Goal: Task Accomplishment & Management: Manage account settings

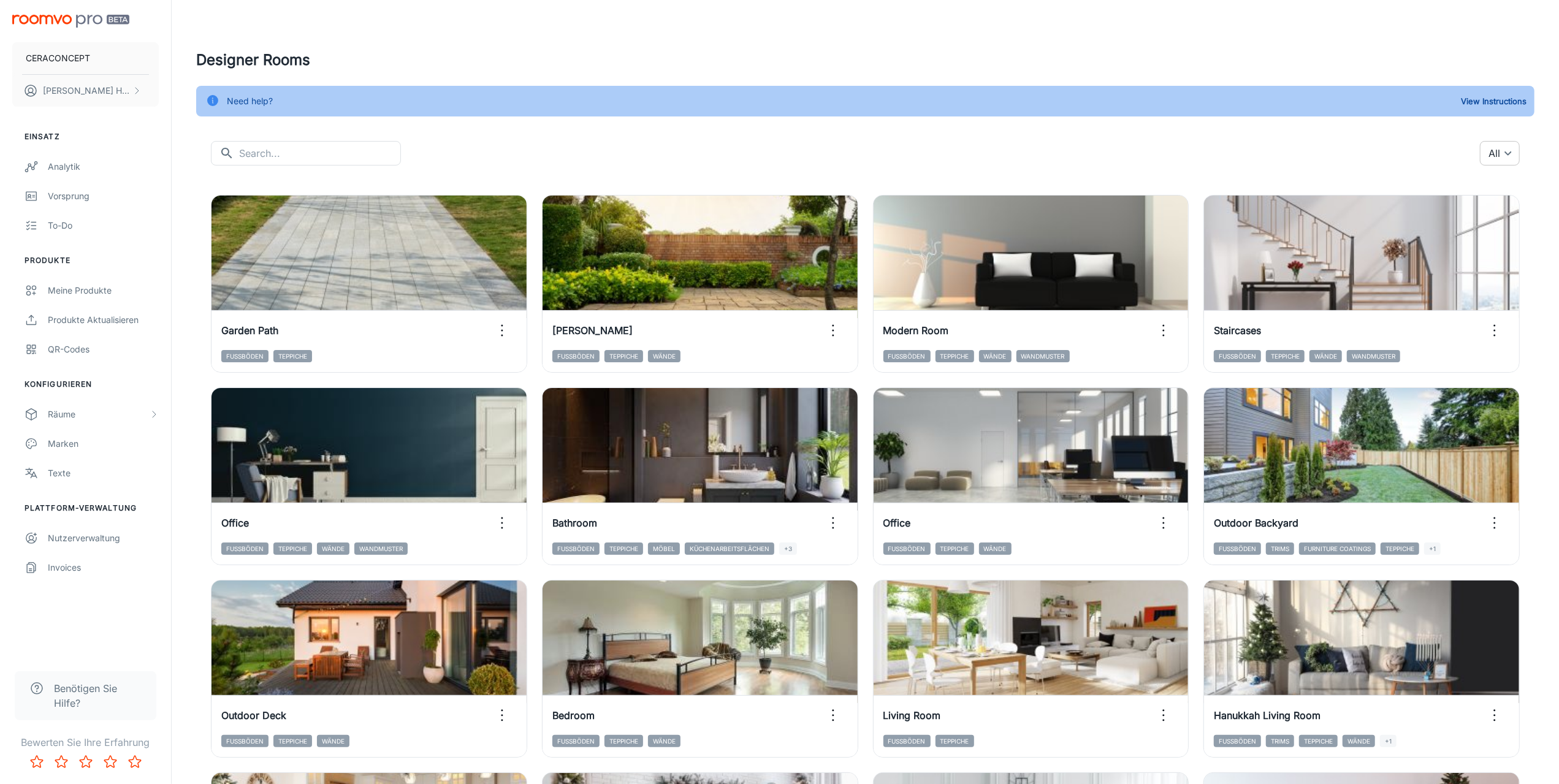
click at [1509, 151] on body "CERACONCEPT [PERSON_NAME] Einsatz Analytik Vorsprung To-do Produkte Meine Produ…" at bounding box center [780, 392] width 1559 height 784
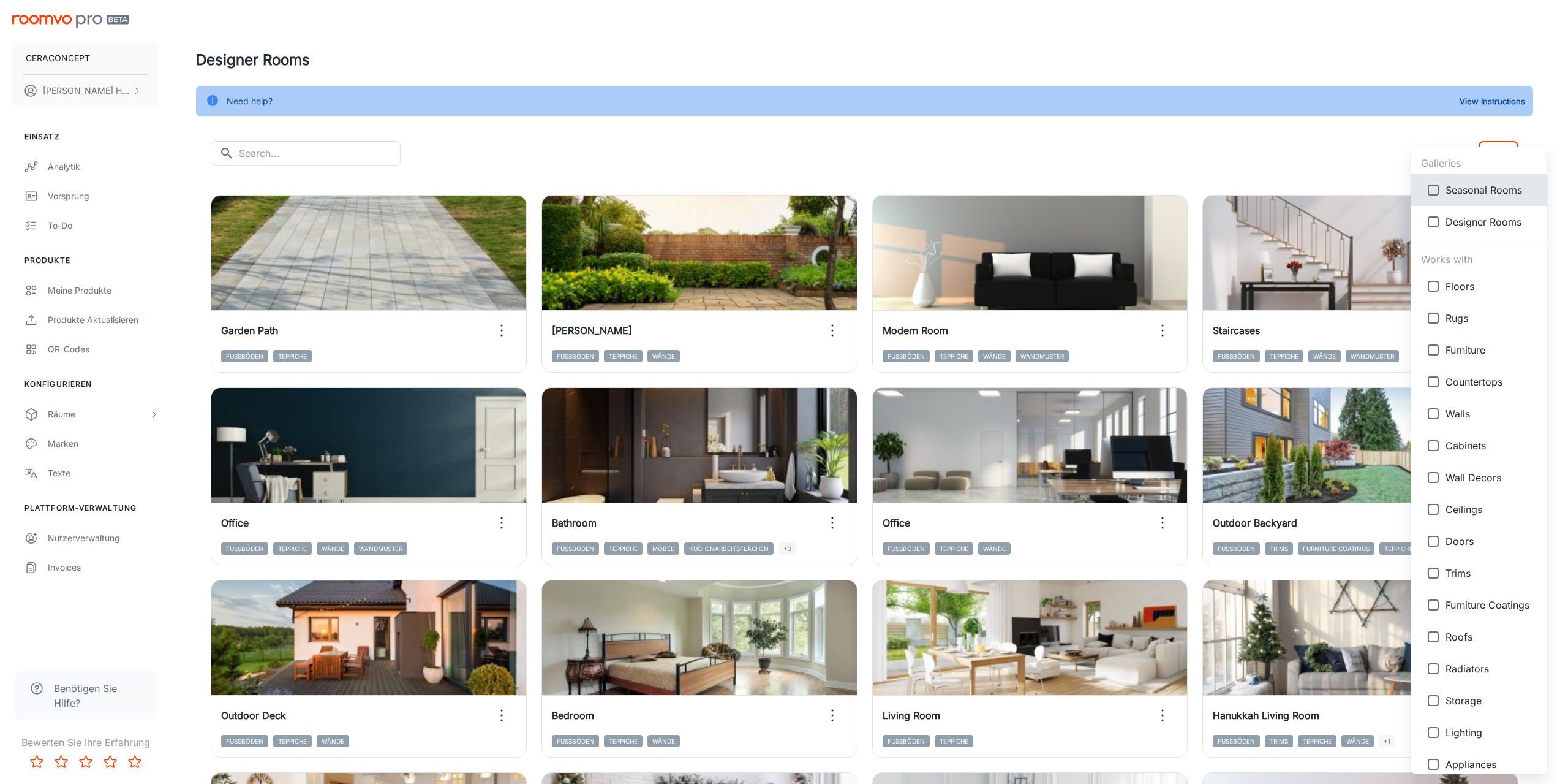
click at [1223, 141] on div at bounding box center [784, 392] width 1568 height 784
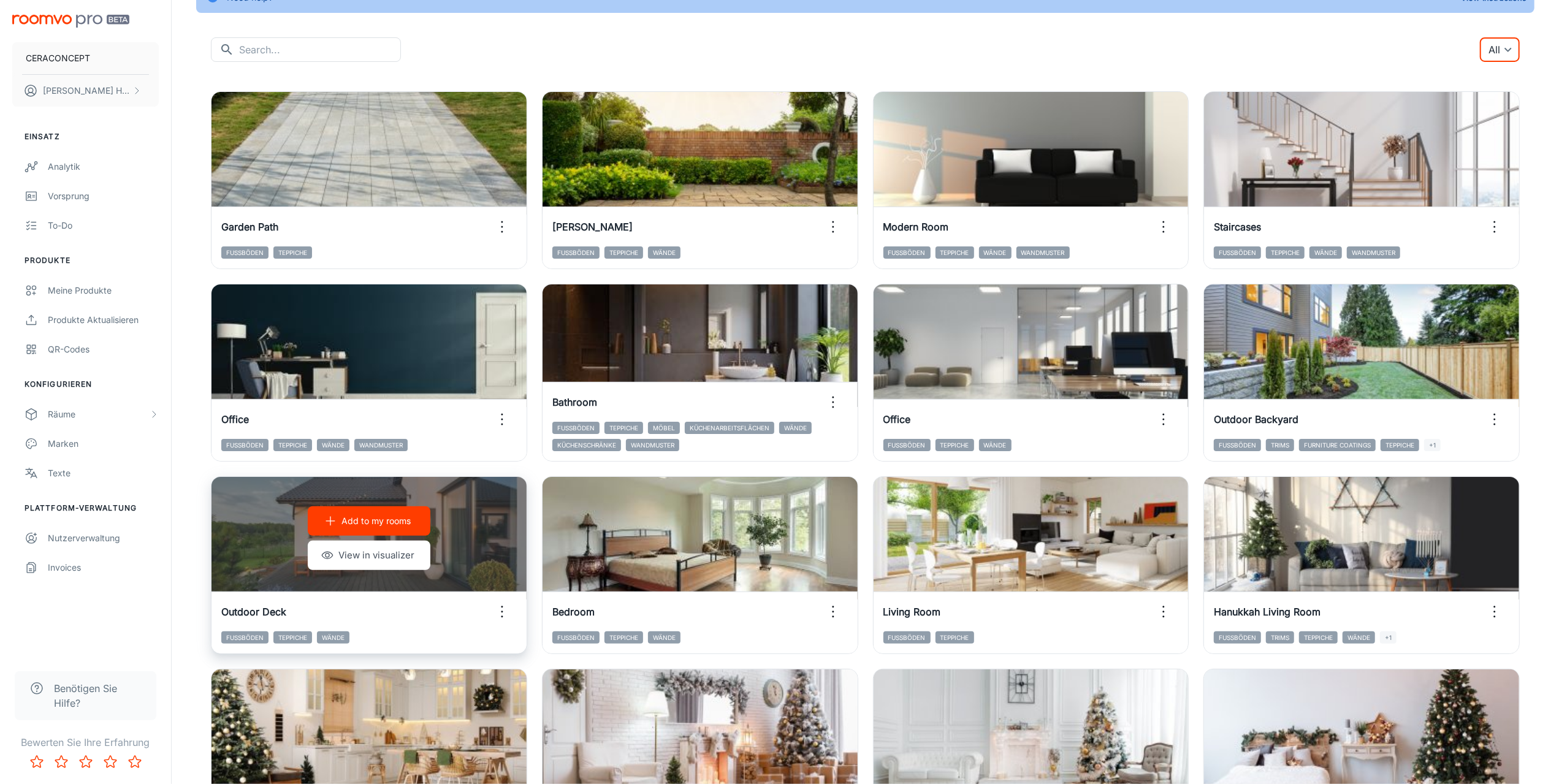
scroll to position [122, 0]
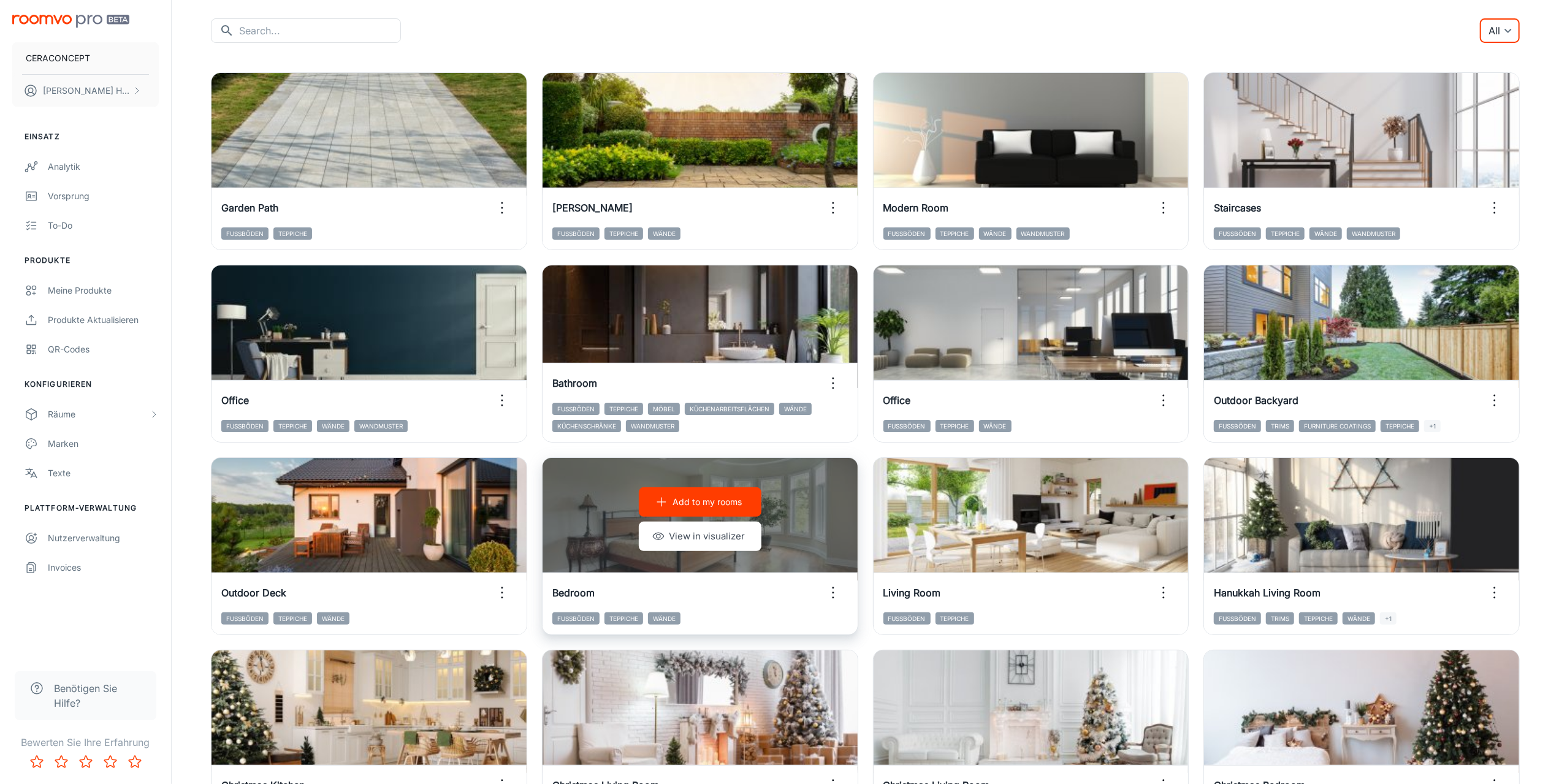
click at [836, 591] on icon "button" at bounding box center [833, 592] width 20 height 20
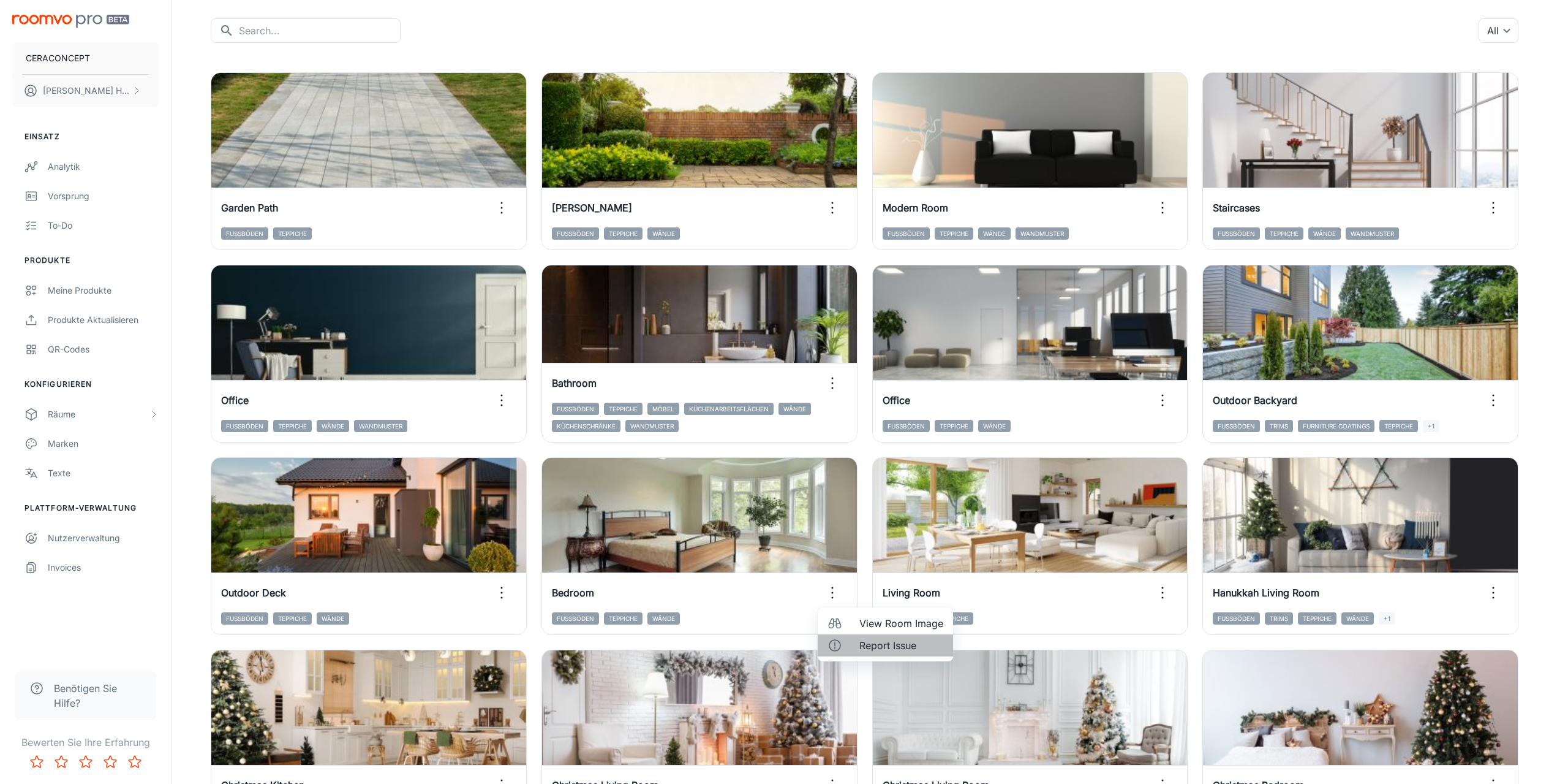
click at [871, 648] on span "Report Issue" at bounding box center [901, 645] width 84 height 14
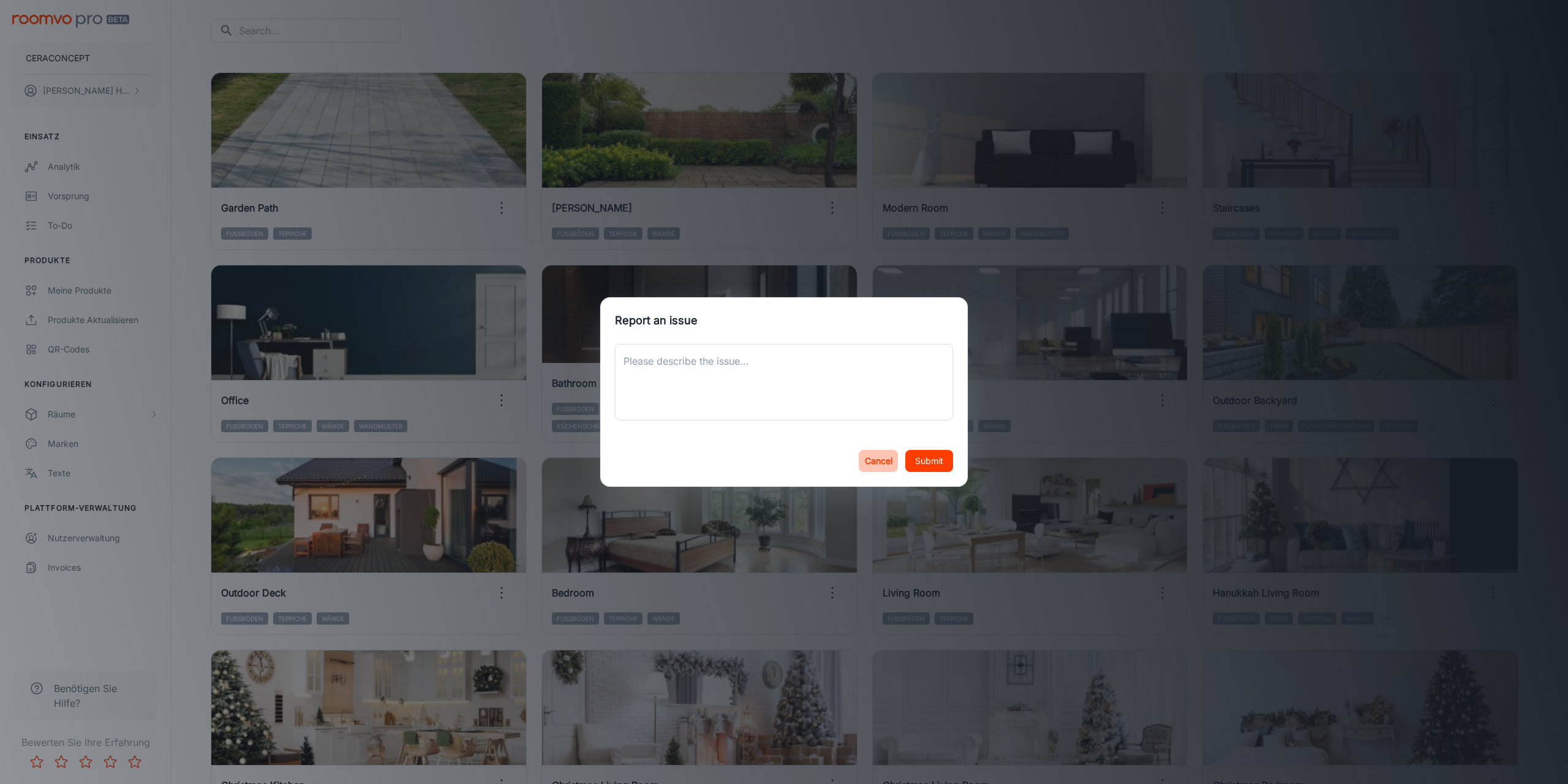
click at [879, 463] on button "Cancel" at bounding box center [878, 461] width 39 height 22
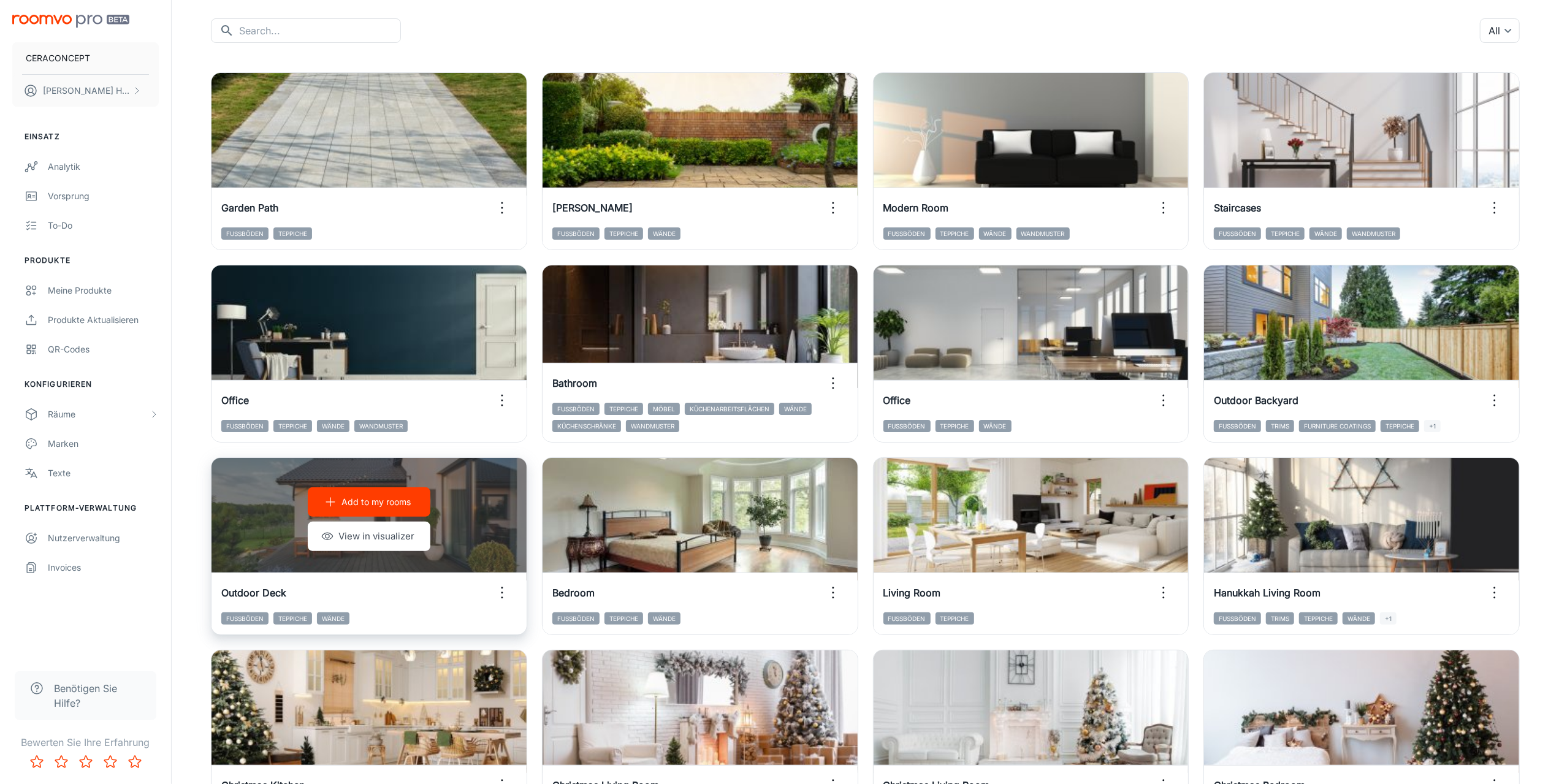
click at [500, 594] on icon "button" at bounding box center [502, 592] width 20 height 20
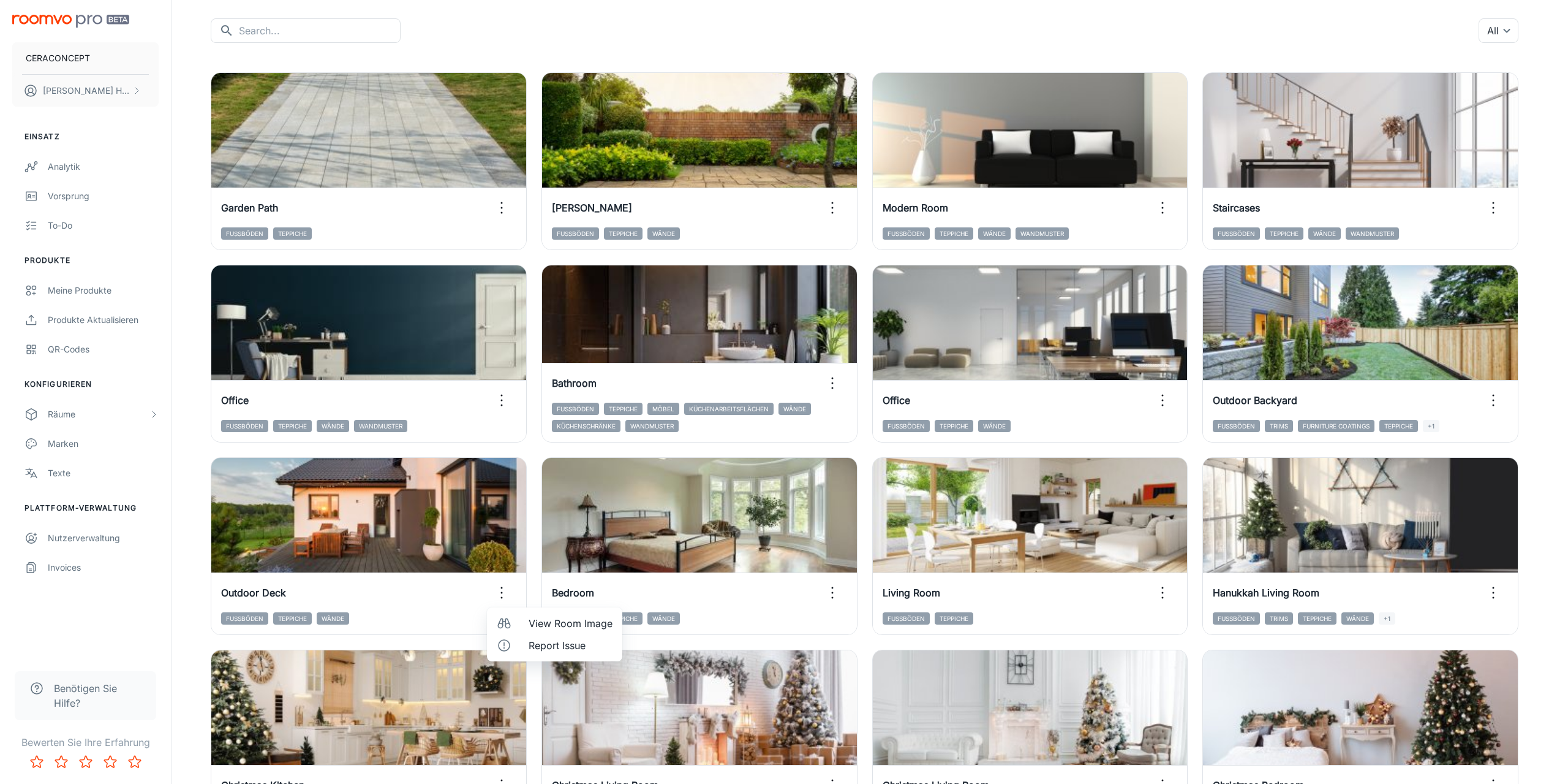
click at [538, 624] on span "View Room Image" at bounding box center [570, 623] width 84 height 14
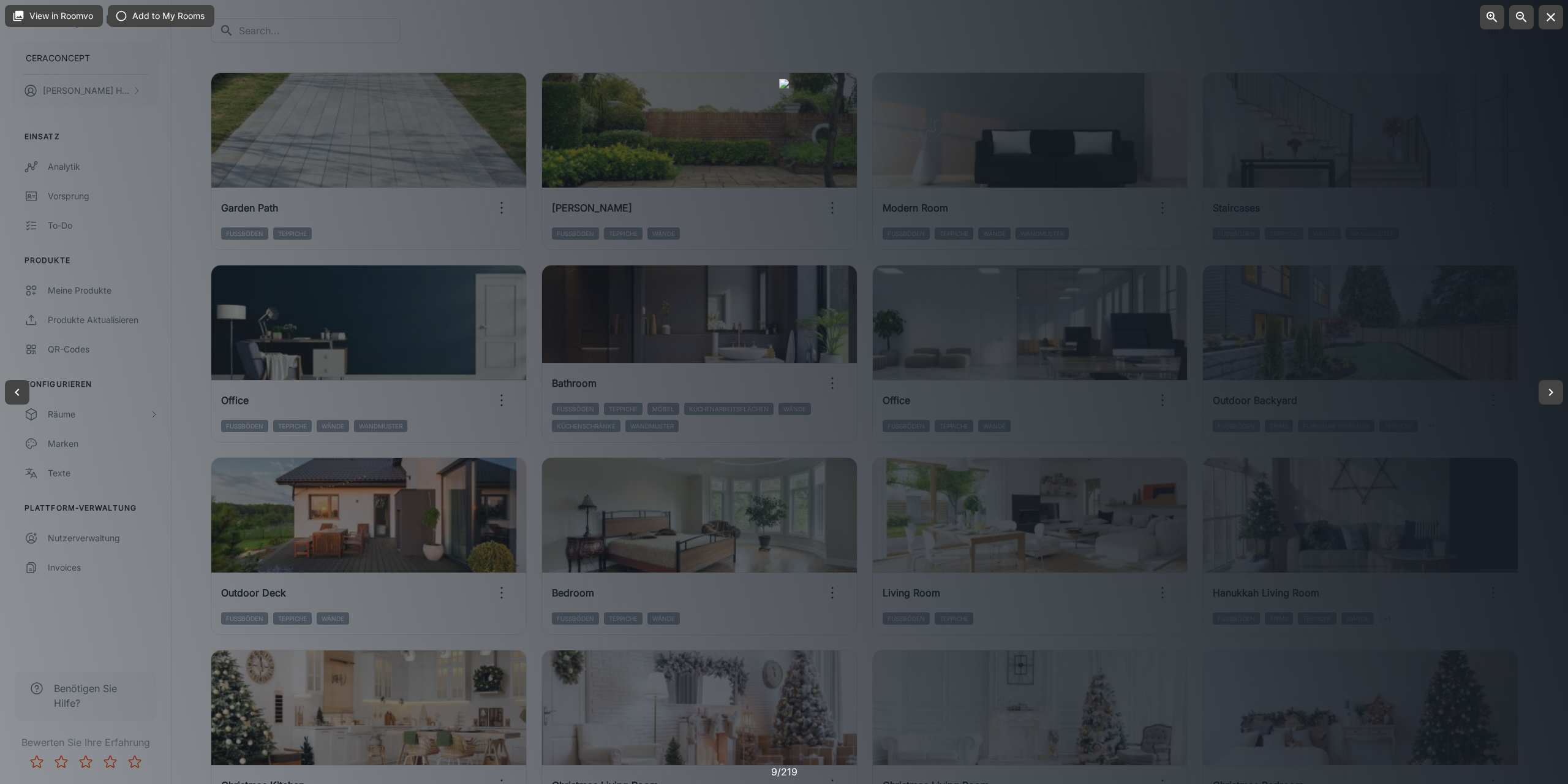
click at [1217, 152] on div at bounding box center [784, 392] width 1568 height 784
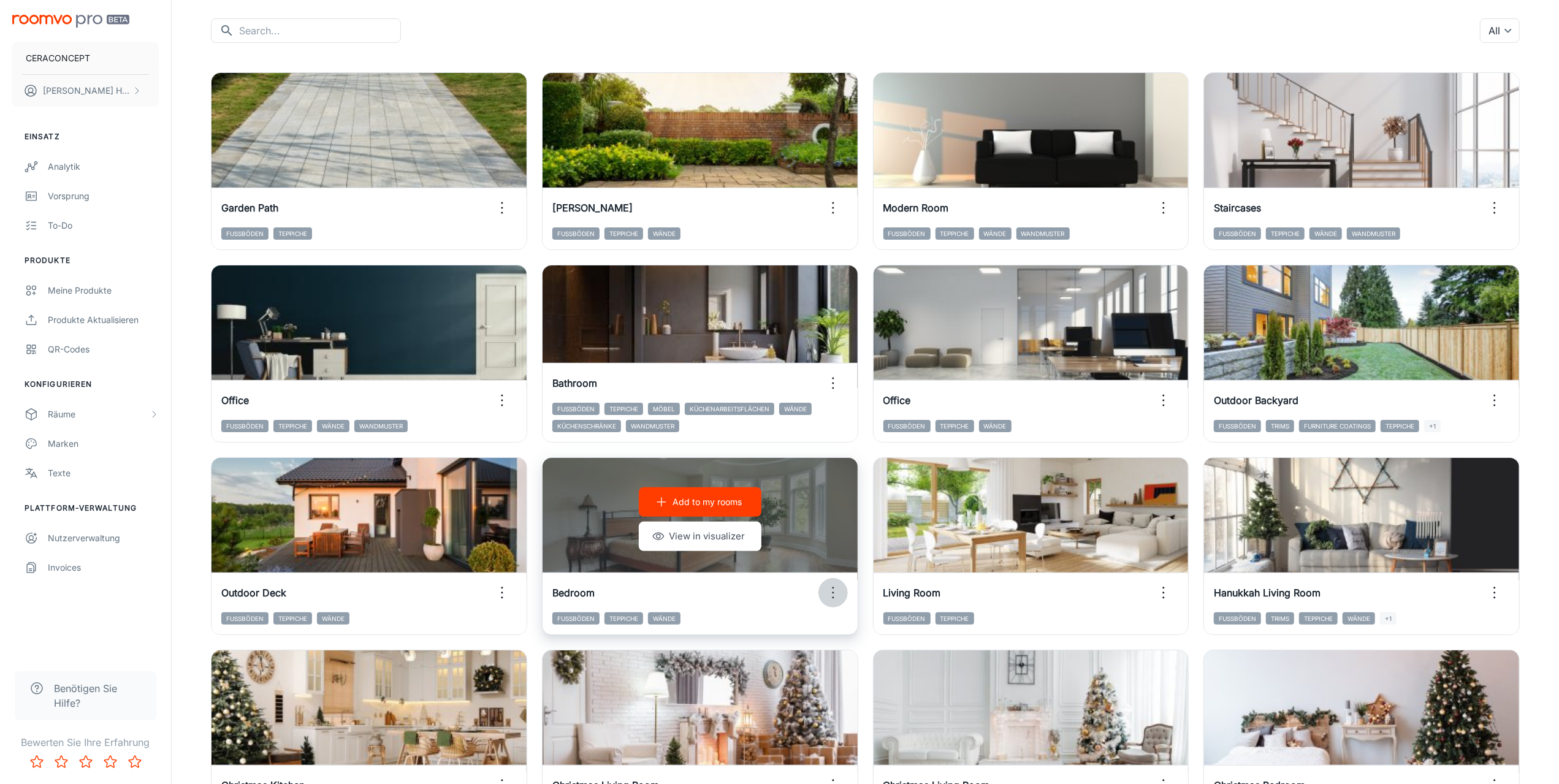
click at [830, 594] on icon "button" at bounding box center [833, 592] width 20 height 20
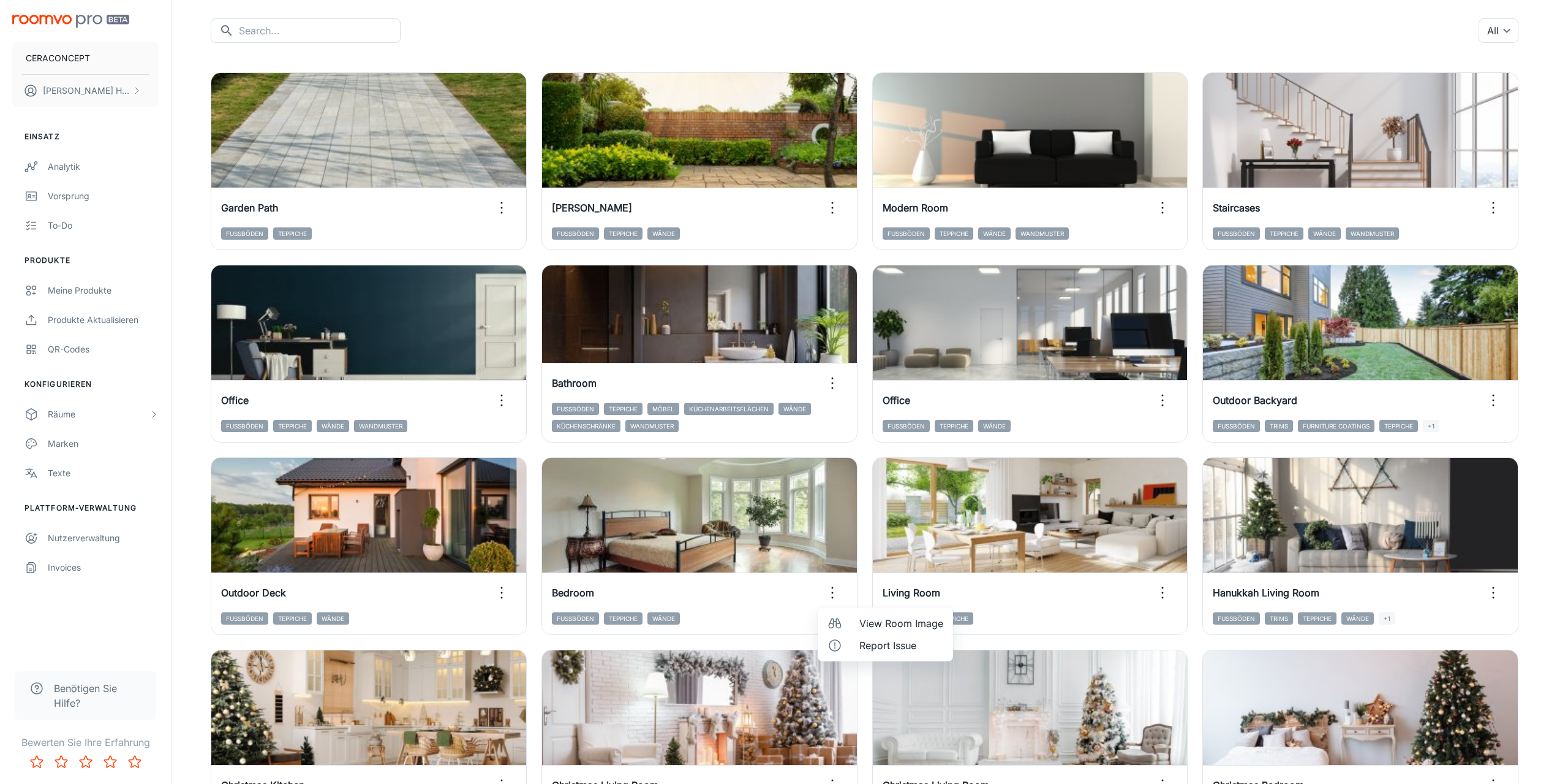
click at [869, 628] on span "View Room Image" at bounding box center [901, 623] width 84 height 14
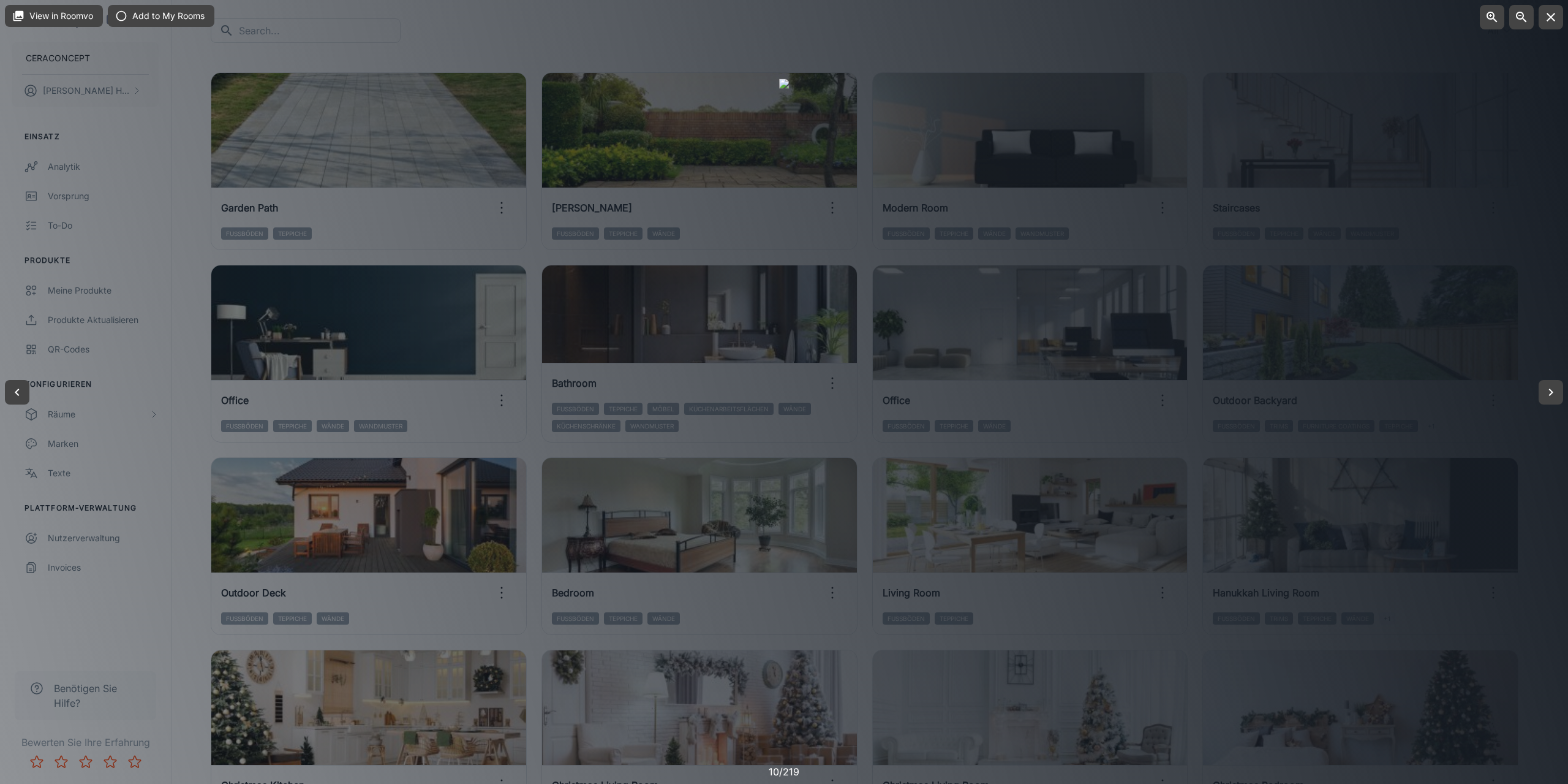
click at [1277, 246] on div at bounding box center [784, 392] width 1568 height 784
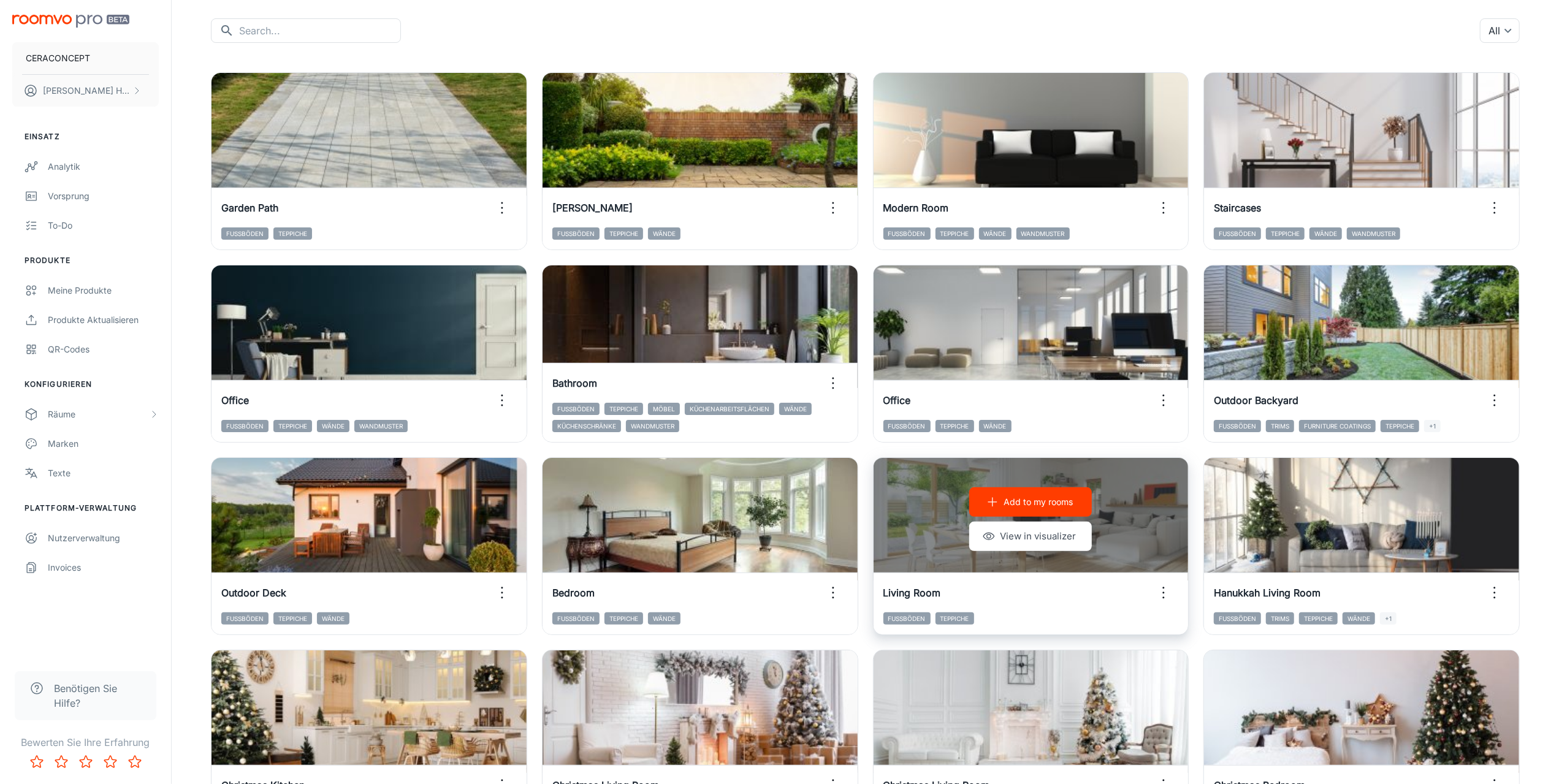
click at [1166, 593] on icon "button" at bounding box center [1163, 592] width 20 height 20
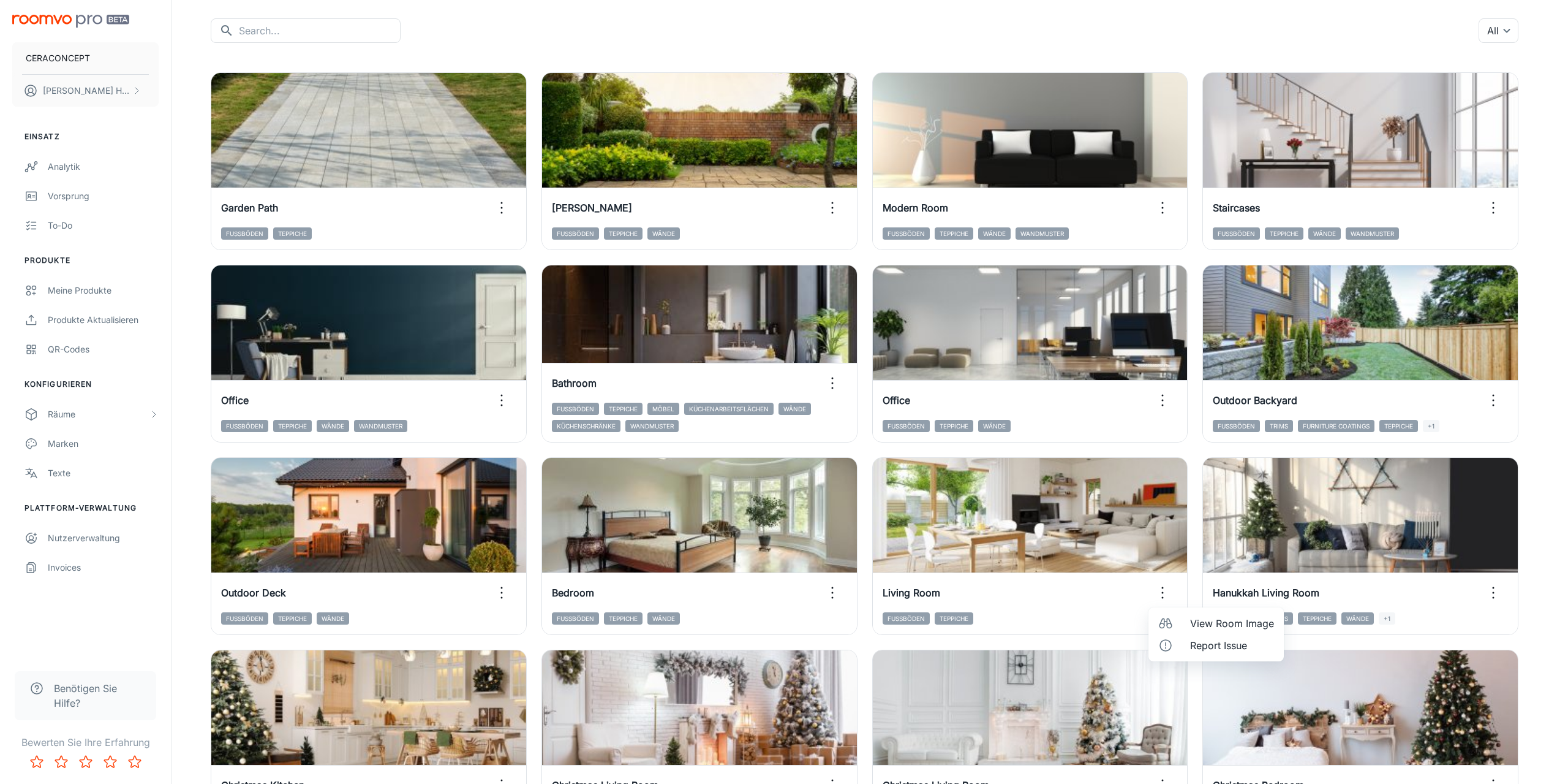
click at [1202, 624] on span "View Room Image" at bounding box center [1232, 623] width 84 height 14
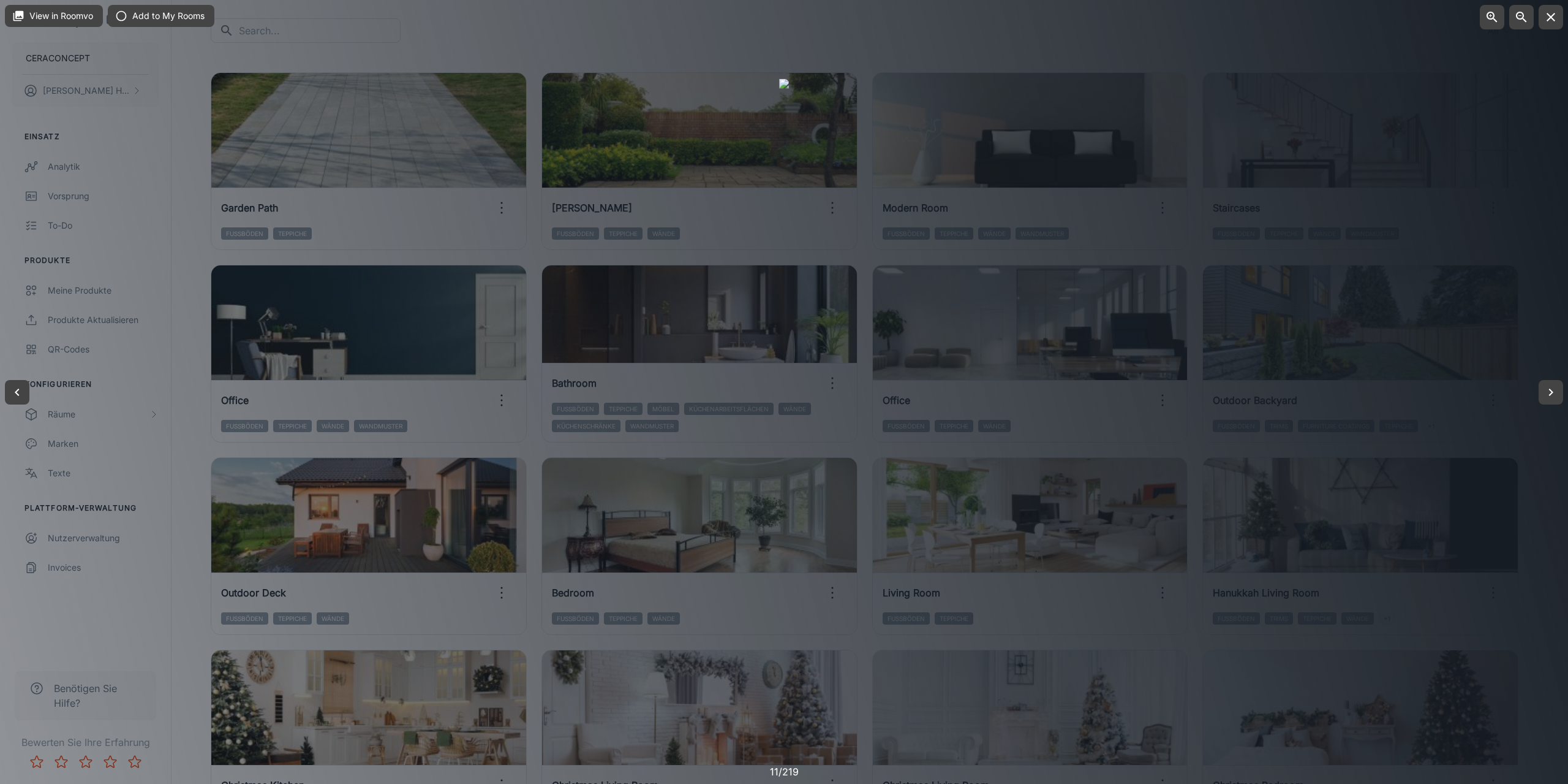
click at [1540, 233] on div at bounding box center [784, 392] width 1568 height 784
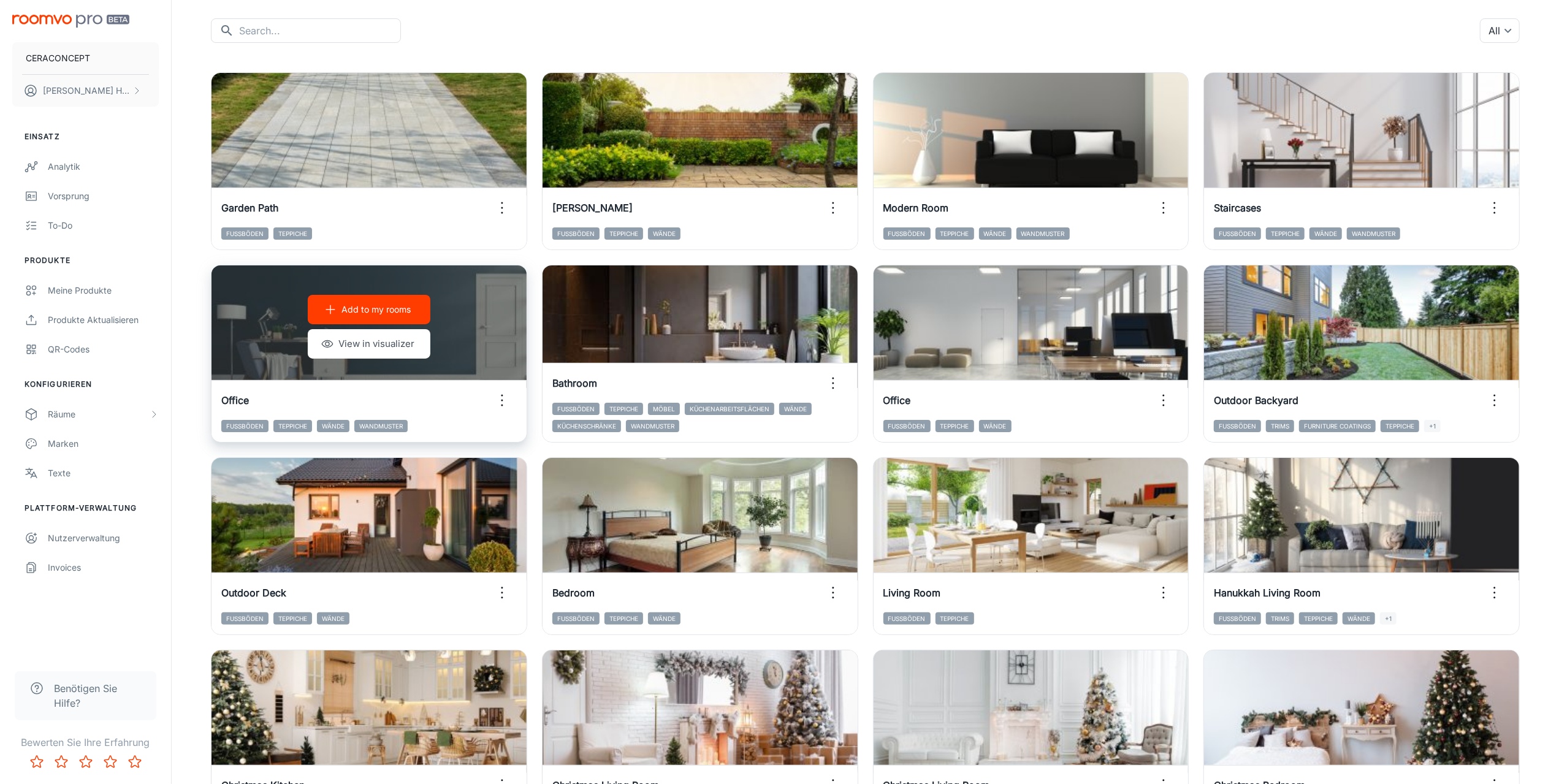
click at [352, 322] on button "Add to my rooms" at bounding box center [369, 309] width 122 height 30
click at [500, 402] on icon "button" at bounding box center [502, 400] width 20 height 20
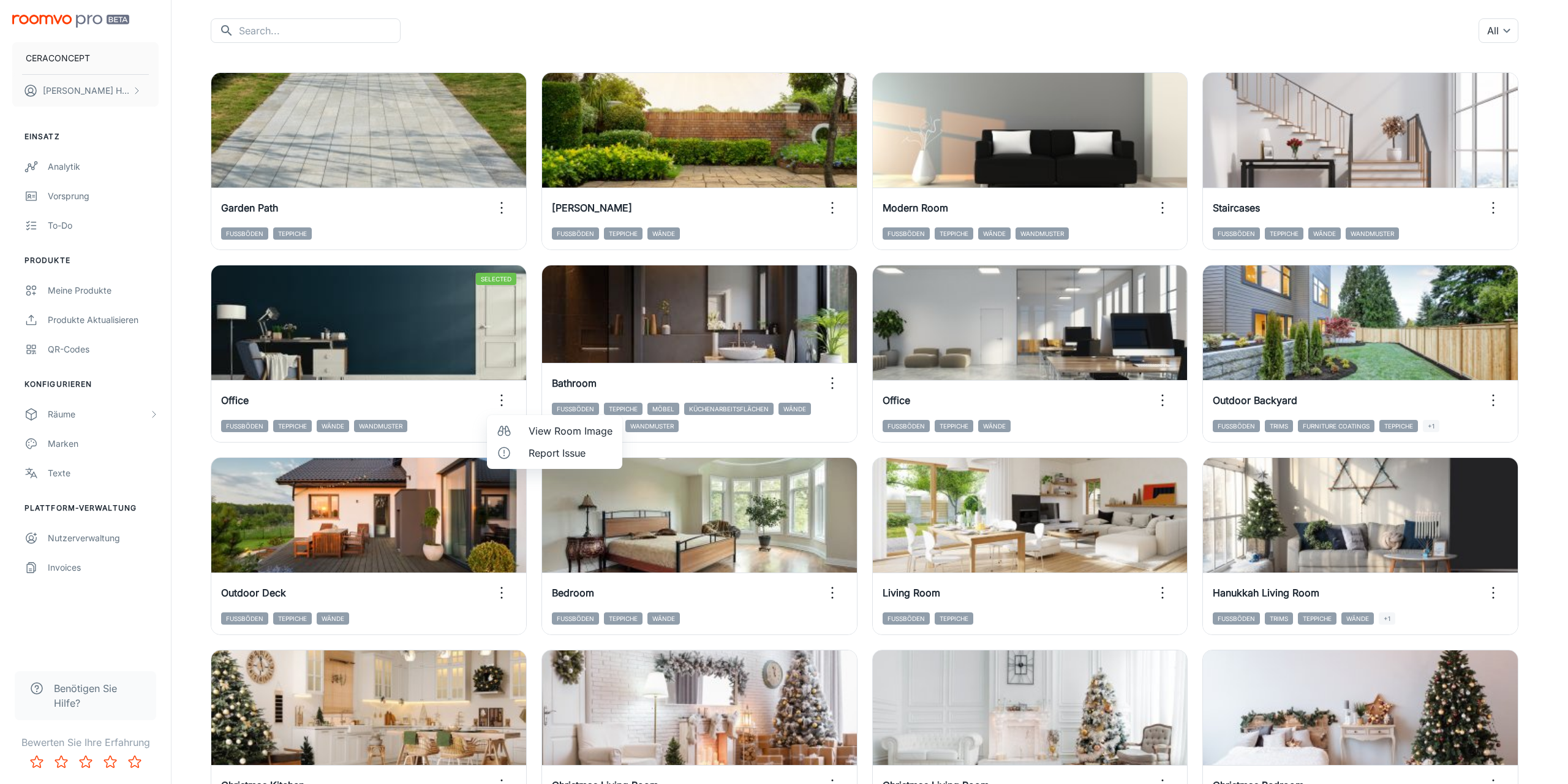
click at [535, 433] on span "View Room Image" at bounding box center [570, 431] width 84 height 14
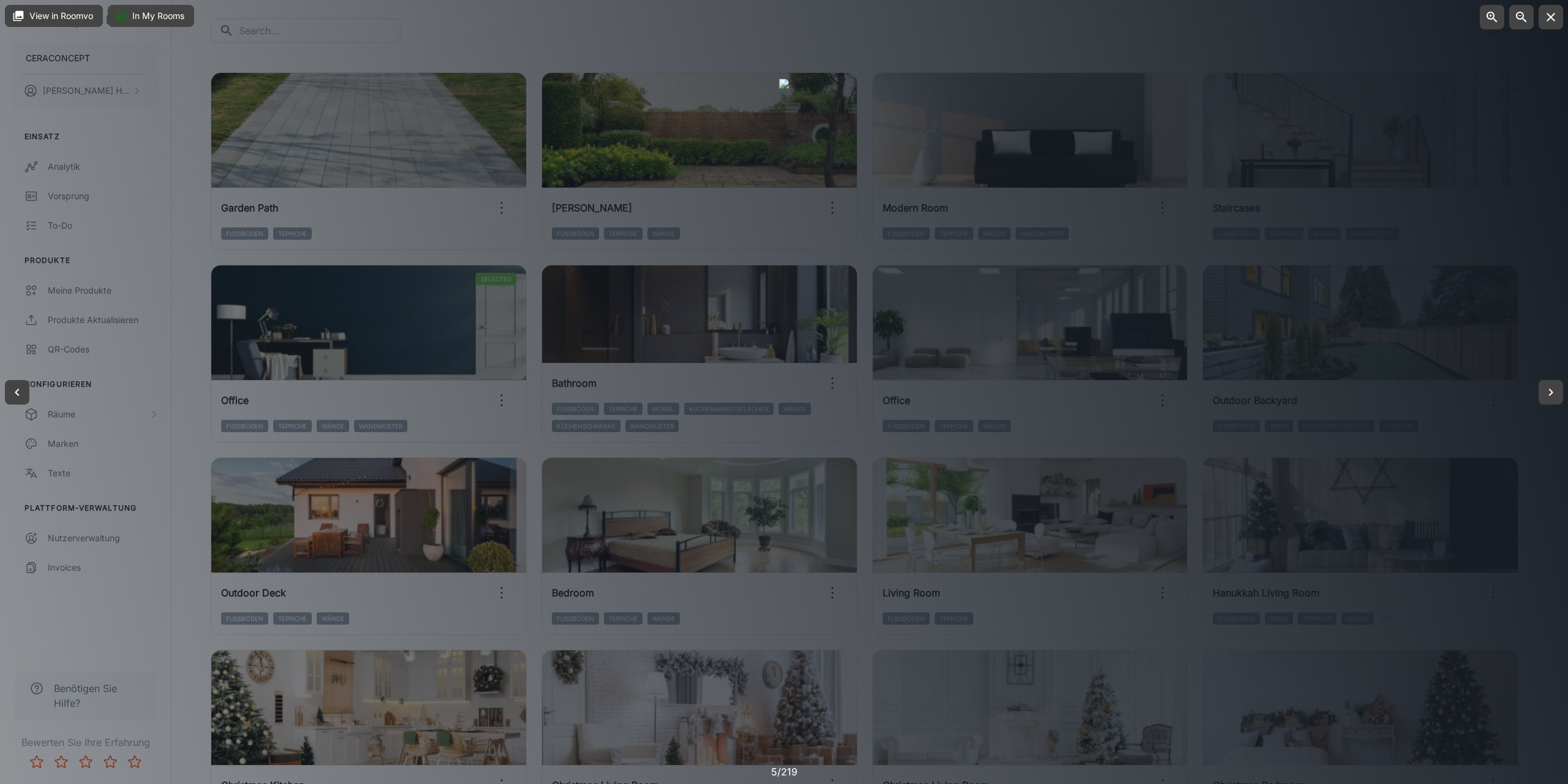
click at [1331, 401] on div at bounding box center [784, 392] width 1568 height 784
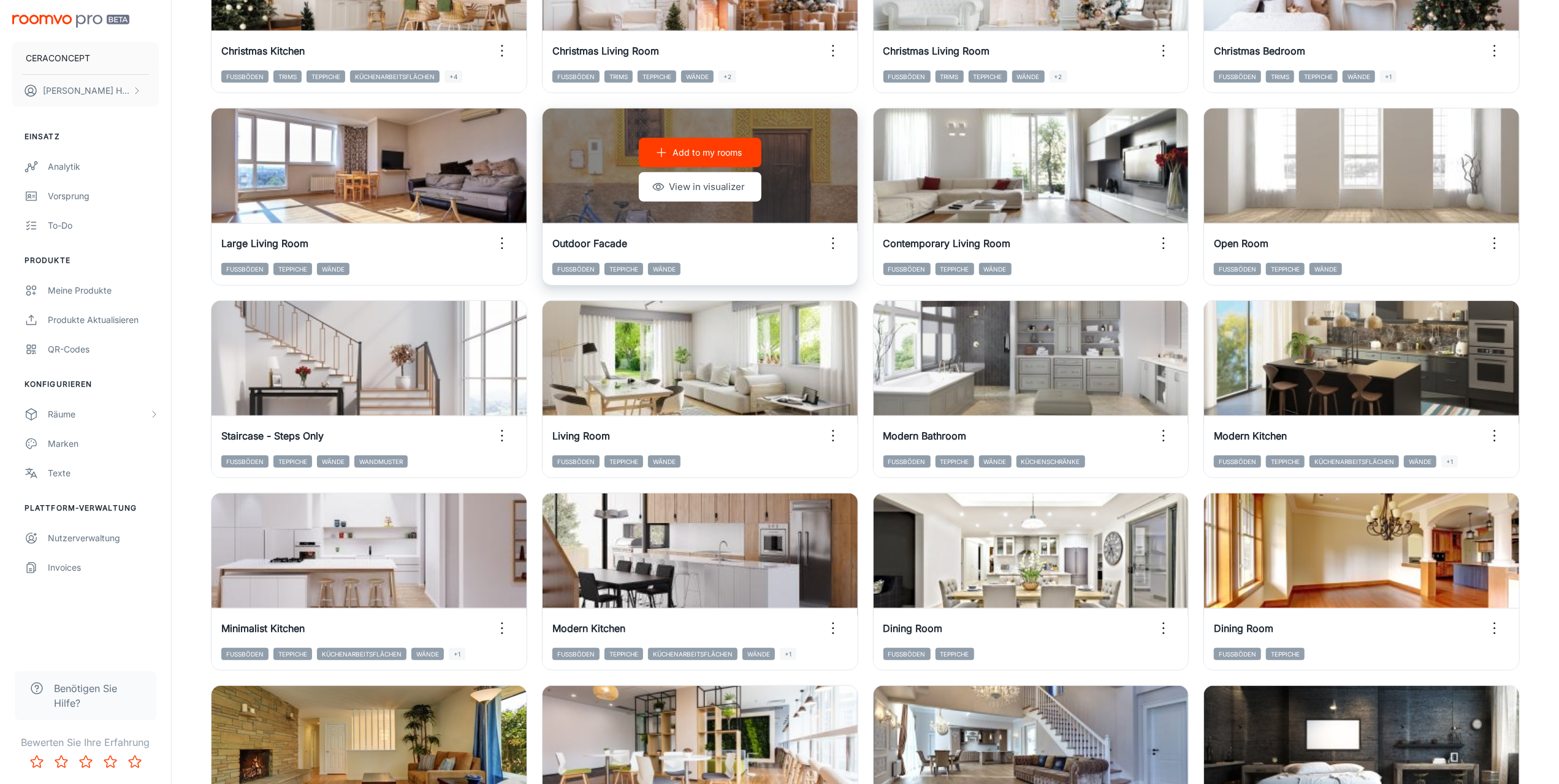
scroll to position [858, 0]
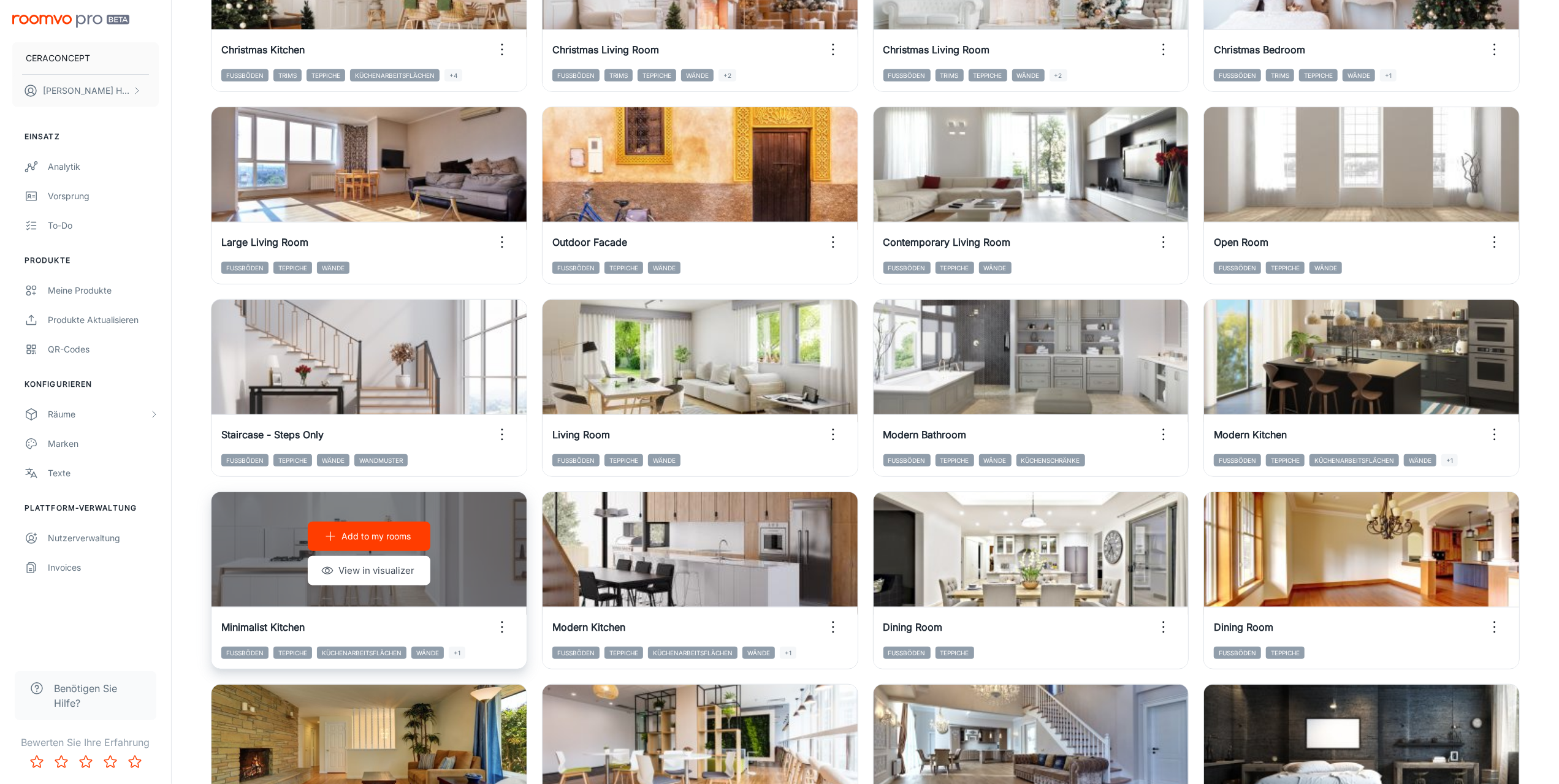
click at [496, 628] on icon "button" at bounding box center [502, 627] width 20 height 20
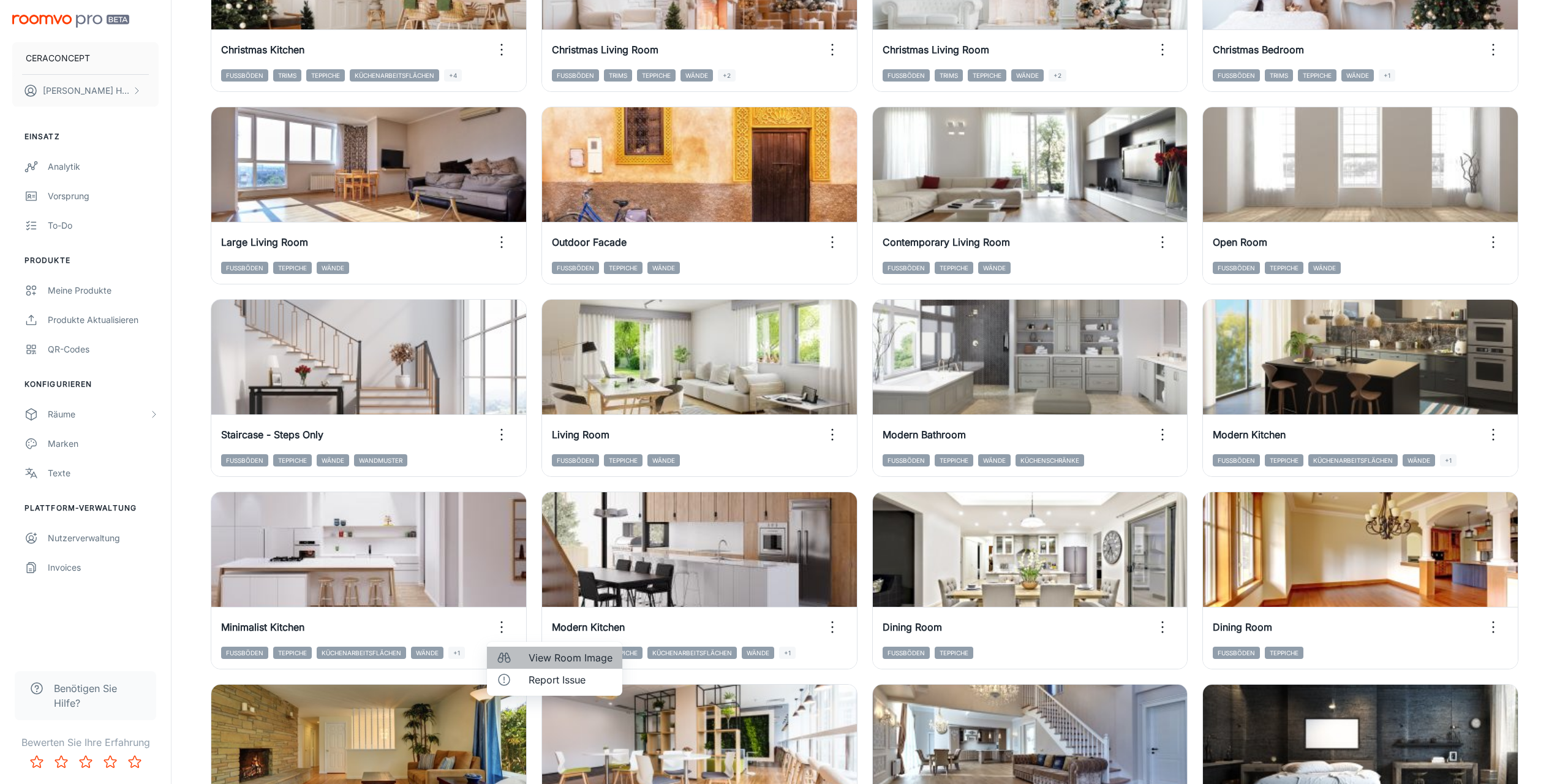
click at [541, 652] on span "View Room Image" at bounding box center [570, 658] width 84 height 14
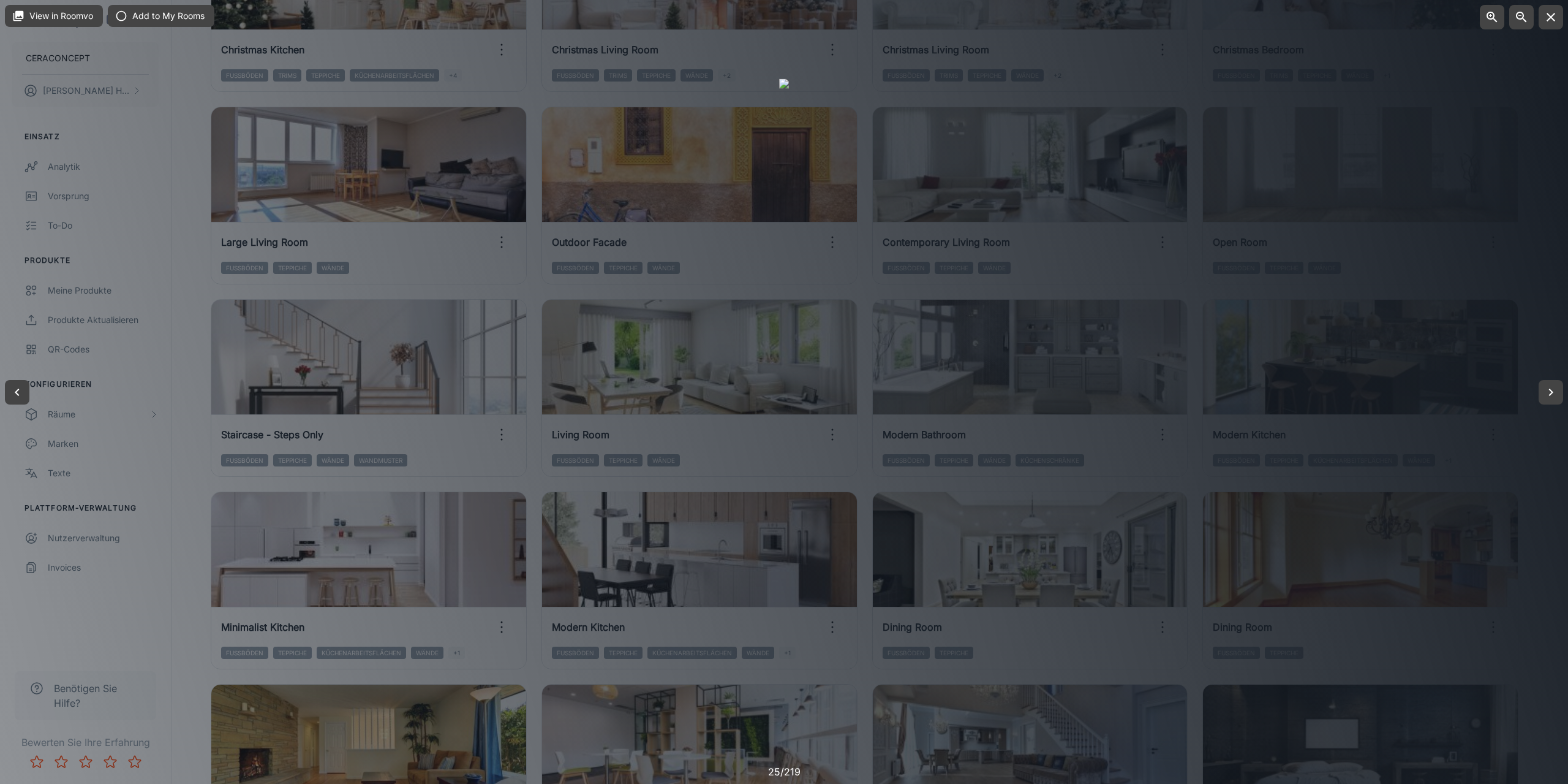
click at [1383, 273] on div at bounding box center [784, 392] width 1568 height 784
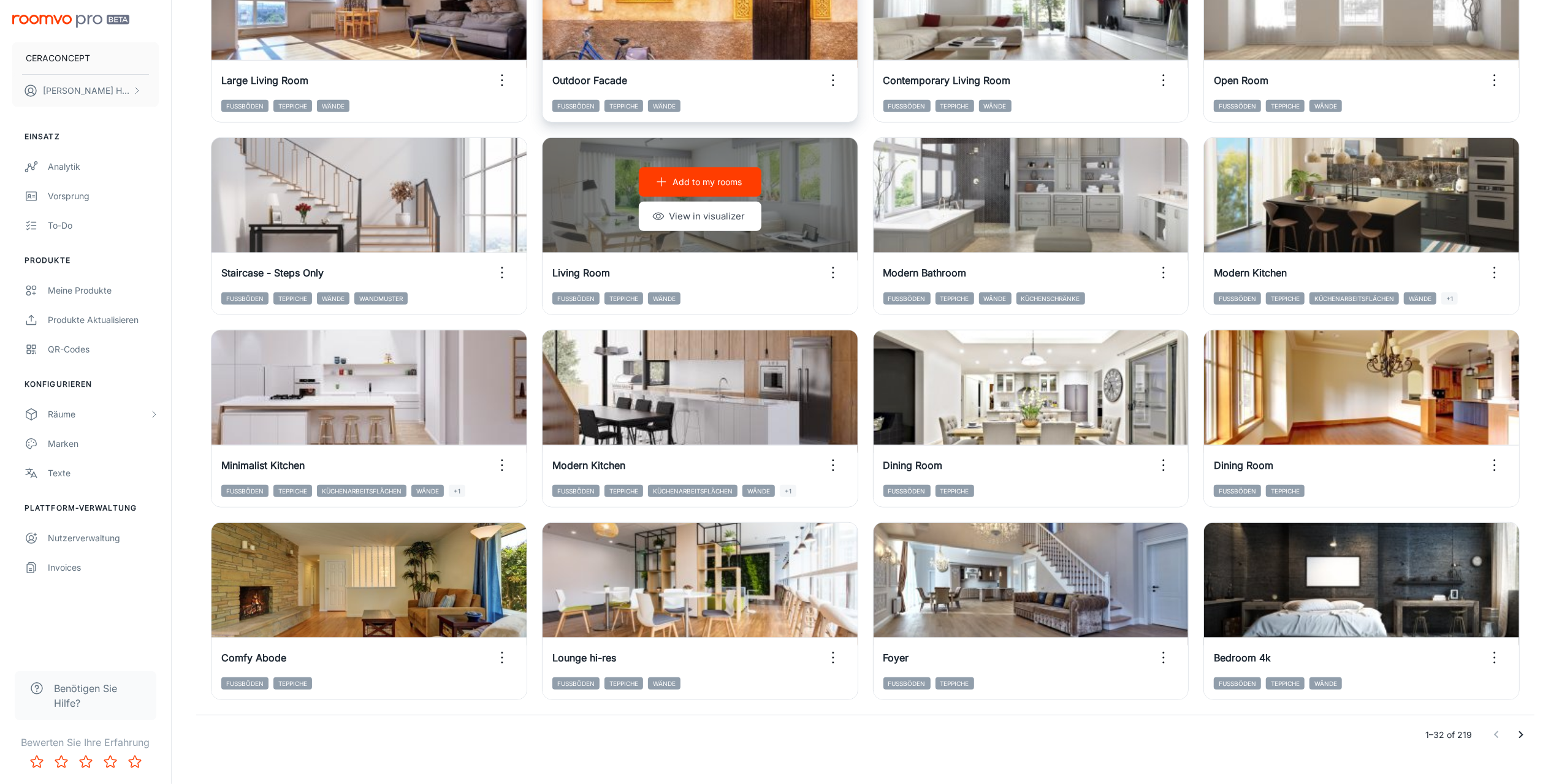
scroll to position [1039, 0]
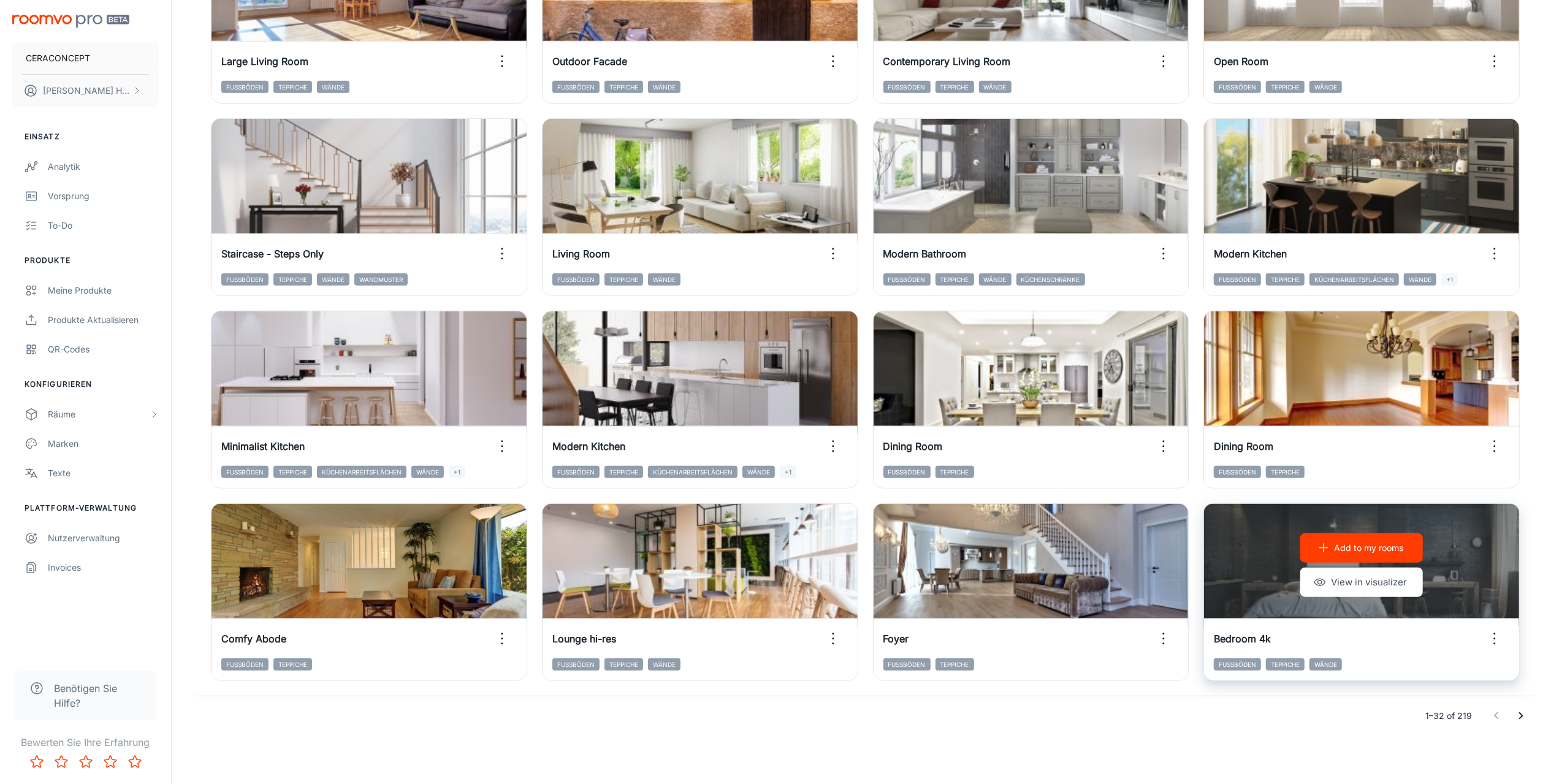
click at [1495, 639] on circle "button" at bounding box center [1495, 639] width 2 height 2
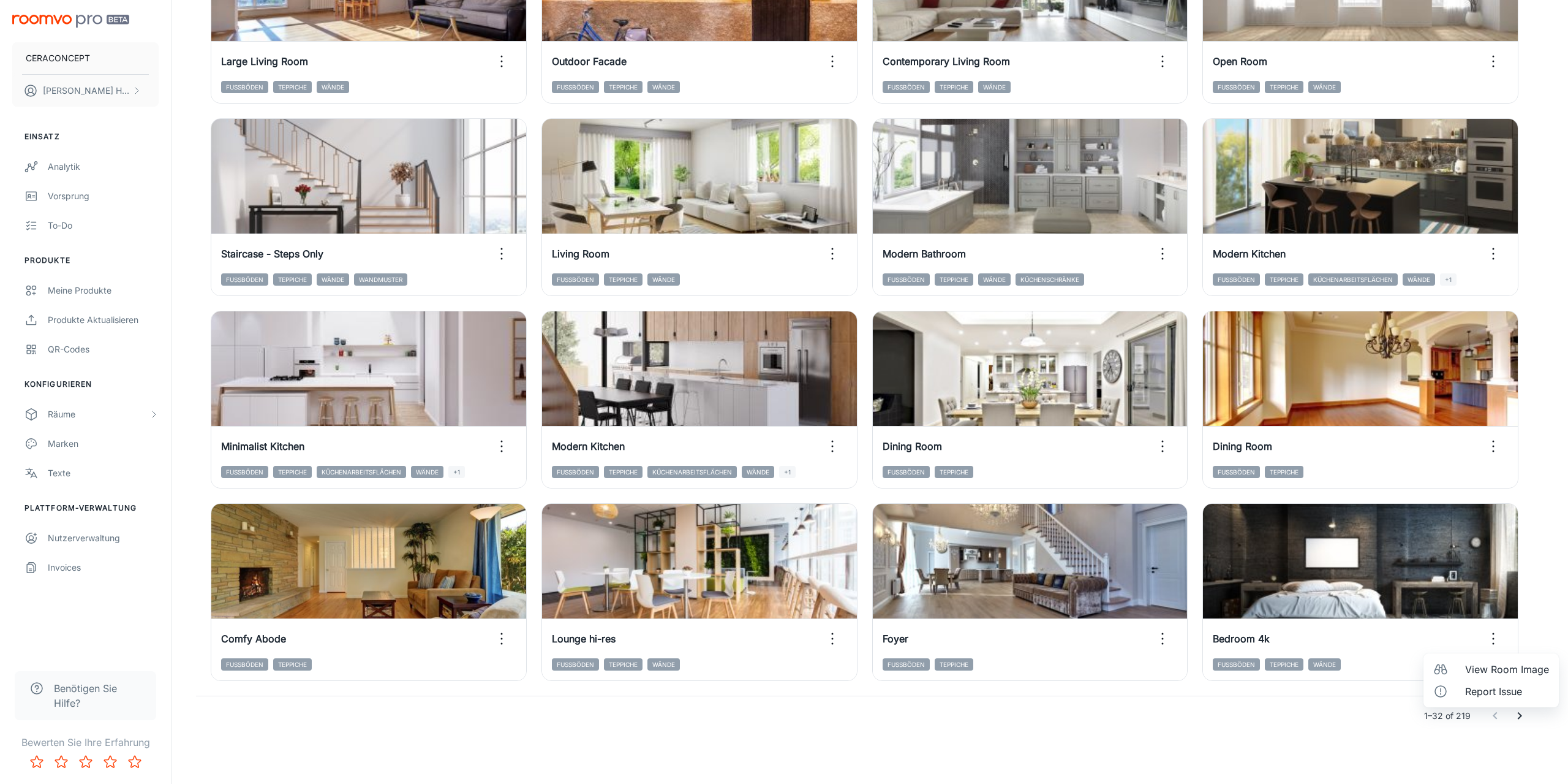
click at [1490, 670] on span "View Room Image" at bounding box center [1506, 669] width 84 height 14
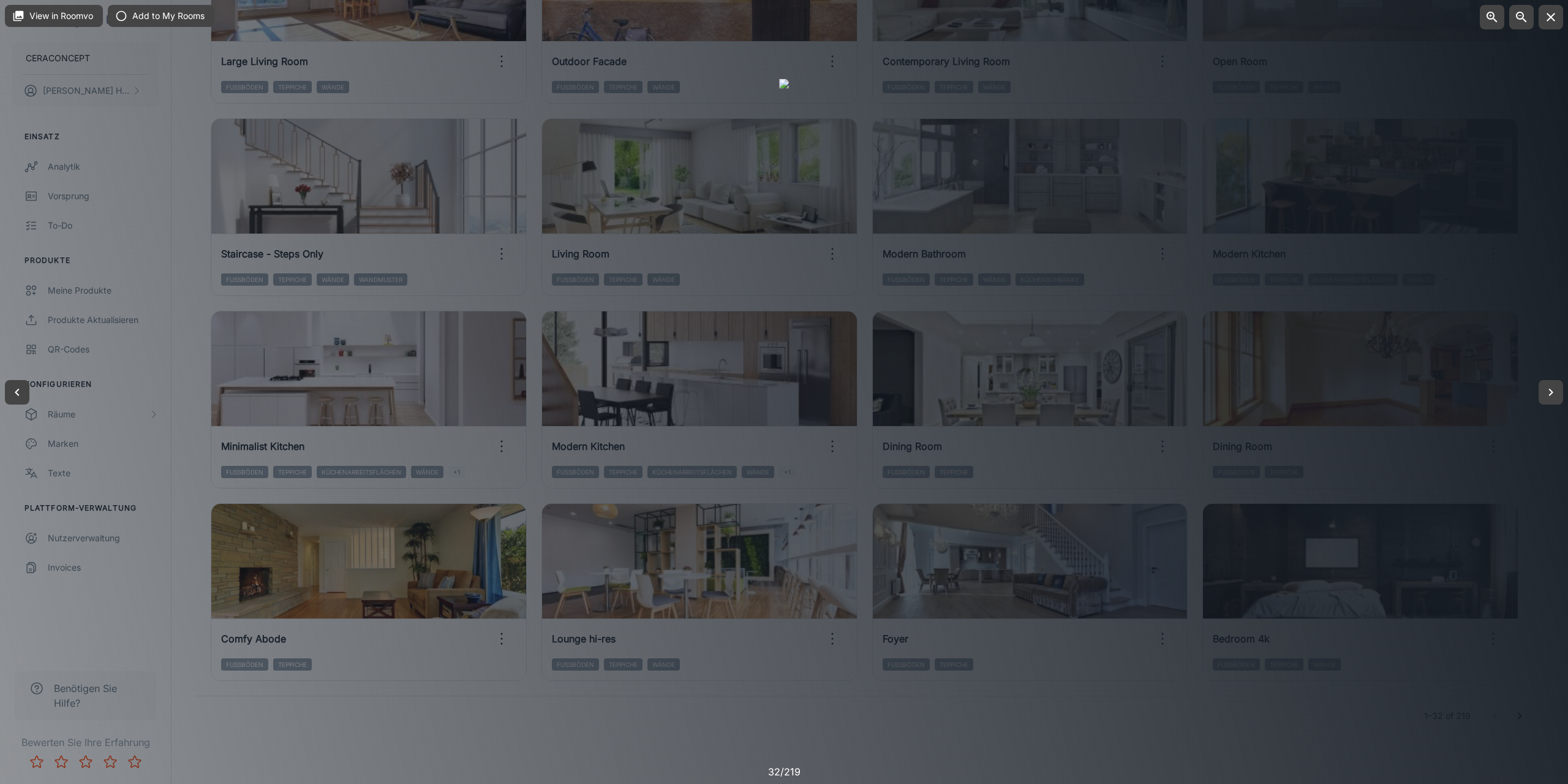
click at [1550, 286] on div at bounding box center [784, 392] width 1568 height 784
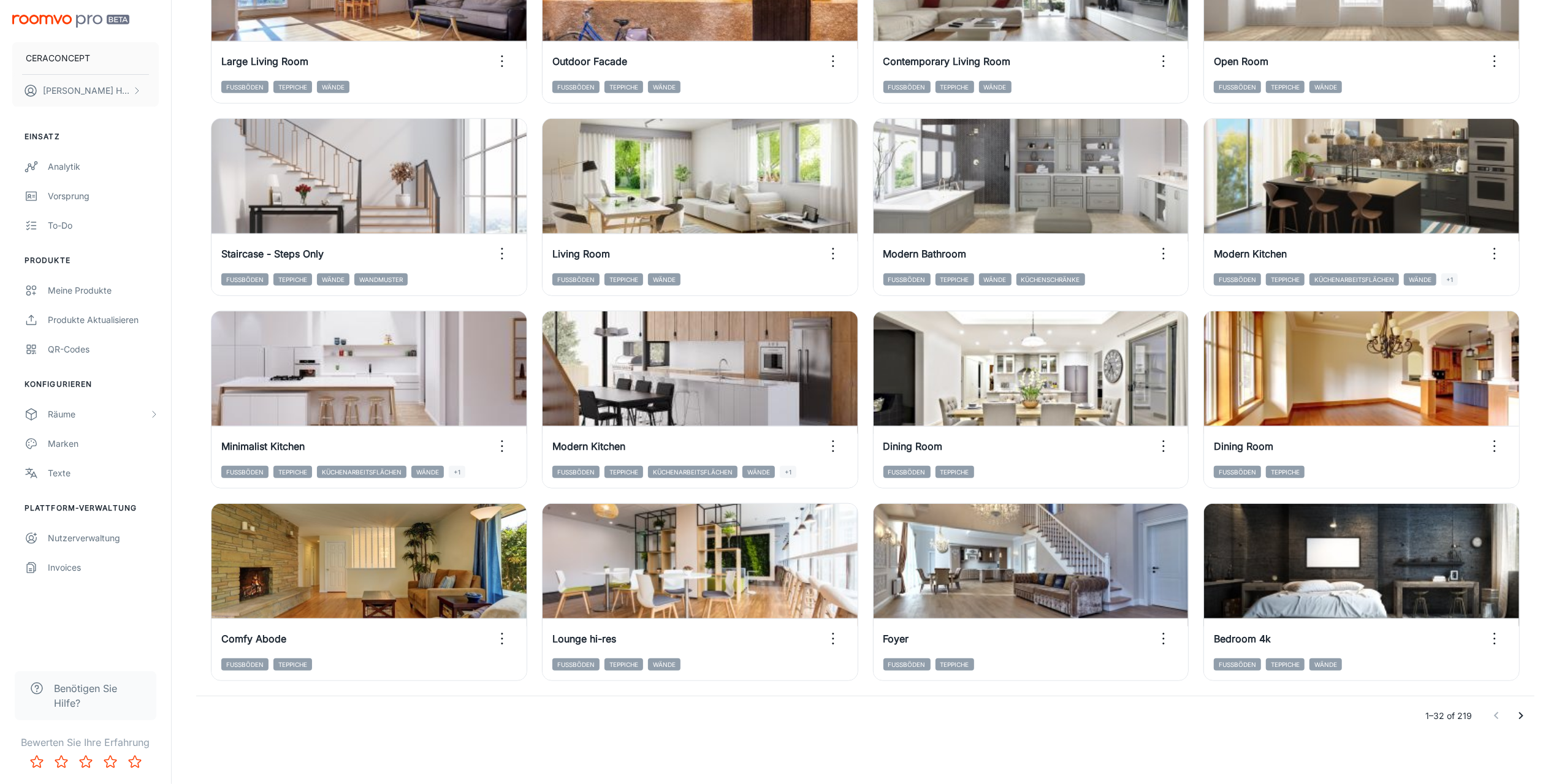
click at [1518, 717] on icon "Go to next page" at bounding box center [1521, 716] width 14 height 14
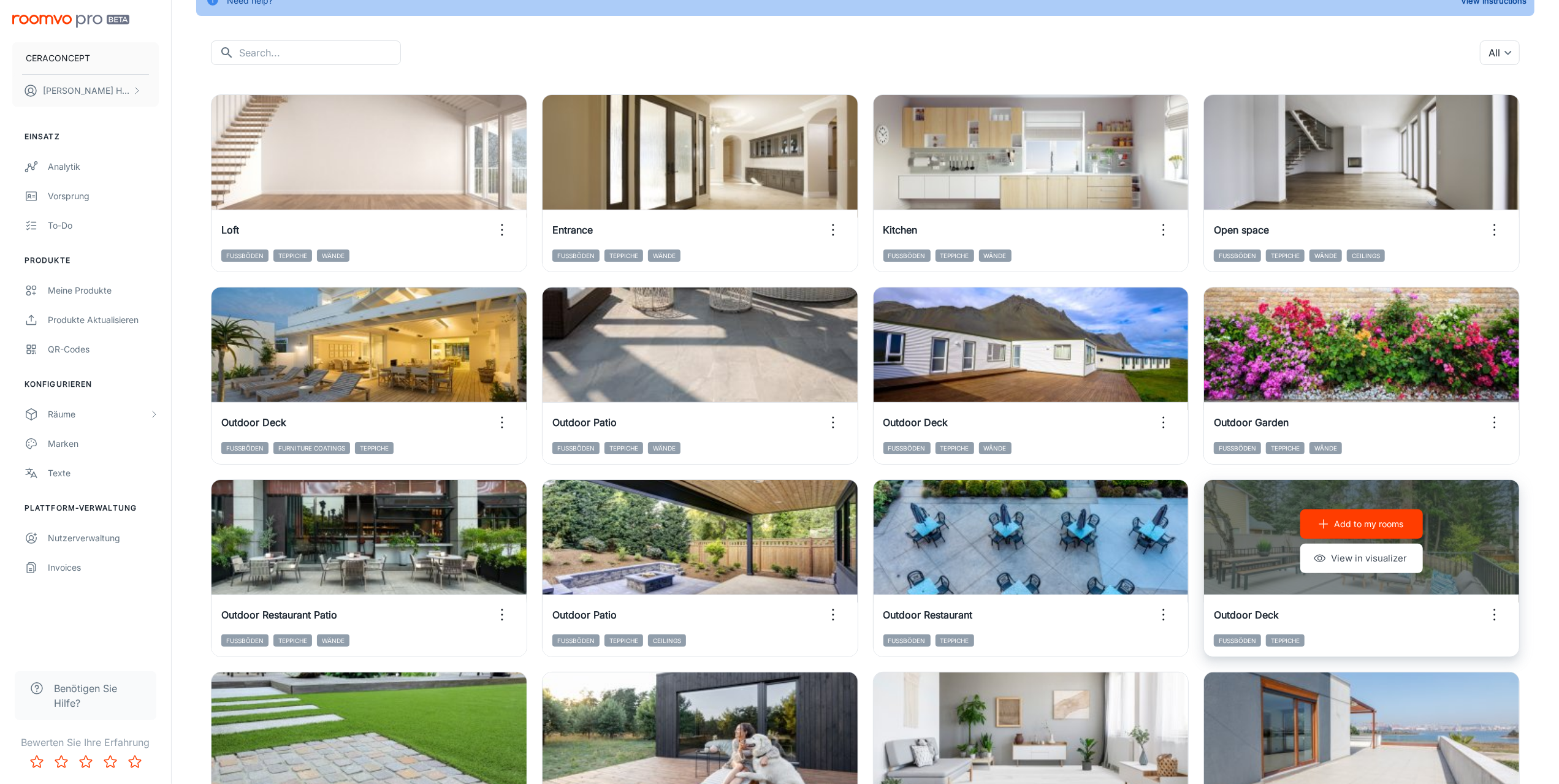
scroll to position [120, 0]
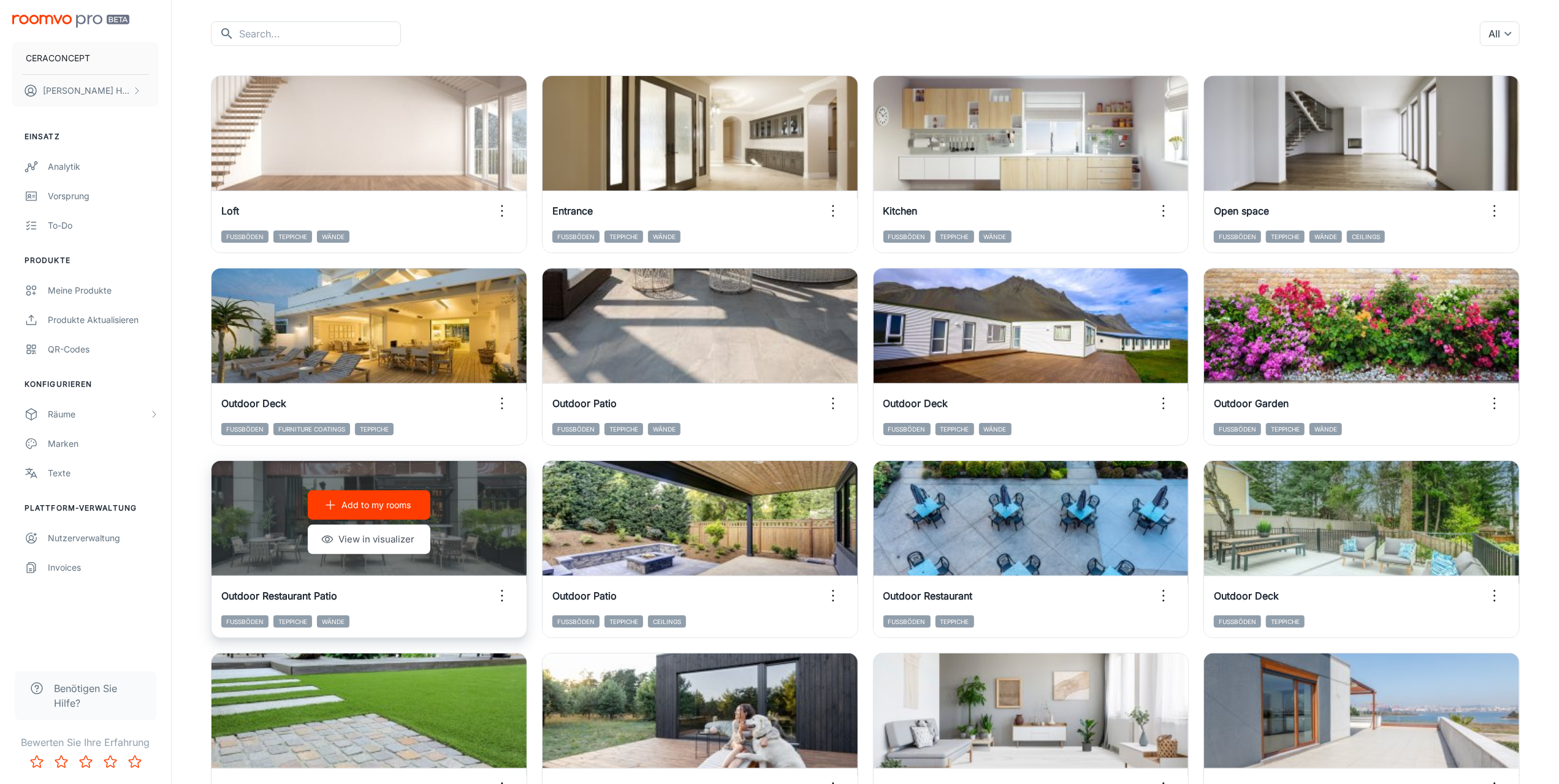
click at [500, 598] on icon "button" at bounding box center [502, 595] width 20 height 20
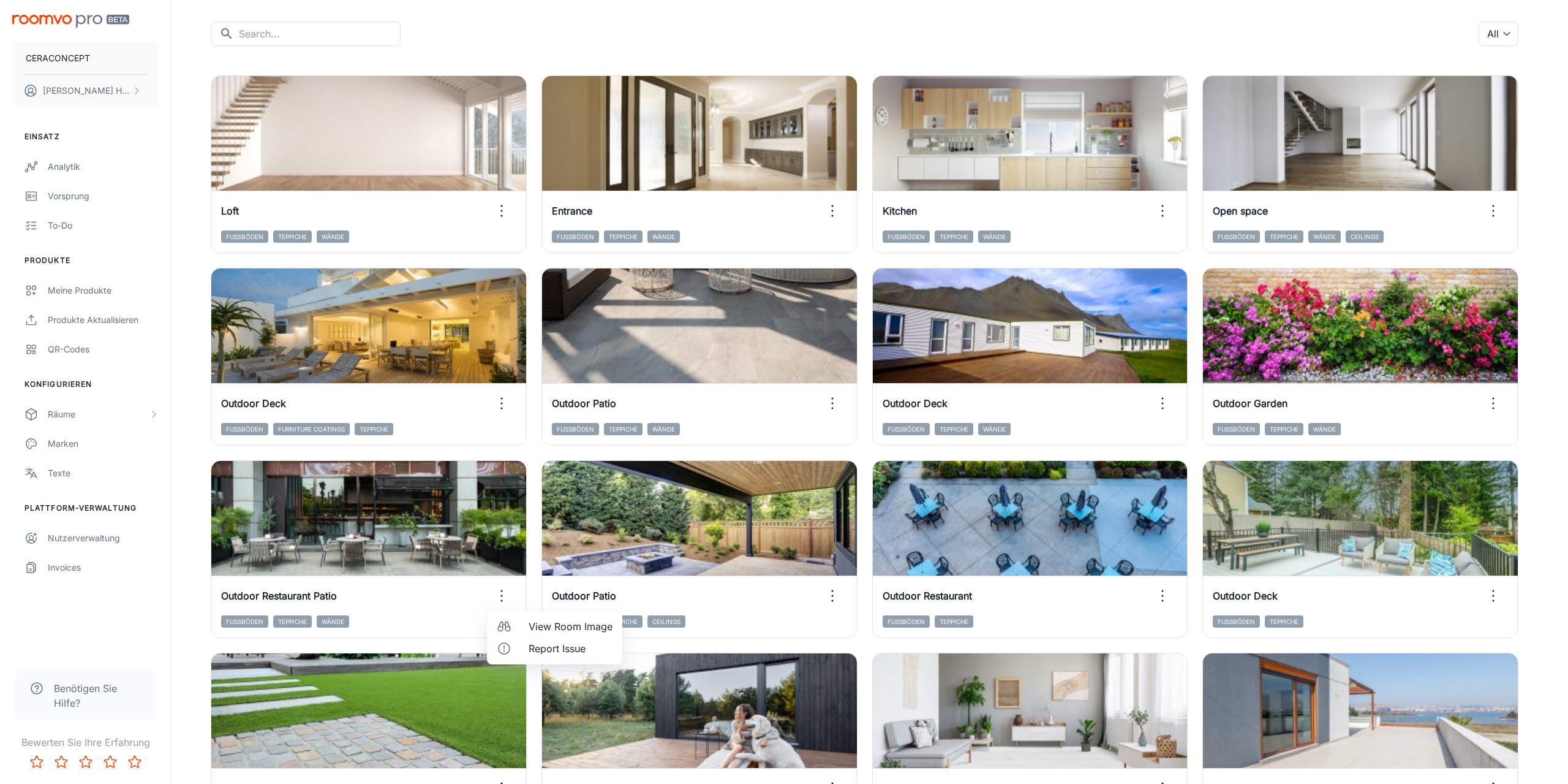
click at [558, 627] on span "View Room Image" at bounding box center [570, 627] width 84 height 14
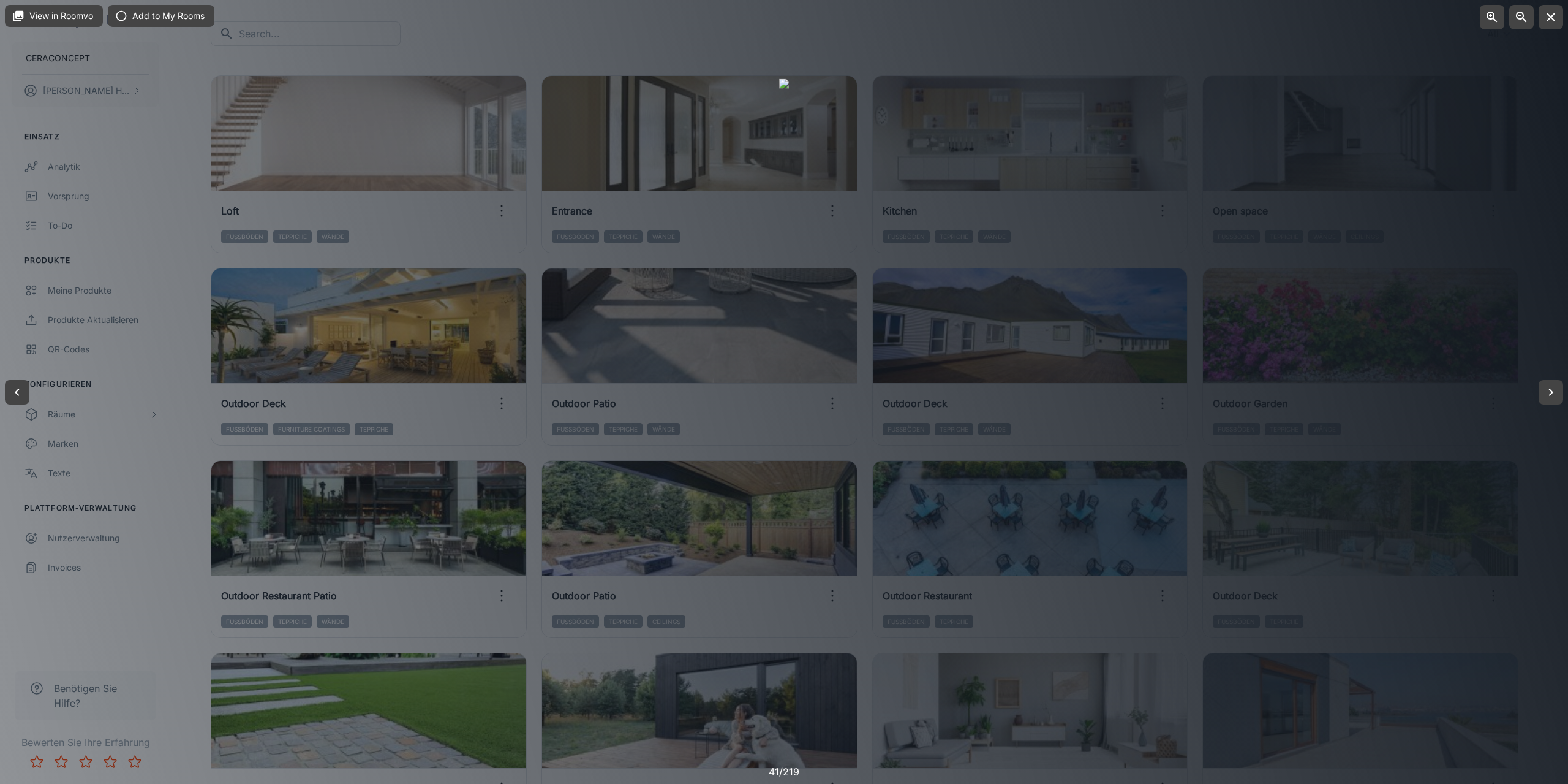
click at [1447, 220] on div at bounding box center [784, 392] width 1568 height 784
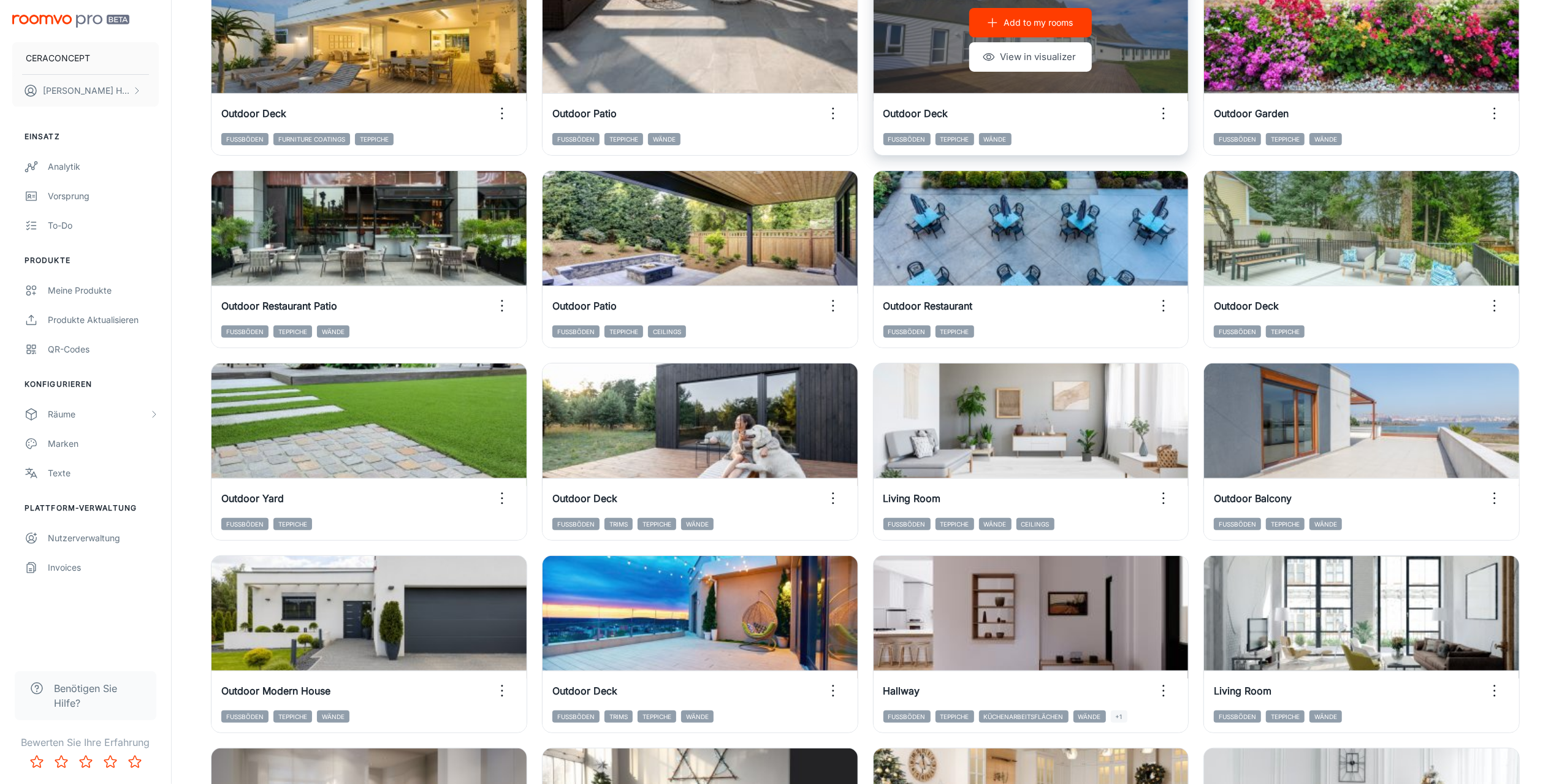
scroll to position [426, 0]
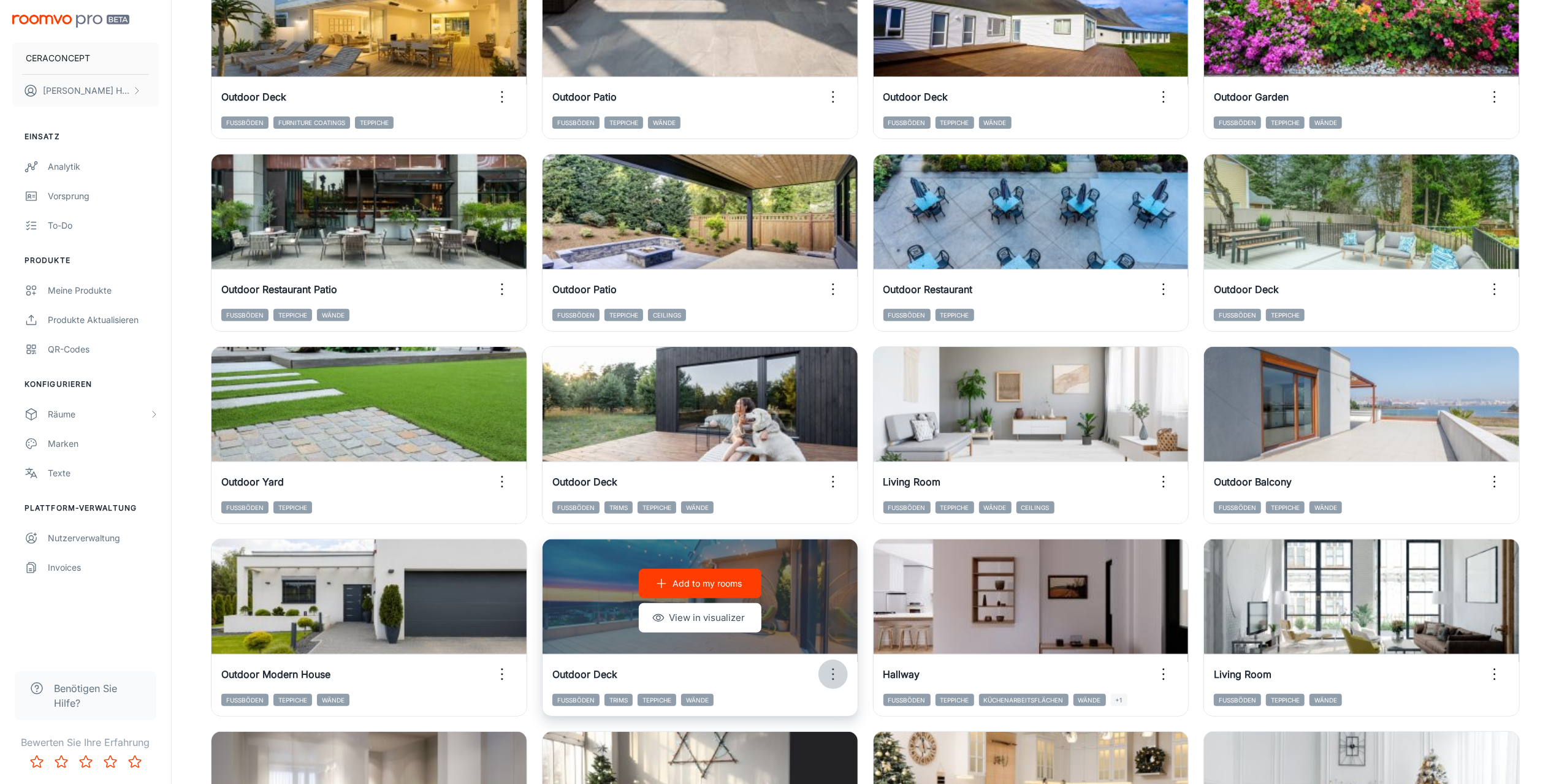
click at [834, 672] on icon "button" at bounding box center [833, 674] width 20 height 20
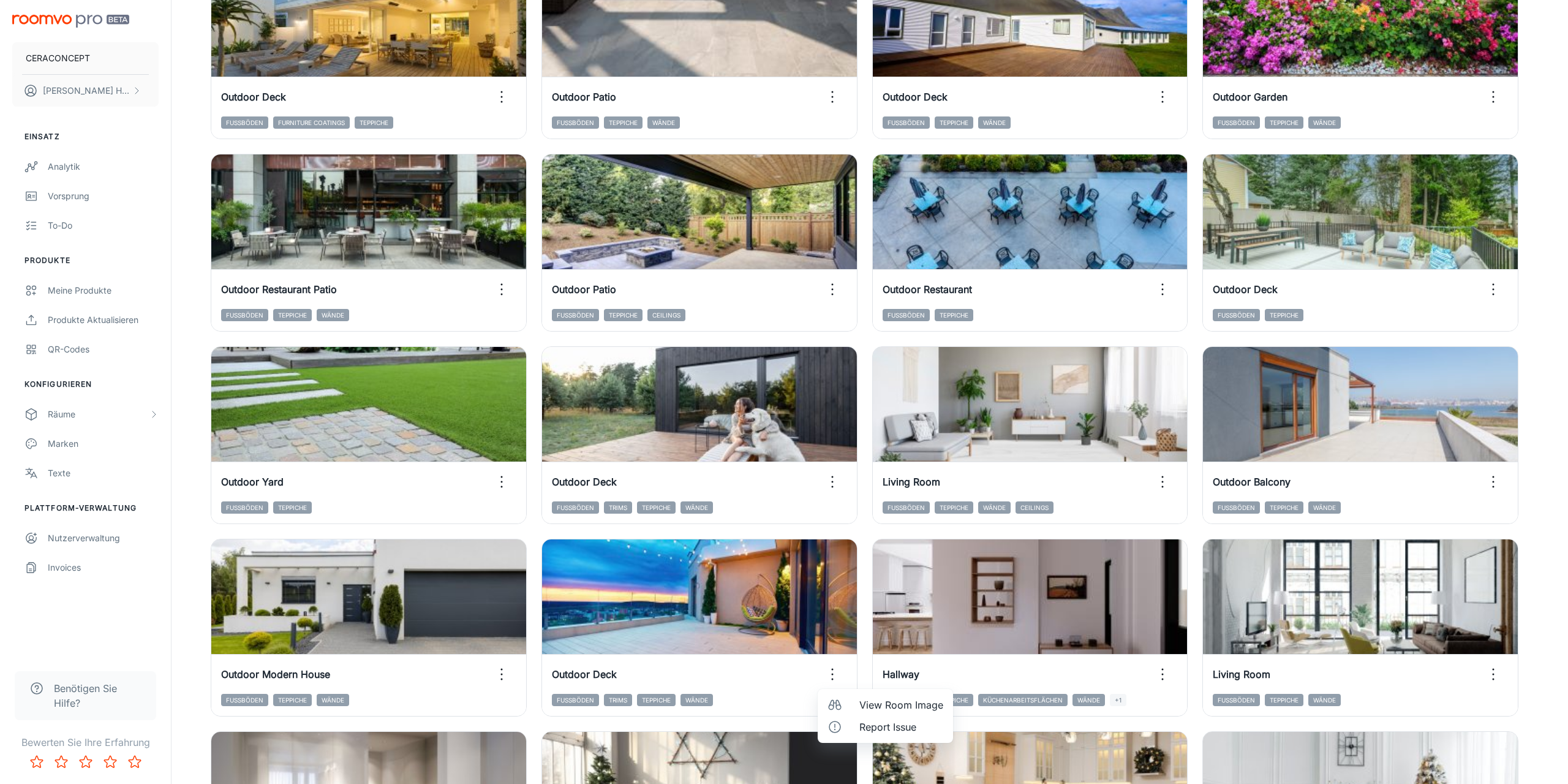
click at [891, 702] on span "View Room Image" at bounding box center [901, 705] width 84 height 14
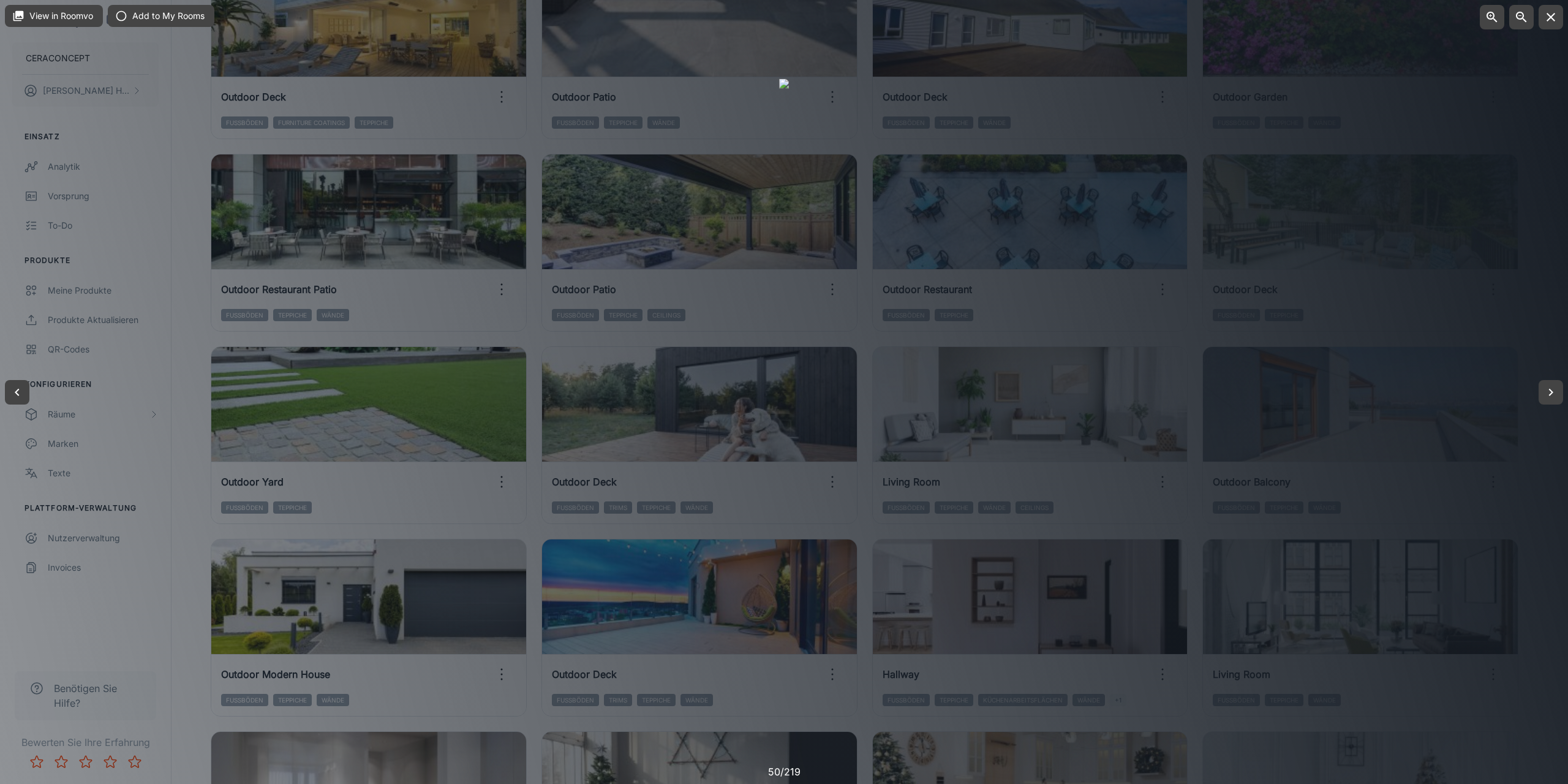
click at [1396, 328] on div at bounding box center [784, 392] width 1568 height 784
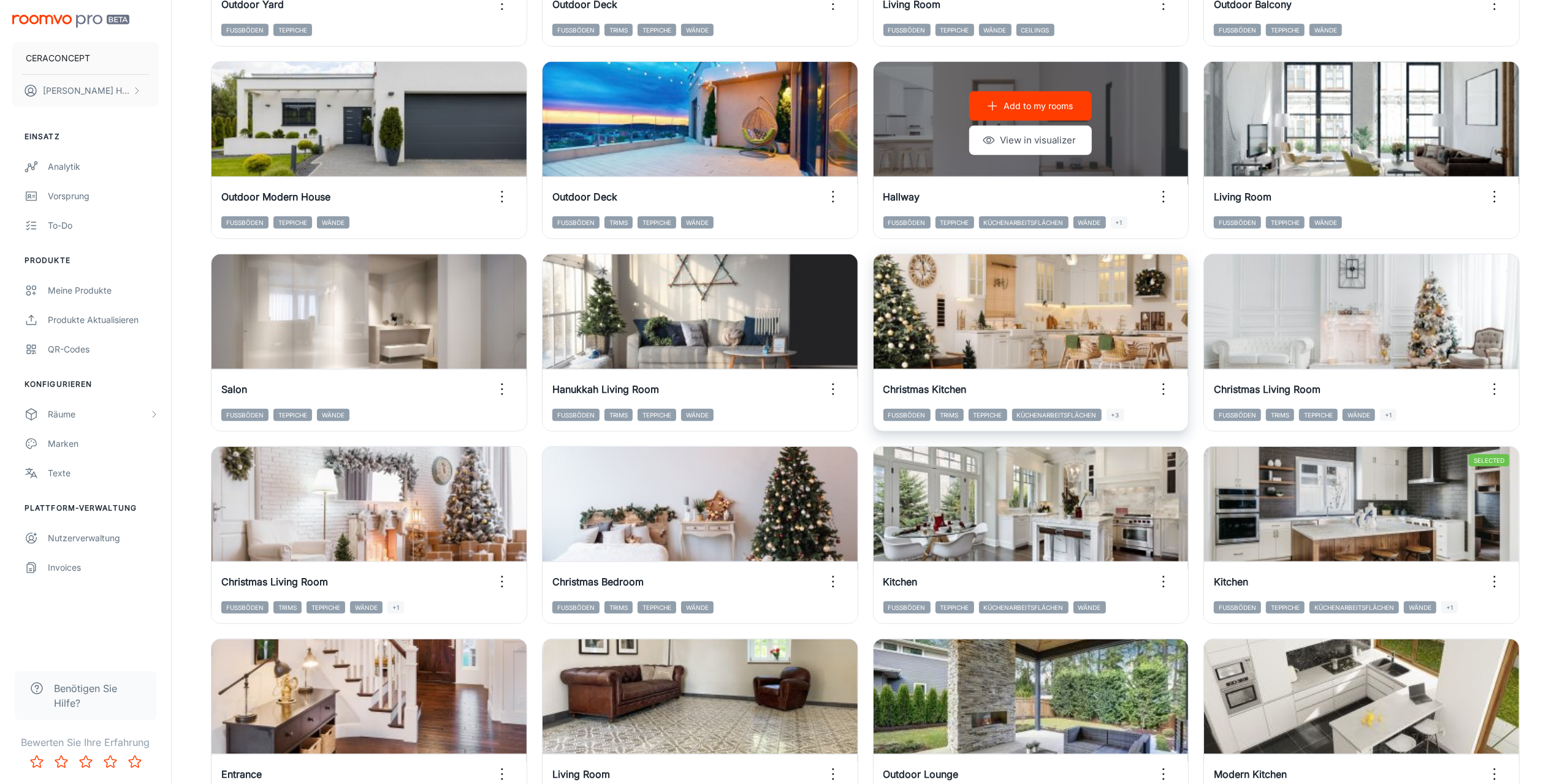
scroll to position [977, 0]
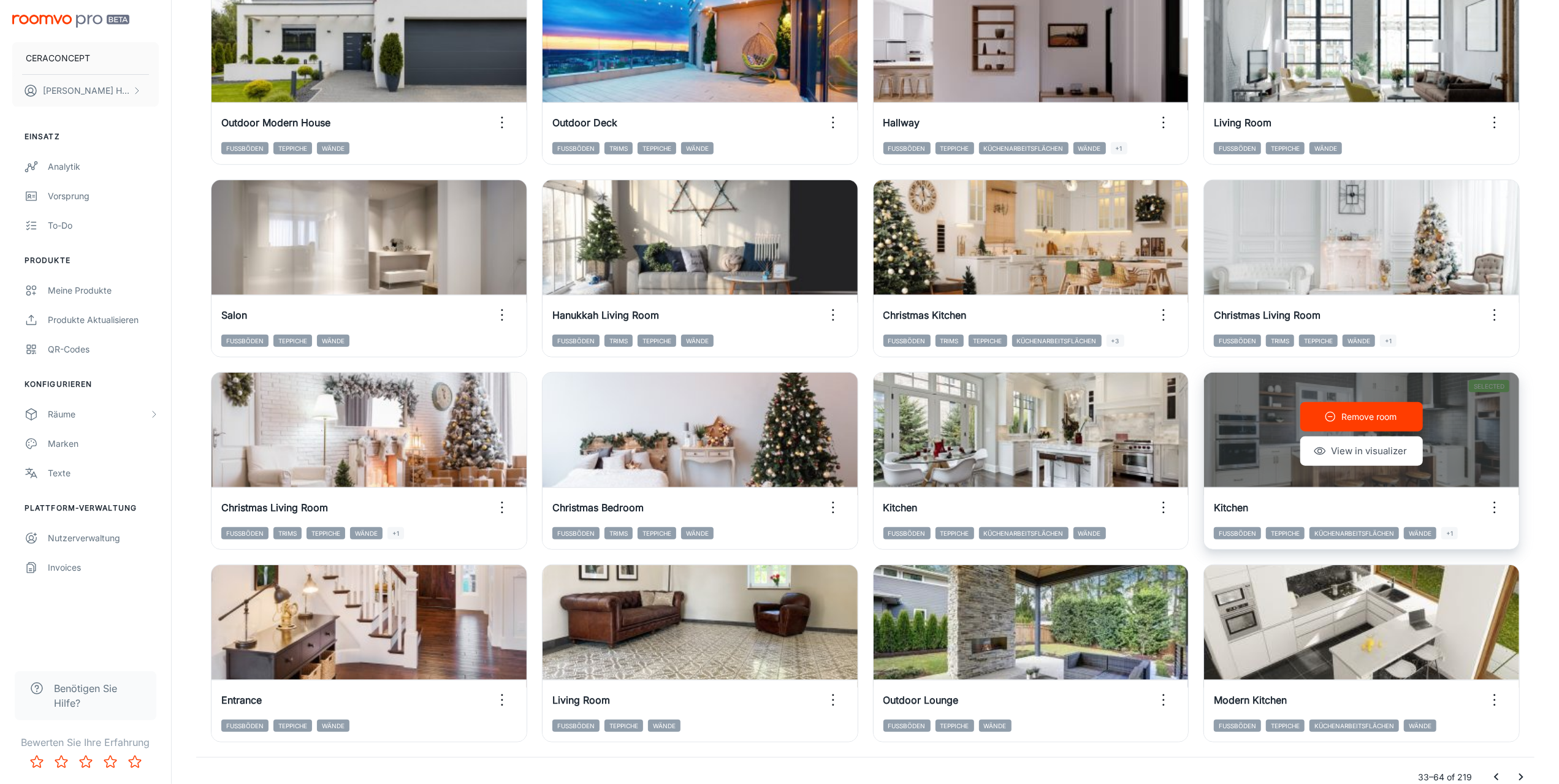
click at [1500, 511] on icon "button" at bounding box center [1494, 507] width 20 height 20
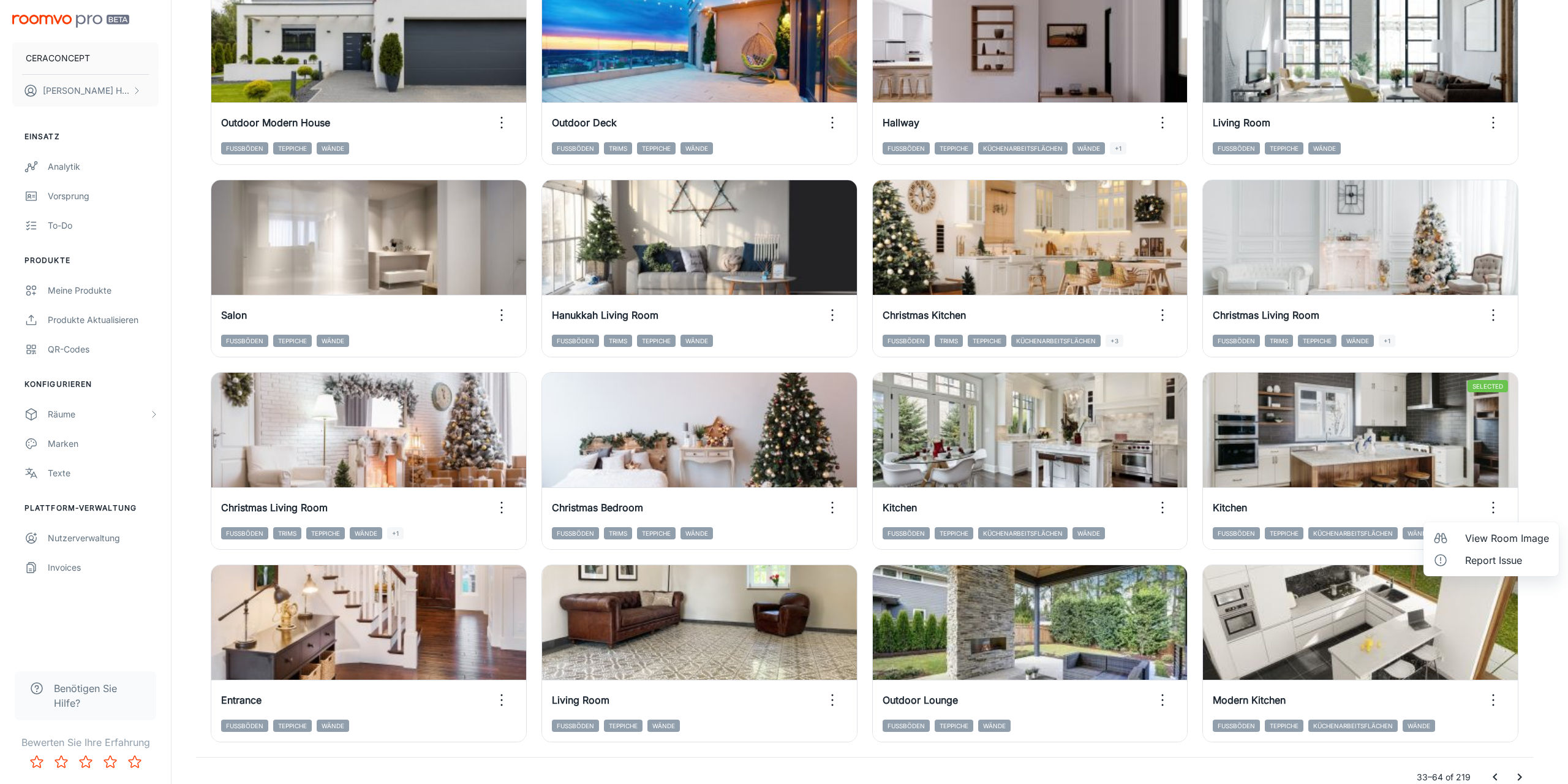
click at [1475, 541] on span "View Room Image" at bounding box center [1506, 538] width 84 height 14
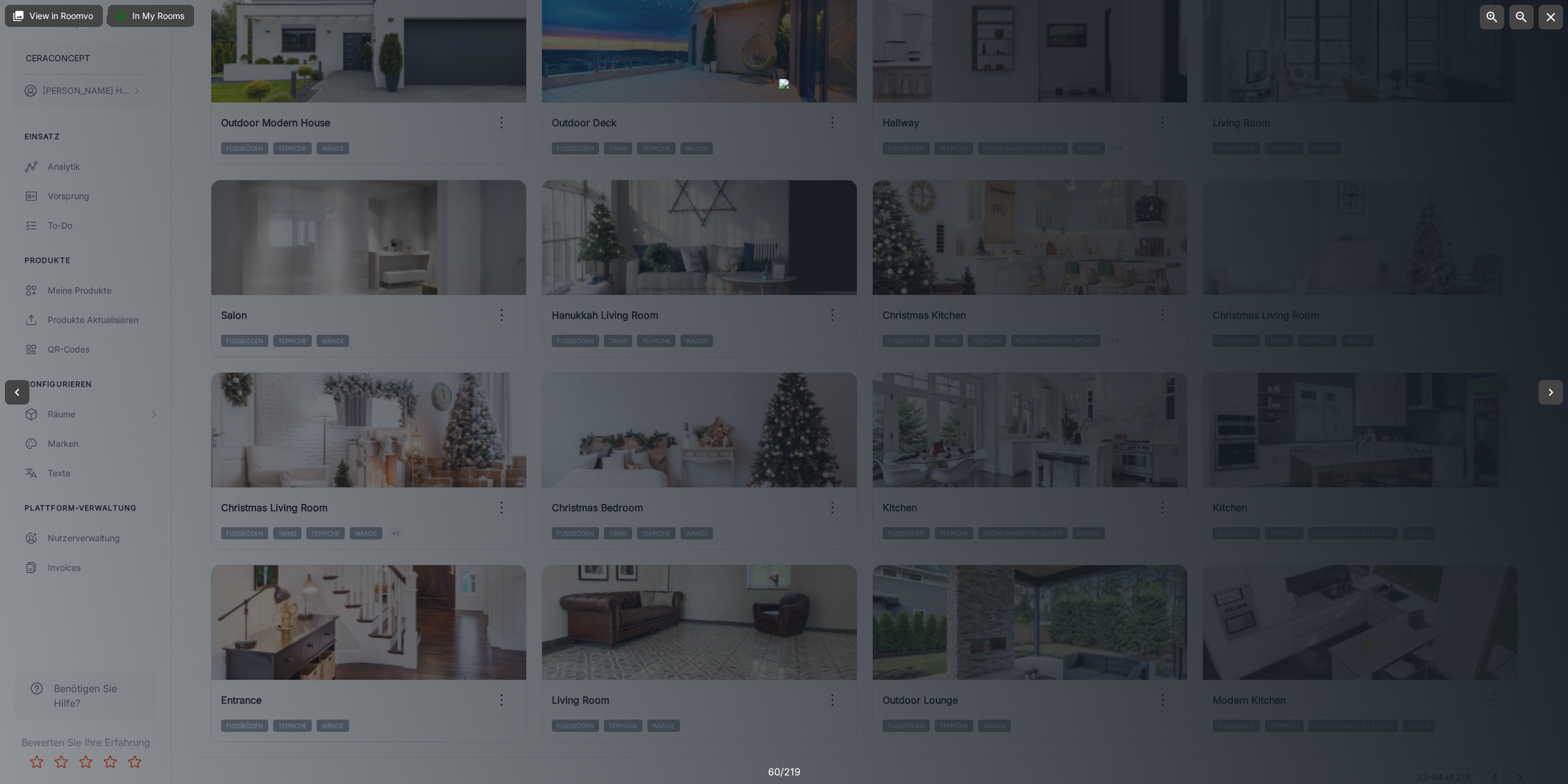
click at [1442, 336] on div at bounding box center [784, 392] width 1568 height 784
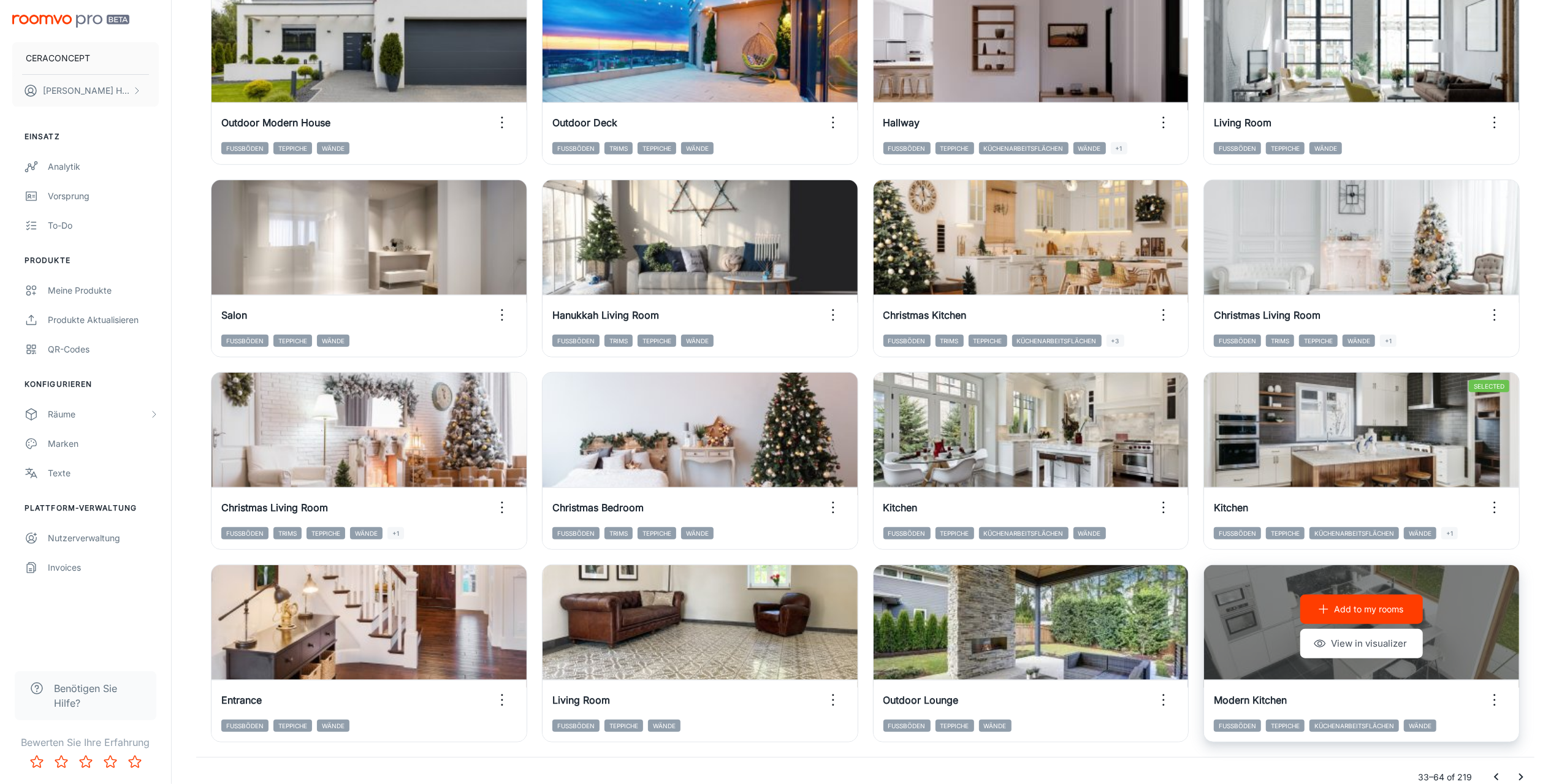
click at [1493, 699] on icon "button" at bounding box center [1494, 700] width 20 height 20
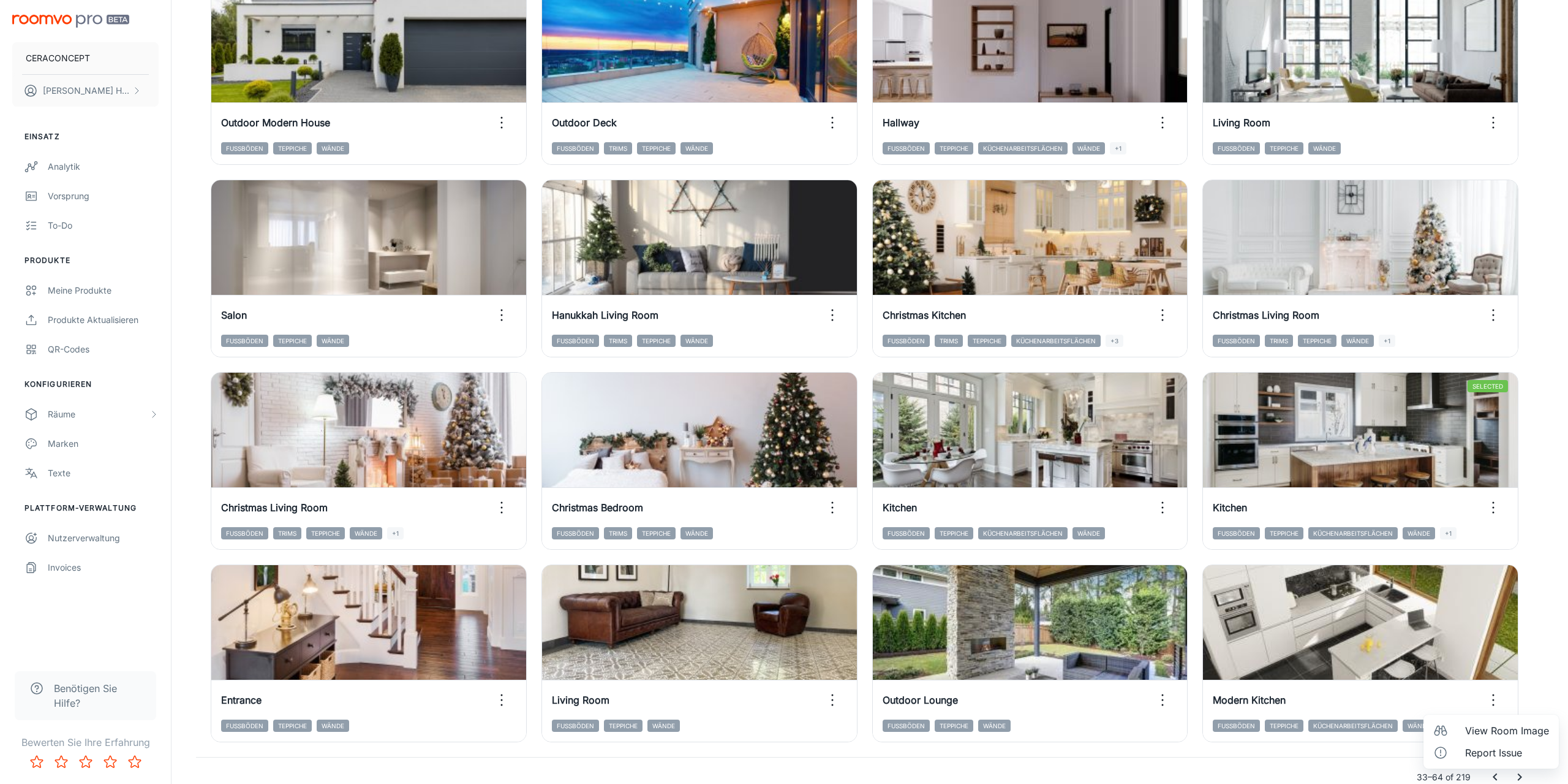
click at [1489, 733] on span "View Room Image" at bounding box center [1506, 730] width 84 height 14
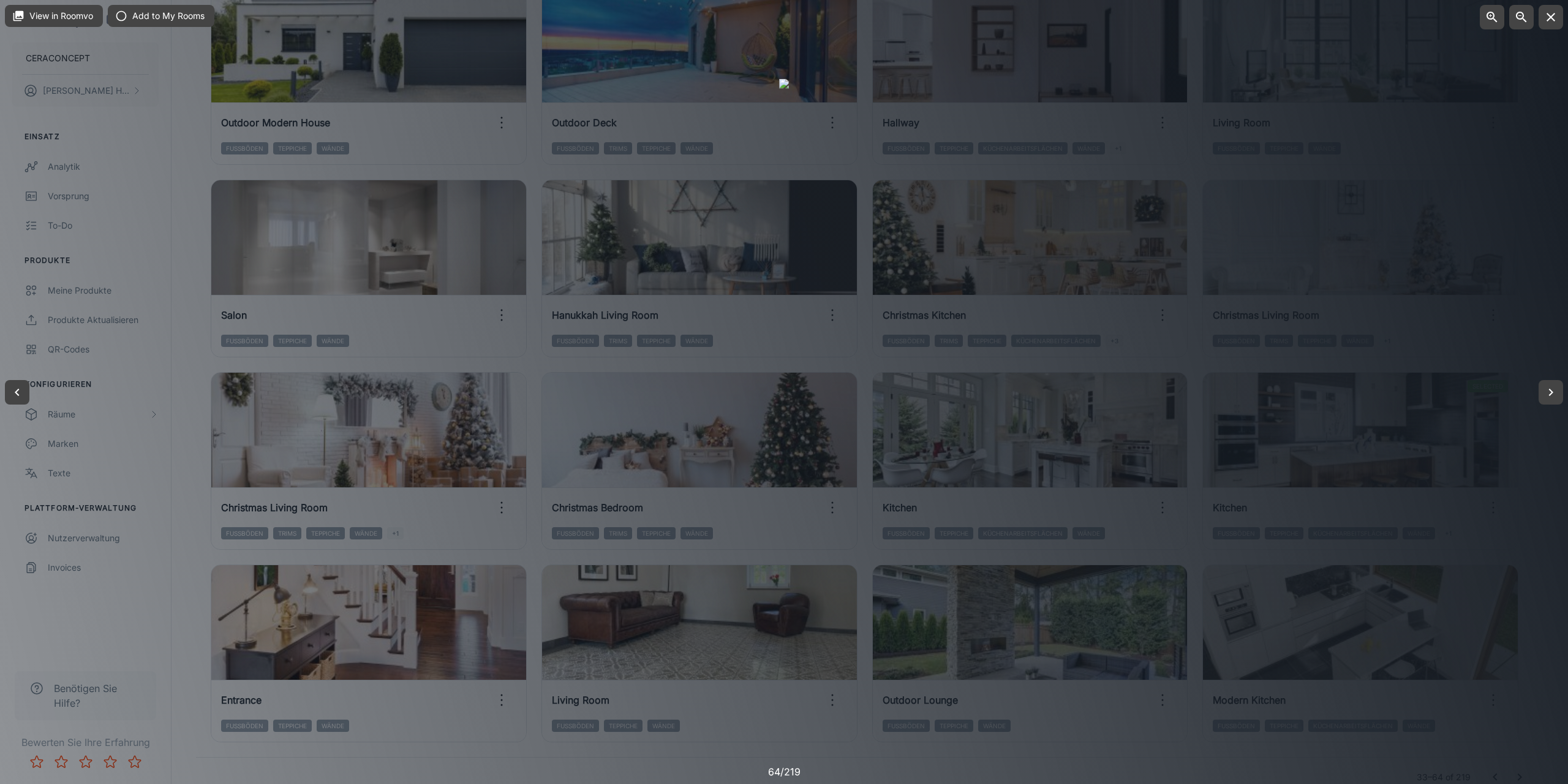
click at [1523, 348] on div at bounding box center [784, 392] width 1568 height 784
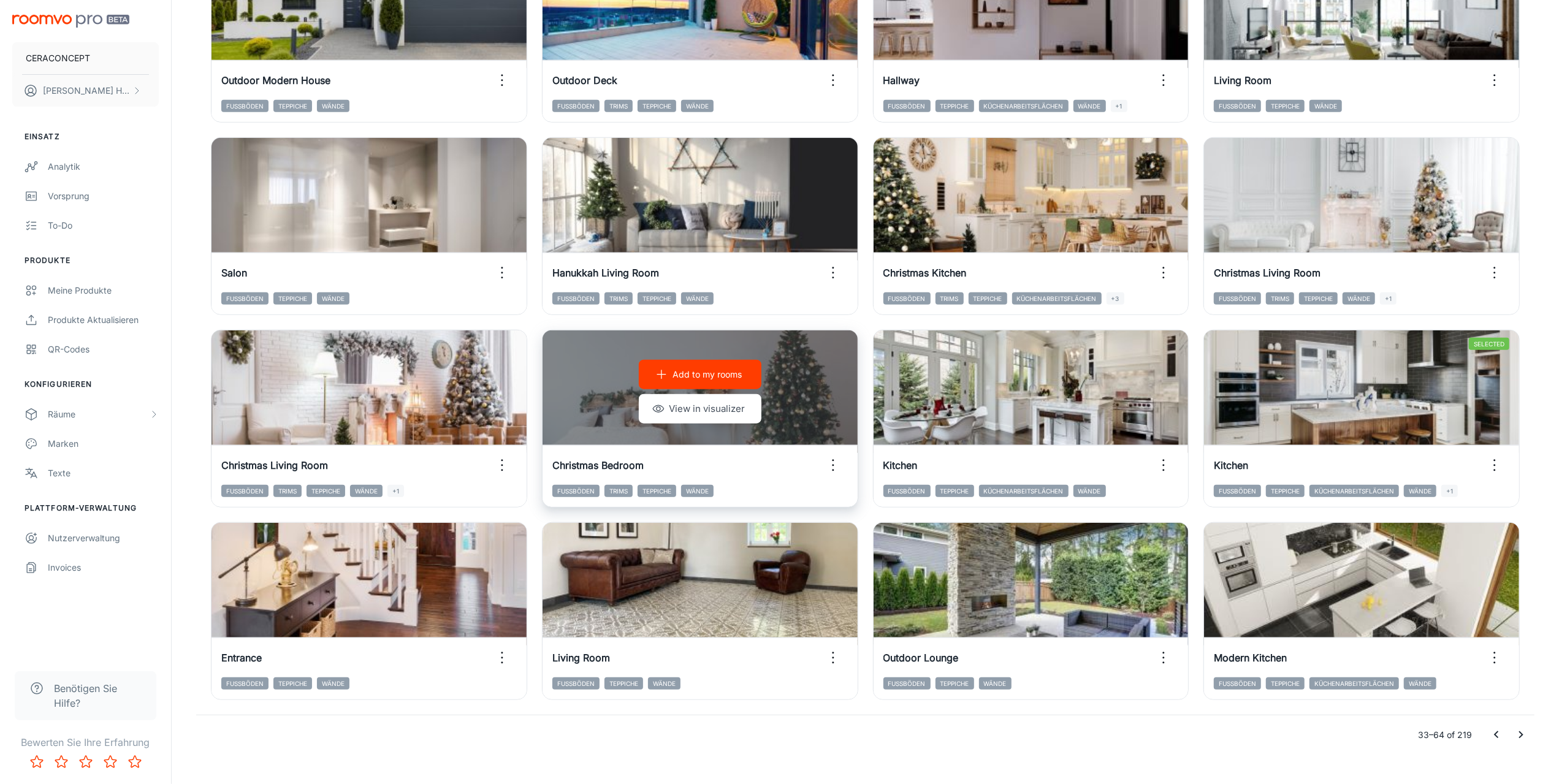
scroll to position [1039, 0]
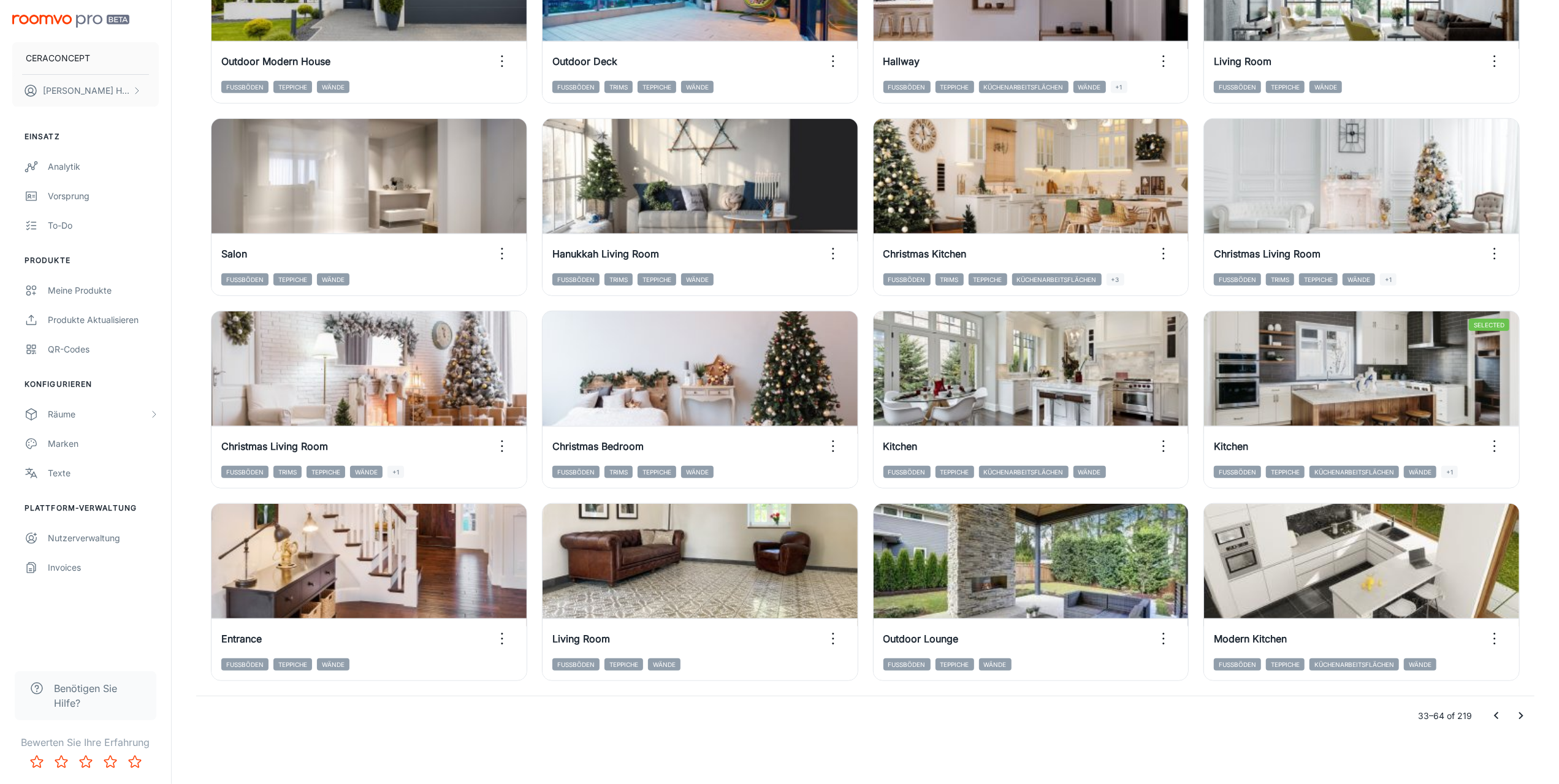
click at [1521, 714] on icon "Go to next page" at bounding box center [1521, 716] width 14 height 14
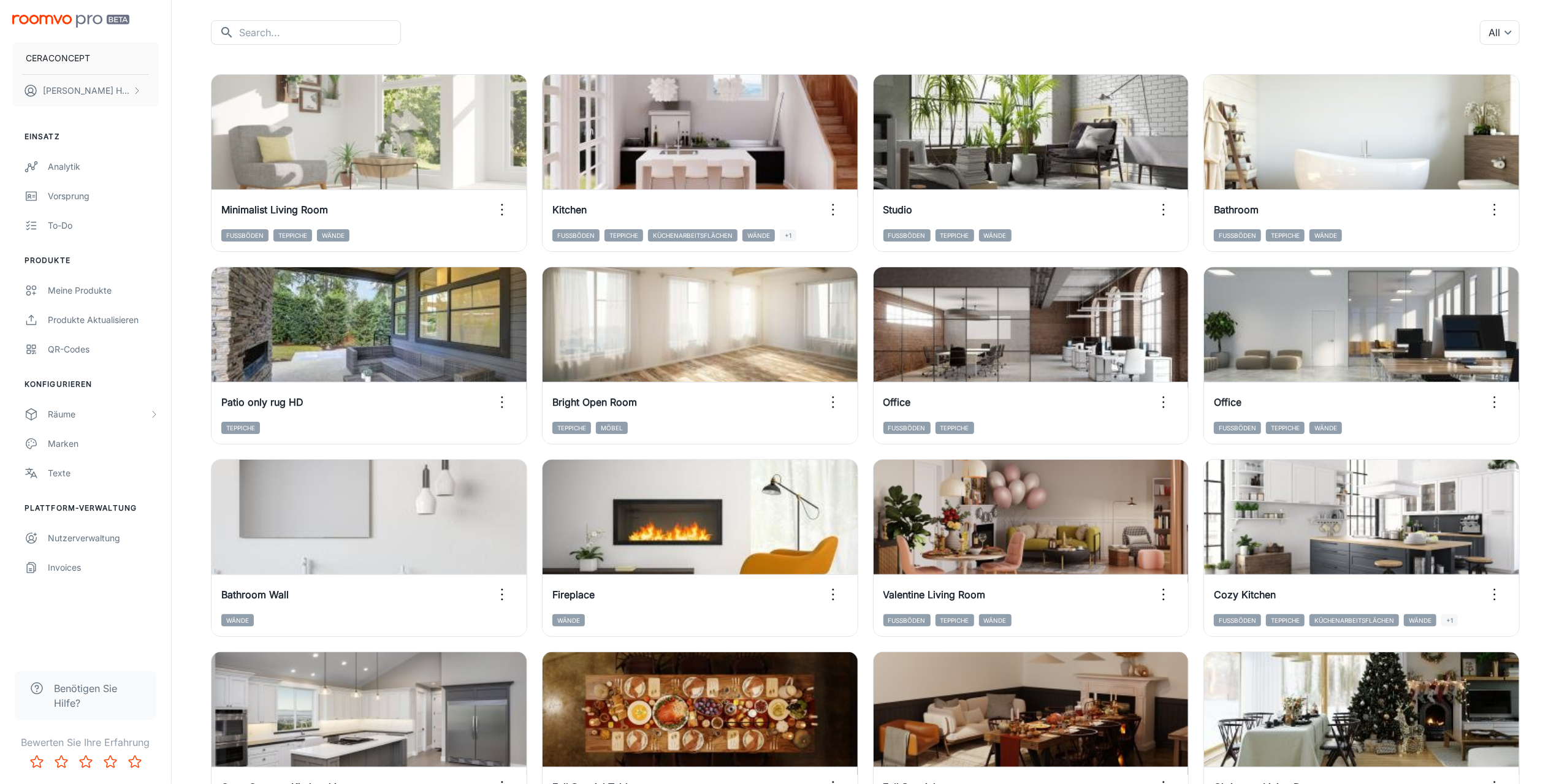
scroll to position [120, 0]
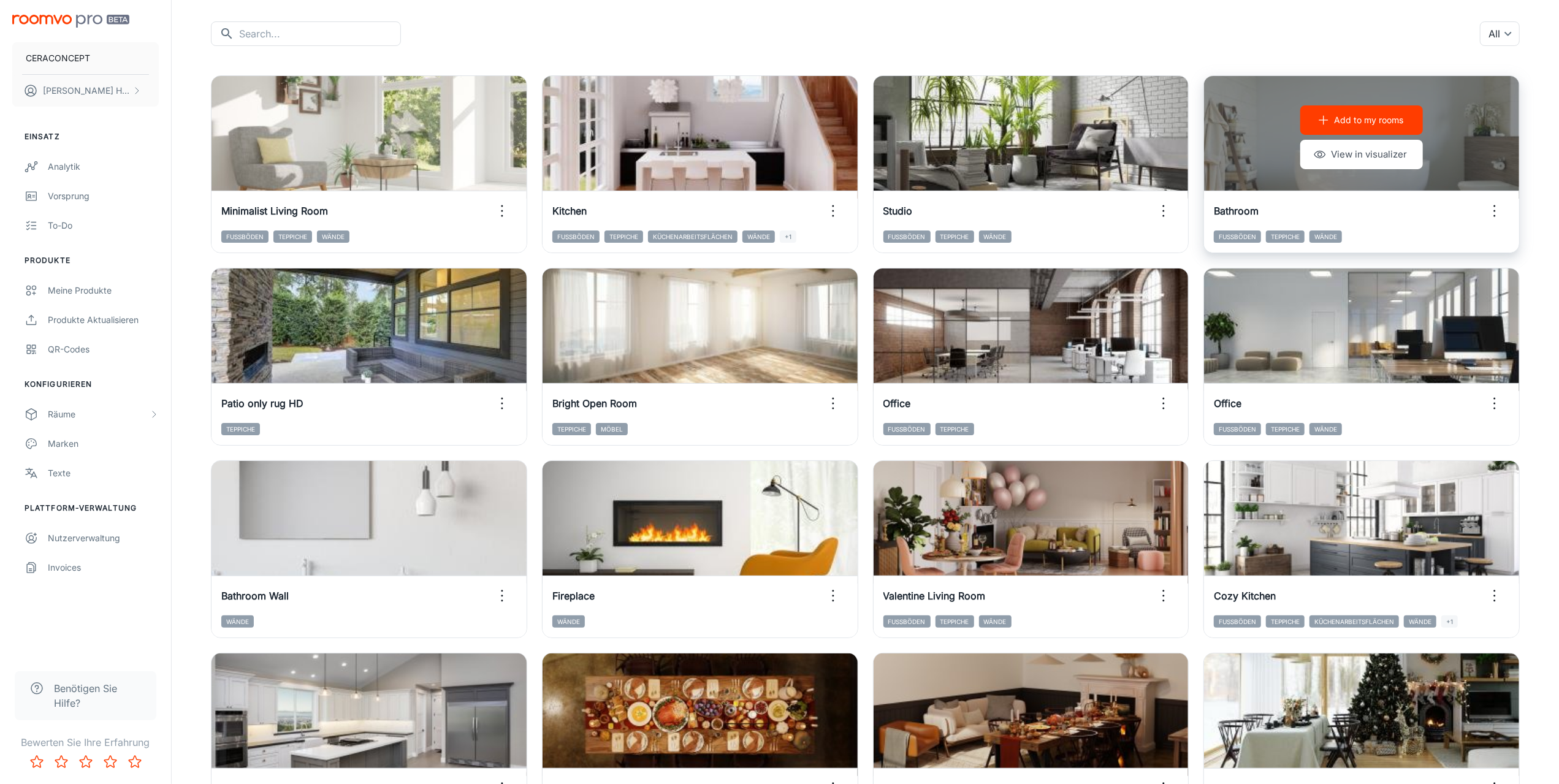
click at [1490, 212] on icon "button" at bounding box center [1494, 211] width 20 height 20
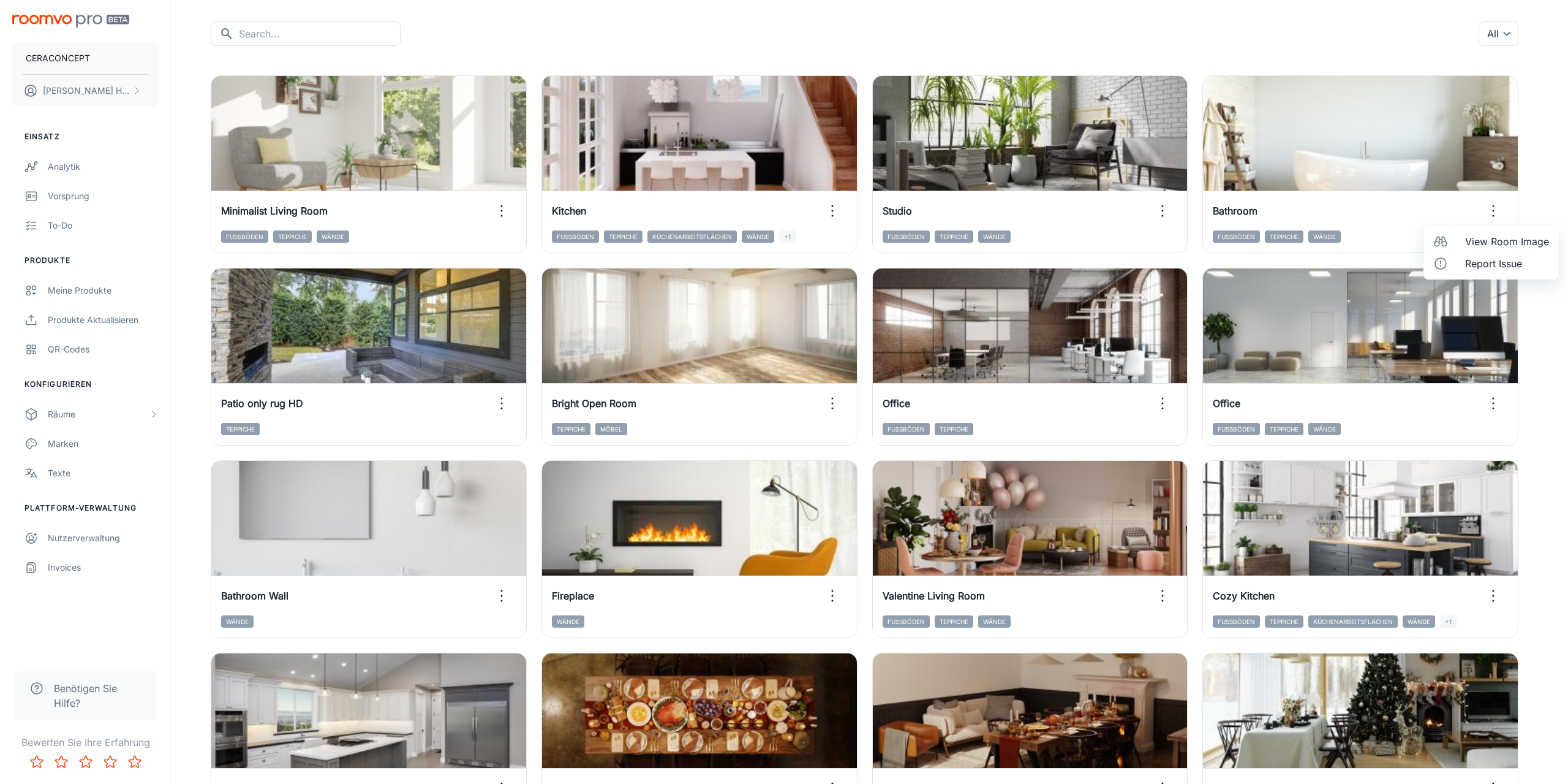
click at [1476, 242] on span "View Room Image" at bounding box center [1506, 241] width 84 height 14
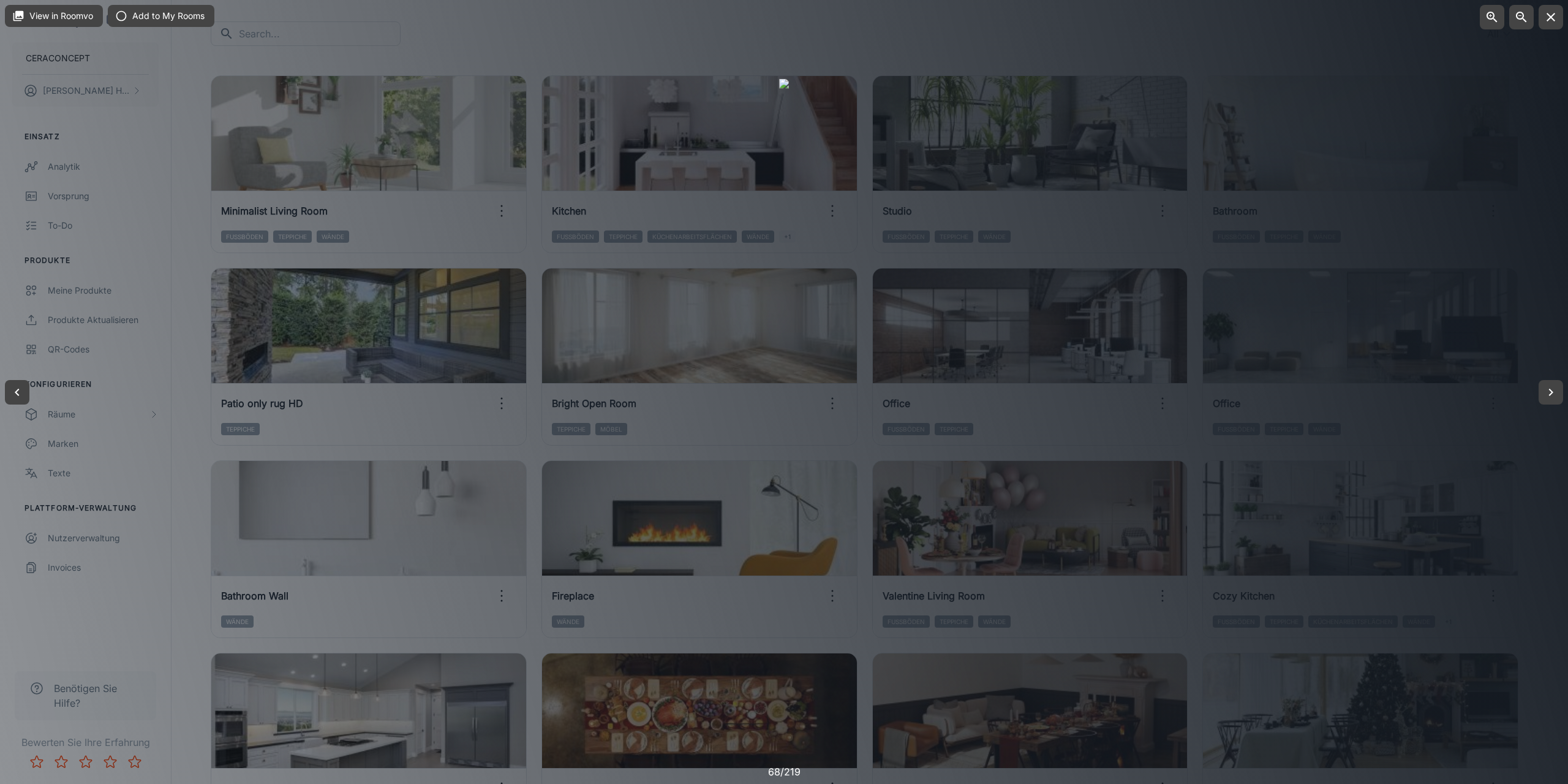
click at [1398, 410] on div at bounding box center [784, 392] width 1568 height 784
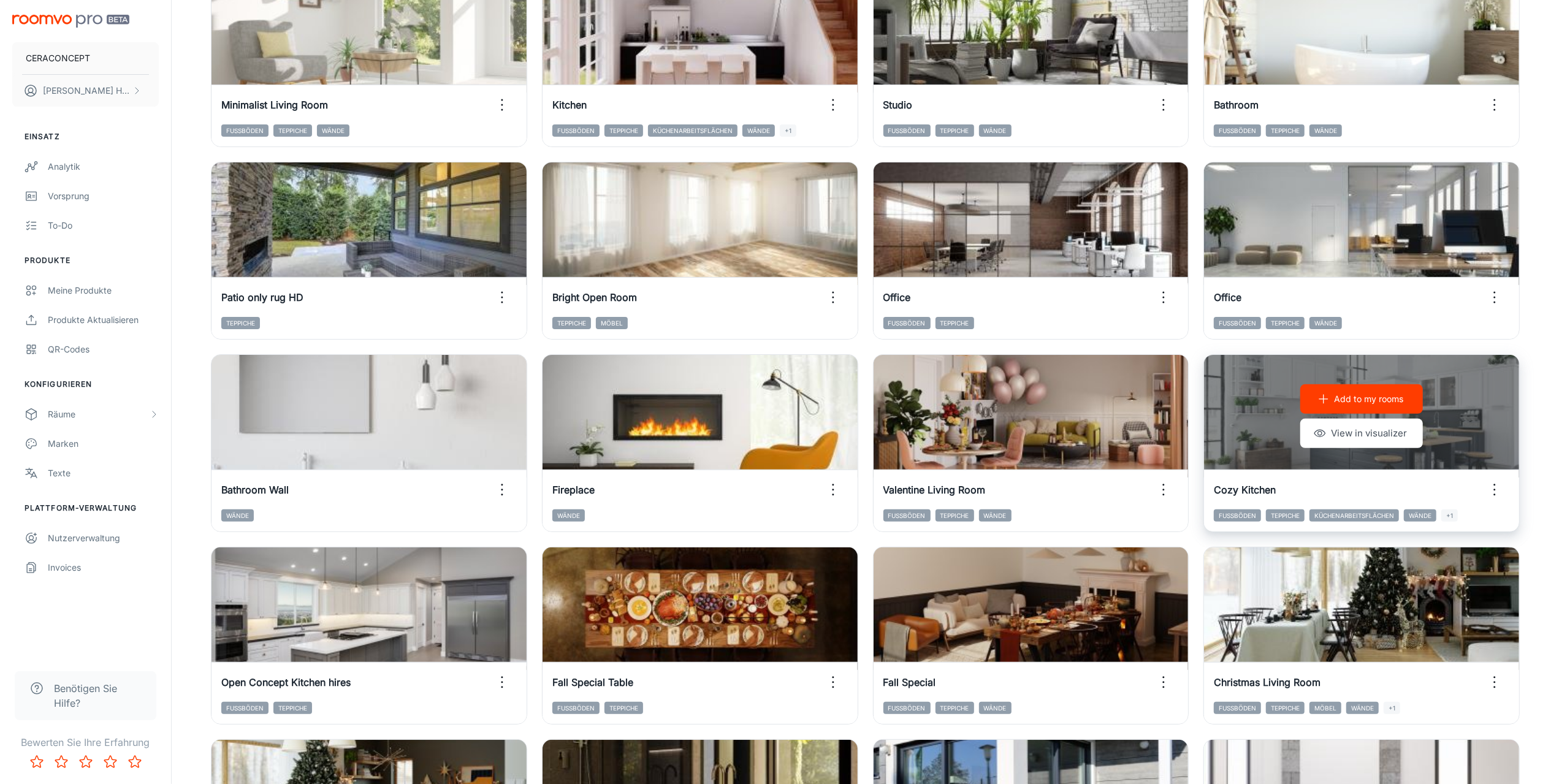
scroll to position [242, 0]
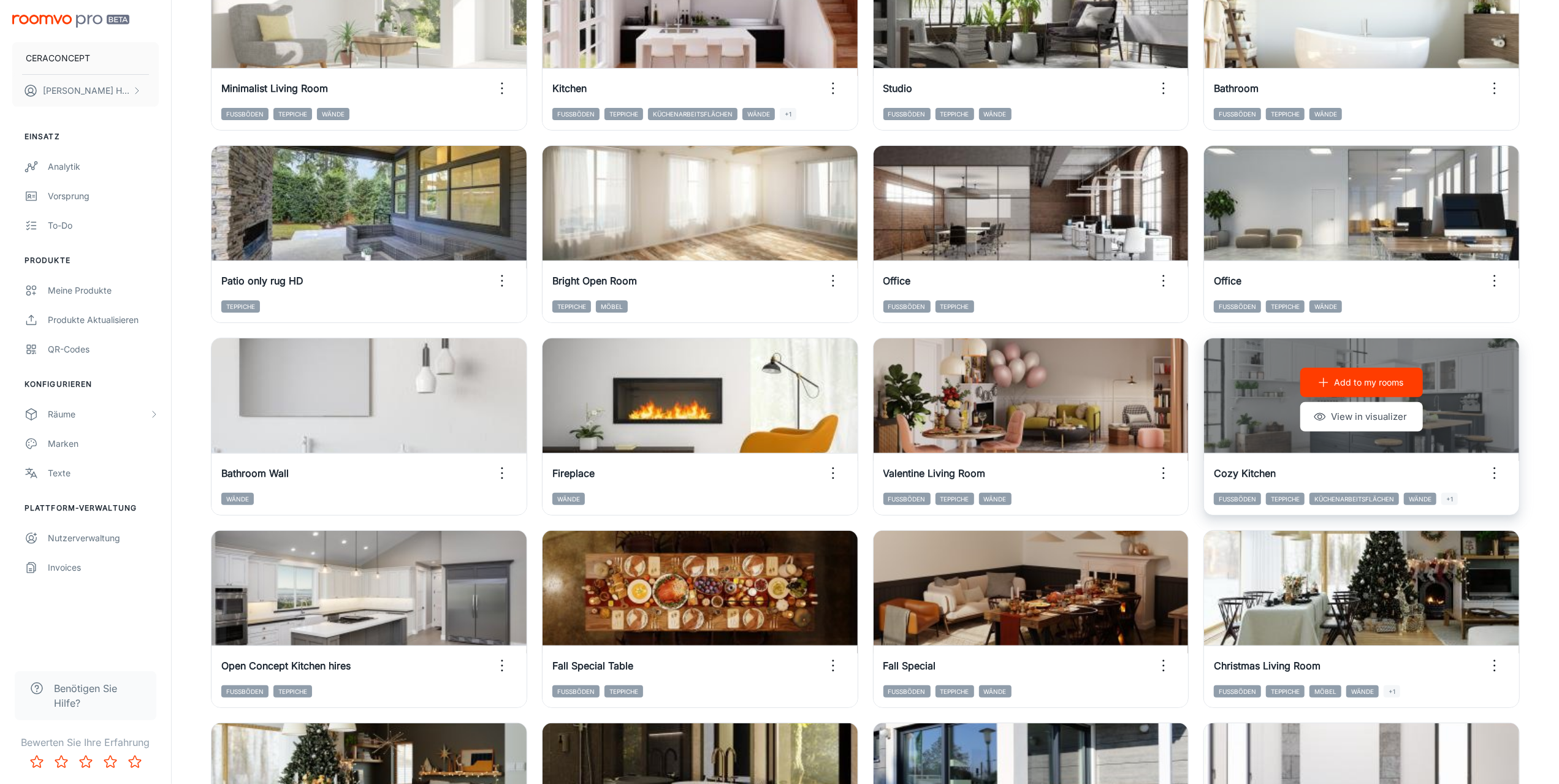
click at [1495, 472] on circle "button" at bounding box center [1495, 473] width 2 height 2
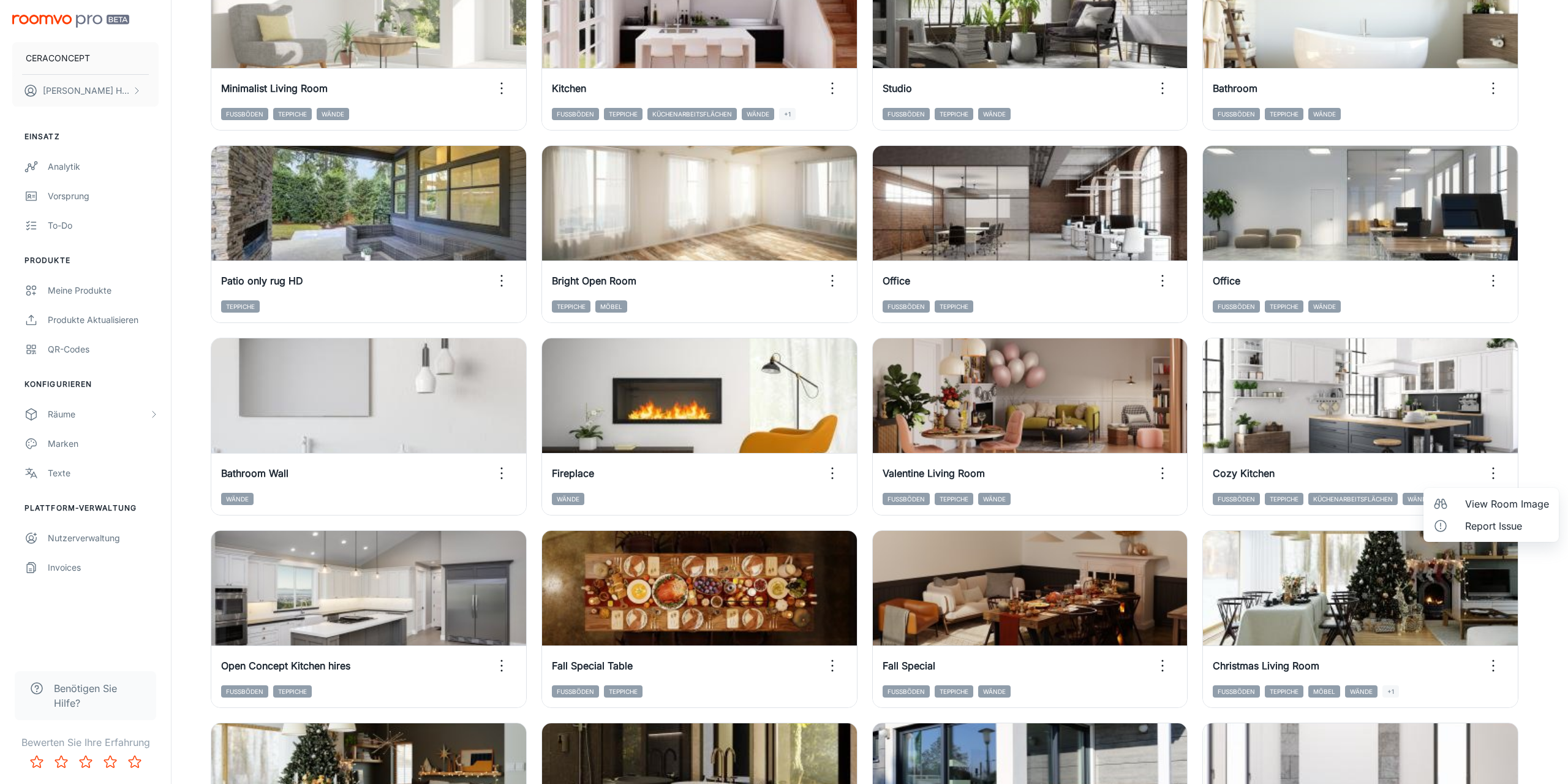
click at [1475, 502] on span "View Room Image" at bounding box center [1506, 503] width 84 height 14
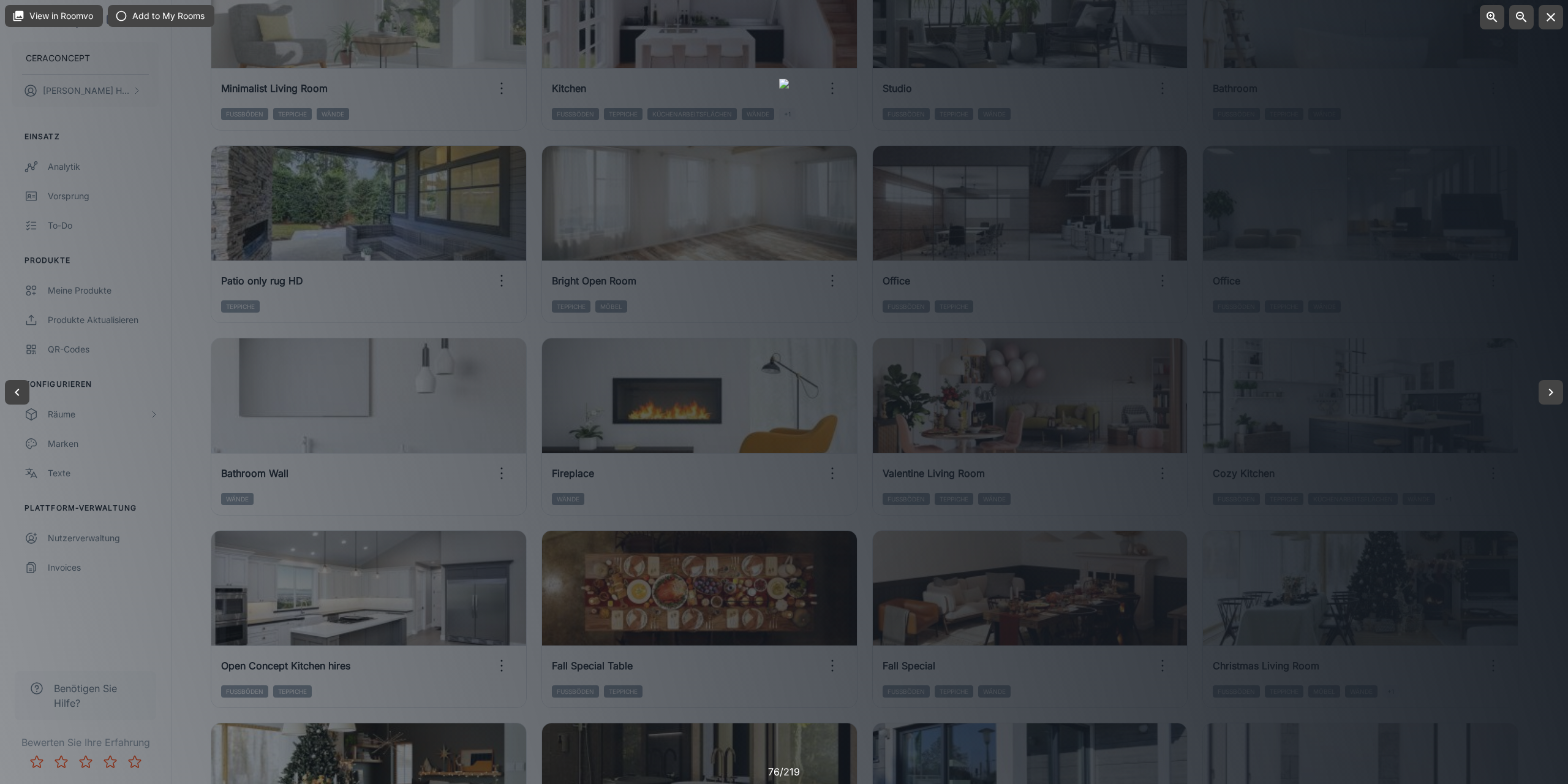
click at [200, 515] on div at bounding box center [784, 392] width 1568 height 784
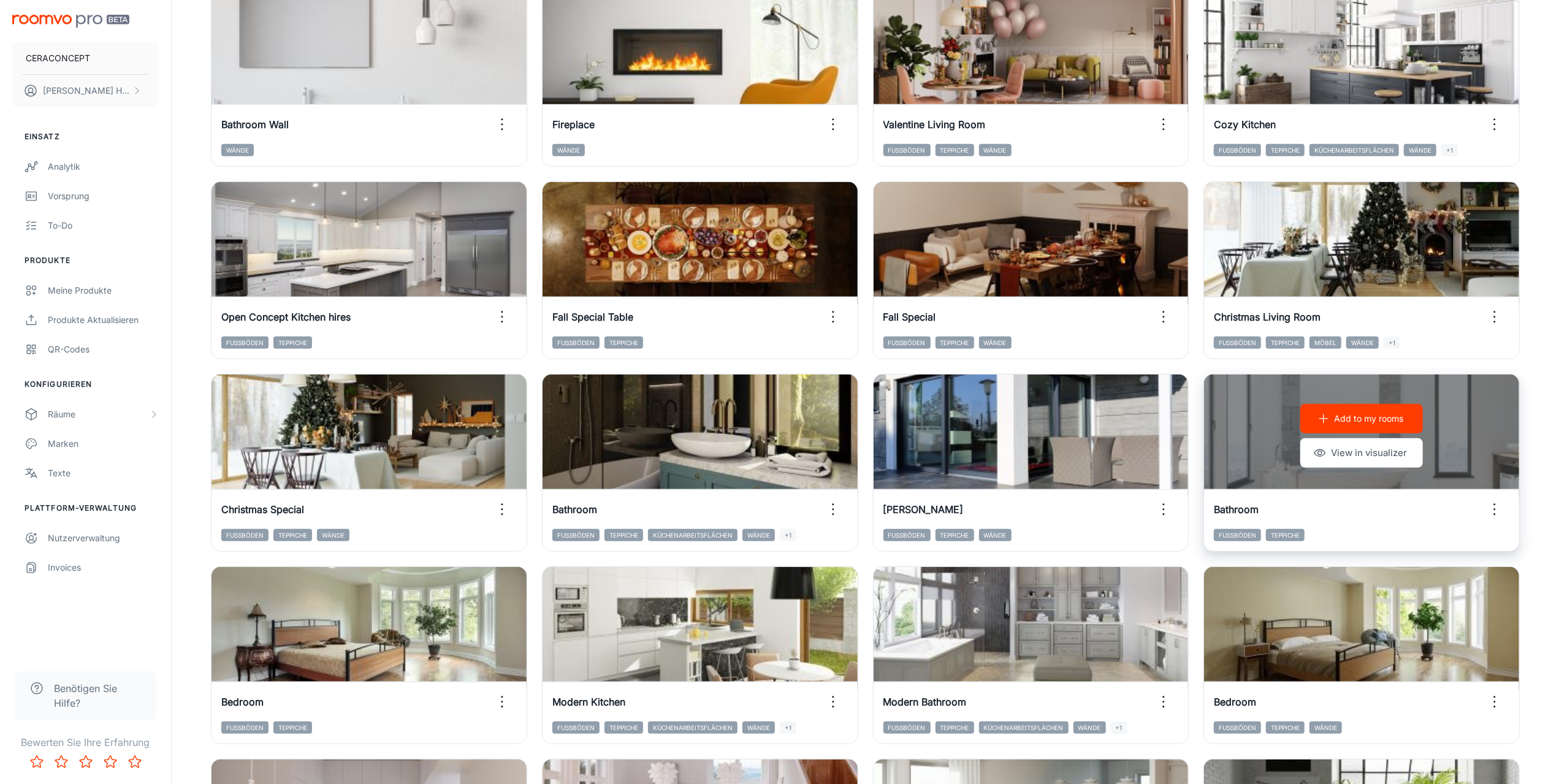
scroll to position [610, 0]
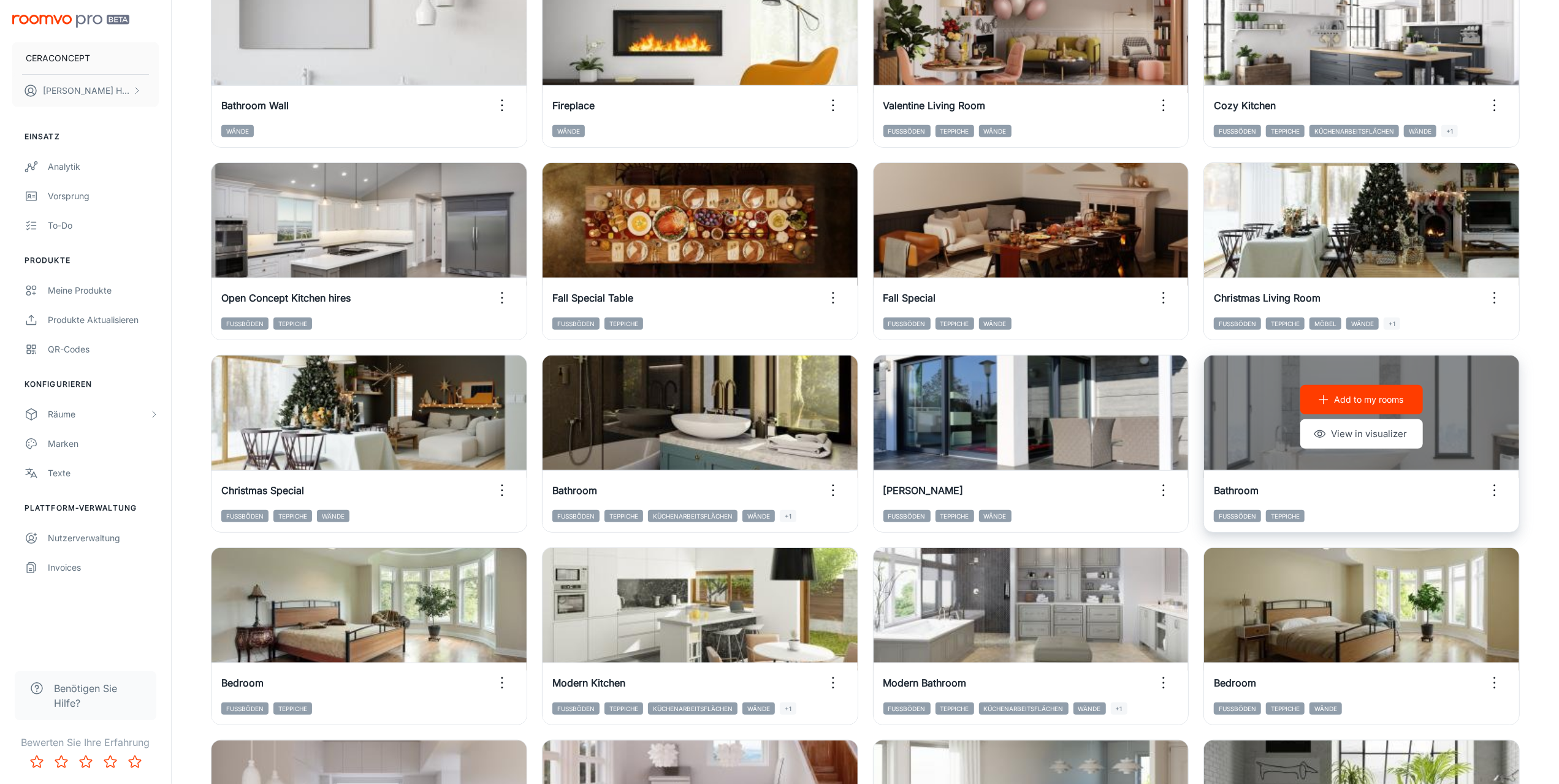
click at [1495, 493] on icon "button" at bounding box center [1494, 490] width 20 height 20
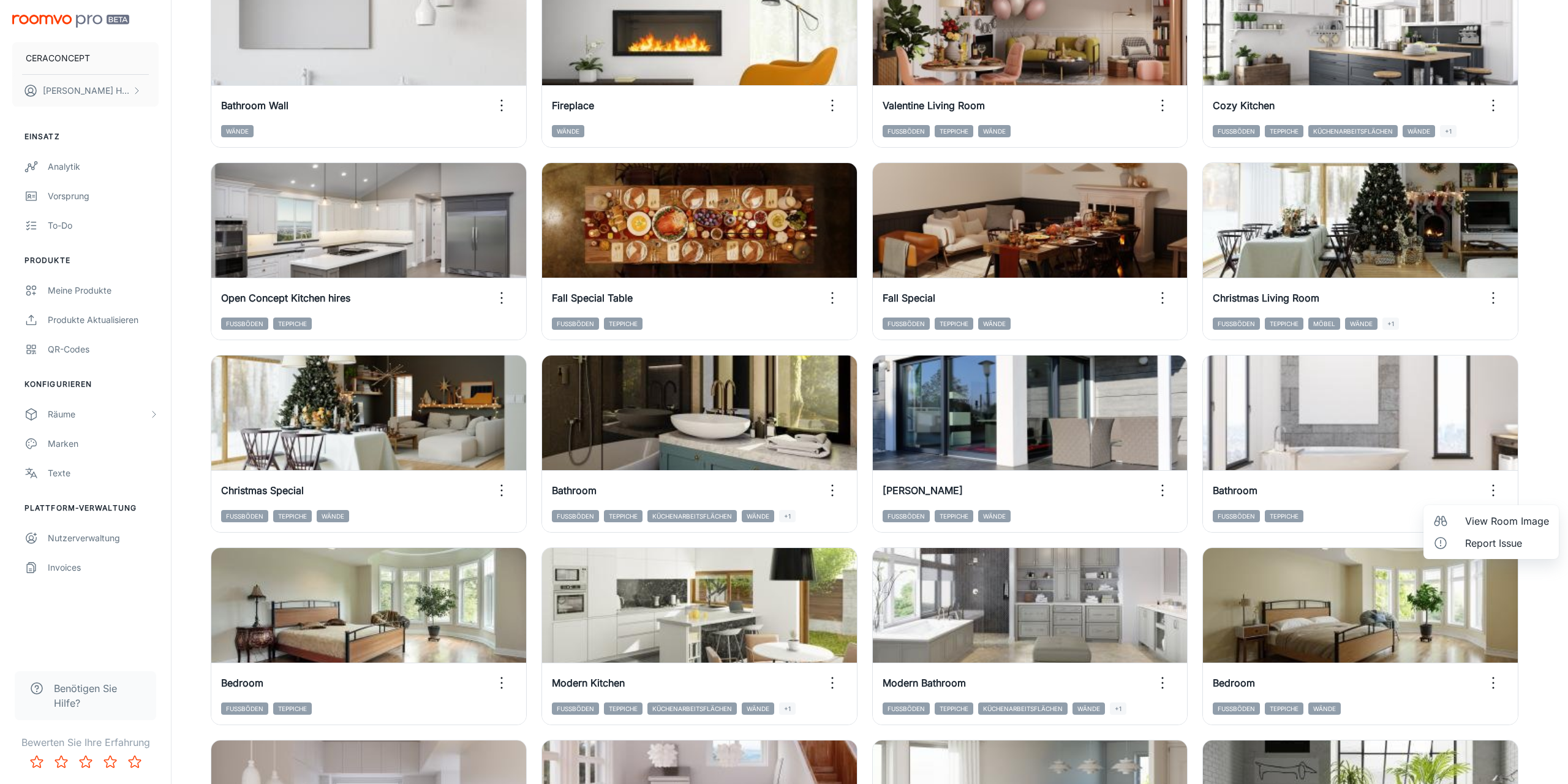
click at [1493, 522] on span "View Room Image" at bounding box center [1506, 521] width 84 height 14
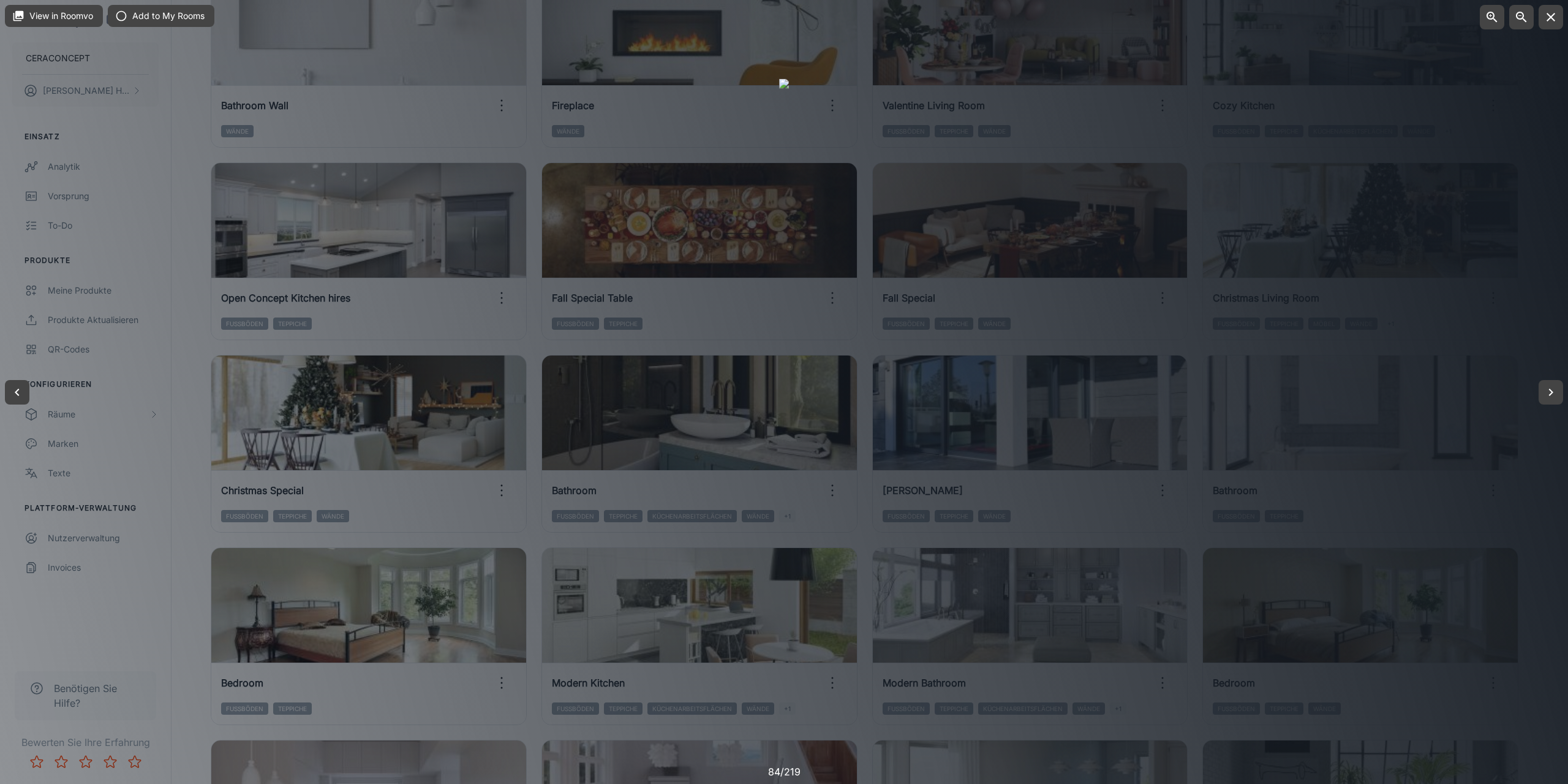
click at [1485, 328] on div at bounding box center [784, 392] width 1568 height 784
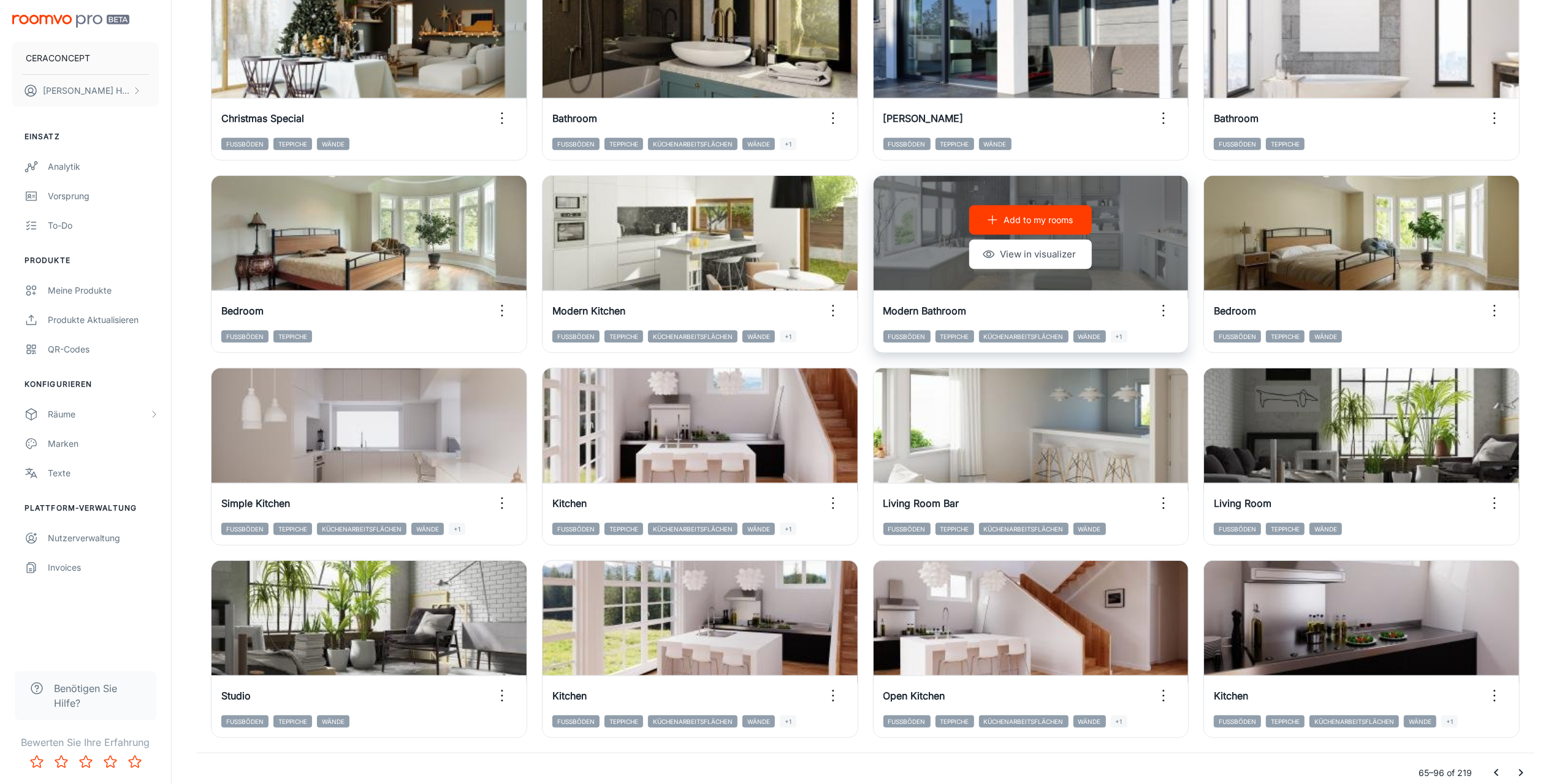
scroll to position [1039, 0]
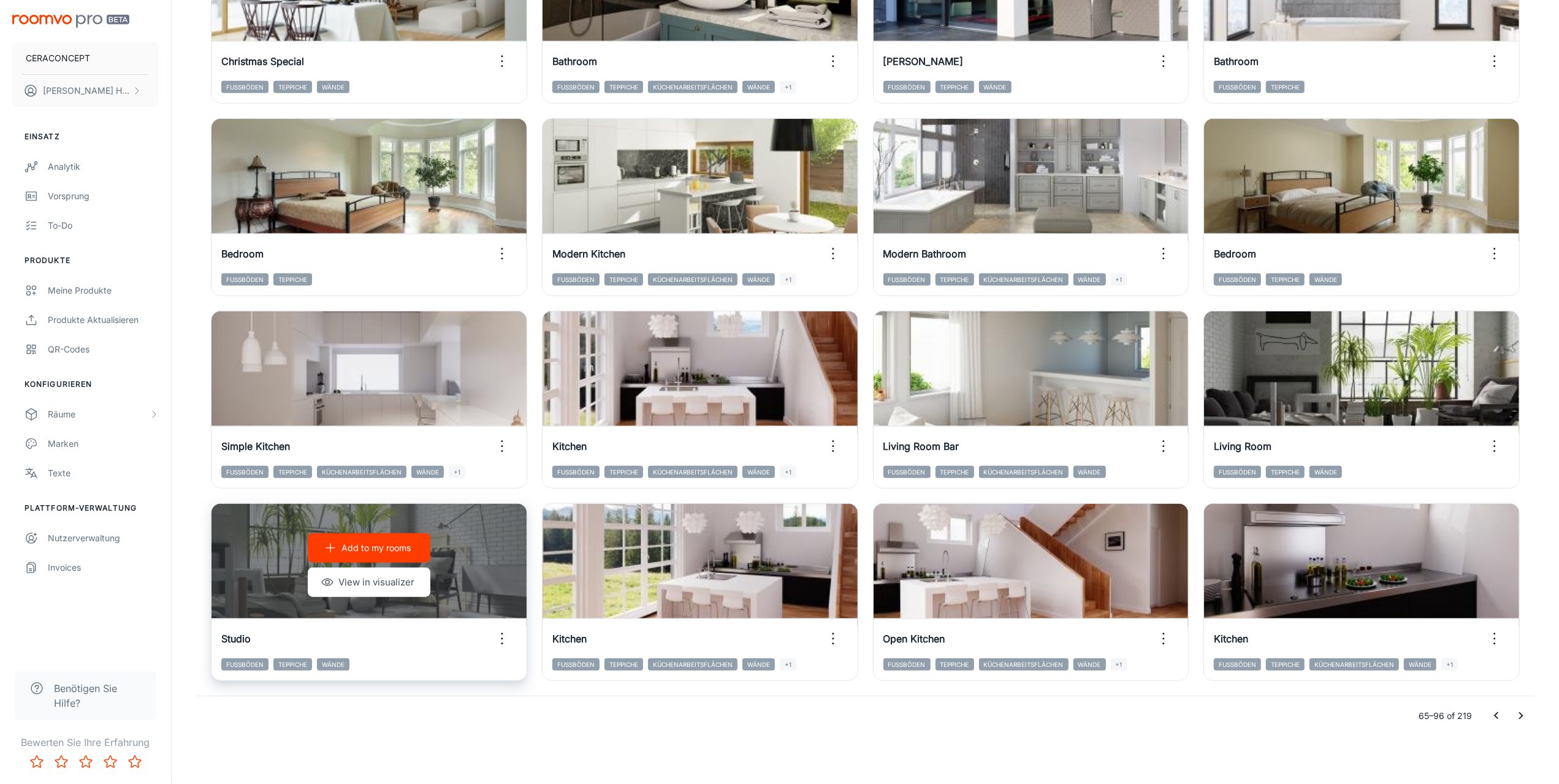
click at [500, 640] on icon "button" at bounding box center [502, 639] width 20 height 20
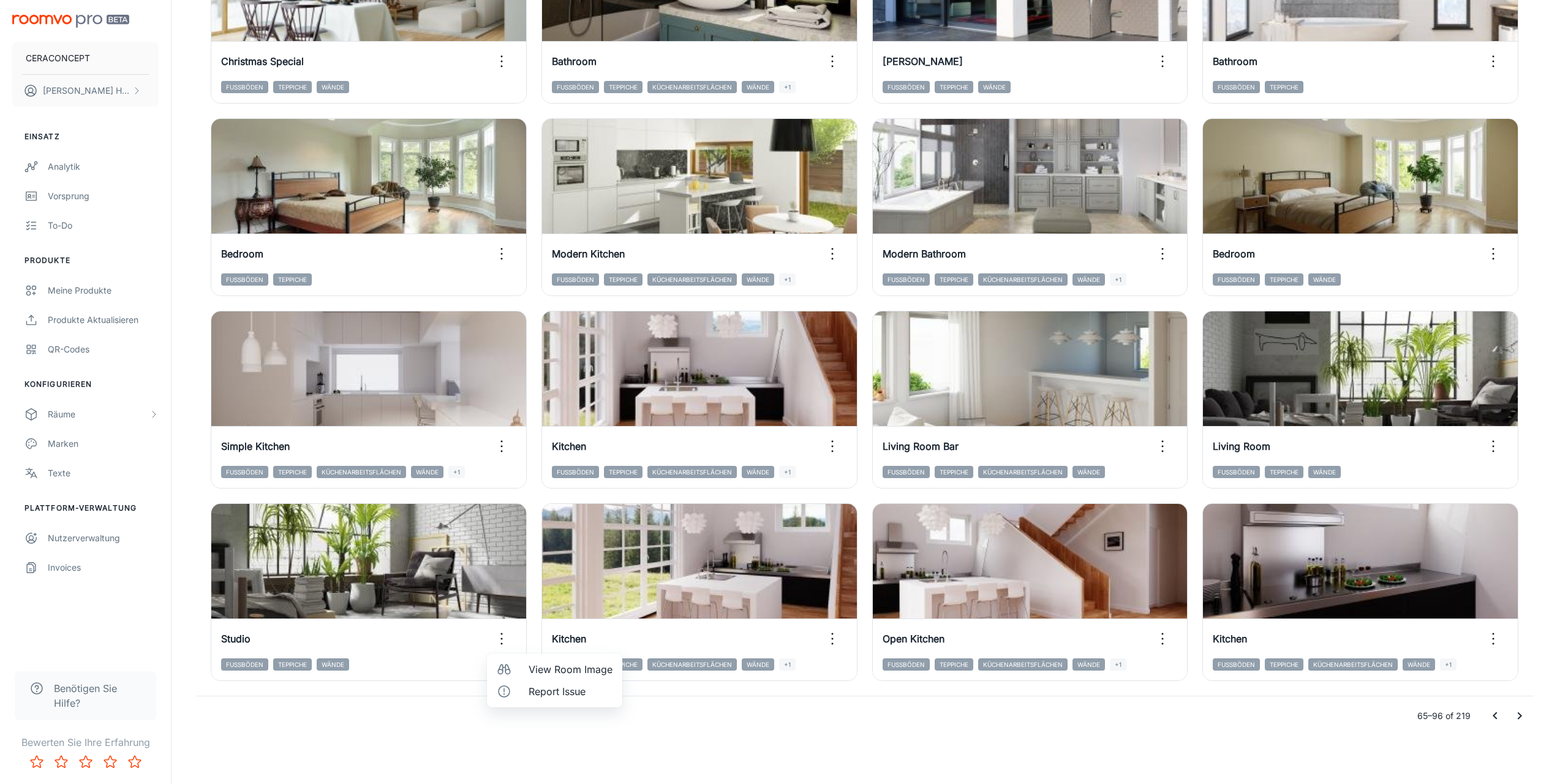
click at [553, 673] on span "View Room Image" at bounding box center [570, 669] width 84 height 14
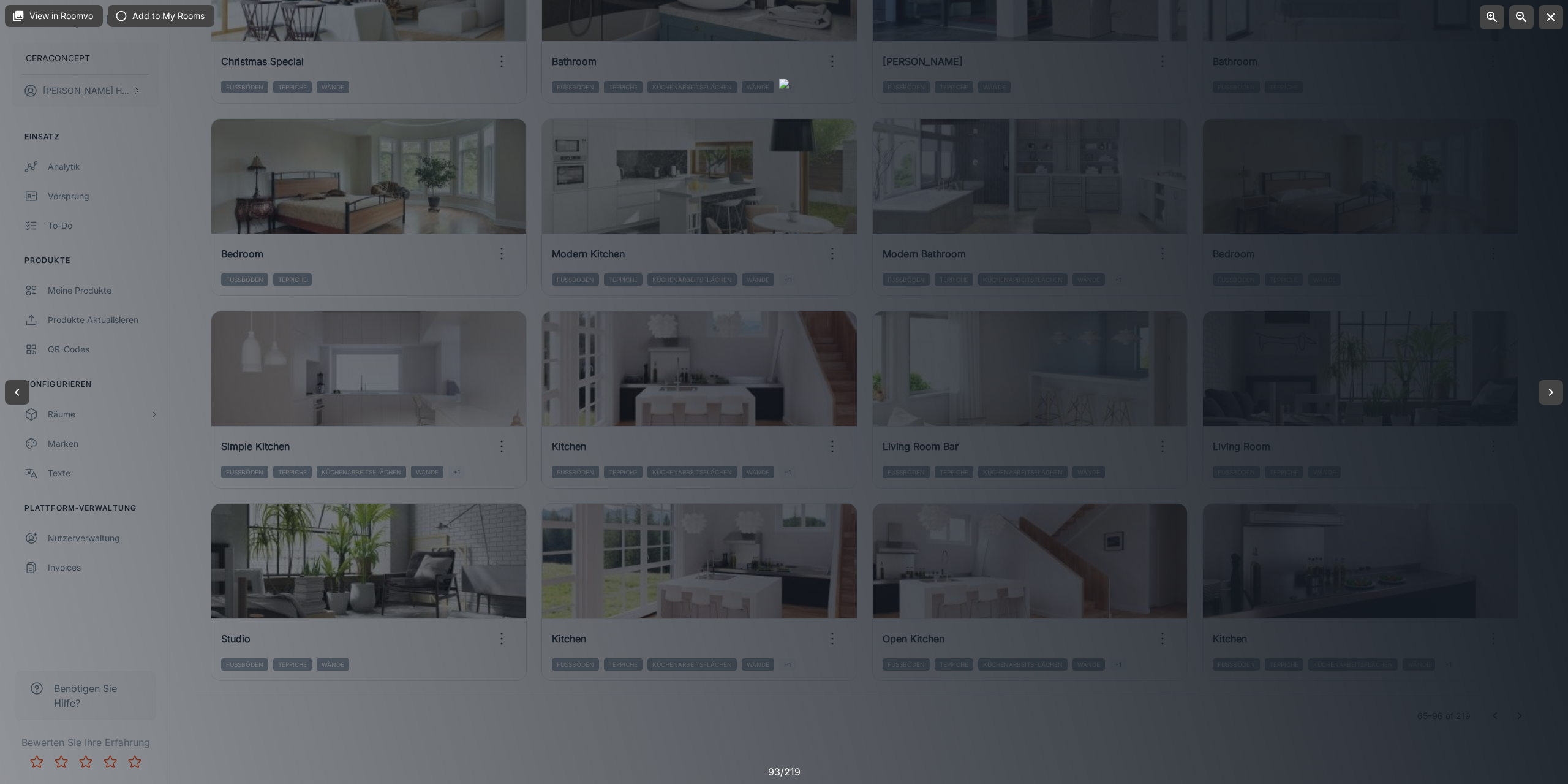
click at [1426, 455] on div at bounding box center [784, 392] width 1568 height 784
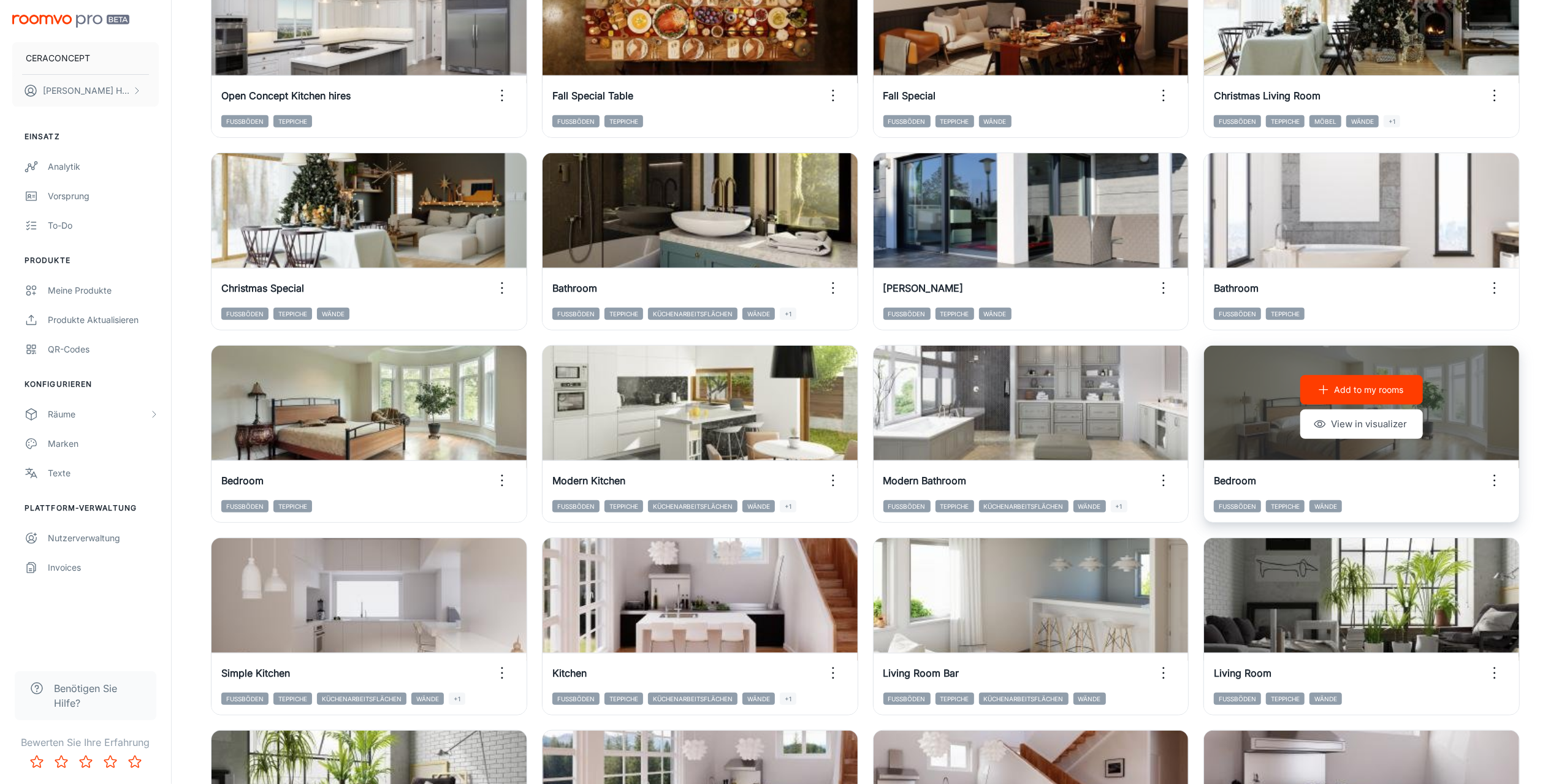
scroll to position [794, 0]
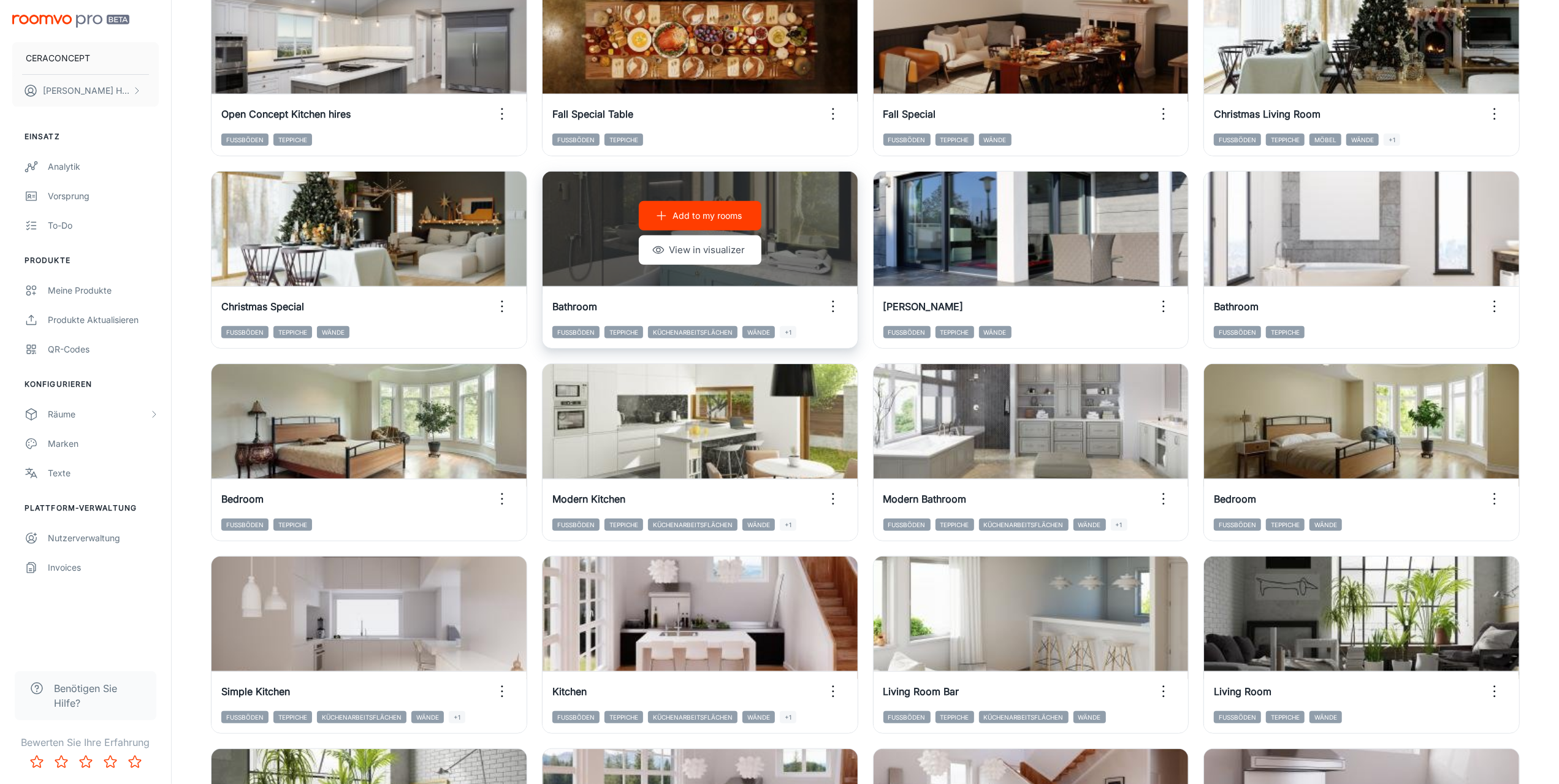
click at [831, 289] on div "Bathroom" at bounding box center [700, 306] width 315 height 39
click at [832, 300] on icon "button" at bounding box center [833, 306] width 20 height 20
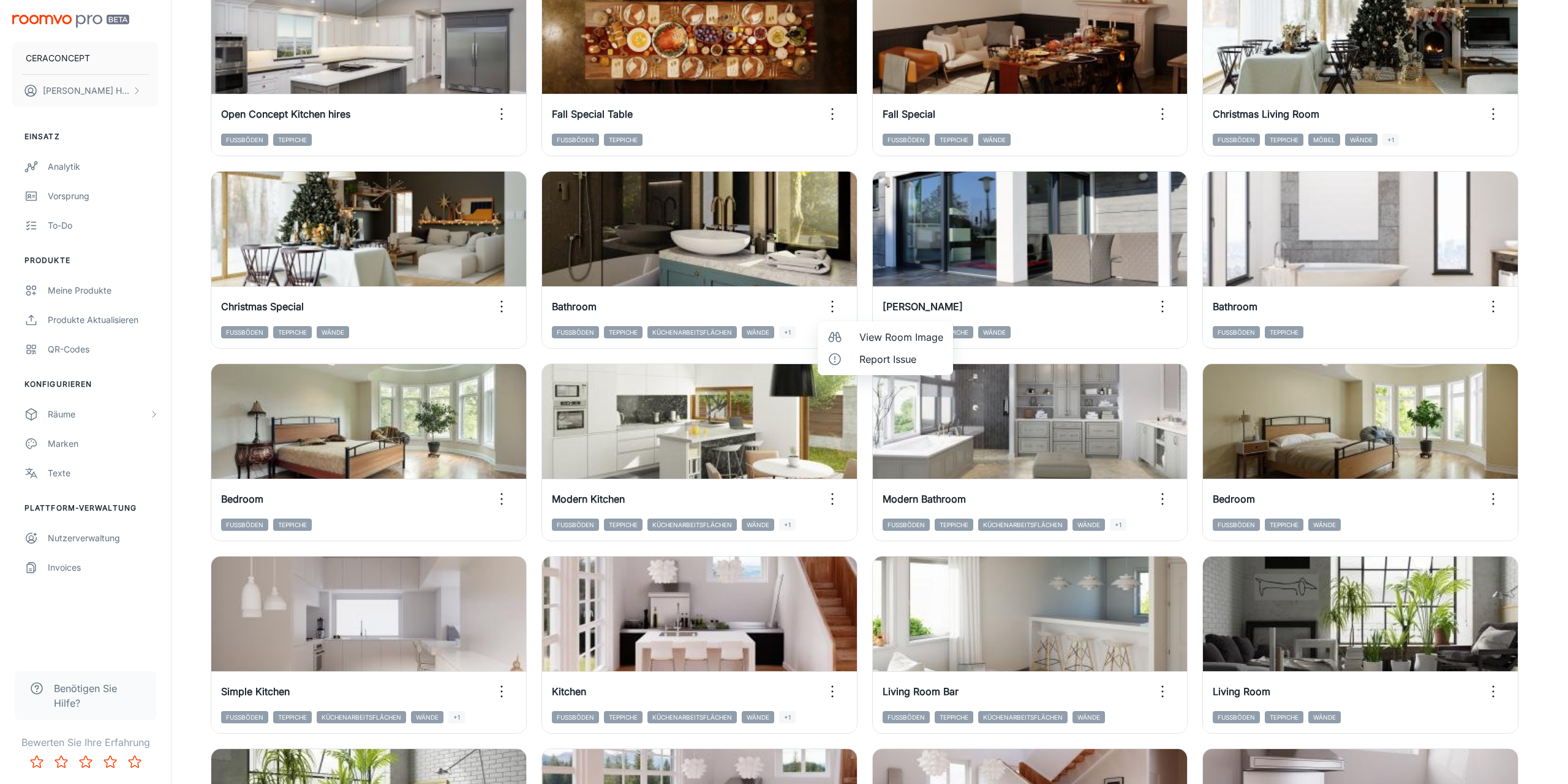
click at [895, 335] on span "View Room Image" at bounding box center [901, 337] width 84 height 14
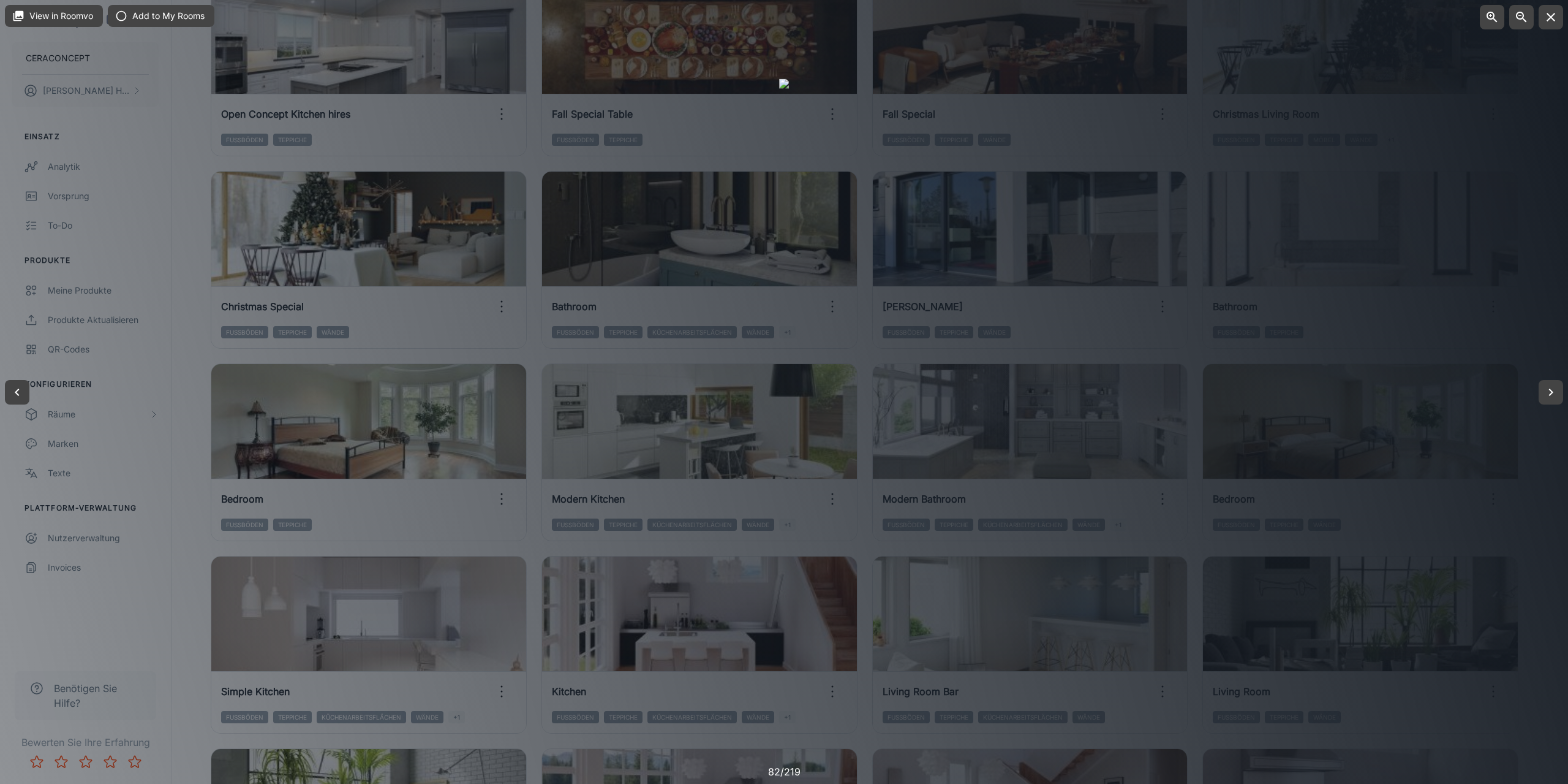
click at [1529, 519] on div at bounding box center [784, 392] width 1568 height 784
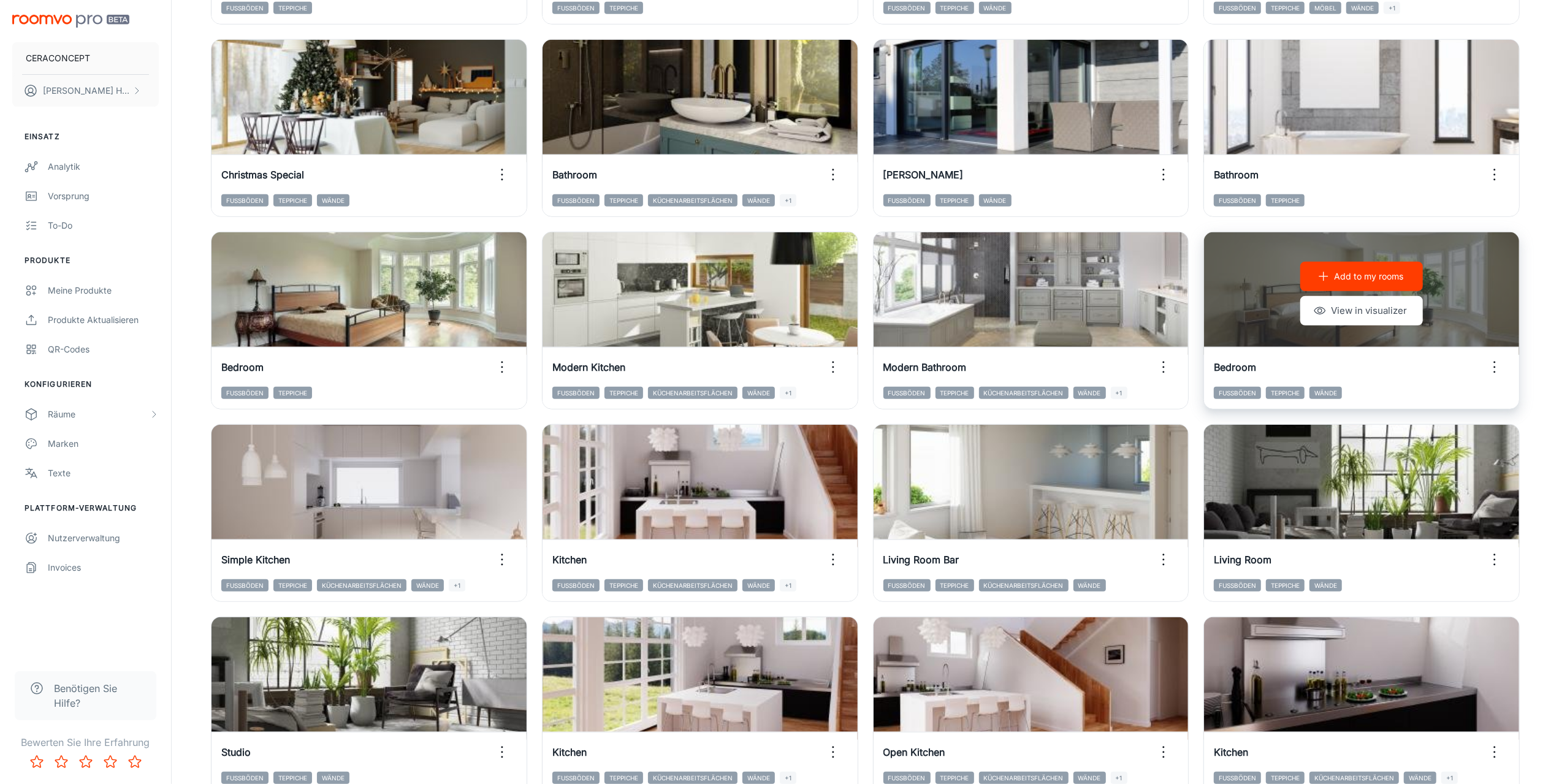
scroll to position [1039, 0]
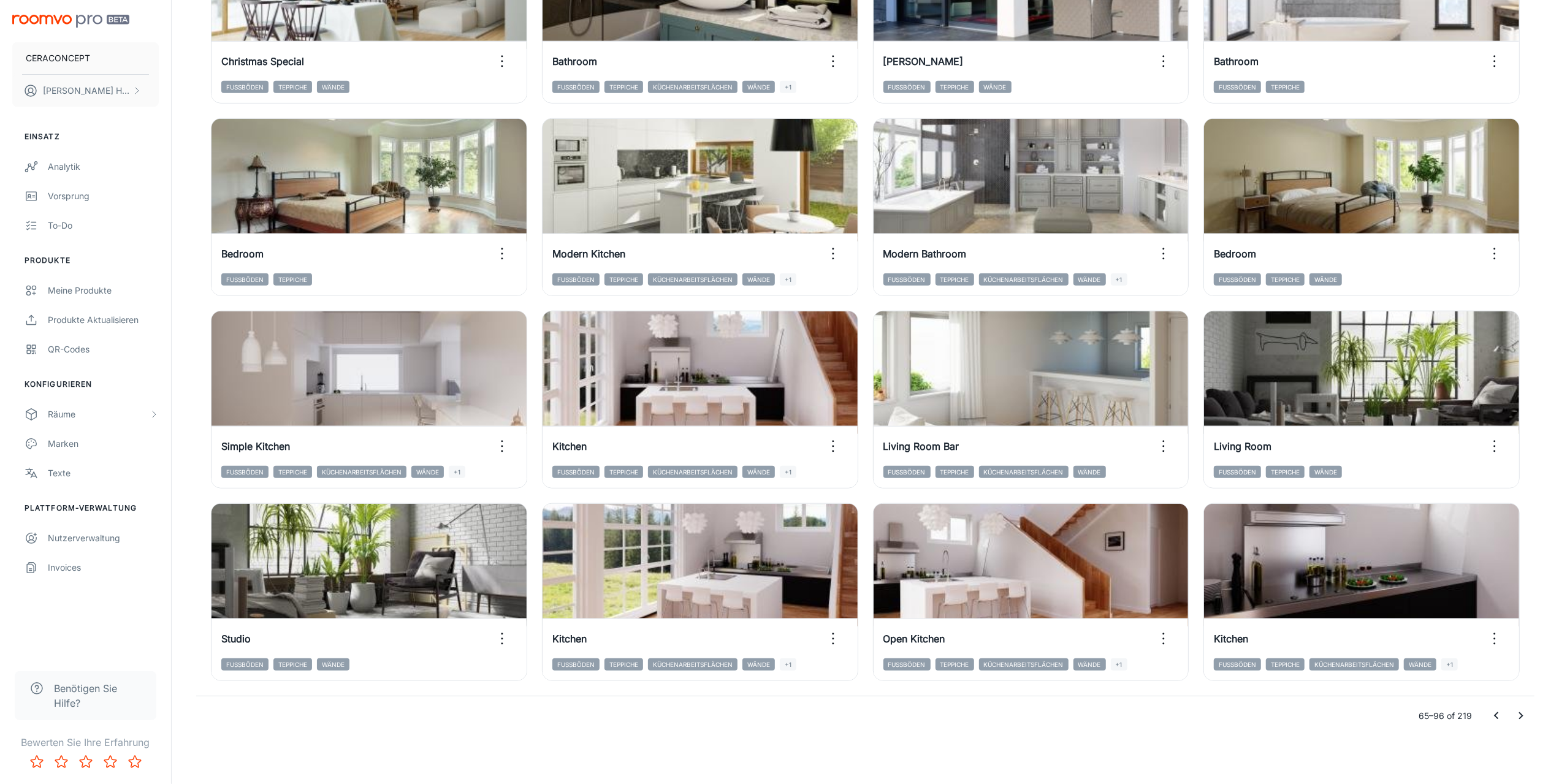
drag, startPoint x: 1519, startPoint y: 713, endPoint x: 1527, endPoint y: 713, distance: 8.0
click at [1519, 713] on icon "Go to next page" at bounding box center [1521, 716] width 14 height 14
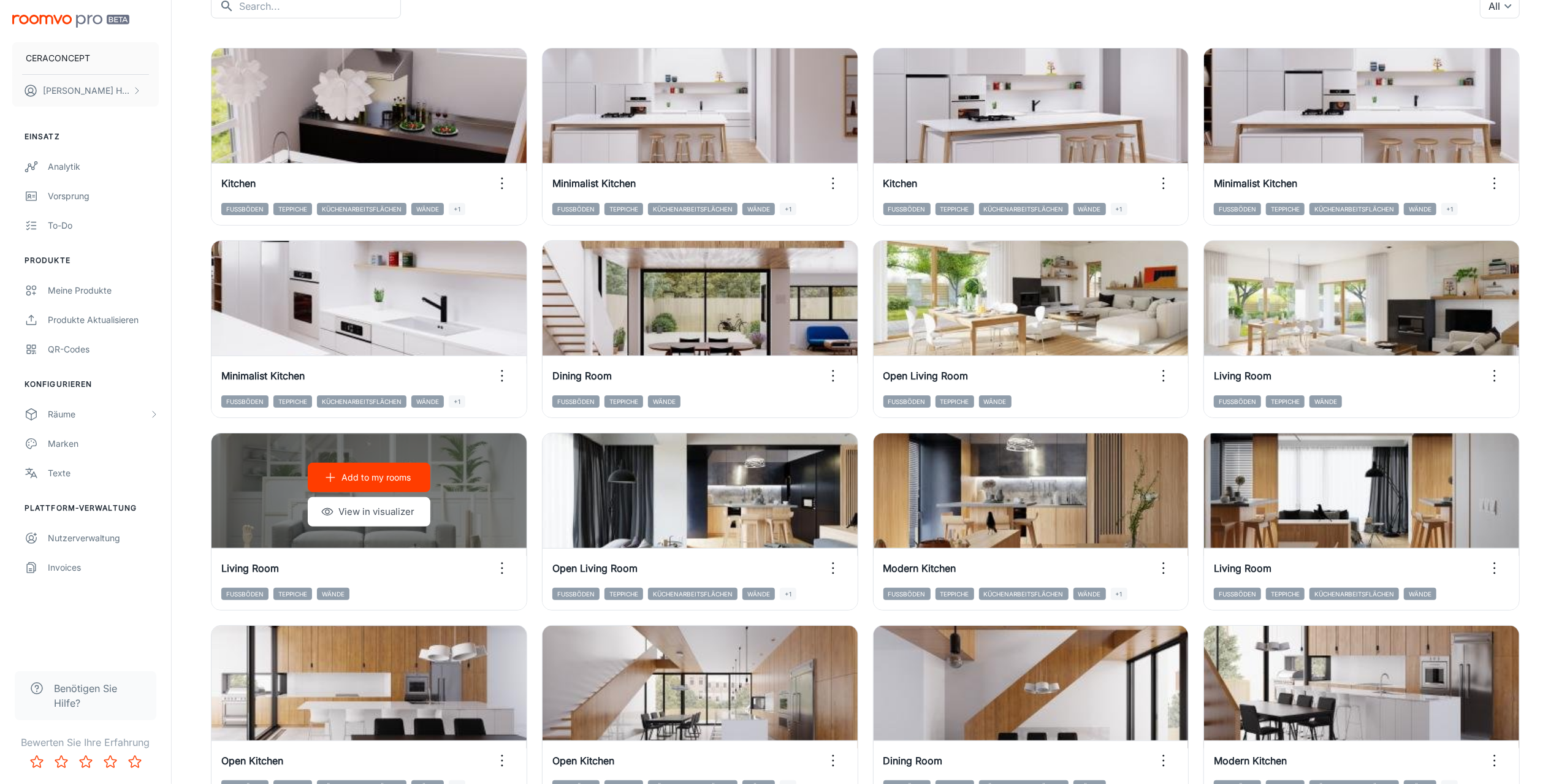
scroll to position [0, 0]
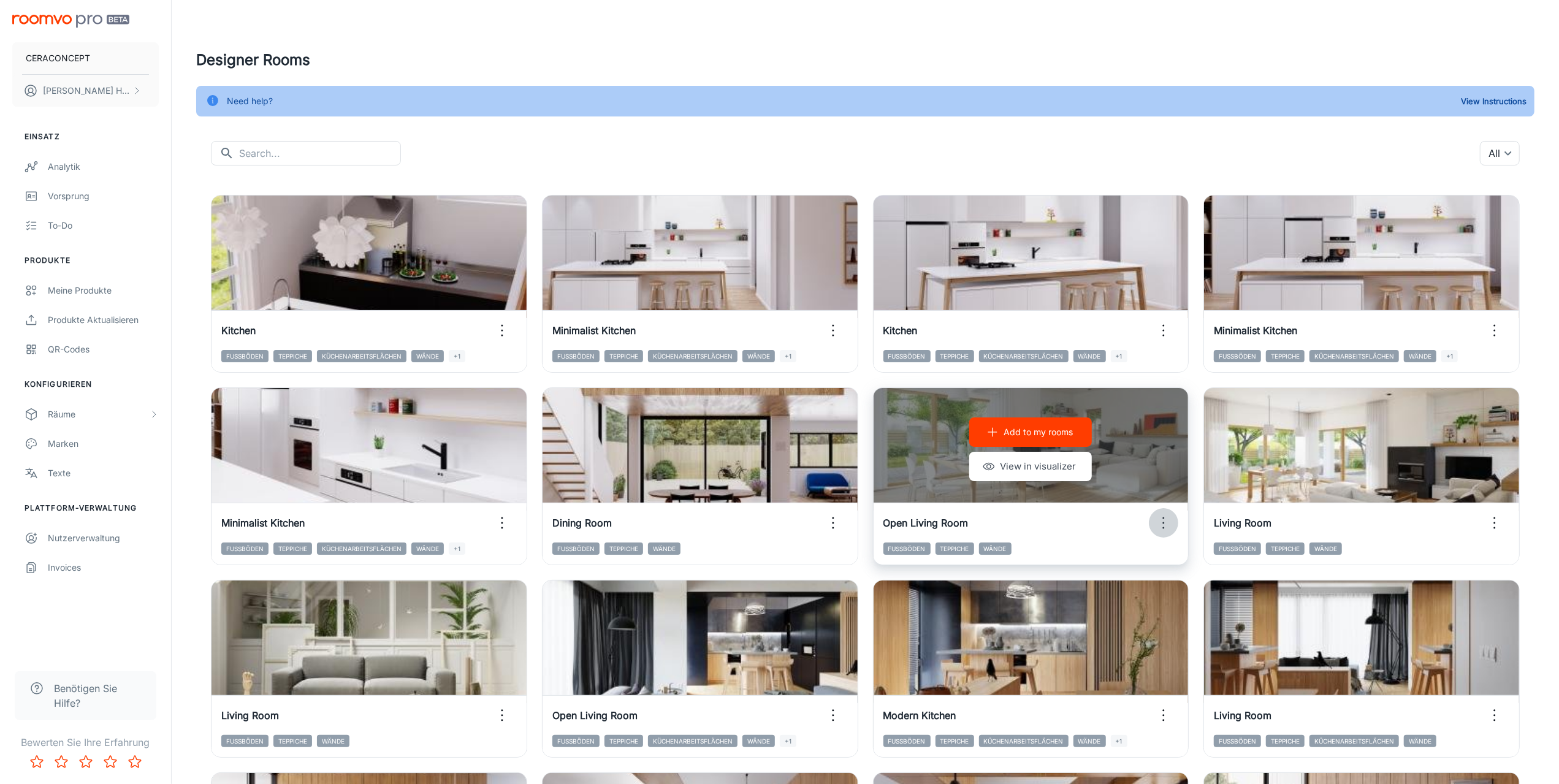
click at [1164, 521] on icon "button" at bounding box center [1163, 523] width 20 height 20
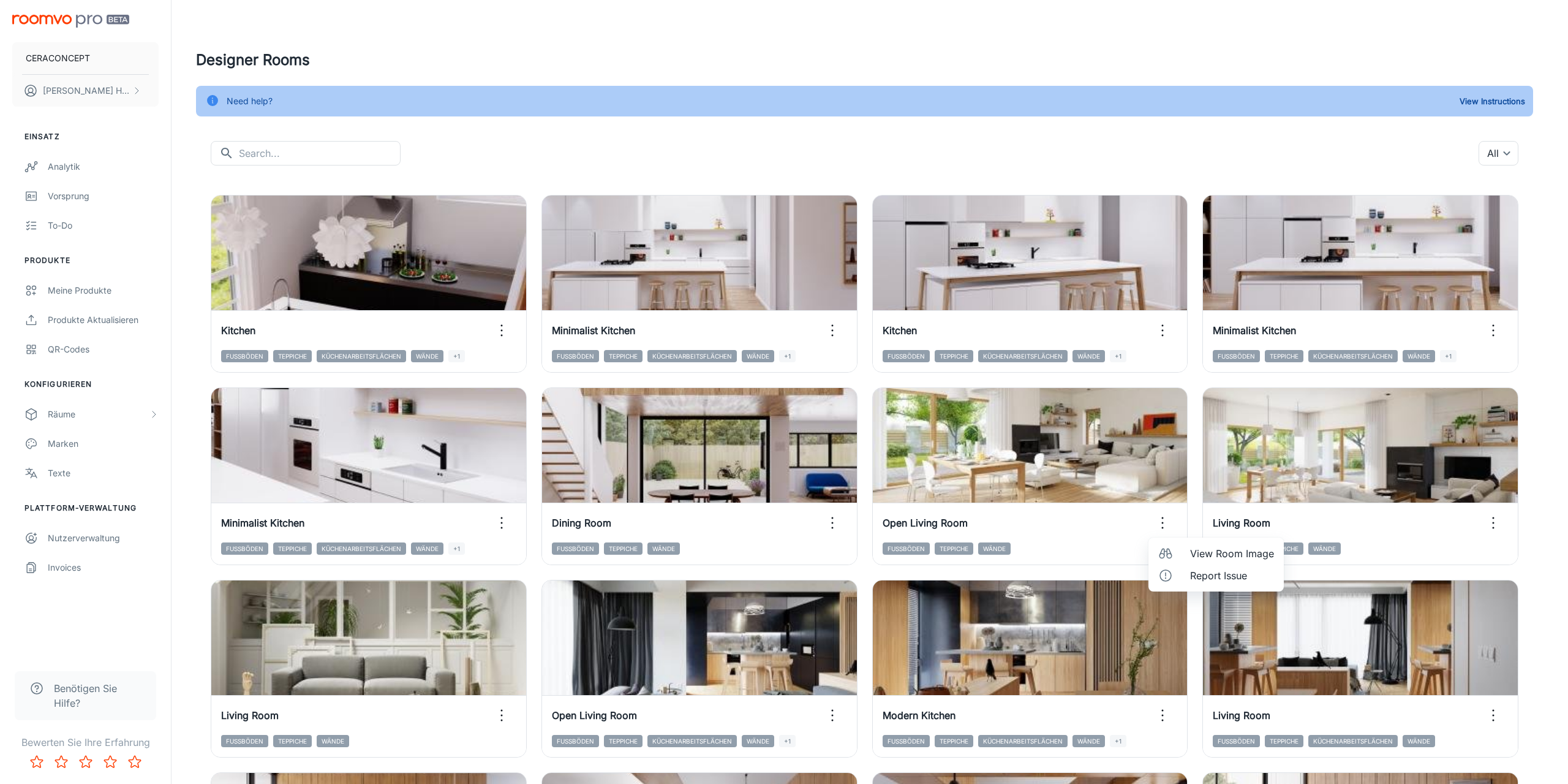
click at [1210, 548] on span "View Room Image" at bounding box center [1232, 553] width 84 height 14
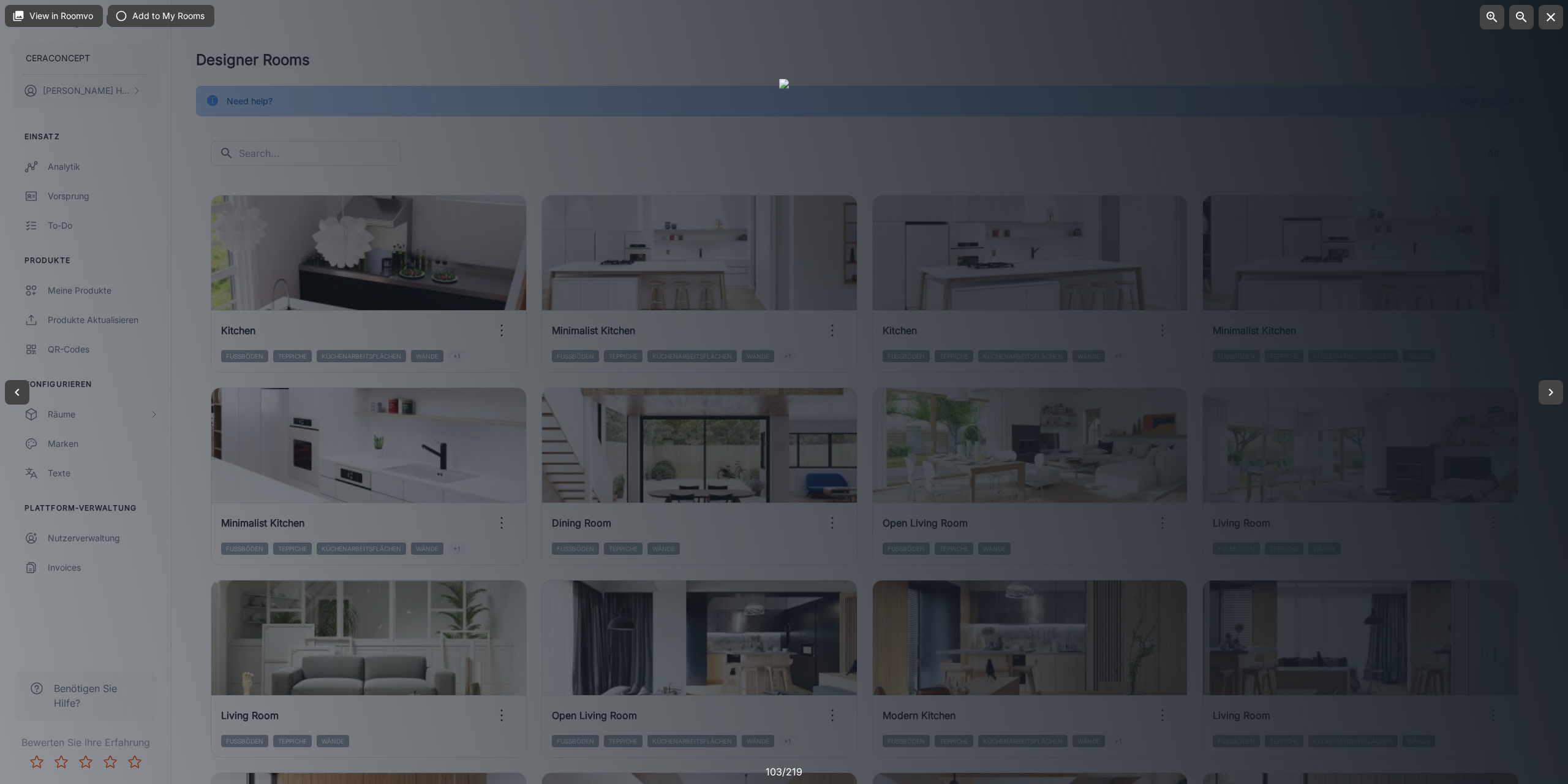
click at [1526, 340] on div at bounding box center [784, 392] width 1568 height 784
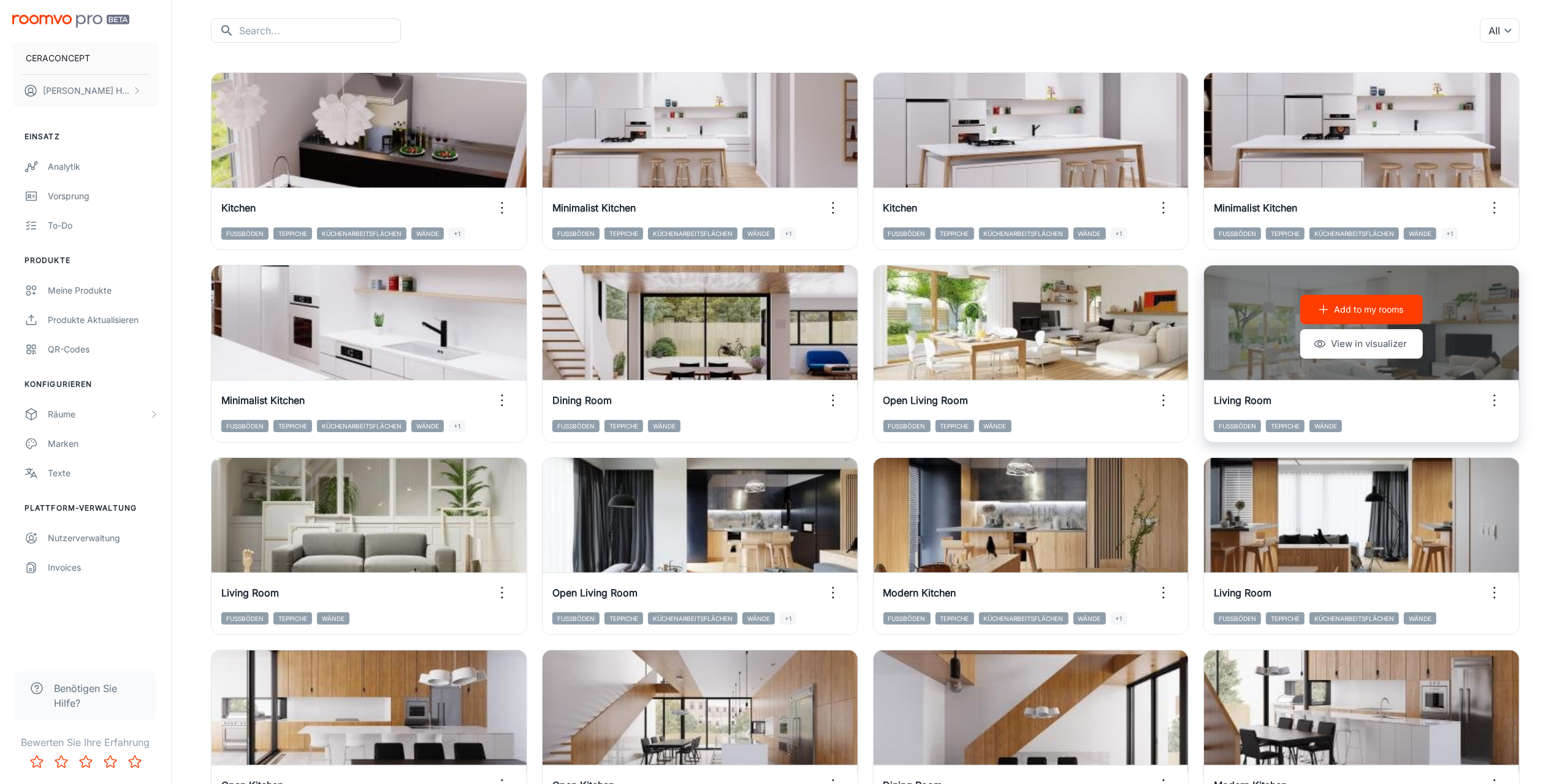
scroll to position [184, 0]
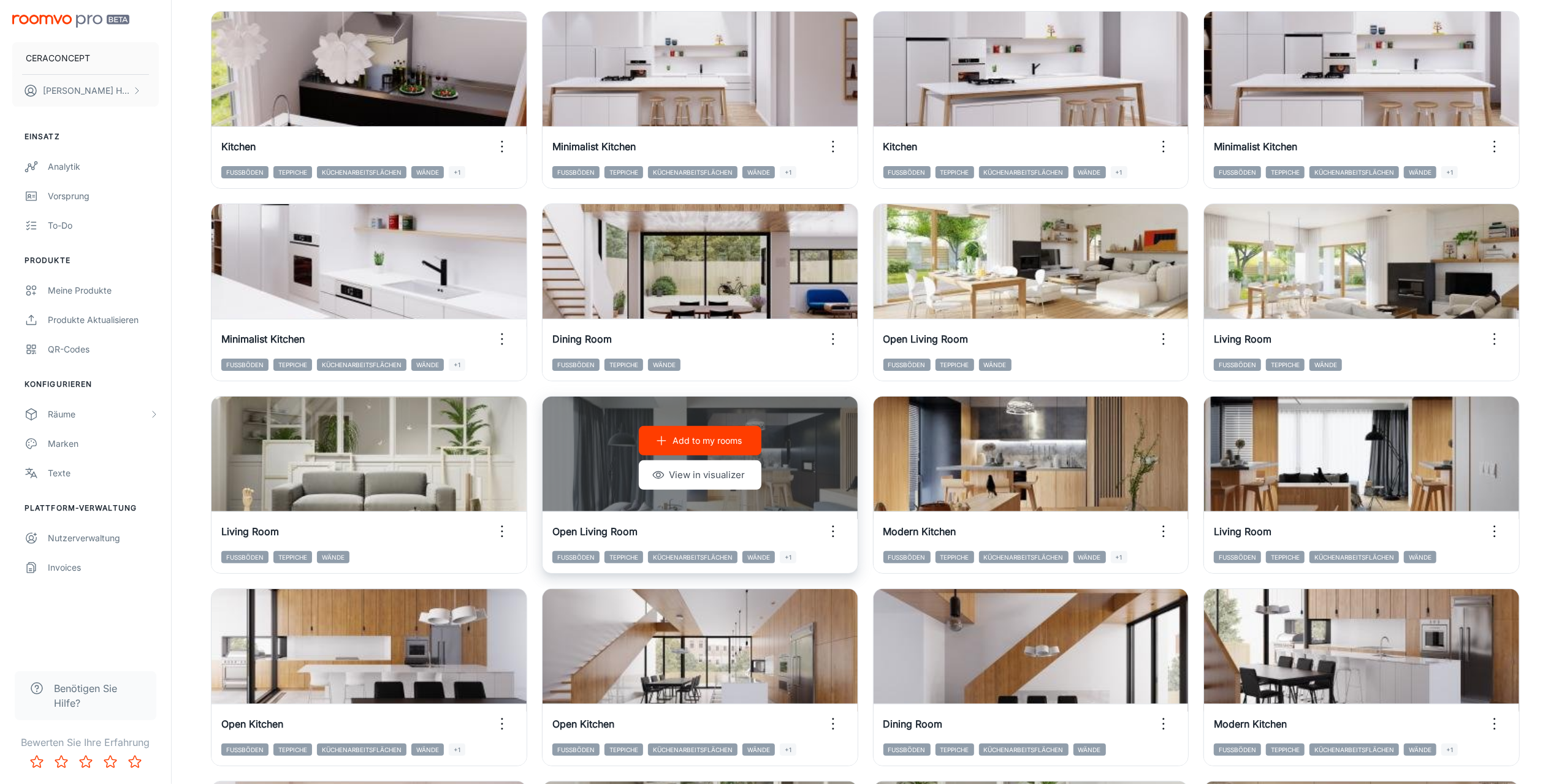
click at [835, 527] on icon "button" at bounding box center [833, 531] width 20 height 20
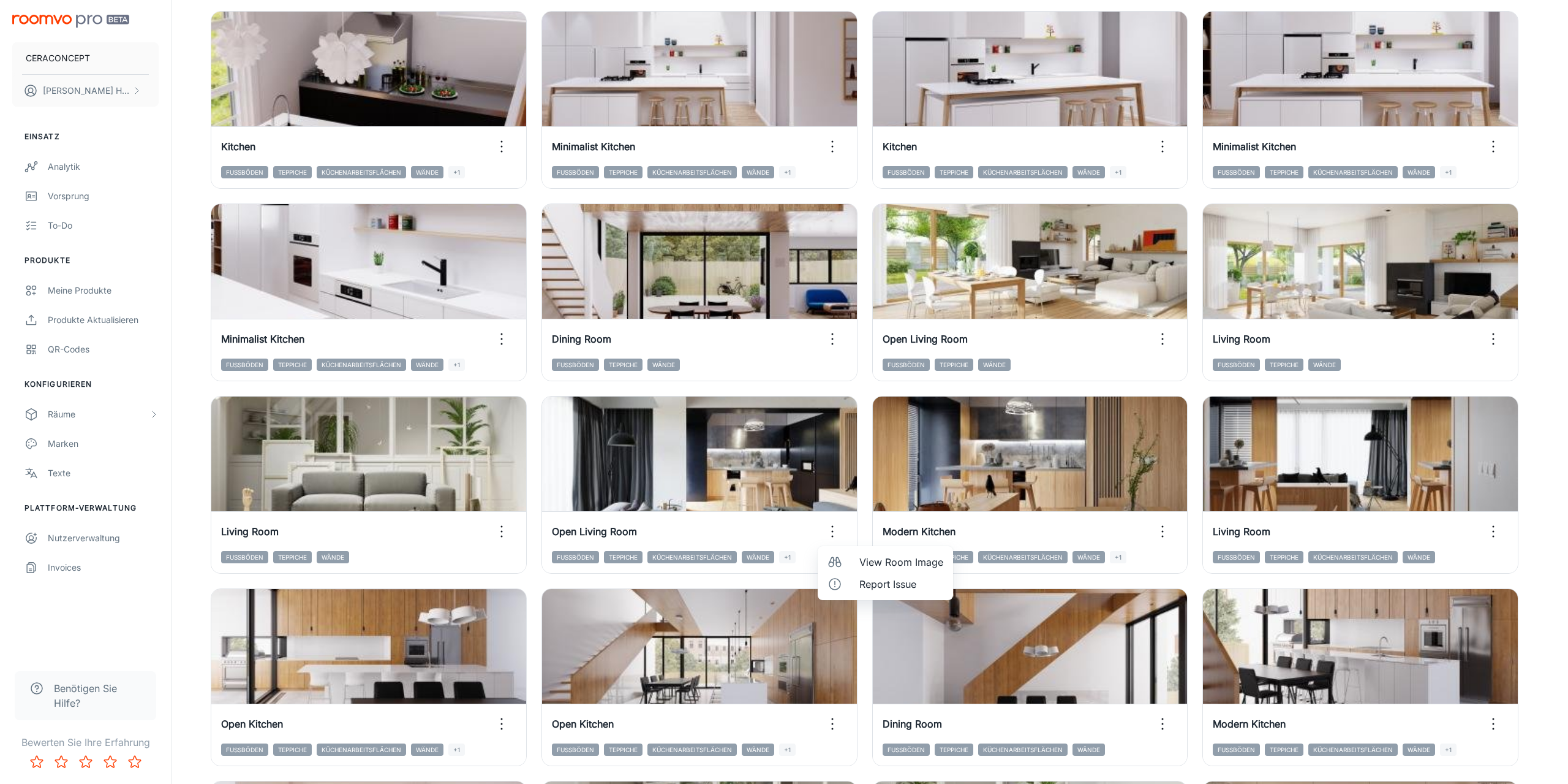
click at [890, 561] on span "View Room Image" at bounding box center [901, 562] width 84 height 14
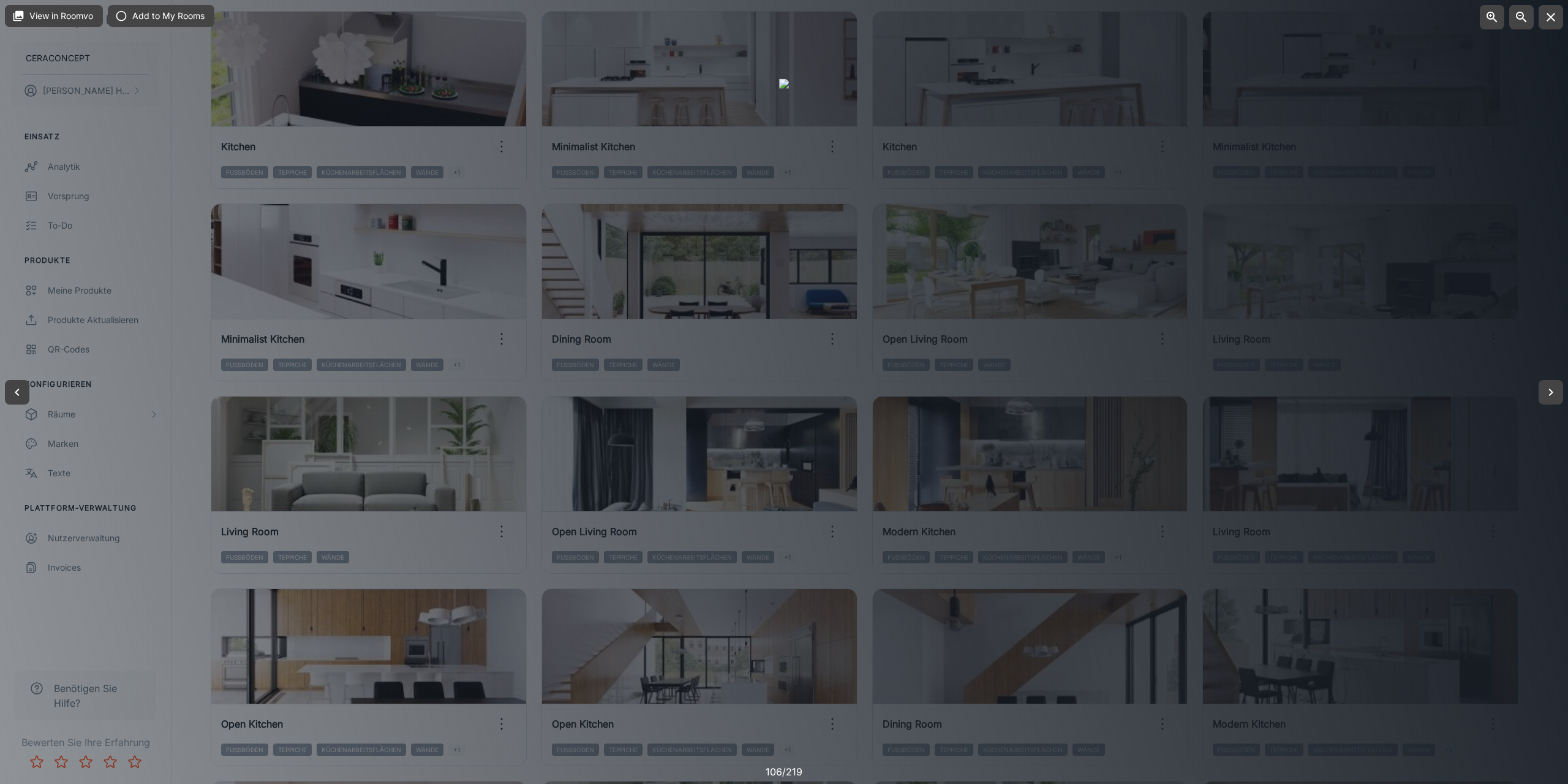
click at [1455, 351] on div at bounding box center [784, 392] width 1568 height 784
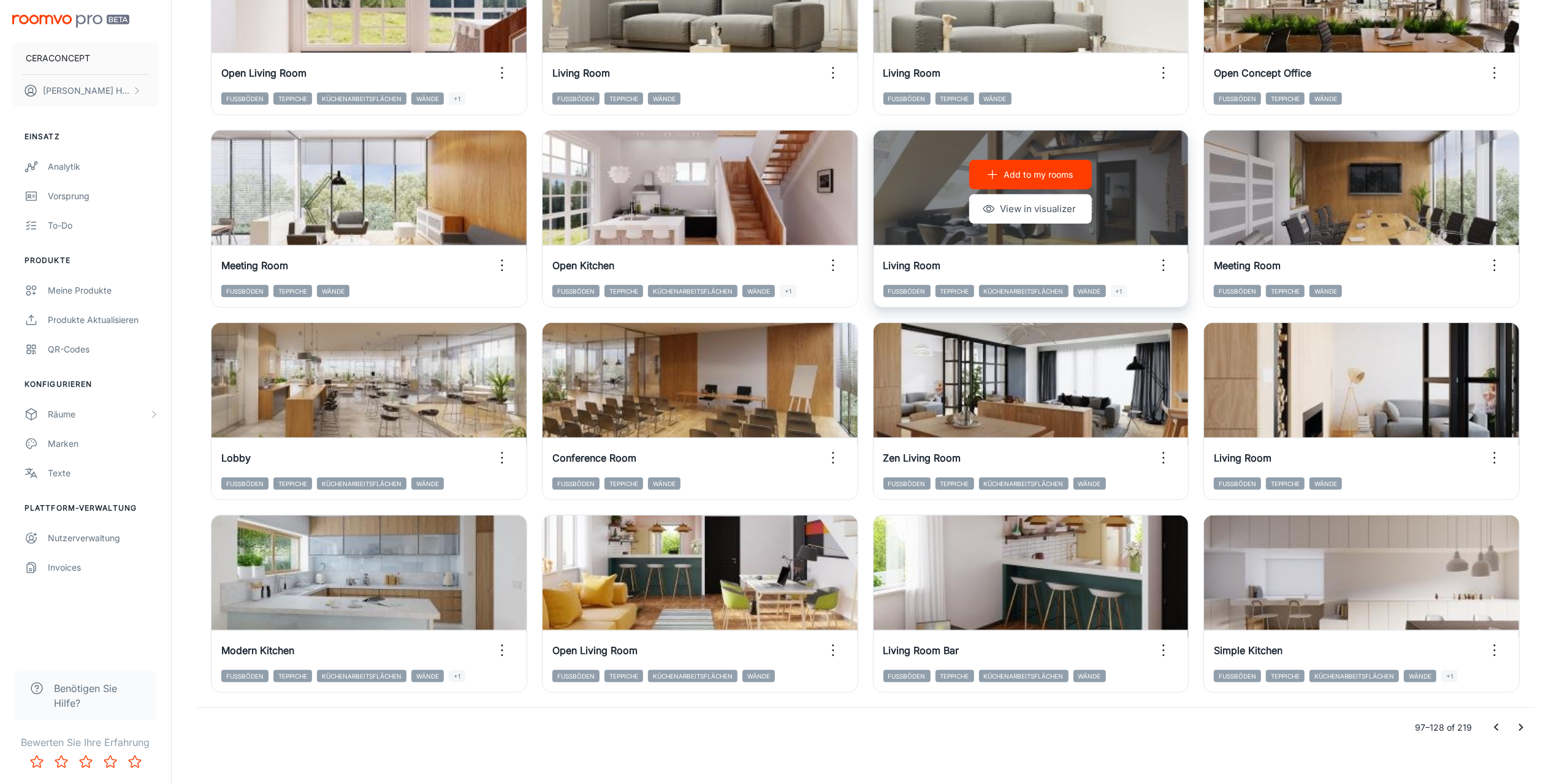
scroll to position [1039, 0]
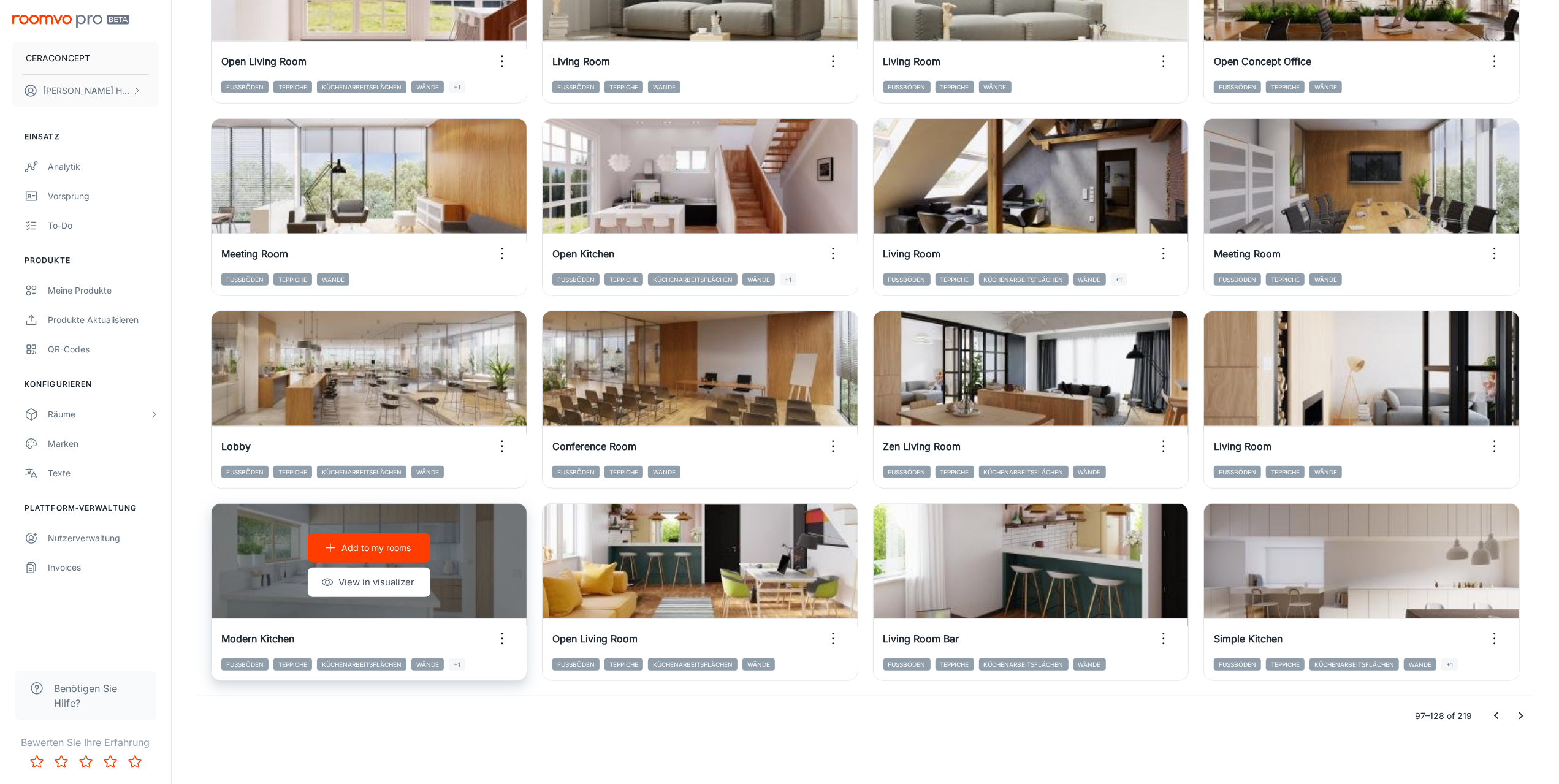
click at [500, 638] on icon "button" at bounding box center [502, 639] width 20 height 20
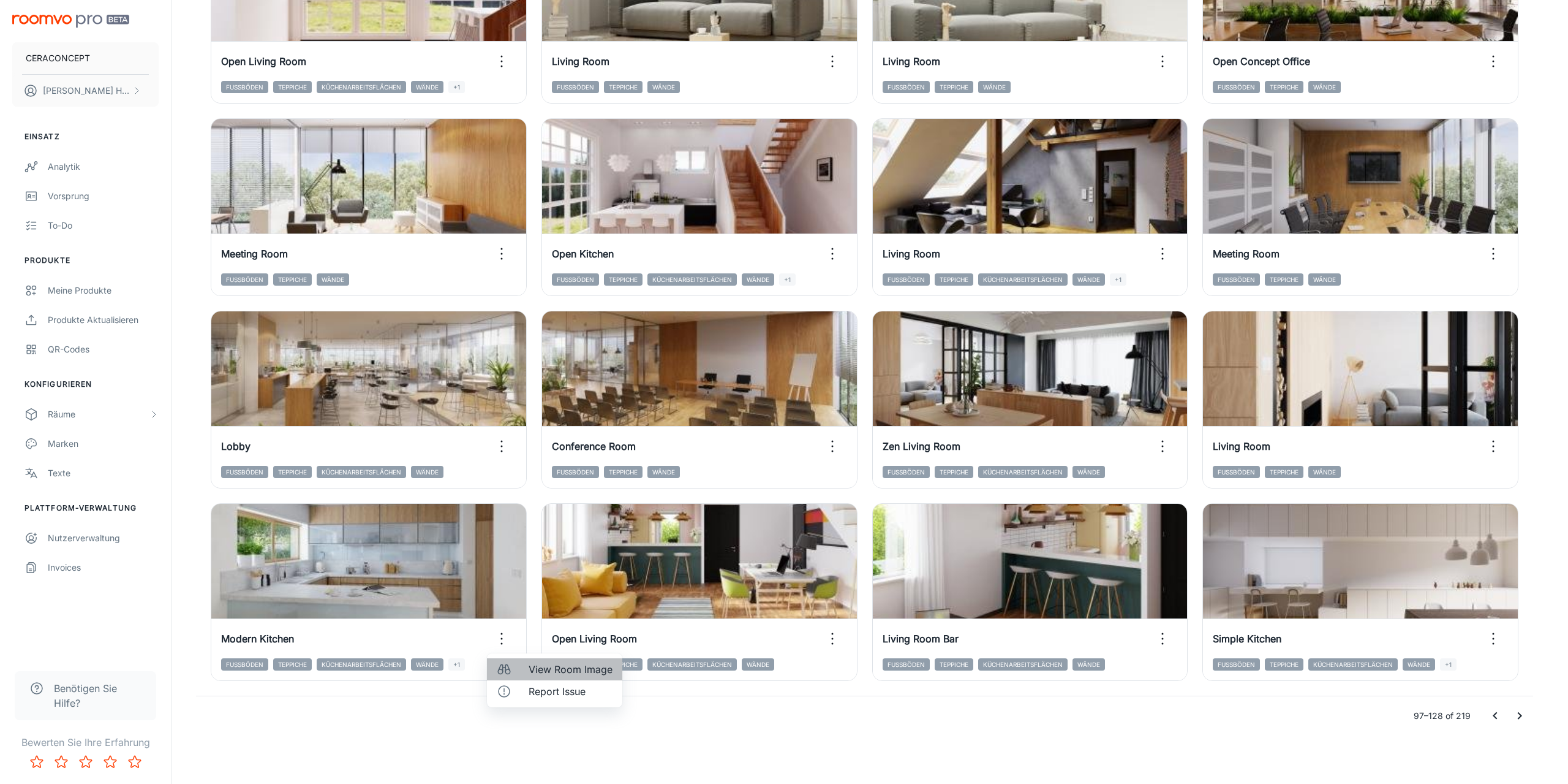
click at [585, 667] on span "View Room Image" at bounding box center [570, 669] width 84 height 14
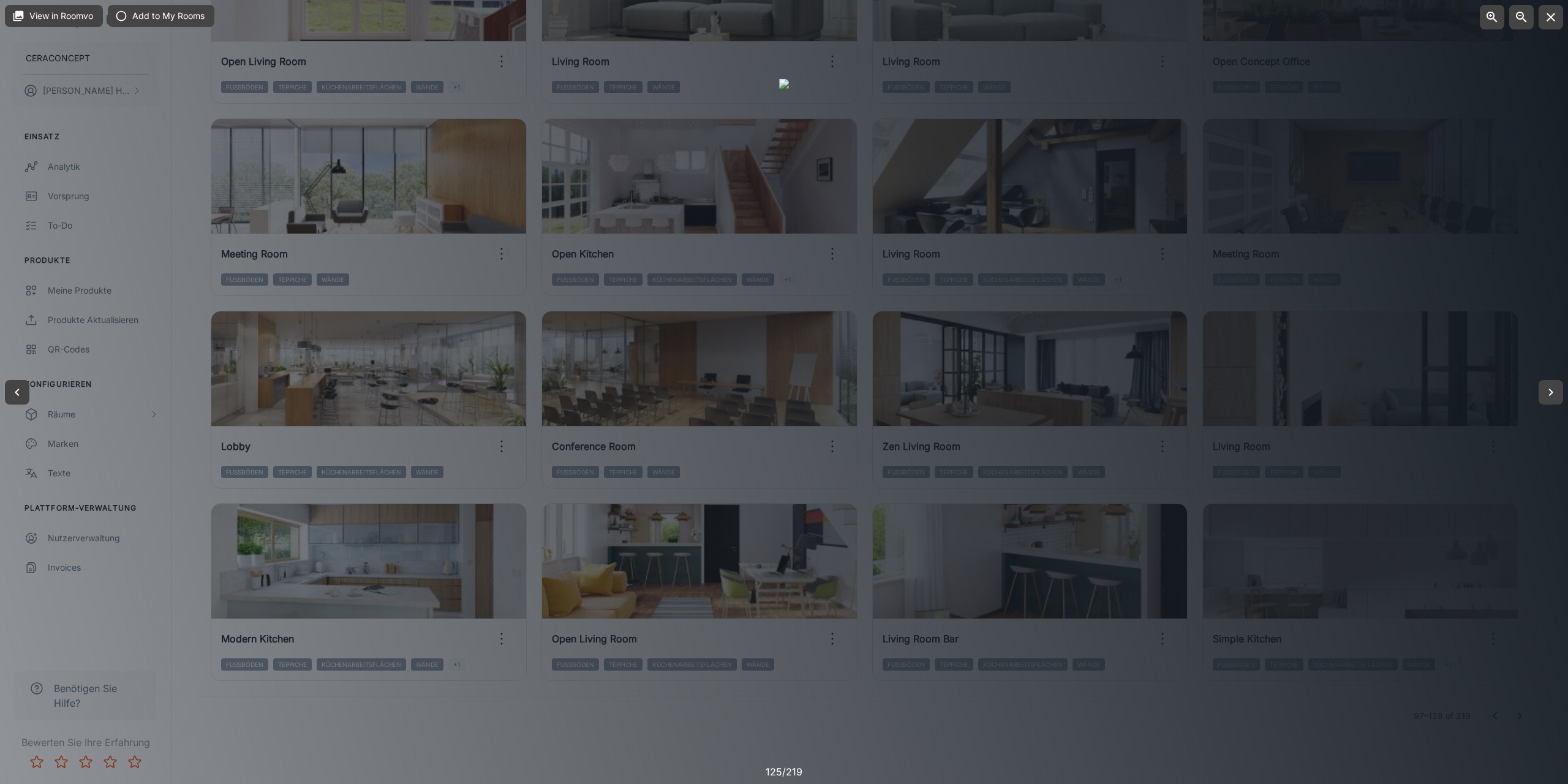
click at [1415, 458] on div at bounding box center [784, 392] width 1568 height 784
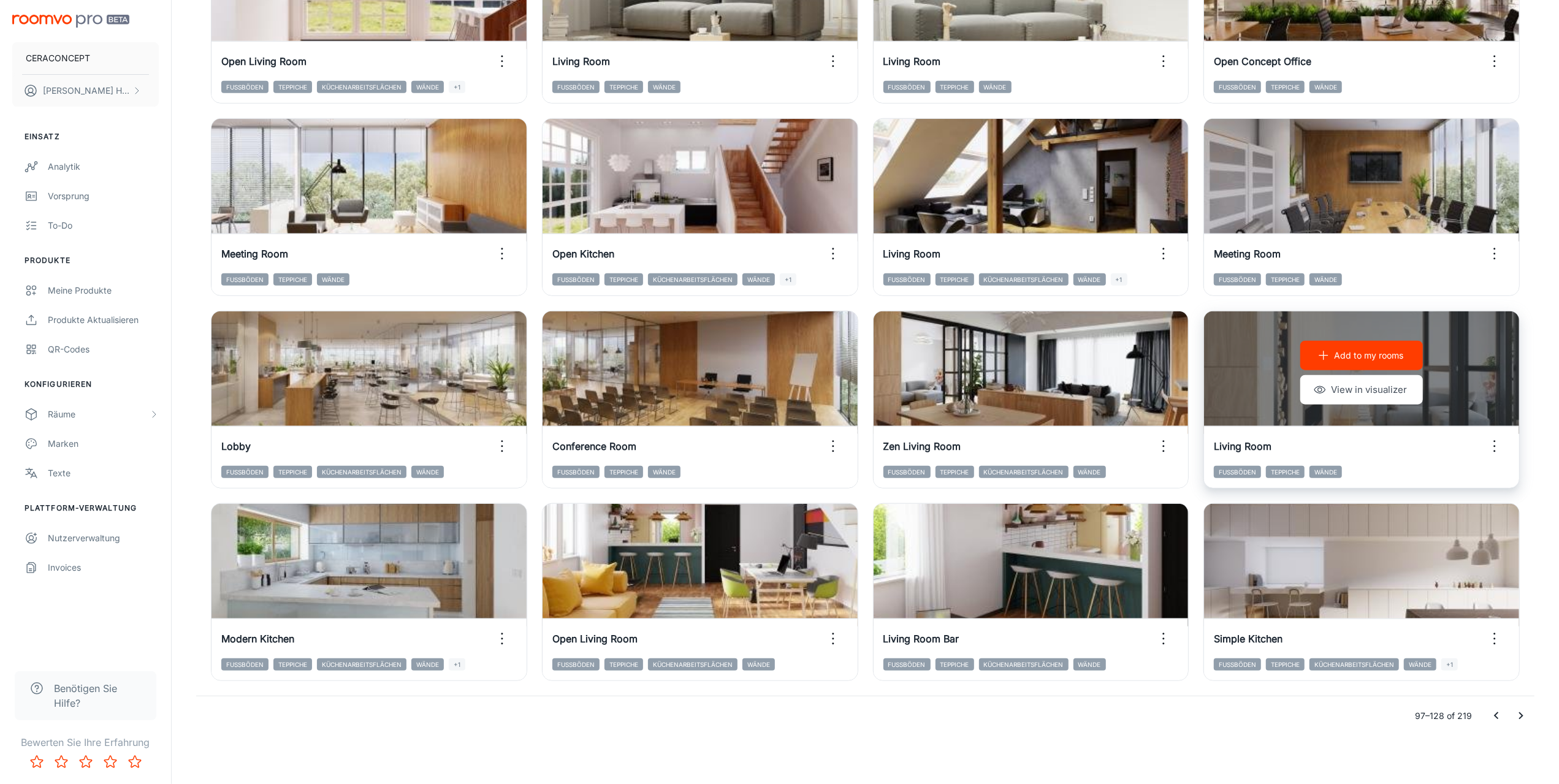
click at [1497, 443] on icon "button" at bounding box center [1494, 446] width 20 height 20
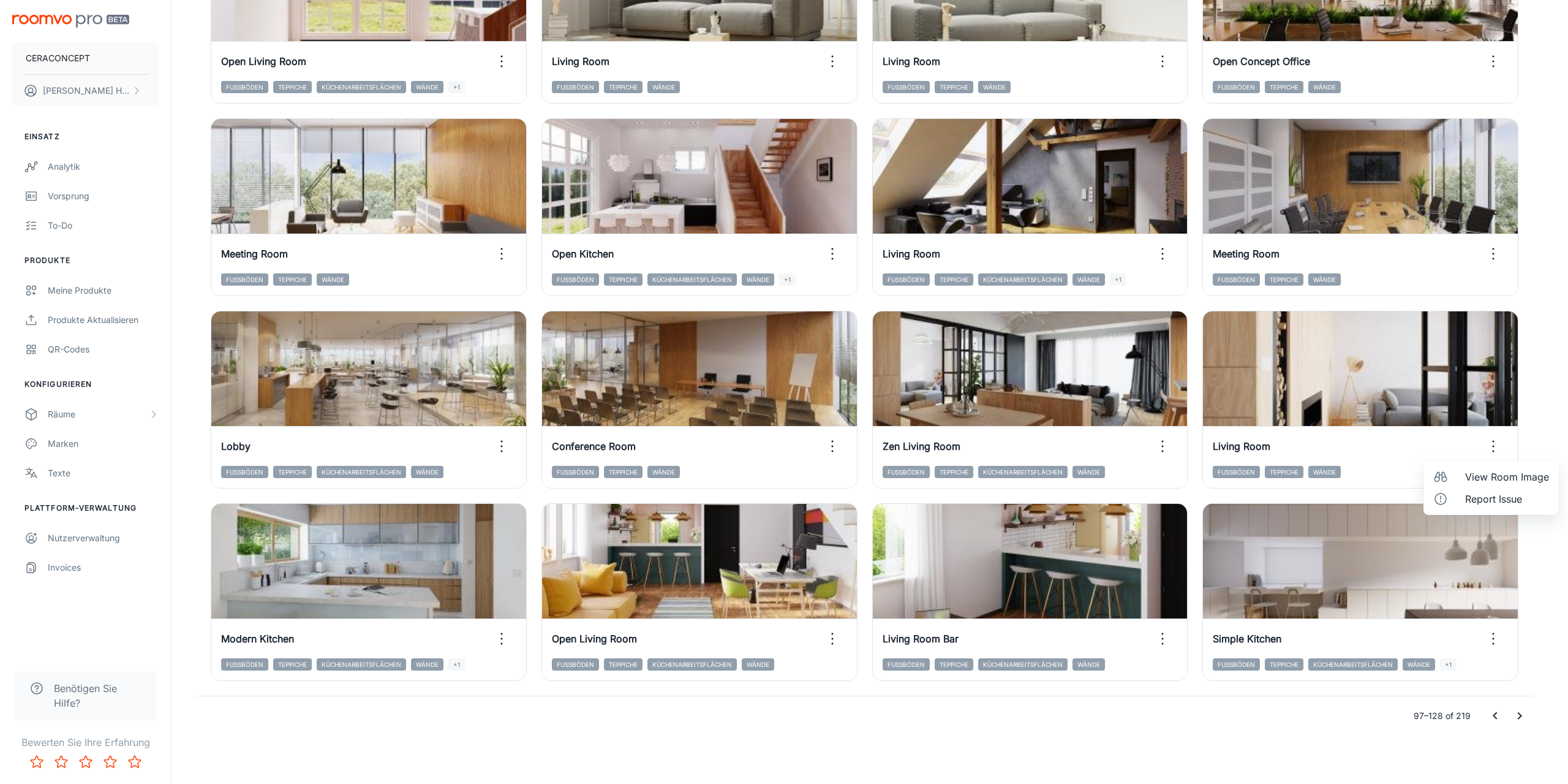
click at [1485, 476] on span "View Room Image" at bounding box center [1506, 476] width 84 height 14
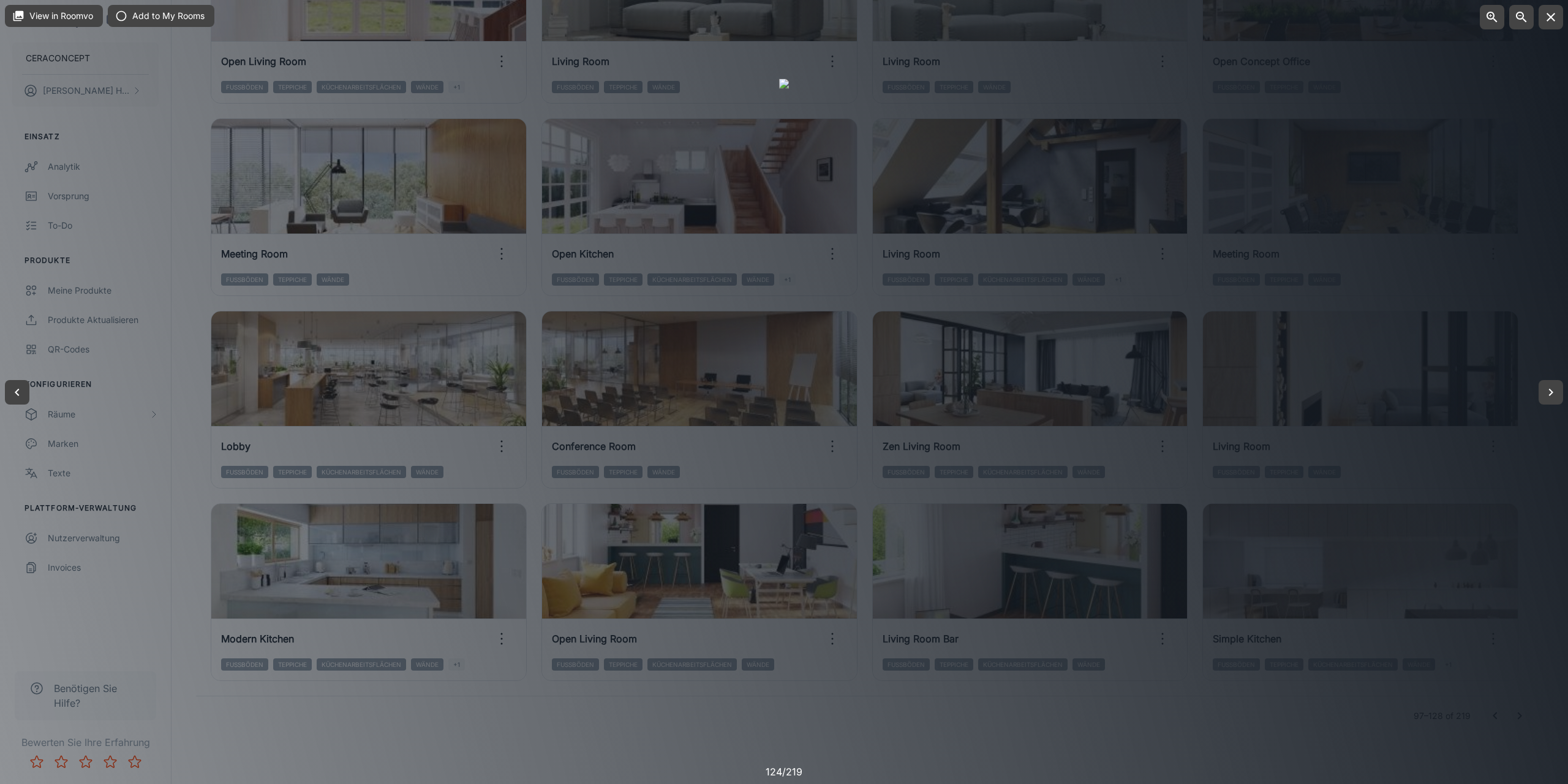
click at [976, 734] on div at bounding box center [784, 392] width 1568 height 784
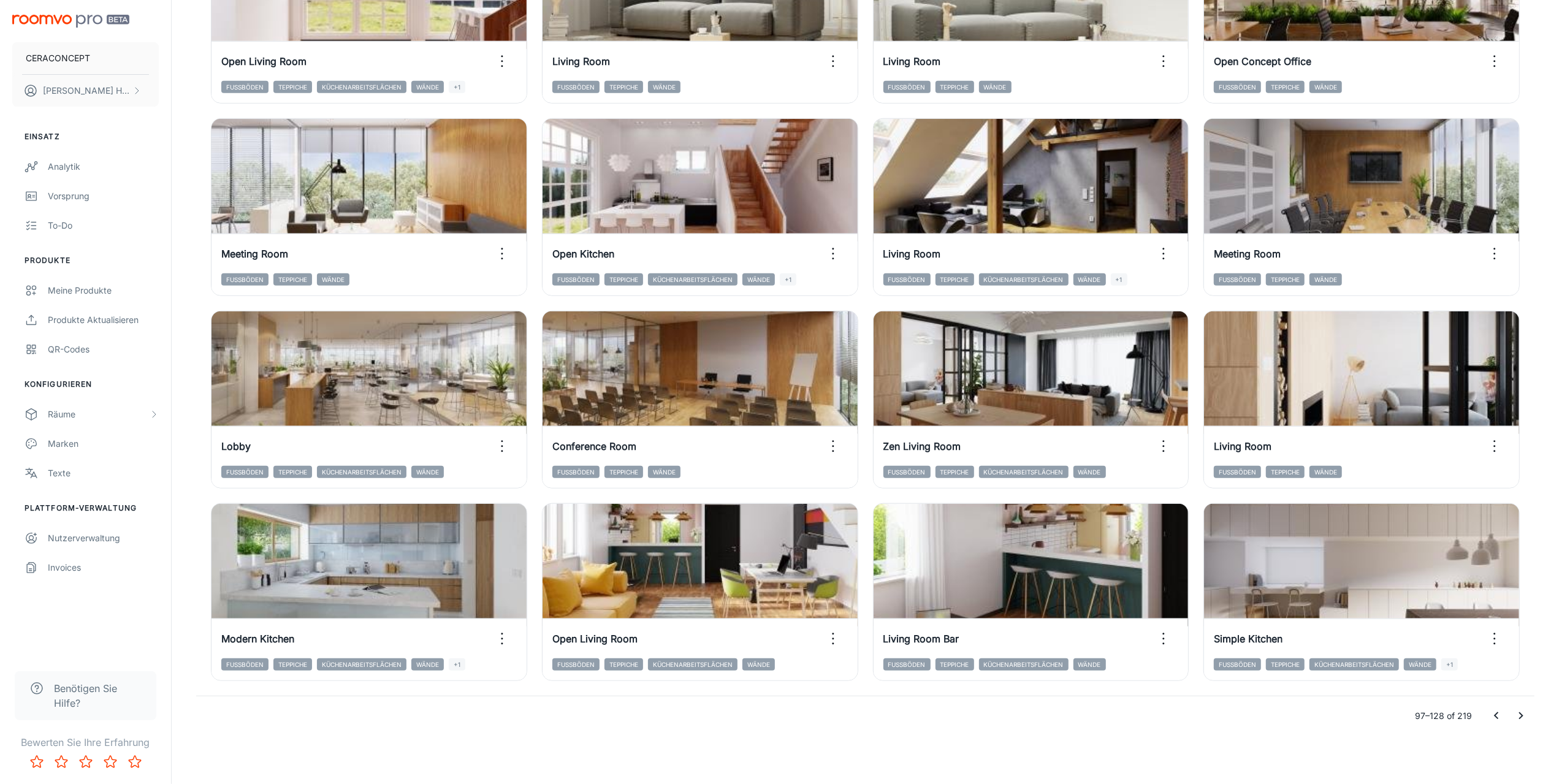
drag, startPoint x: 1525, startPoint y: 711, endPoint x: 1501, endPoint y: 704, distance: 25.0
click at [1525, 711] on icon "Go to next page" at bounding box center [1521, 716] width 14 height 14
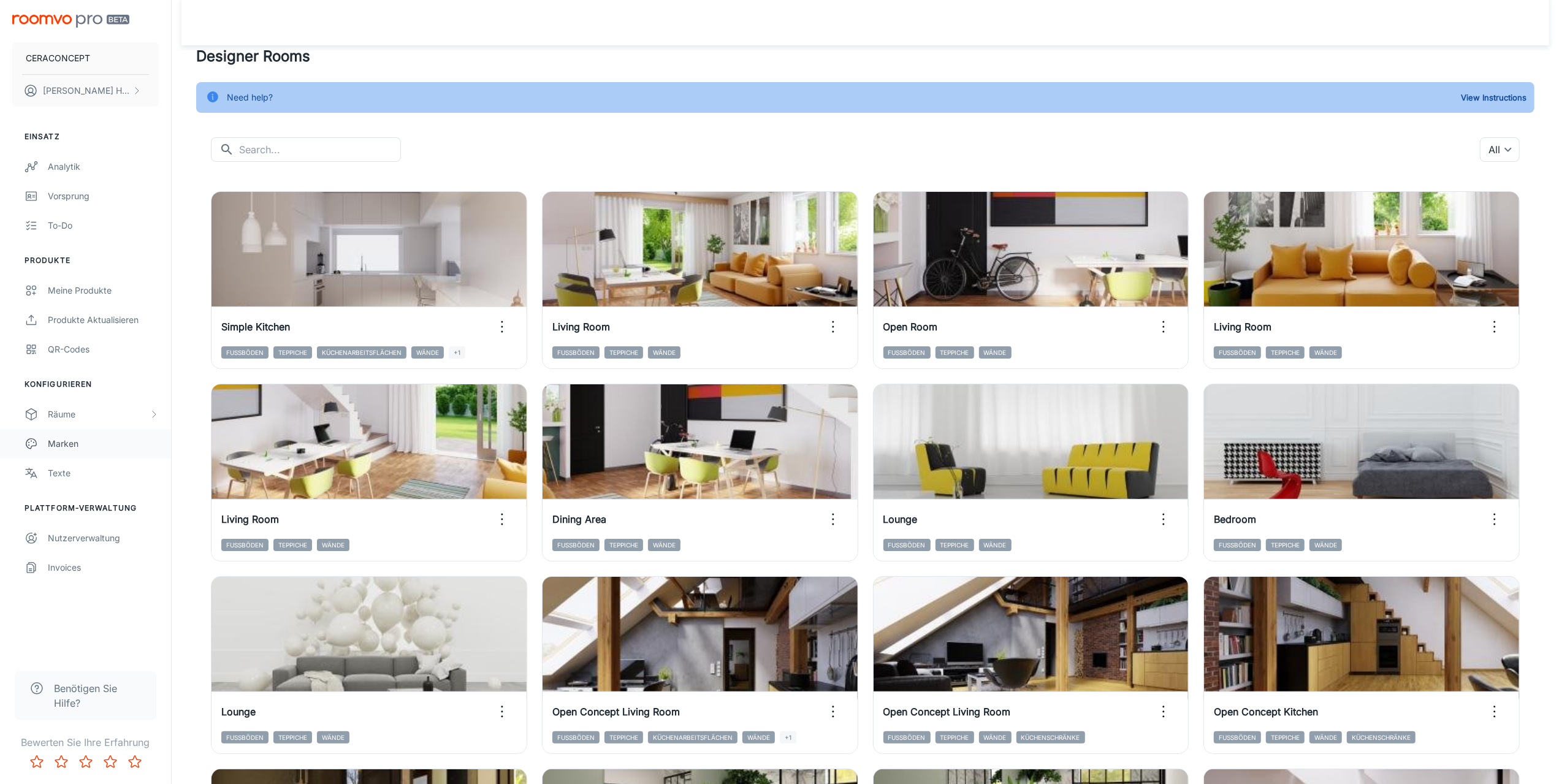
scroll to position [0, 0]
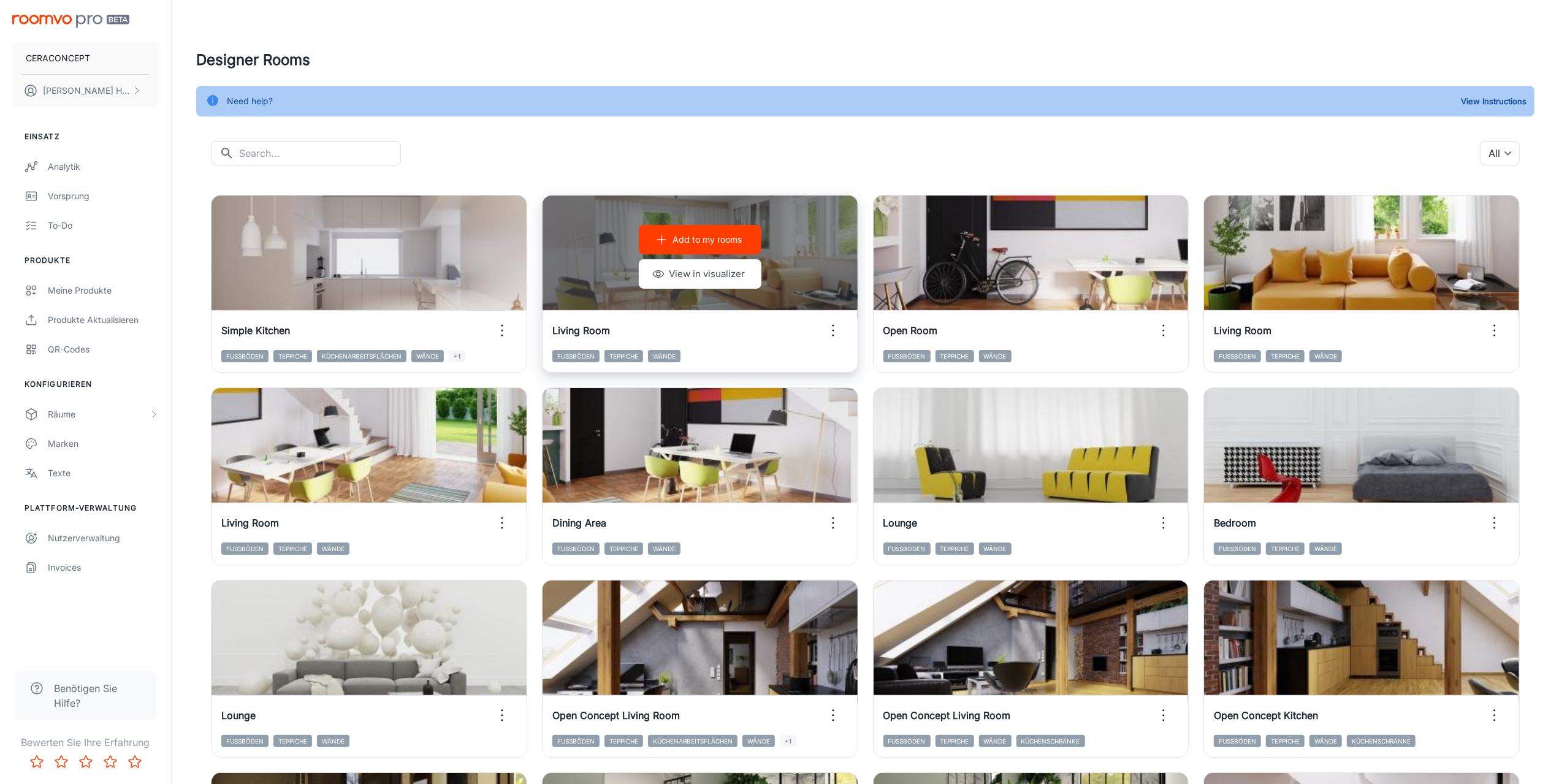
click at [832, 330] on circle "button" at bounding box center [833, 331] width 2 height 2
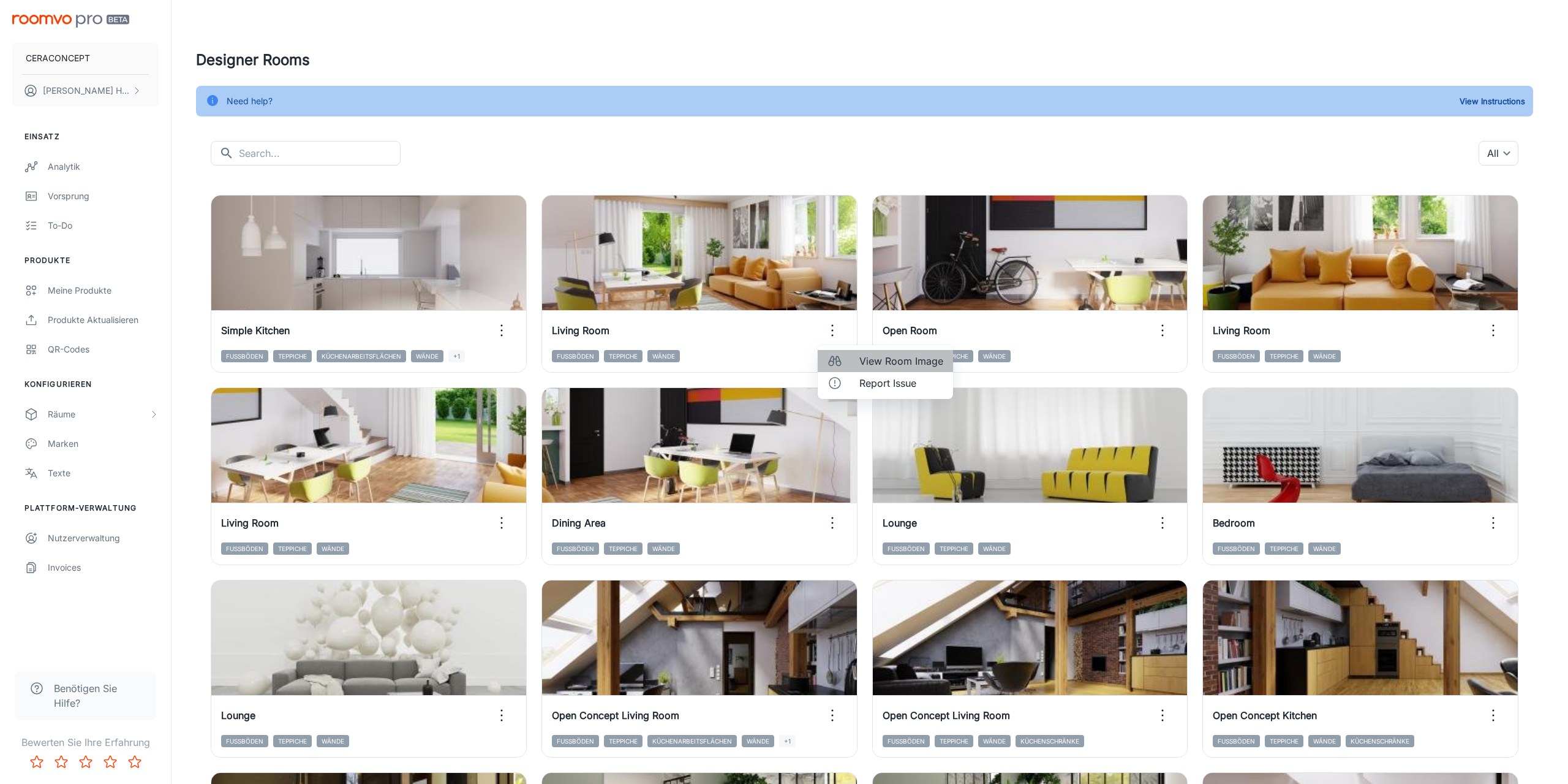
click at [903, 356] on span "View Room Image" at bounding box center [901, 361] width 84 height 14
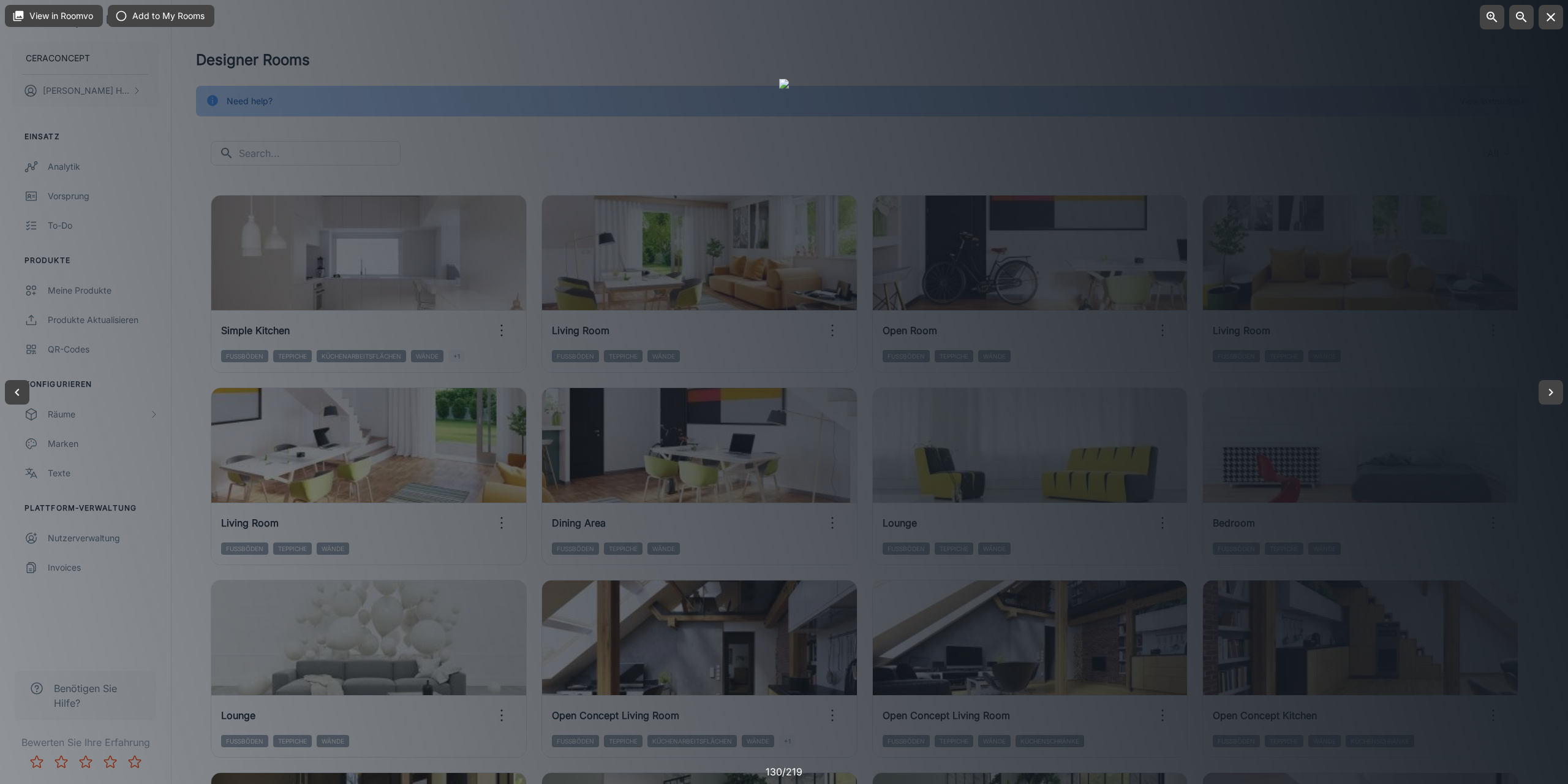
click at [1393, 368] on div at bounding box center [784, 392] width 1568 height 784
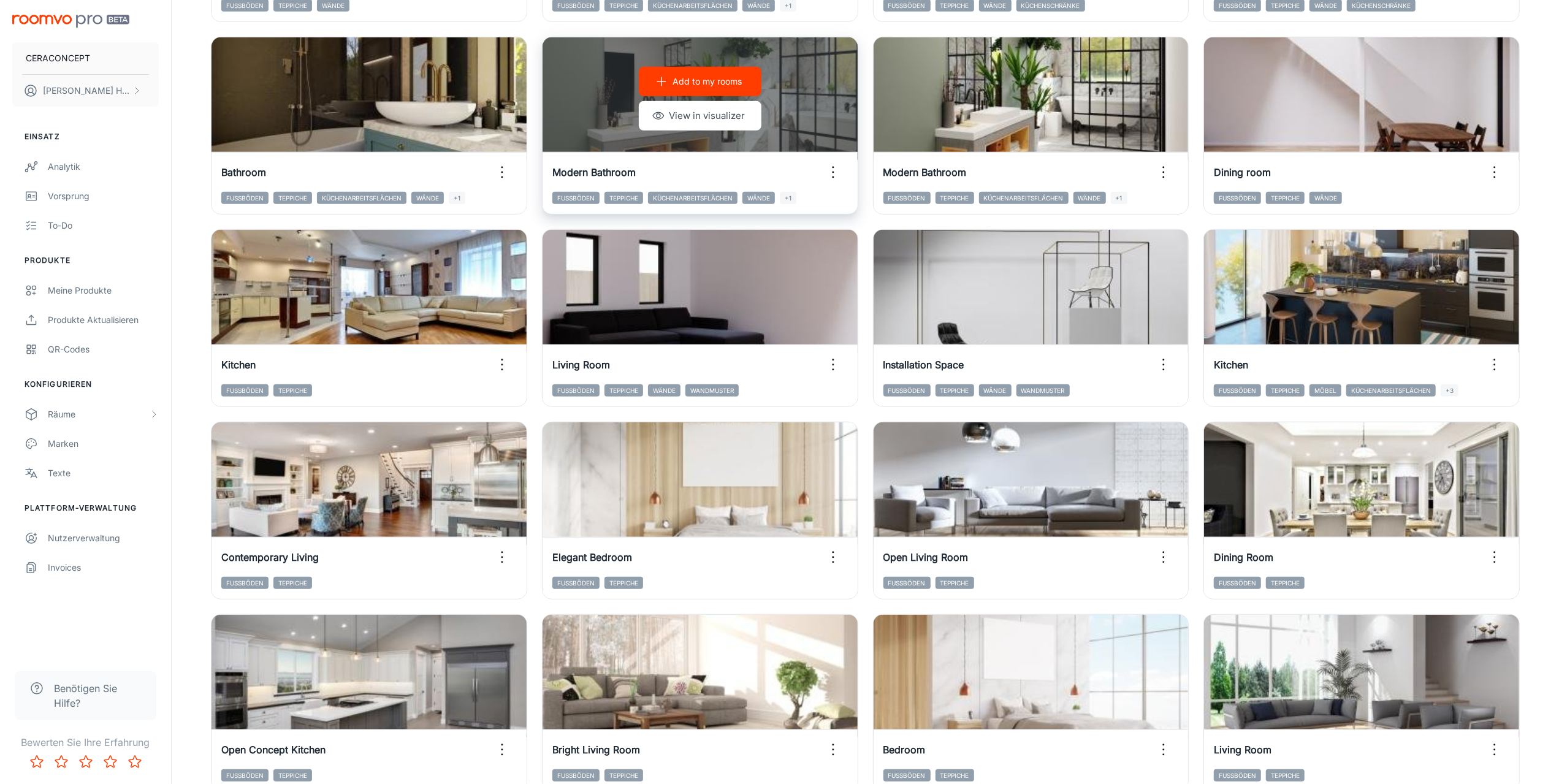
scroll to position [858, 0]
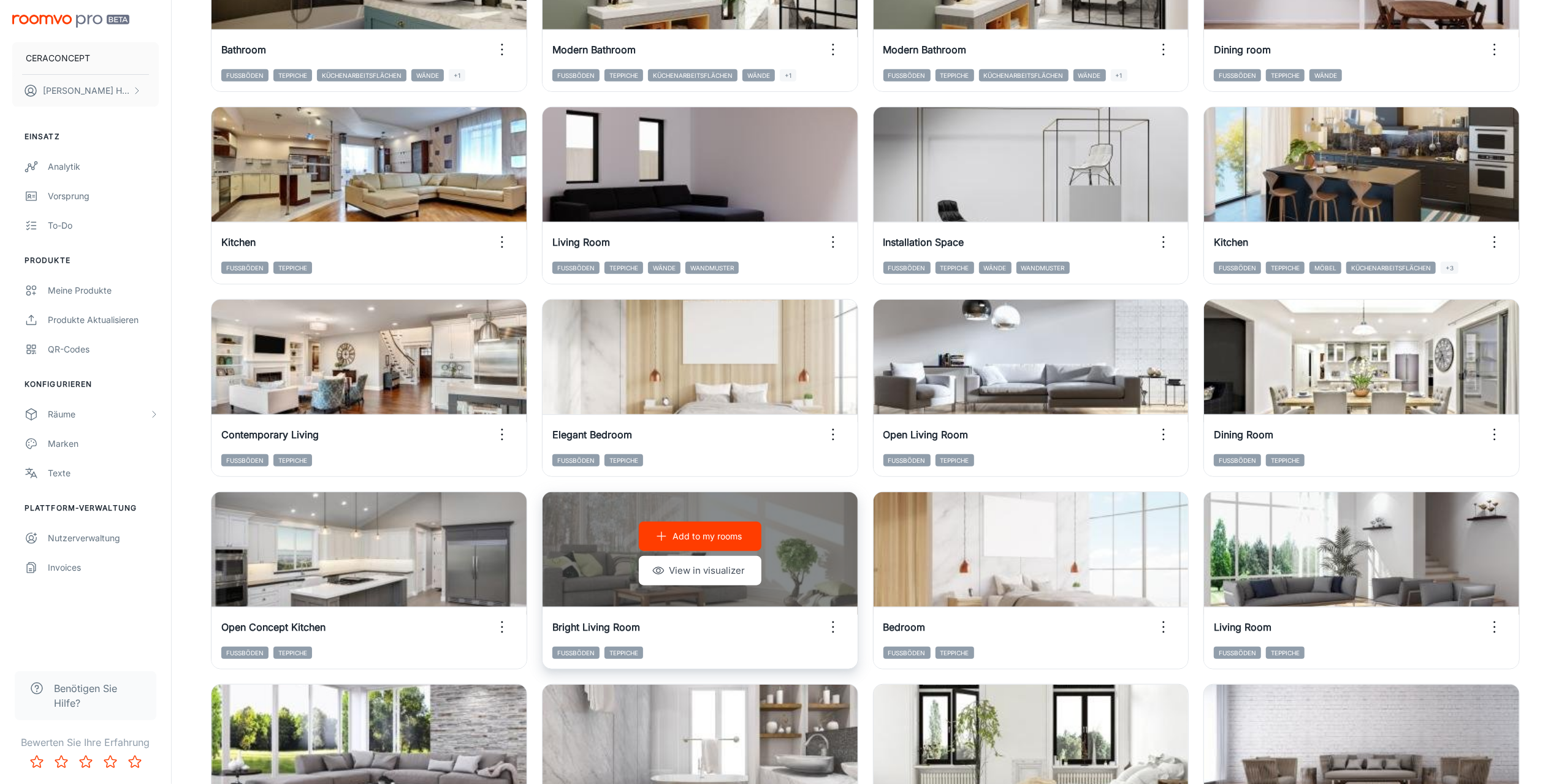
click at [834, 632] on icon "button" at bounding box center [833, 627] width 20 height 20
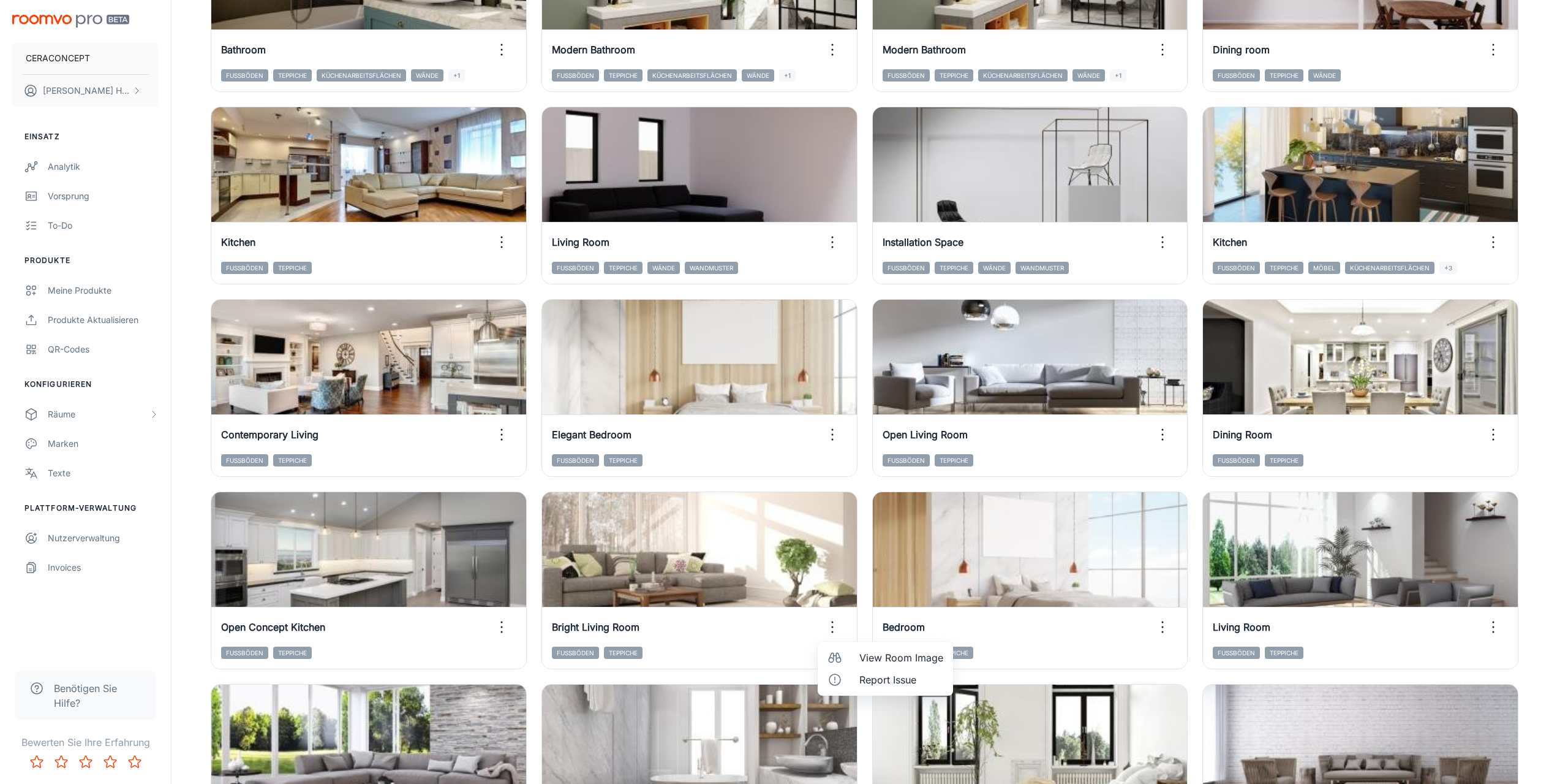
click at [879, 654] on span "View Room Image" at bounding box center [901, 658] width 84 height 14
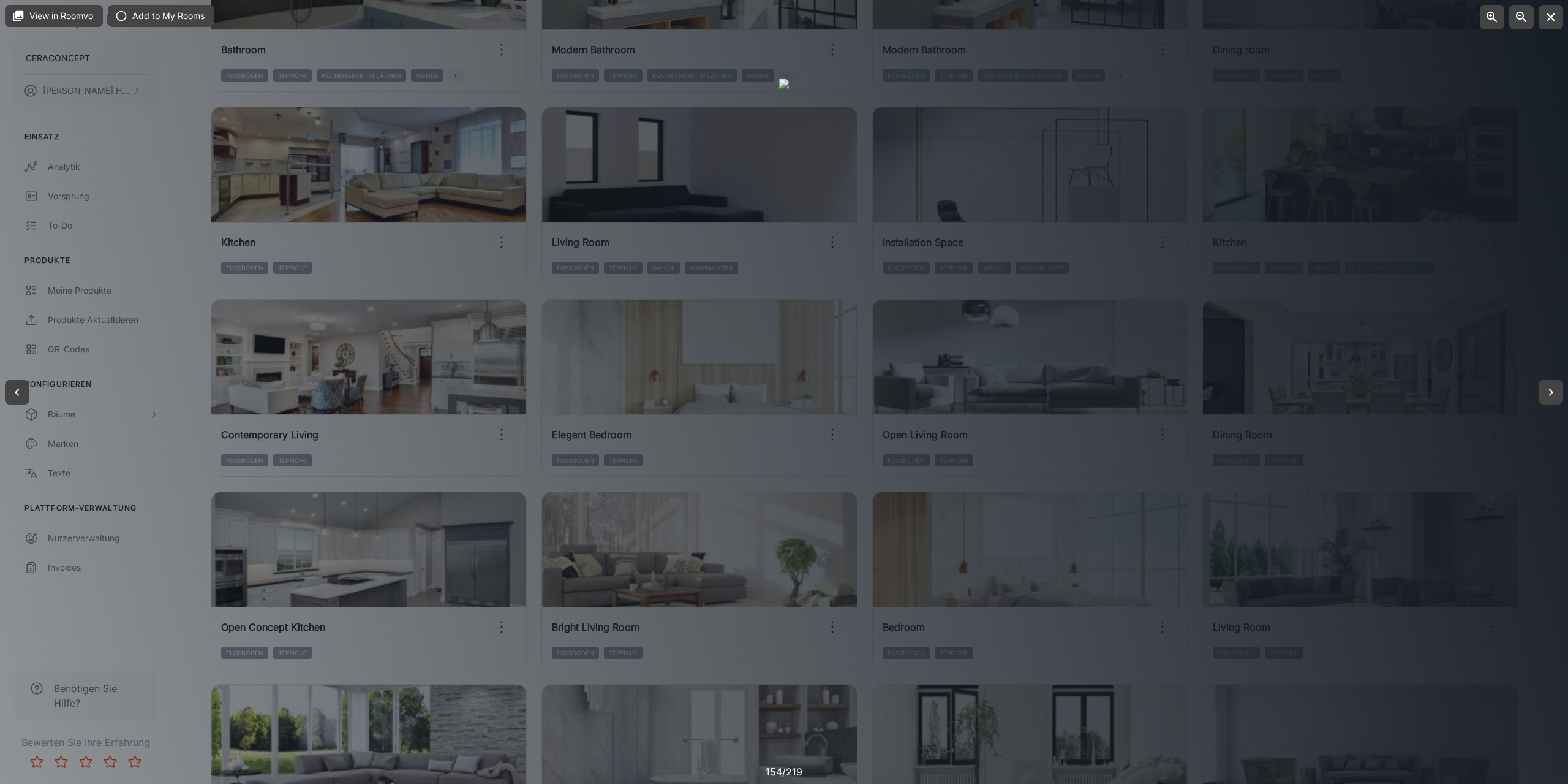
click at [1383, 632] on div at bounding box center [784, 392] width 1568 height 784
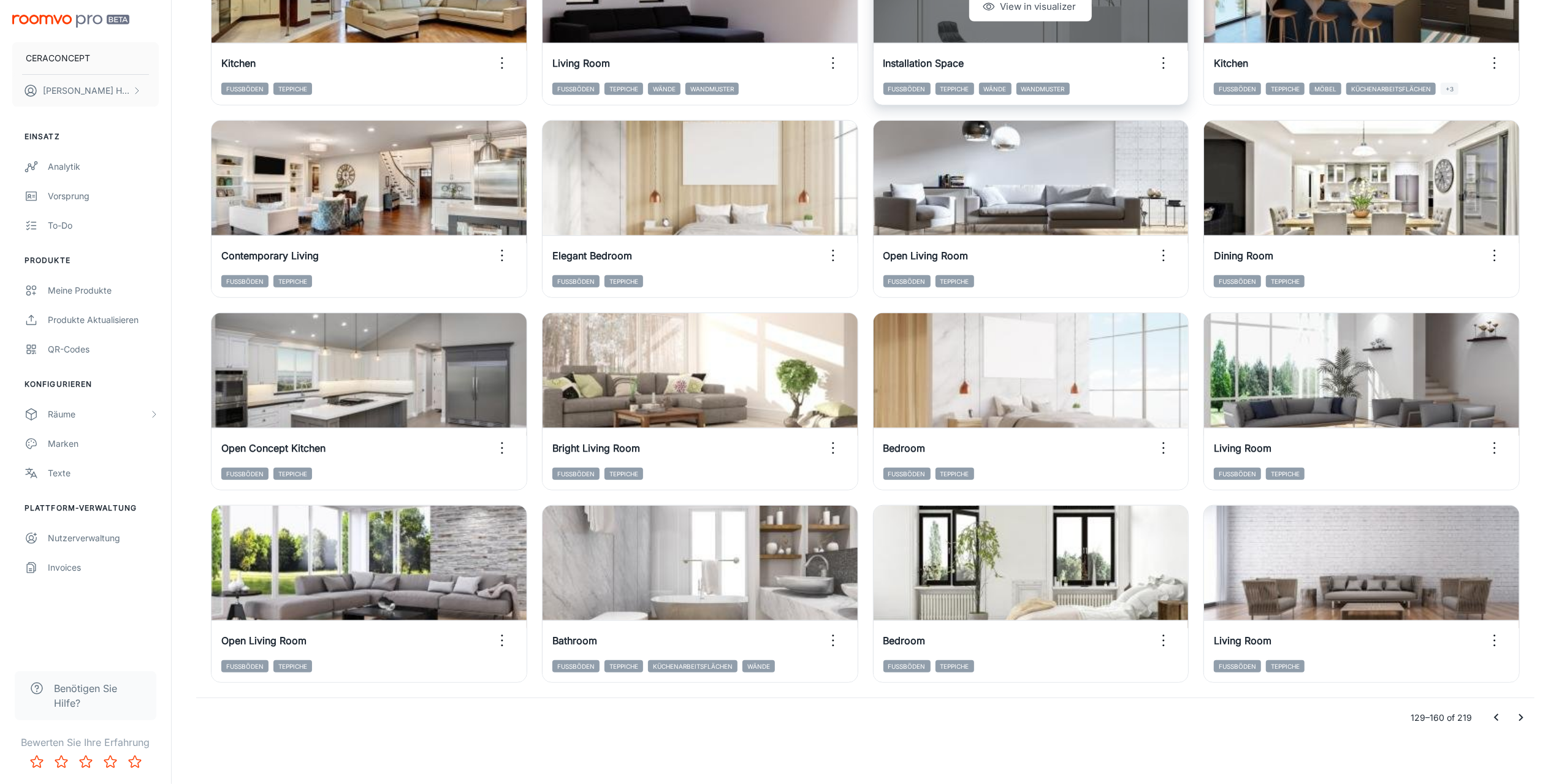
scroll to position [1039, 0]
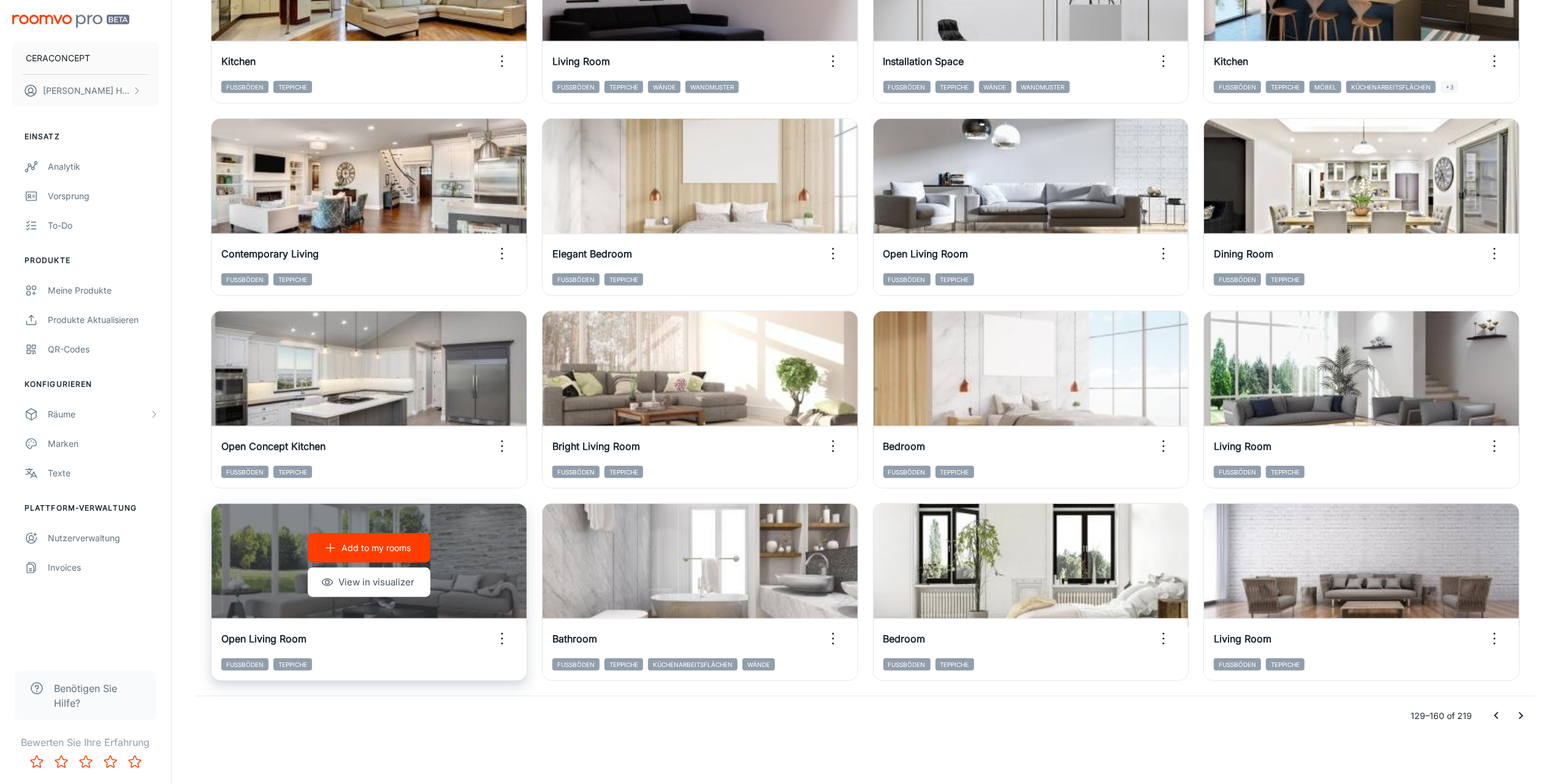
click at [504, 638] on icon "button" at bounding box center [502, 639] width 20 height 20
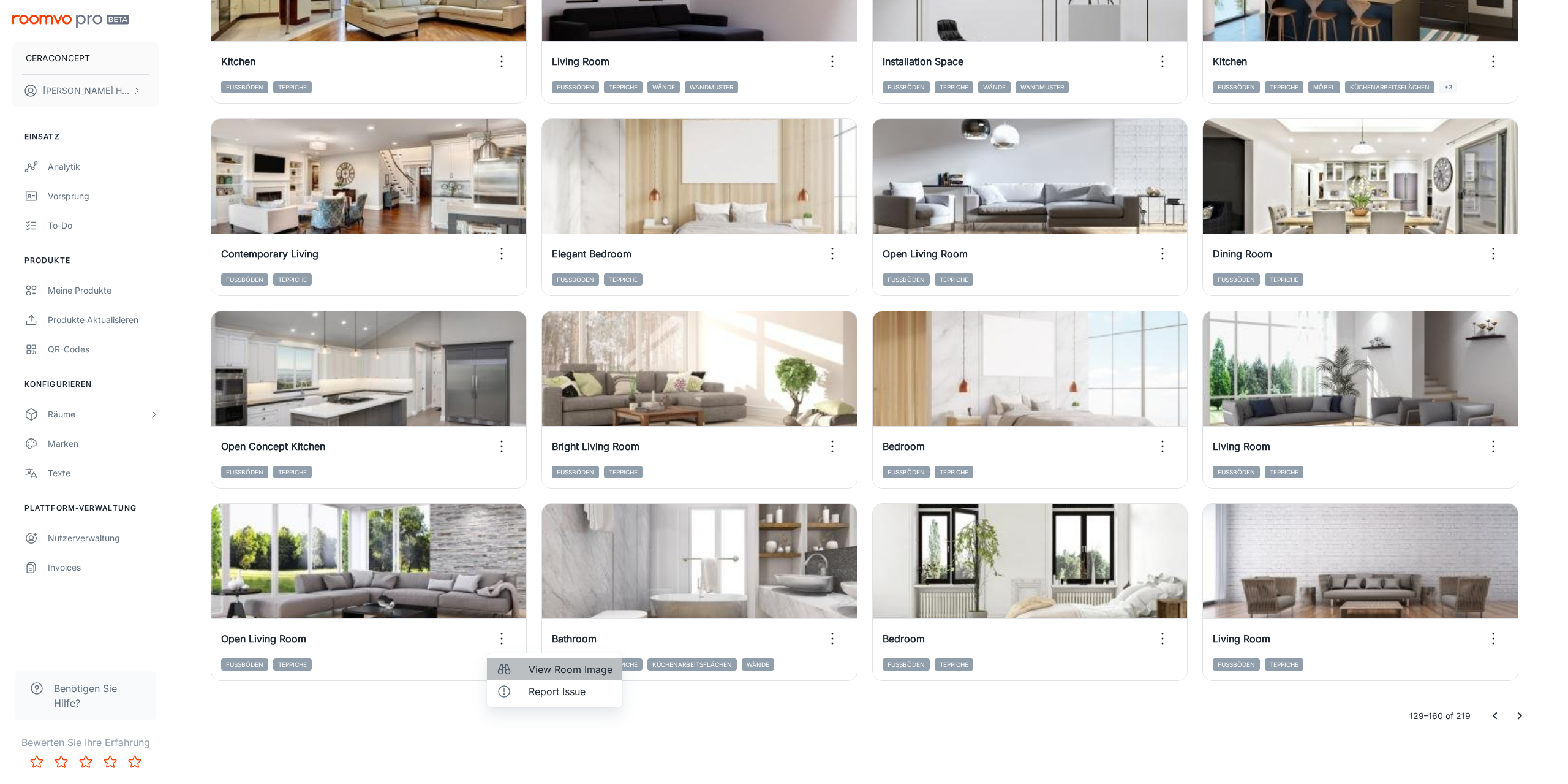
click at [565, 664] on span "View Room Image" at bounding box center [570, 669] width 84 height 14
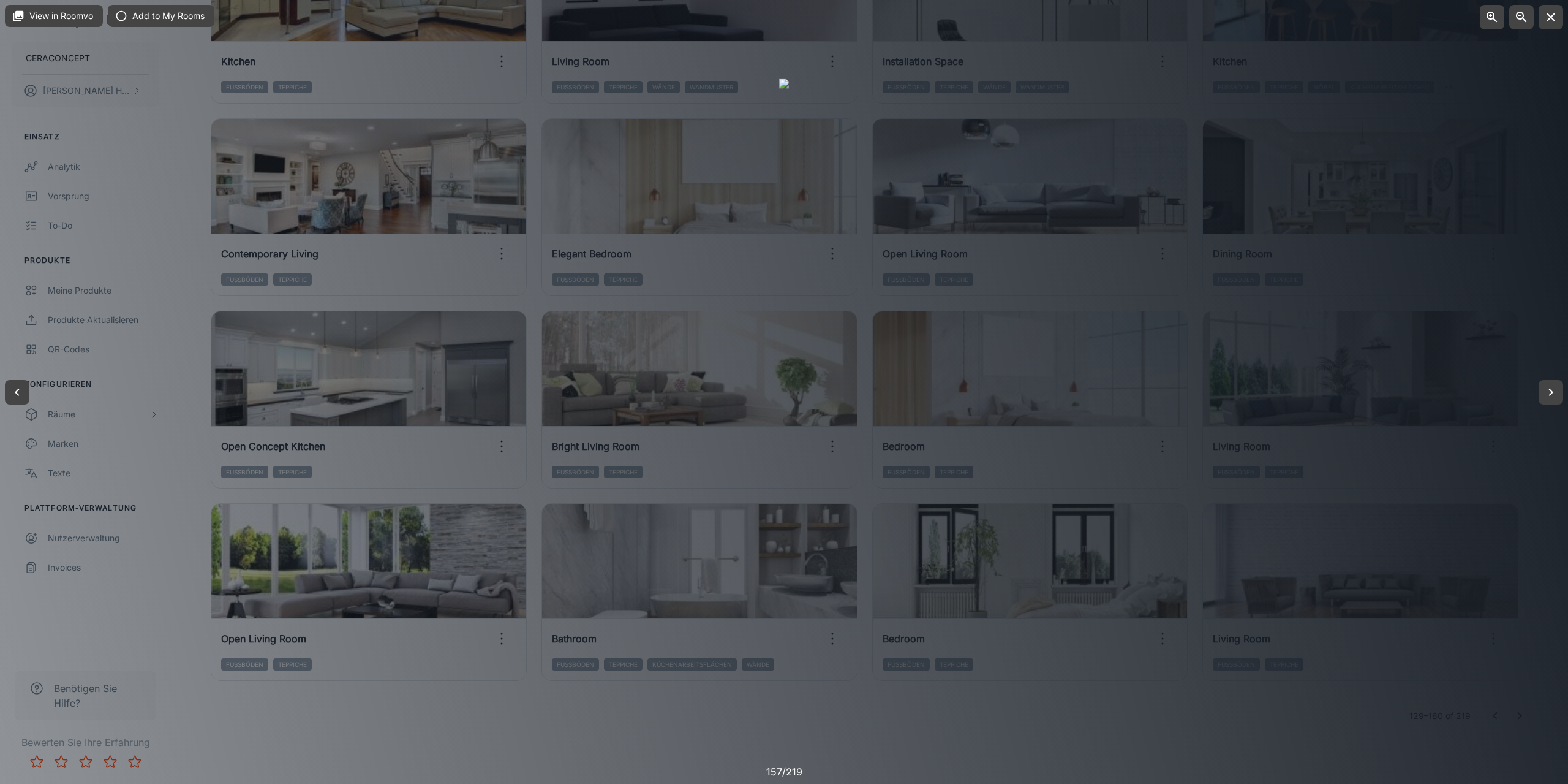
click at [1354, 460] on div at bounding box center [784, 392] width 1568 height 784
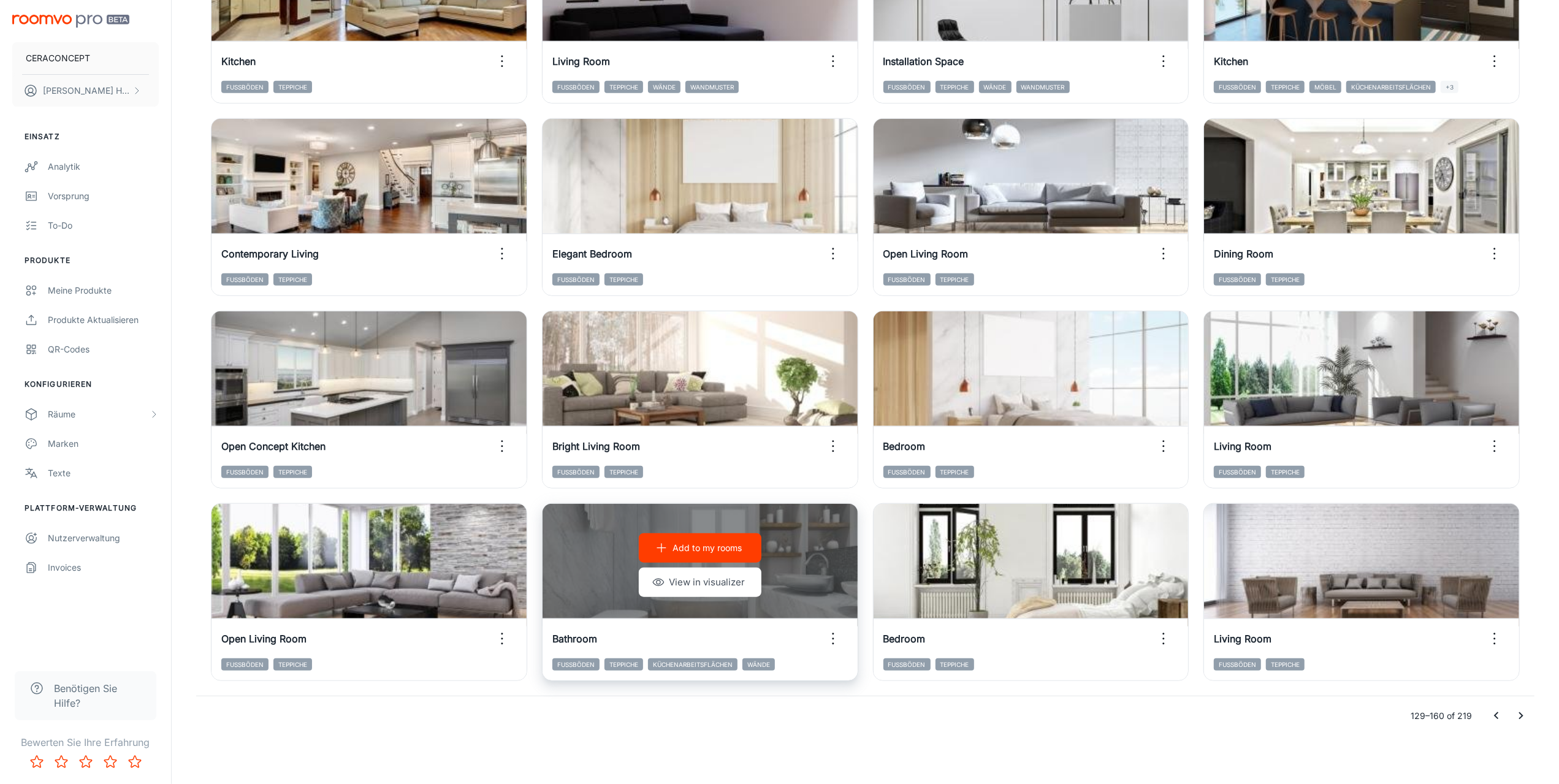
click at [830, 635] on icon "button" at bounding box center [833, 639] width 20 height 20
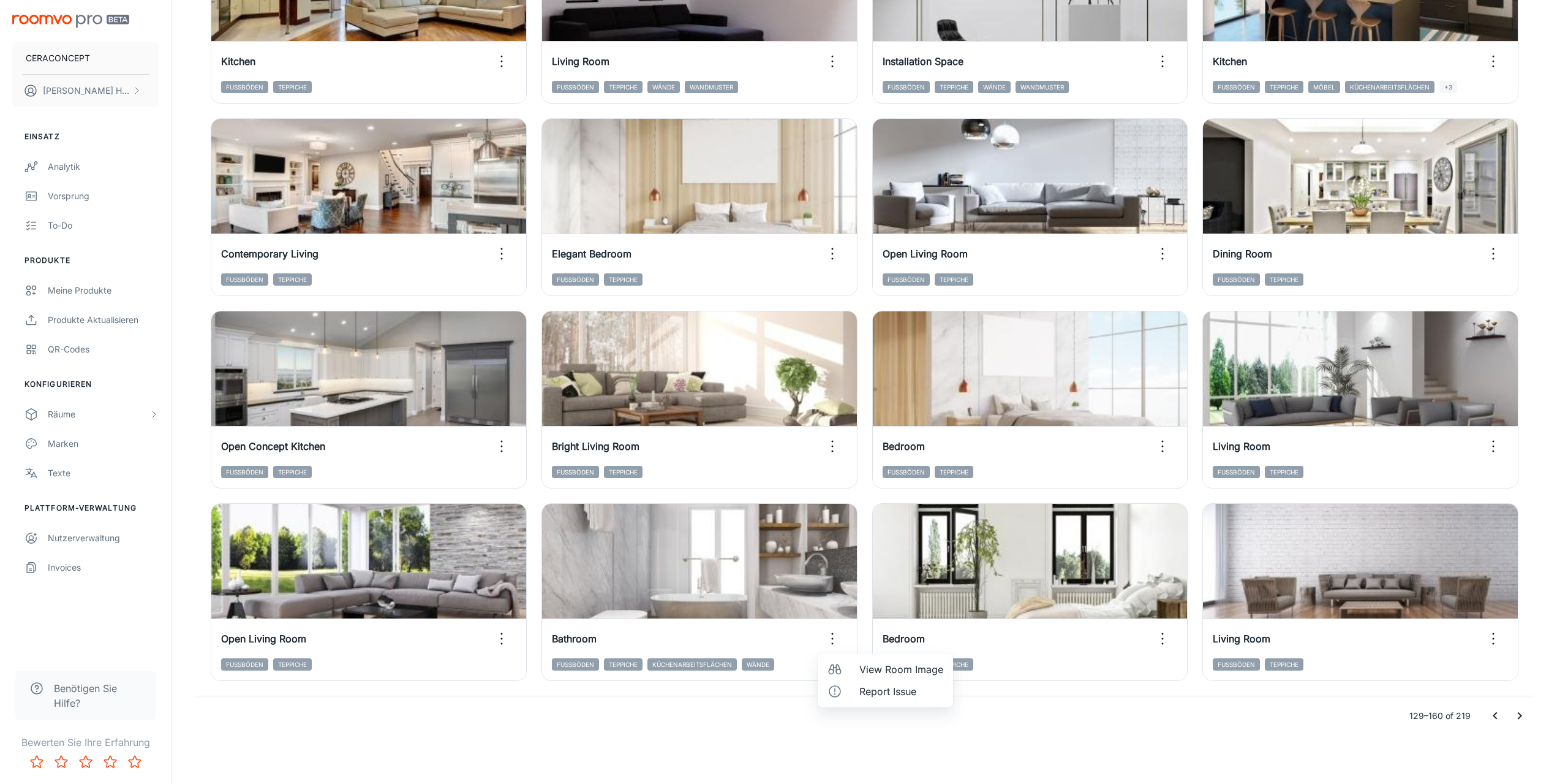
click at [879, 667] on span "View Room Image" at bounding box center [901, 669] width 84 height 14
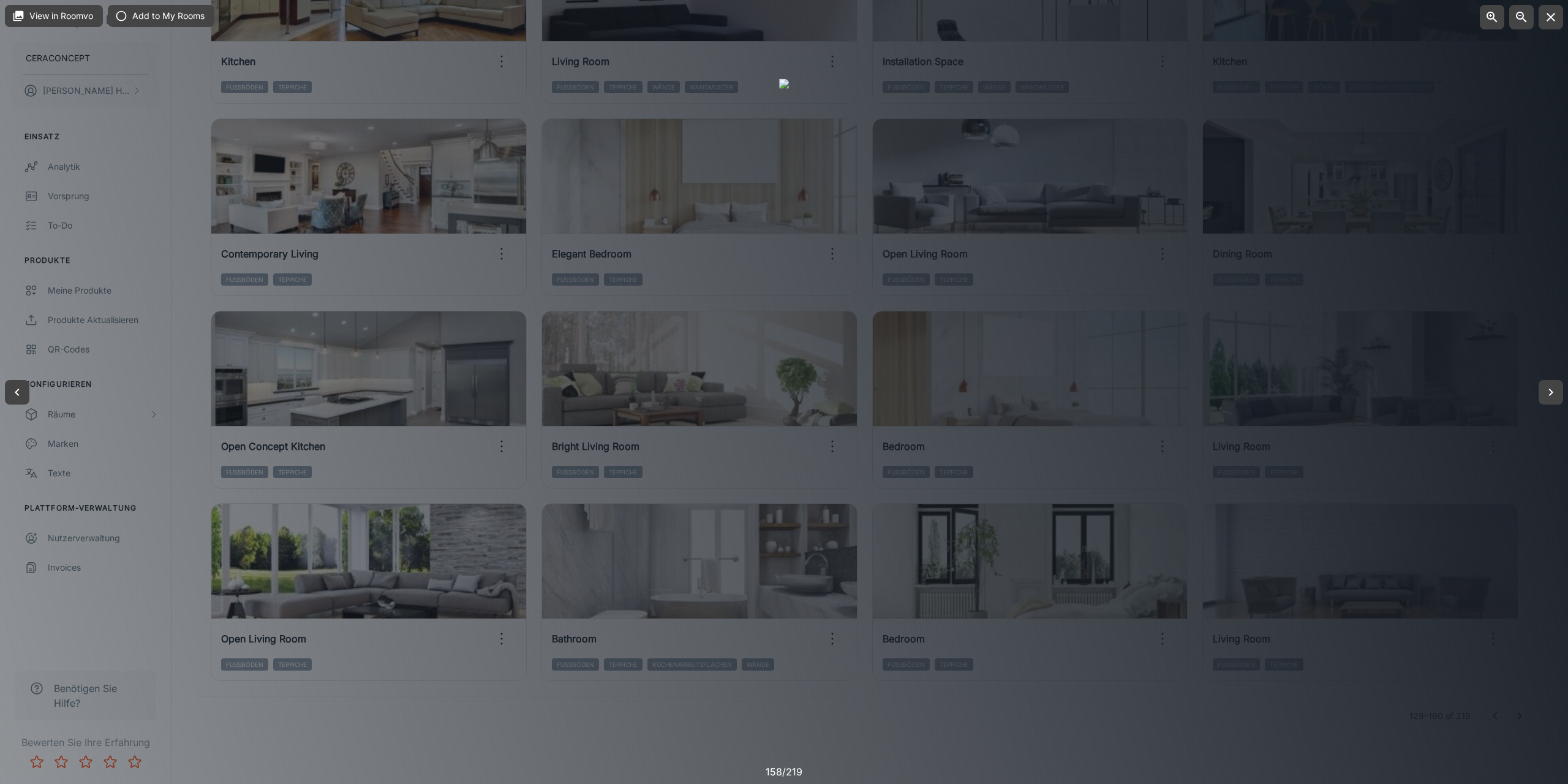
click at [1276, 735] on div at bounding box center [784, 392] width 1568 height 784
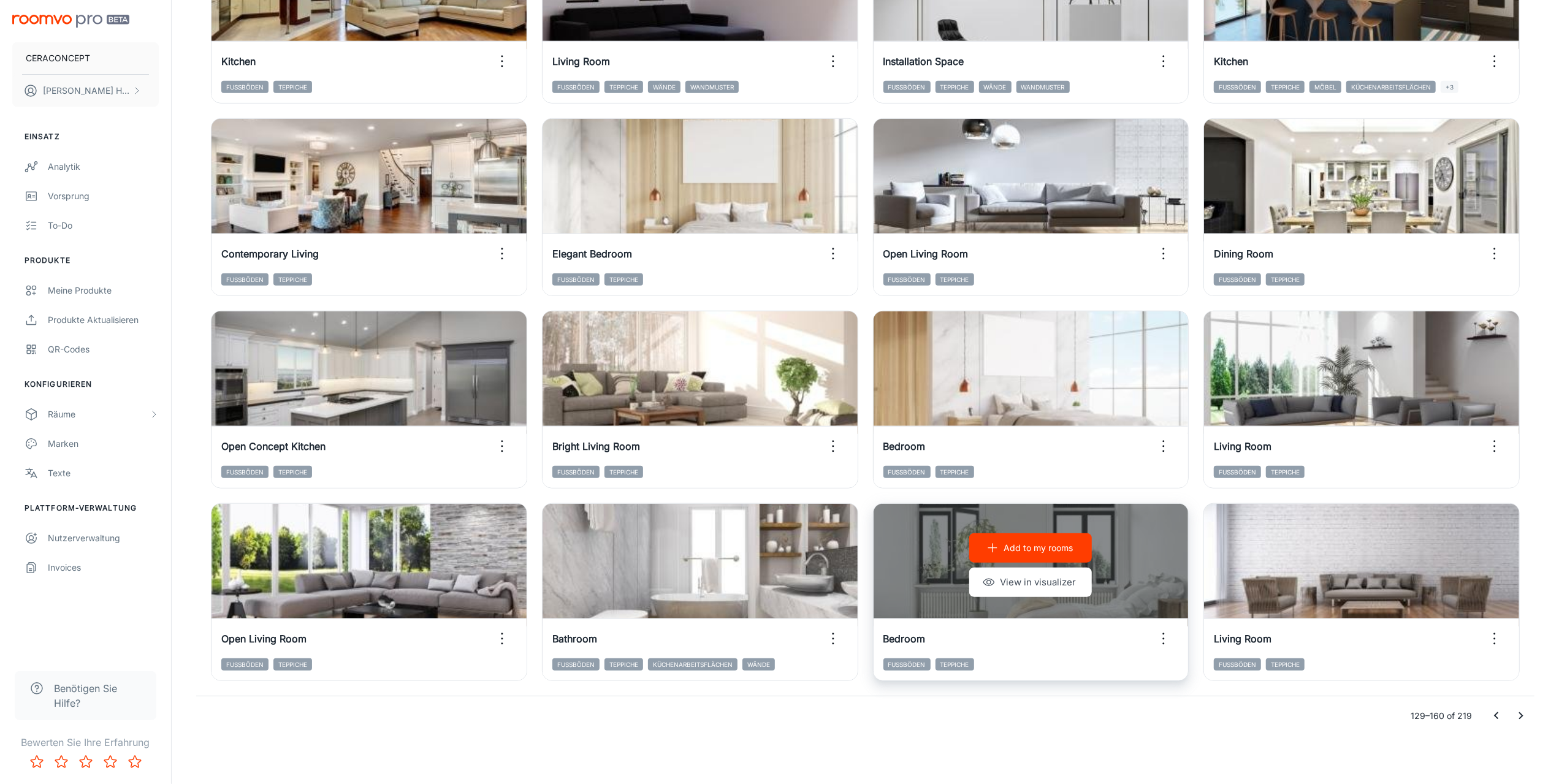
click at [1166, 639] on icon "button" at bounding box center [1163, 639] width 20 height 20
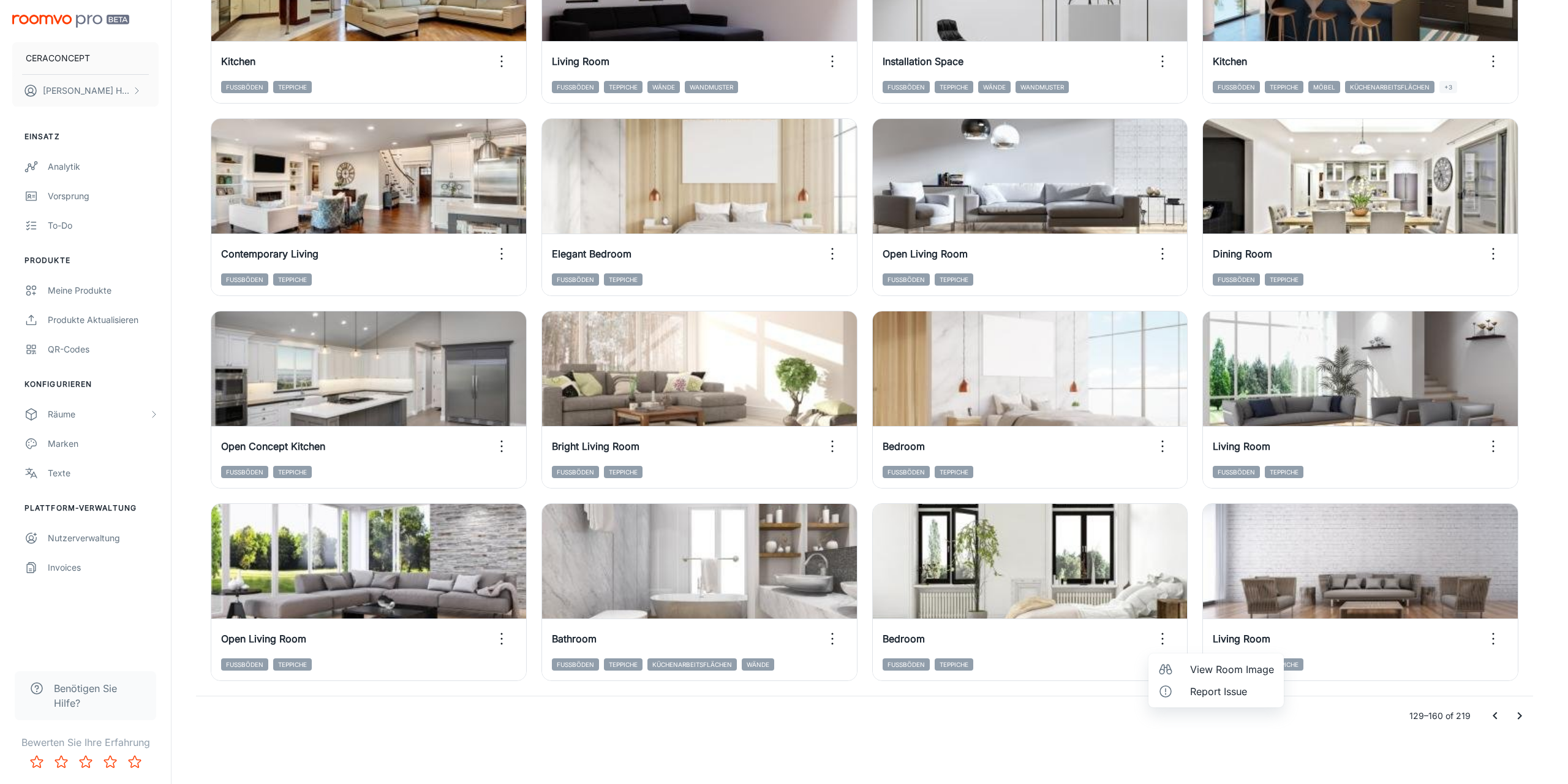
click at [1189, 671] on li "View Room Image" at bounding box center [1216, 670] width 135 height 22
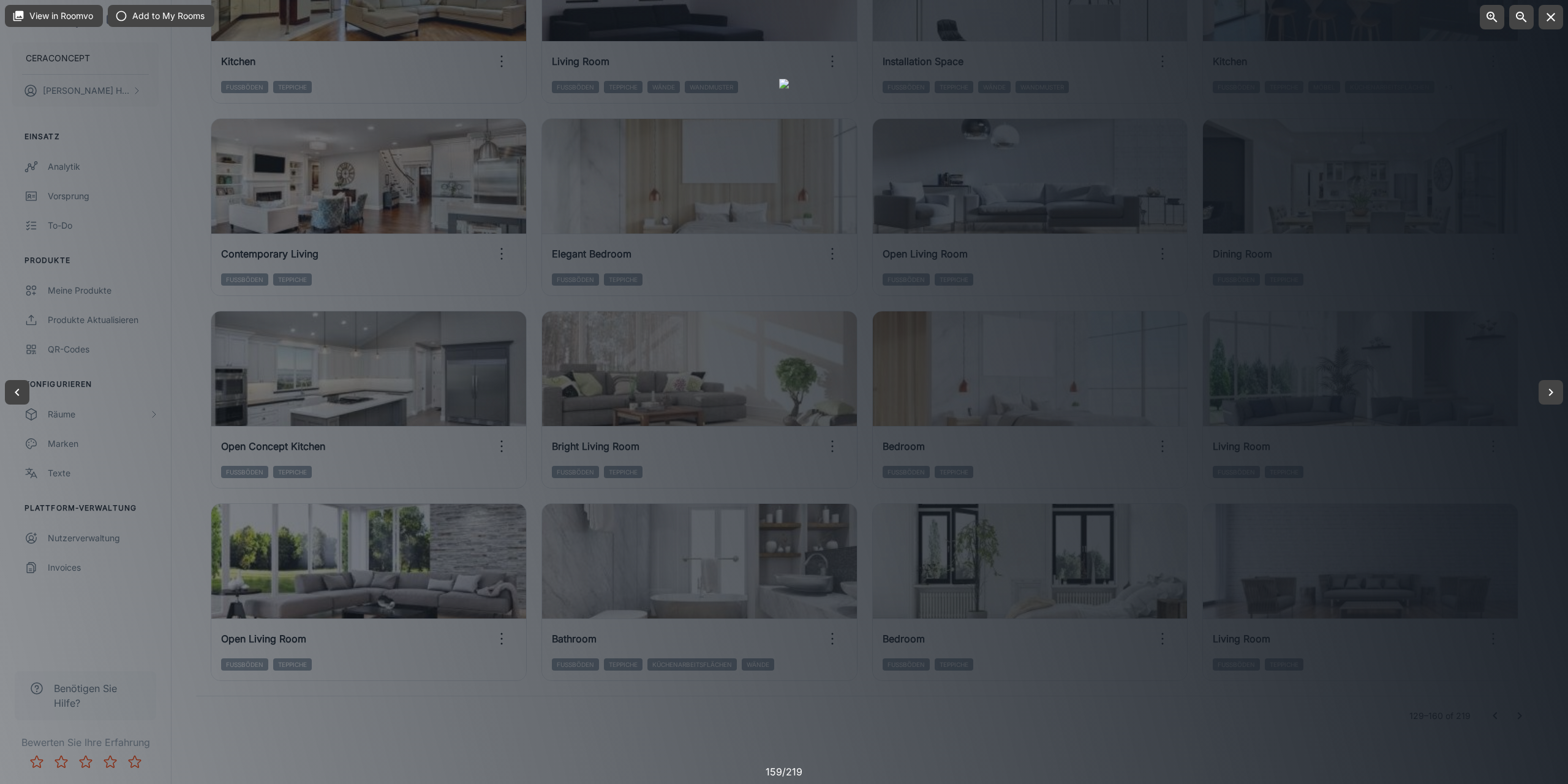
click at [1274, 727] on div at bounding box center [784, 392] width 1568 height 784
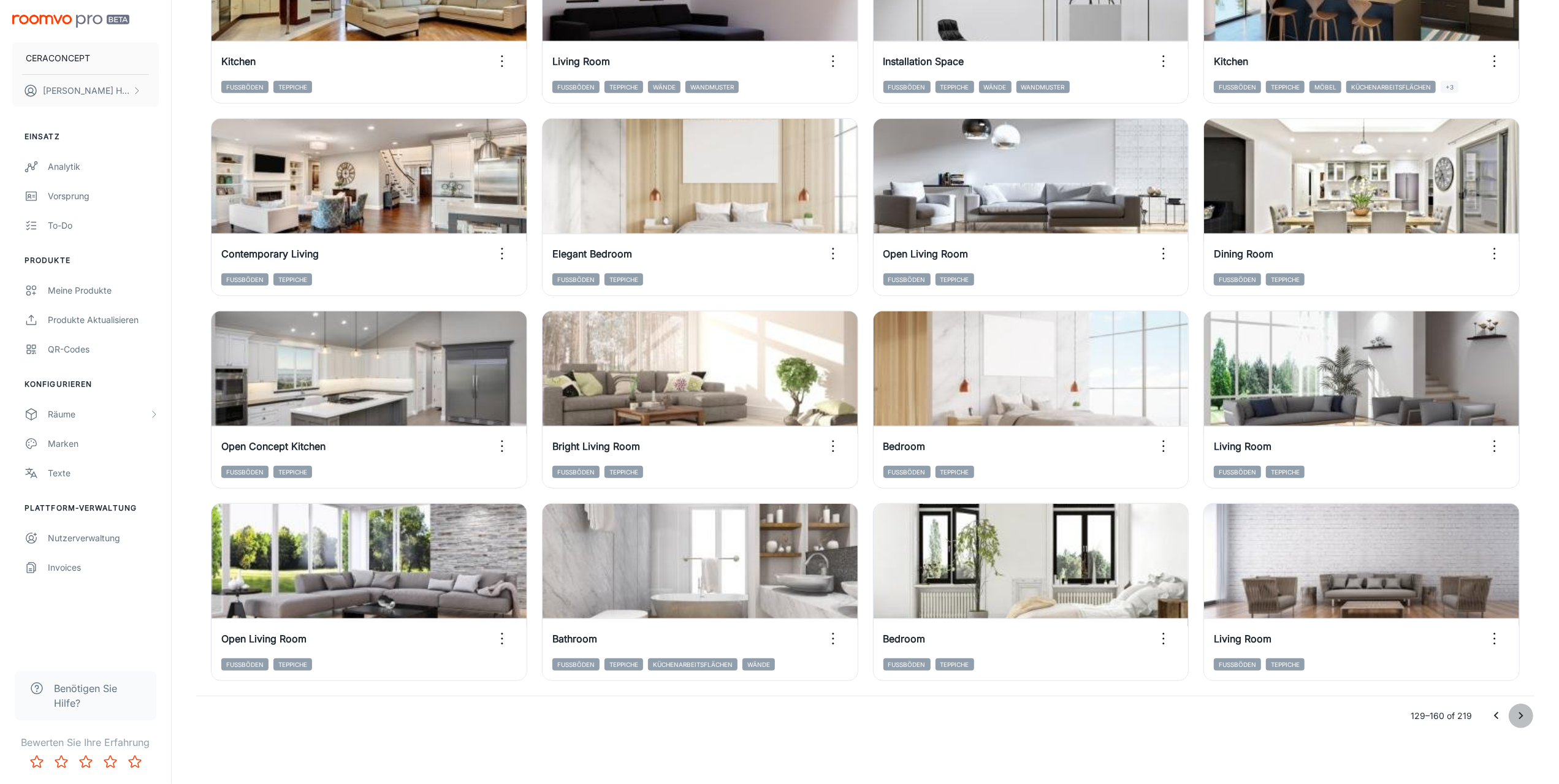
click at [1523, 717] on icon "Go to next page" at bounding box center [1521, 716] width 14 height 14
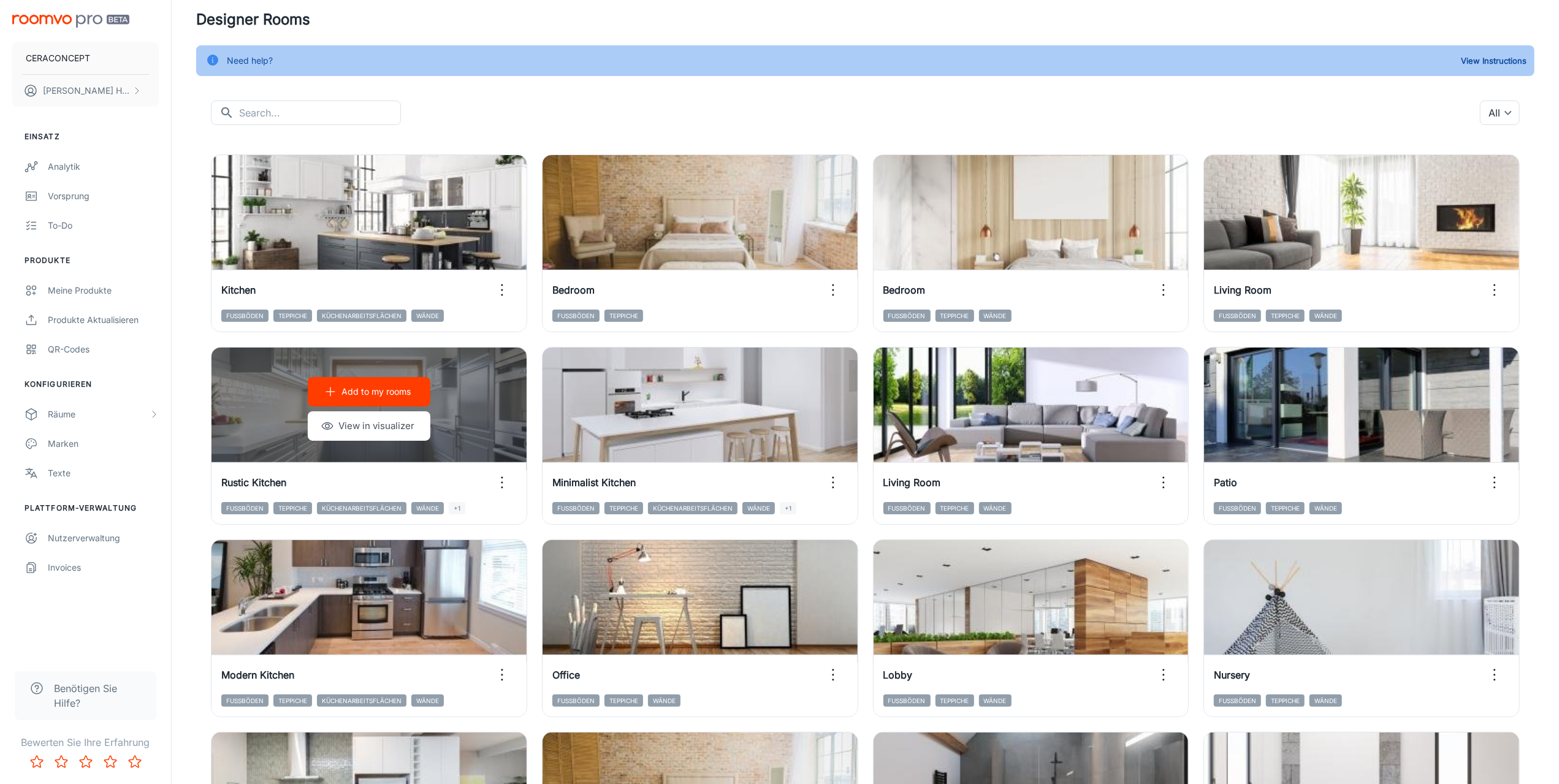
scroll to position [0, 0]
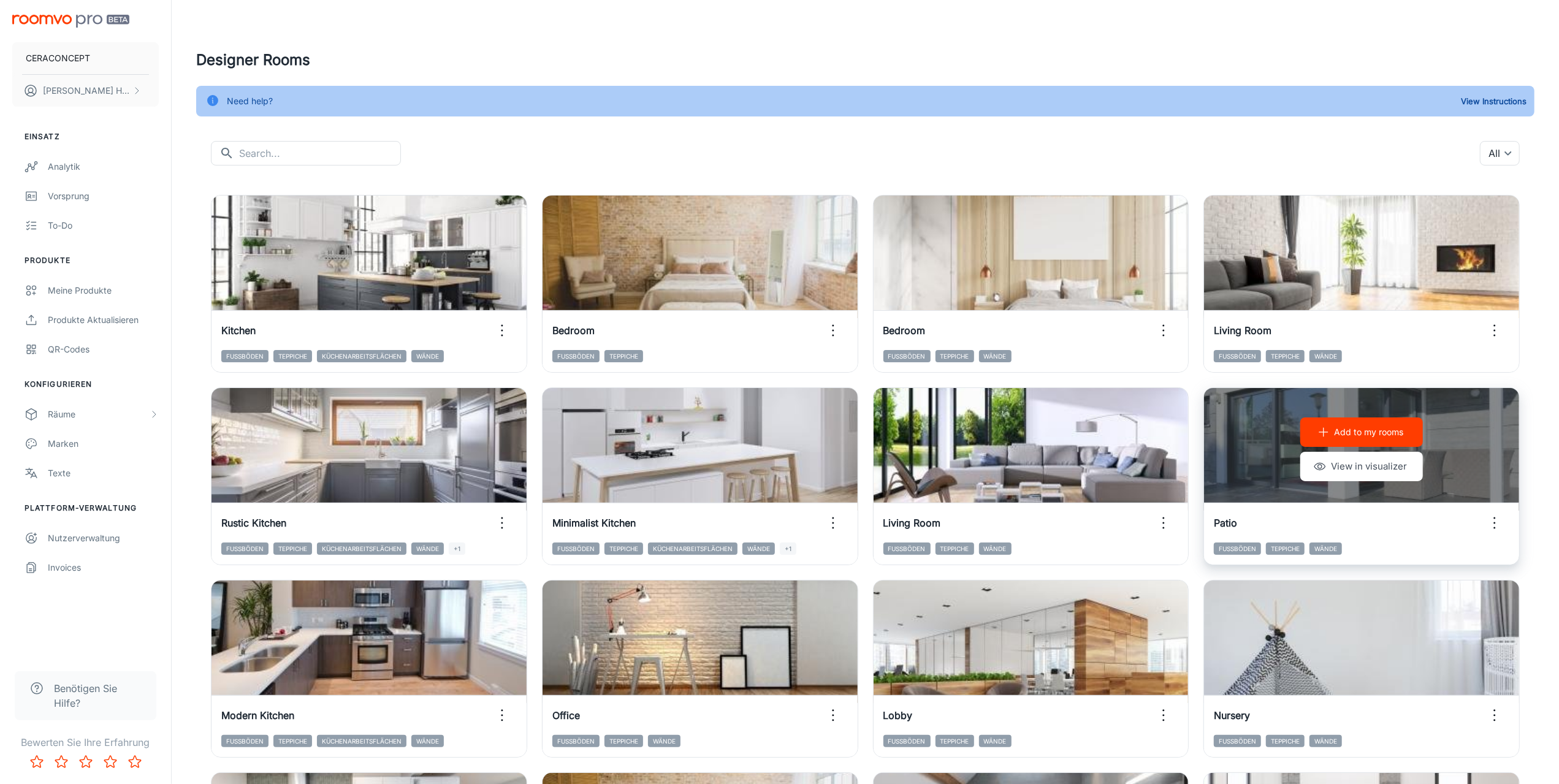
click at [1498, 527] on icon "button" at bounding box center [1494, 523] width 20 height 20
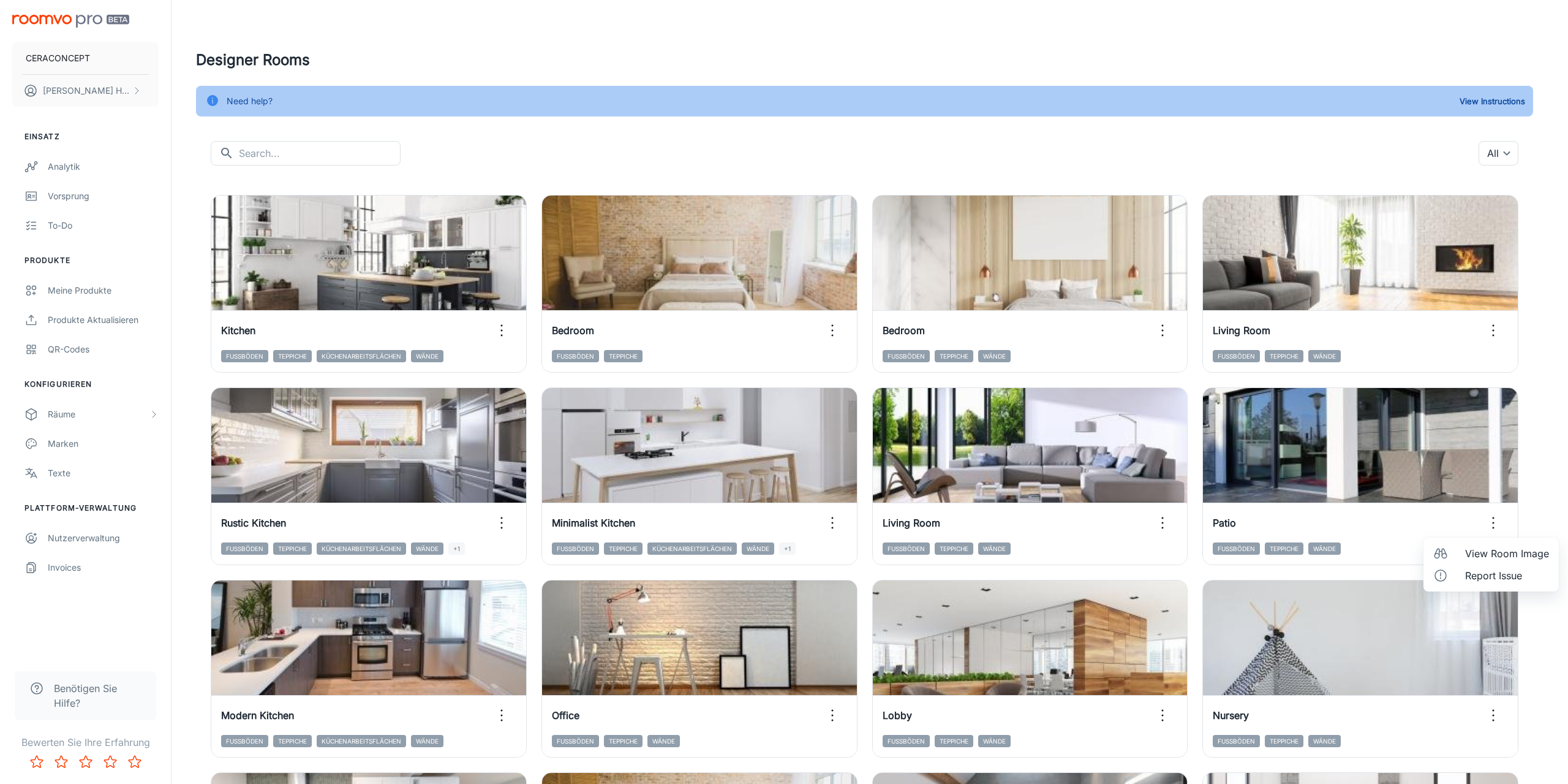
click at [1483, 551] on span "View Room Image" at bounding box center [1506, 553] width 84 height 14
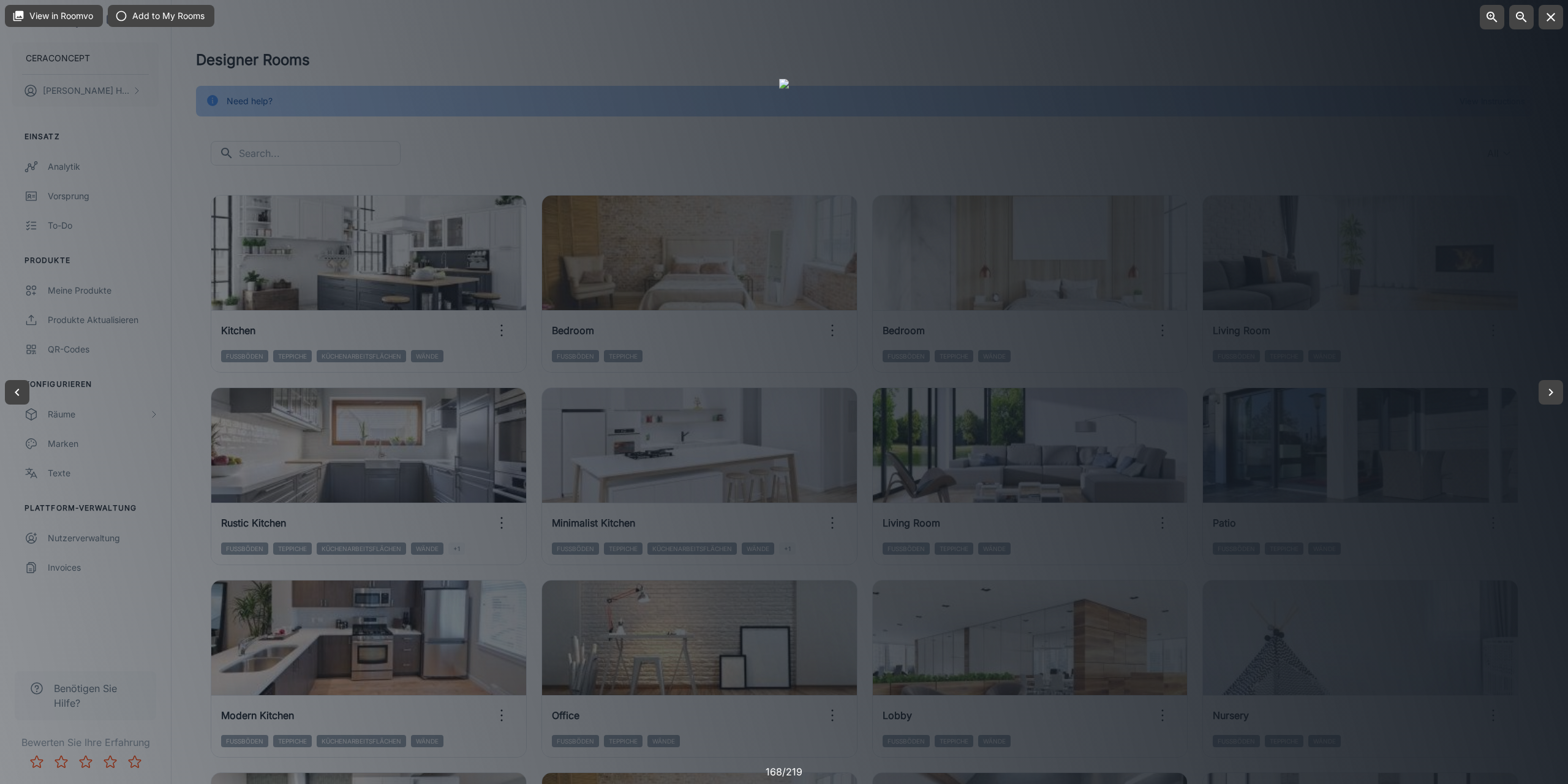
click at [1395, 530] on div at bounding box center [784, 392] width 1568 height 784
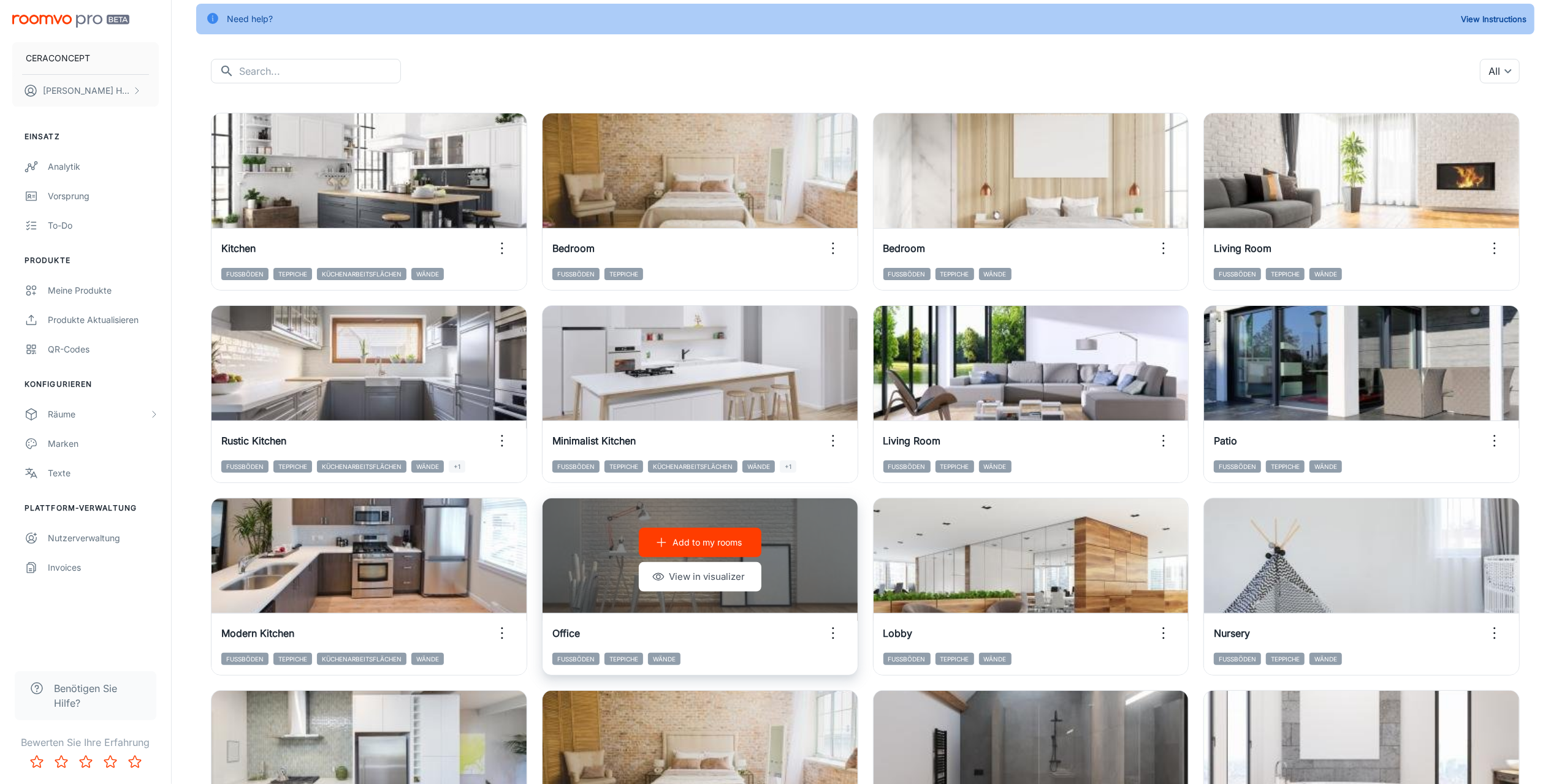
scroll to position [122, 0]
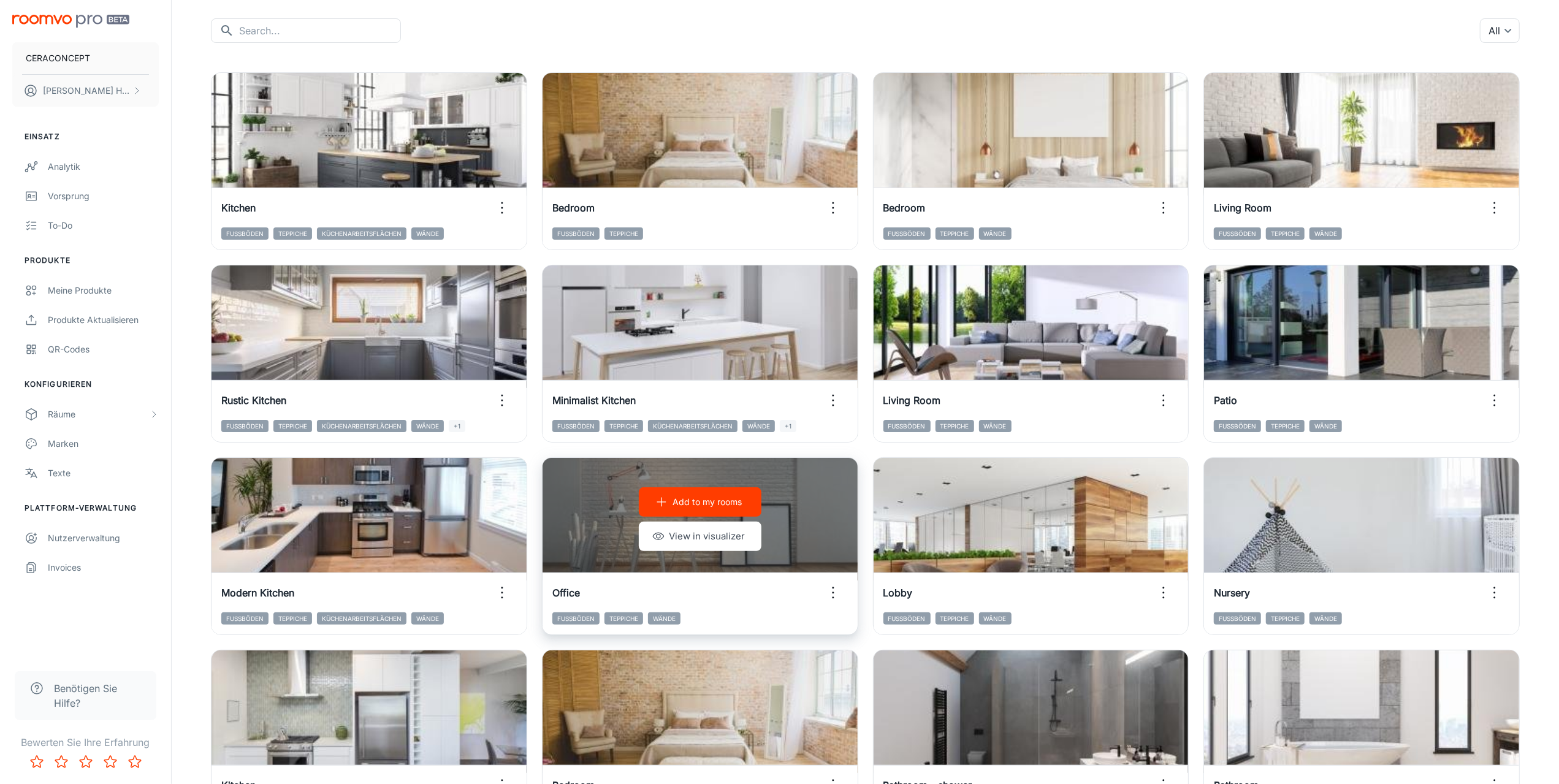
click at [835, 588] on icon "button" at bounding box center [833, 592] width 20 height 20
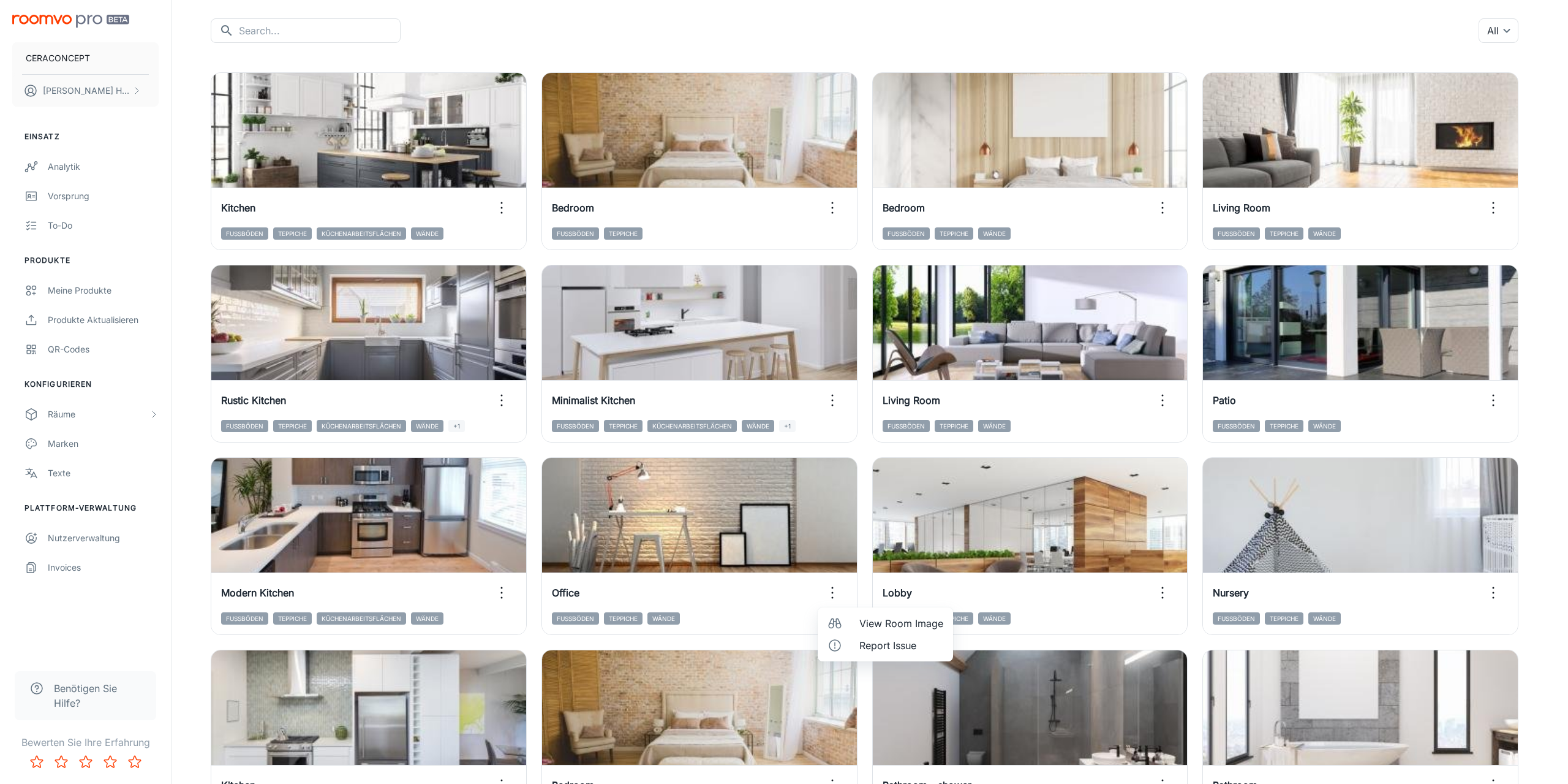
click at [893, 626] on span "View Room Image" at bounding box center [901, 623] width 84 height 14
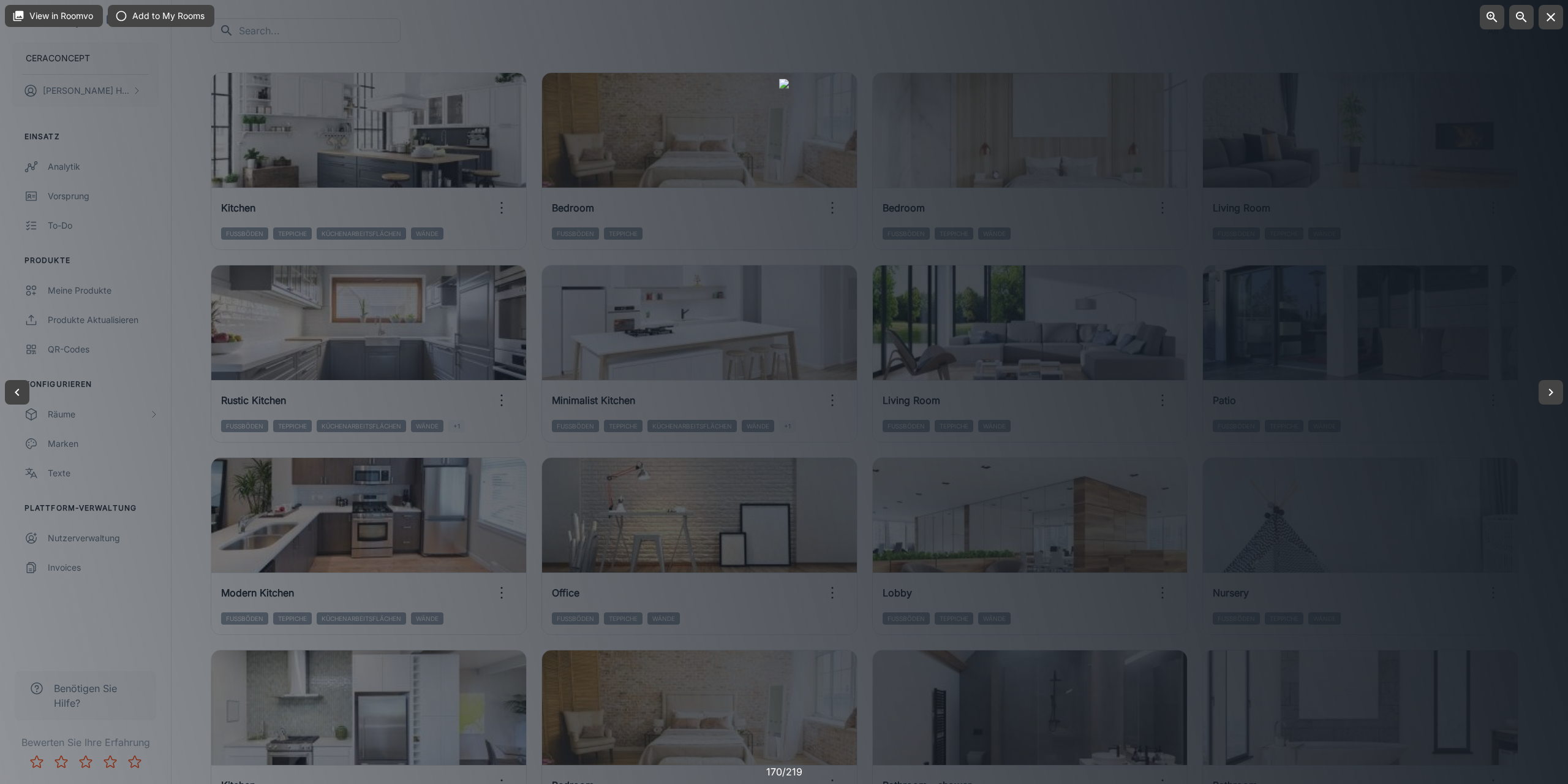
click at [196, 612] on div at bounding box center [784, 392] width 1568 height 784
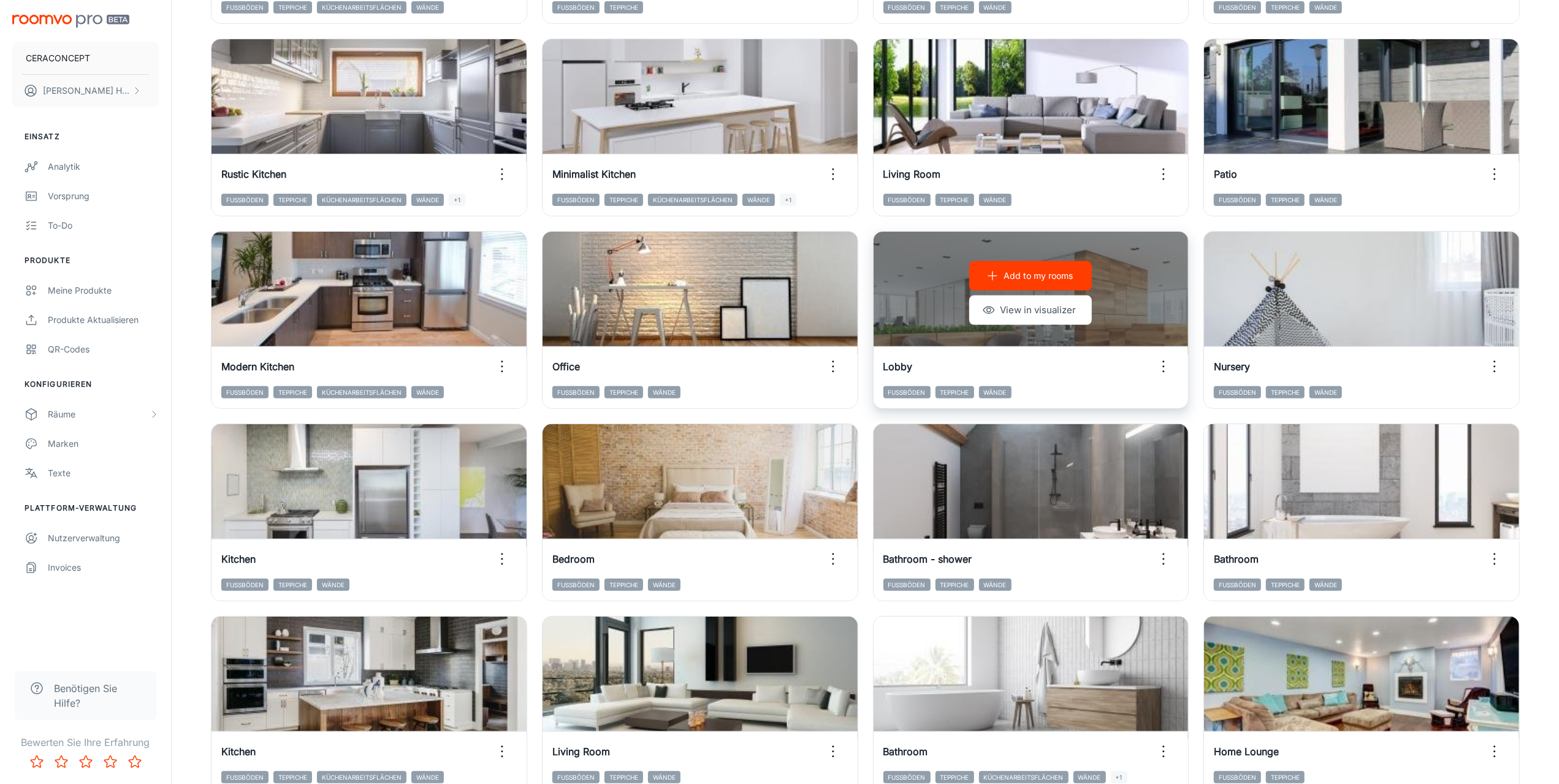
scroll to position [368, 0]
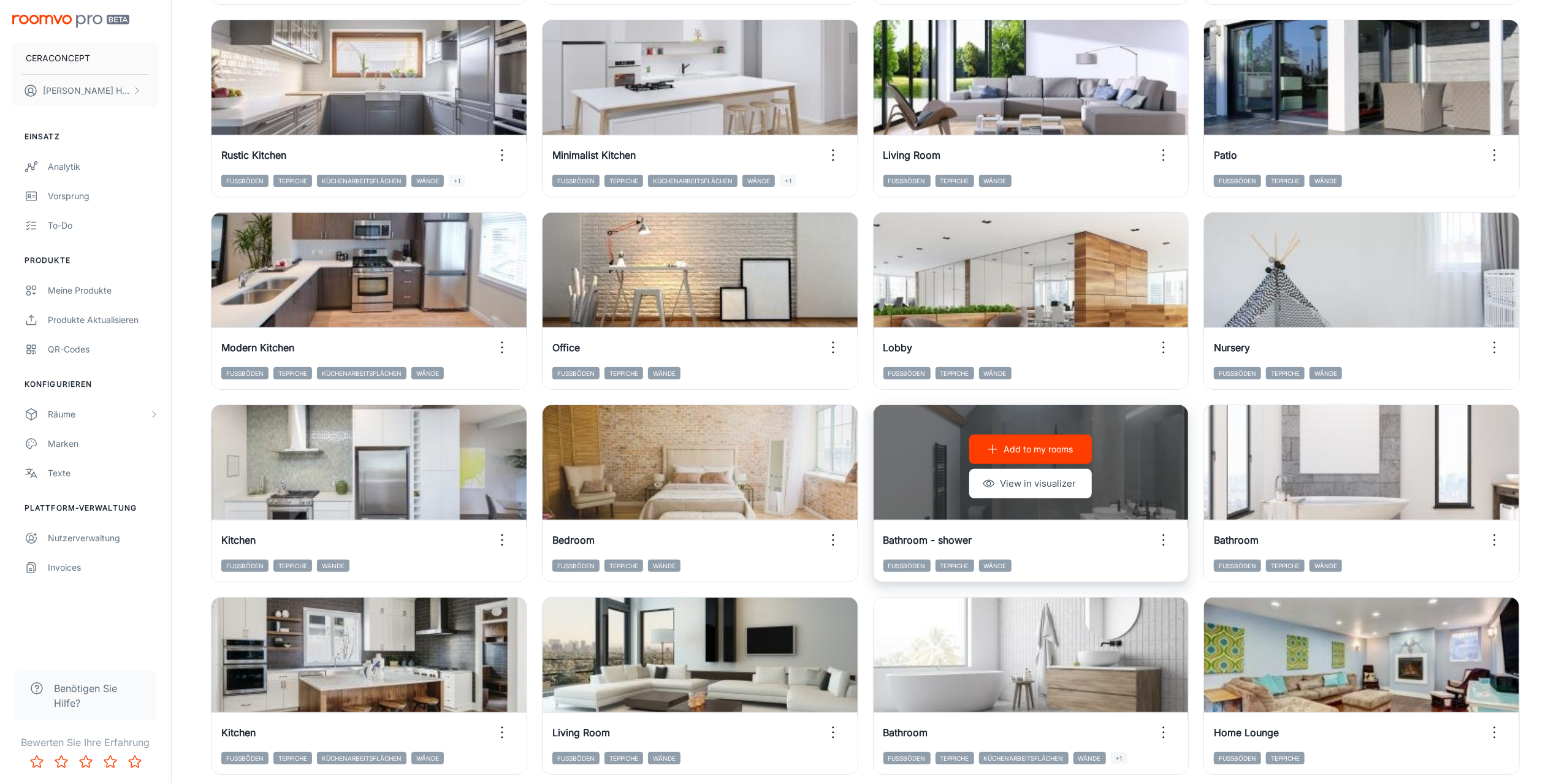
click at [1165, 538] on icon "button" at bounding box center [1163, 539] width 20 height 20
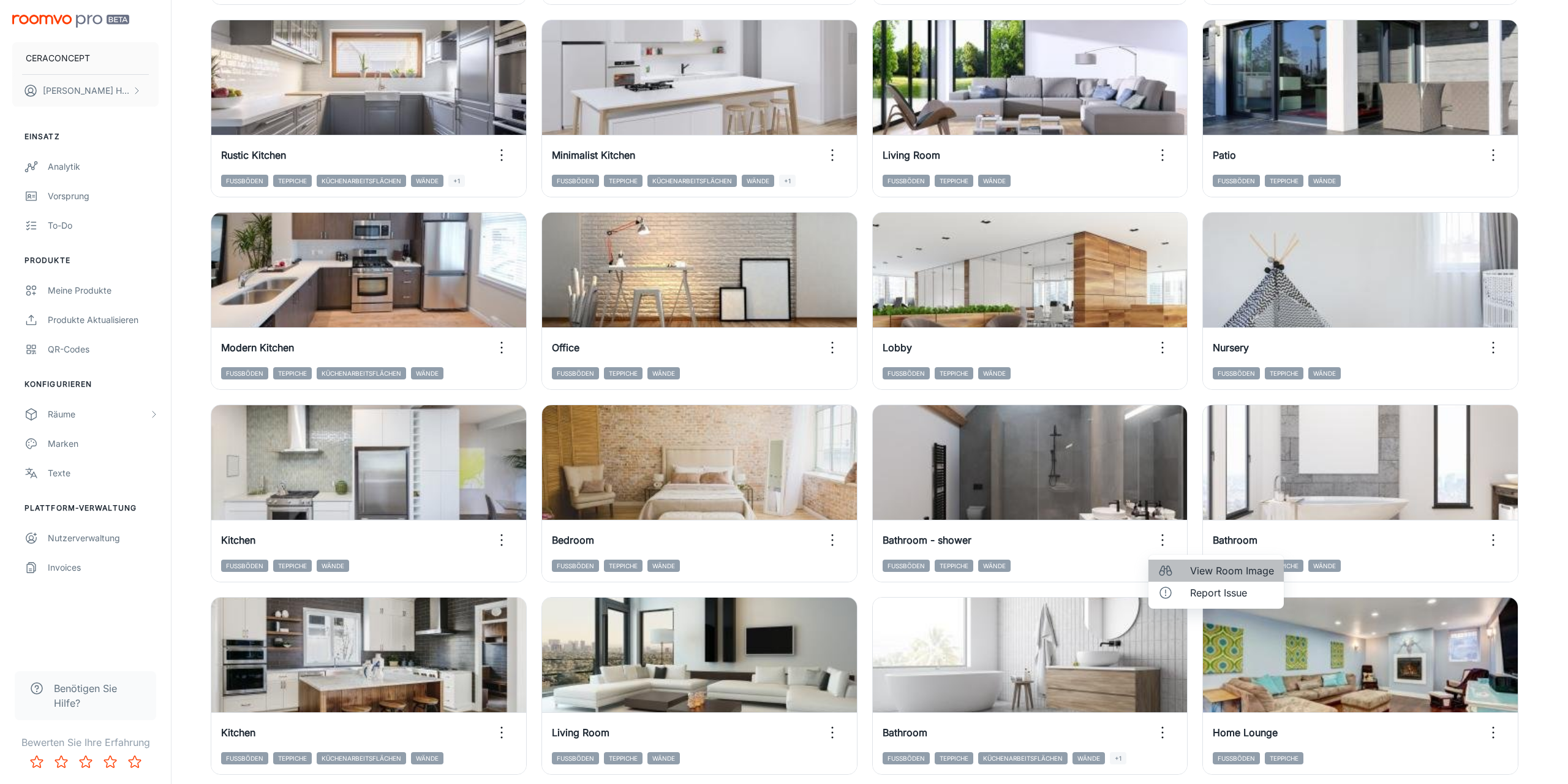
click at [1213, 568] on span "View Room Image" at bounding box center [1232, 571] width 84 height 14
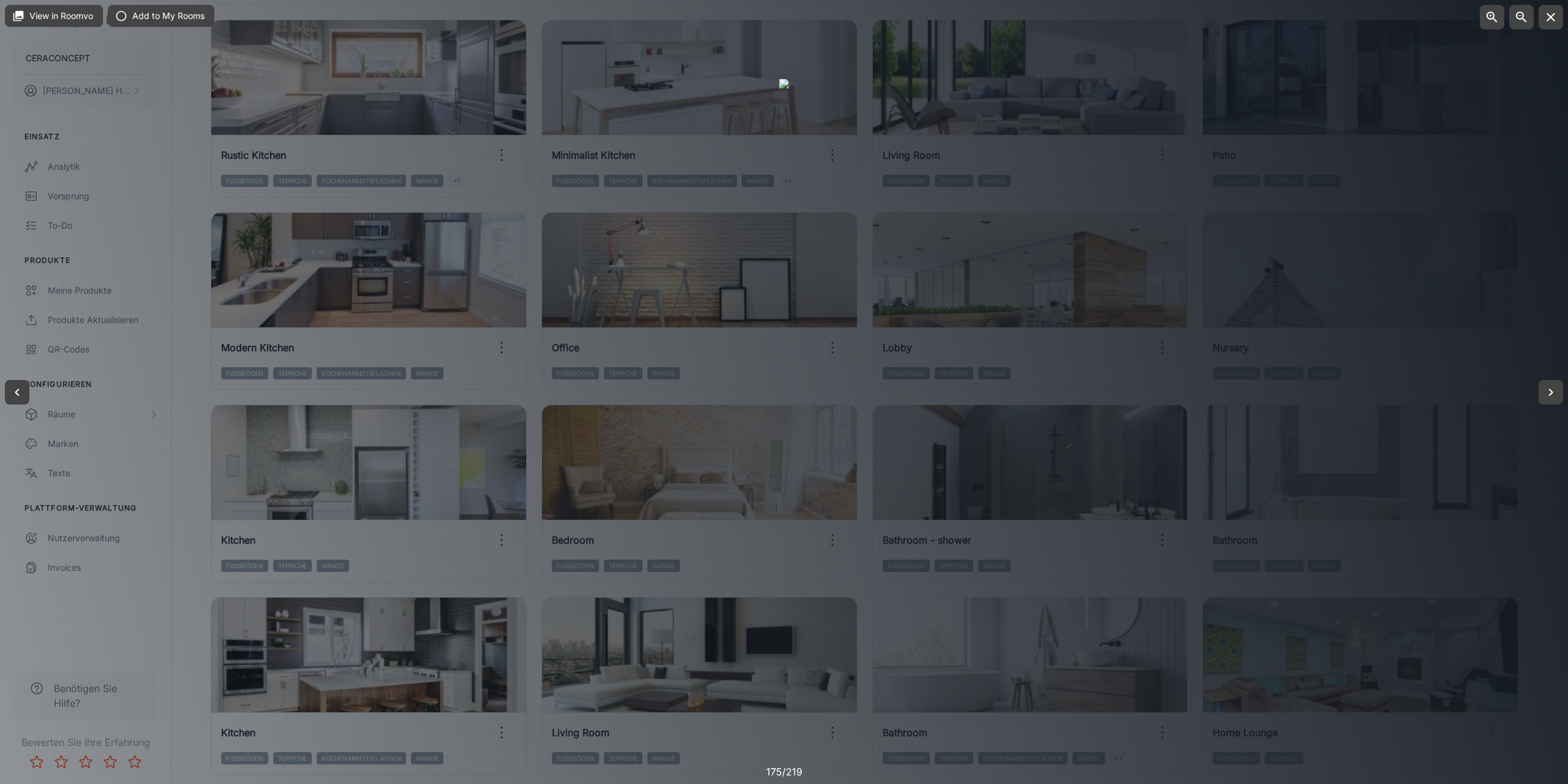
click at [1103, 535] on div at bounding box center [784, 392] width 1568 height 784
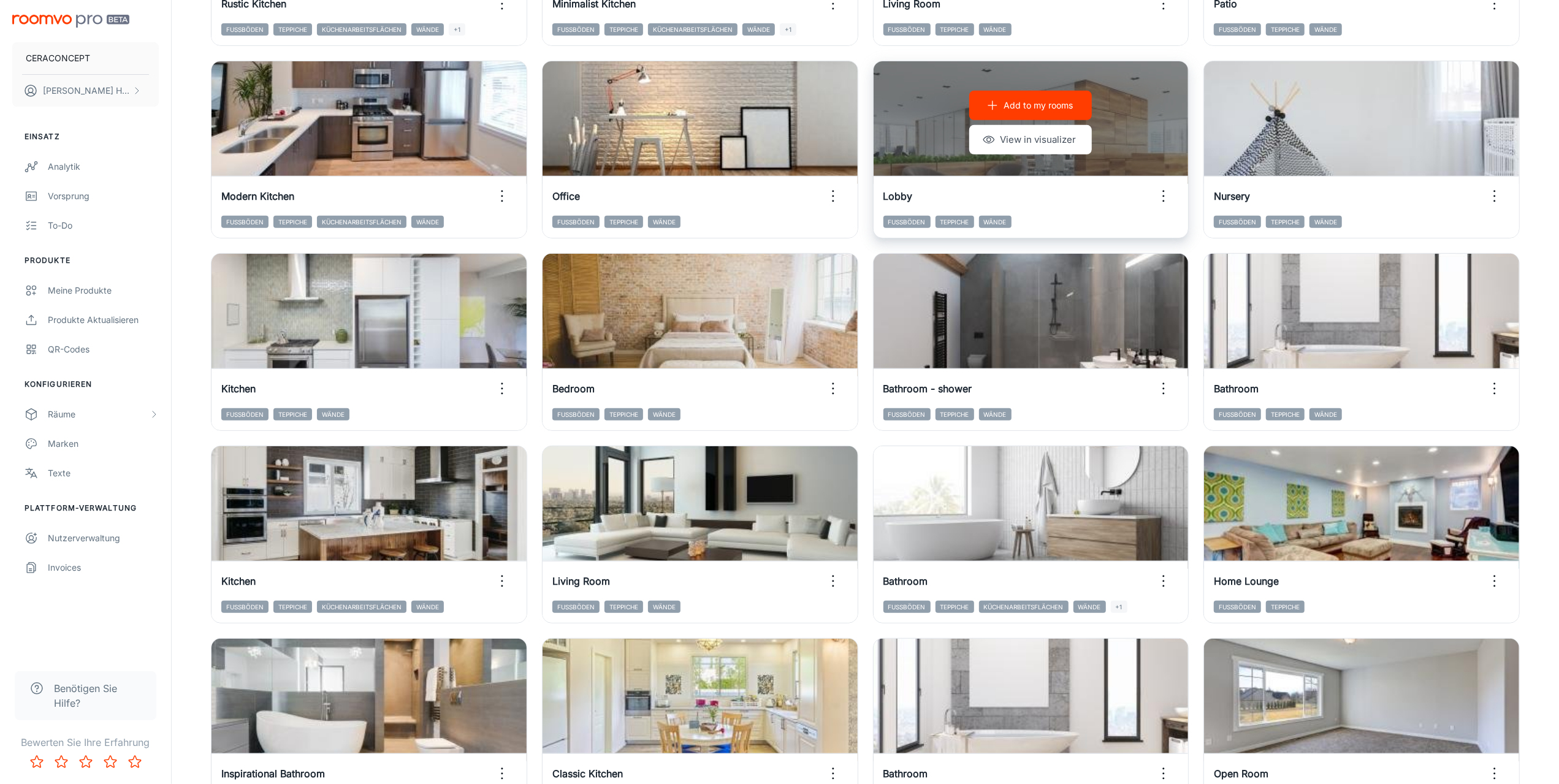
scroll to position [551, 0]
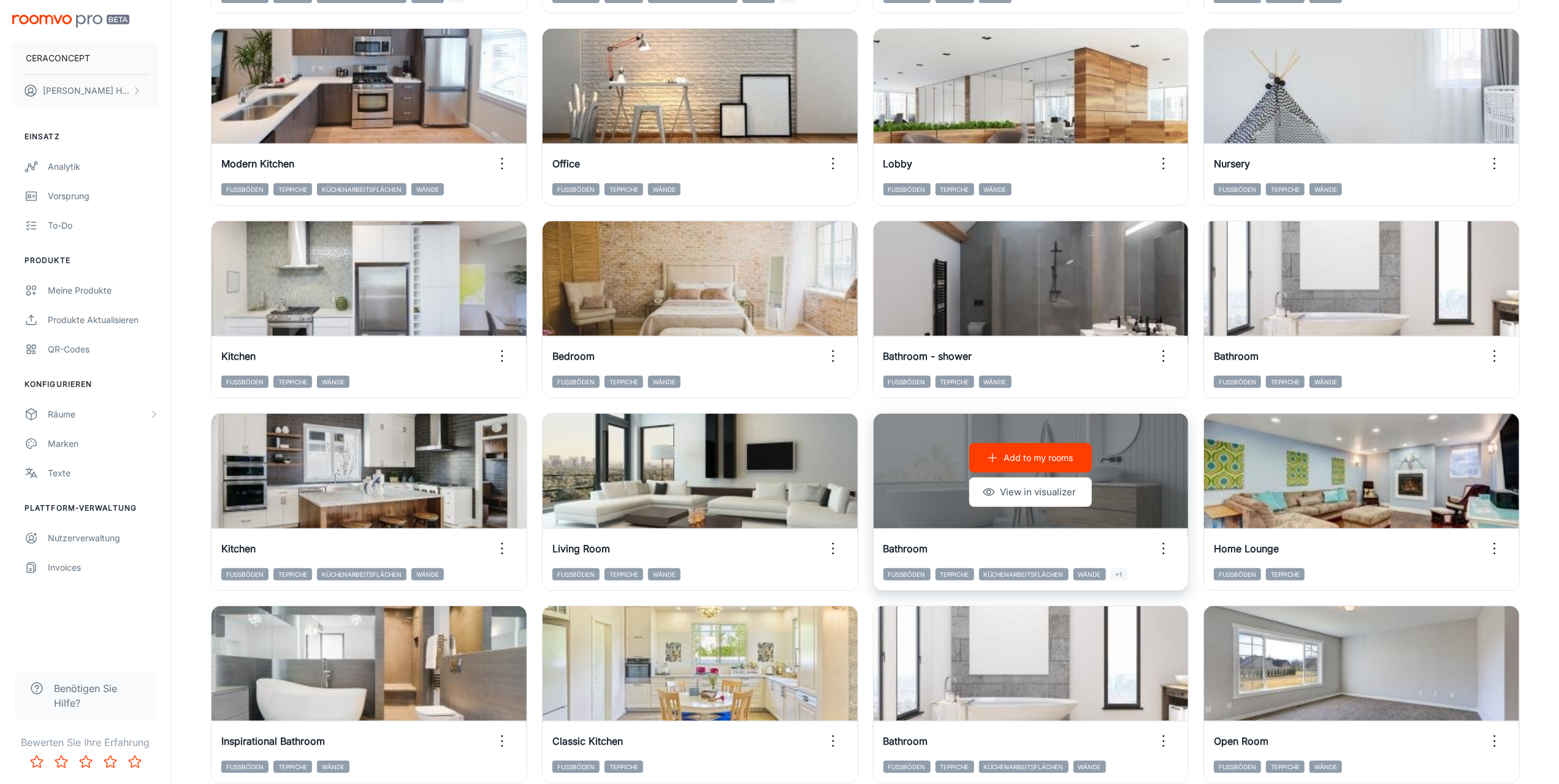
click at [1160, 543] on icon "button" at bounding box center [1163, 548] width 20 height 20
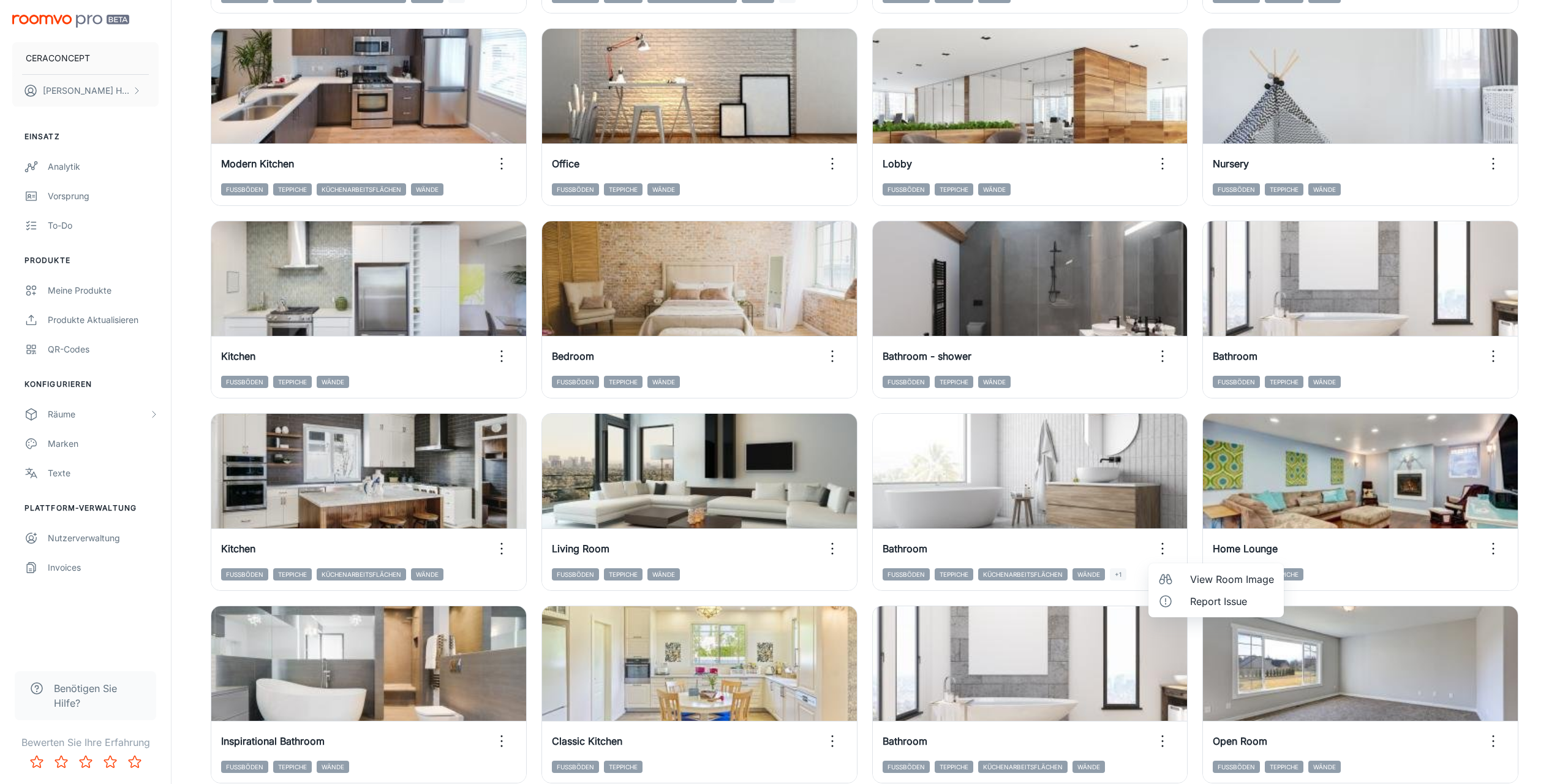
click at [1221, 579] on span "View Room Image" at bounding box center [1232, 579] width 84 height 14
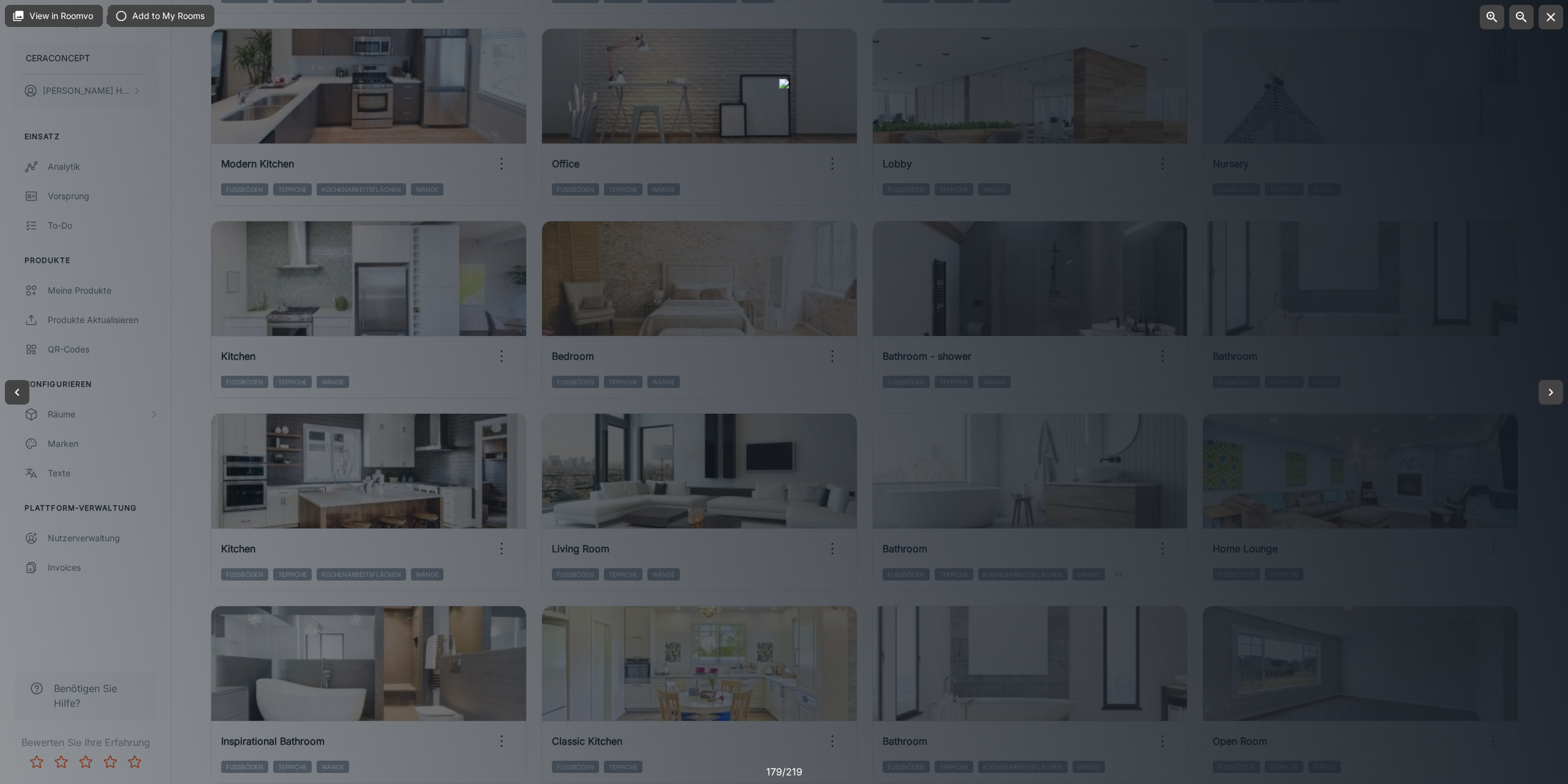
click at [1370, 579] on div at bounding box center [784, 392] width 1568 height 784
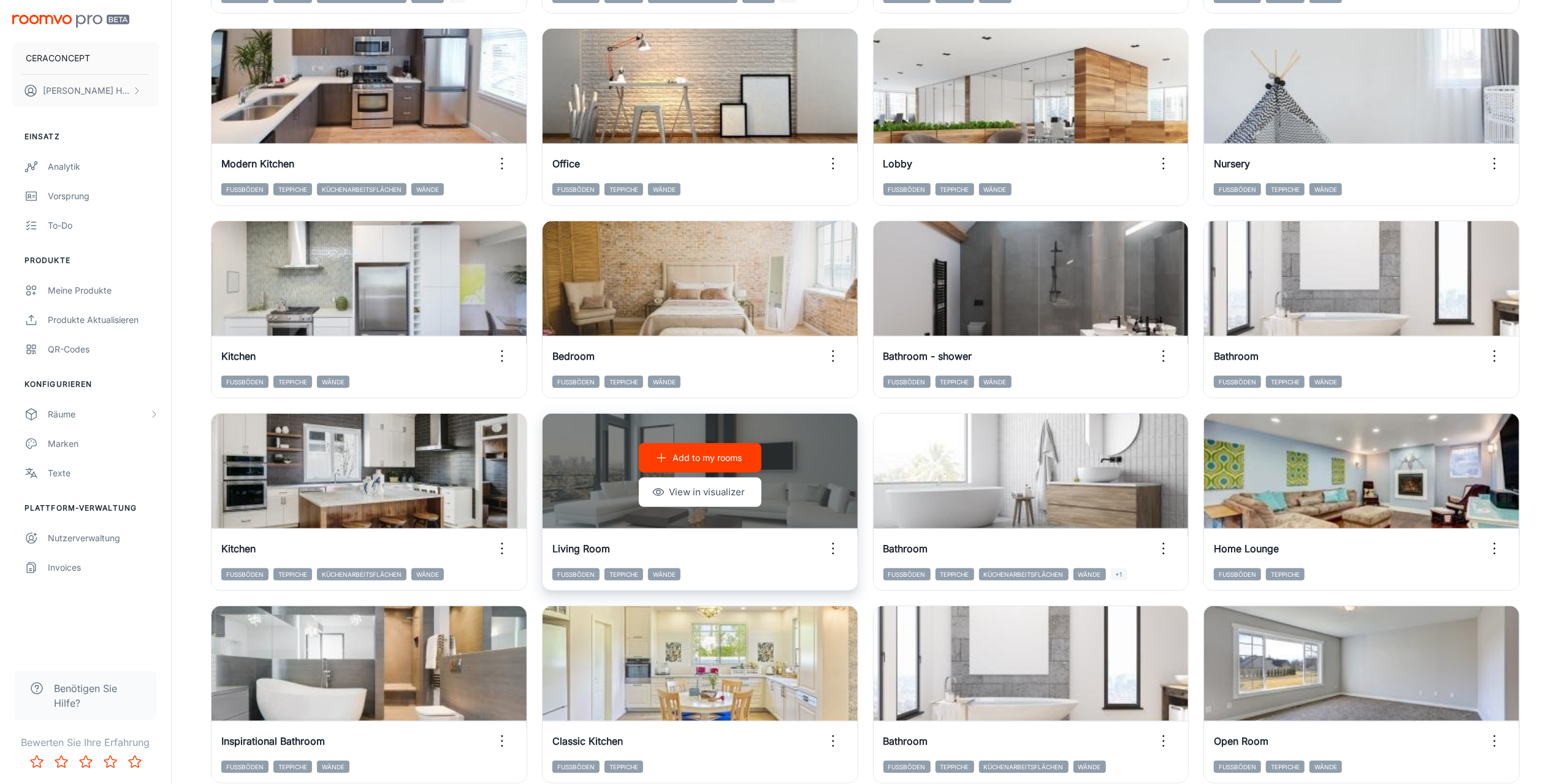
click at [834, 548] on circle "button" at bounding box center [833, 549] width 2 height 2
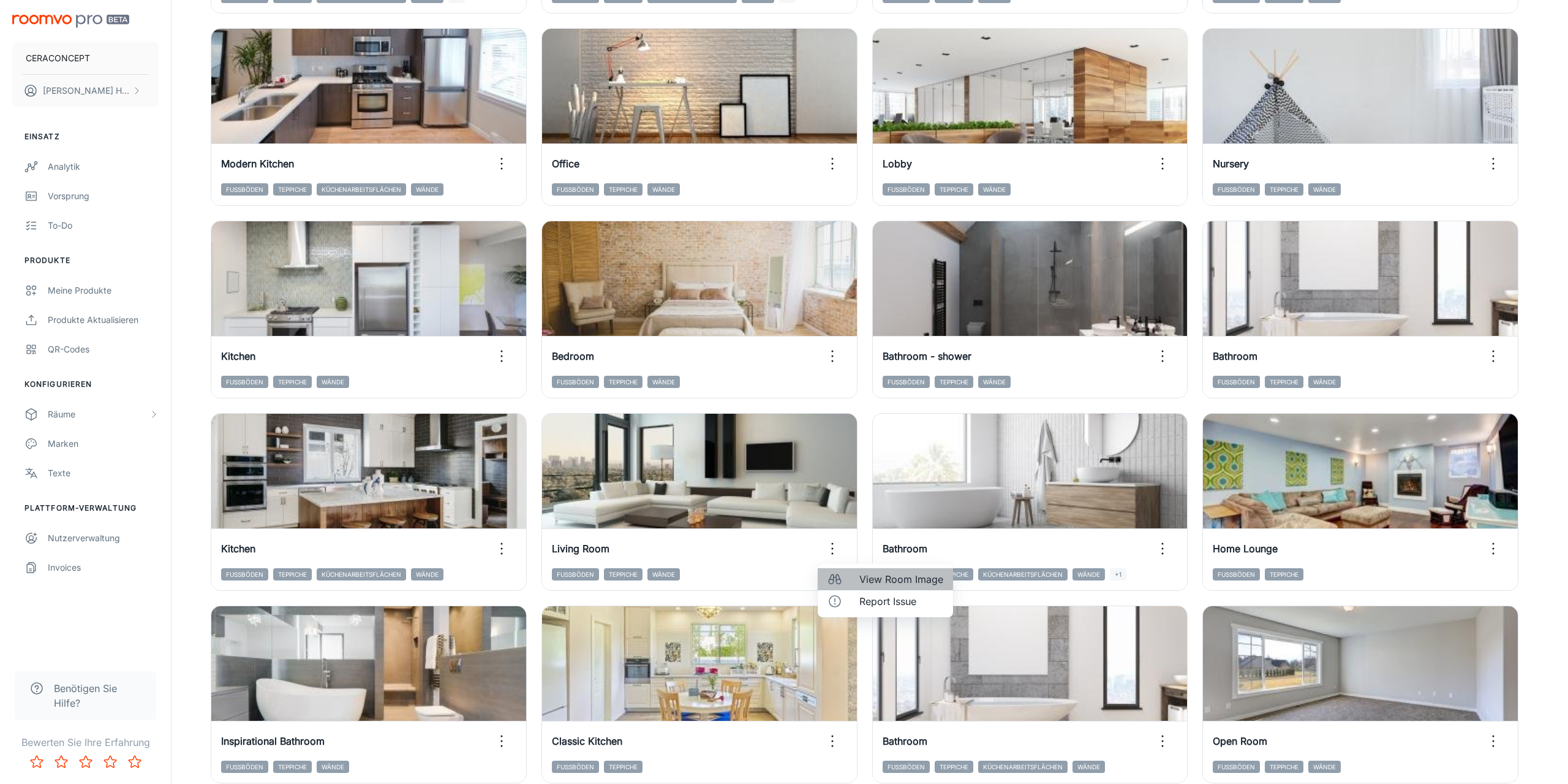
click at [876, 579] on span "View Room Image" at bounding box center [901, 579] width 84 height 14
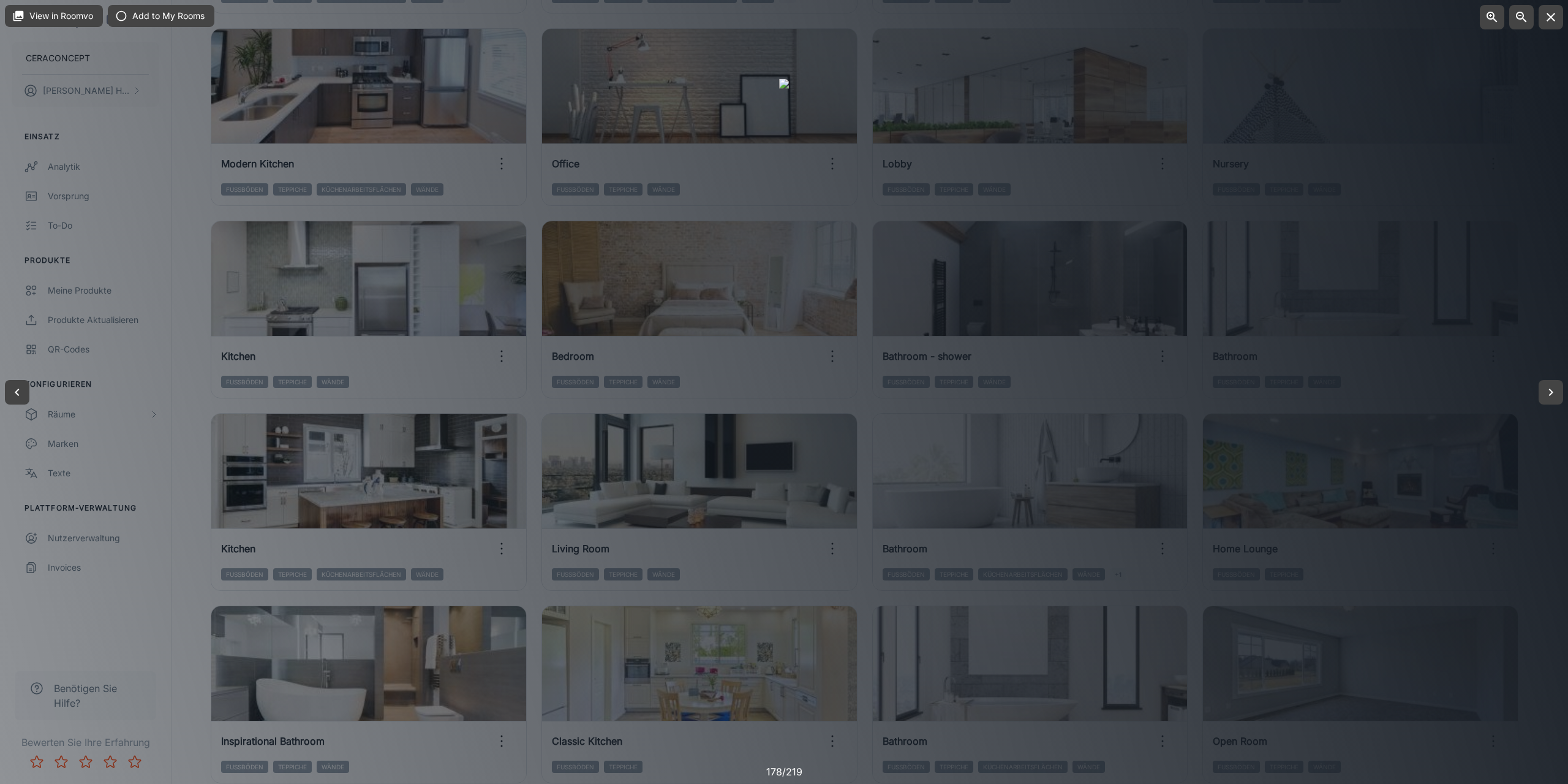
click at [191, 550] on div at bounding box center [784, 392] width 1568 height 784
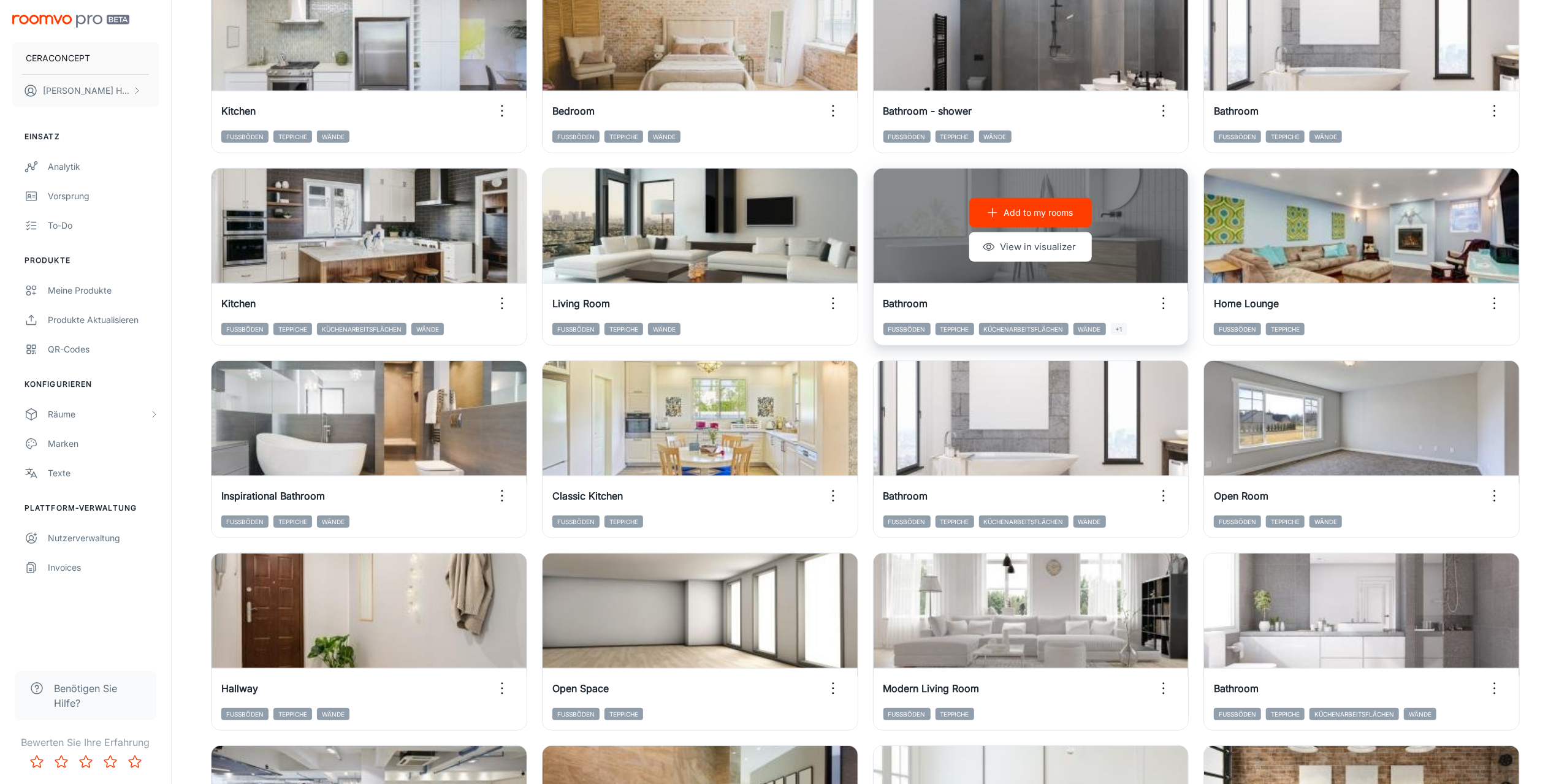
scroll to position [858, 0]
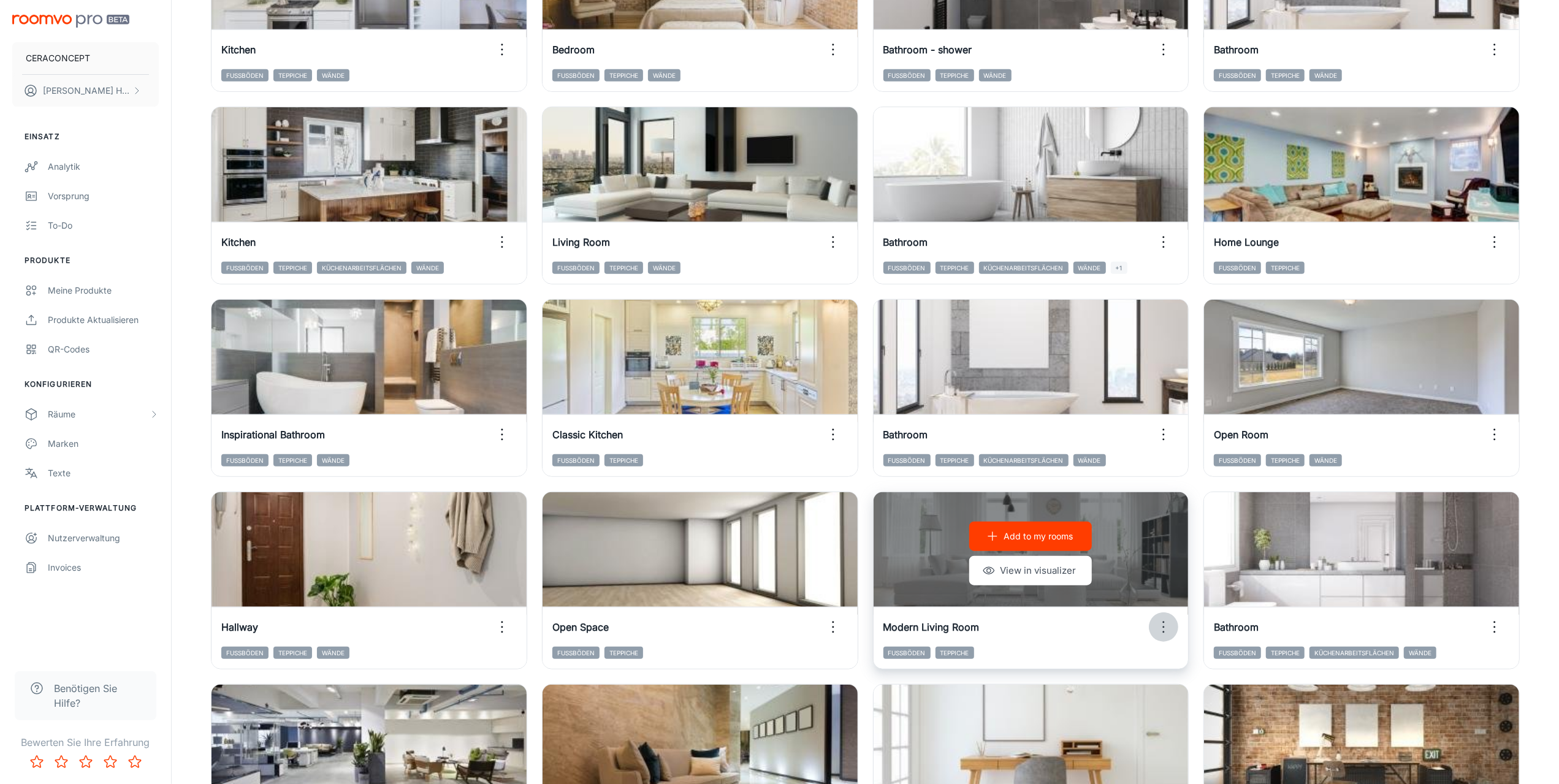
click at [1163, 627] on icon "button" at bounding box center [1163, 627] width 20 height 20
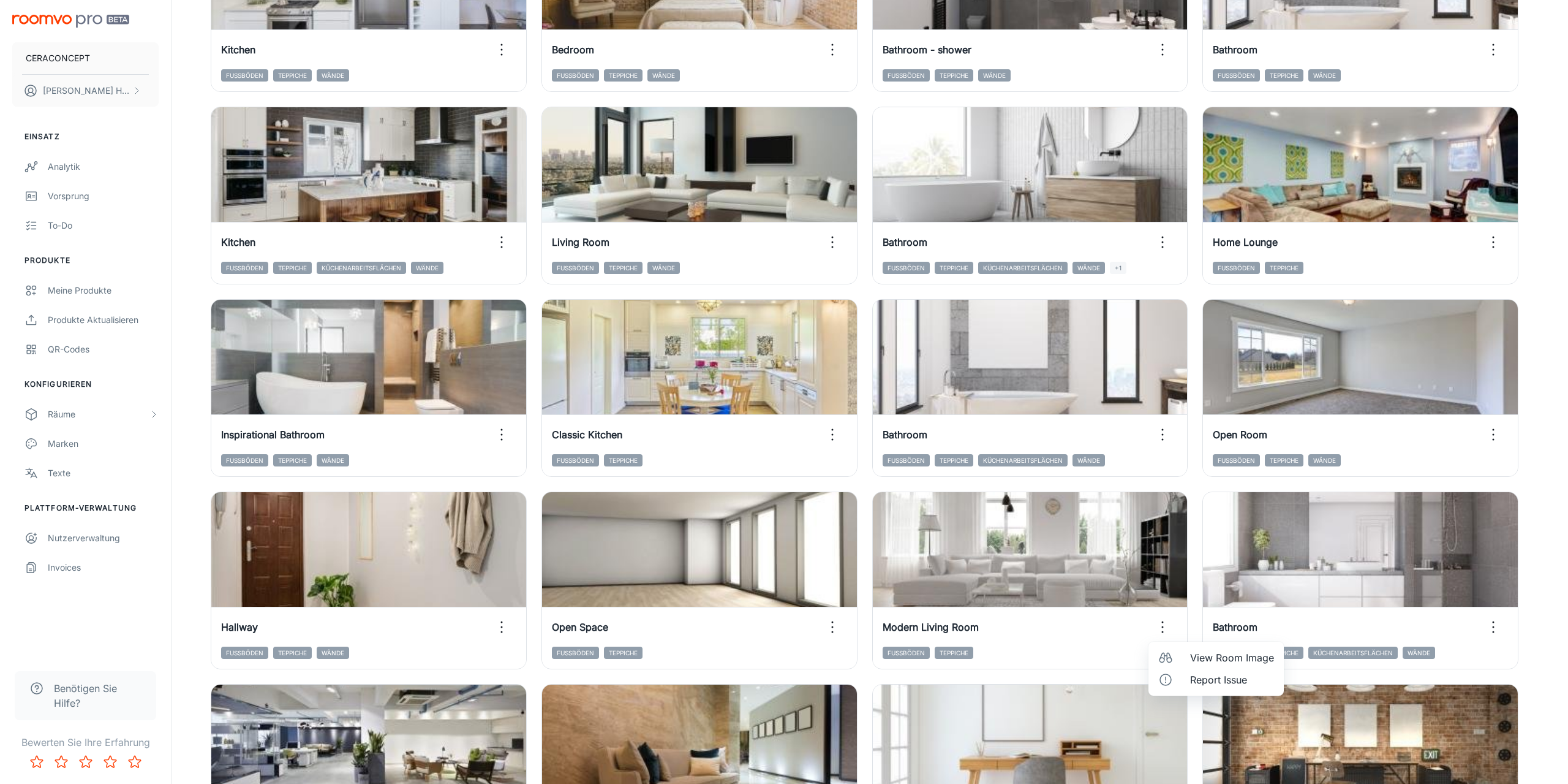
click at [1209, 655] on span "View Room Image" at bounding box center [1232, 658] width 84 height 14
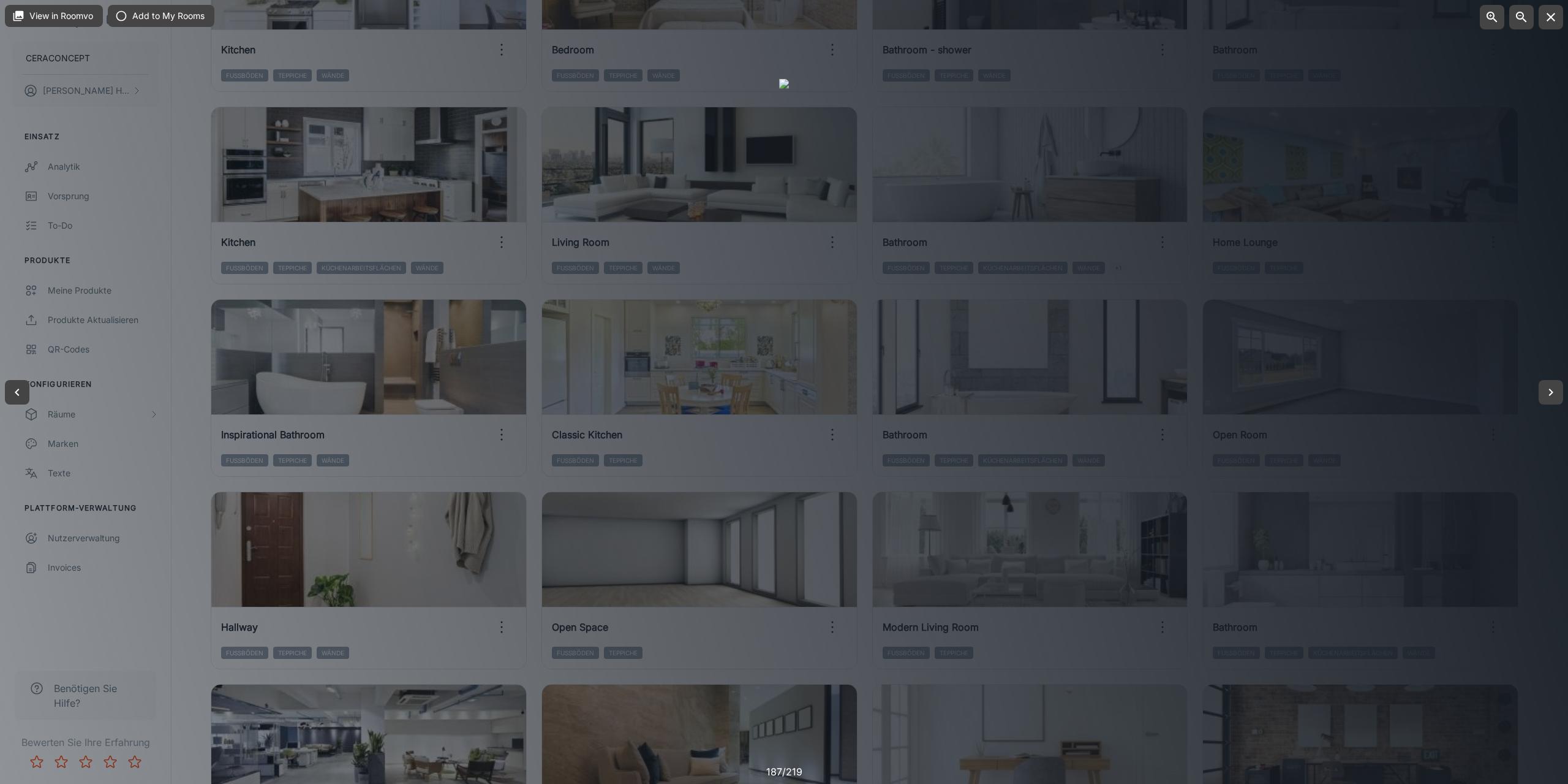
click at [190, 654] on div at bounding box center [784, 392] width 1568 height 784
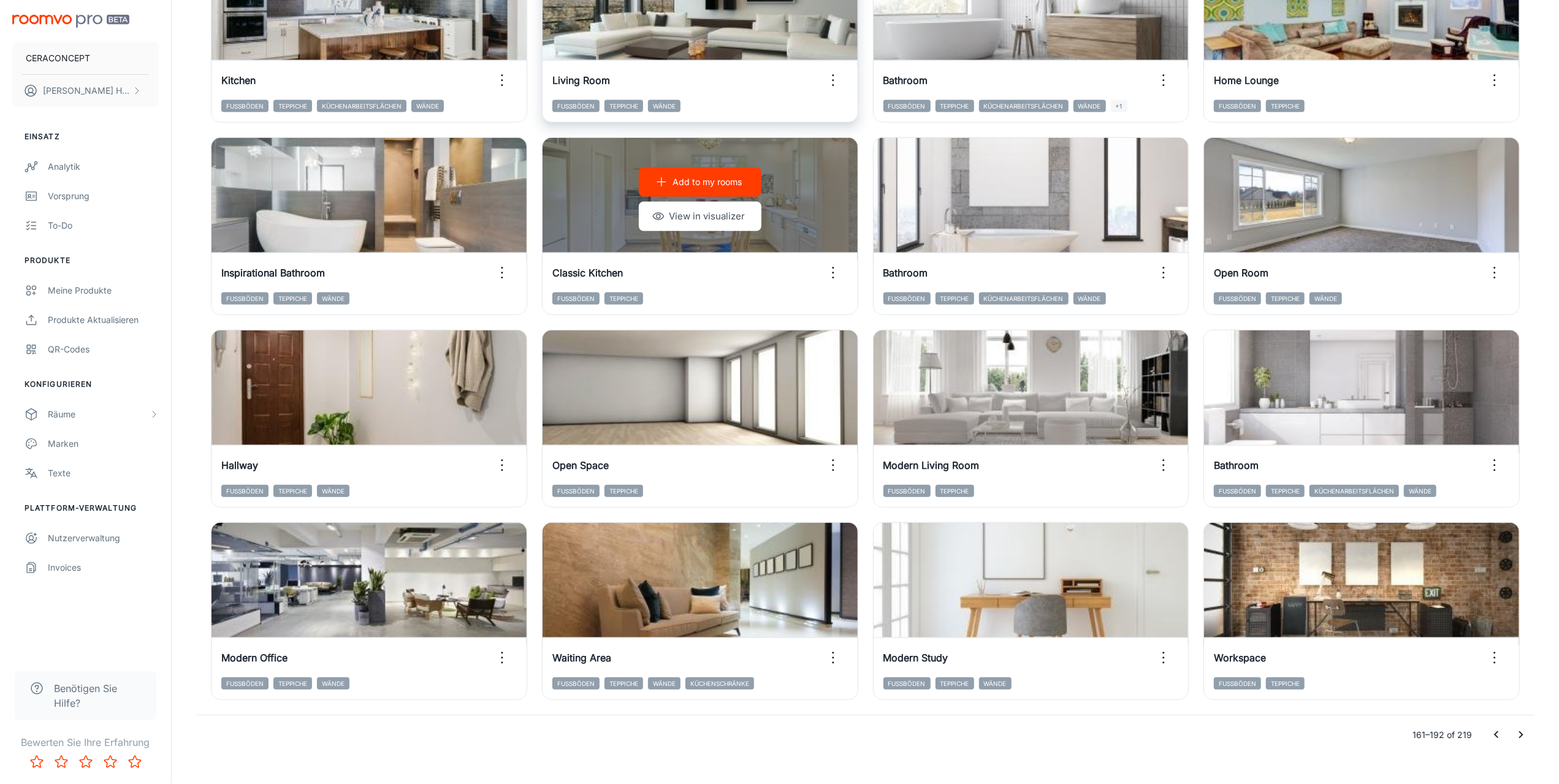
scroll to position [1039, 0]
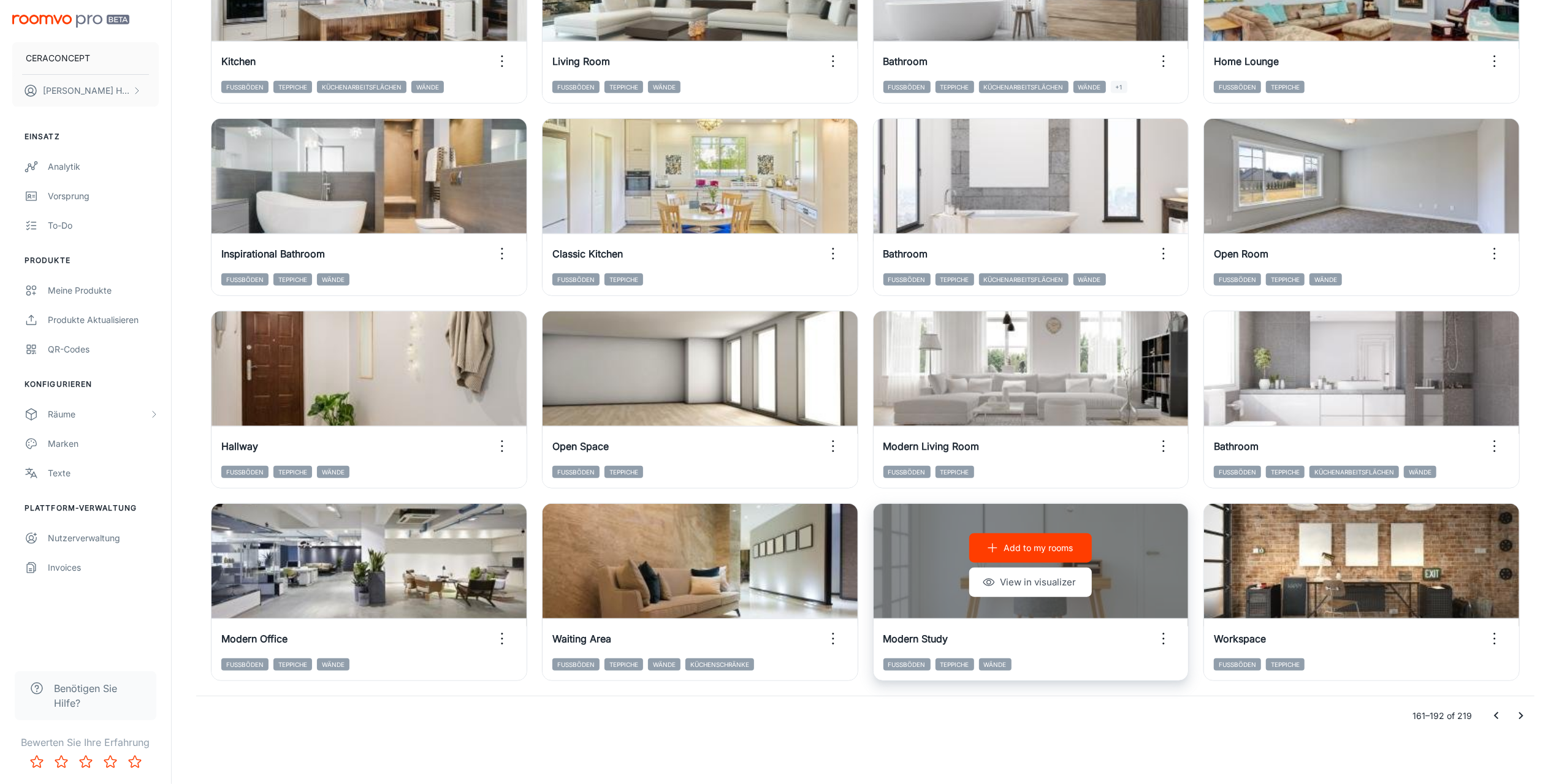
click at [1167, 636] on icon "button" at bounding box center [1163, 639] width 20 height 20
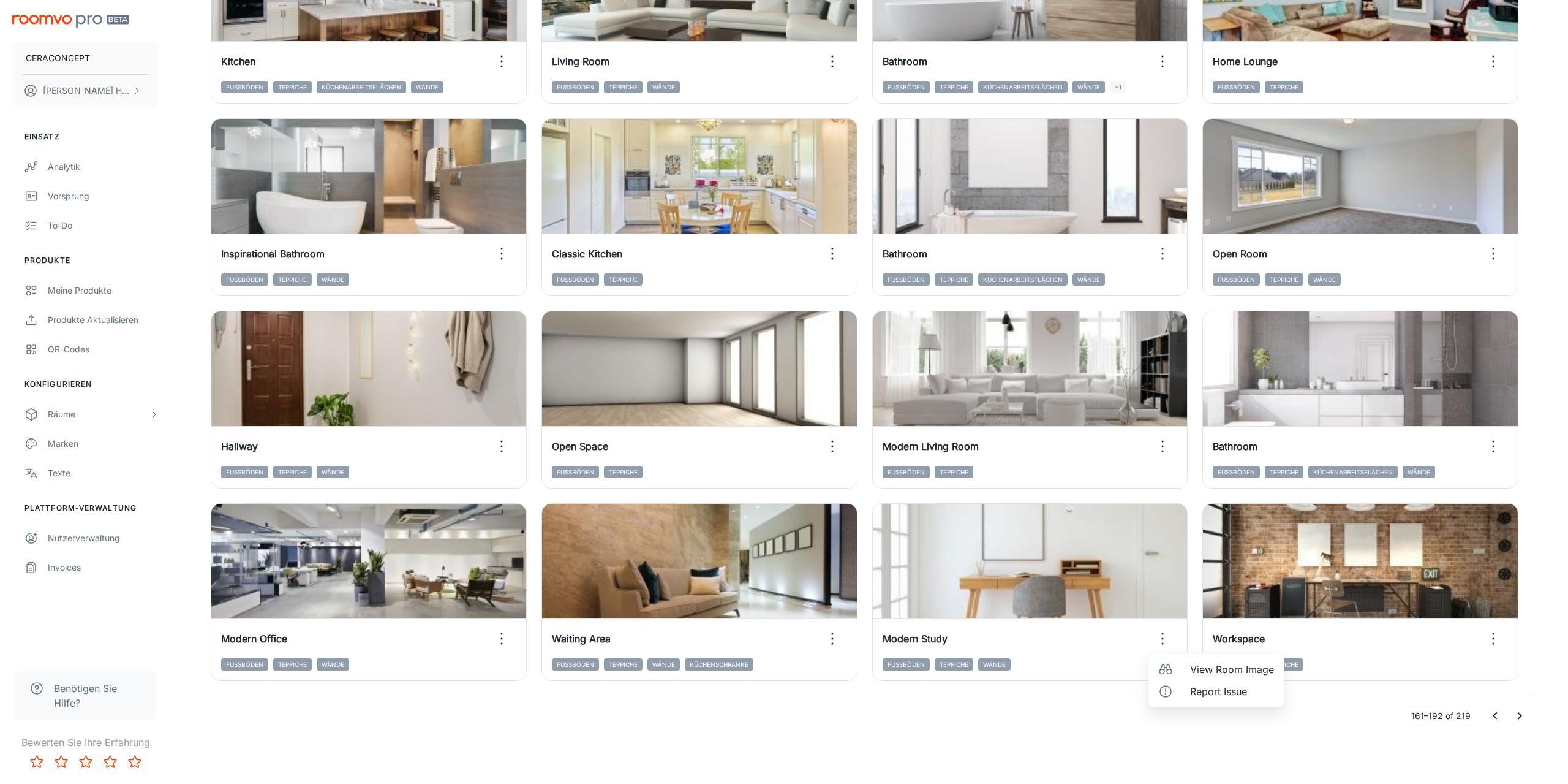
click at [1189, 663] on li "View Room Image" at bounding box center [1216, 670] width 135 height 22
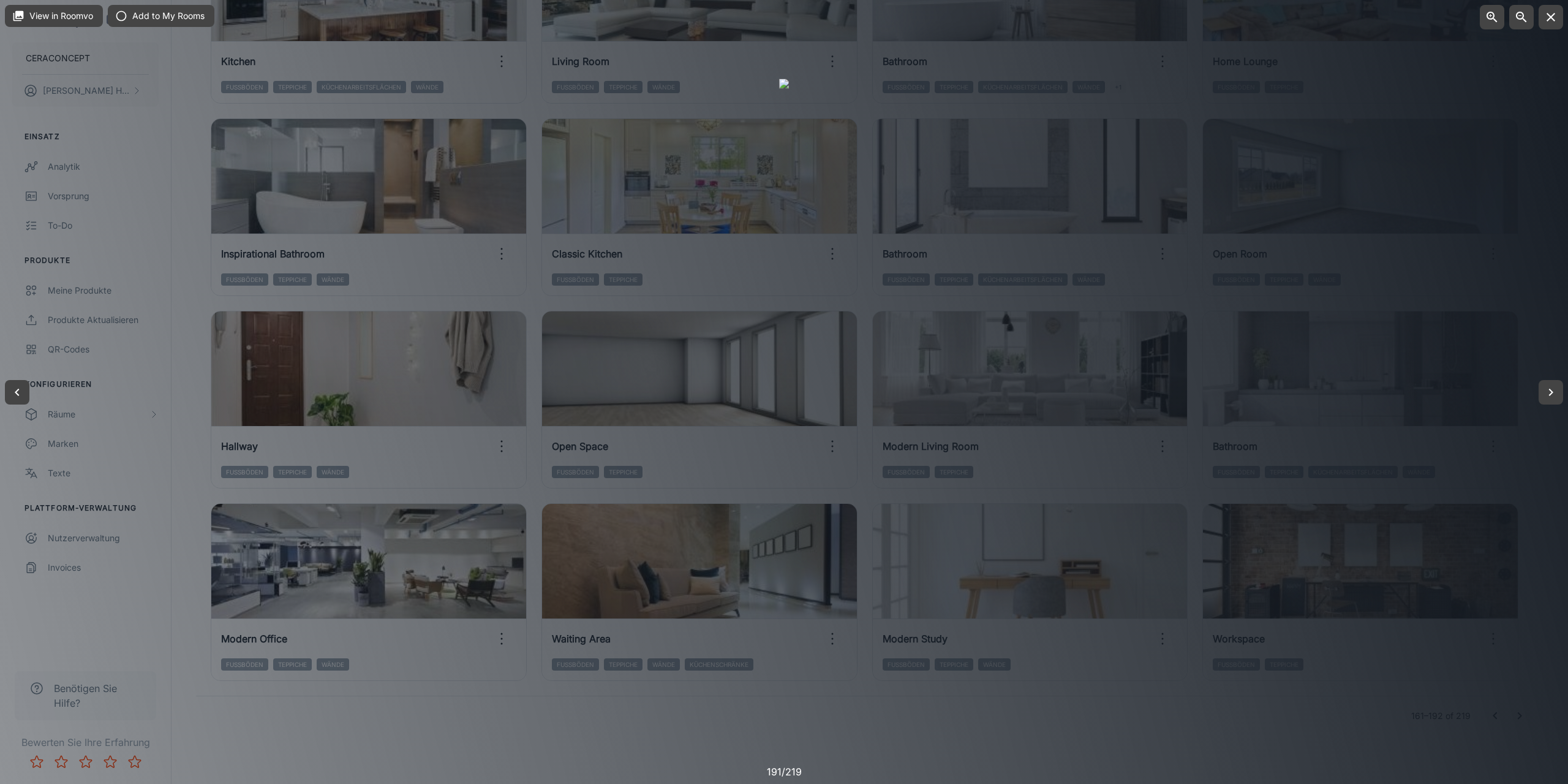
click at [1330, 731] on div at bounding box center [784, 392] width 1568 height 784
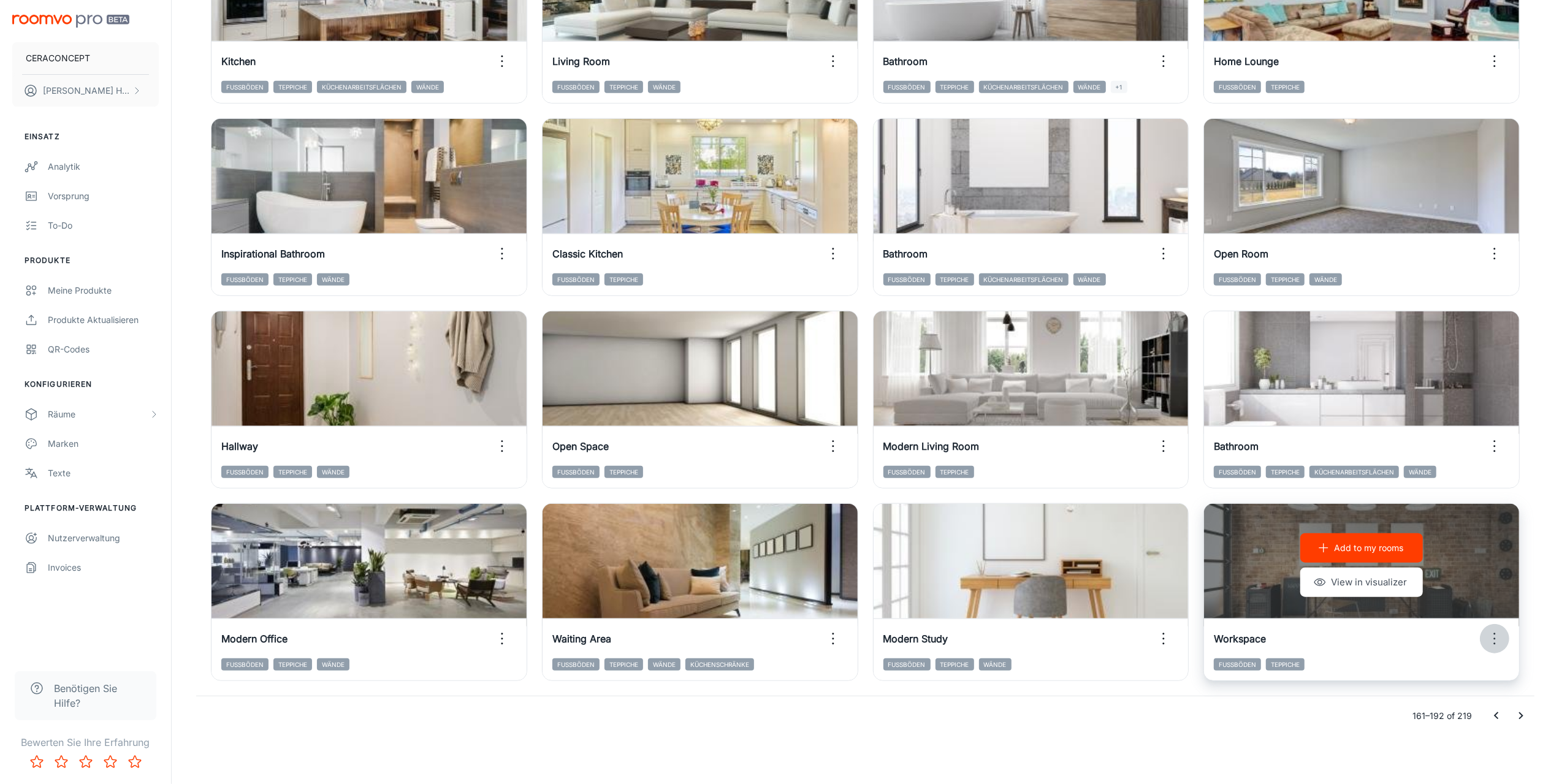
click at [1491, 640] on icon "button" at bounding box center [1494, 639] width 20 height 20
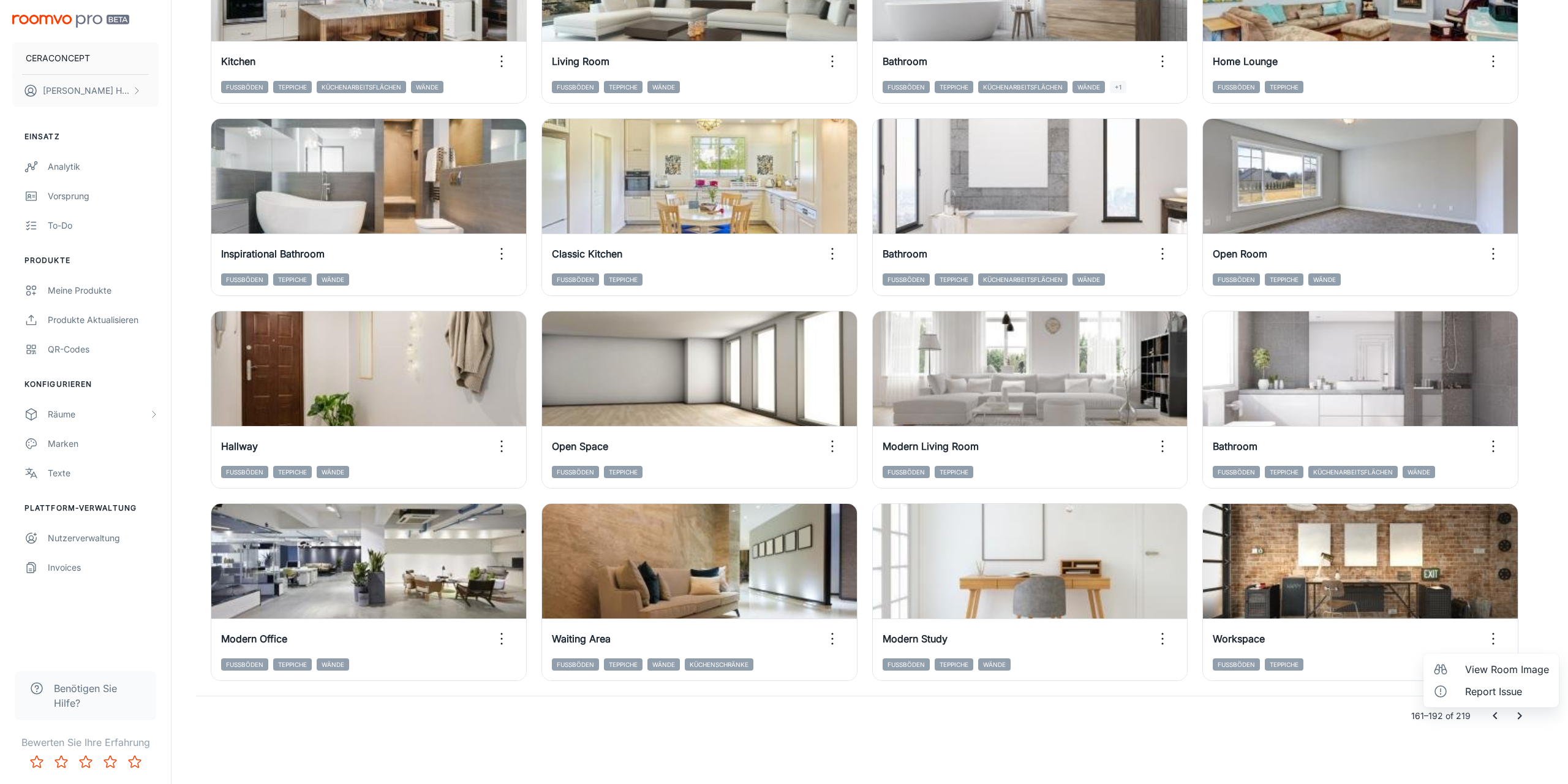
click at [1467, 670] on span "View Room Image" at bounding box center [1506, 669] width 84 height 14
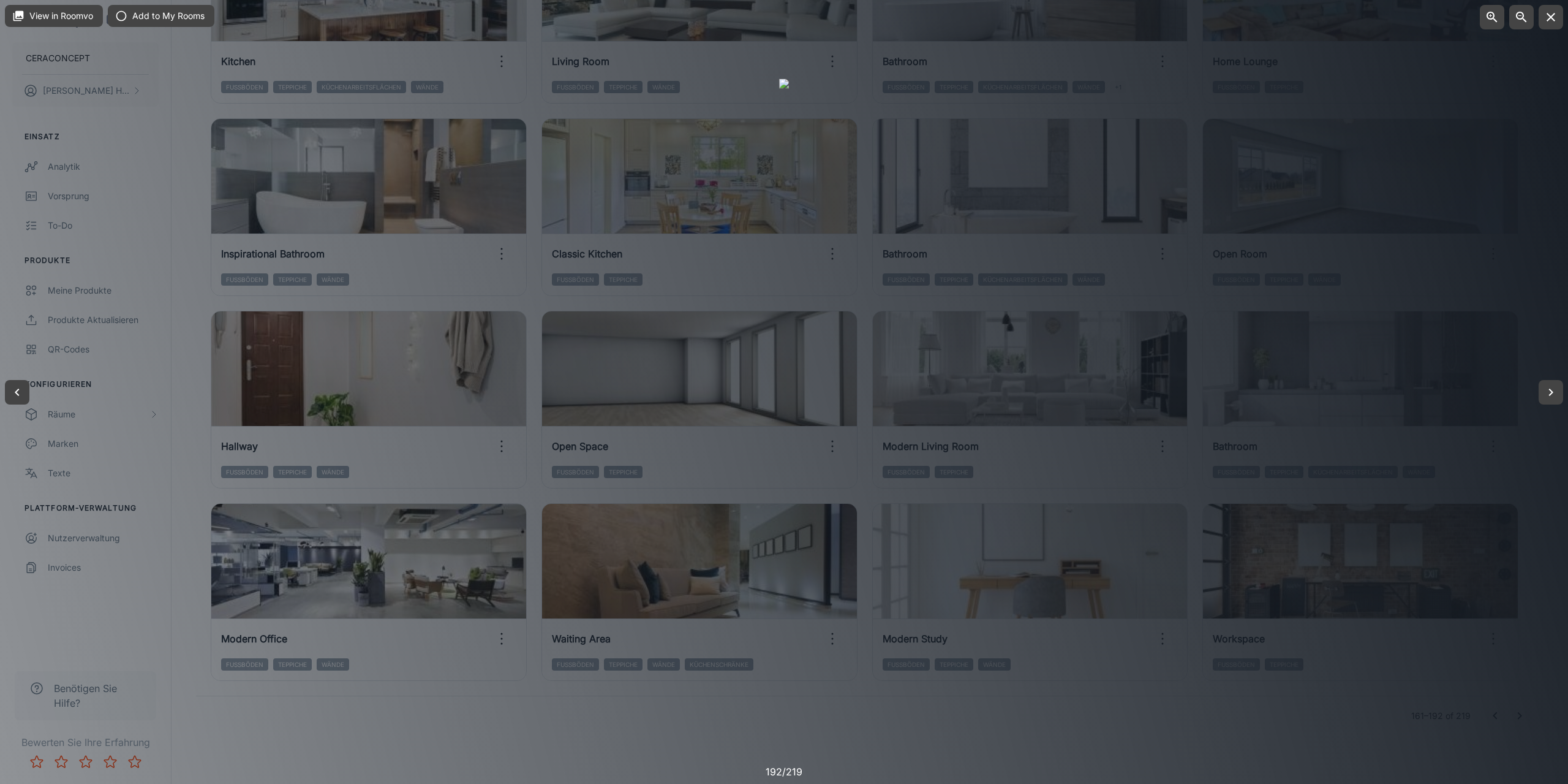
click at [1071, 706] on div at bounding box center [784, 392] width 1568 height 784
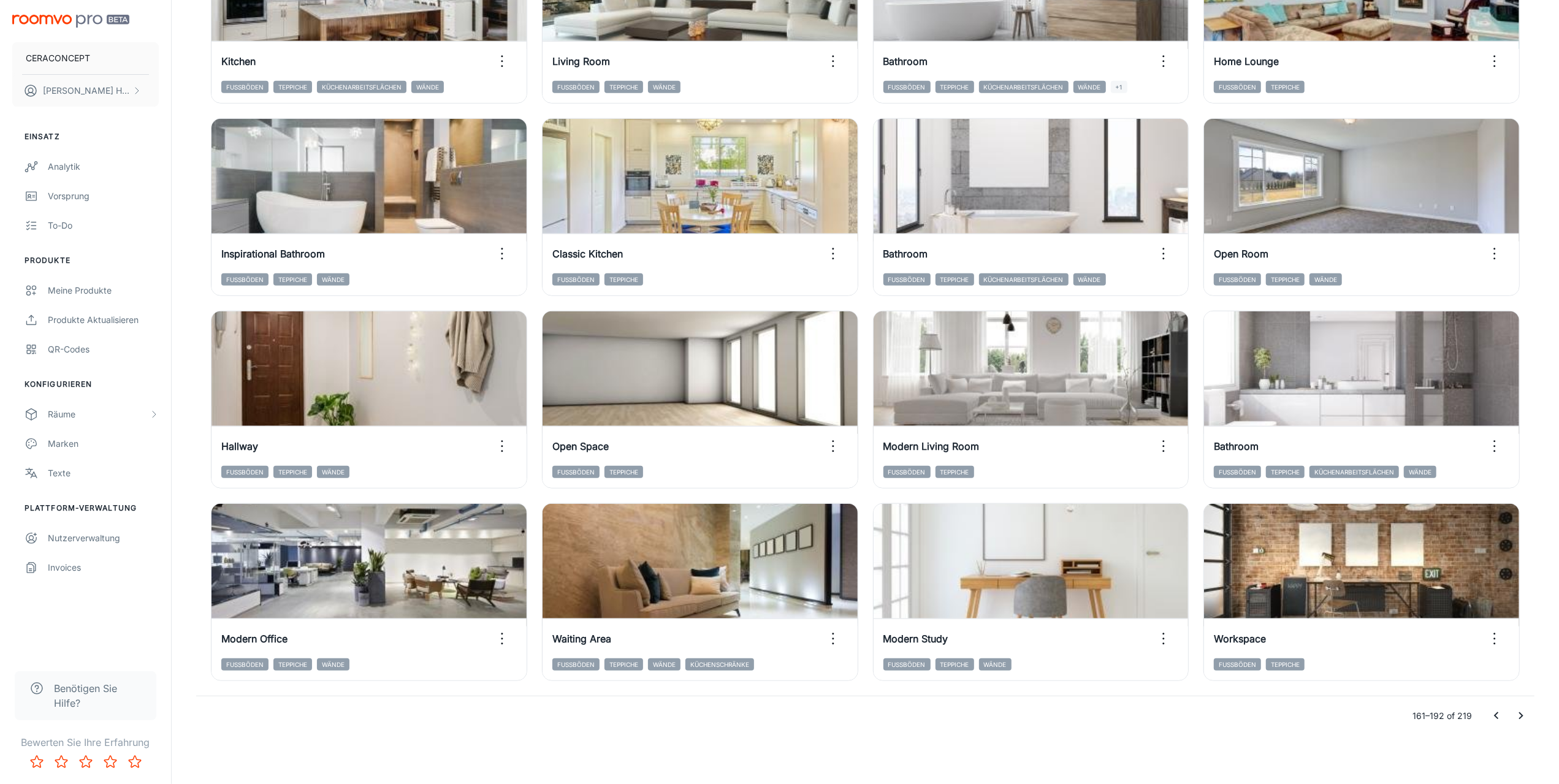
click at [1518, 714] on icon "Go to next page" at bounding box center [1521, 716] width 14 height 14
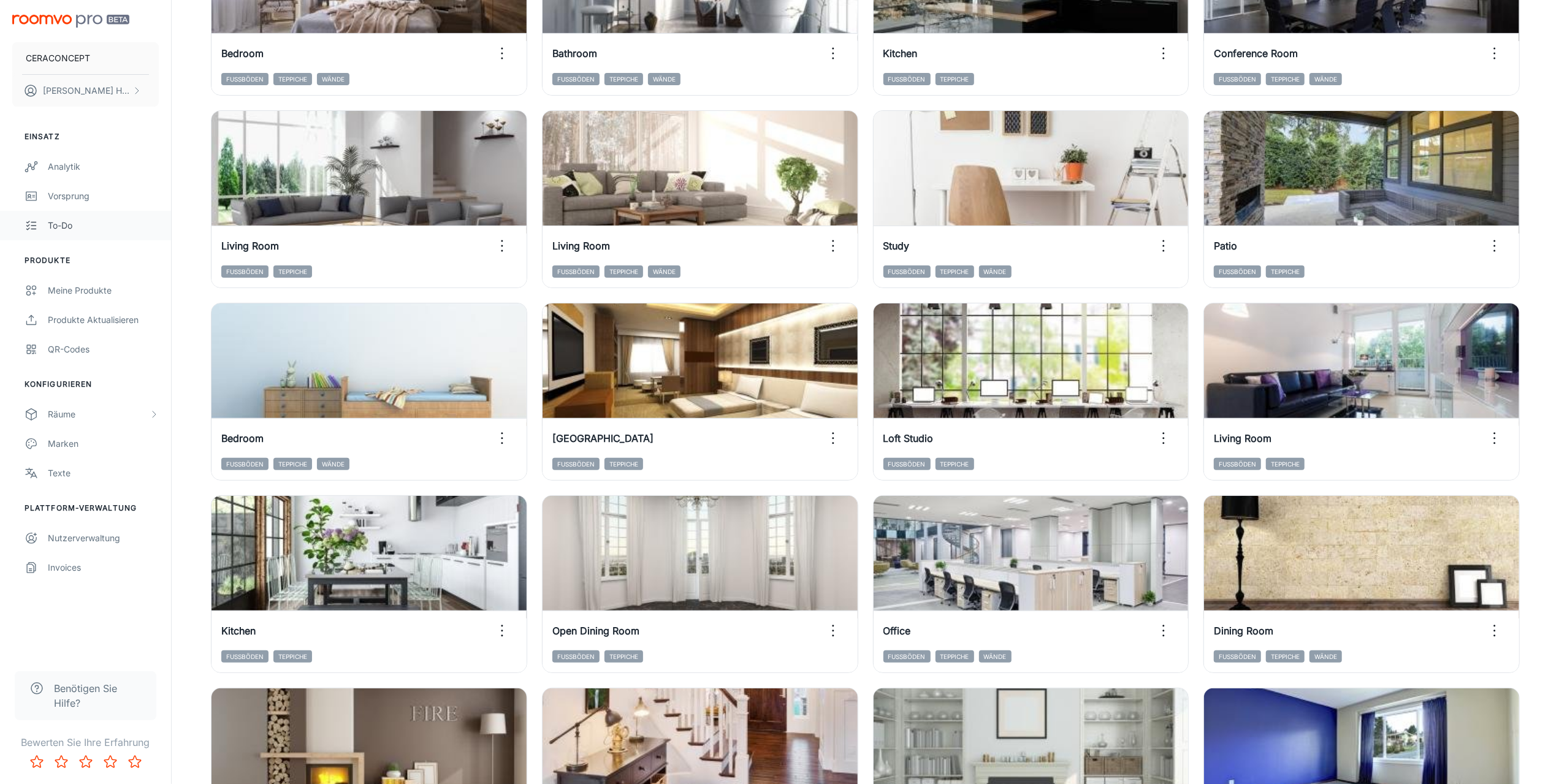
scroll to position [111, 0]
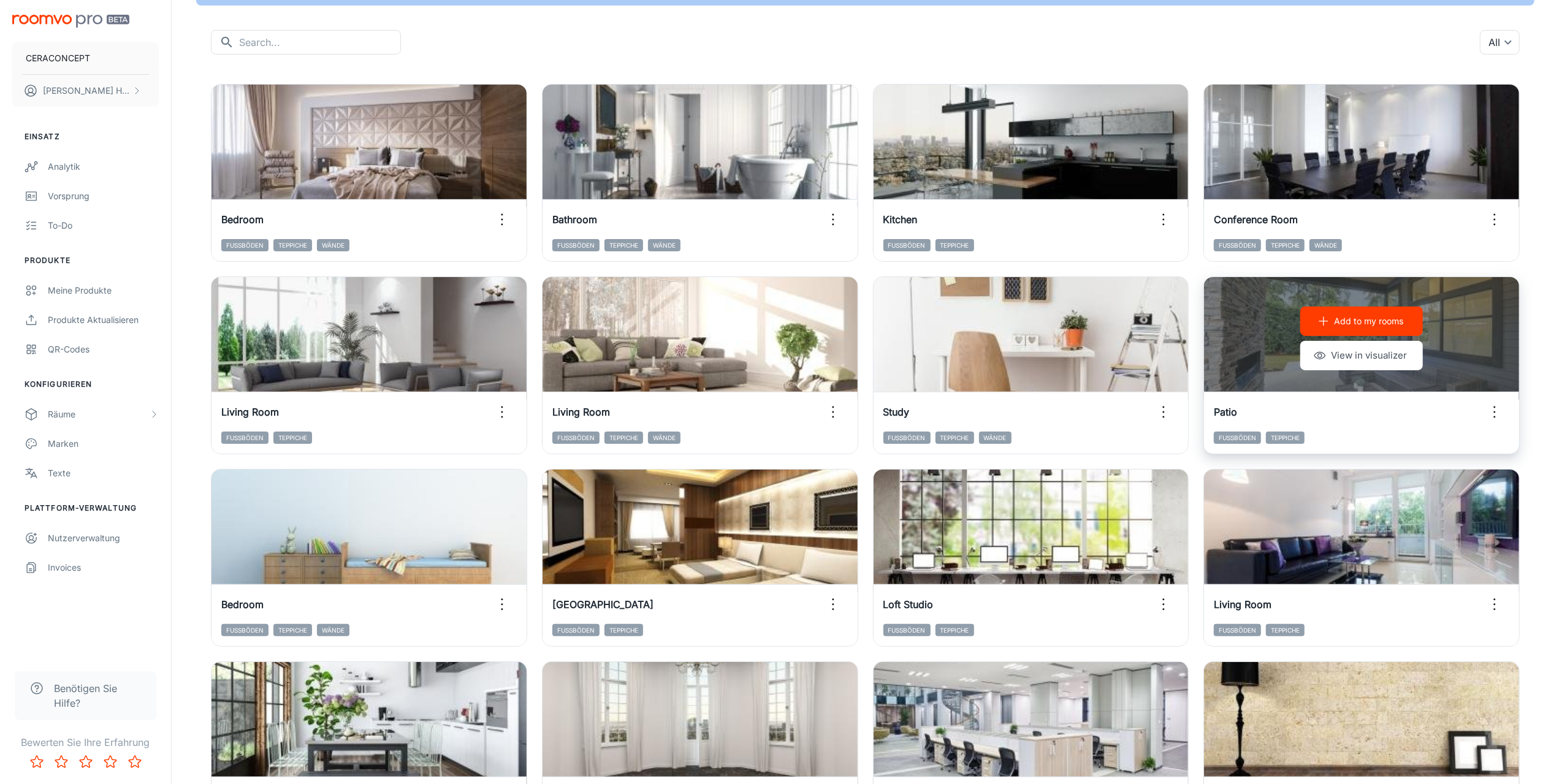
click at [1496, 406] on icon "button" at bounding box center [1494, 412] width 20 height 20
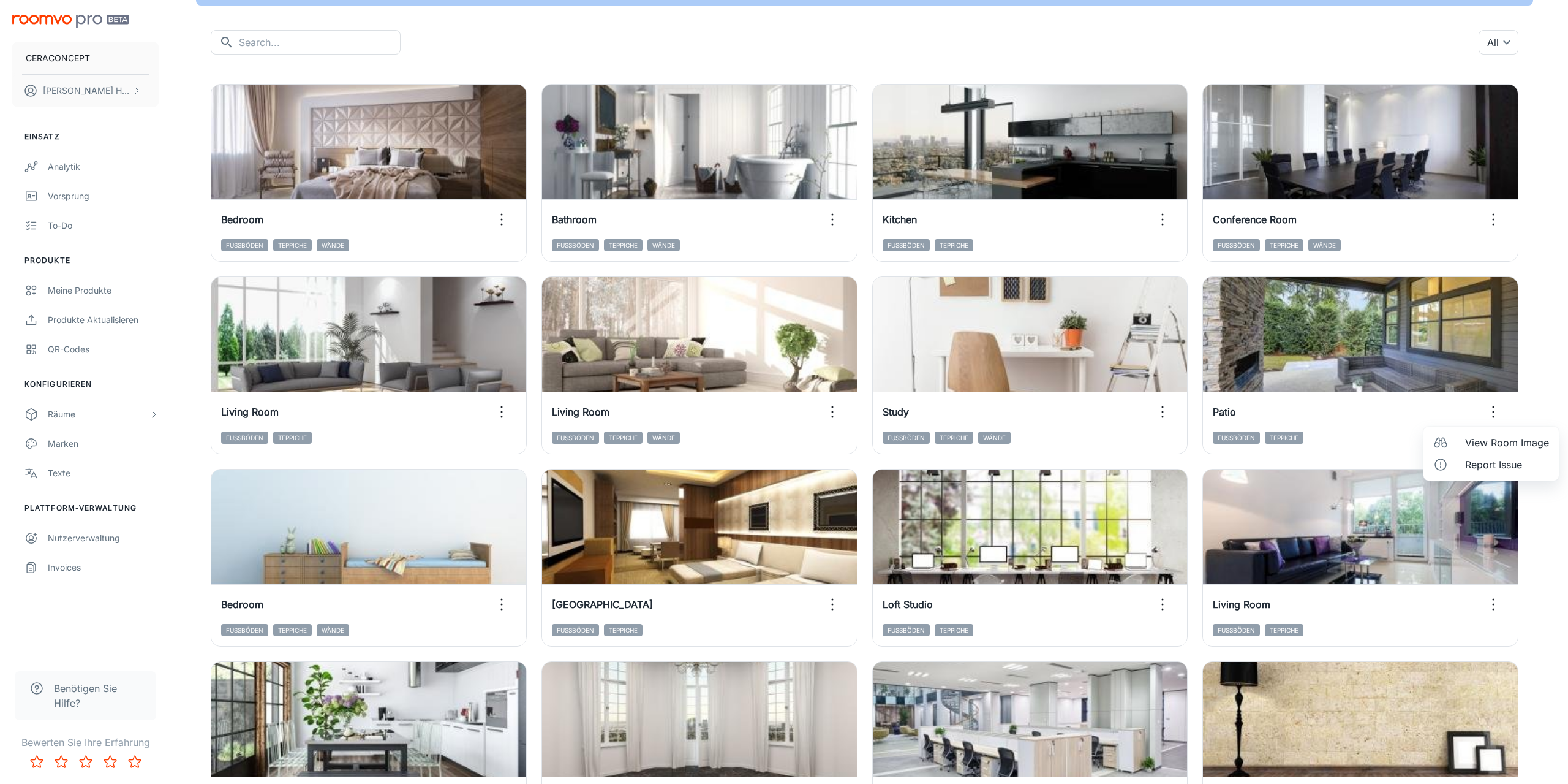
click at [1485, 436] on span "View Room Image" at bounding box center [1506, 443] width 84 height 14
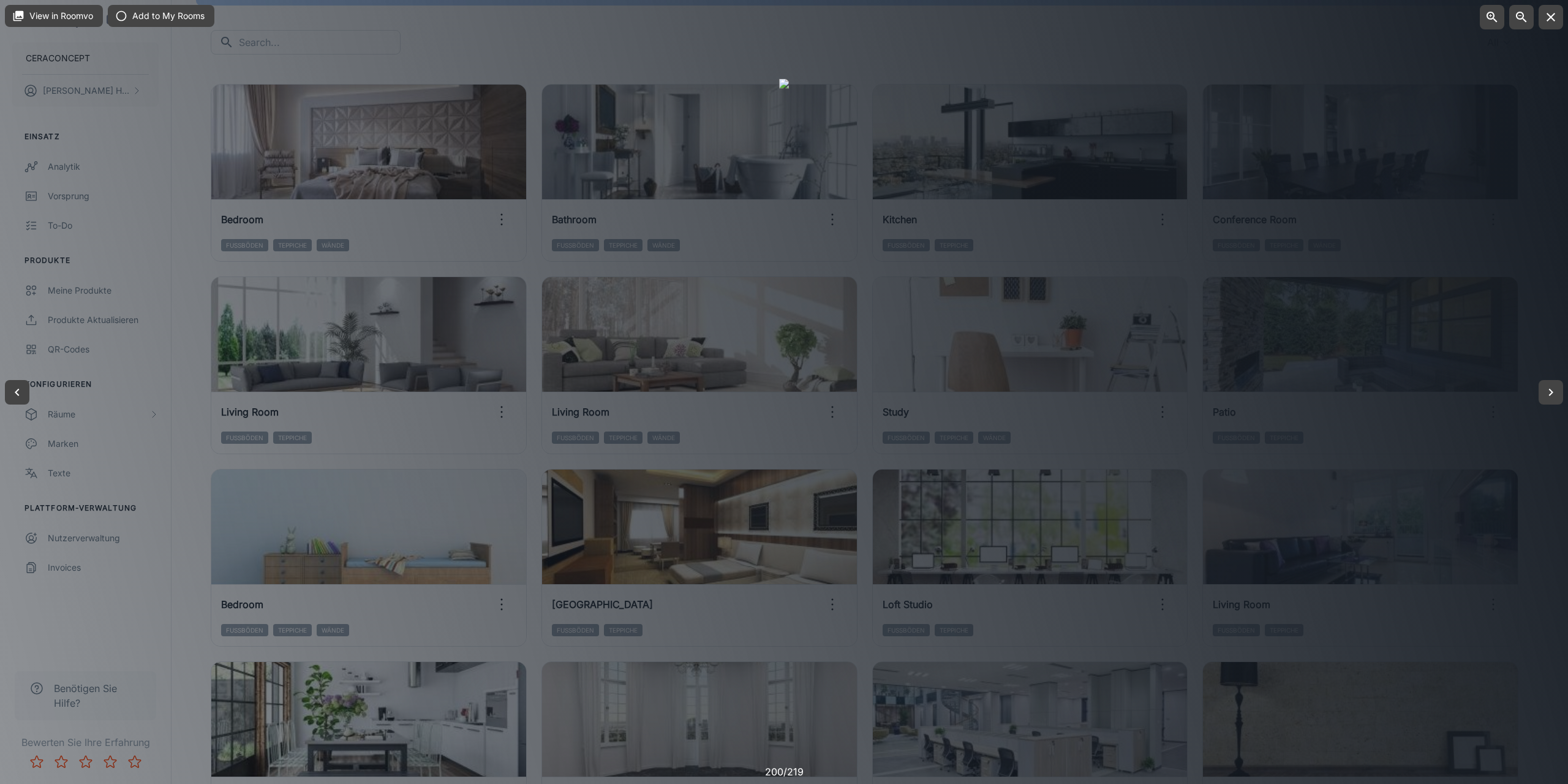
click at [193, 574] on div at bounding box center [784, 392] width 1568 height 784
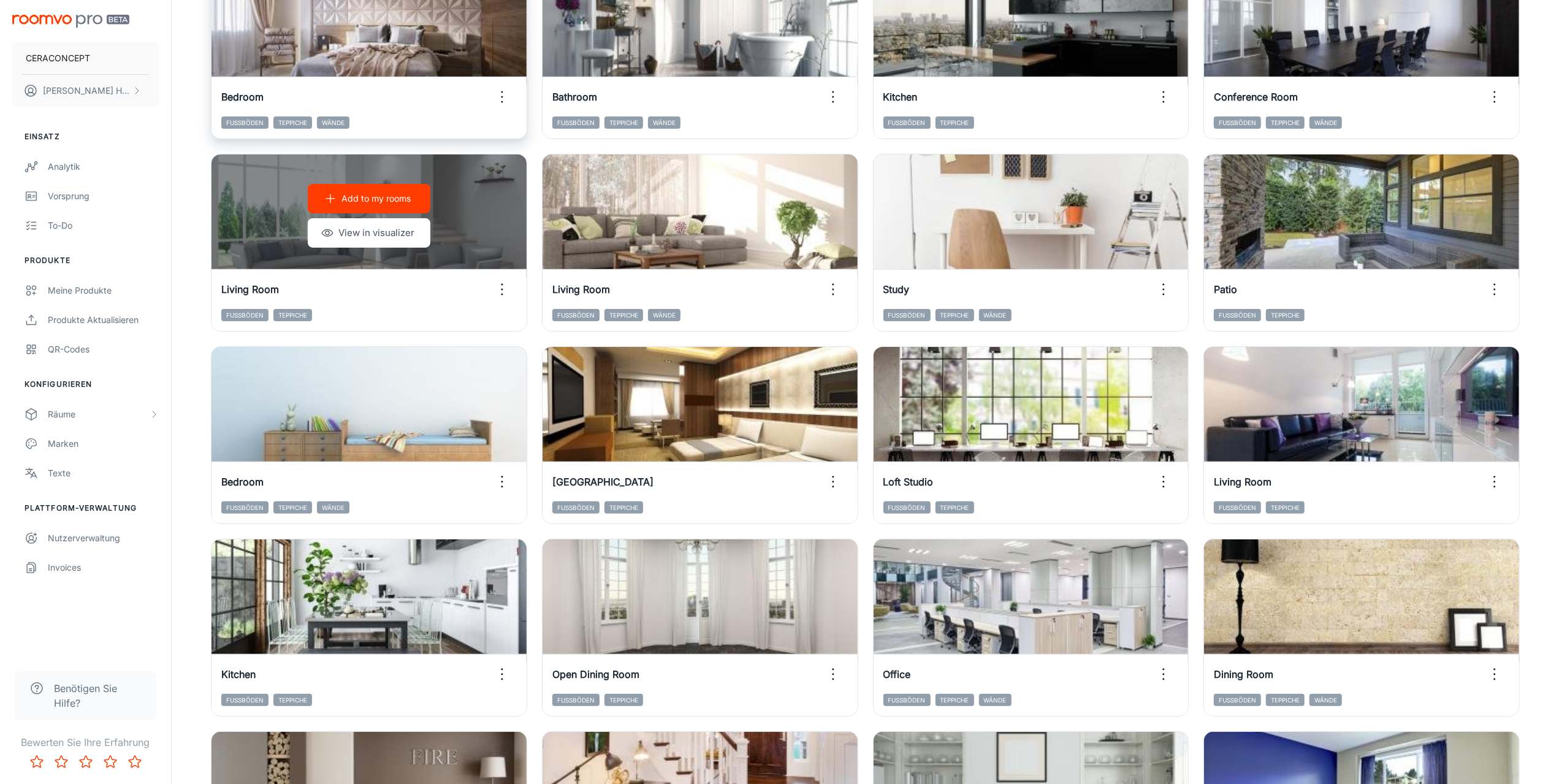
scroll to position [0, 0]
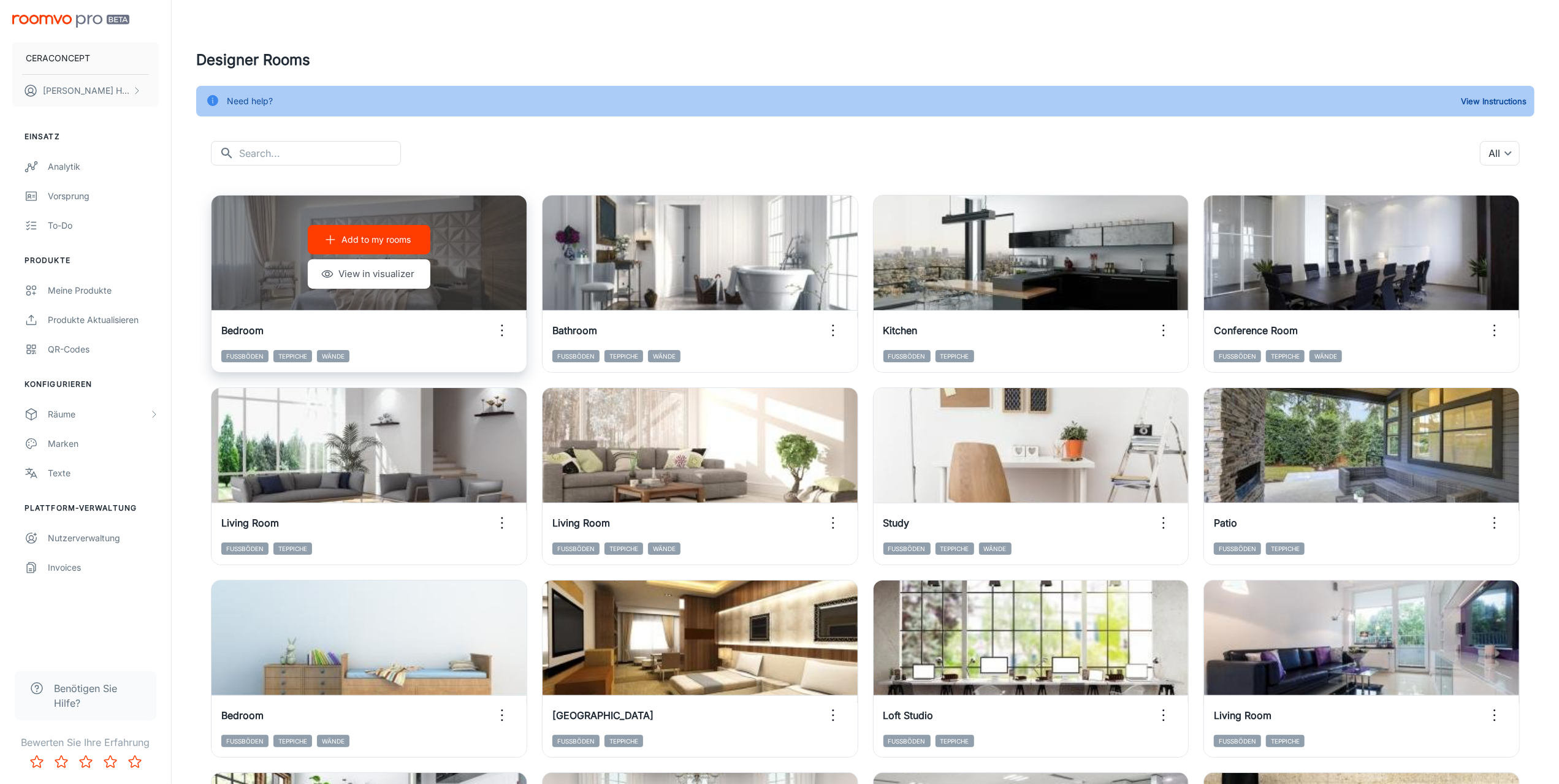
click at [505, 327] on icon "button" at bounding box center [502, 330] width 20 height 20
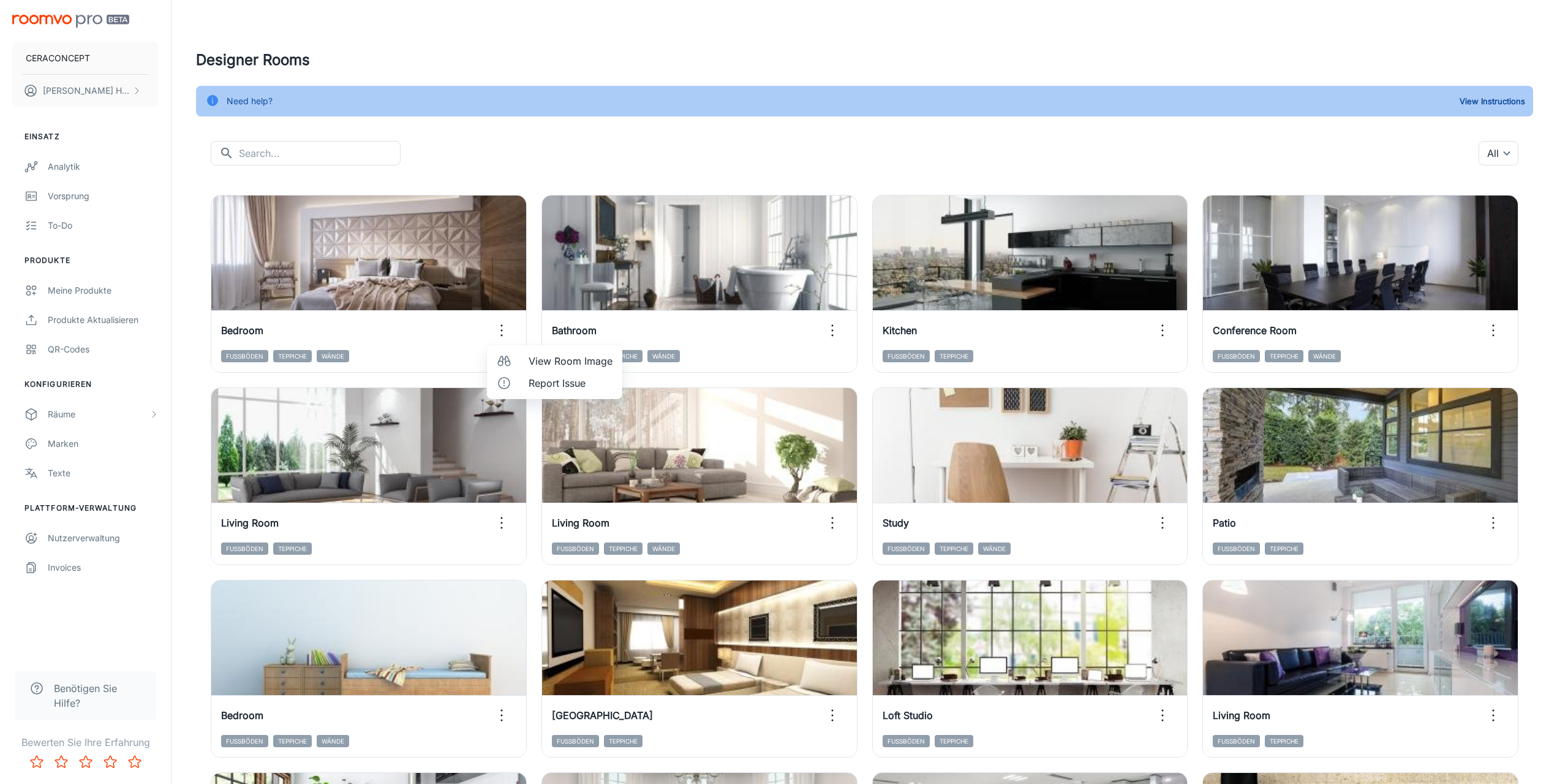
click at [566, 362] on span "View Room Image" at bounding box center [570, 361] width 84 height 14
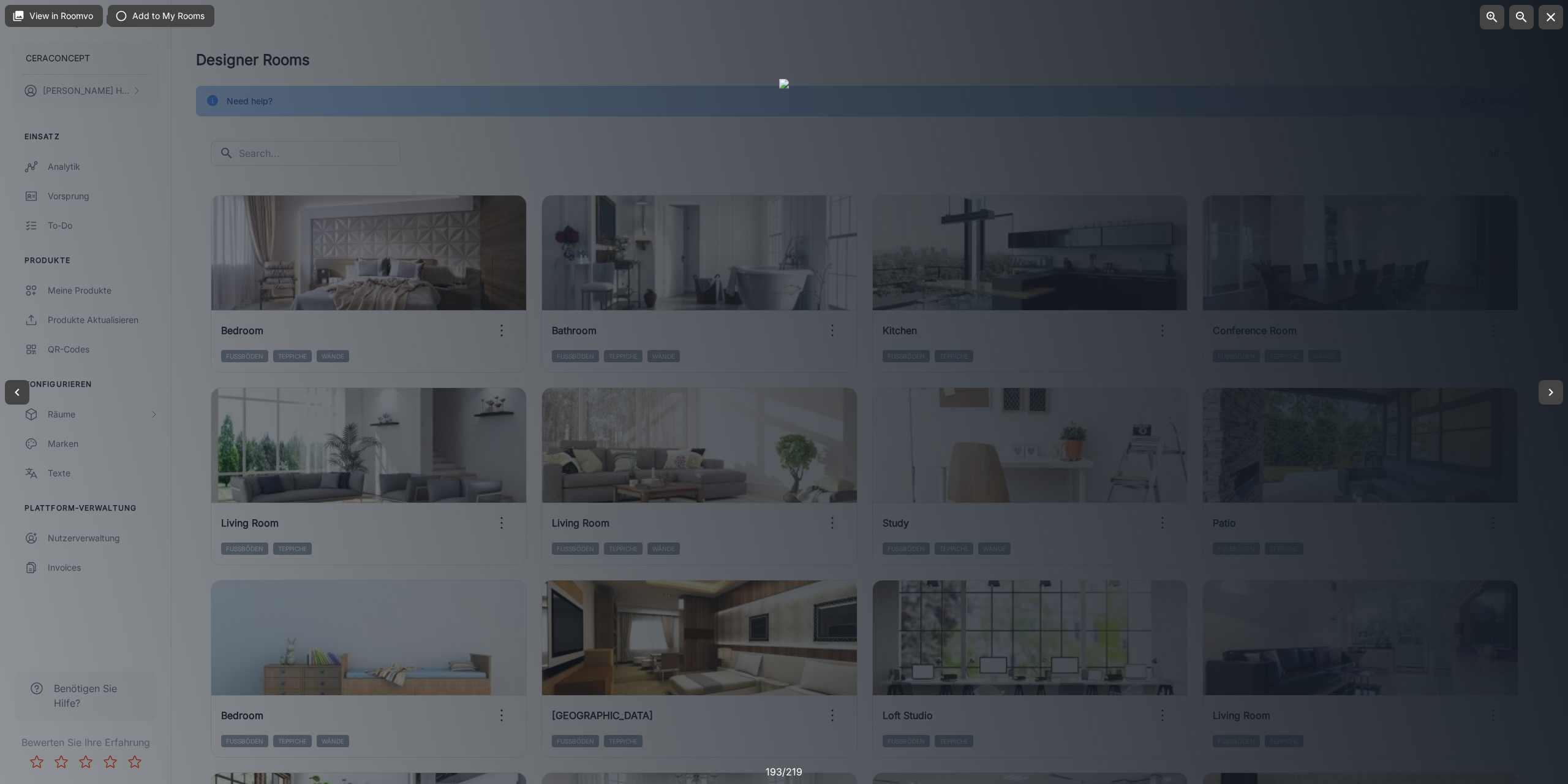
click at [275, 173] on div at bounding box center [784, 392] width 1568 height 784
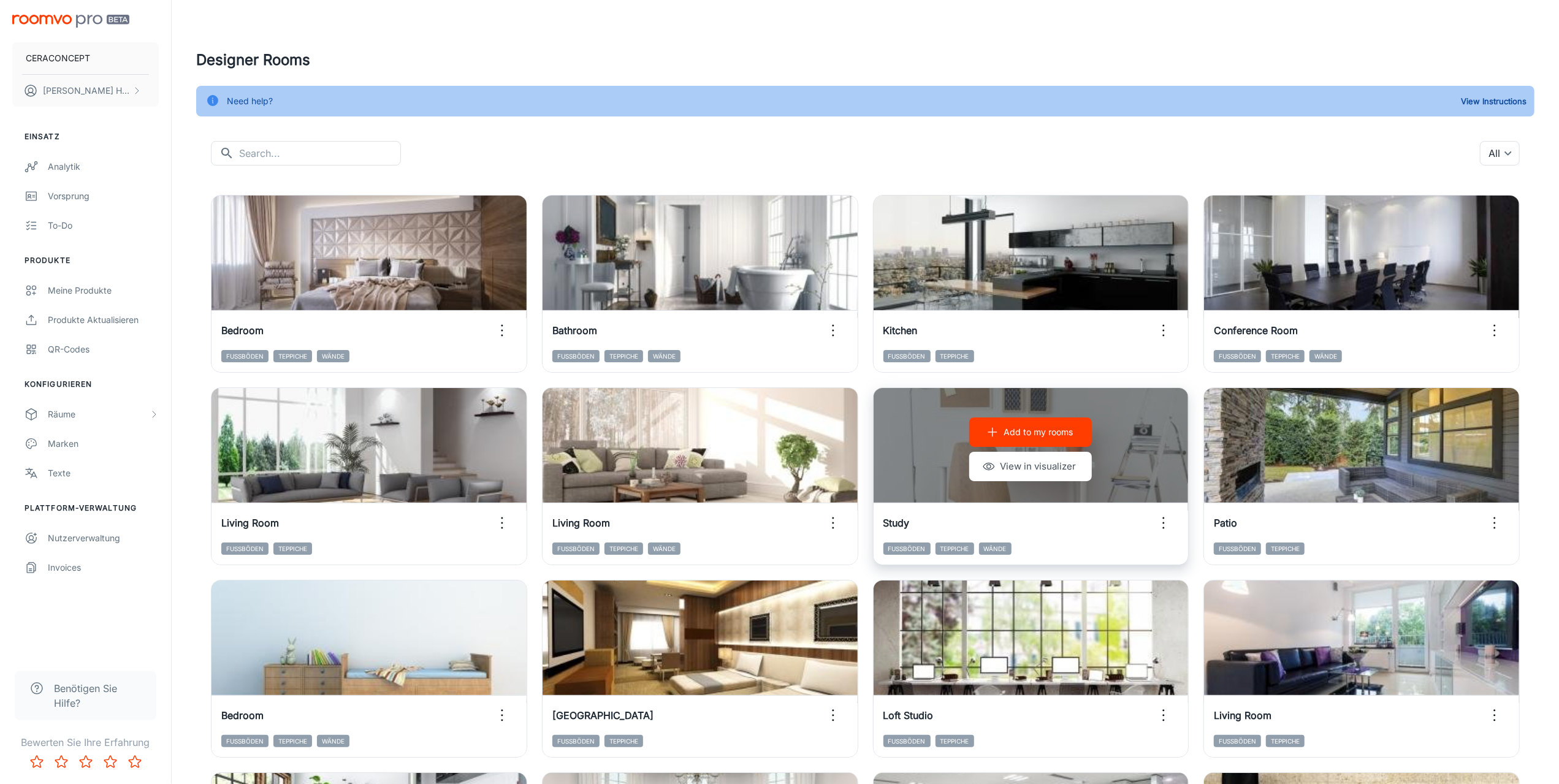
click at [1166, 526] on icon "button" at bounding box center [1163, 523] width 20 height 20
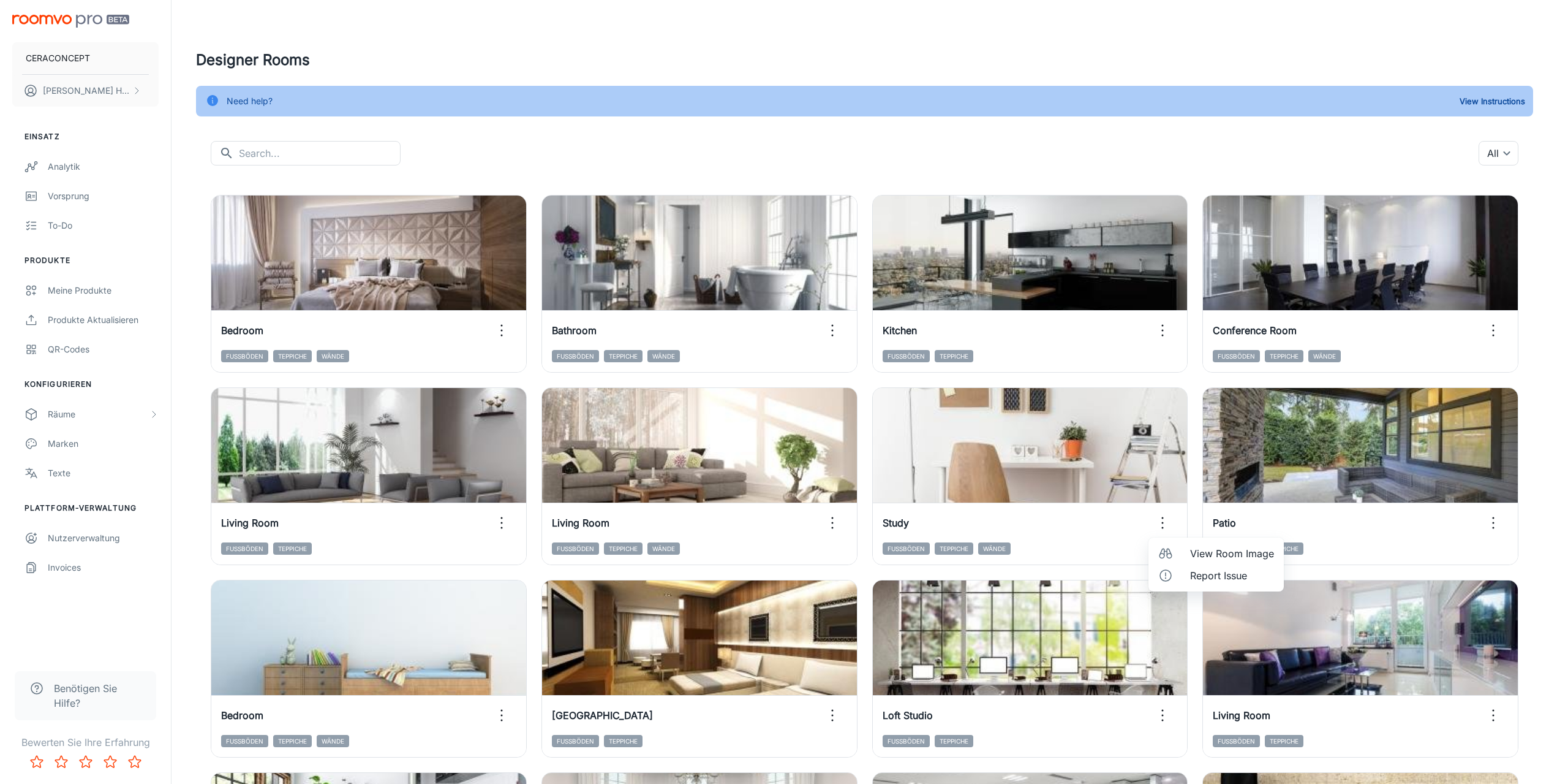
click at [1198, 555] on span "View Room Image" at bounding box center [1232, 553] width 84 height 14
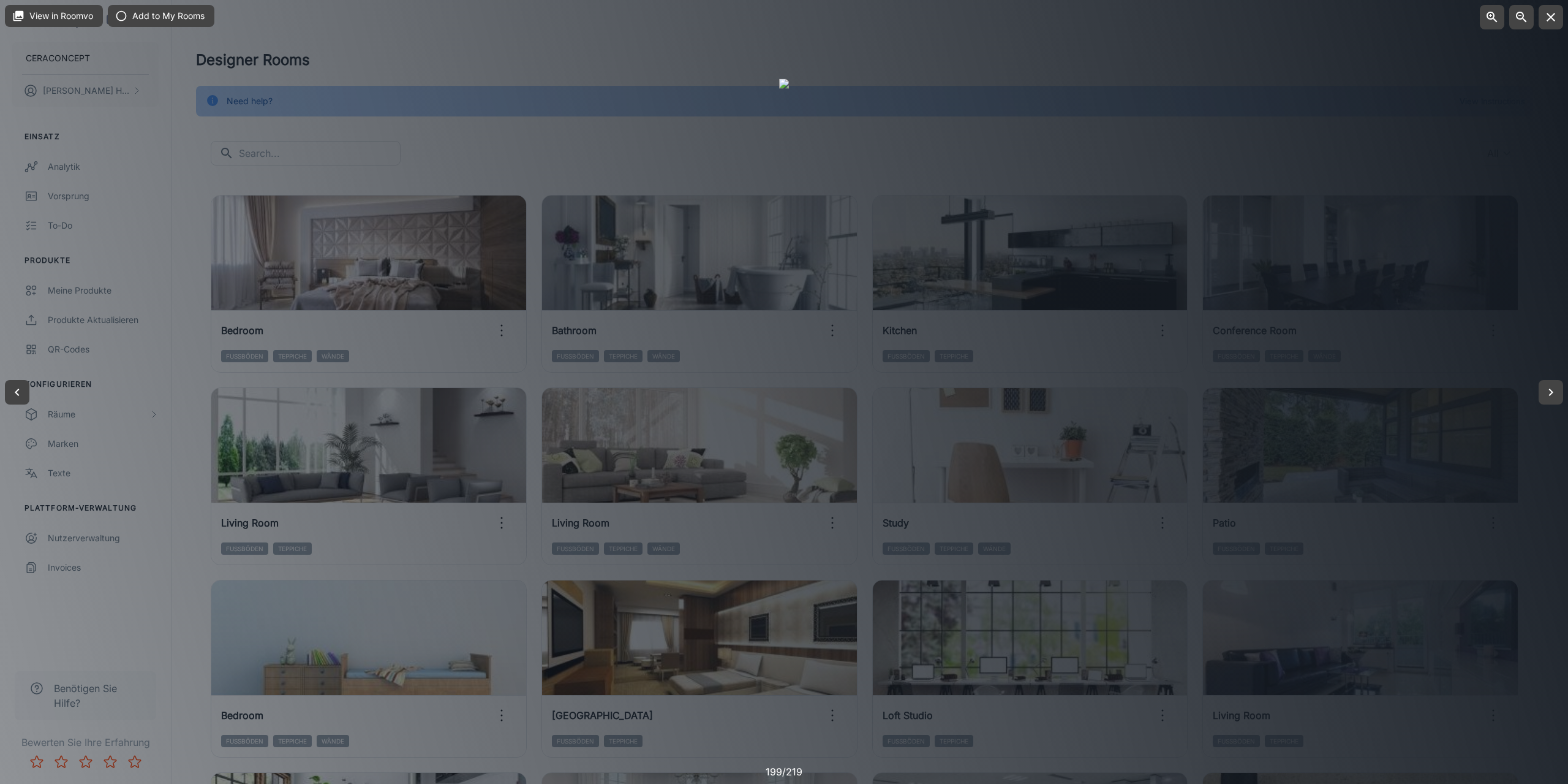
click at [1213, 138] on div at bounding box center [784, 392] width 1568 height 784
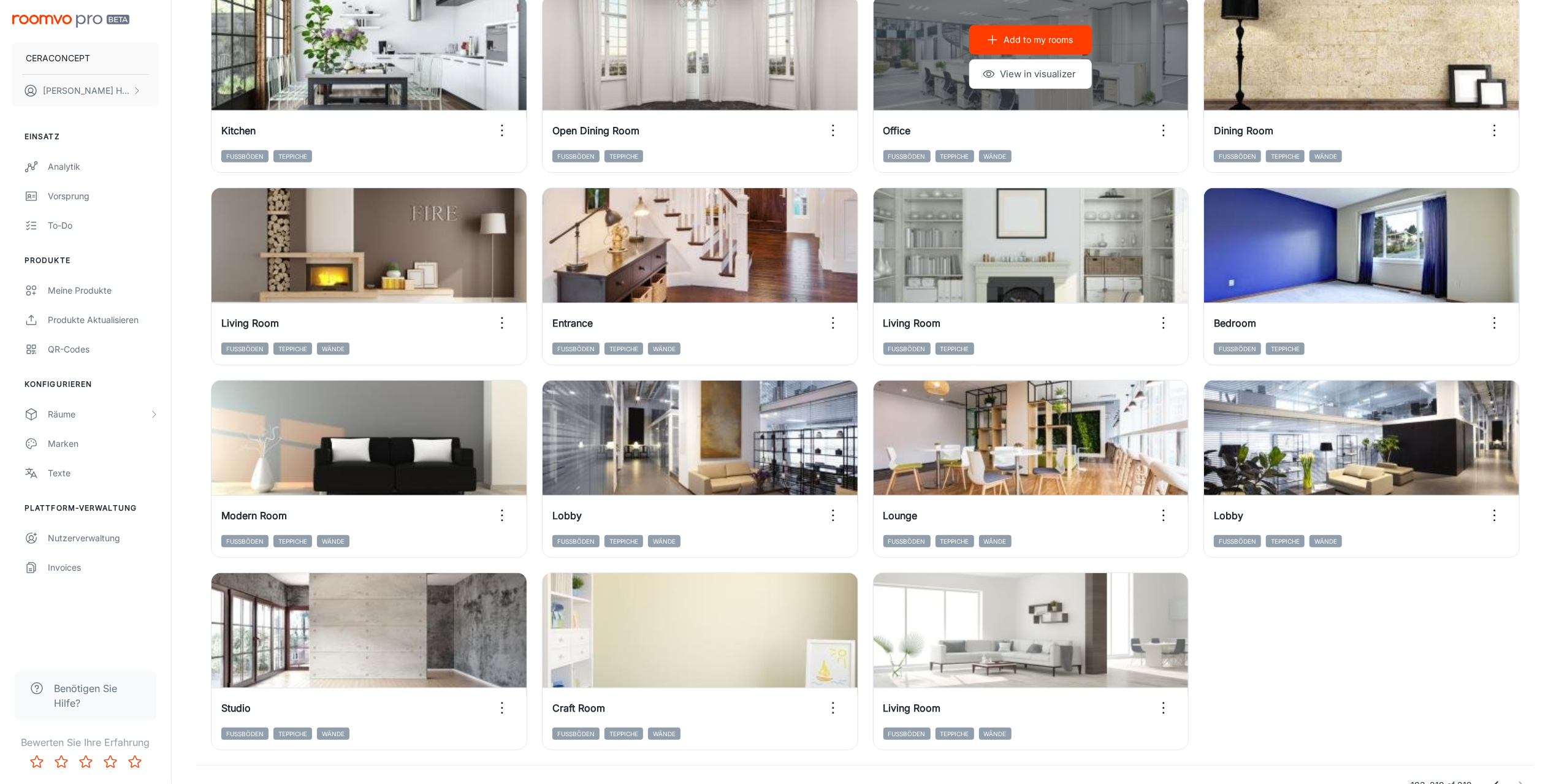
scroll to position [797, 0]
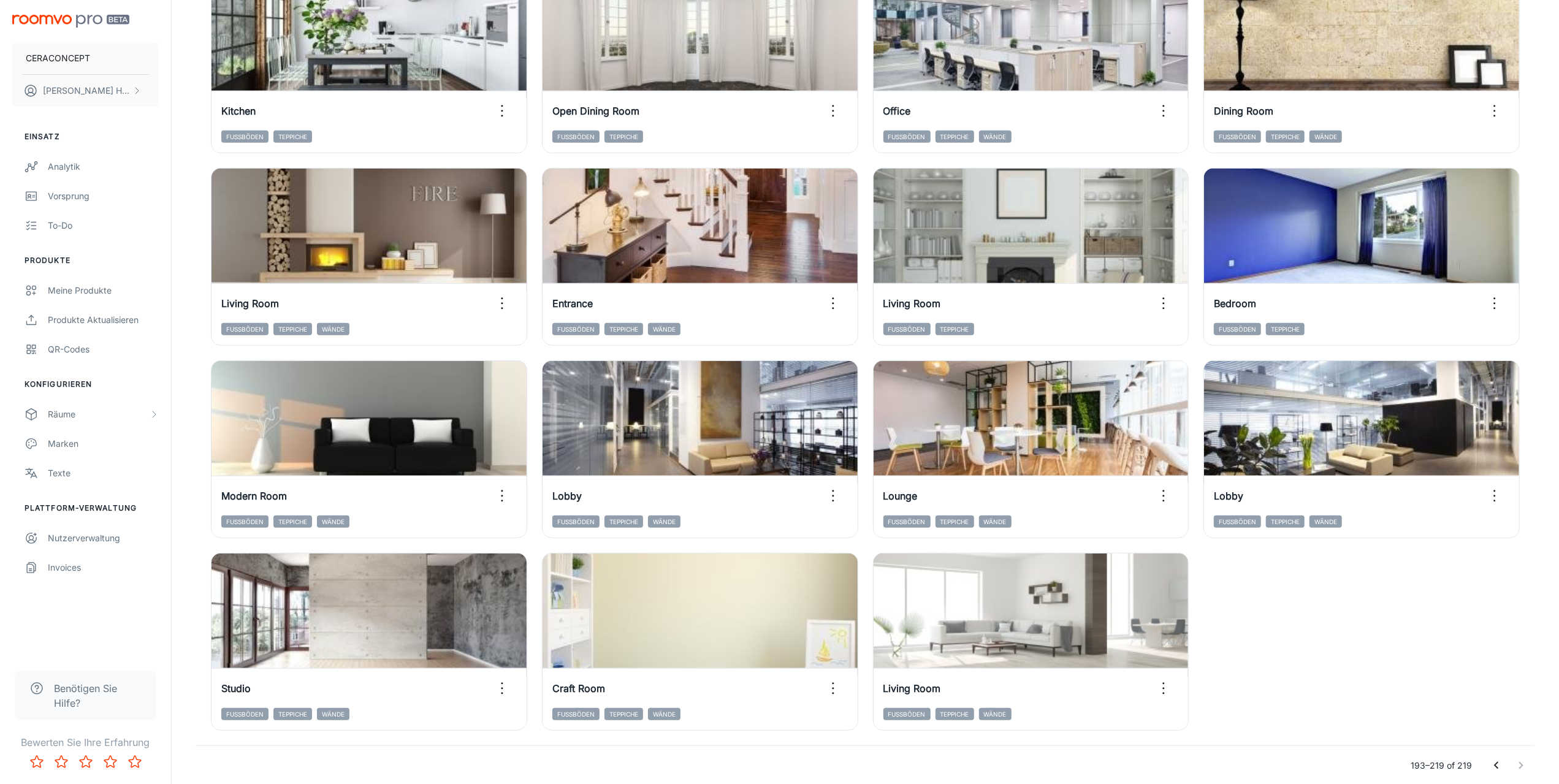
click at [1494, 769] on icon "Go to previous page" at bounding box center [1497, 766] width 14 height 14
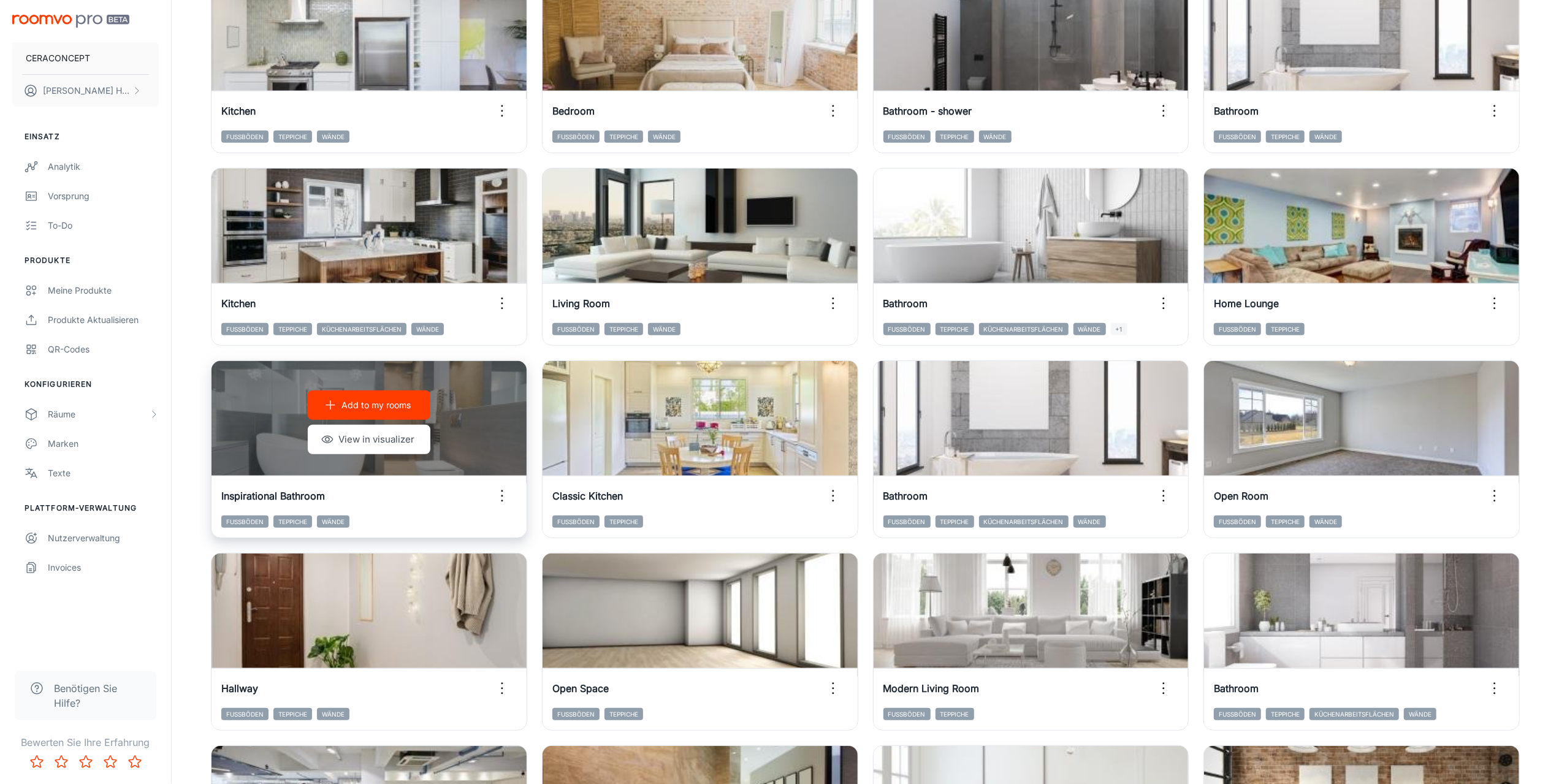
click at [504, 498] on icon "button" at bounding box center [502, 495] width 20 height 20
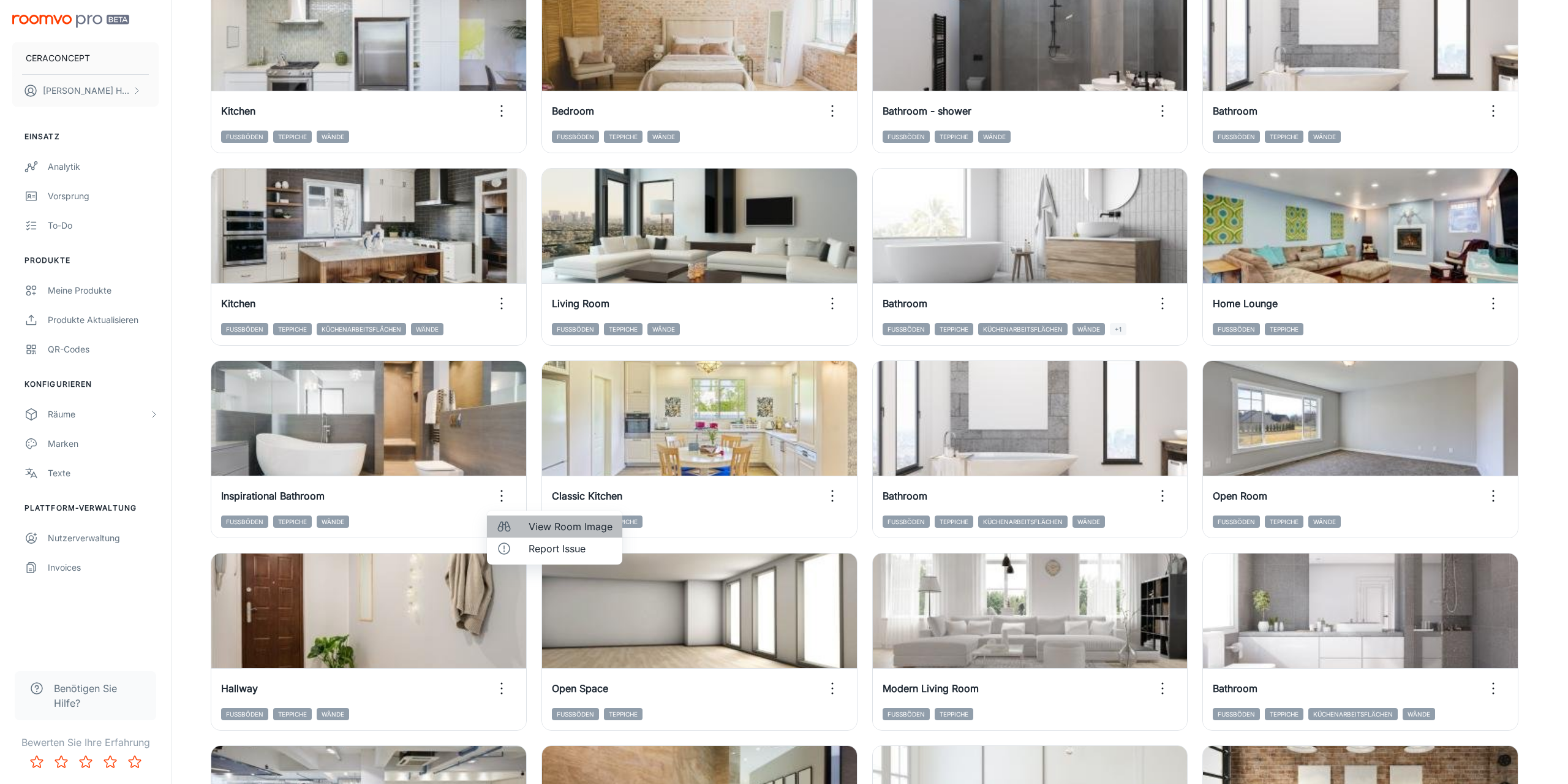
click at [566, 527] on span "View Room Image" at bounding box center [570, 527] width 84 height 14
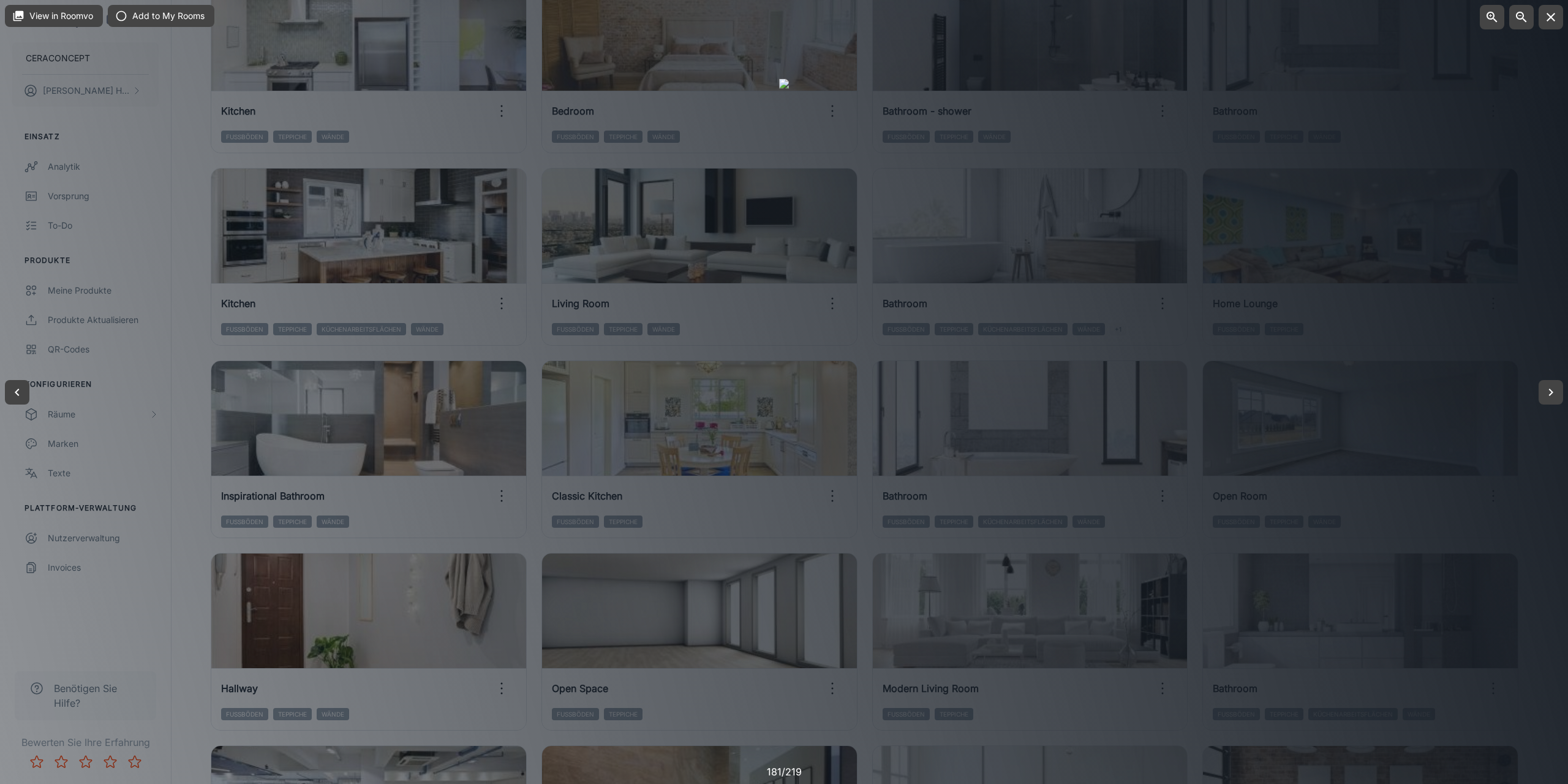
click at [1390, 340] on div at bounding box center [784, 392] width 1568 height 784
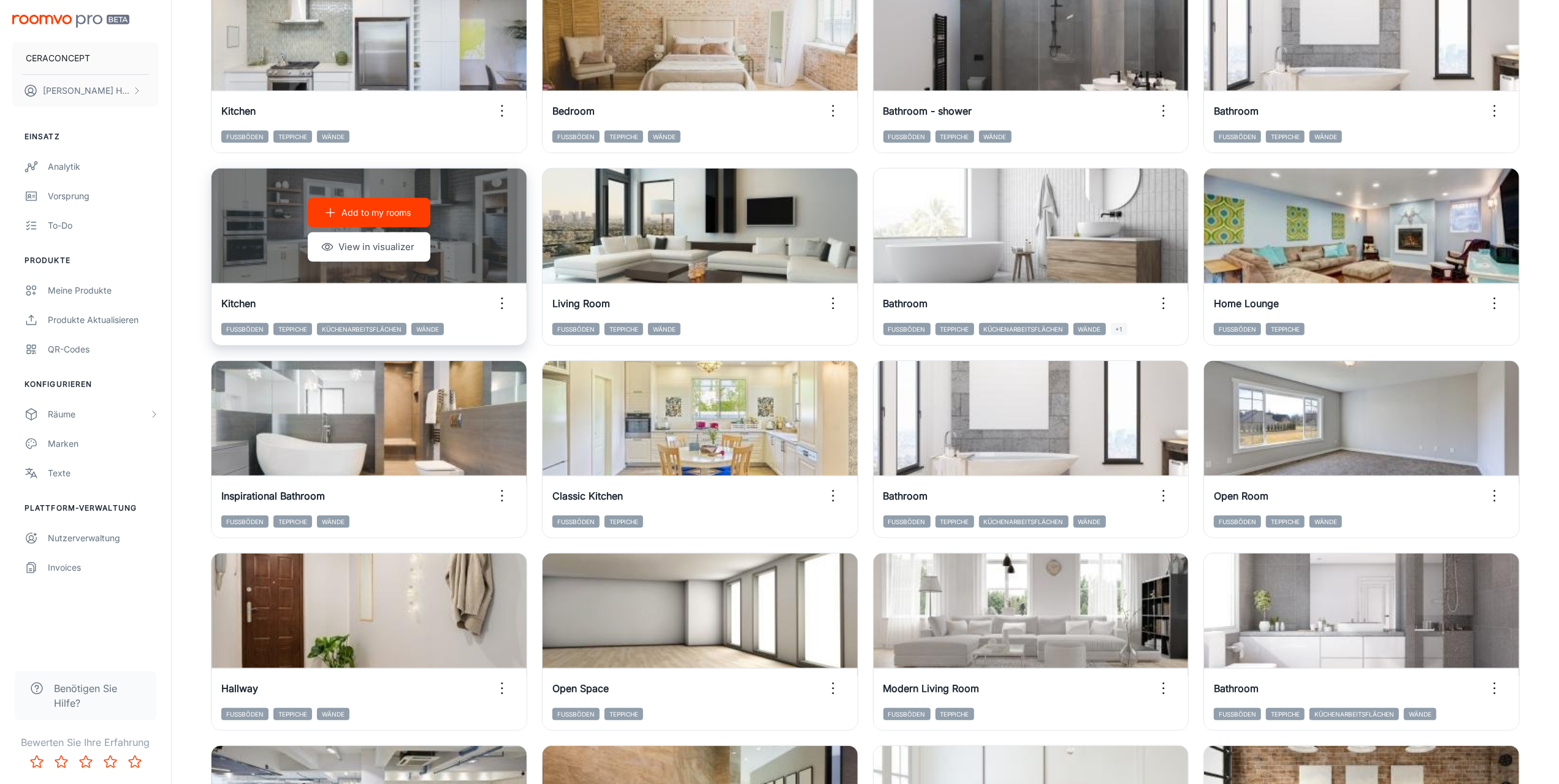
click at [501, 306] on icon "button" at bounding box center [502, 303] width 20 height 20
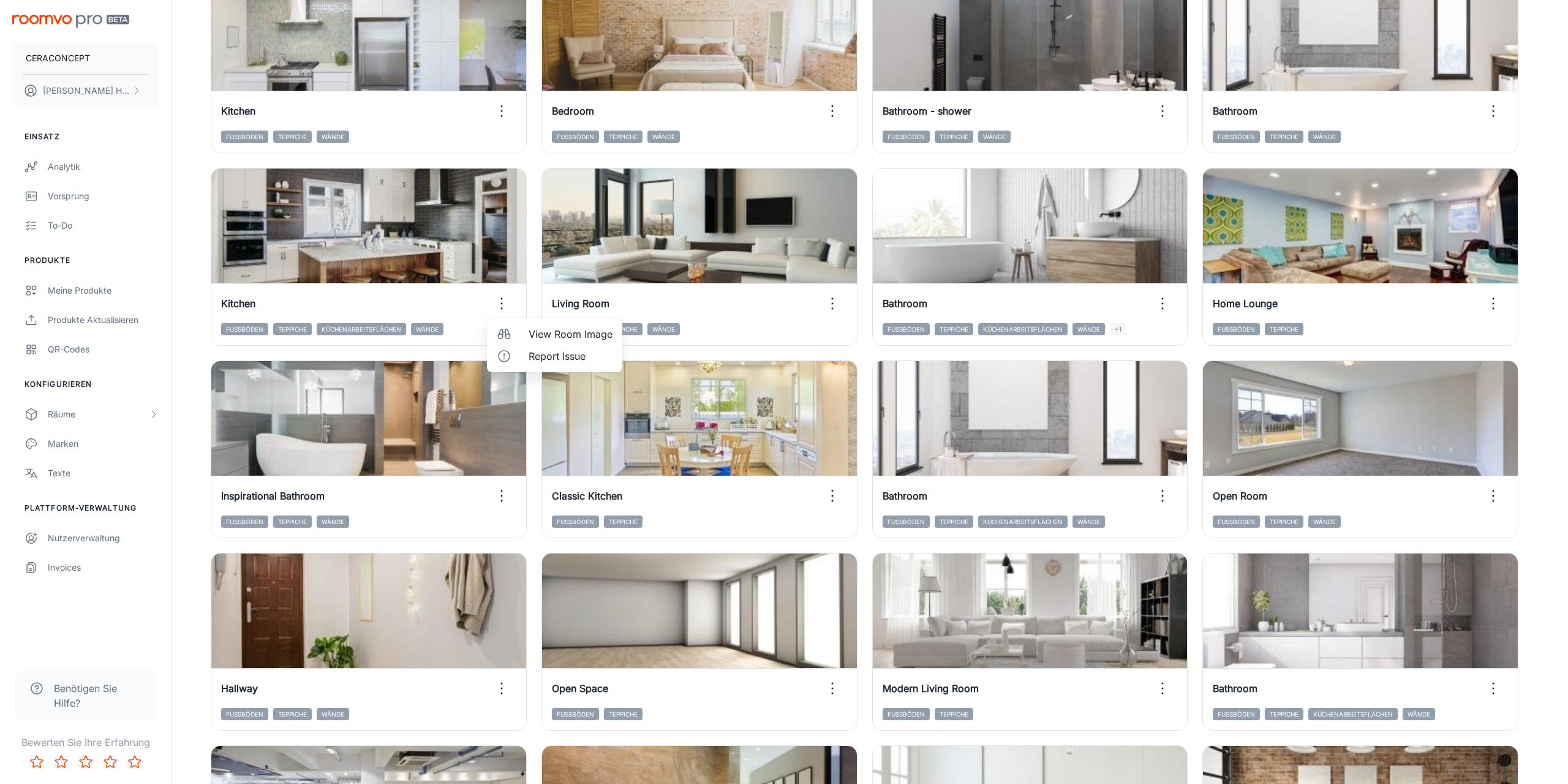
click at [561, 332] on span "View Room Image" at bounding box center [570, 334] width 84 height 14
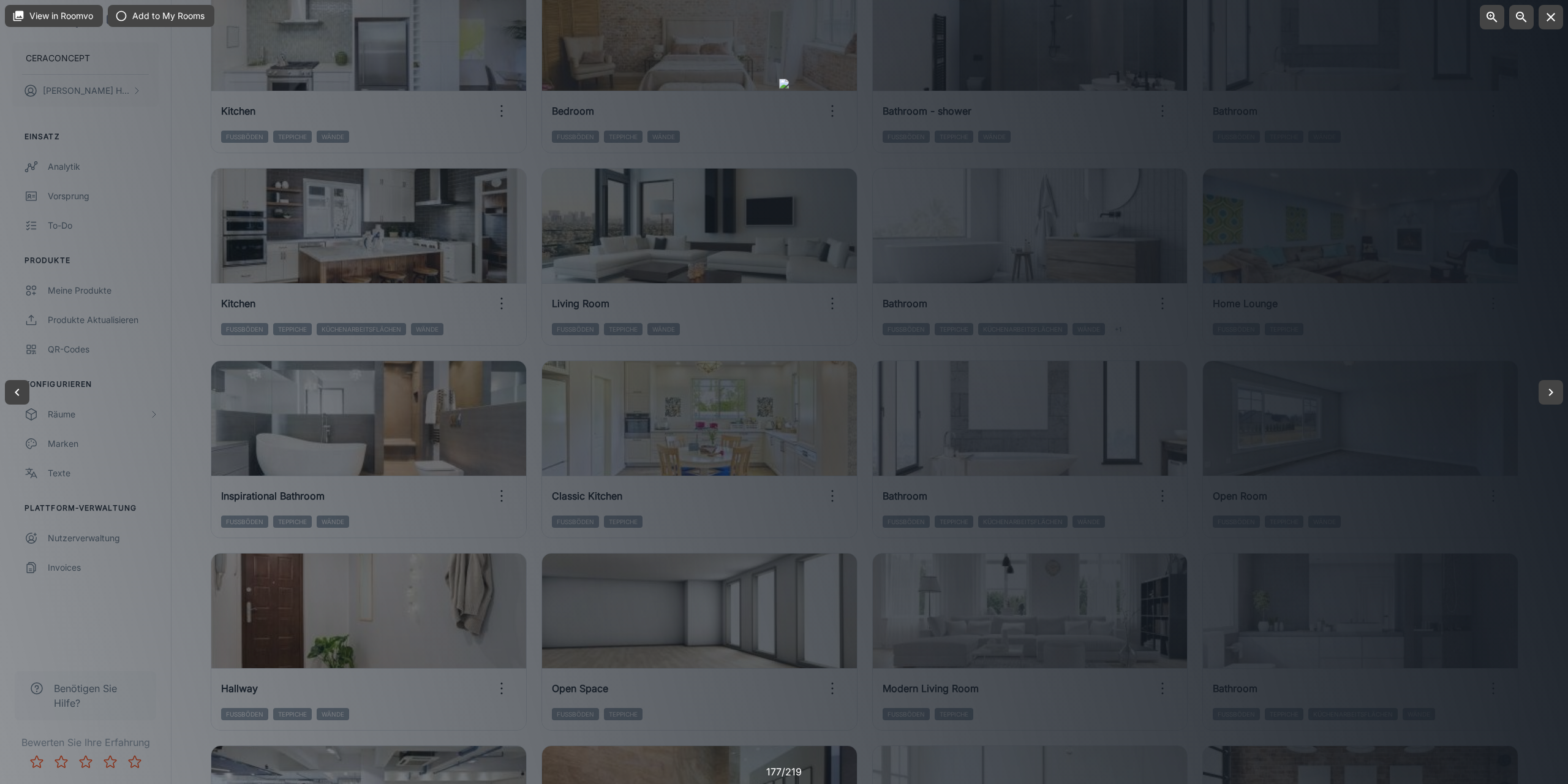
click at [196, 306] on div at bounding box center [784, 392] width 1568 height 784
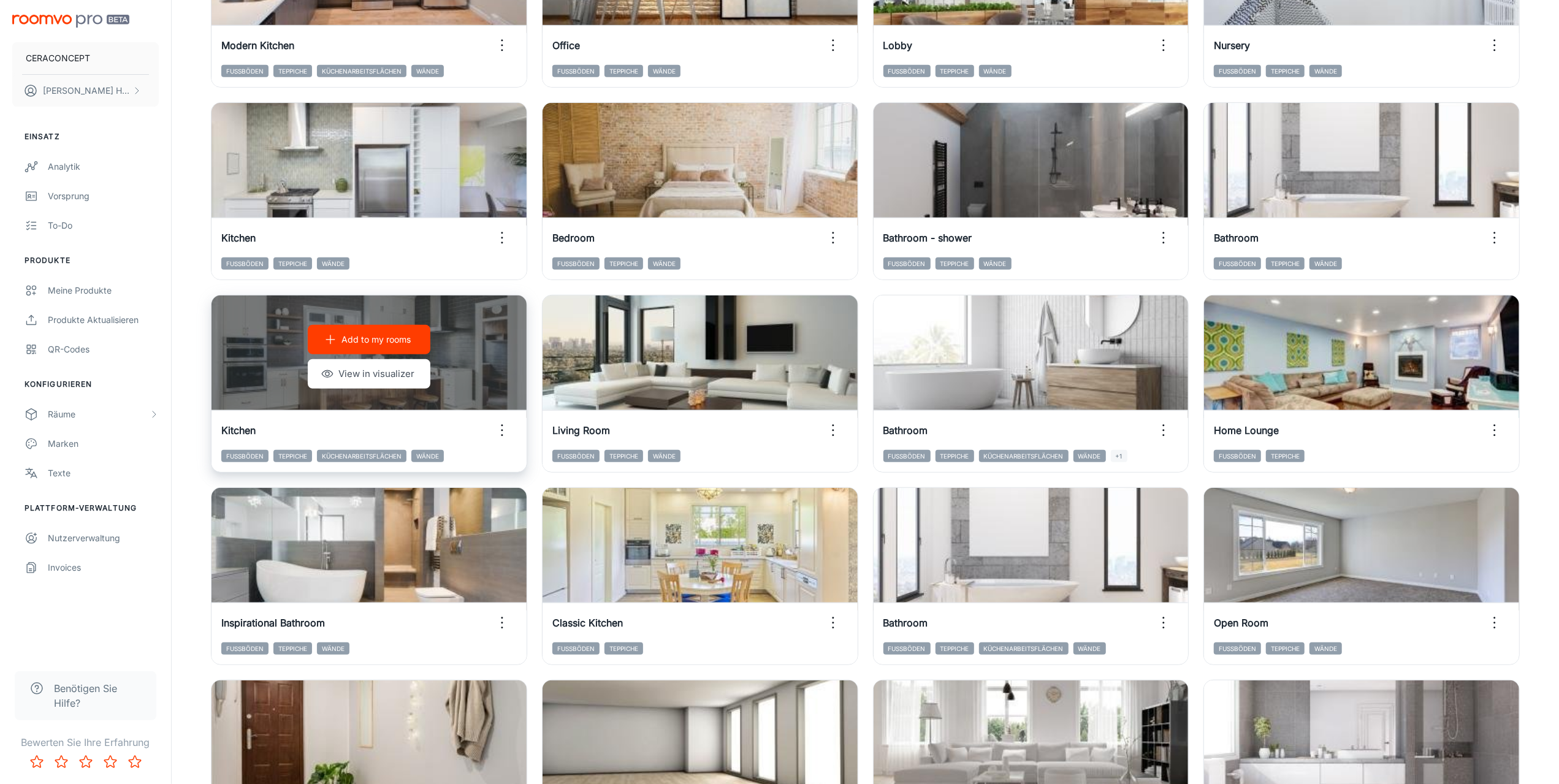
scroll to position [613, 0]
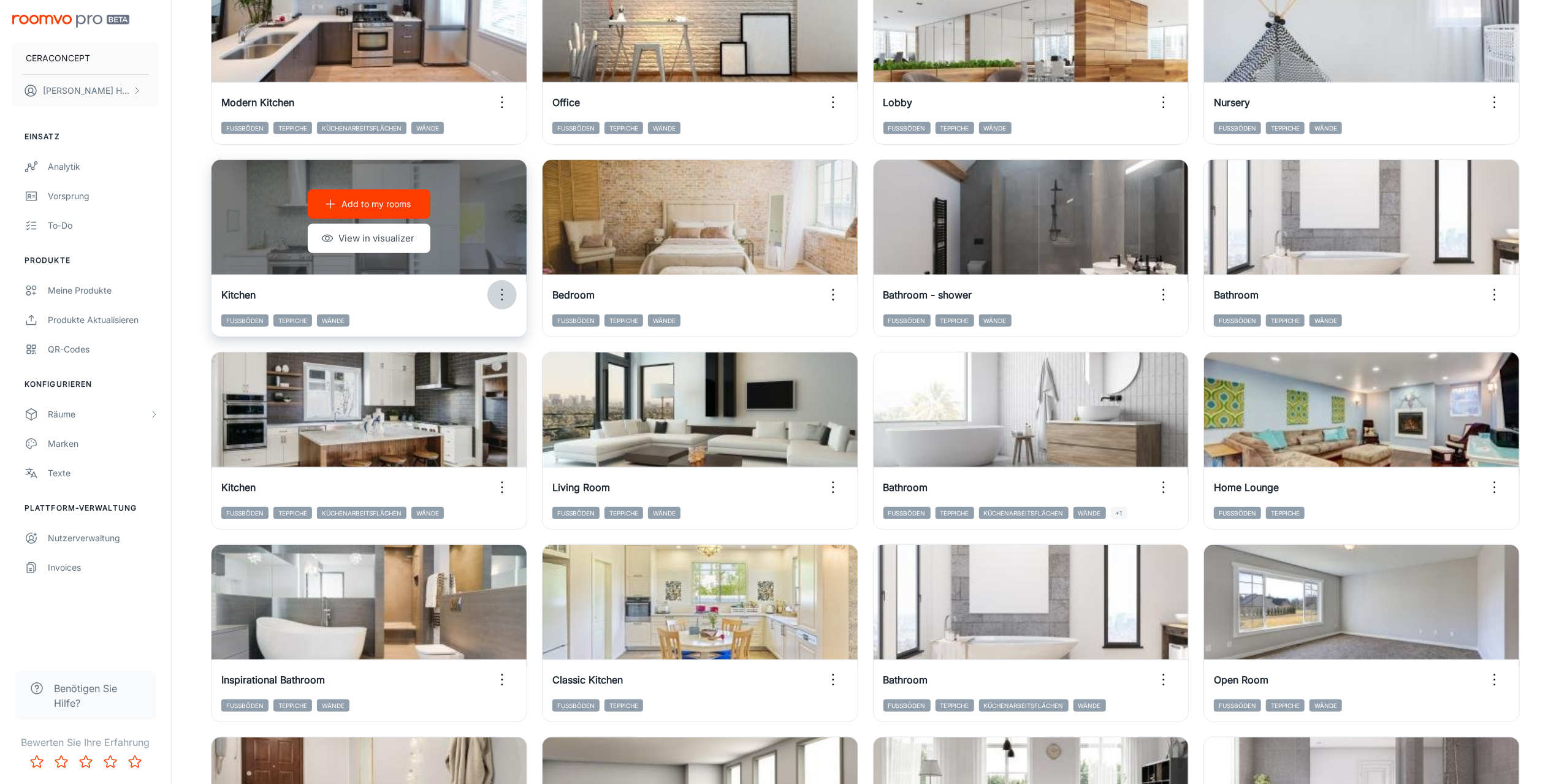
click at [506, 293] on icon "button" at bounding box center [502, 295] width 20 height 20
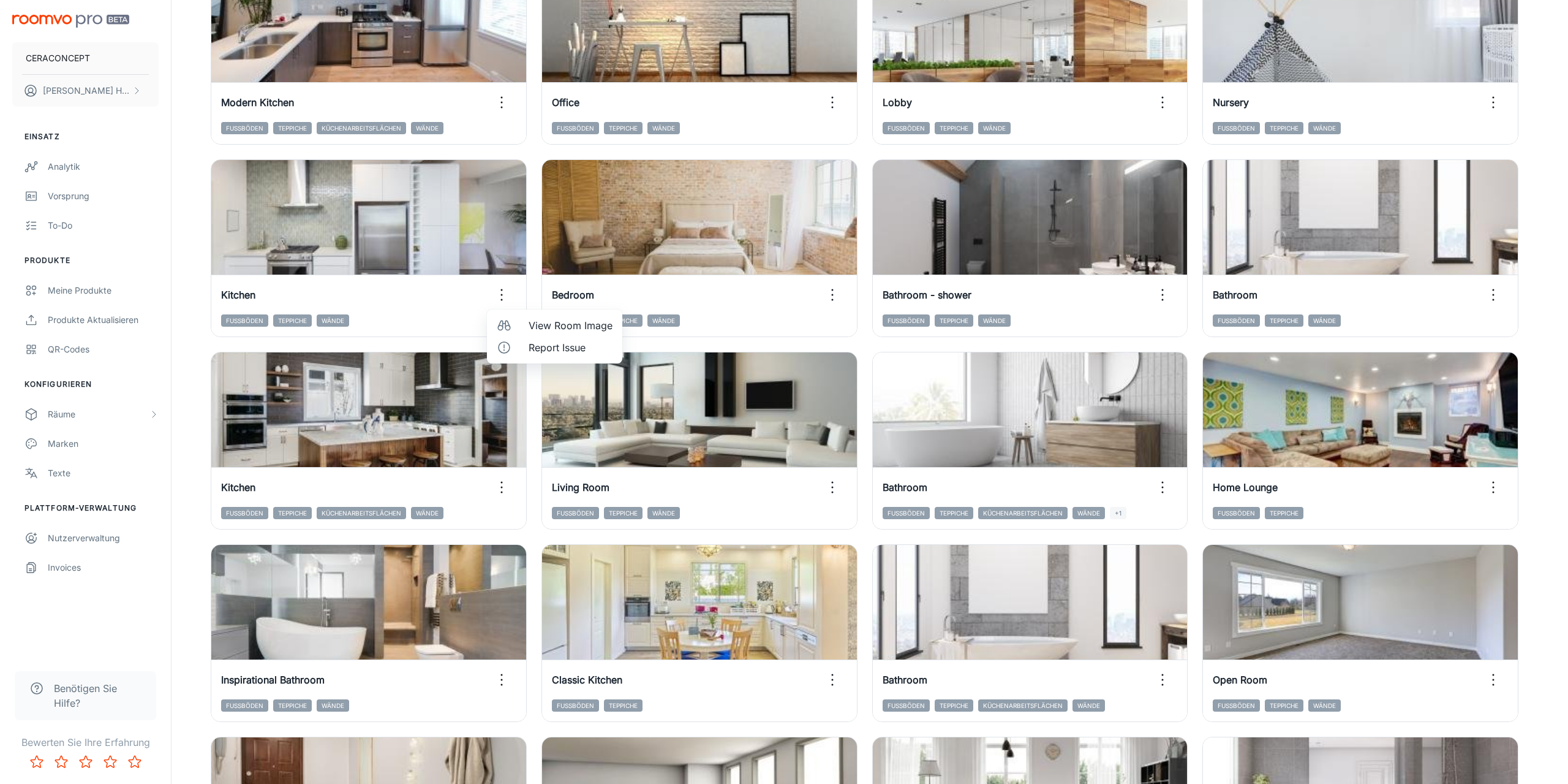
click at [548, 322] on span "View Room Image" at bounding box center [570, 325] width 84 height 14
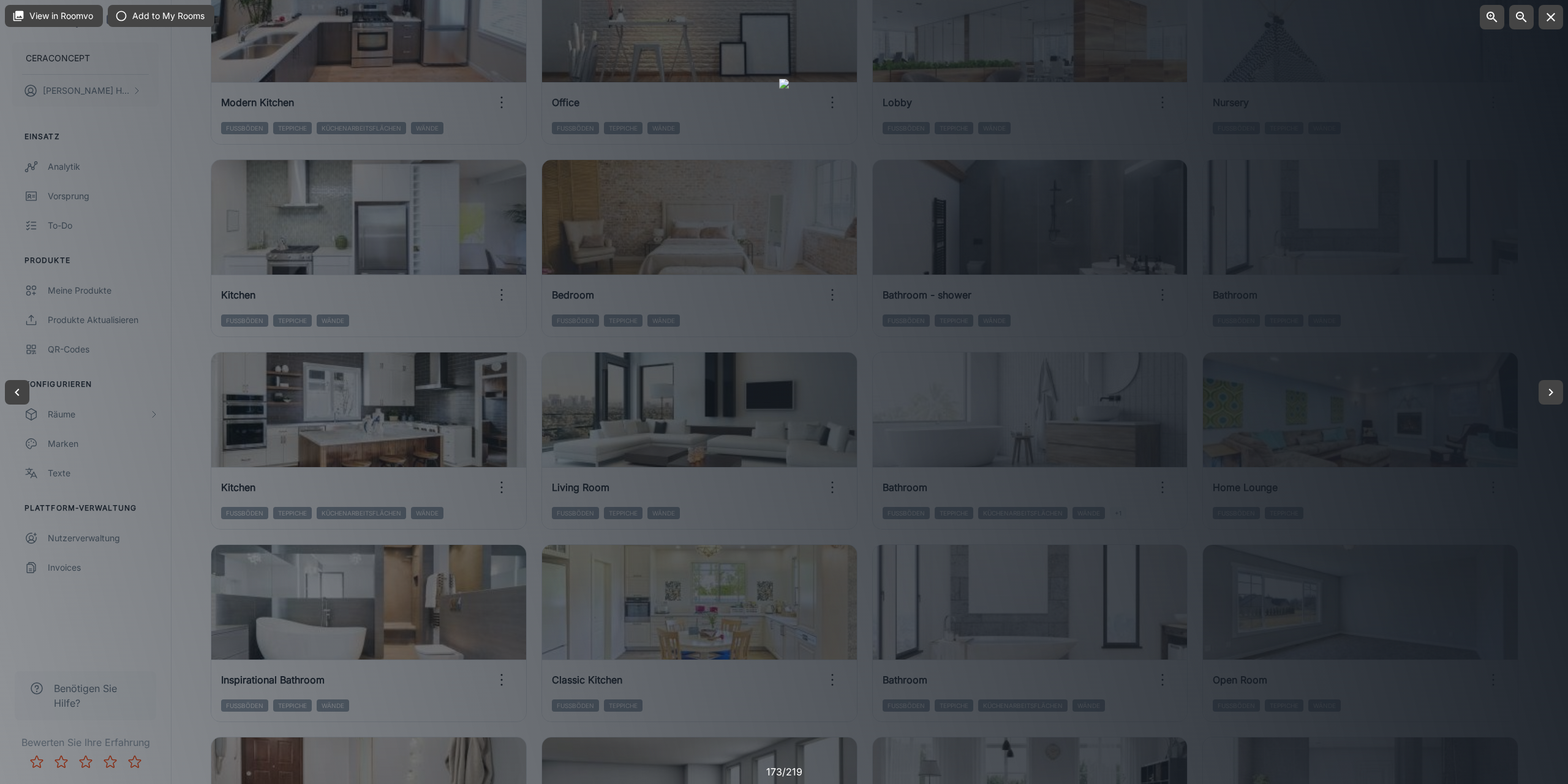
click at [193, 514] on div at bounding box center [784, 392] width 1568 height 784
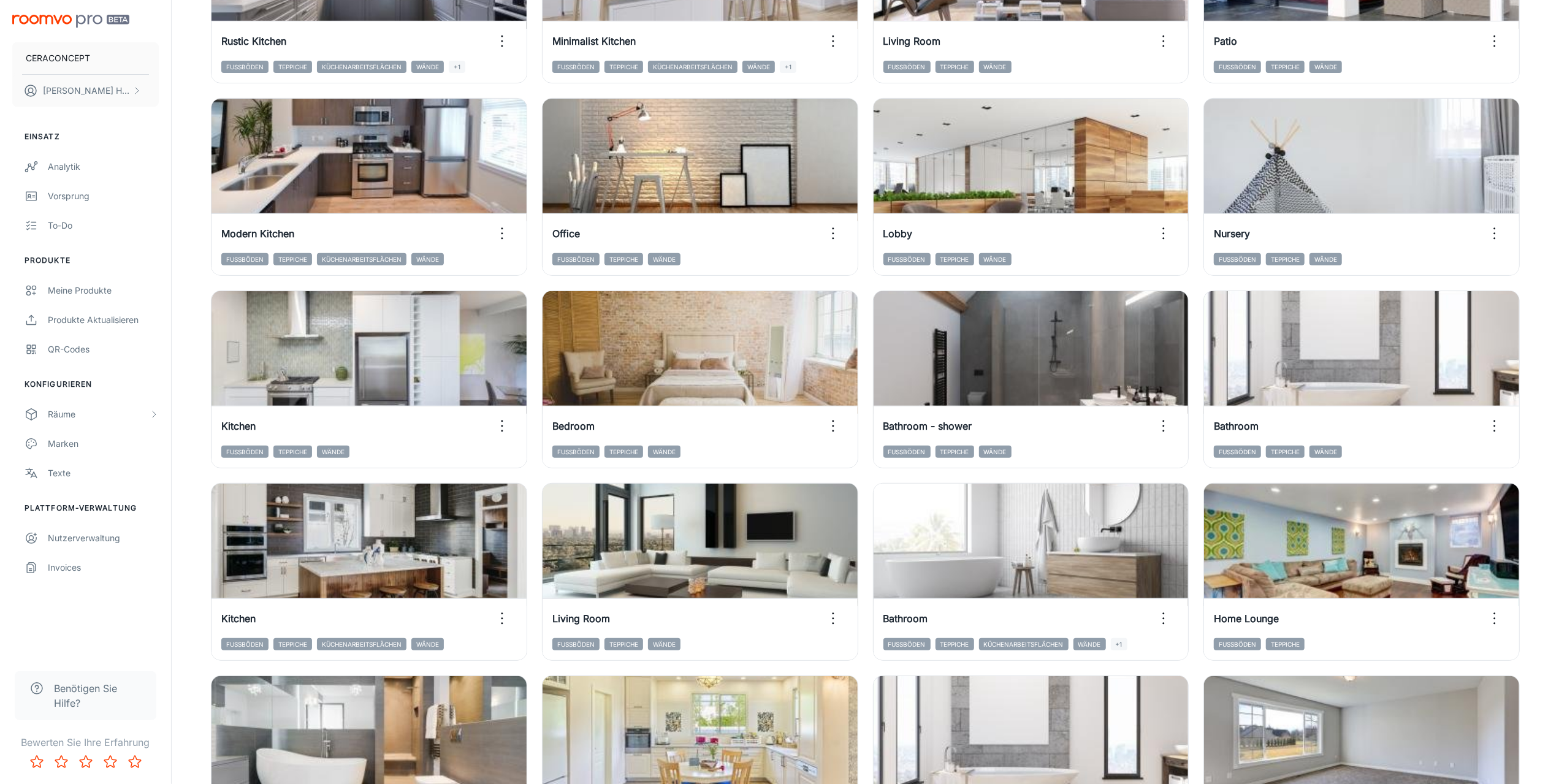
scroll to position [426, 0]
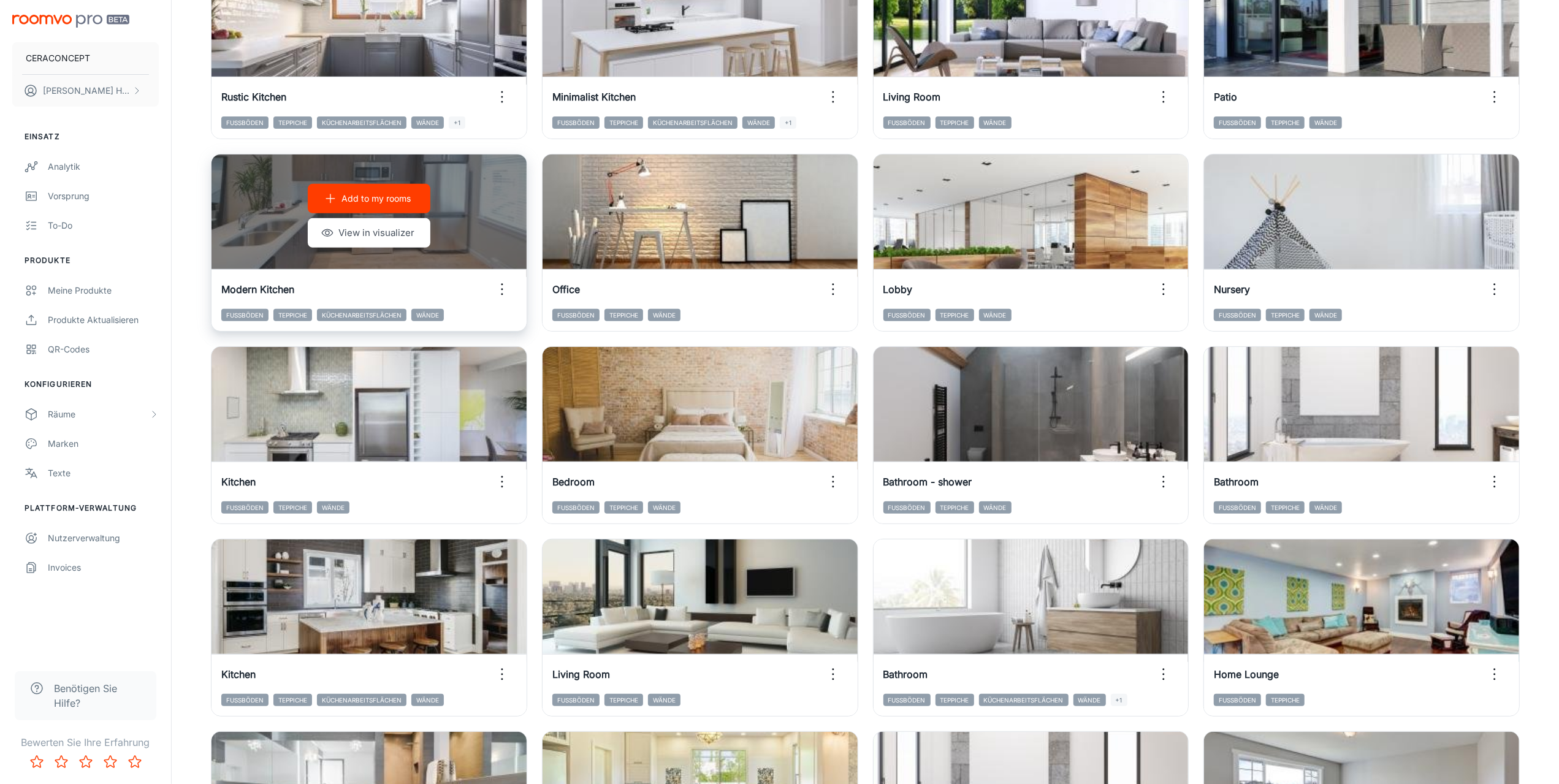
click at [501, 288] on icon "button" at bounding box center [502, 289] width 20 height 20
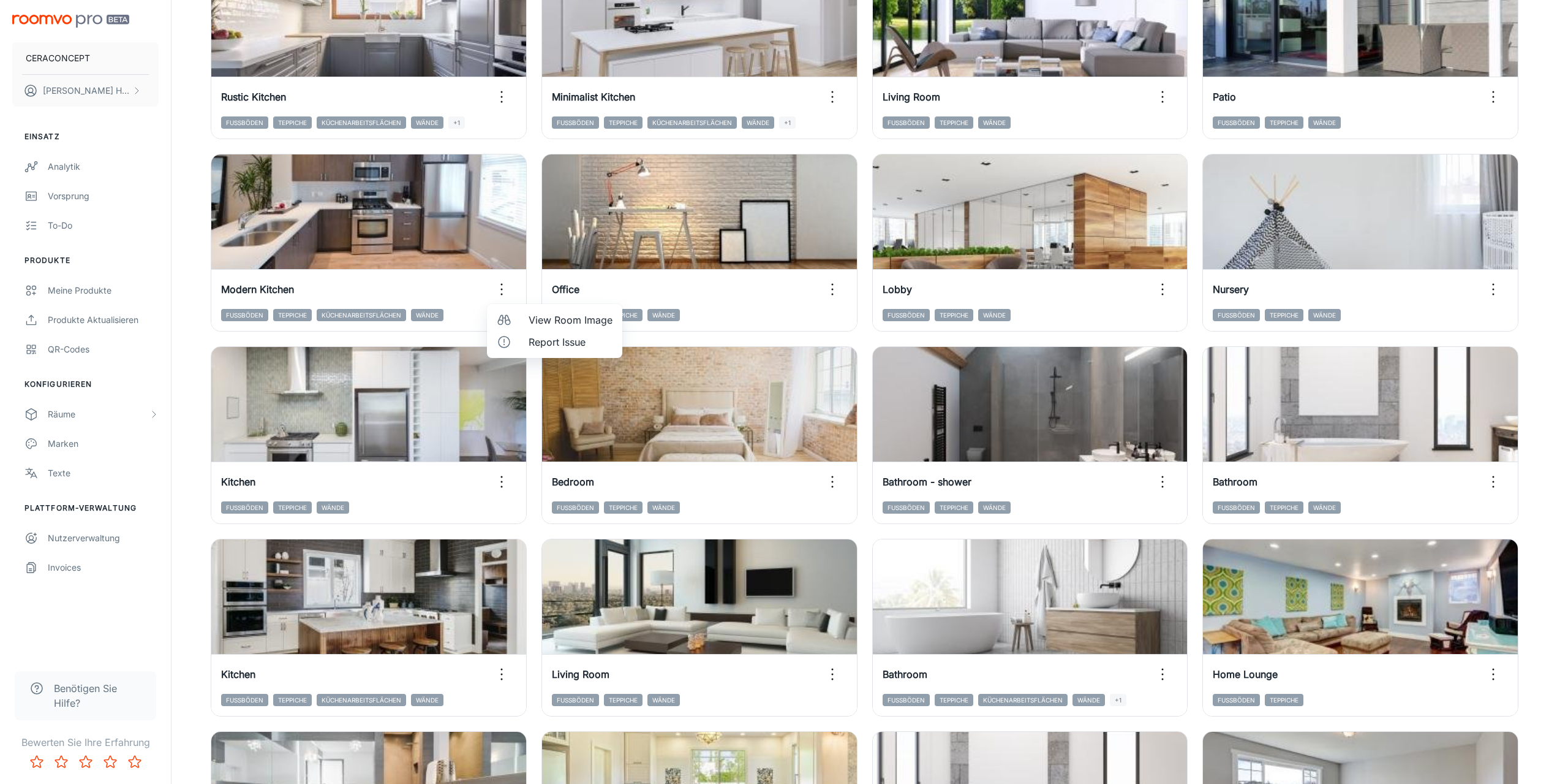
click at [562, 322] on span "View Room Image" at bounding box center [570, 320] width 84 height 14
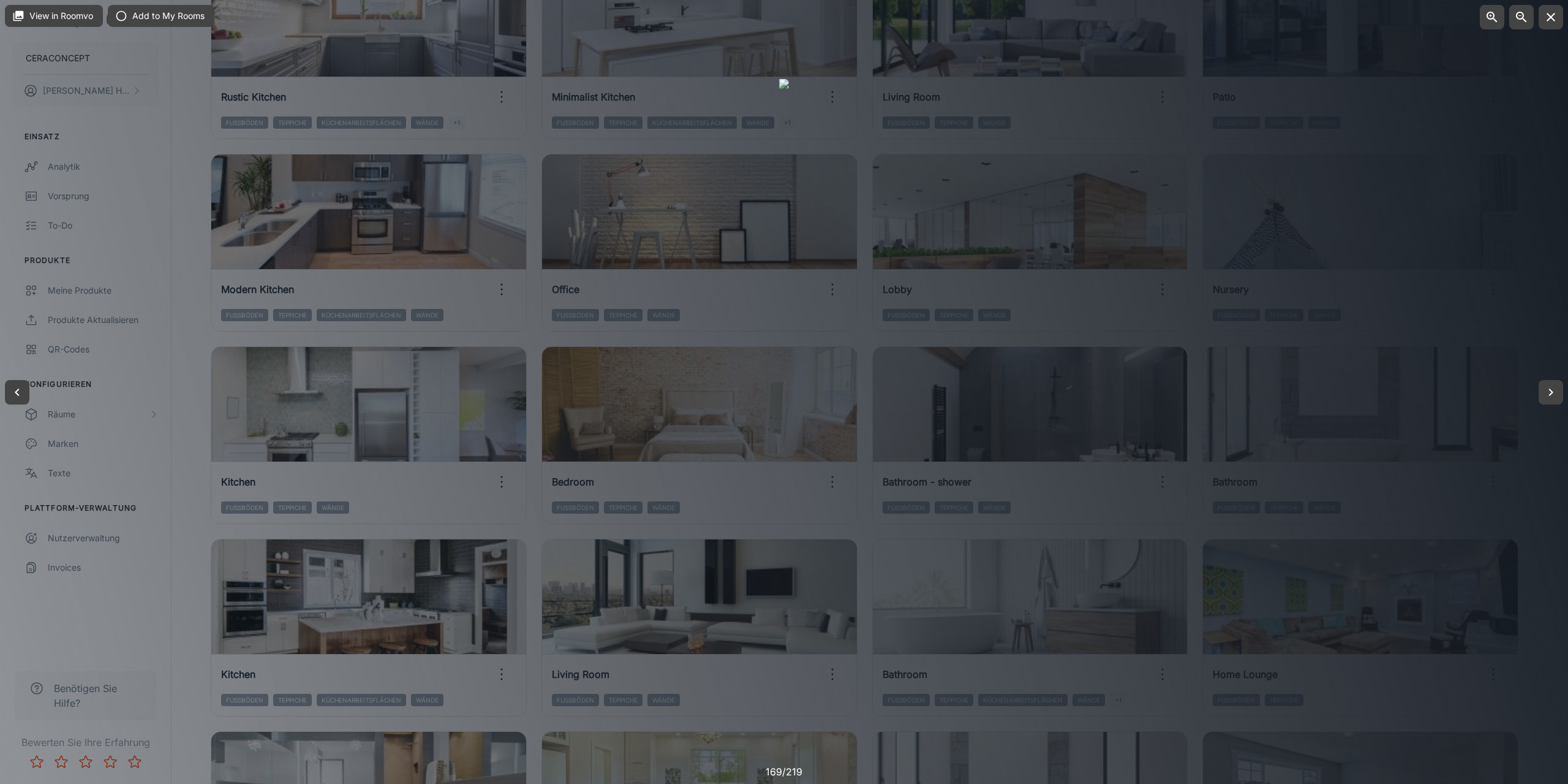
click at [193, 531] on div at bounding box center [784, 392] width 1568 height 784
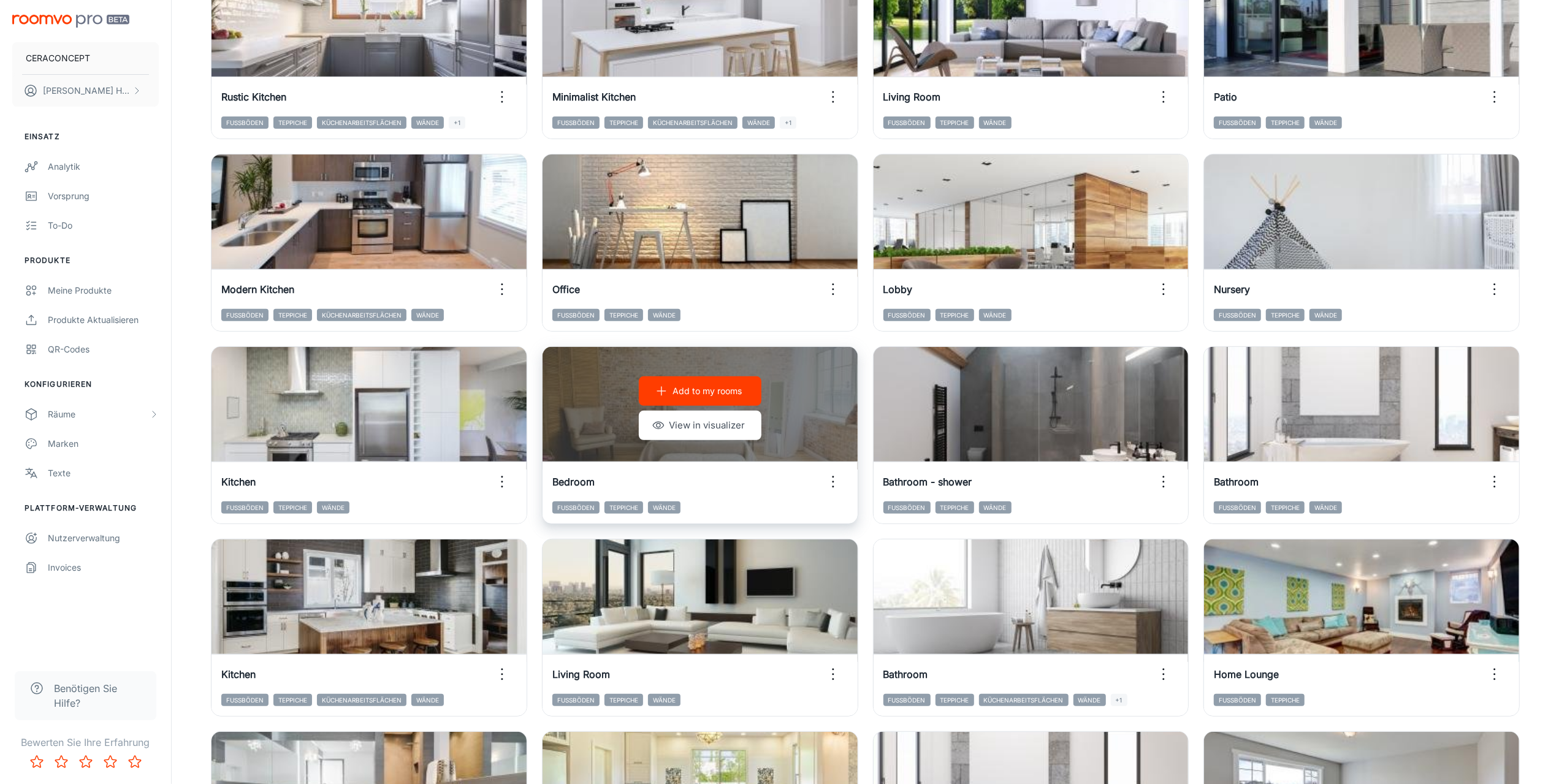
click at [834, 484] on icon "button" at bounding box center [833, 482] width 20 height 20
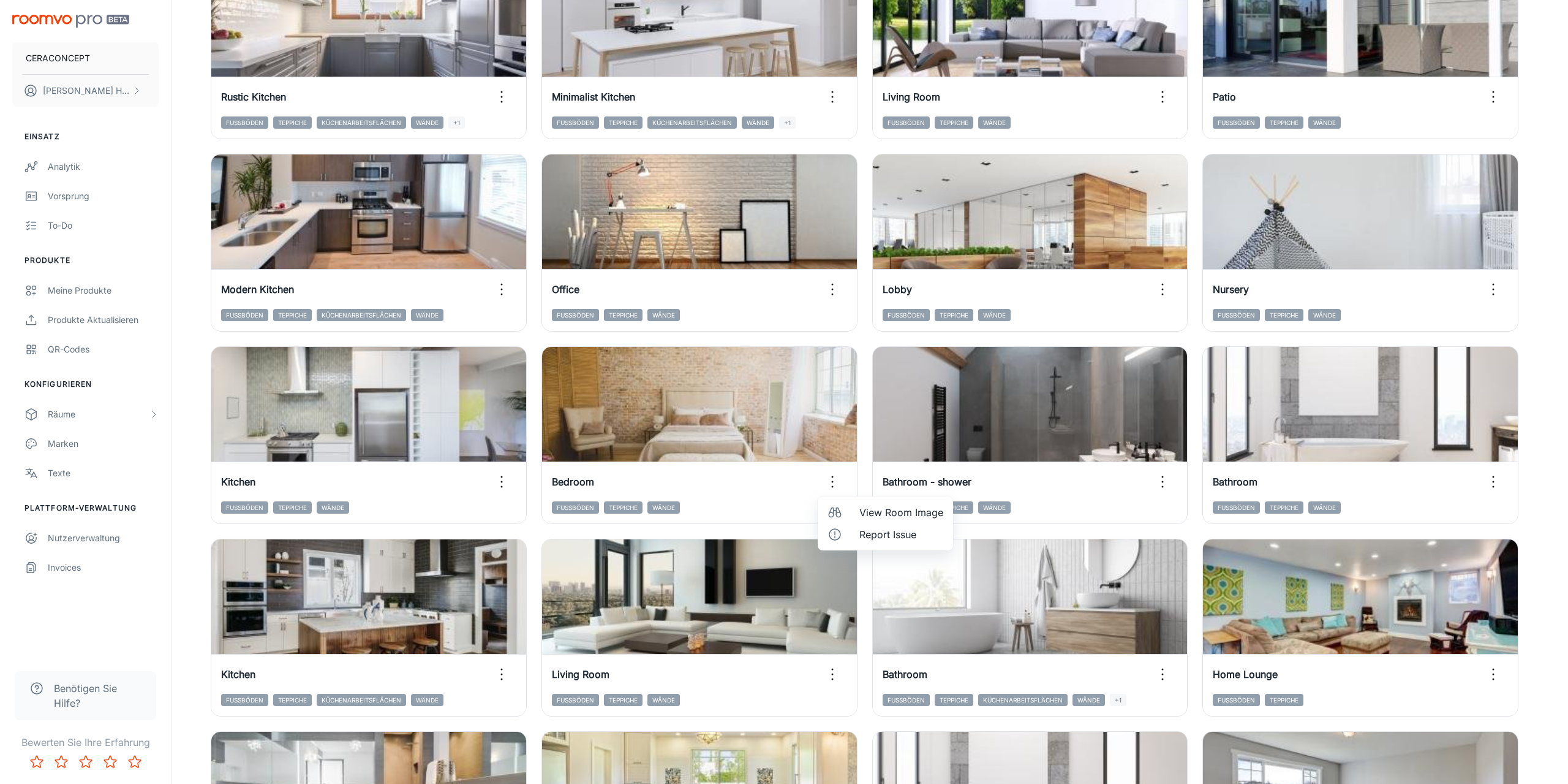
click at [875, 508] on span "View Room Image" at bounding box center [901, 512] width 84 height 14
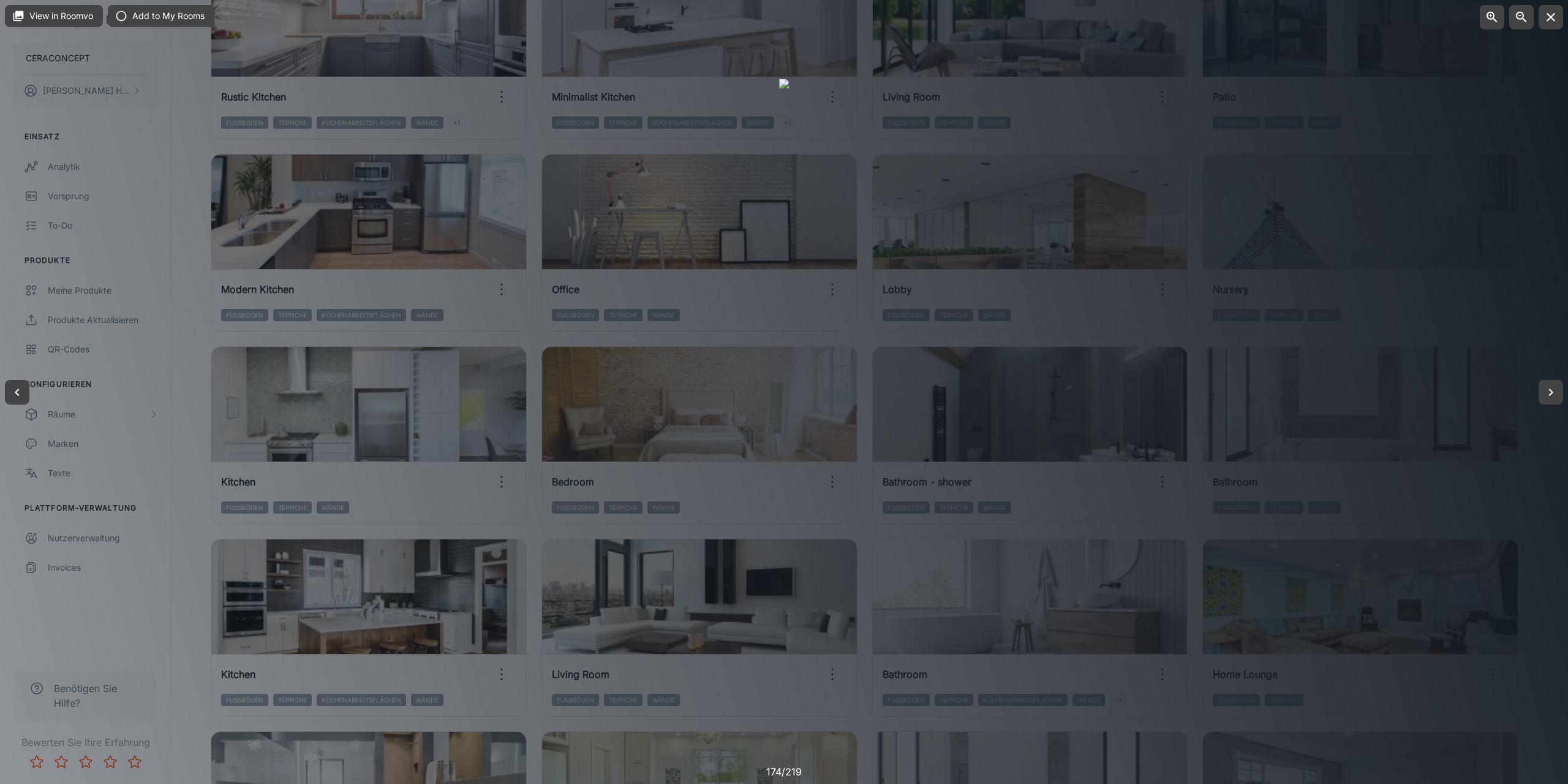
click at [1389, 497] on div at bounding box center [784, 392] width 1568 height 784
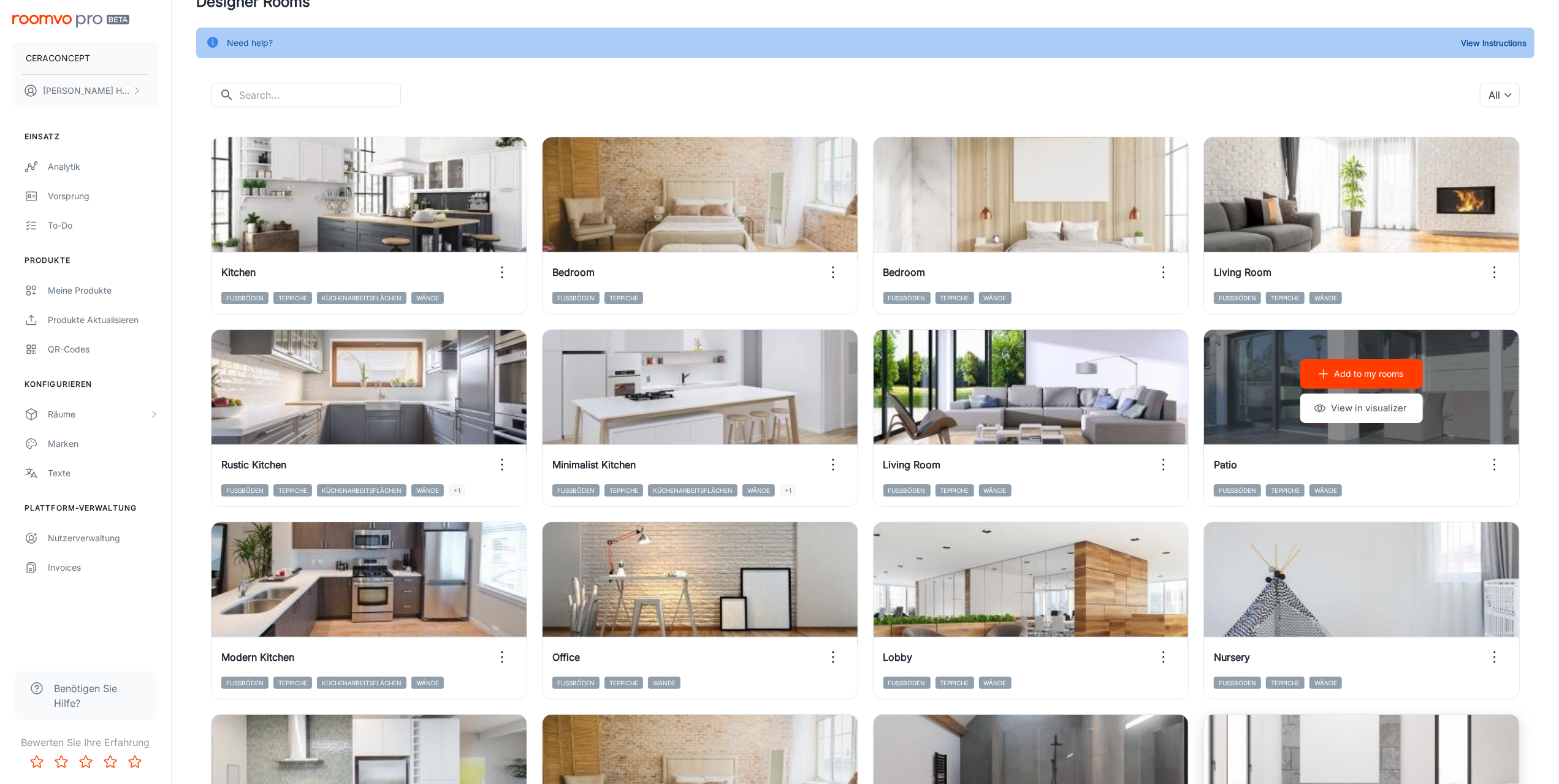
scroll to position [0, 0]
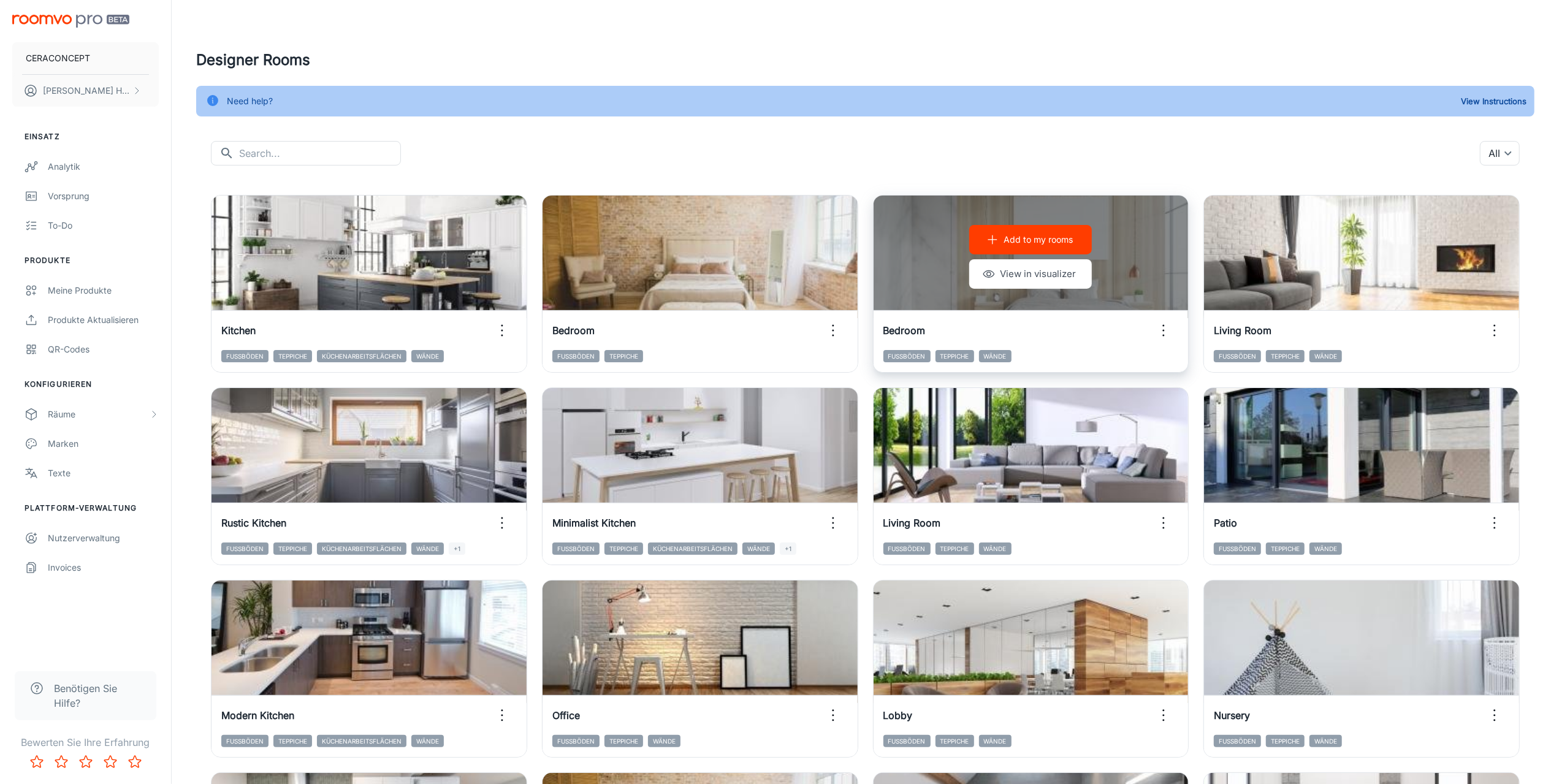
click at [1162, 329] on icon "button" at bounding box center [1163, 330] width 20 height 20
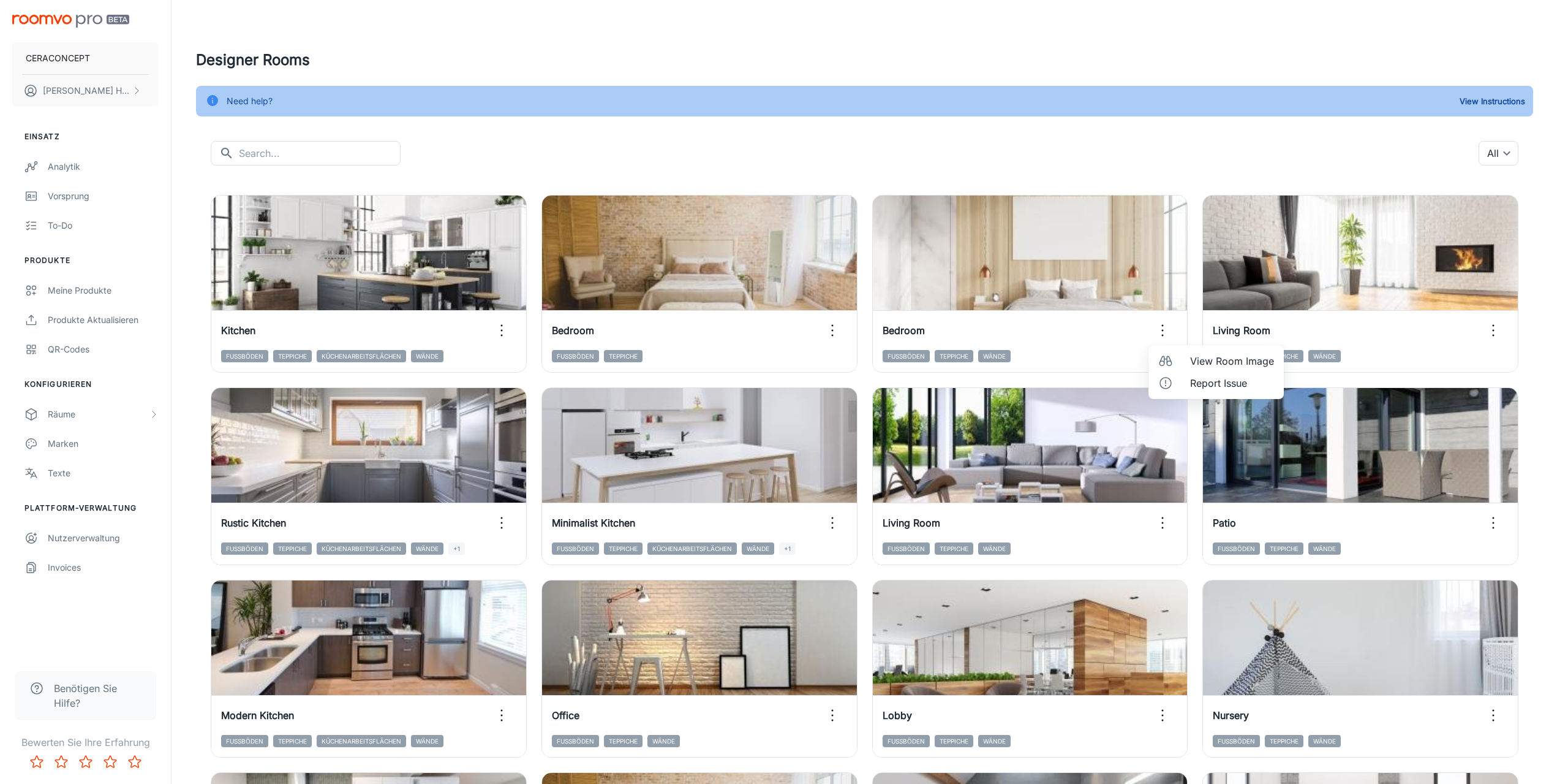
click at [1193, 363] on span "View Room Image" at bounding box center [1232, 361] width 84 height 14
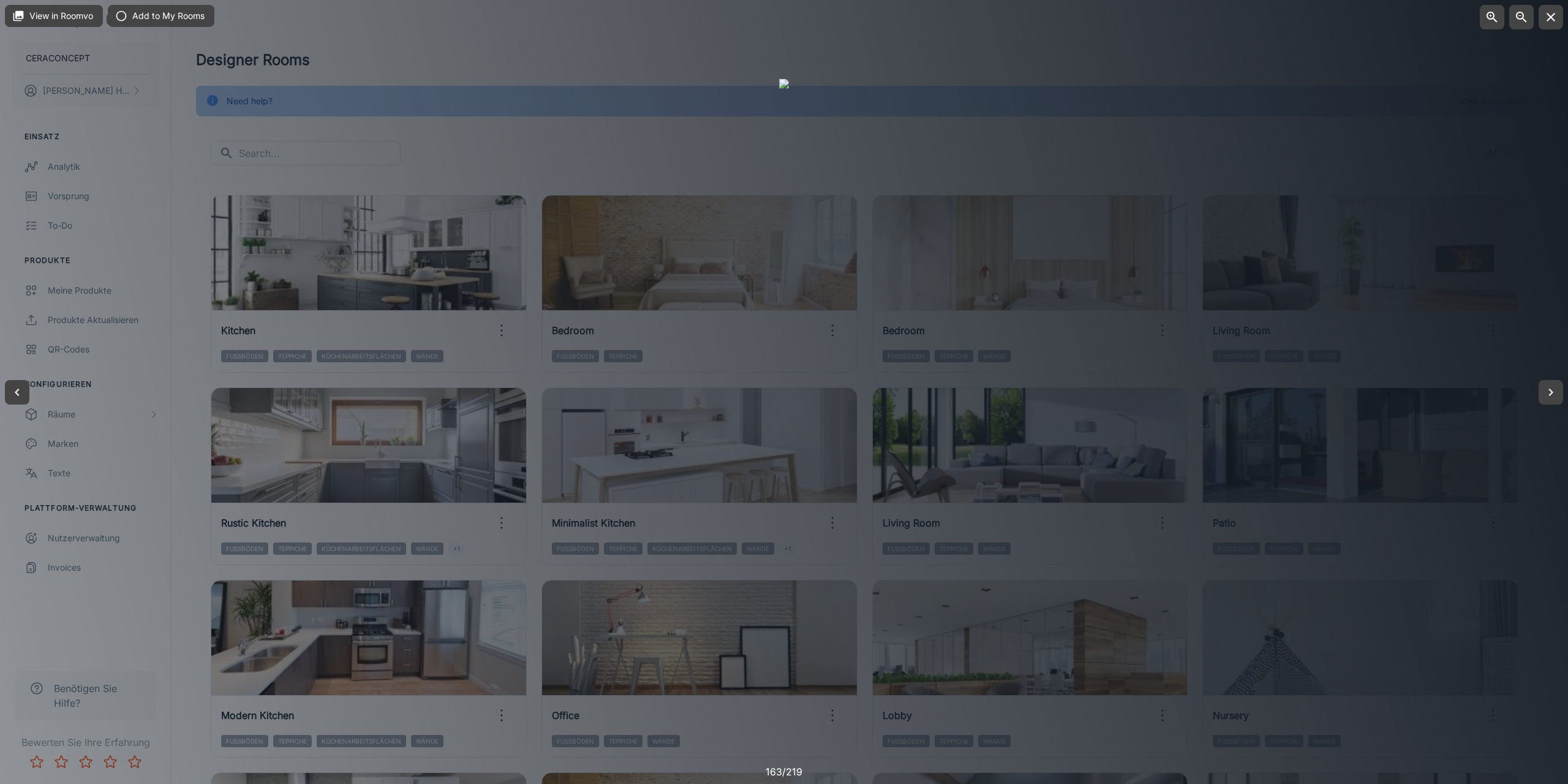
click at [1389, 550] on div at bounding box center [784, 392] width 1568 height 784
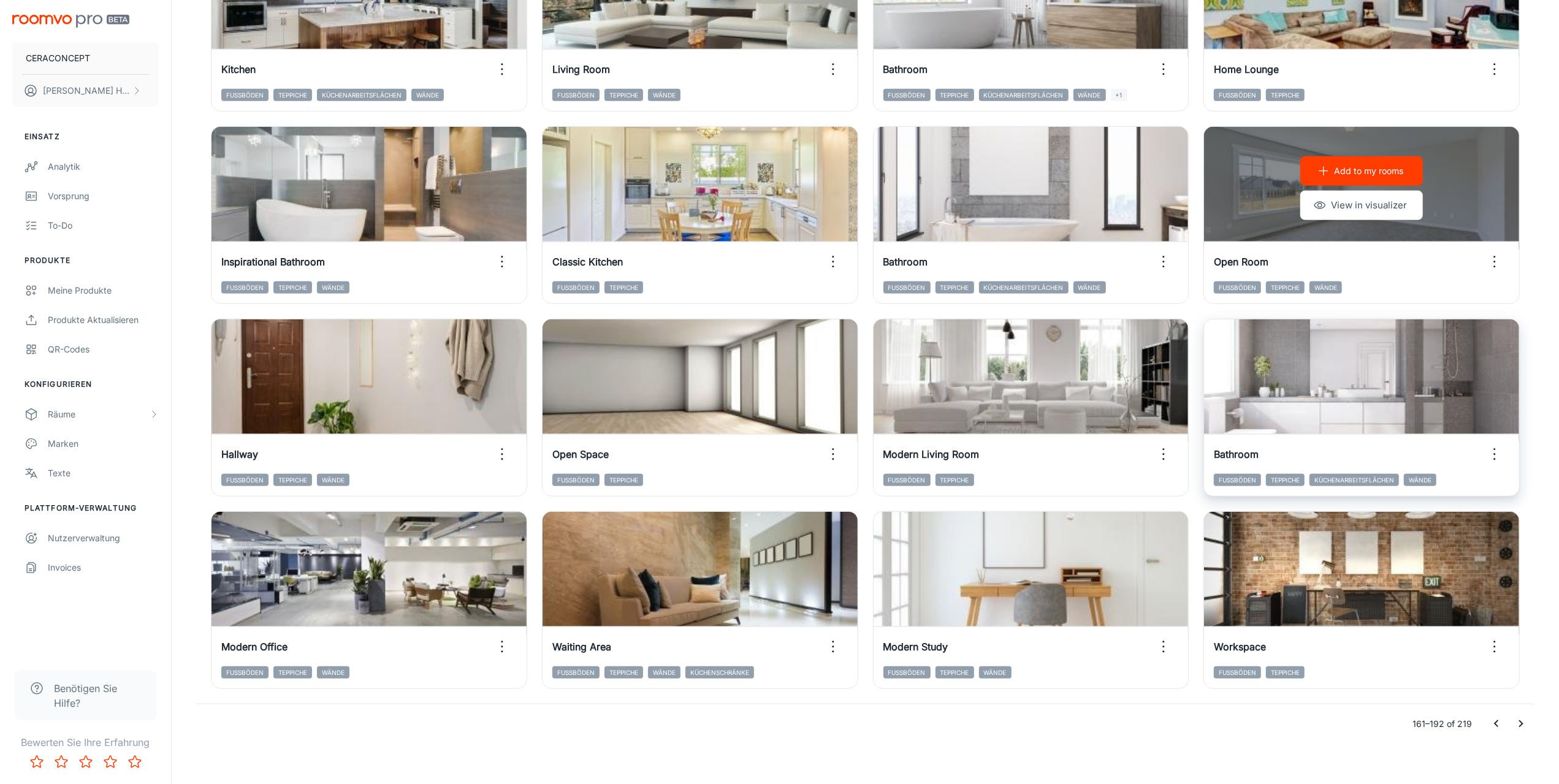
scroll to position [1039, 0]
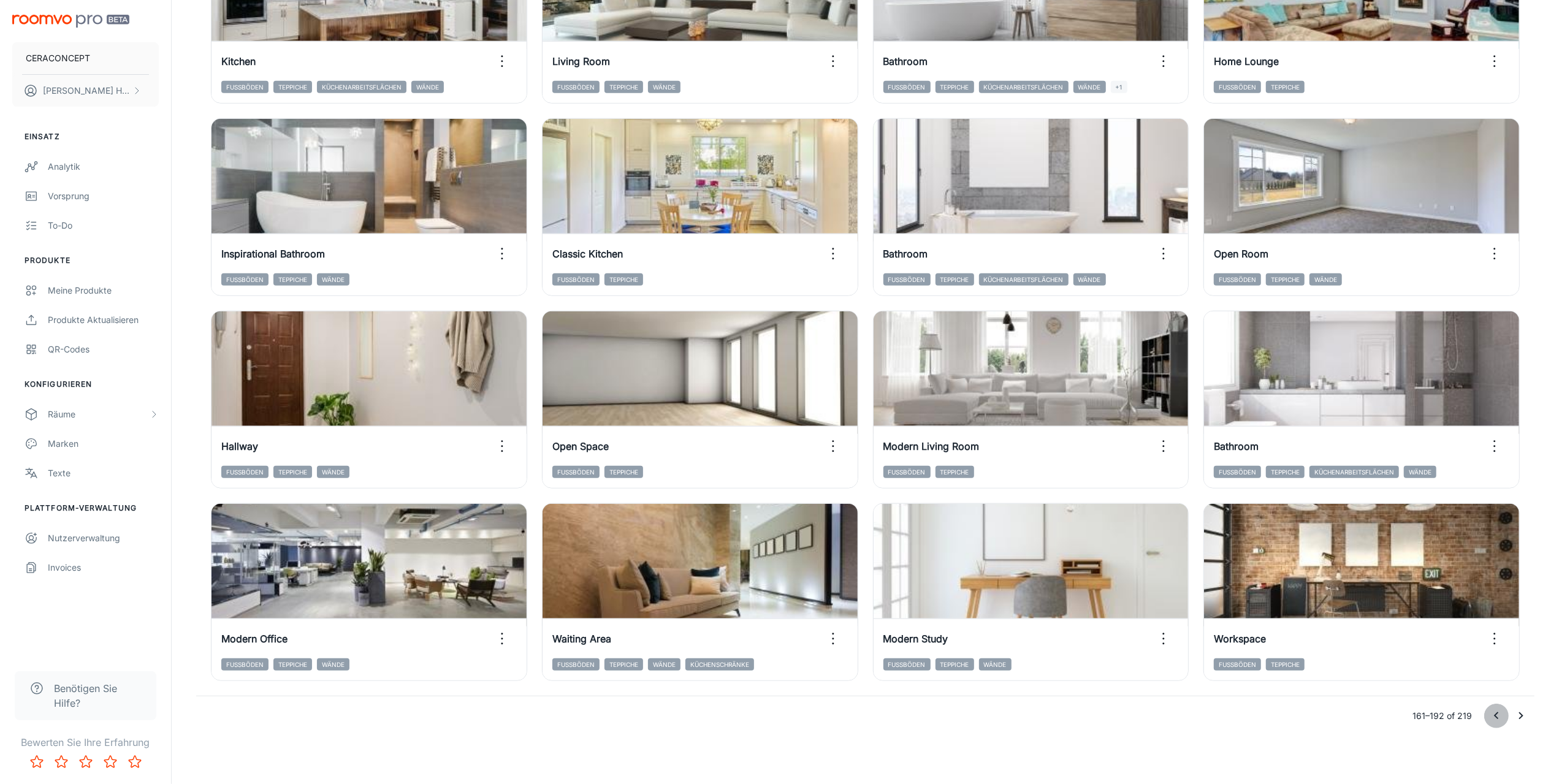
click at [1499, 712] on icon "Go to previous page" at bounding box center [1497, 716] width 14 height 14
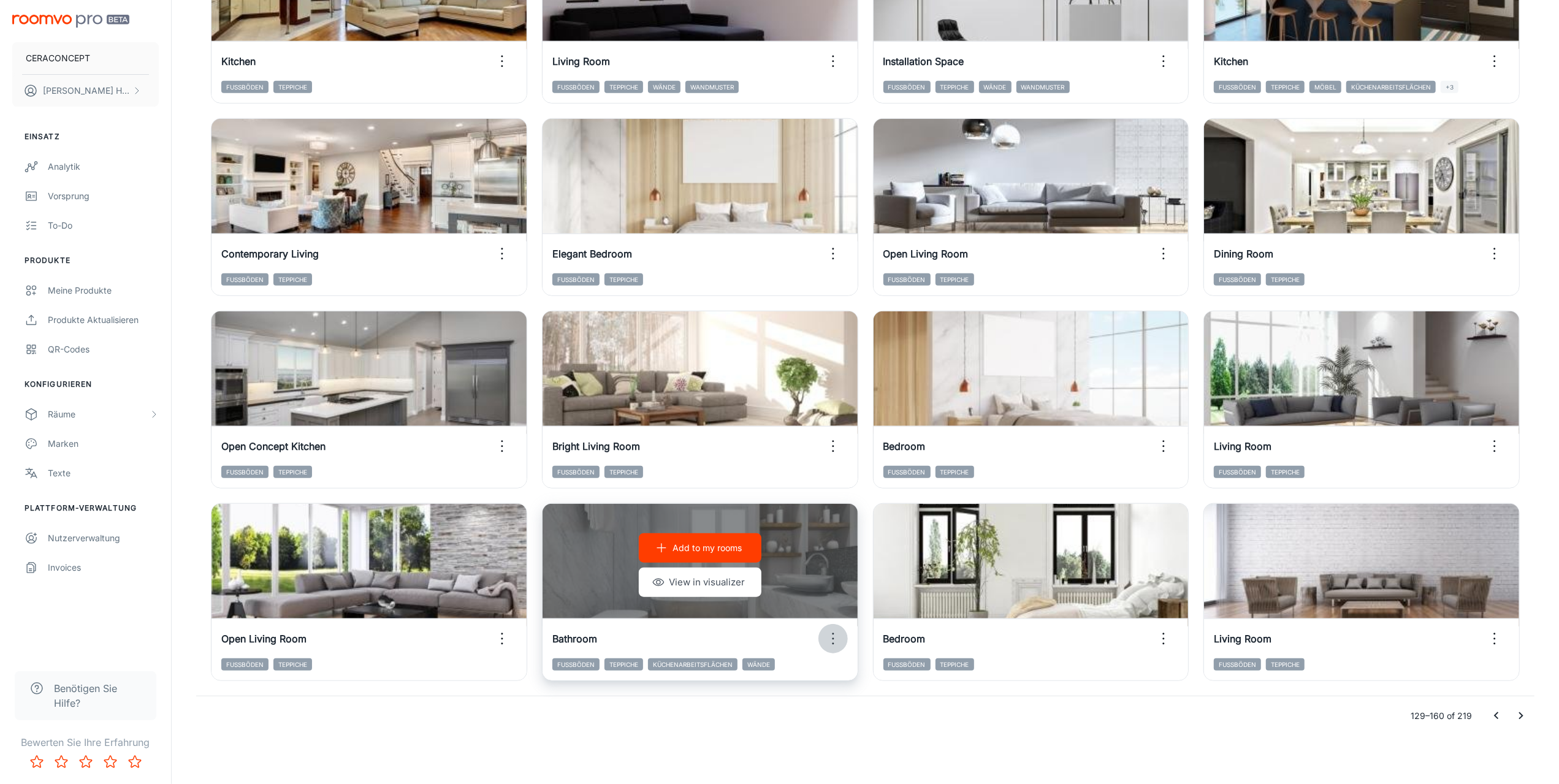
click at [831, 635] on icon "button" at bounding box center [833, 639] width 20 height 20
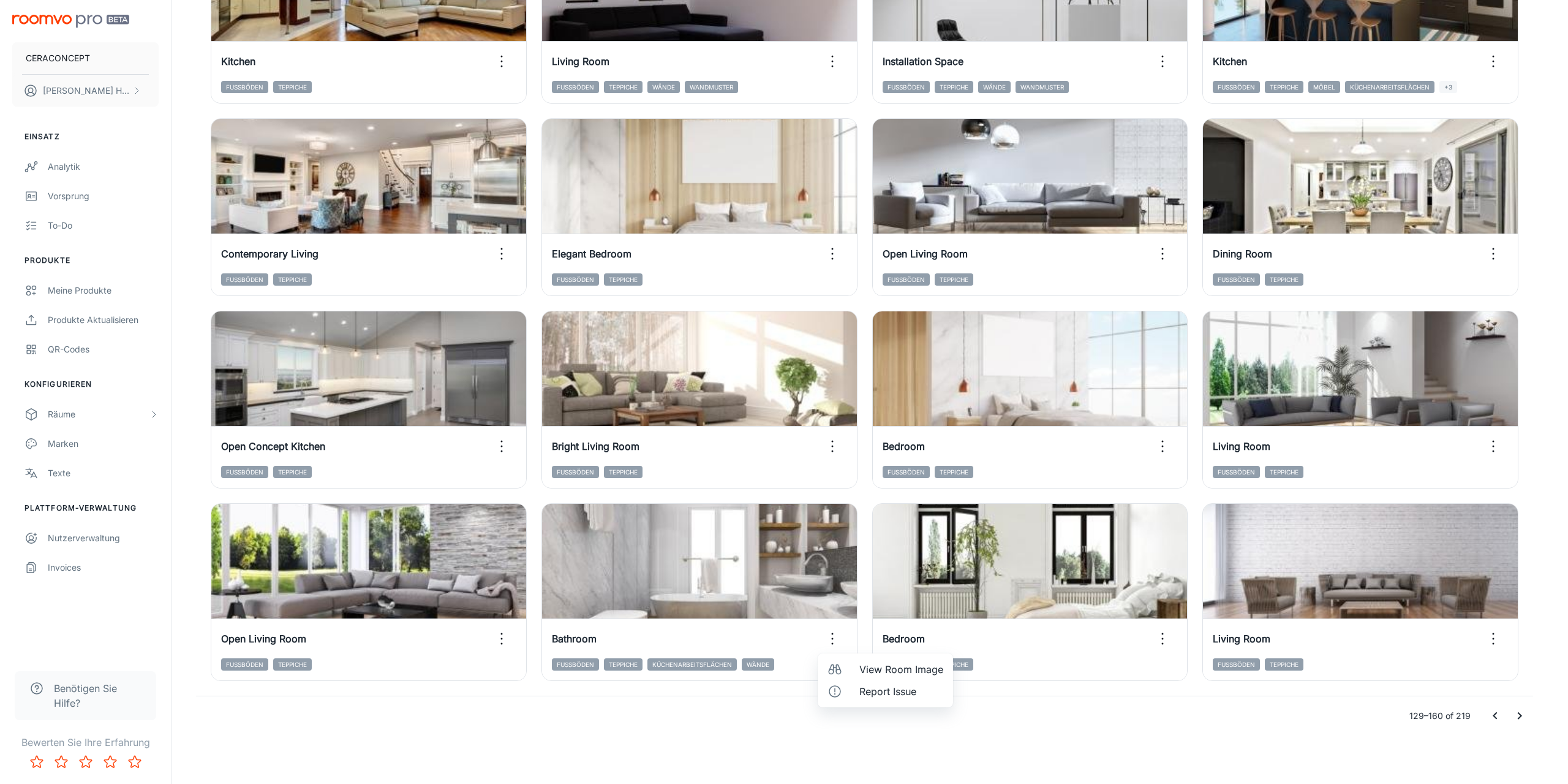
click at [872, 674] on span "View Room Image" at bounding box center [901, 669] width 84 height 14
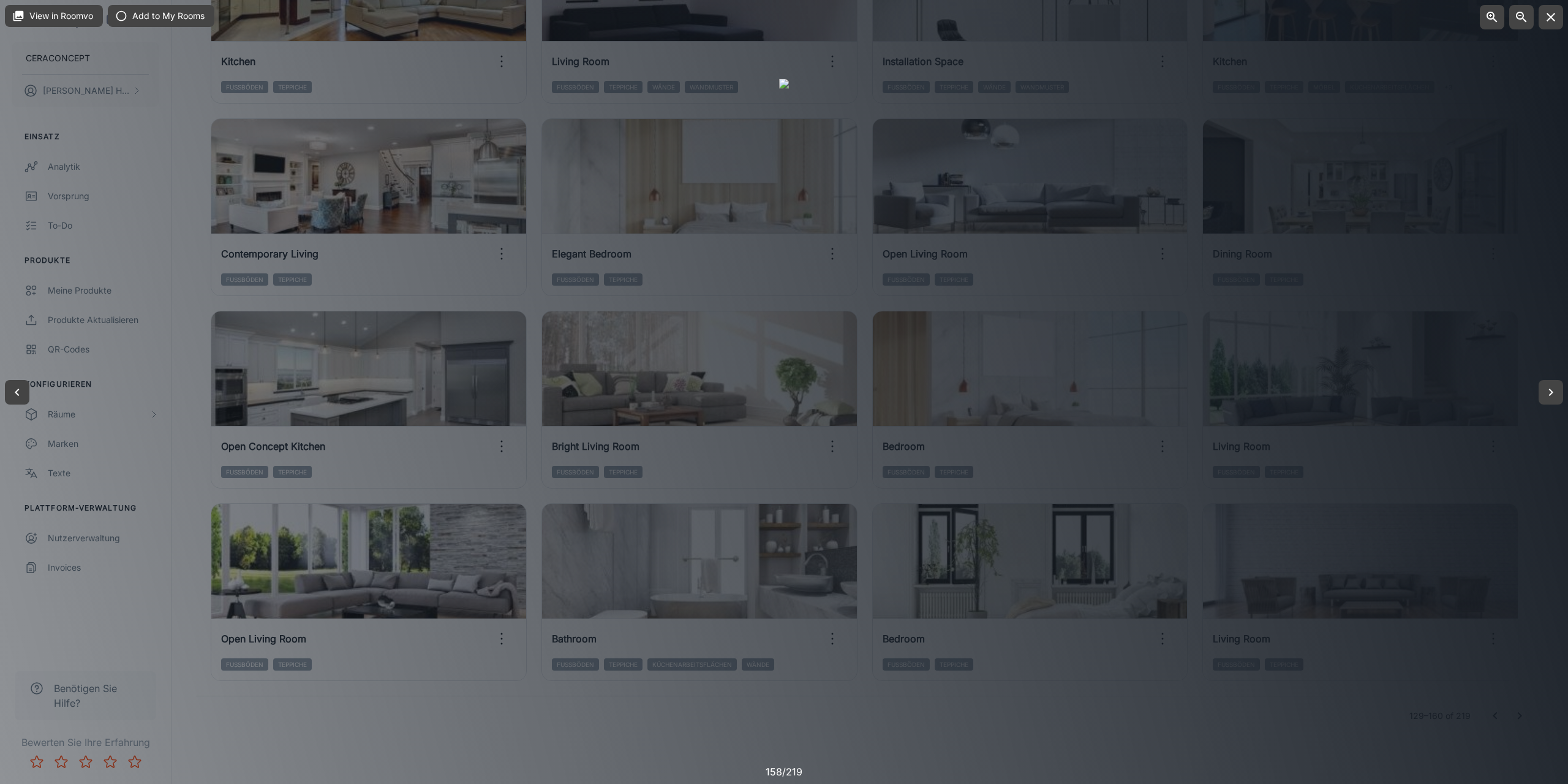
click at [683, 738] on div at bounding box center [784, 392] width 1568 height 784
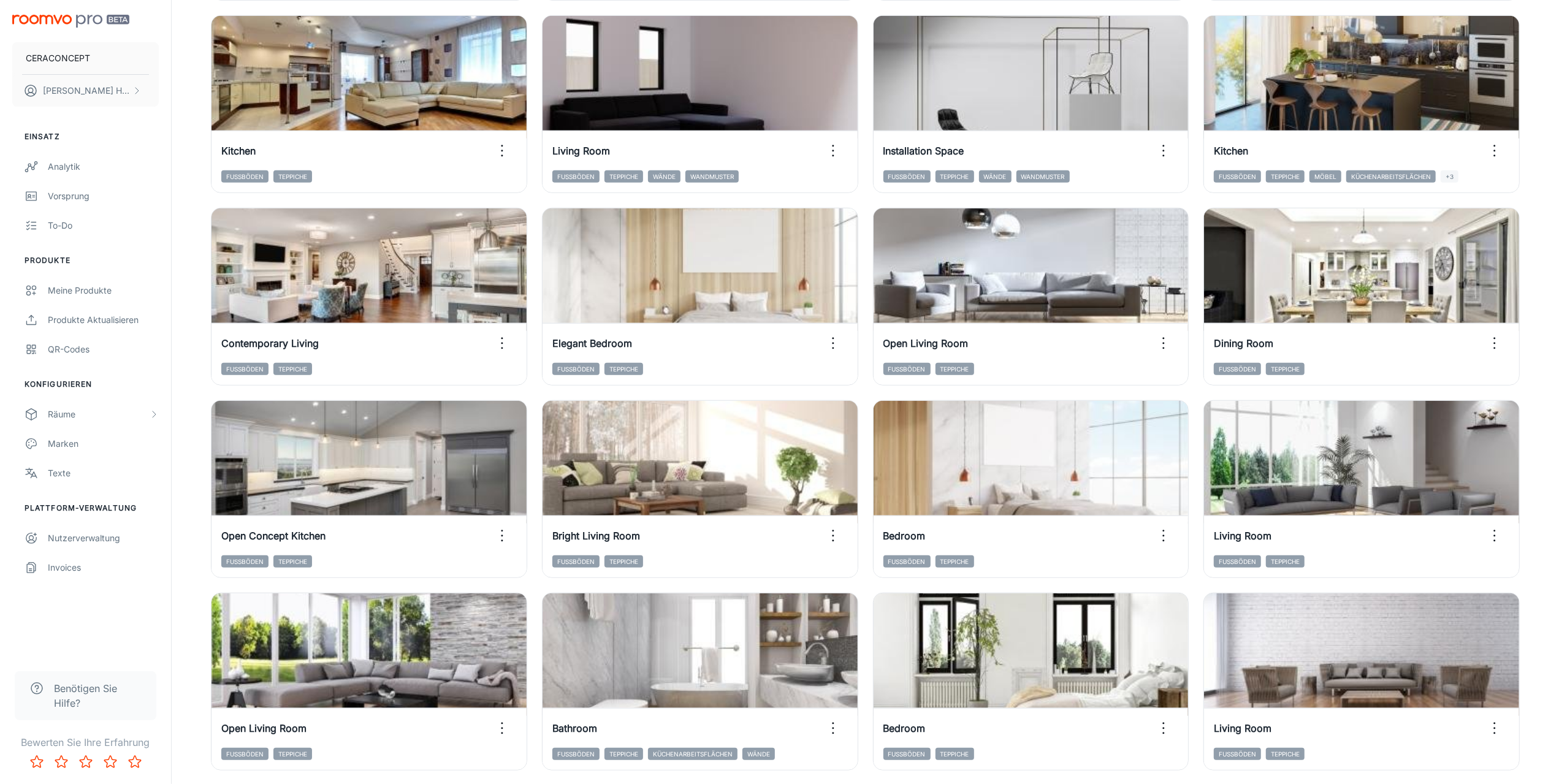
scroll to position [917, 0]
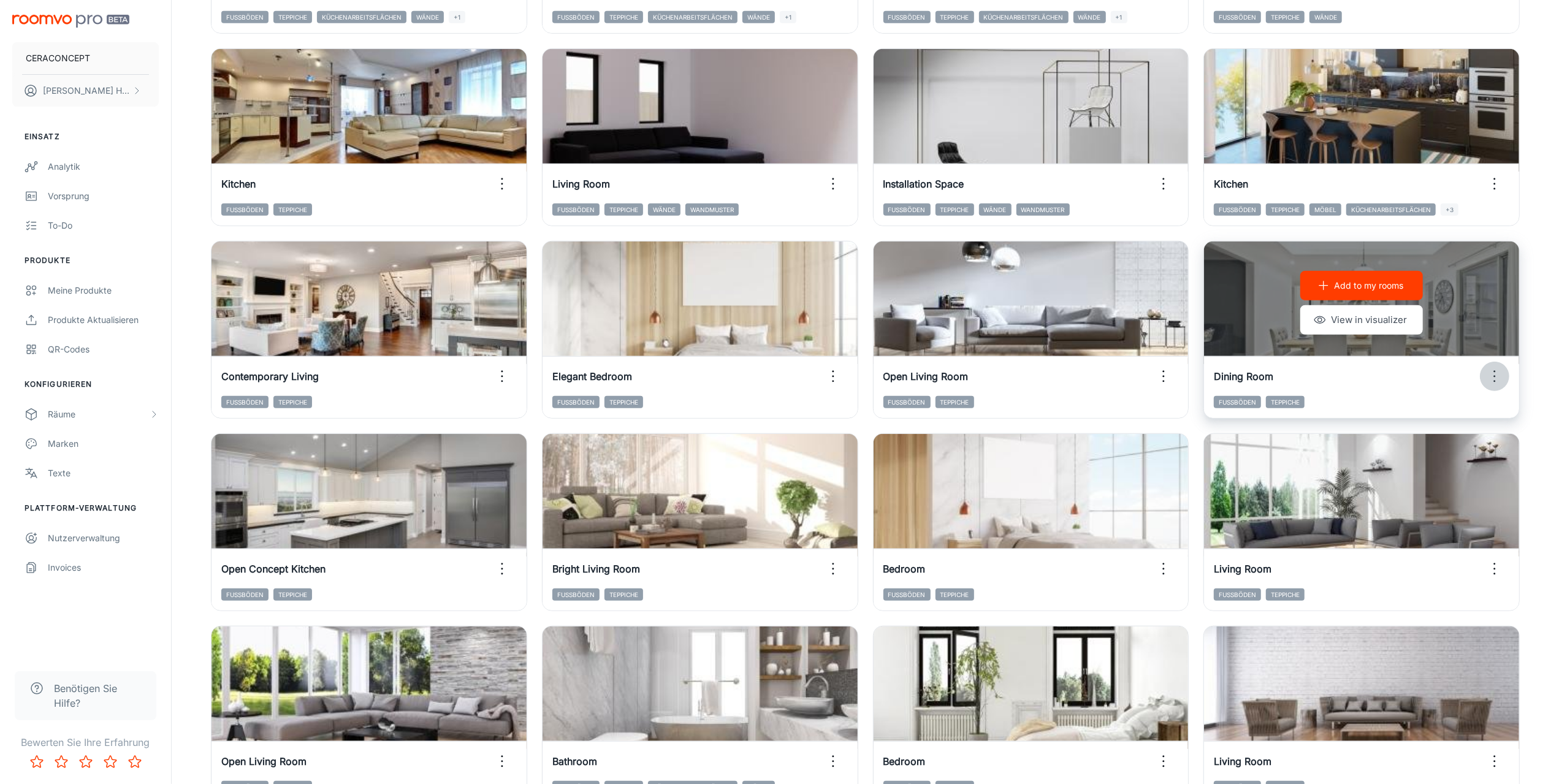
click at [1492, 376] on icon "button" at bounding box center [1494, 376] width 20 height 20
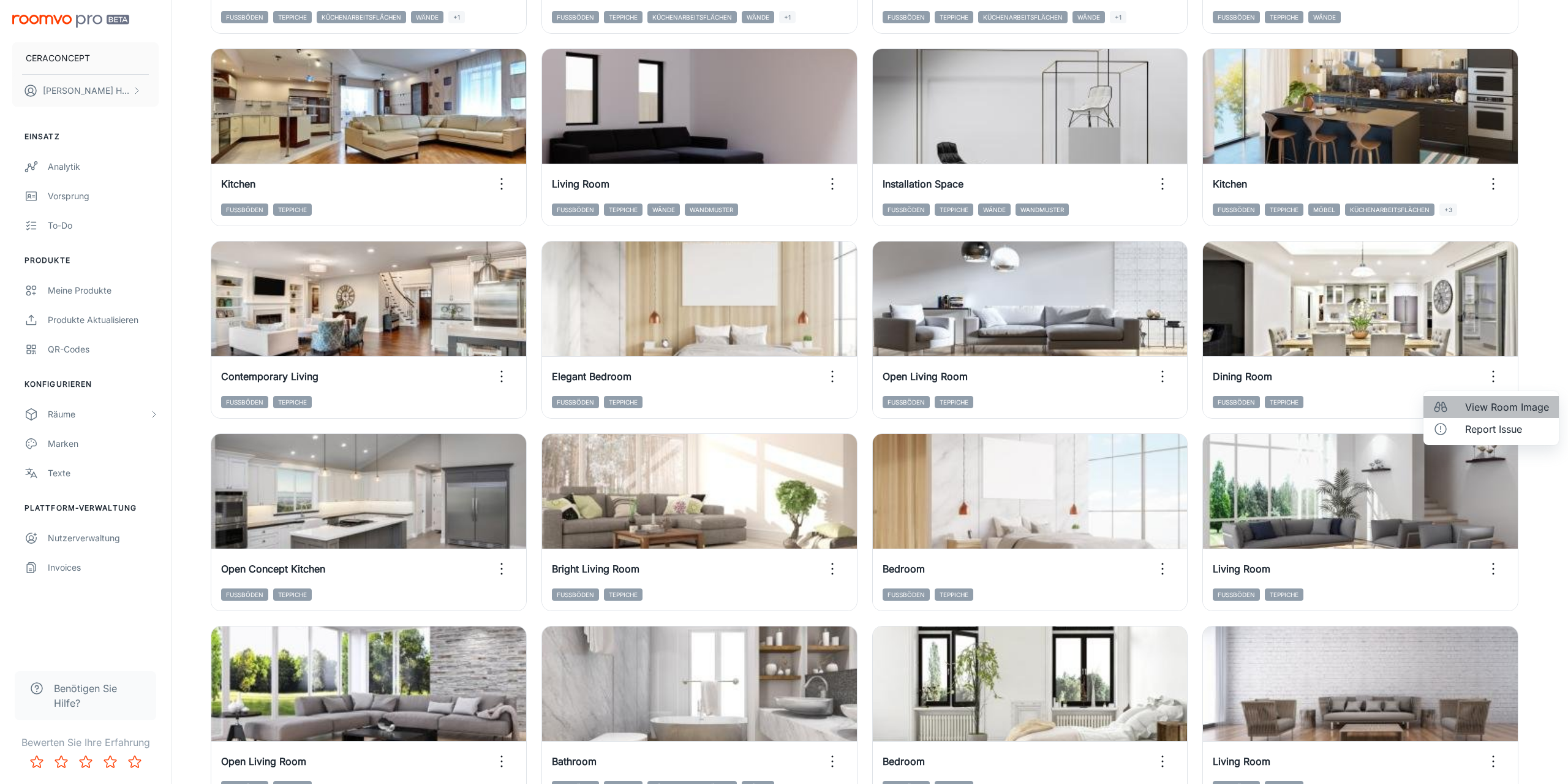
click at [1462, 403] on li "View Room Image" at bounding box center [1491, 407] width 135 height 22
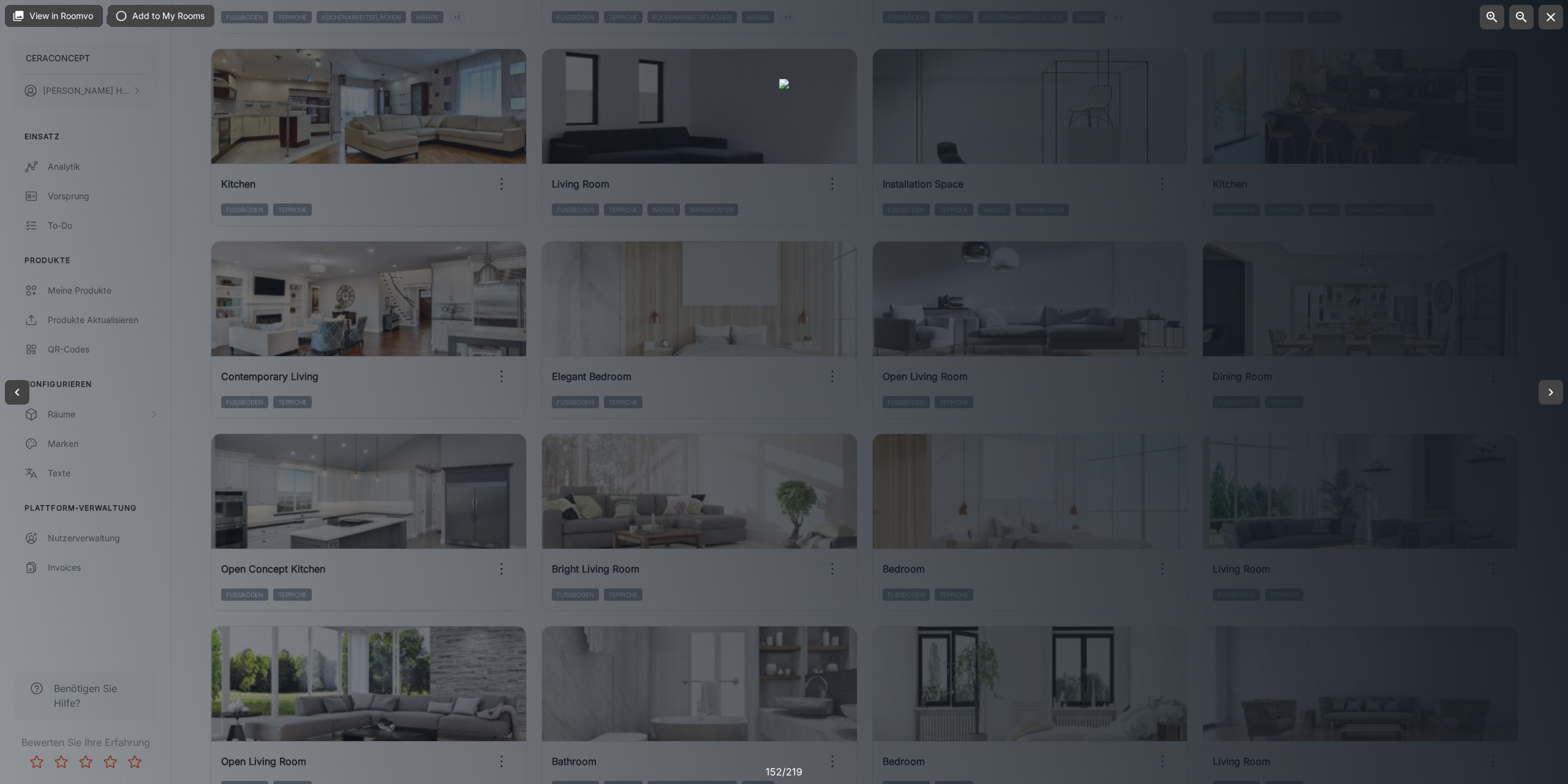
click at [1528, 591] on div at bounding box center [784, 392] width 1568 height 784
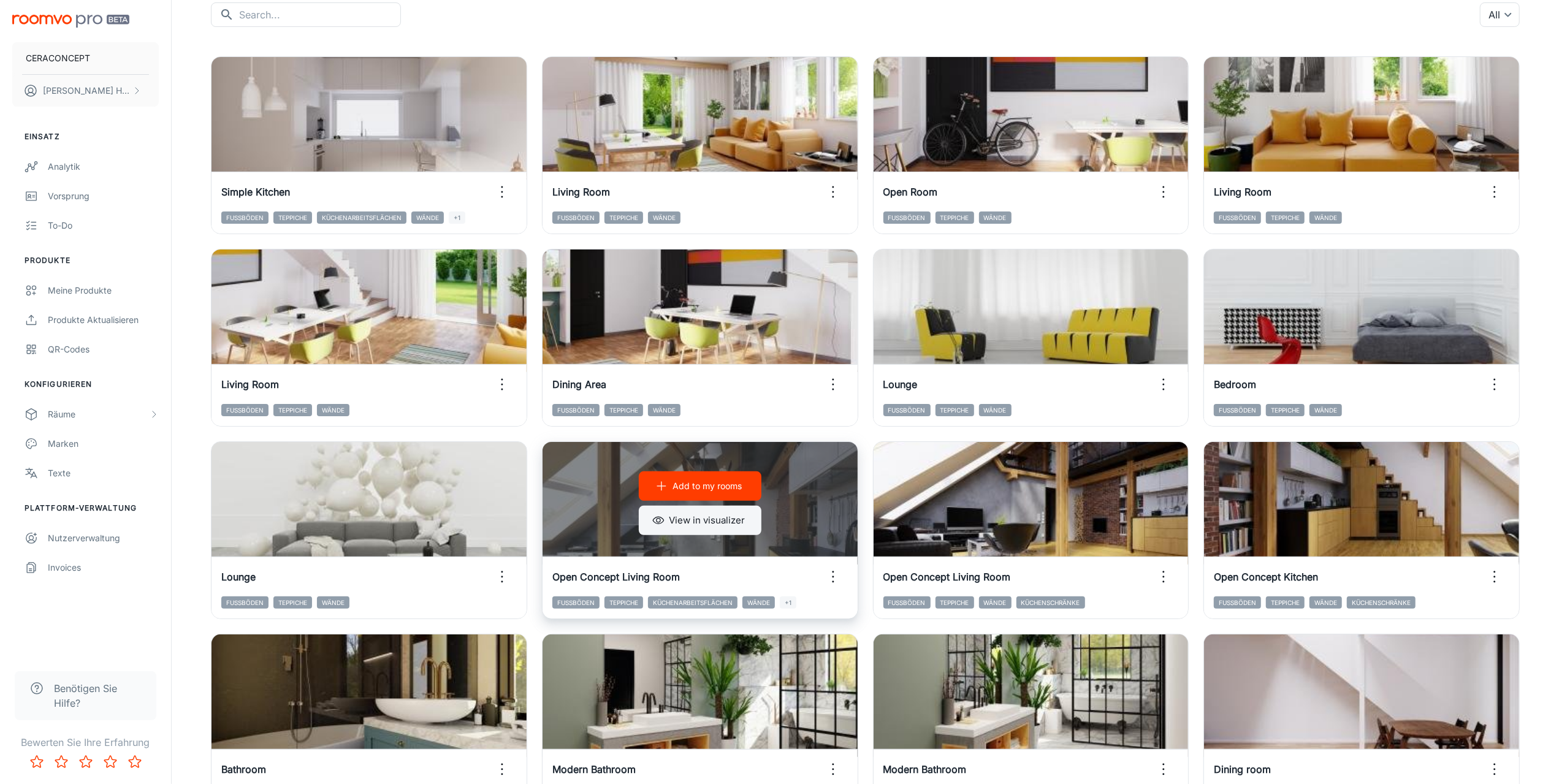
scroll to position [120, 0]
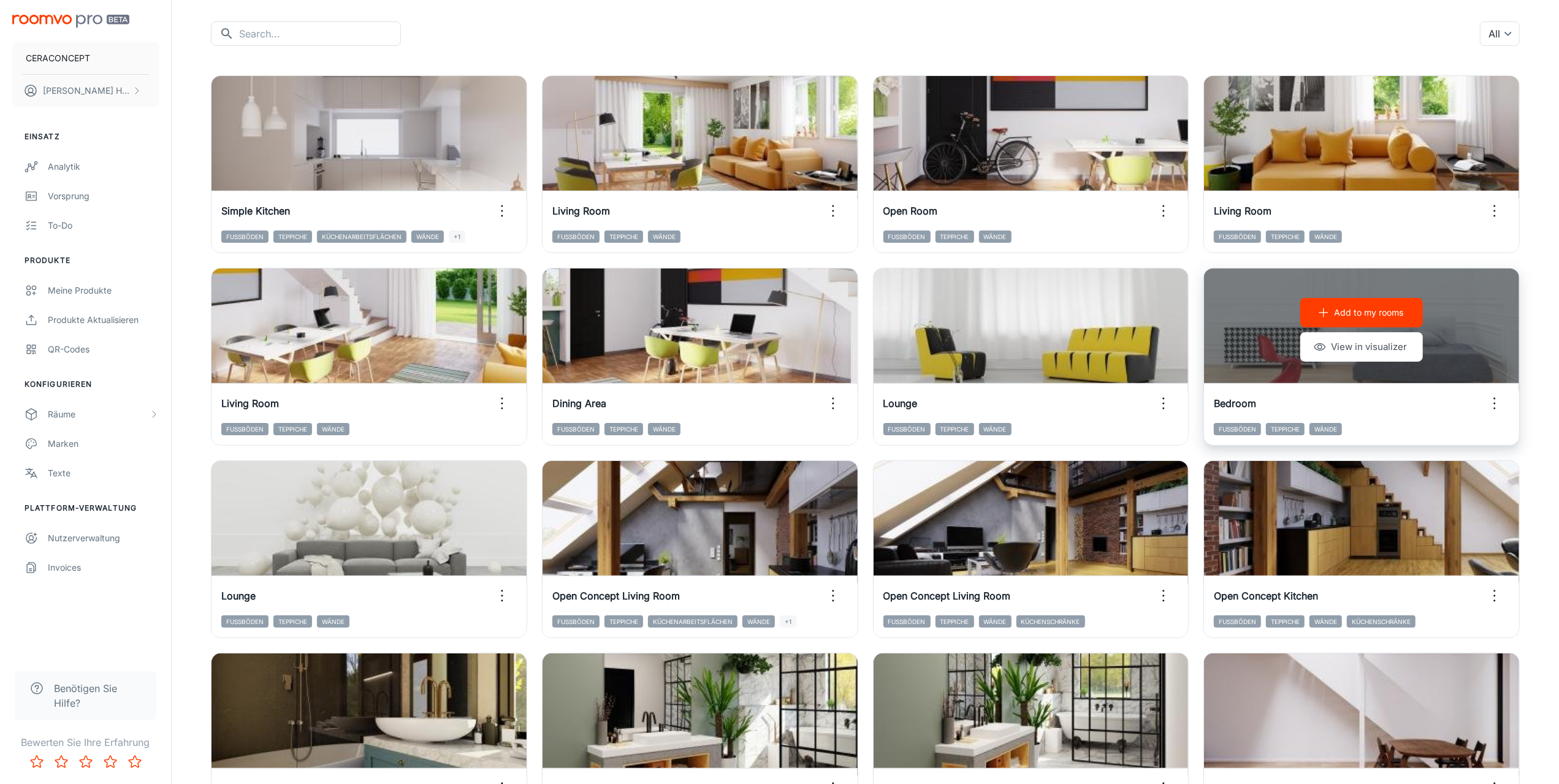
click at [1493, 399] on icon "button" at bounding box center [1494, 403] width 20 height 20
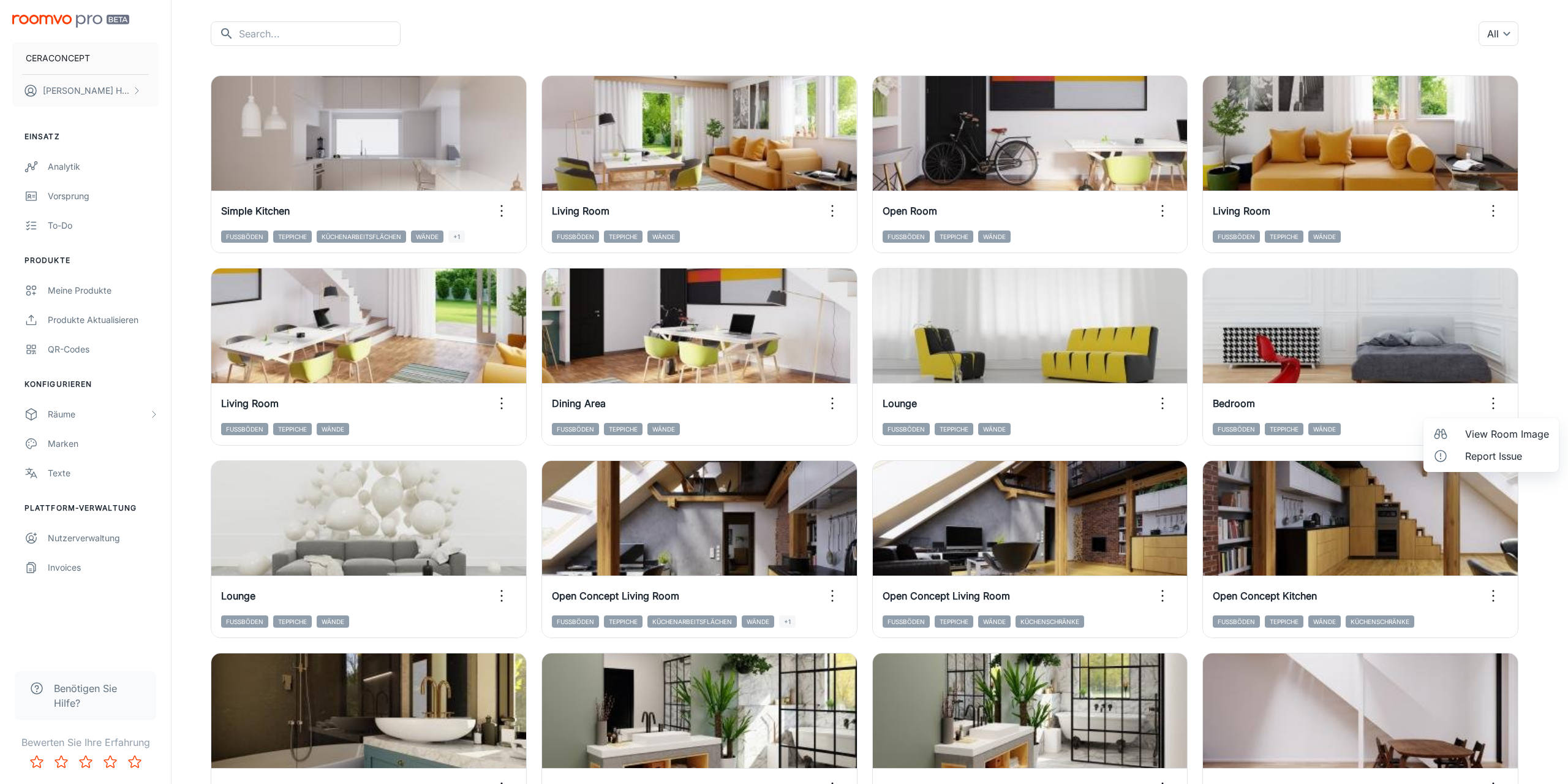
click at [1471, 431] on span "View Room Image" at bounding box center [1506, 434] width 84 height 14
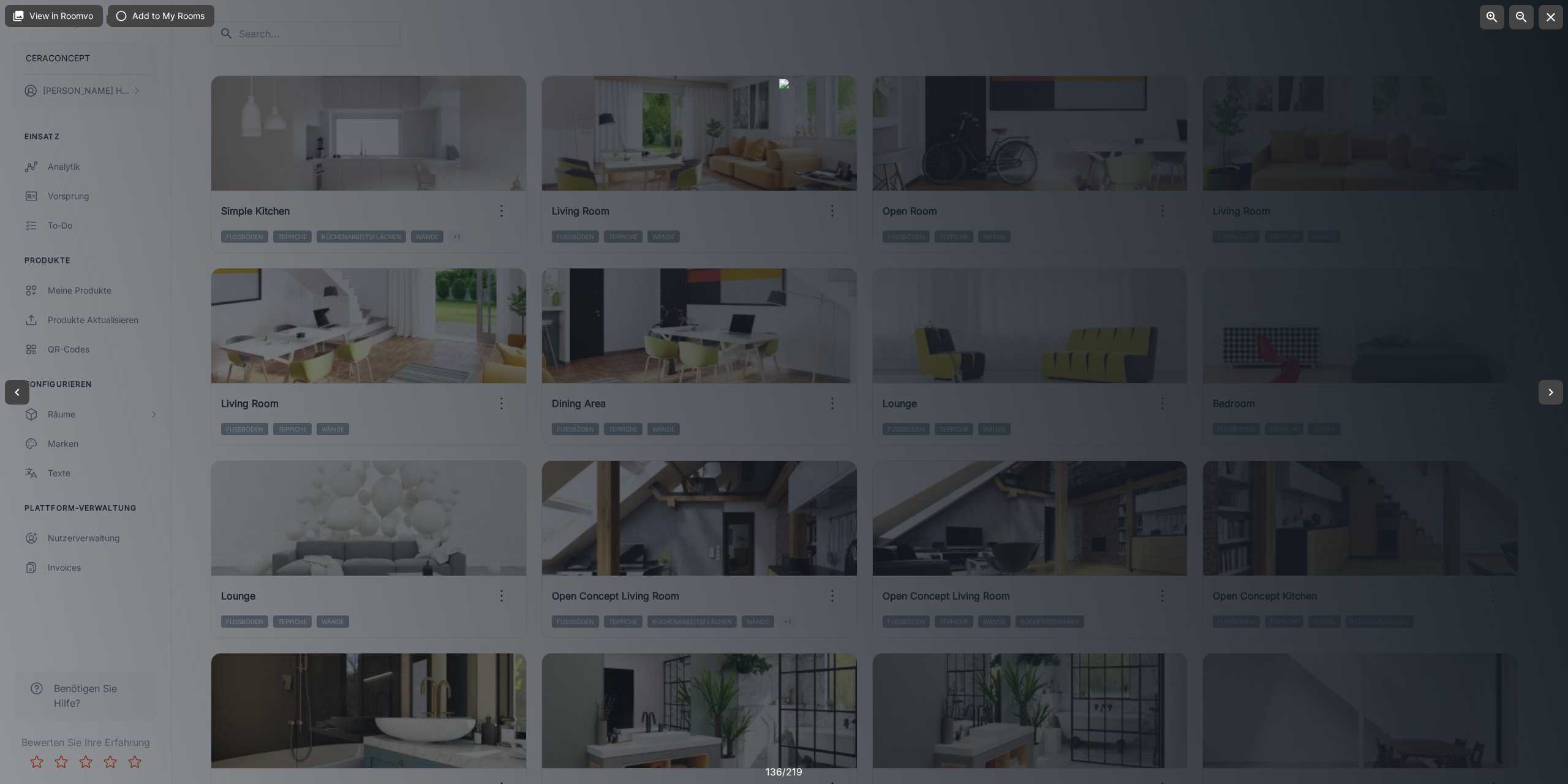
click at [1557, 453] on div at bounding box center [784, 392] width 1568 height 784
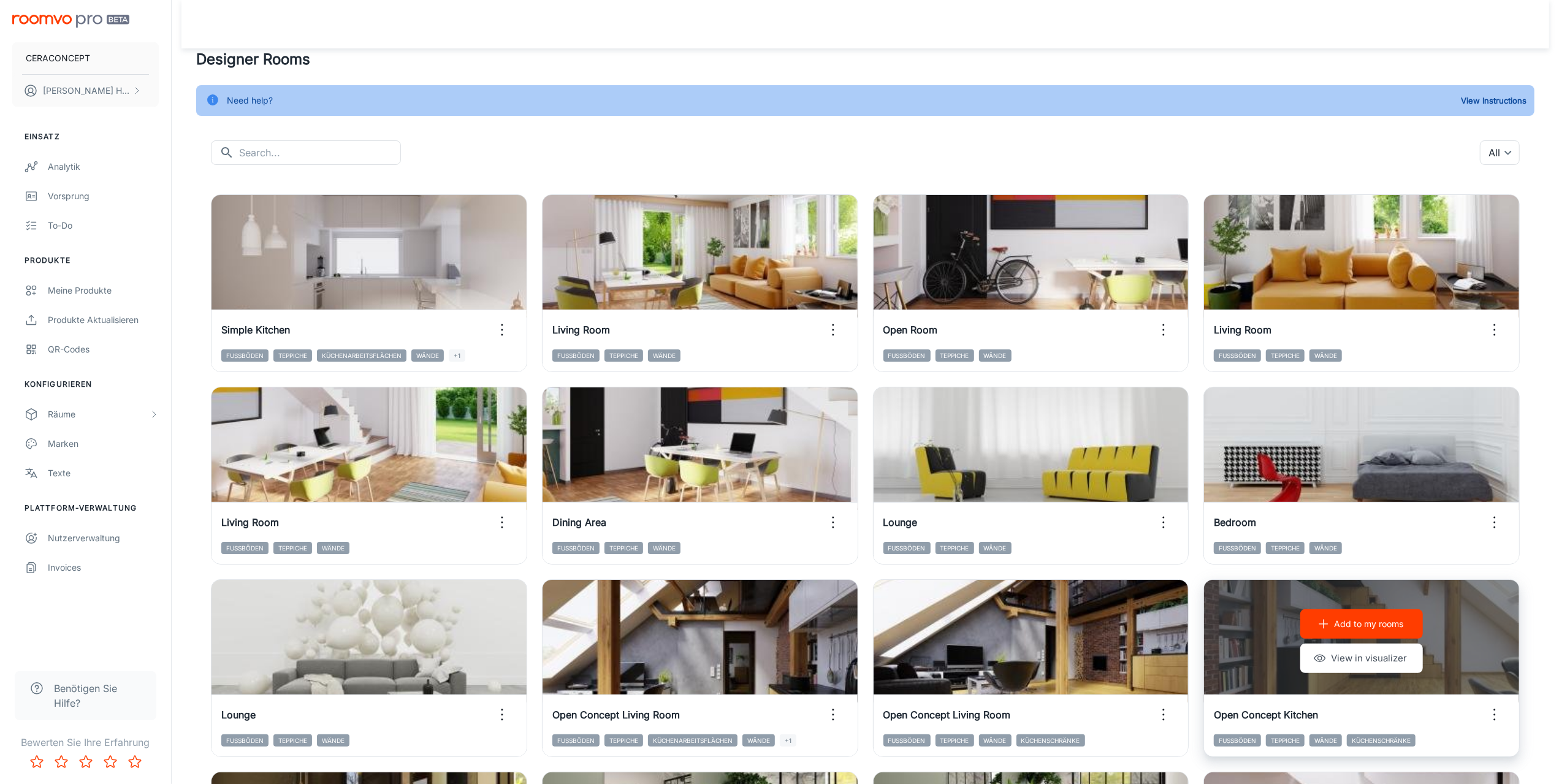
scroll to position [0, 0]
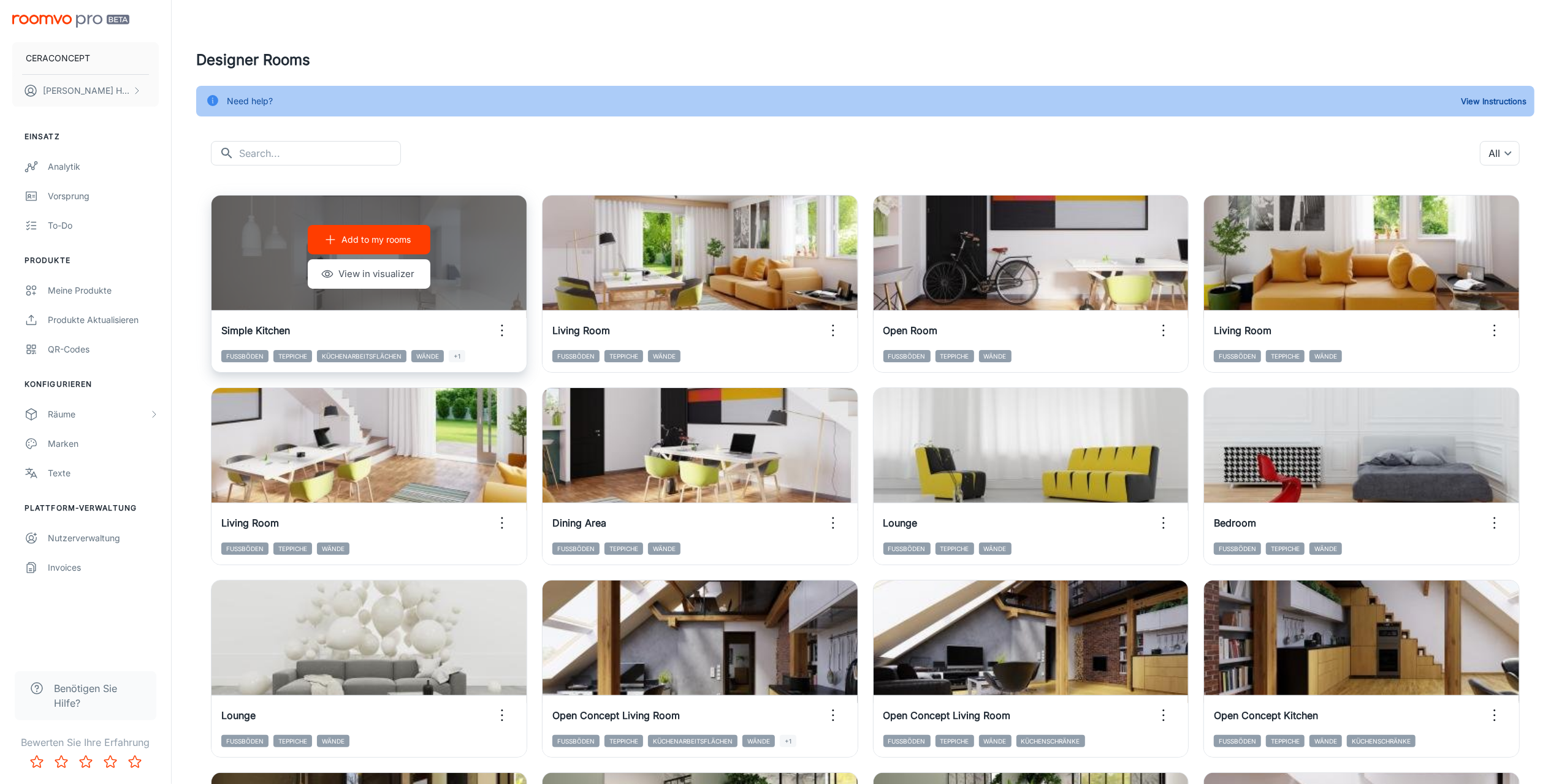
click at [503, 320] on icon "button" at bounding box center [502, 330] width 20 height 20
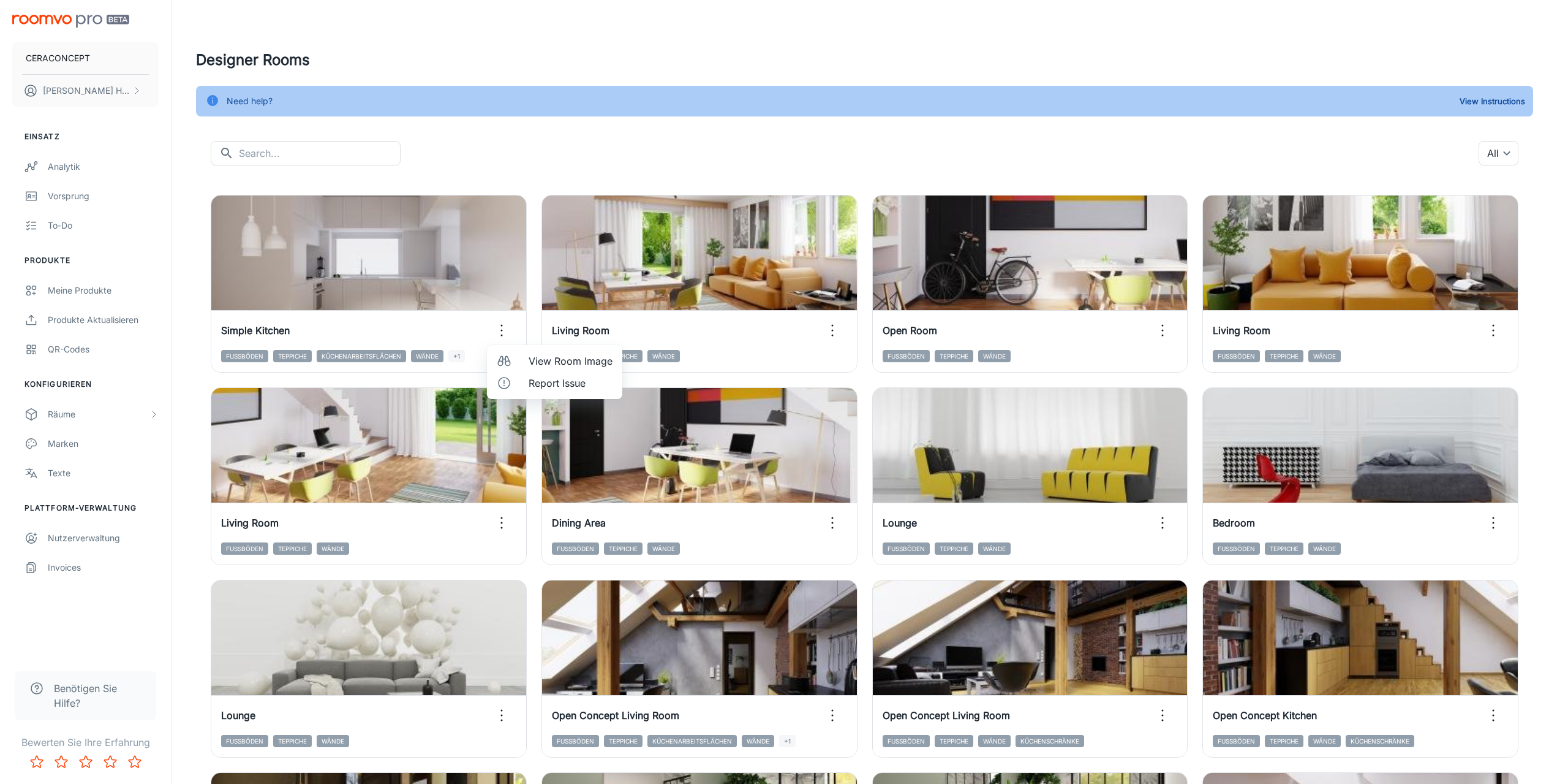
click at [570, 360] on span "View Room Image" at bounding box center [570, 361] width 84 height 14
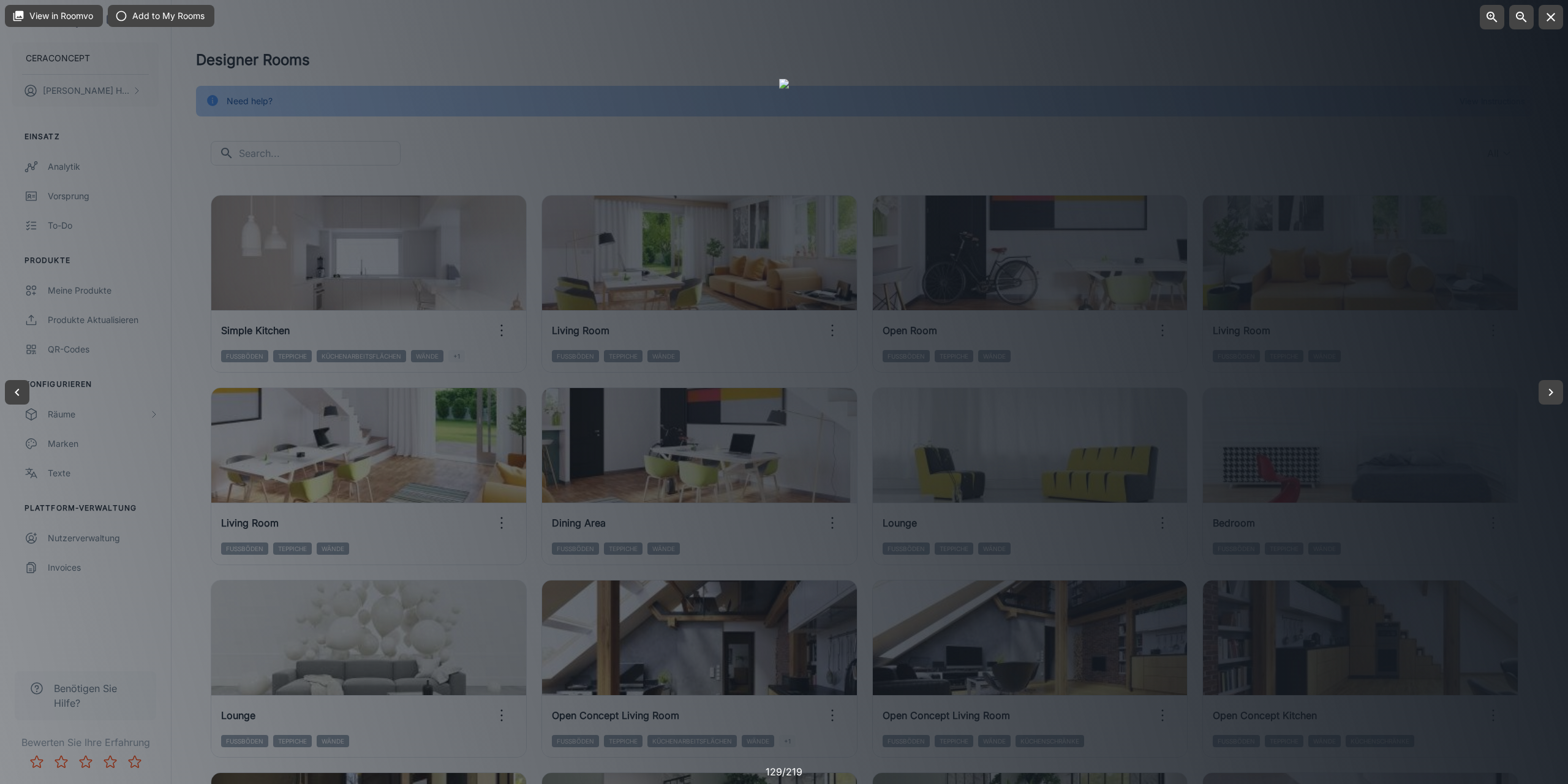
click at [1436, 364] on div at bounding box center [784, 392] width 1568 height 784
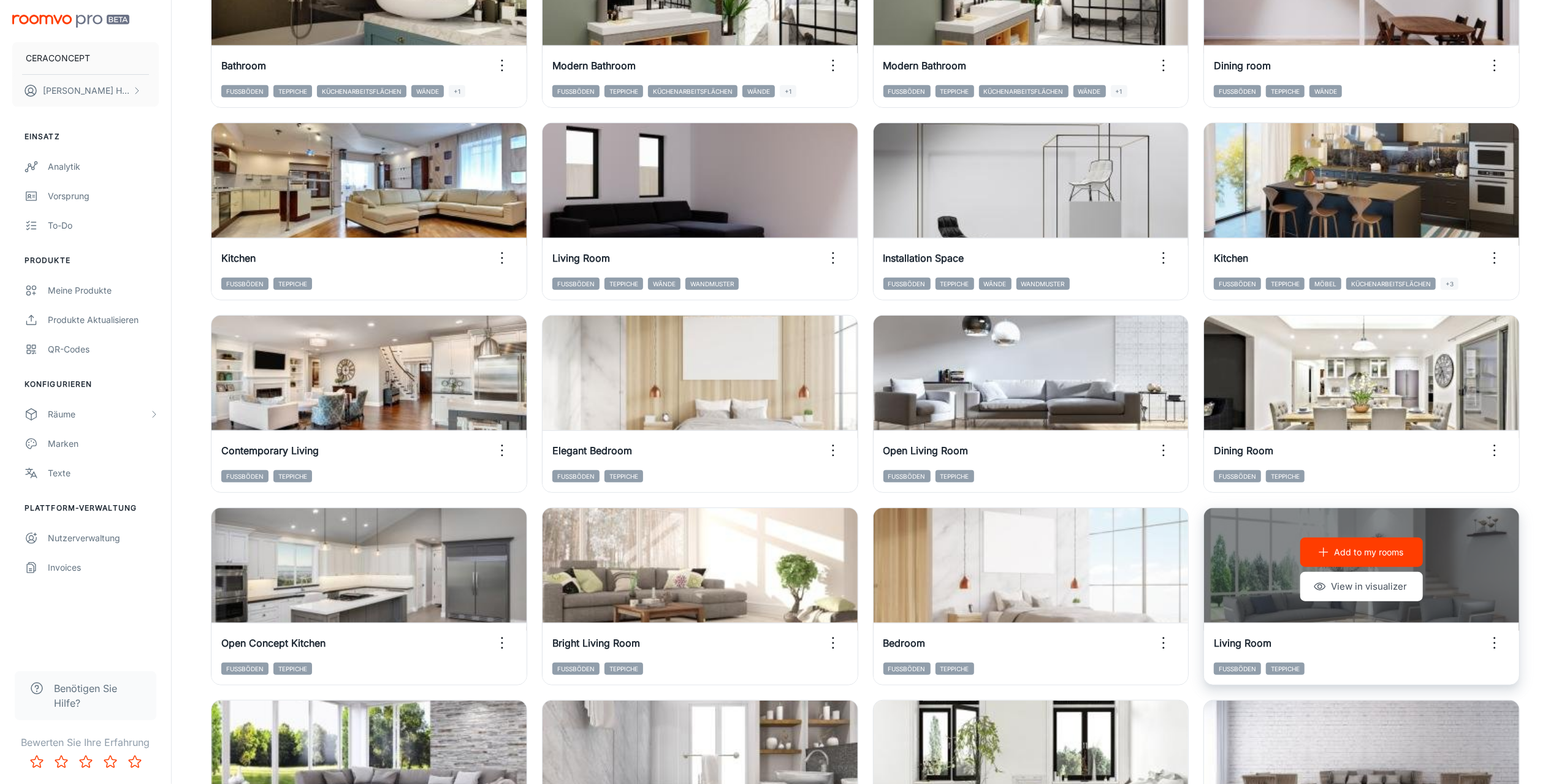
scroll to position [1039, 0]
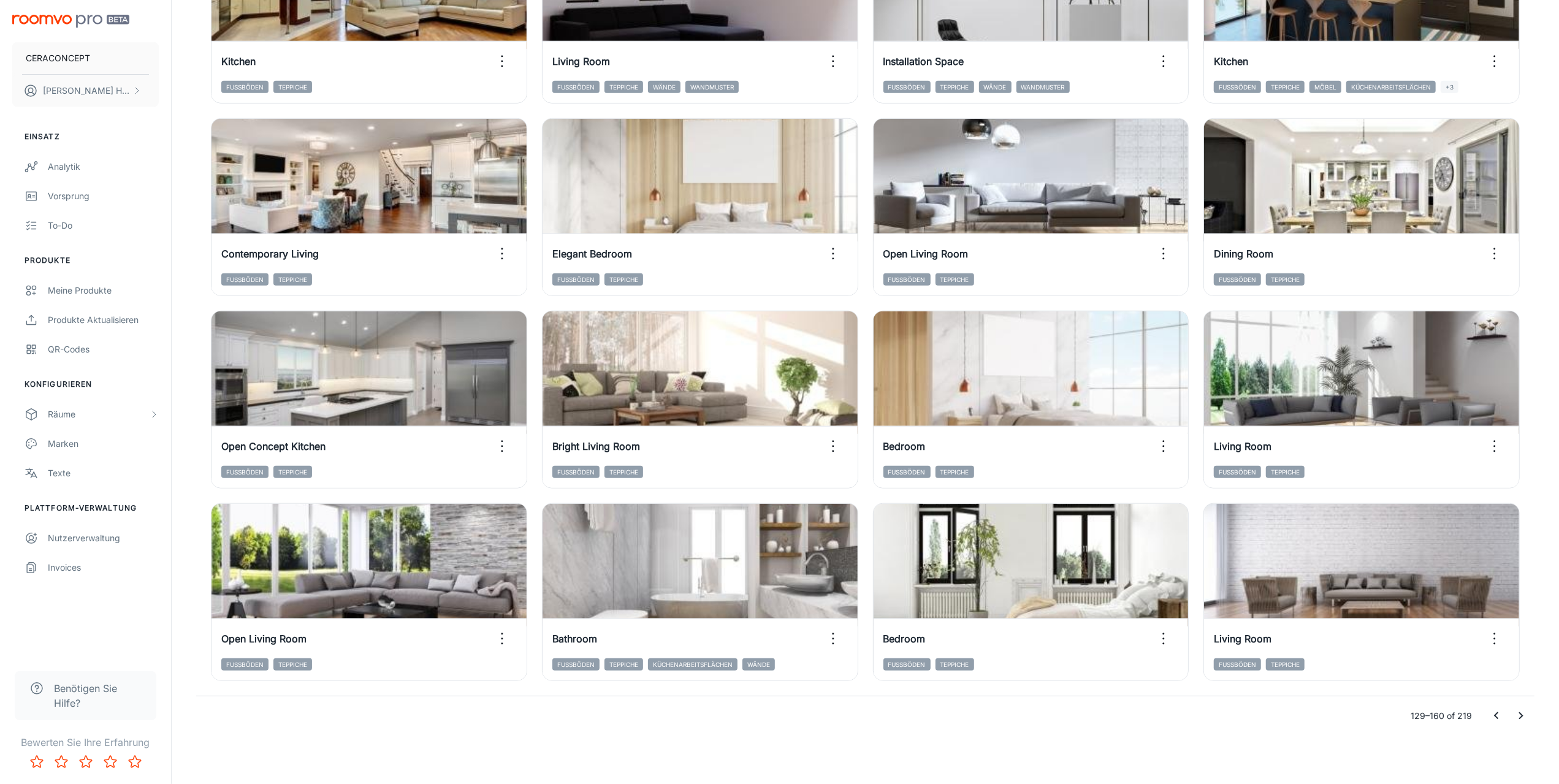
click at [1498, 717] on icon "Go to previous page" at bounding box center [1497, 716] width 14 height 14
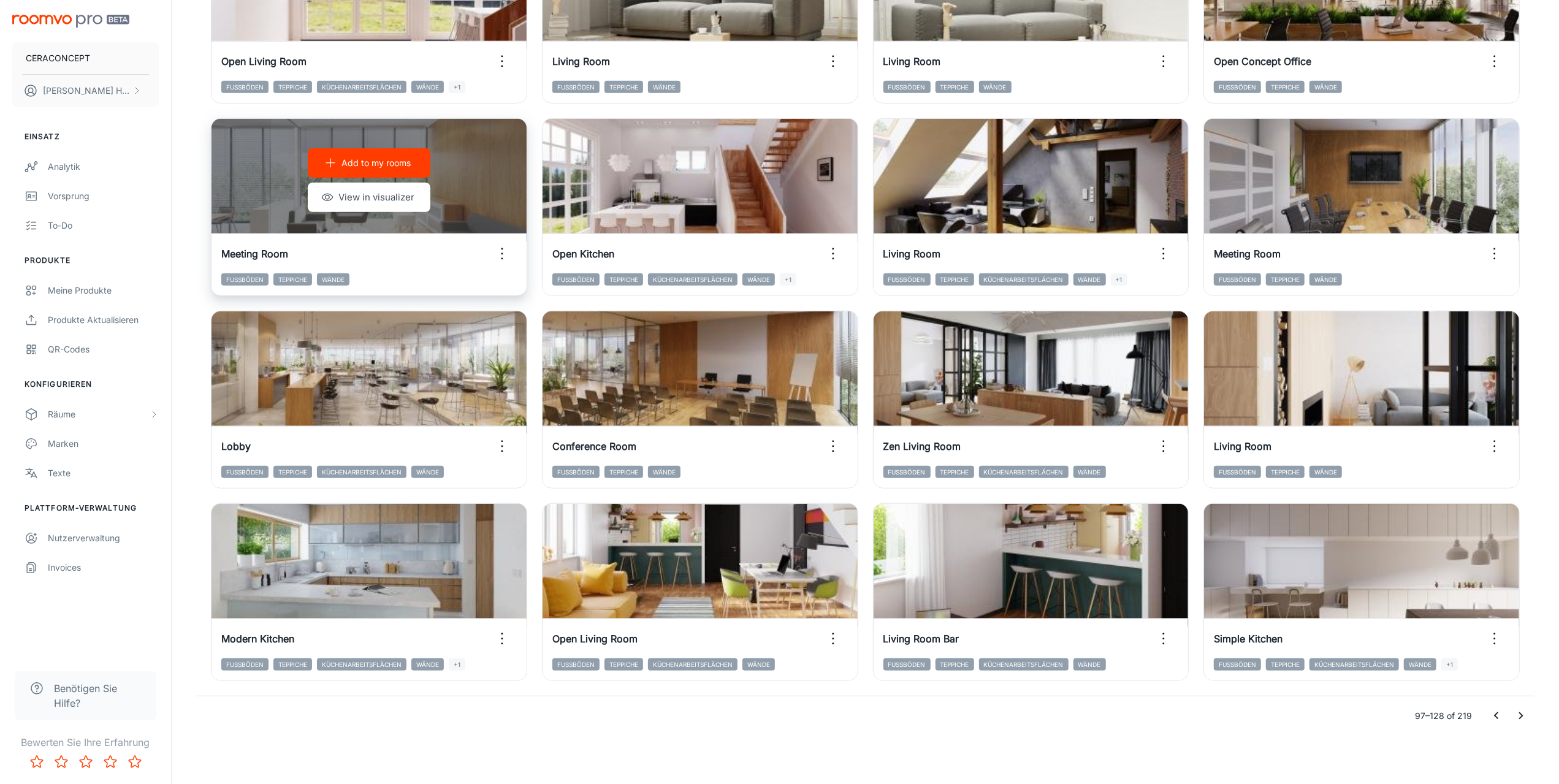
click at [504, 258] on icon "button" at bounding box center [502, 253] width 20 height 20
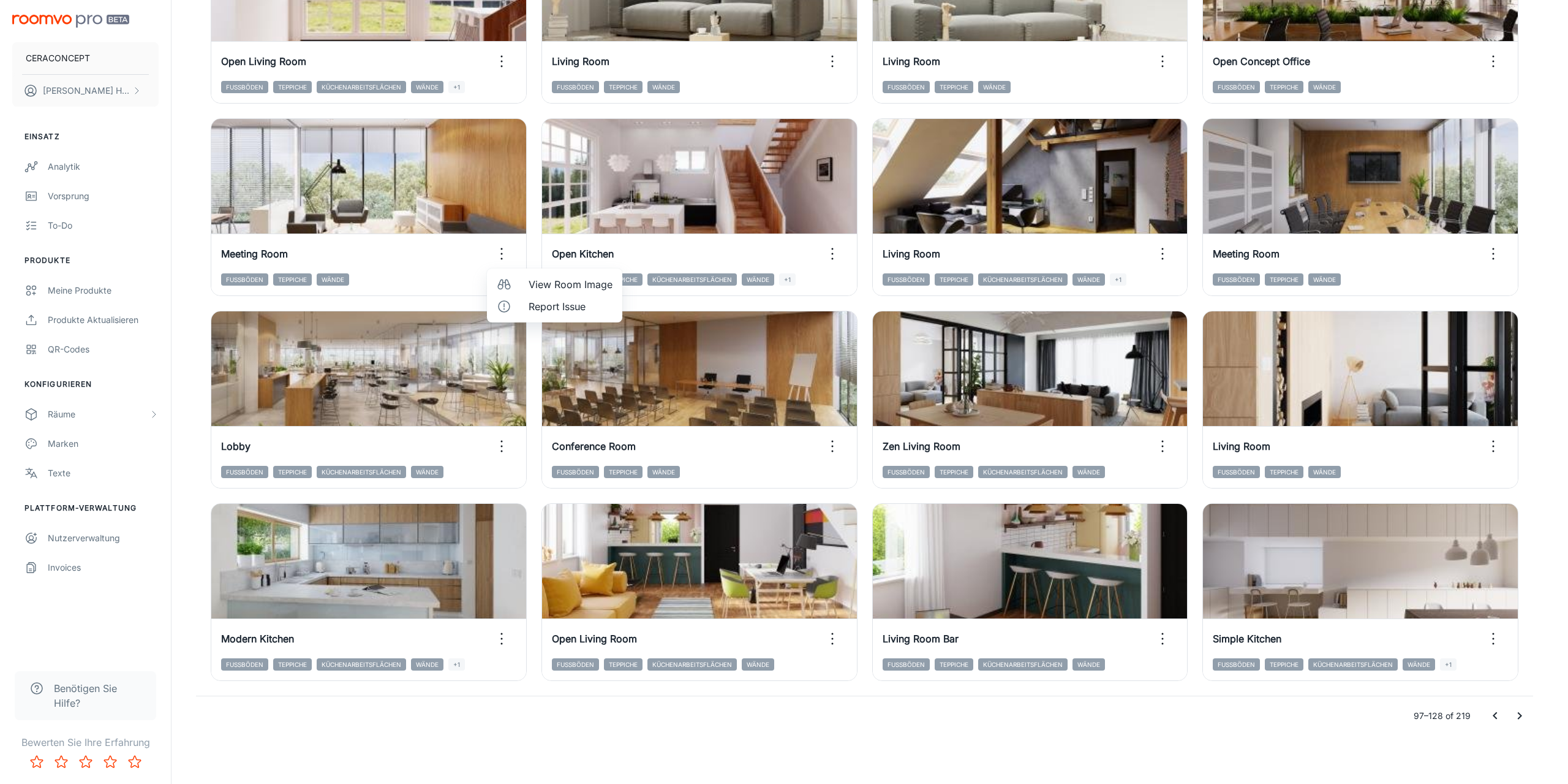
click at [574, 285] on span "View Room Image" at bounding box center [570, 285] width 84 height 14
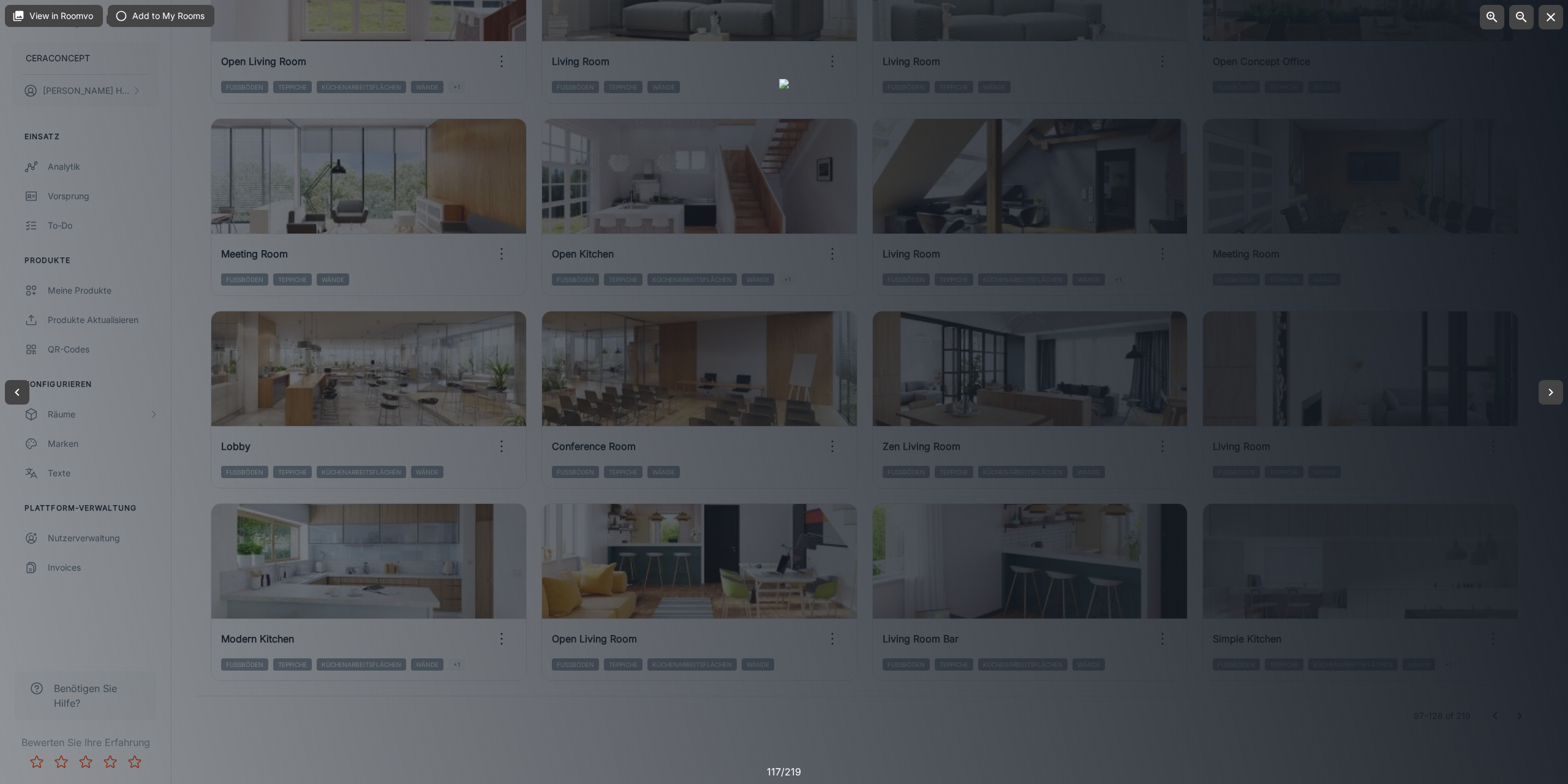
click at [610, 742] on div at bounding box center [784, 392] width 1568 height 784
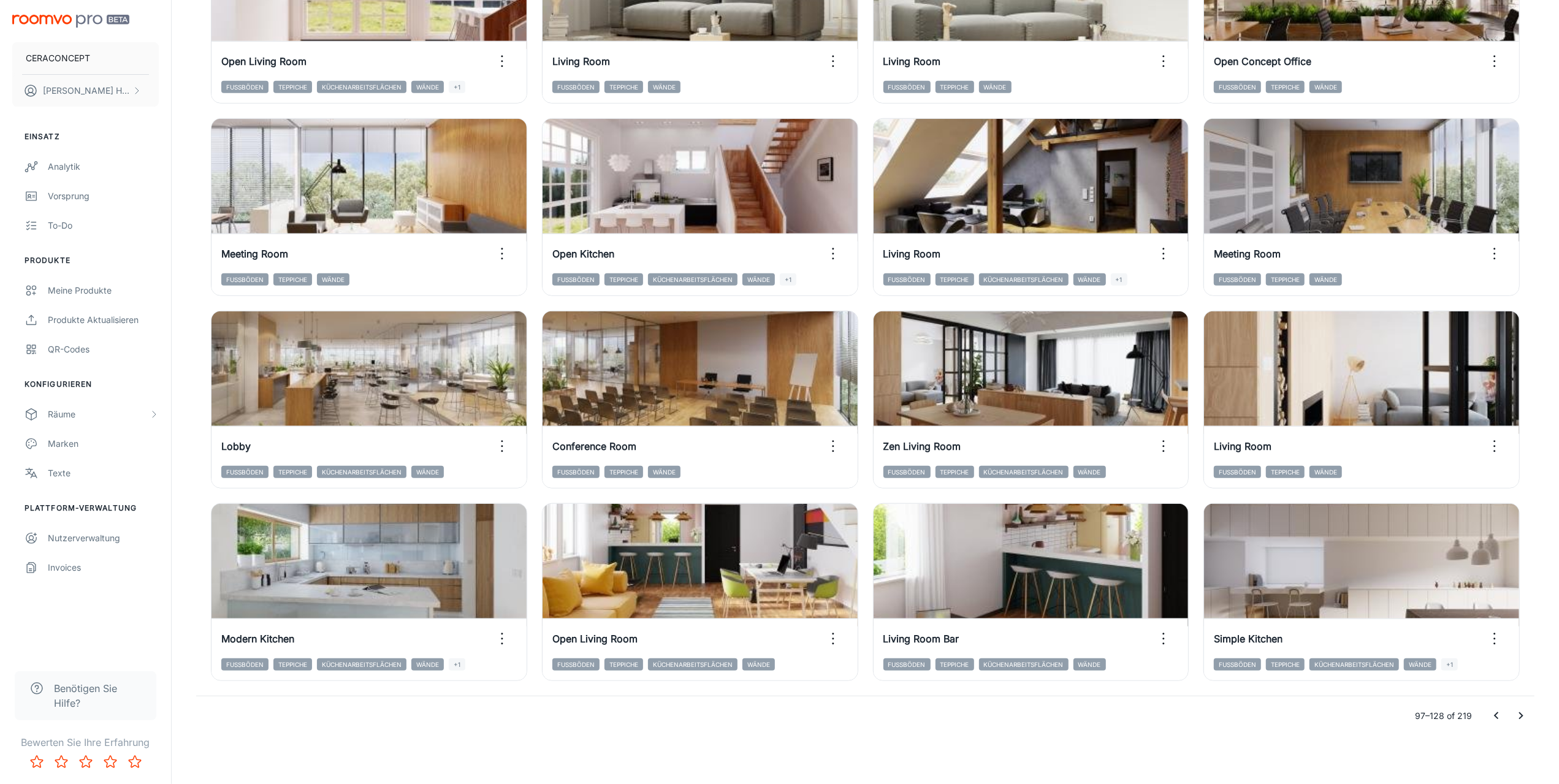
click at [1498, 710] on icon "Go to previous page" at bounding box center [1497, 716] width 14 height 14
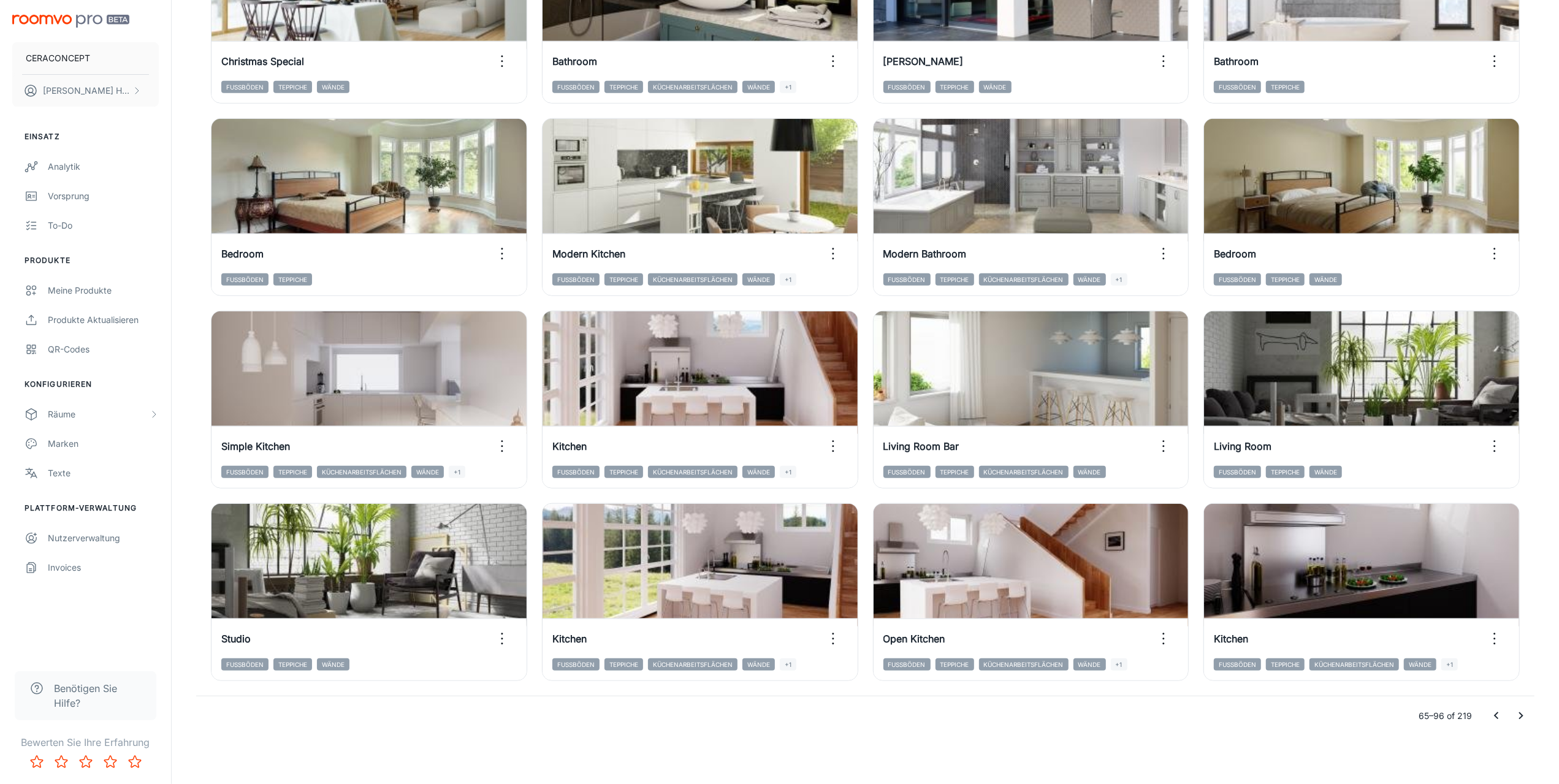
click at [568, 731] on div "65–96 of 219" at bounding box center [865, 715] width 1338 height 39
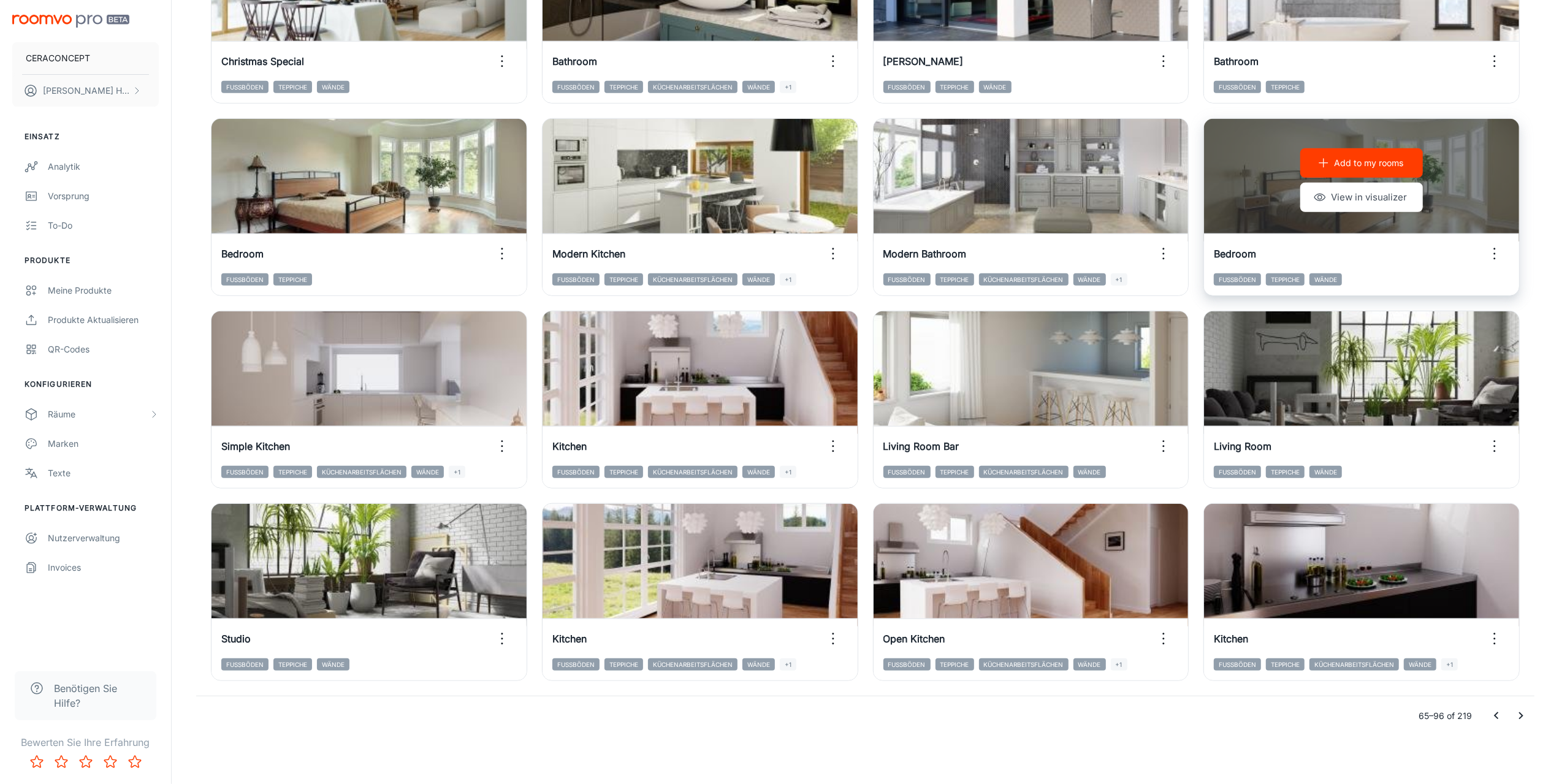
click at [1501, 253] on icon "button" at bounding box center [1494, 253] width 20 height 20
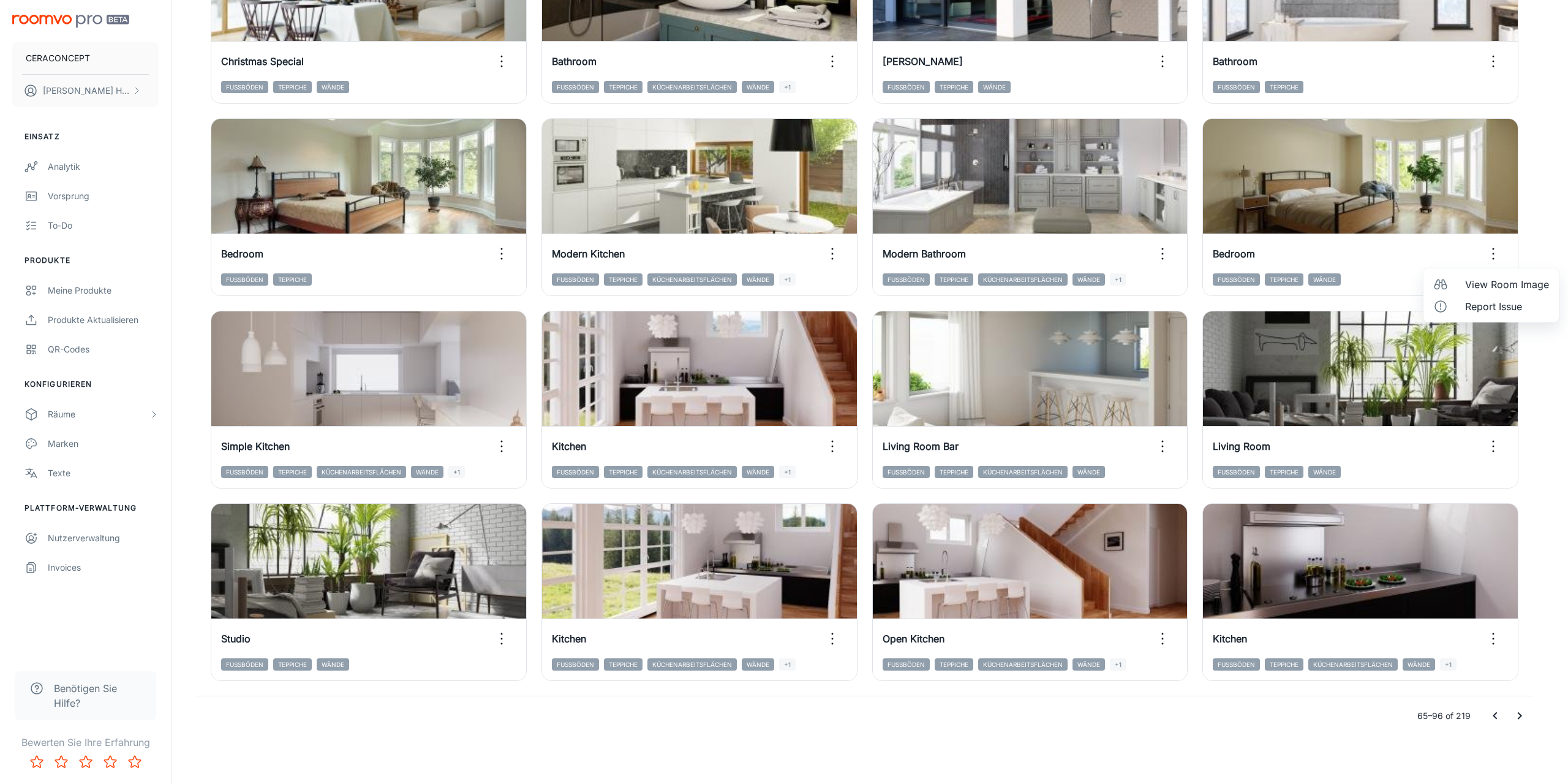
click at [1473, 283] on span "View Room Image" at bounding box center [1506, 285] width 84 height 14
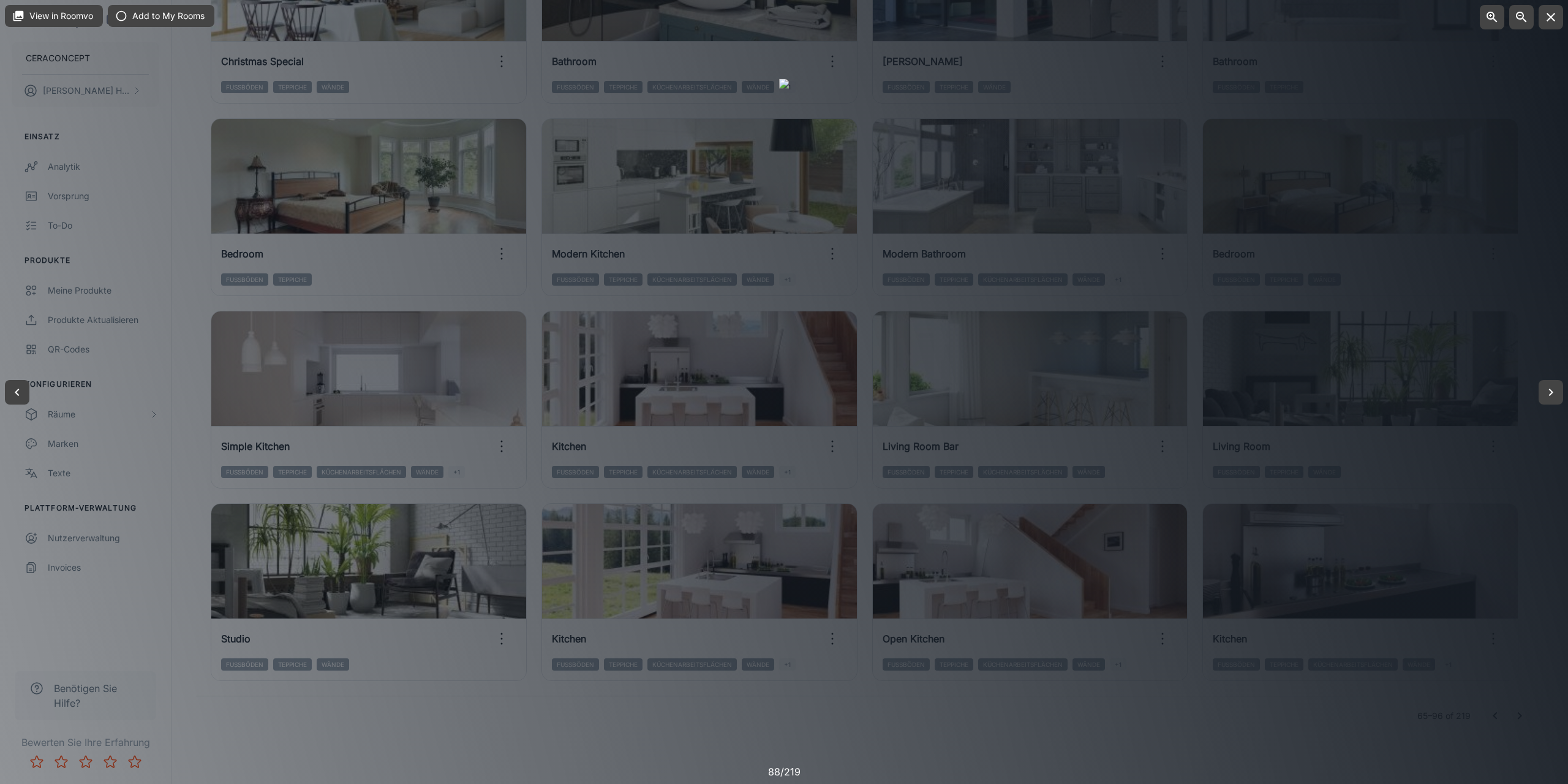
click at [909, 724] on div at bounding box center [784, 392] width 1568 height 784
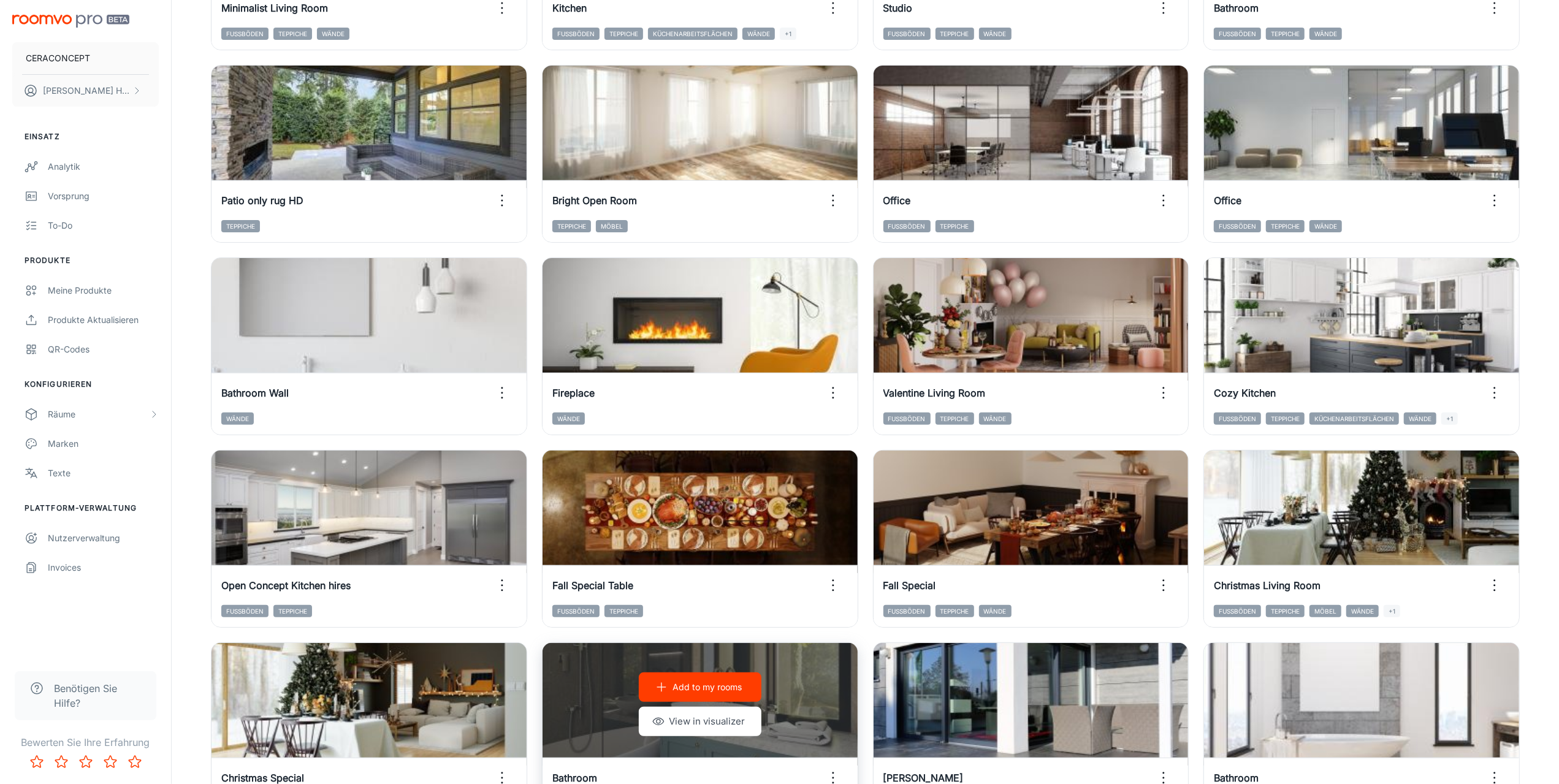
scroll to position [304, 0]
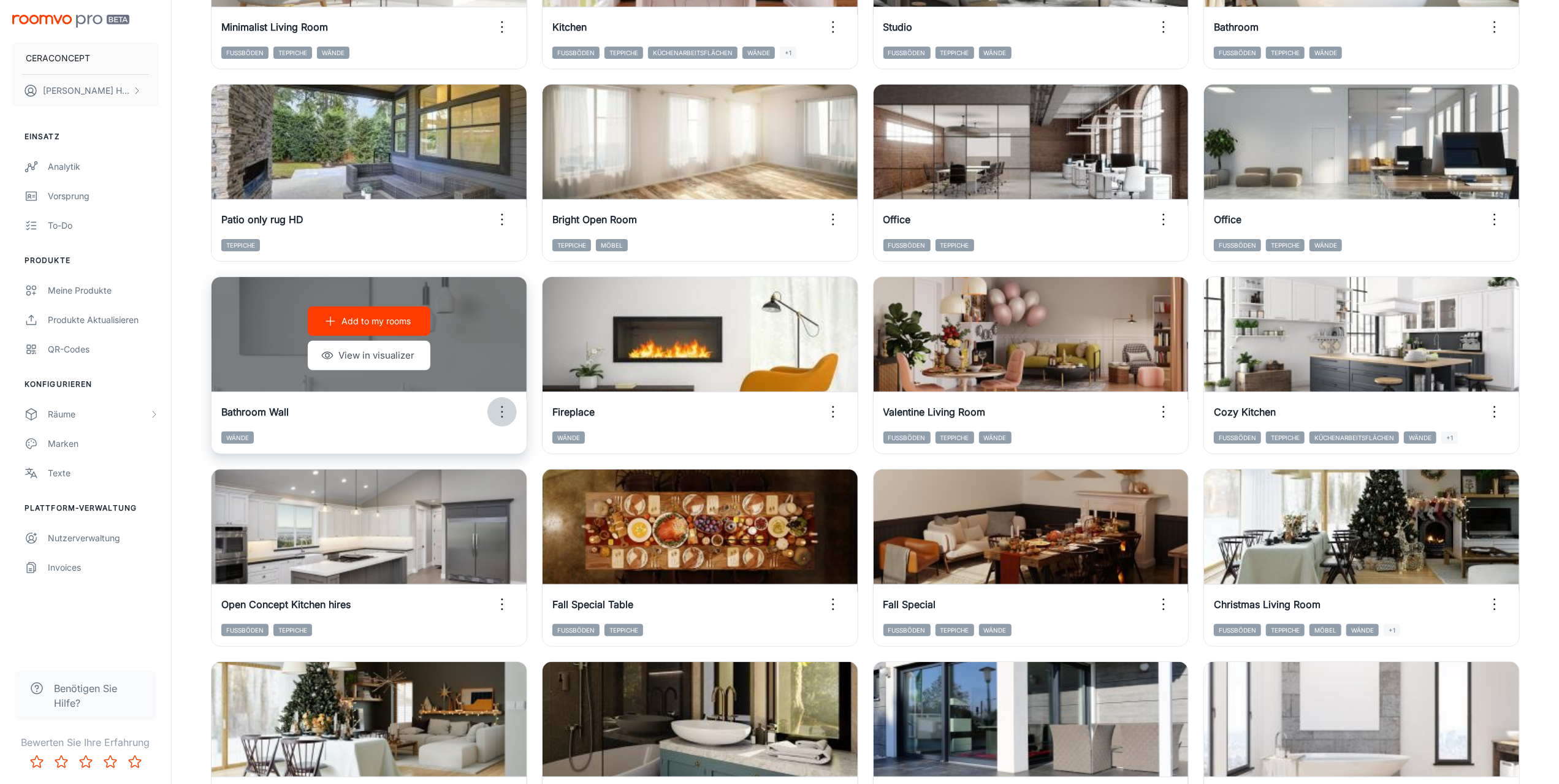
click at [498, 410] on icon "button" at bounding box center [502, 412] width 20 height 20
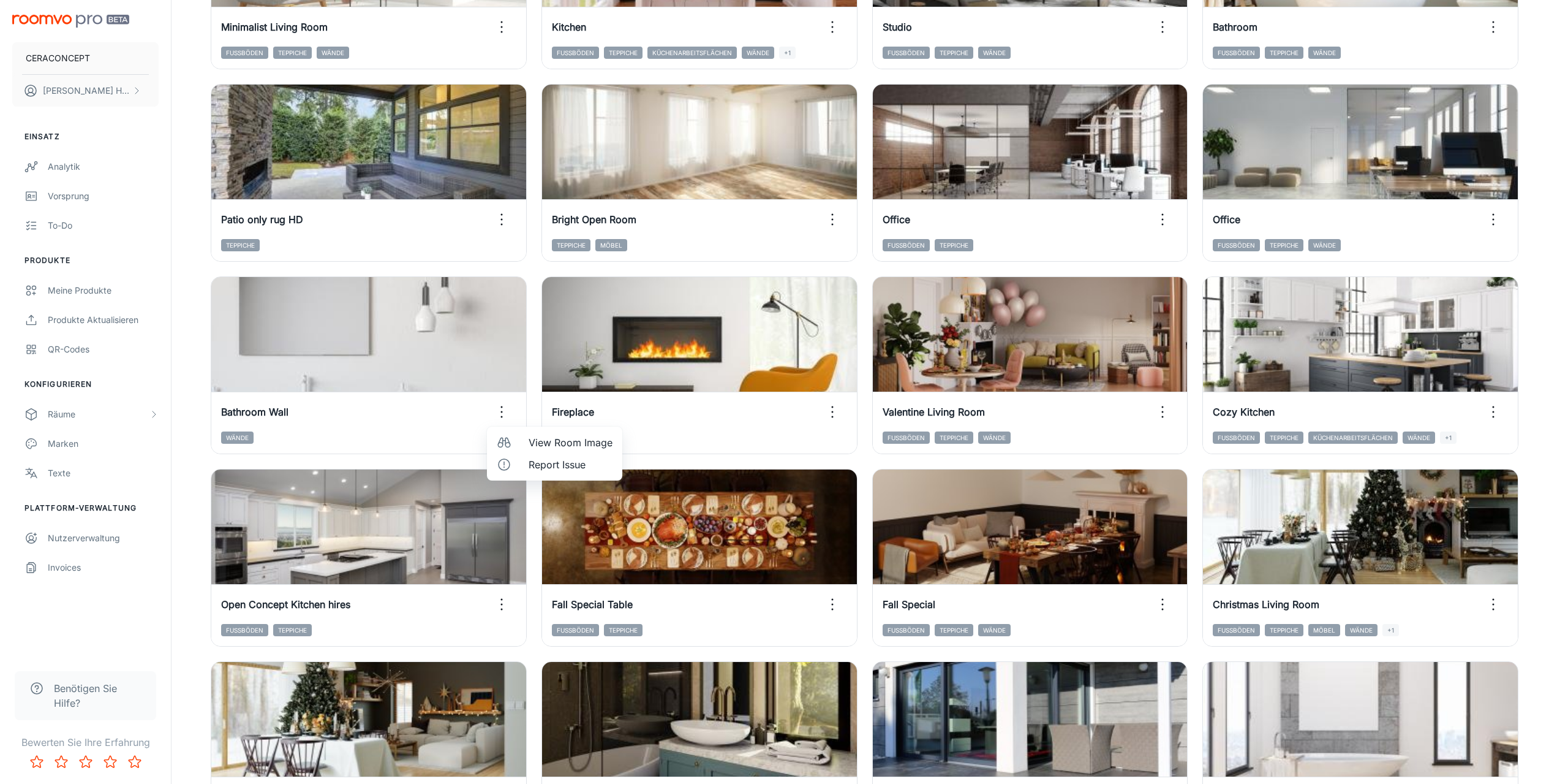
click at [542, 443] on span "View Room Image" at bounding box center [570, 443] width 84 height 14
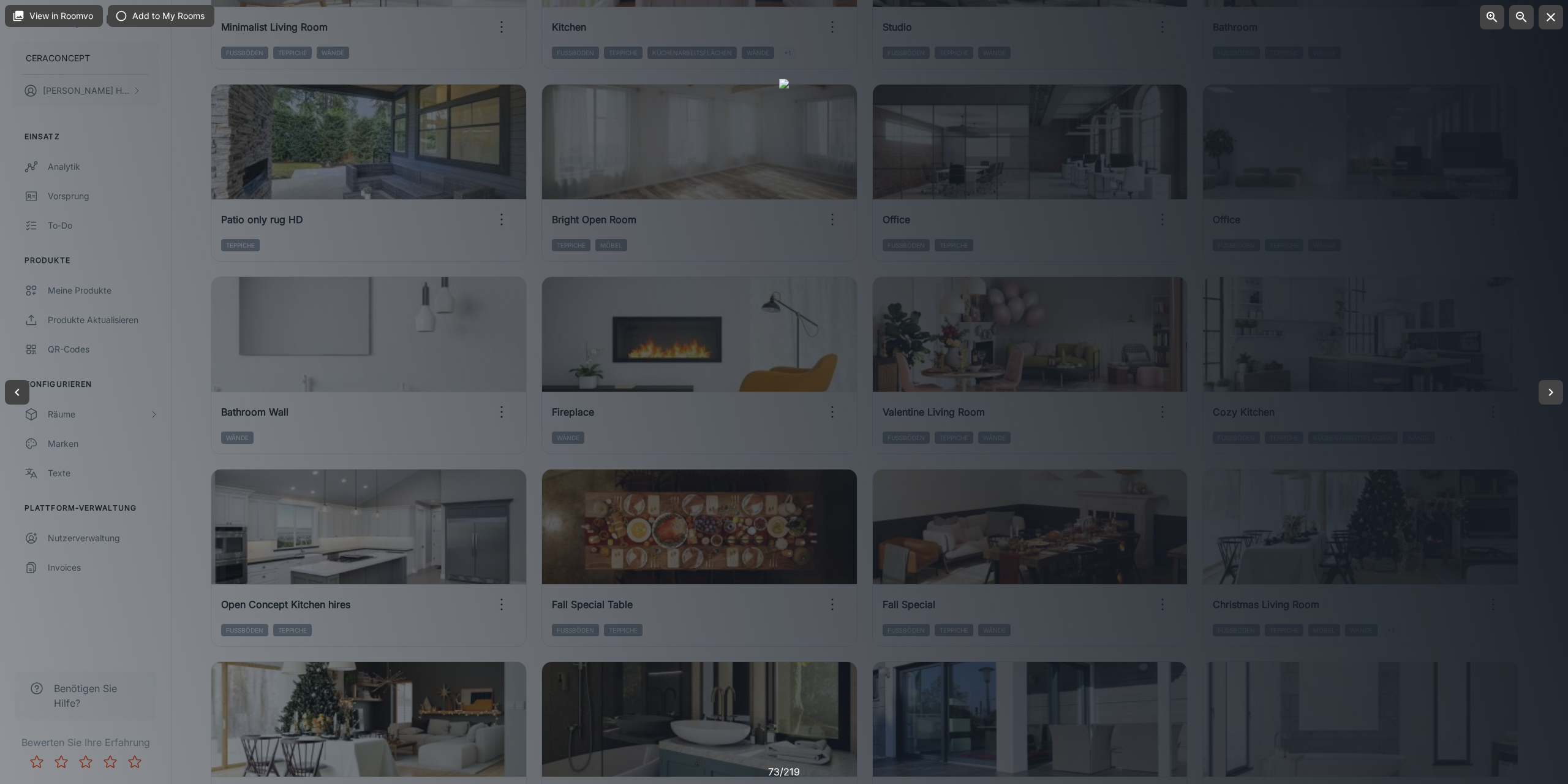
click at [195, 388] on div at bounding box center [784, 392] width 1568 height 784
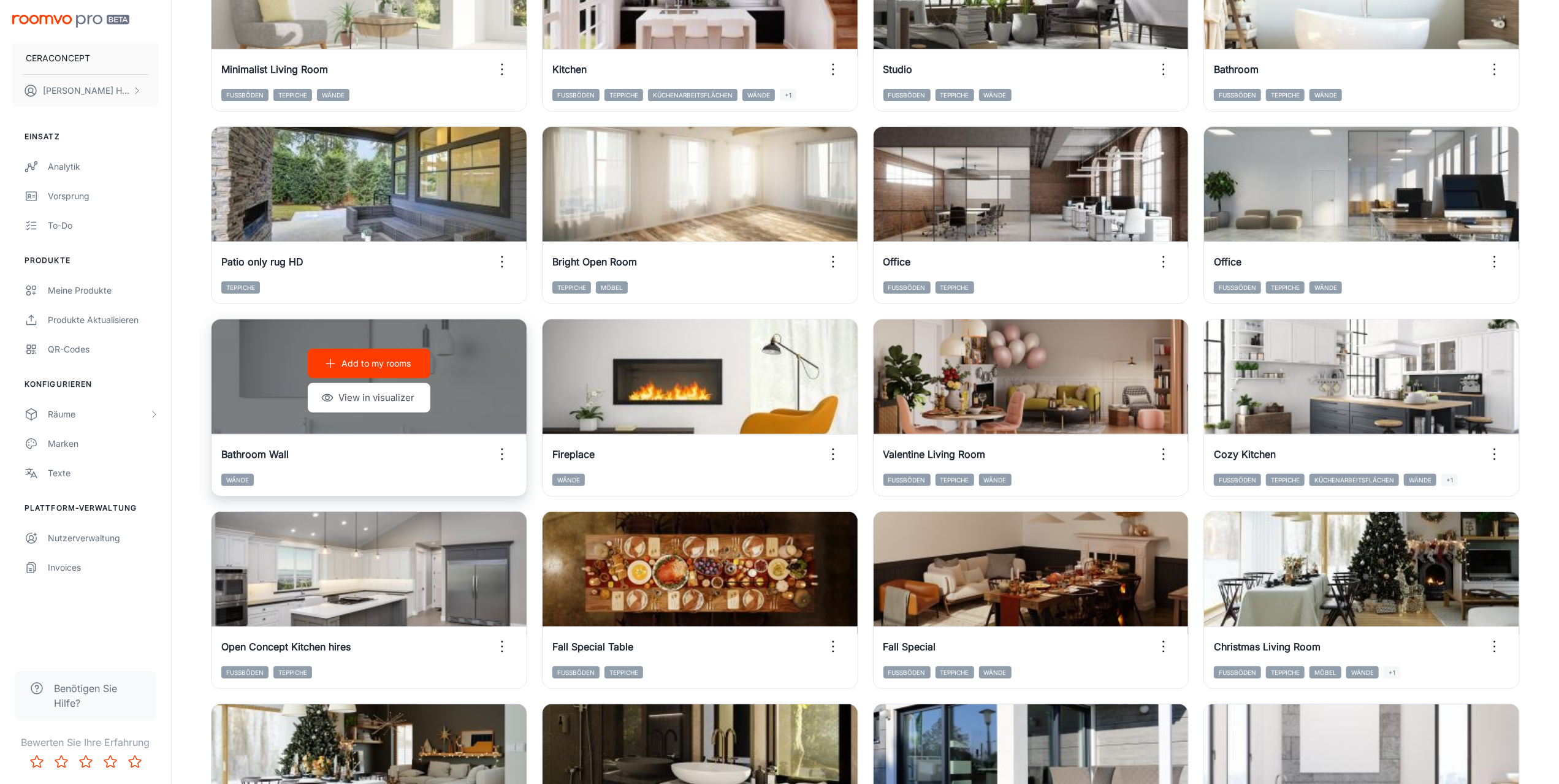
scroll to position [242, 0]
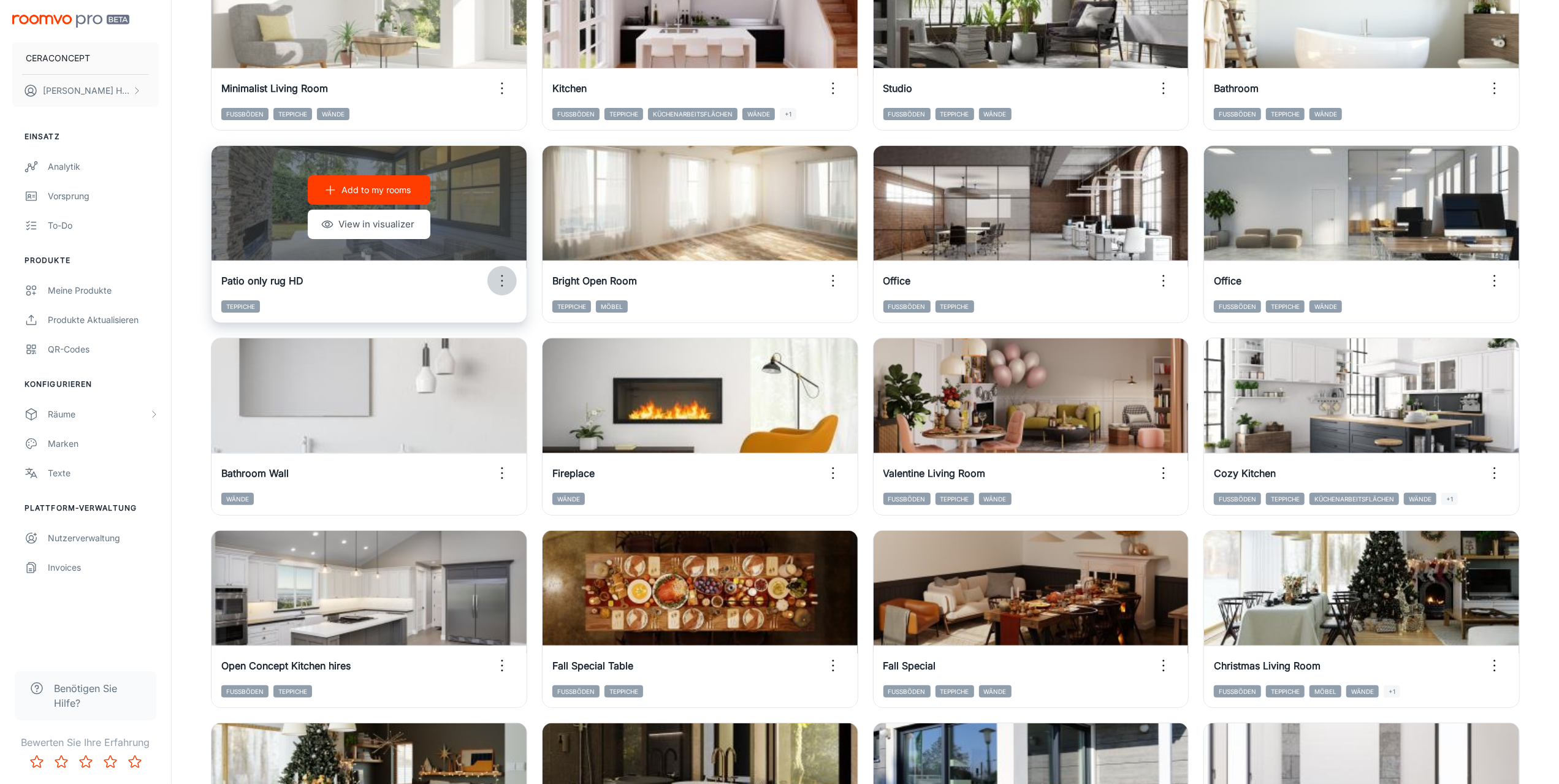
click at [501, 282] on icon "button" at bounding box center [502, 281] width 20 height 20
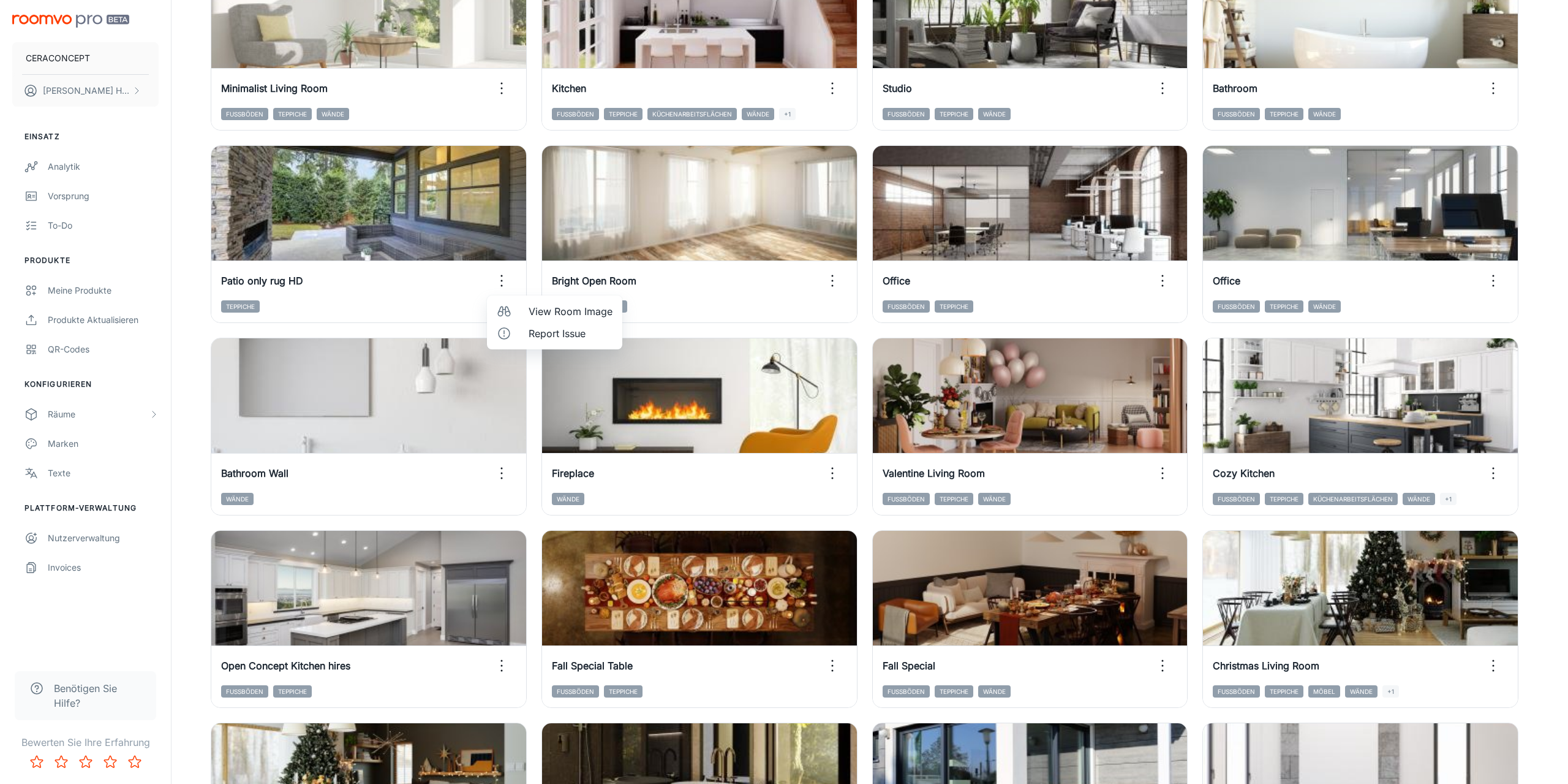
click at [554, 312] on span "View Room Image" at bounding box center [570, 311] width 84 height 14
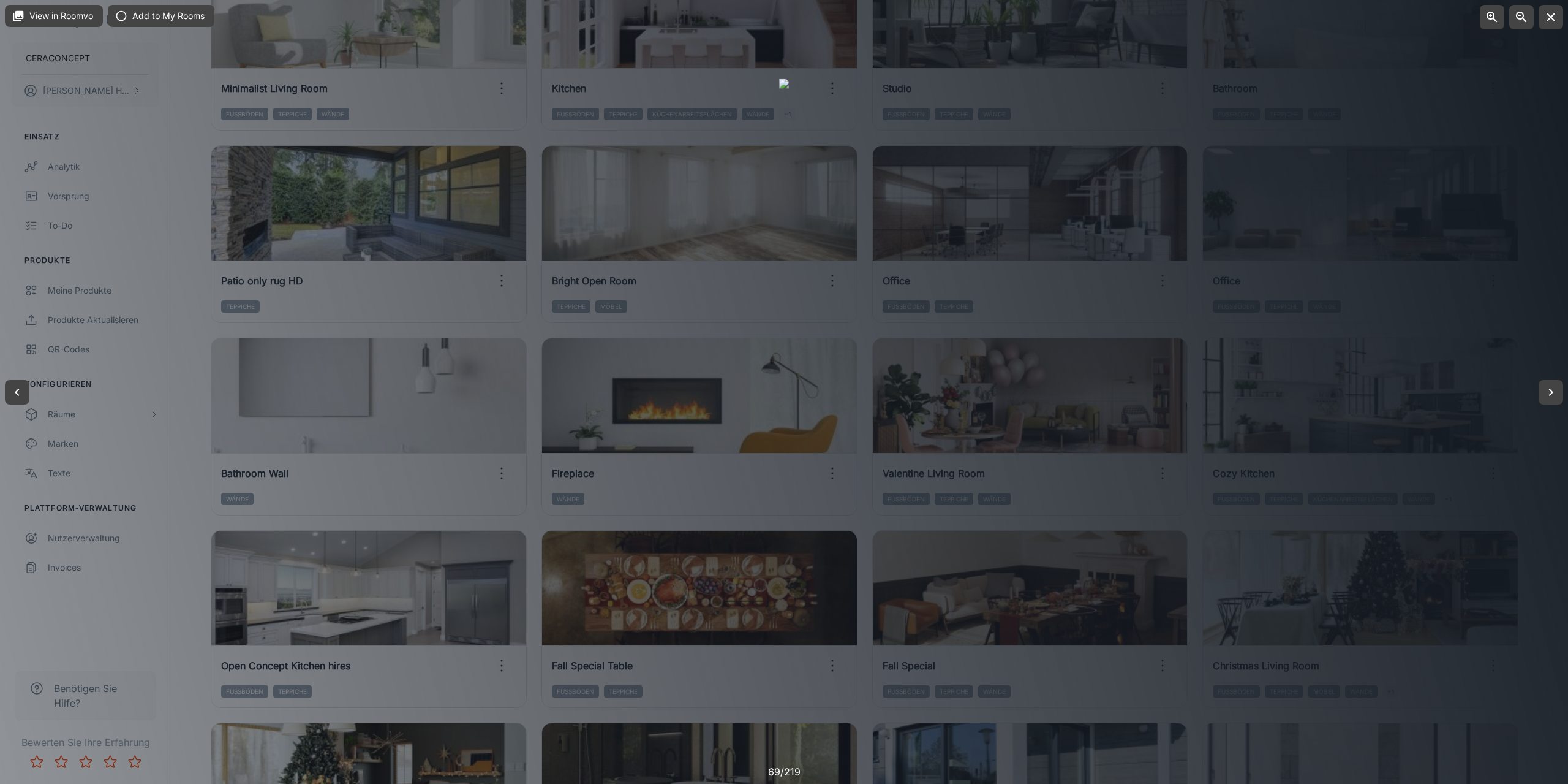
click at [204, 544] on div at bounding box center [784, 392] width 1568 height 784
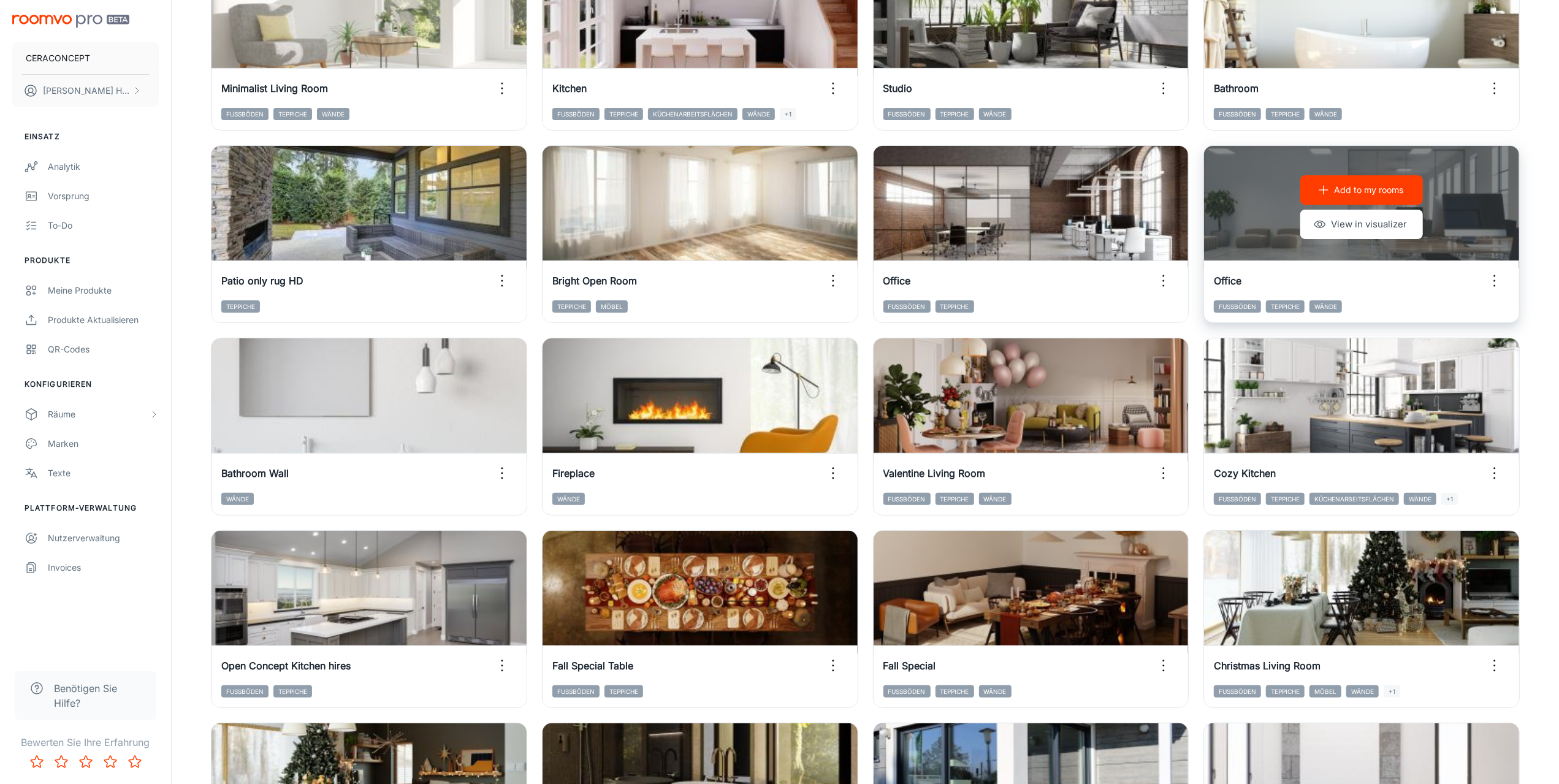
click at [1497, 277] on icon "button" at bounding box center [1494, 281] width 20 height 20
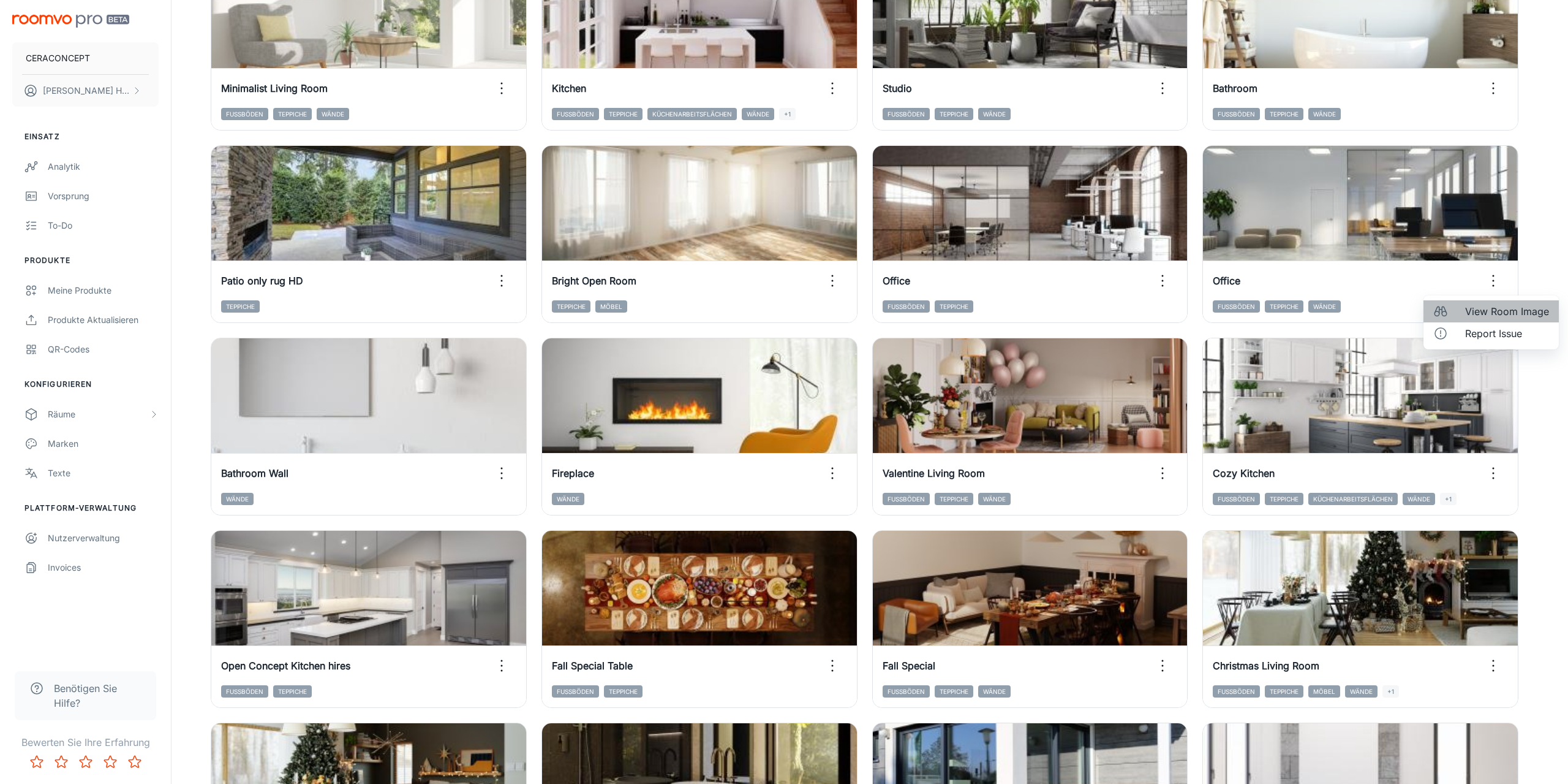
click at [1487, 307] on span "View Room Image" at bounding box center [1506, 311] width 84 height 14
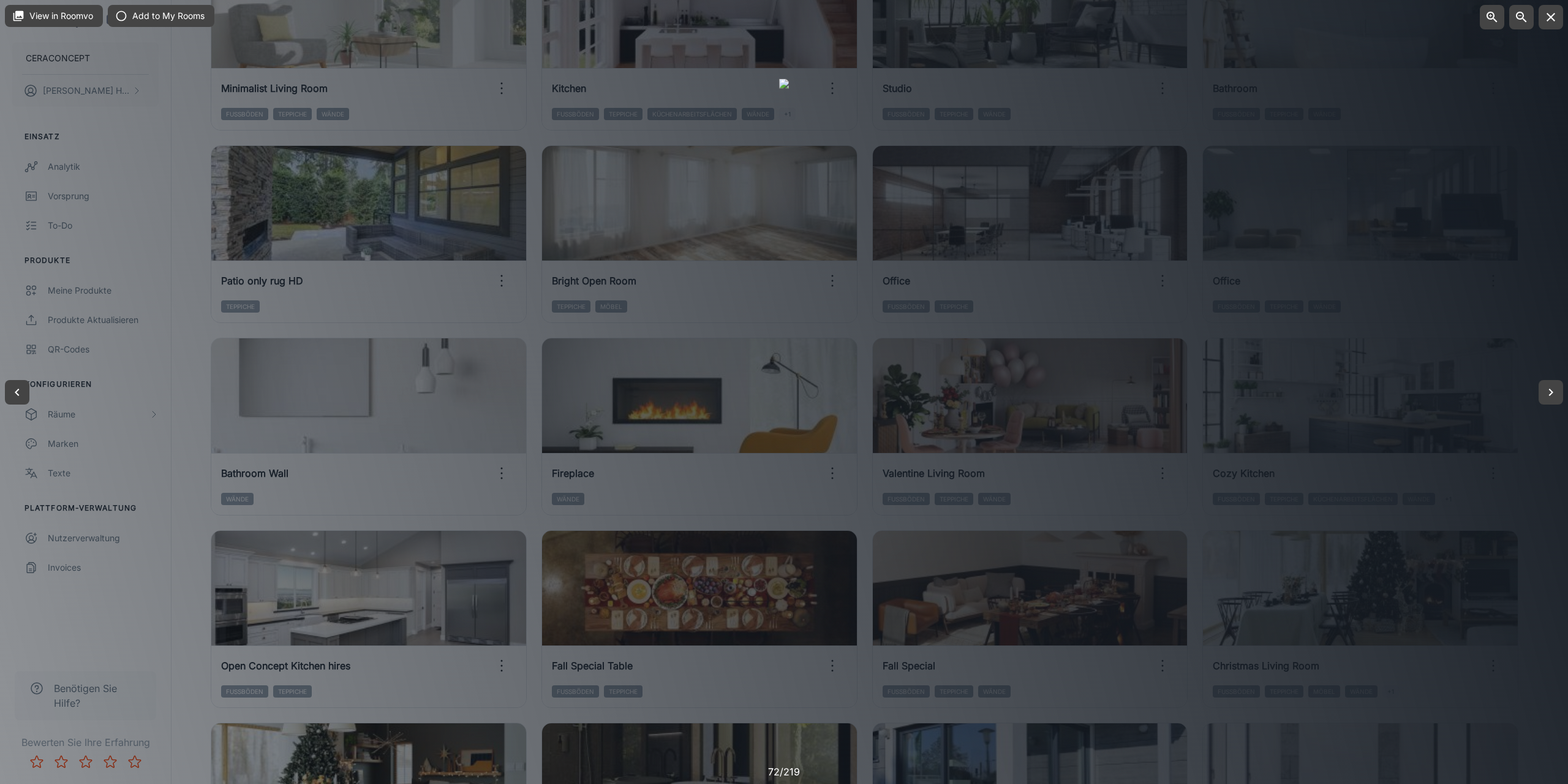
click at [185, 472] on div at bounding box center [784, 392] width 1568 height 784
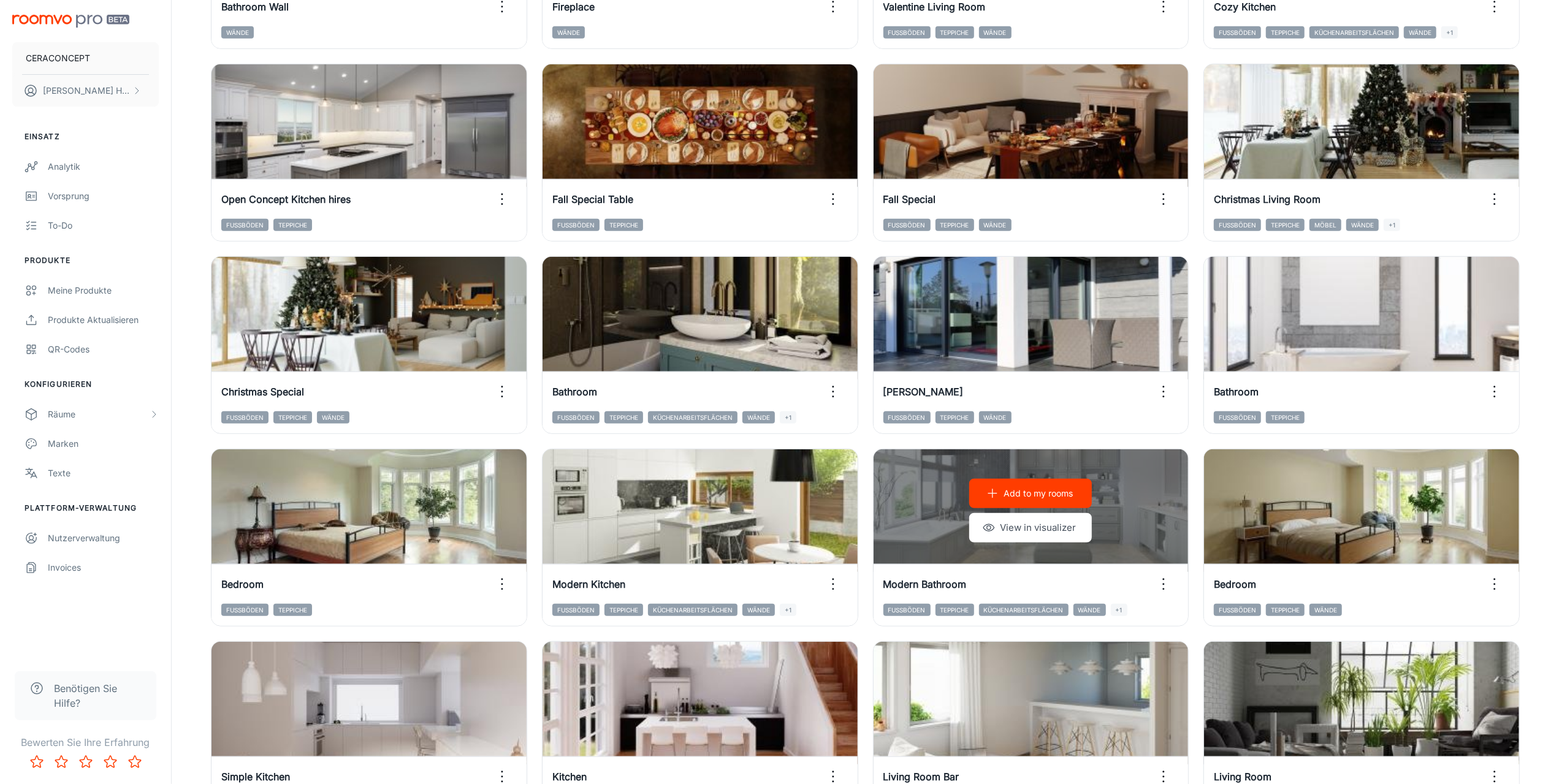
scroll to position [1039, 0]
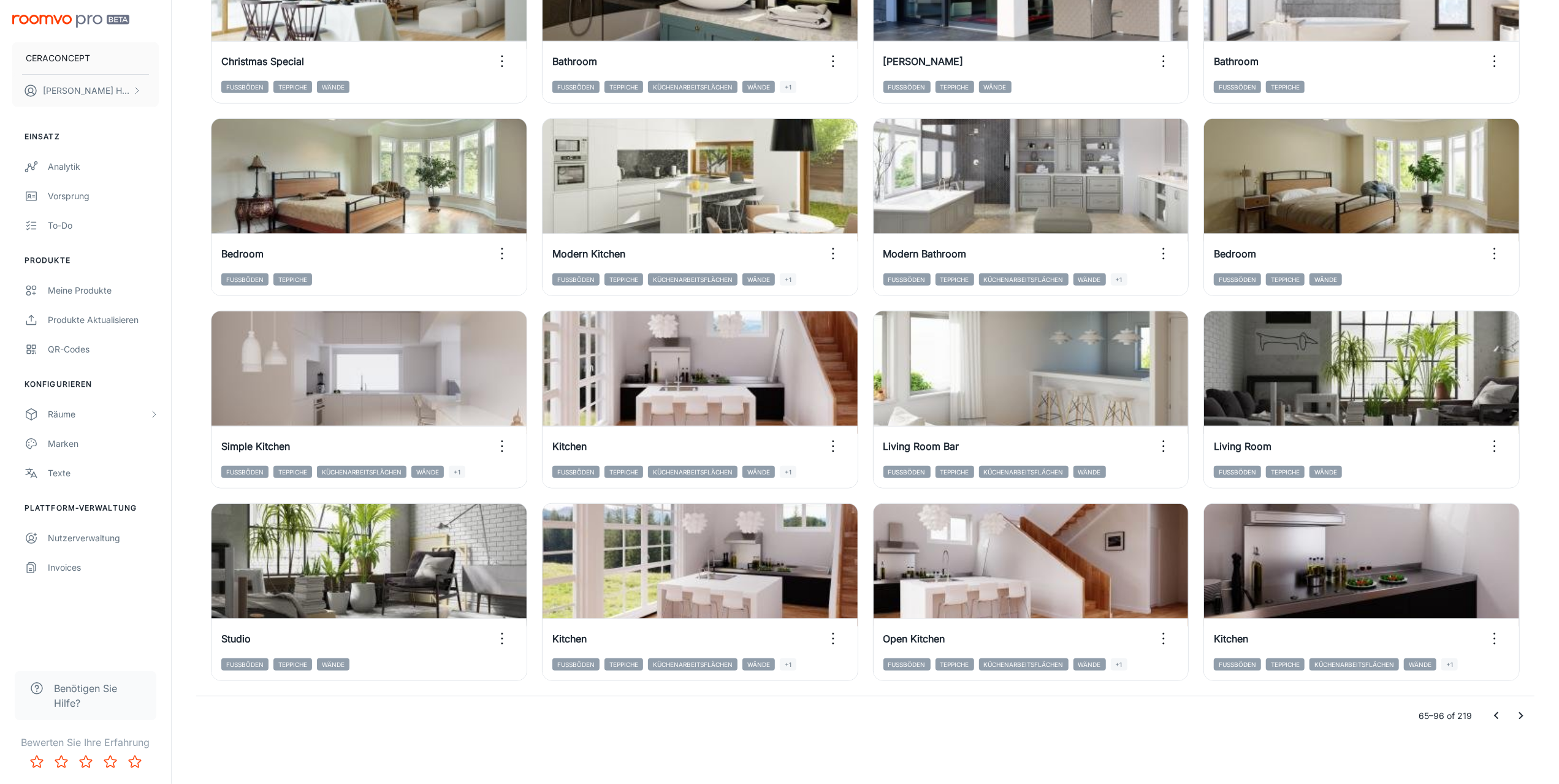
click at [1490, 714] on icon "Go to previous page" at bounding box center [1497, 716] width 14 height 14
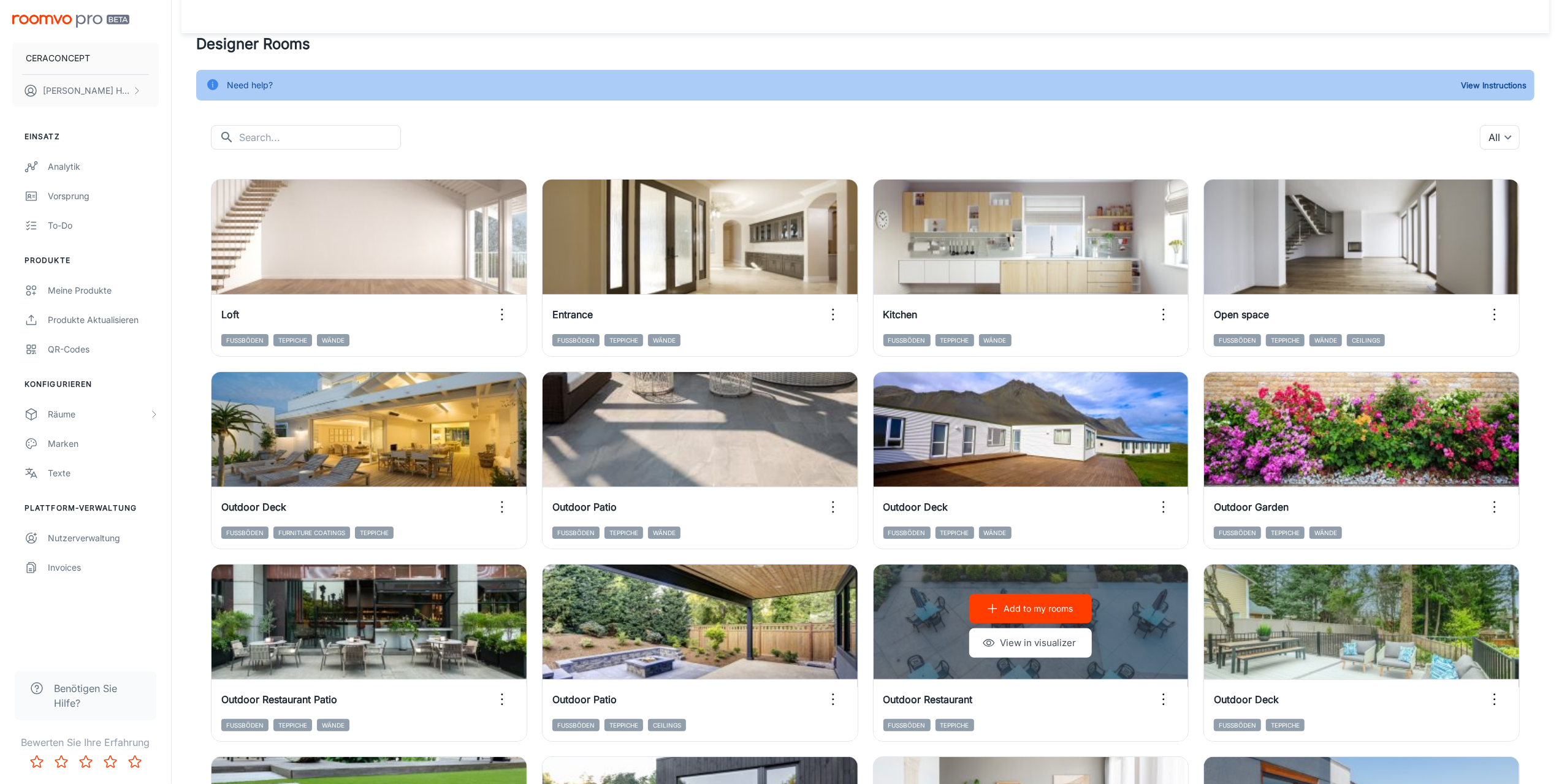
scroll to position [0, 0]
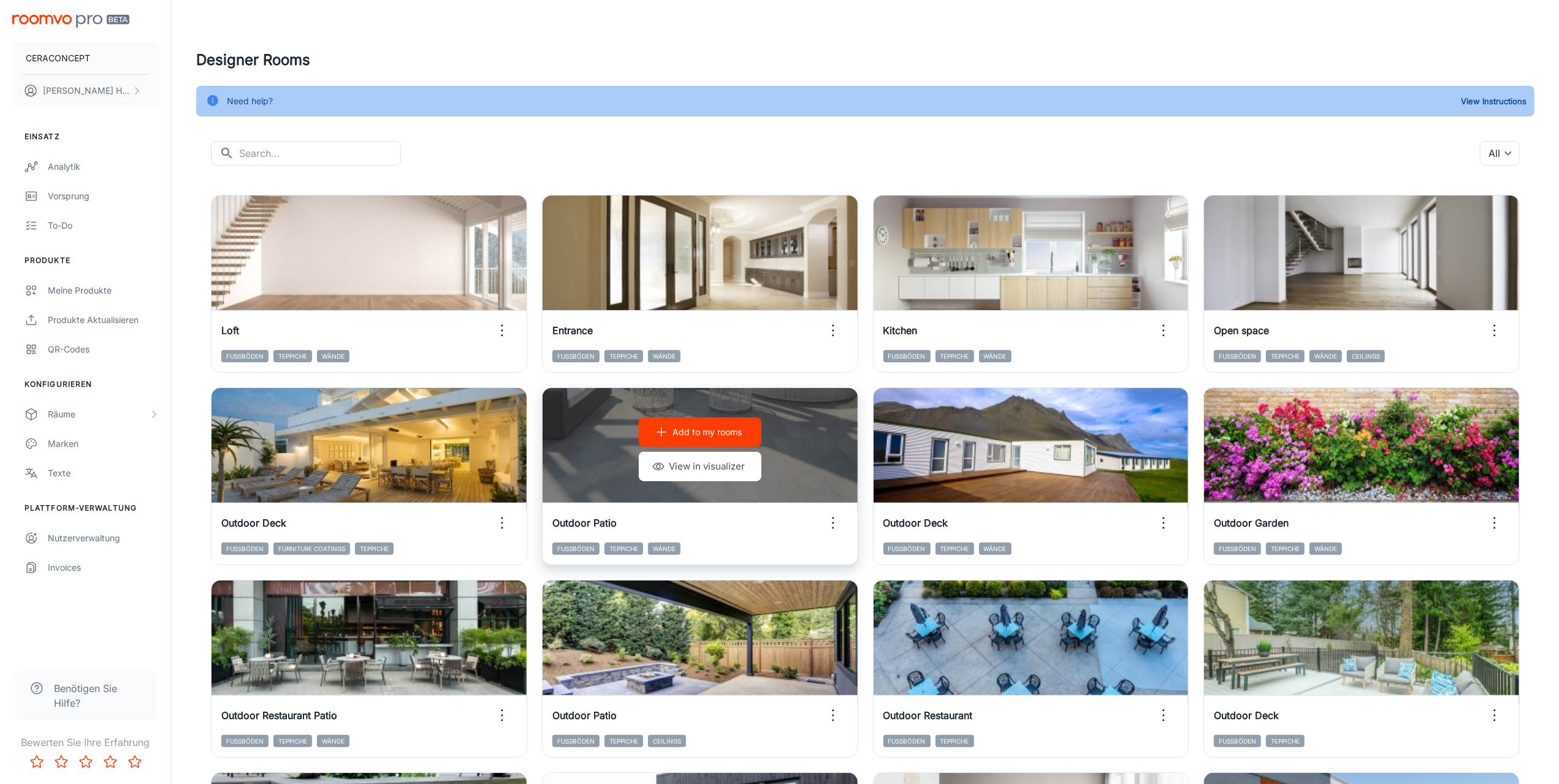
click at [831, 518] on icon "button" at bounding box center [833, 523] width 20 height 20
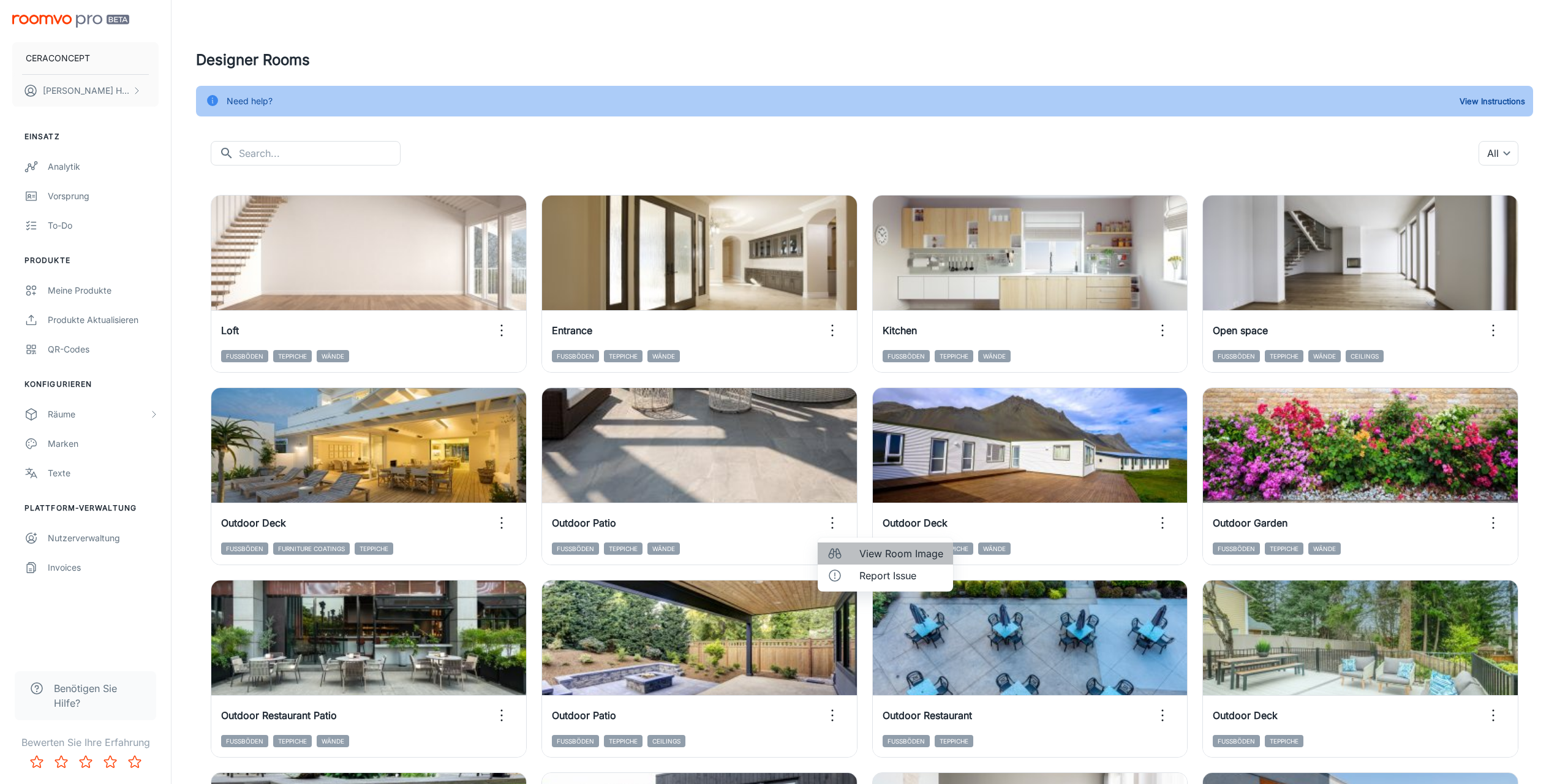
click at [881, 546] on span "View Room Image" at bounding box center [901, 553] width 84 height 14
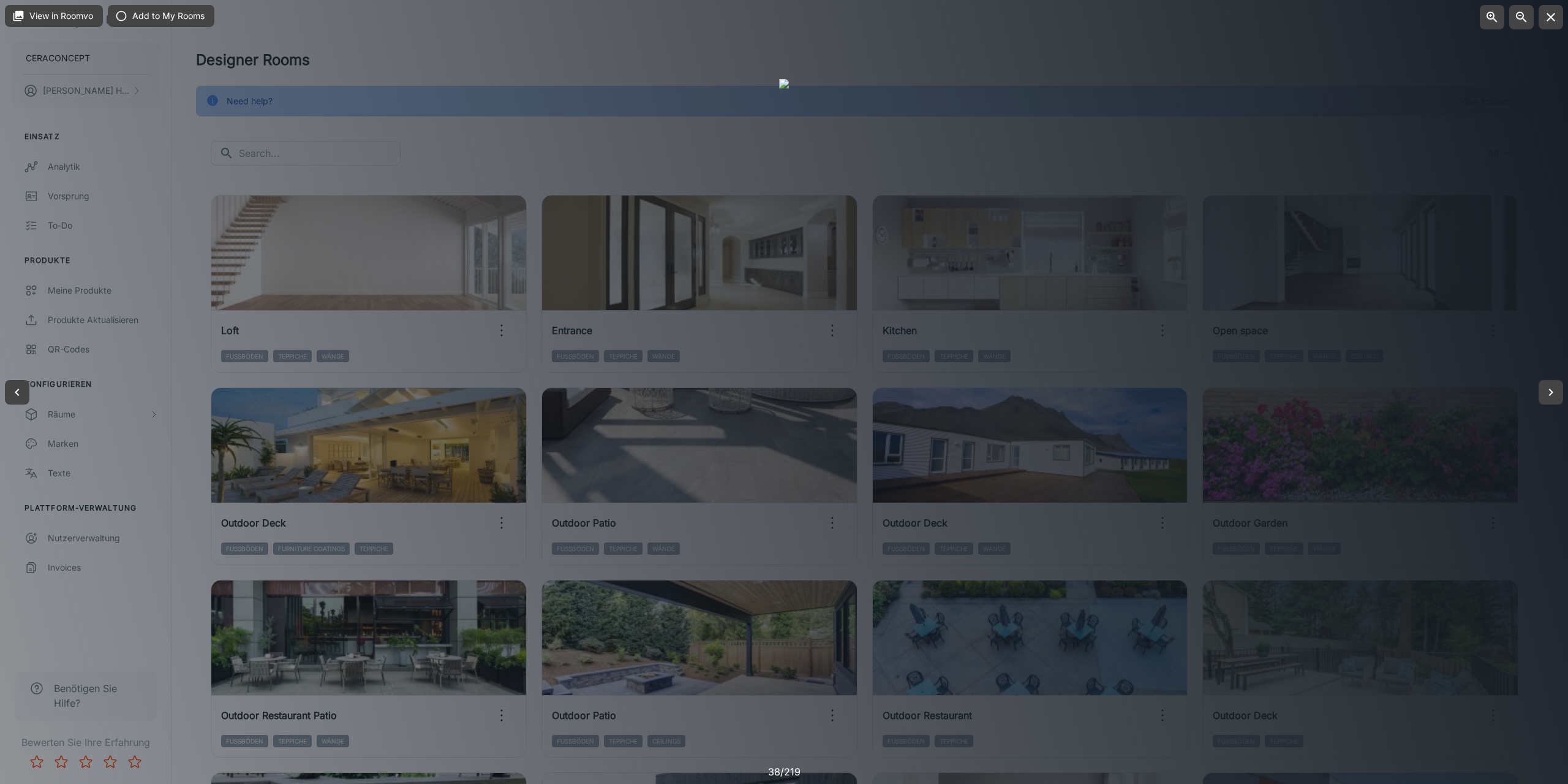
click at [196, 511] on div at bounding box center [784, 392] width 1568 height 784
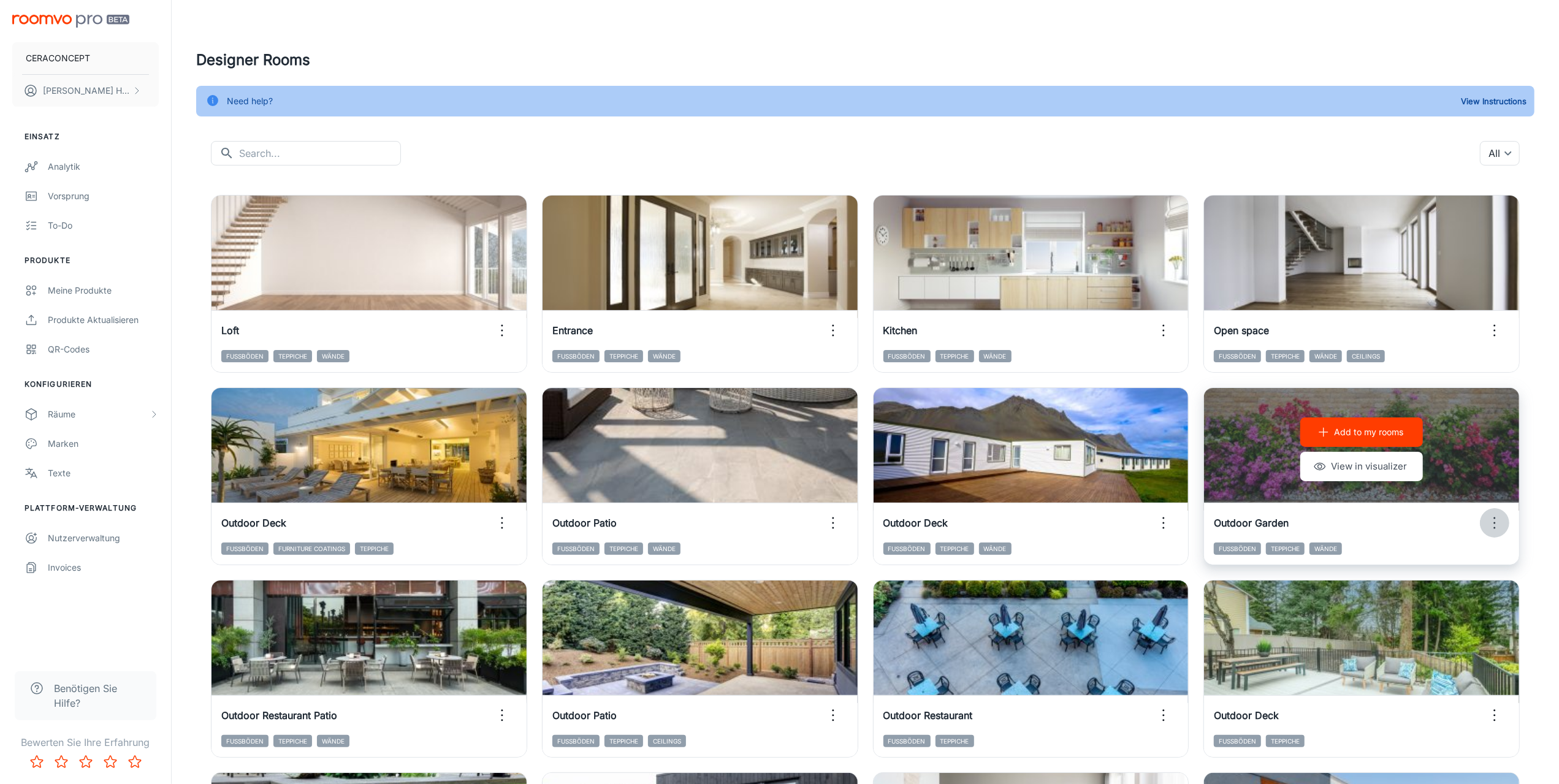
click at [1497, 524] on icon "button" at bounding box center [1494, 523] width 20 height 20
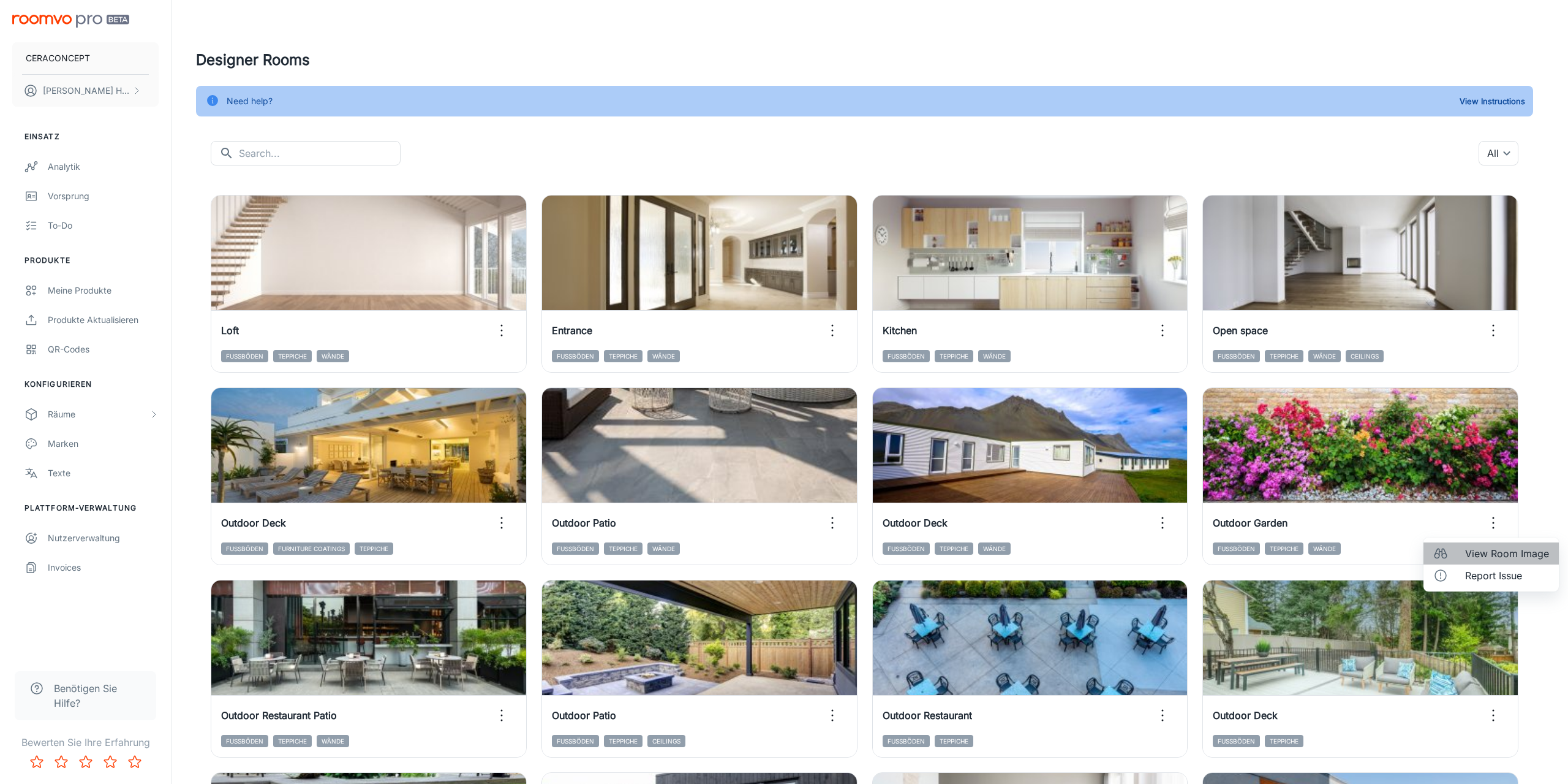
click at [1492, 546] on li "View Room Image" at bounding box center [1491, 554] width 135 height 22
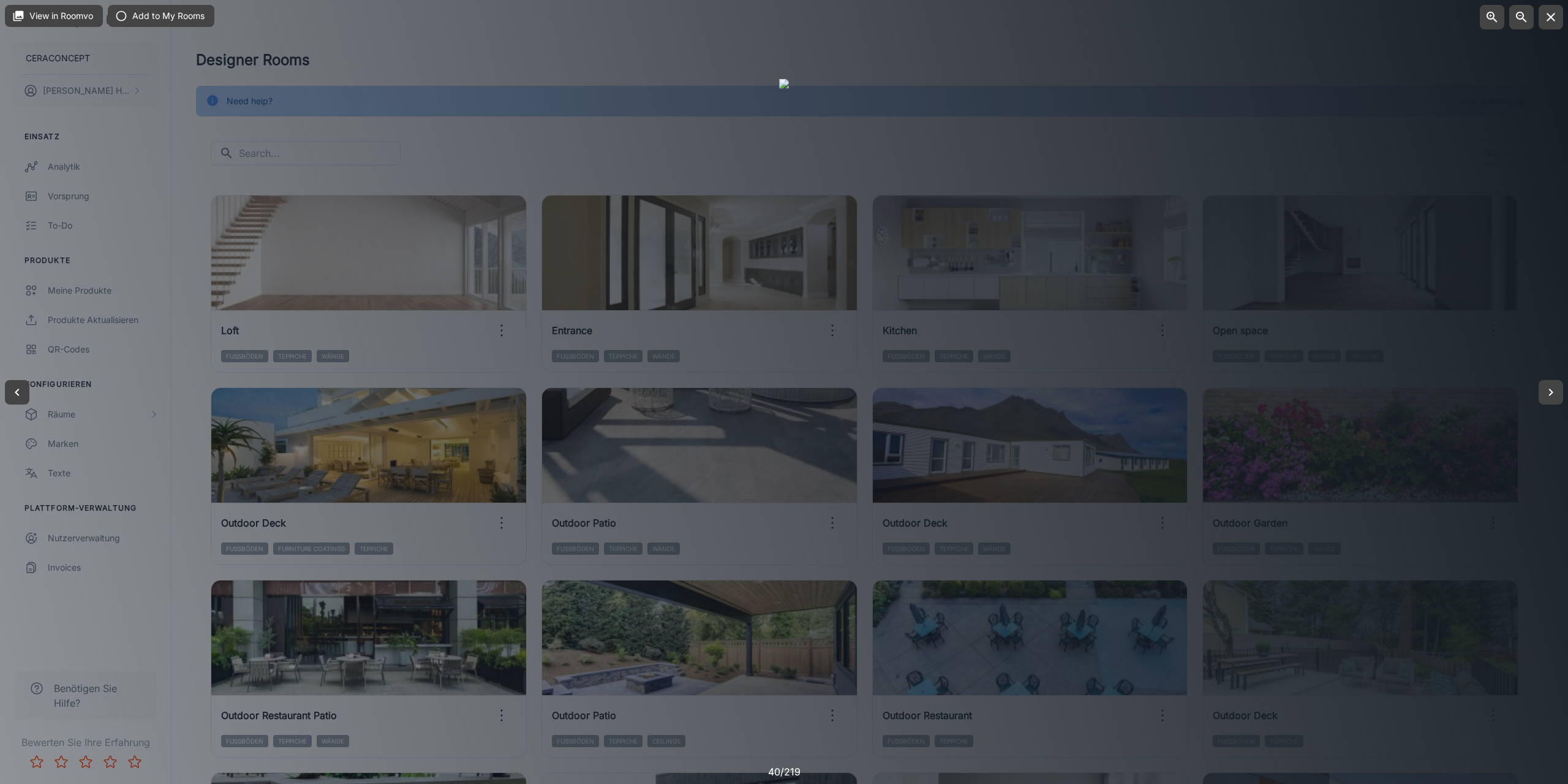
click at [193, 524] on div at bounding box center [784, 392] width 1568 height 784
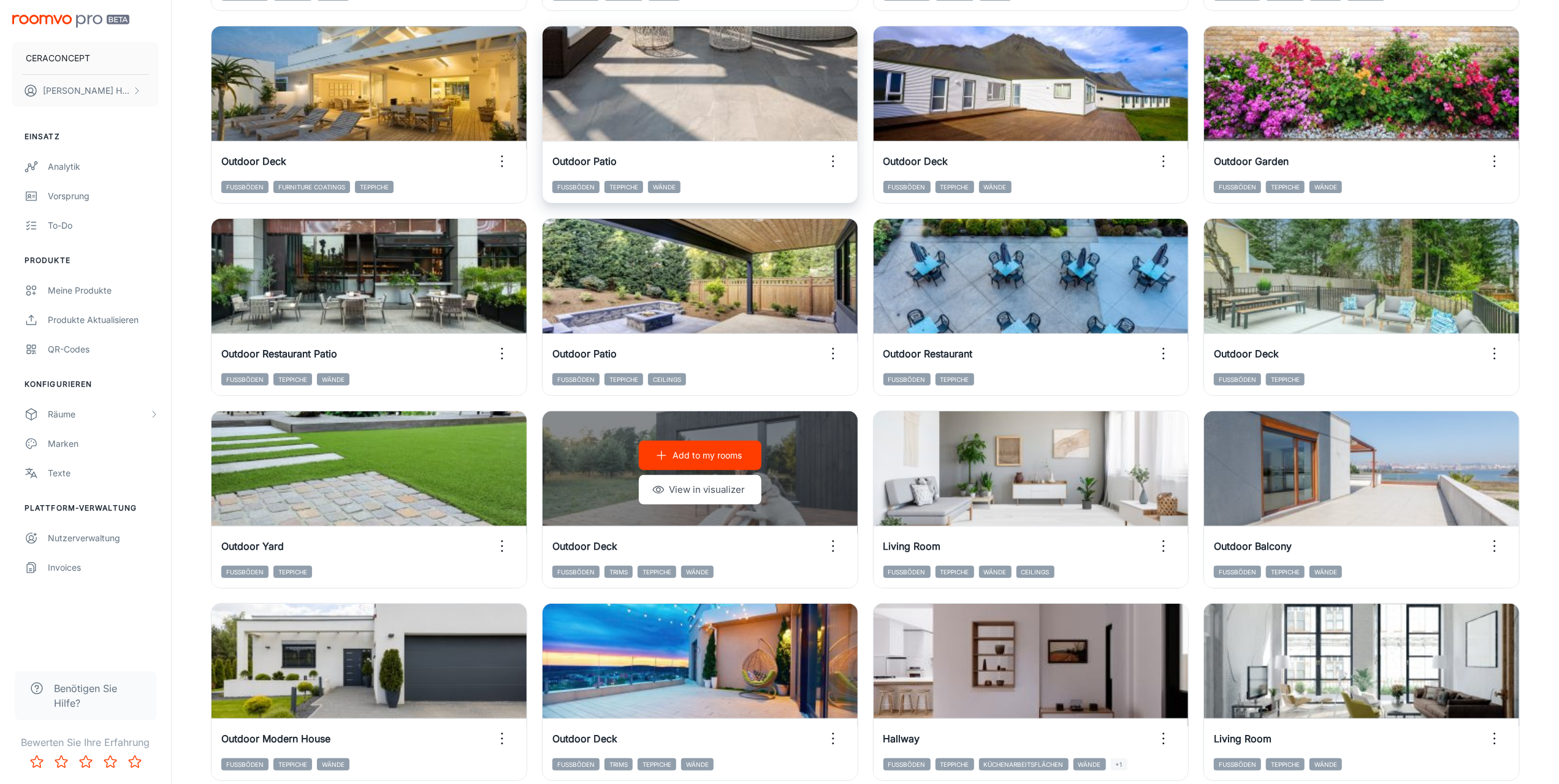
scroll to position [368, 0]
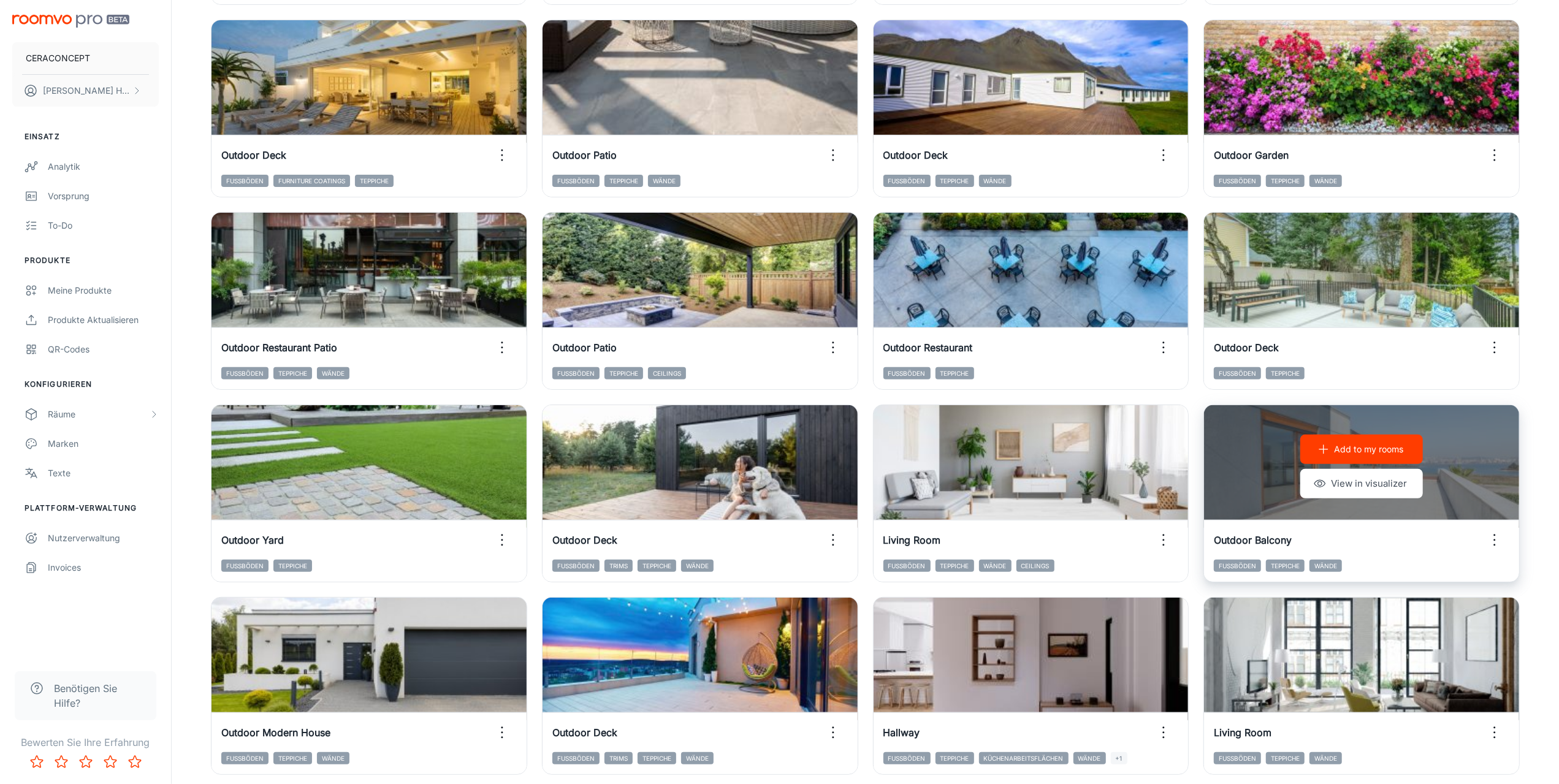
click at [1500, 539] on icon "button" at bounding box center [1494, 539] width 20 height 20
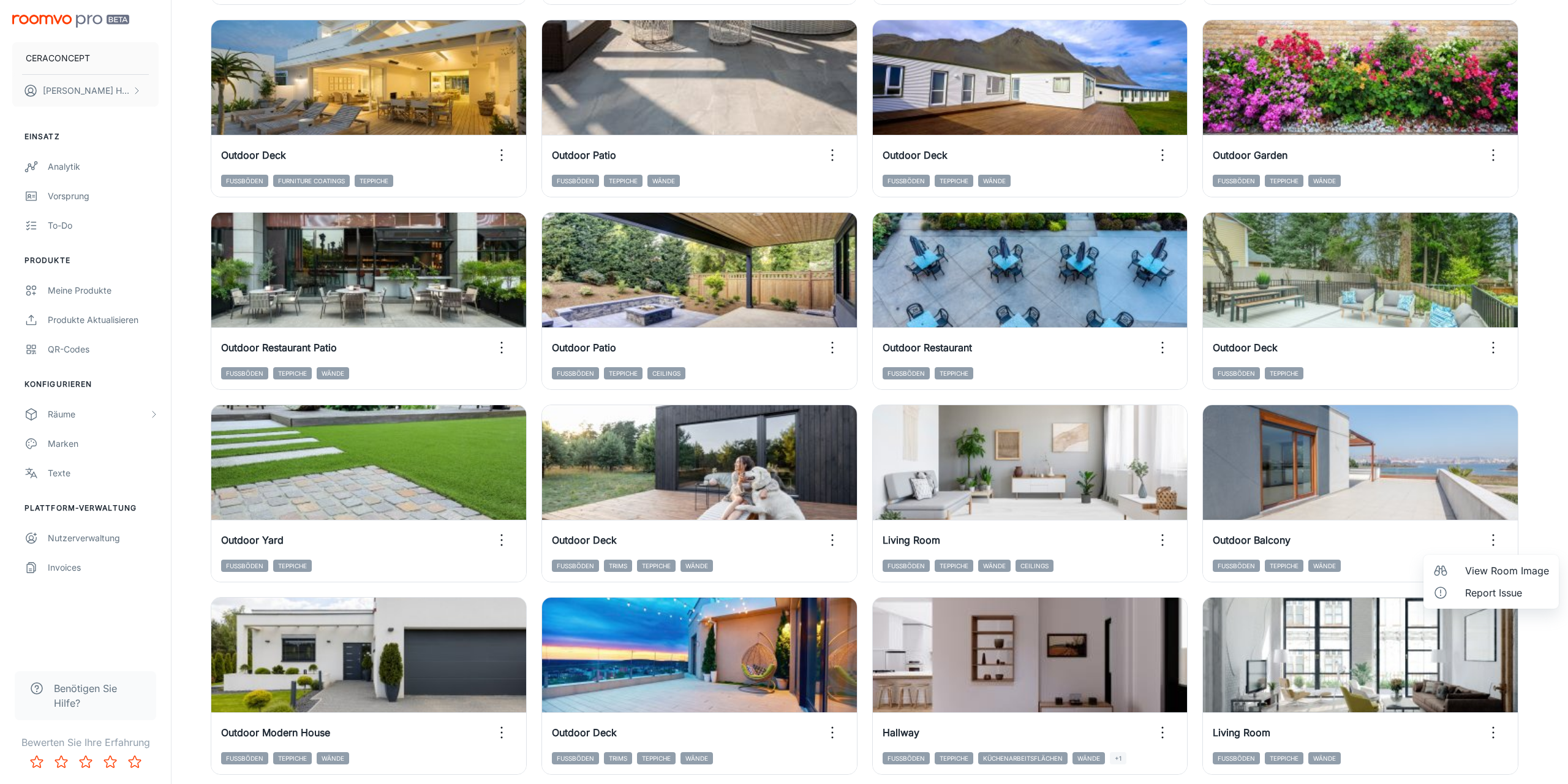
click at [1490, 569] on span "View Room Image" at bounding box center [1506, 571] width 84 height 14
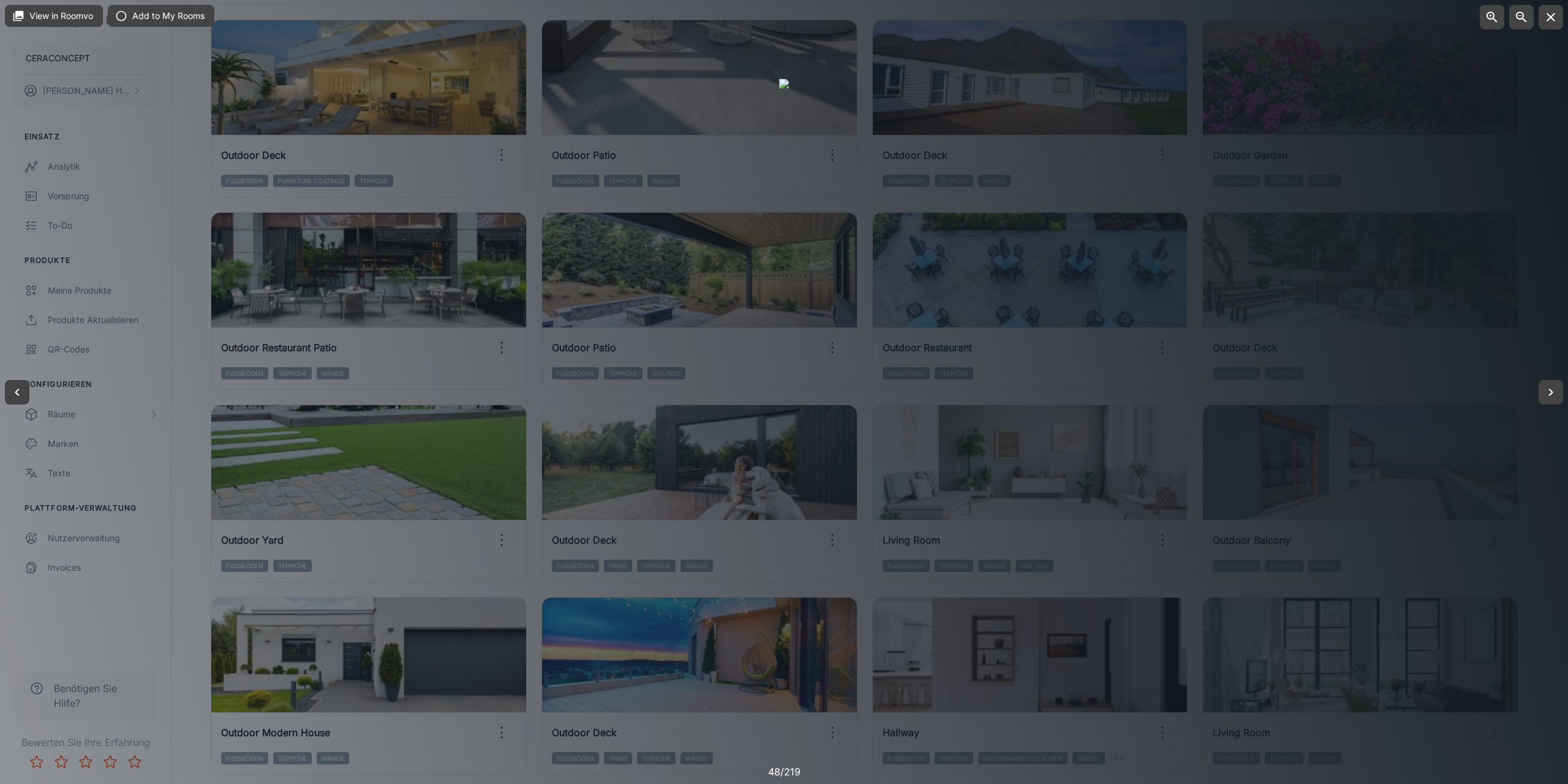
click at [1542, 732] on div at bounding box center [784, 392] width 1568 height 784
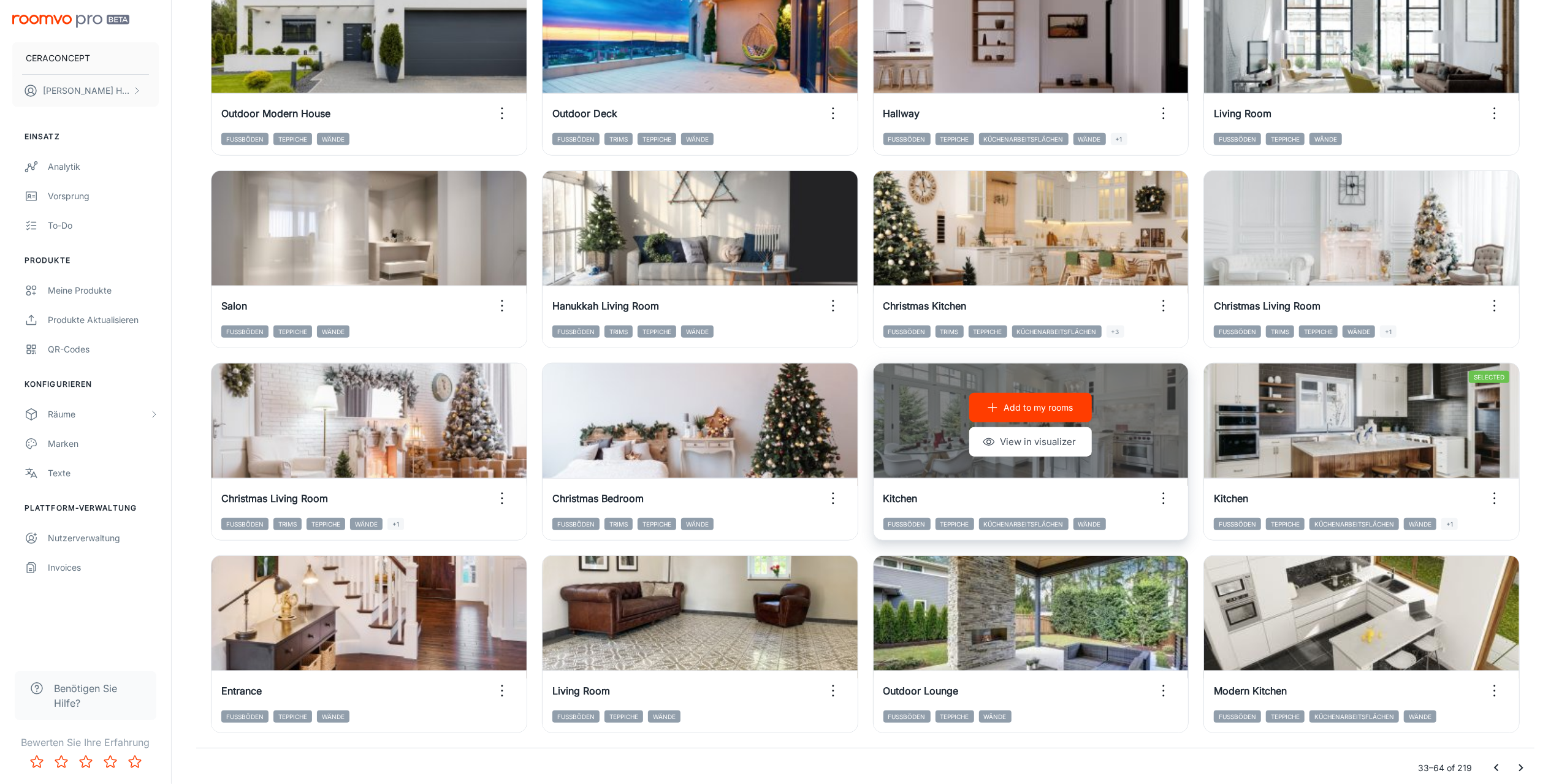
scroll to position [1039, 0]
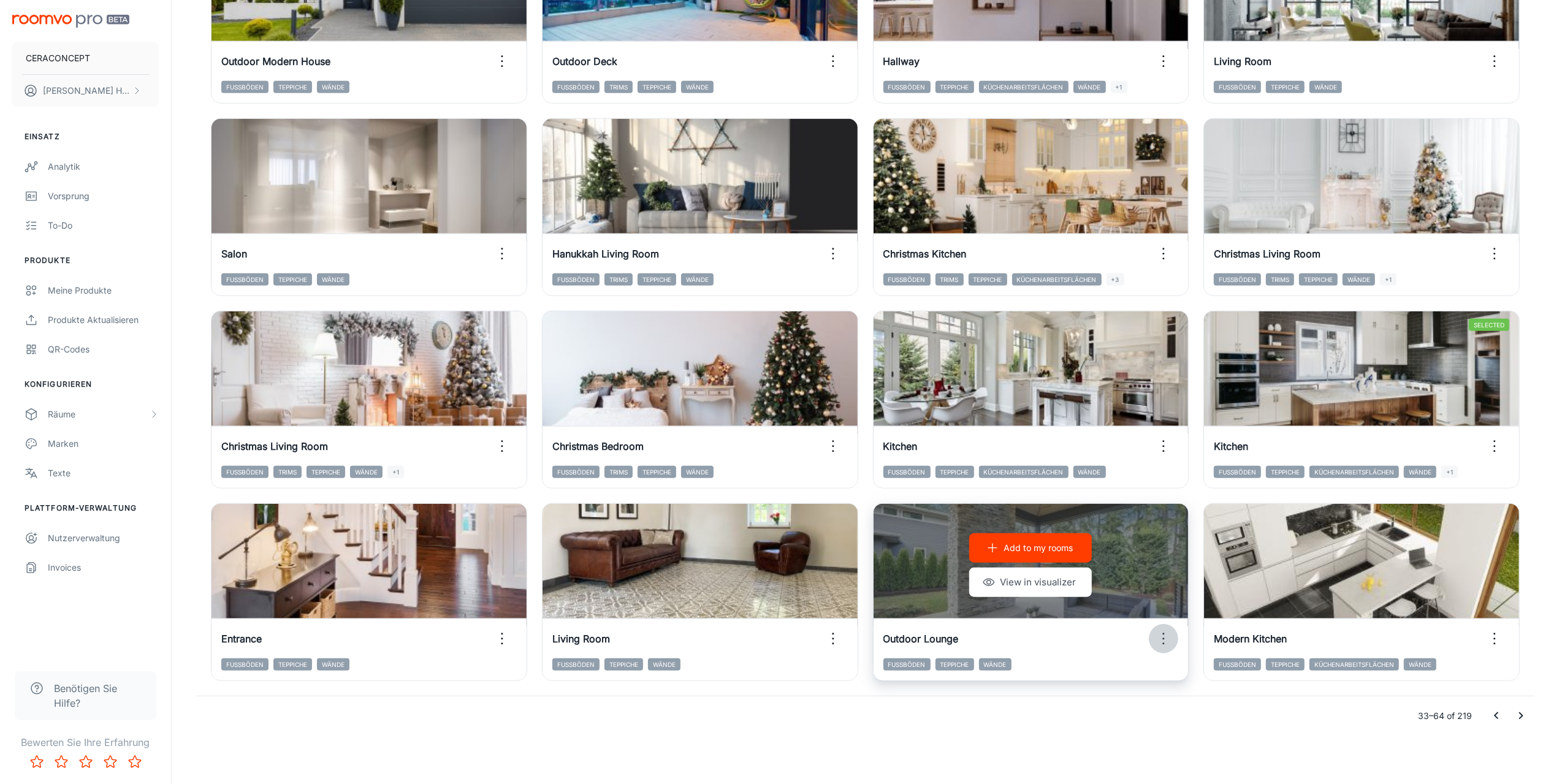
click at [1161, 635] on icon "button" at bounding box center [1163, 639] width 20 height 20
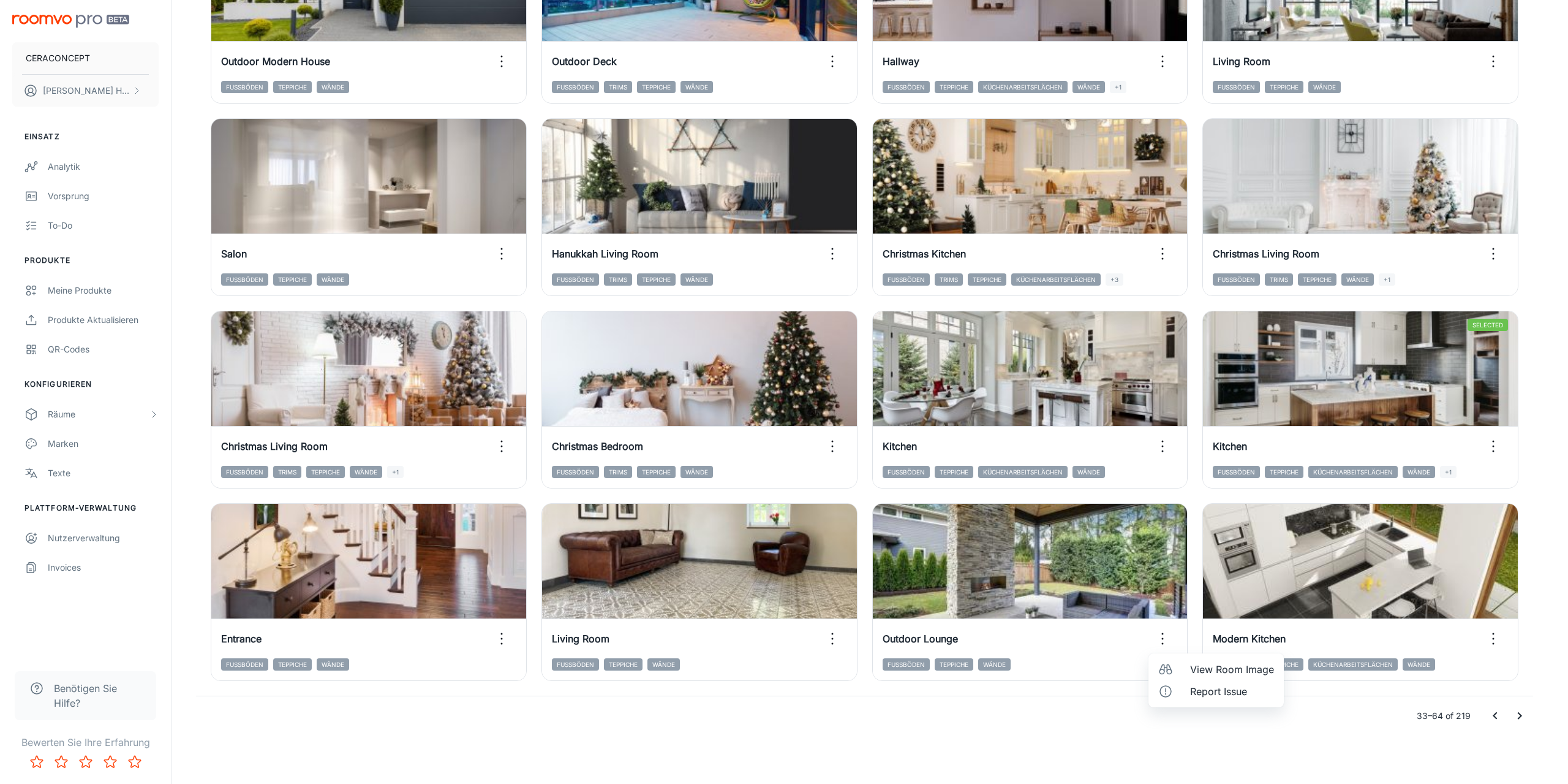
click at [1216, 668] on span "View Room Image" at bounding box center [1232, 669] width 84 height 14
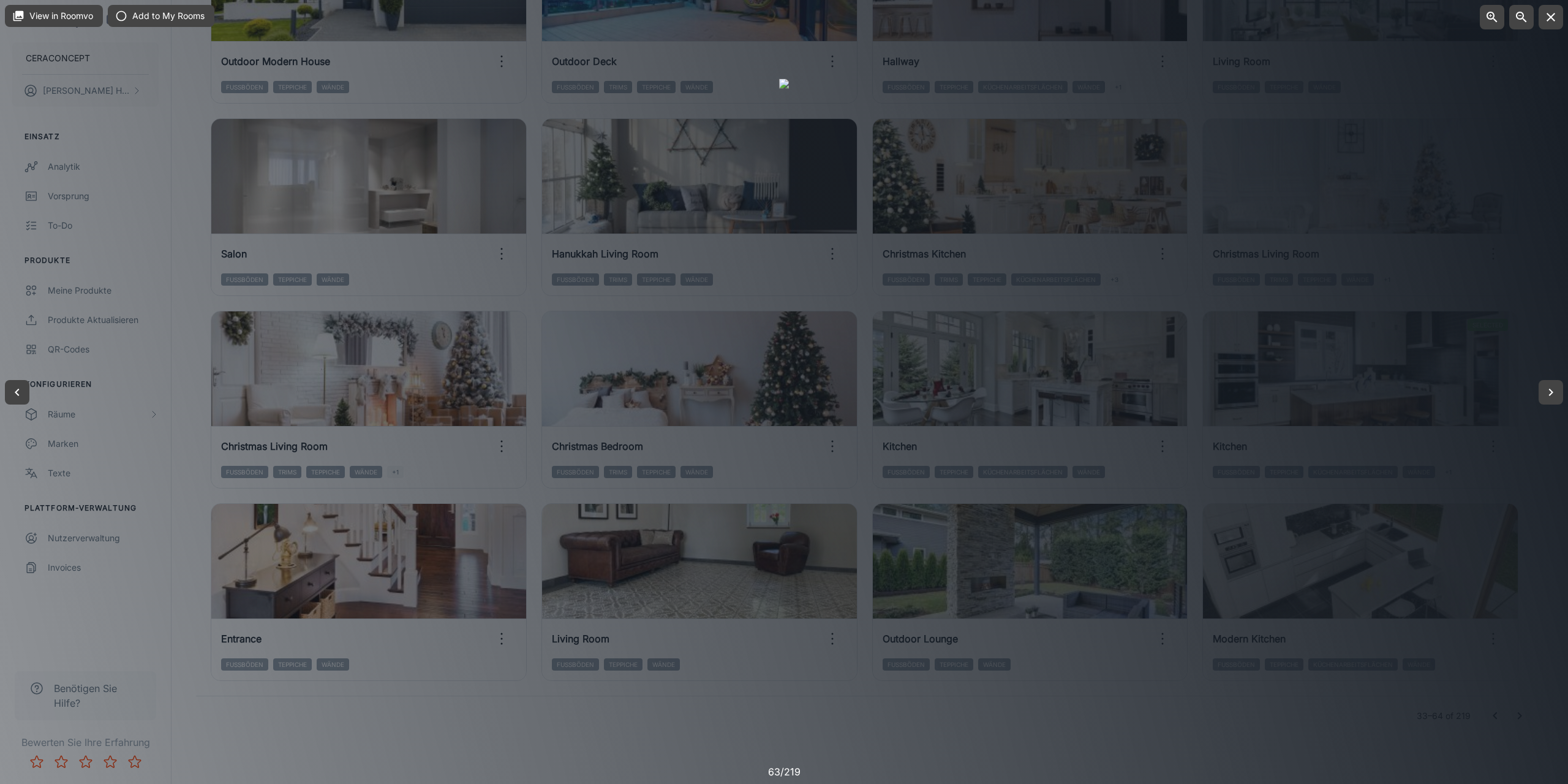
click at [766, 731] on div at bounding box center [784, 392] width 1568 height 784
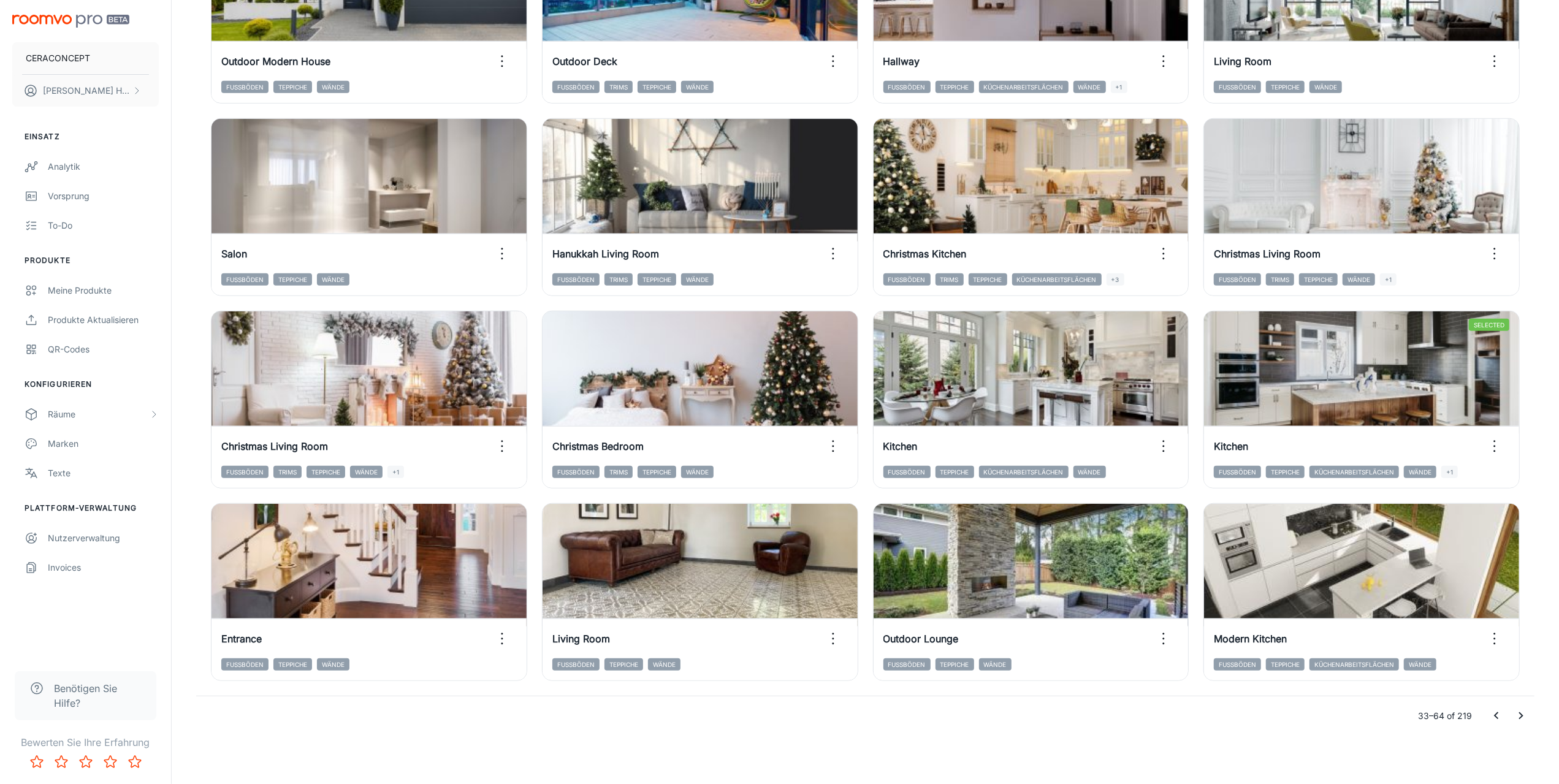
click at [1496, 714] on icon "Go to previous page" at bounding box center [1496, 715] width 4 height 7
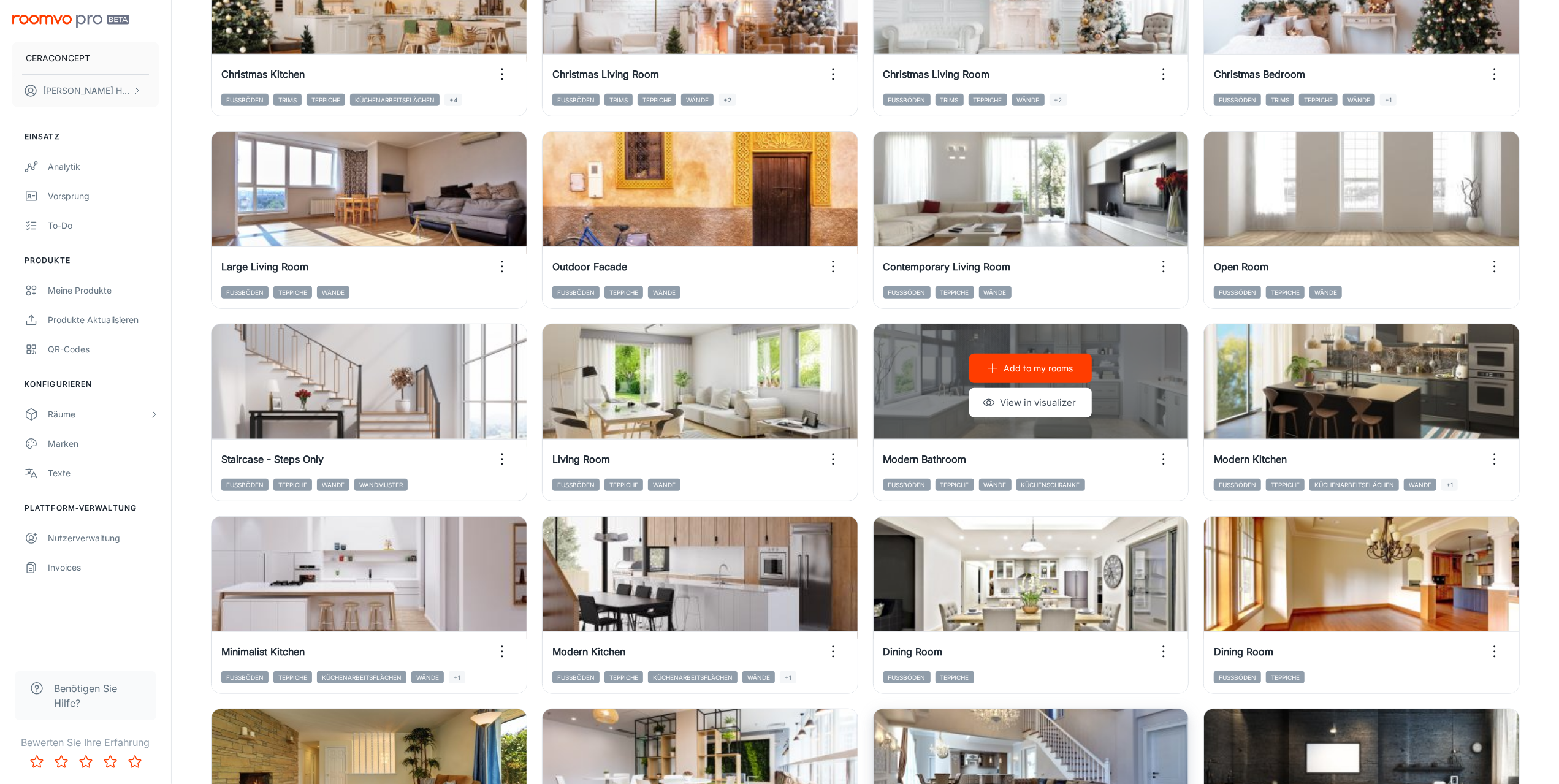
scroll to position [671, 0]
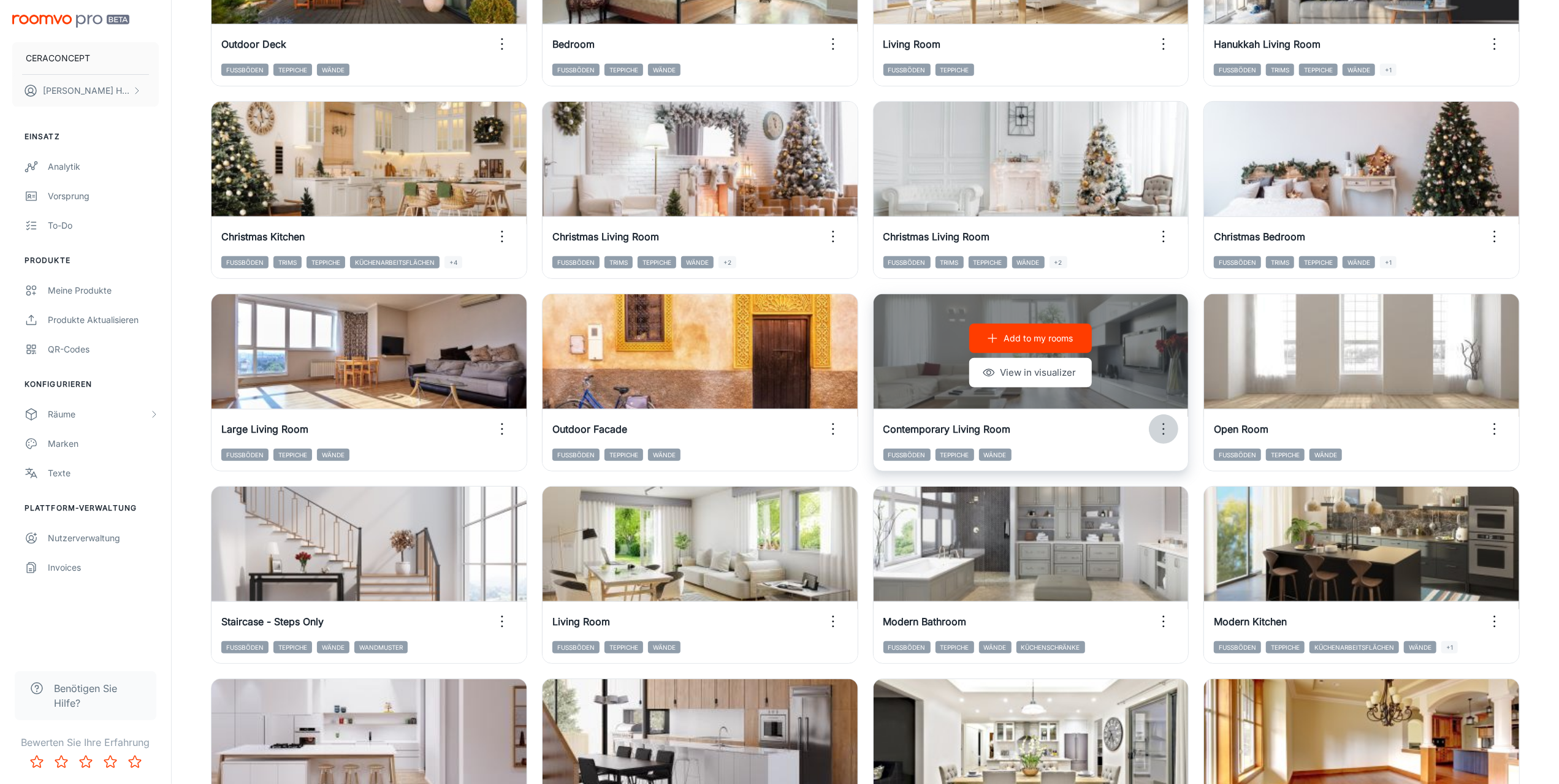
click at [1171, 426] on icon "button" at bounding box center [1163, 429] width 20 height 20
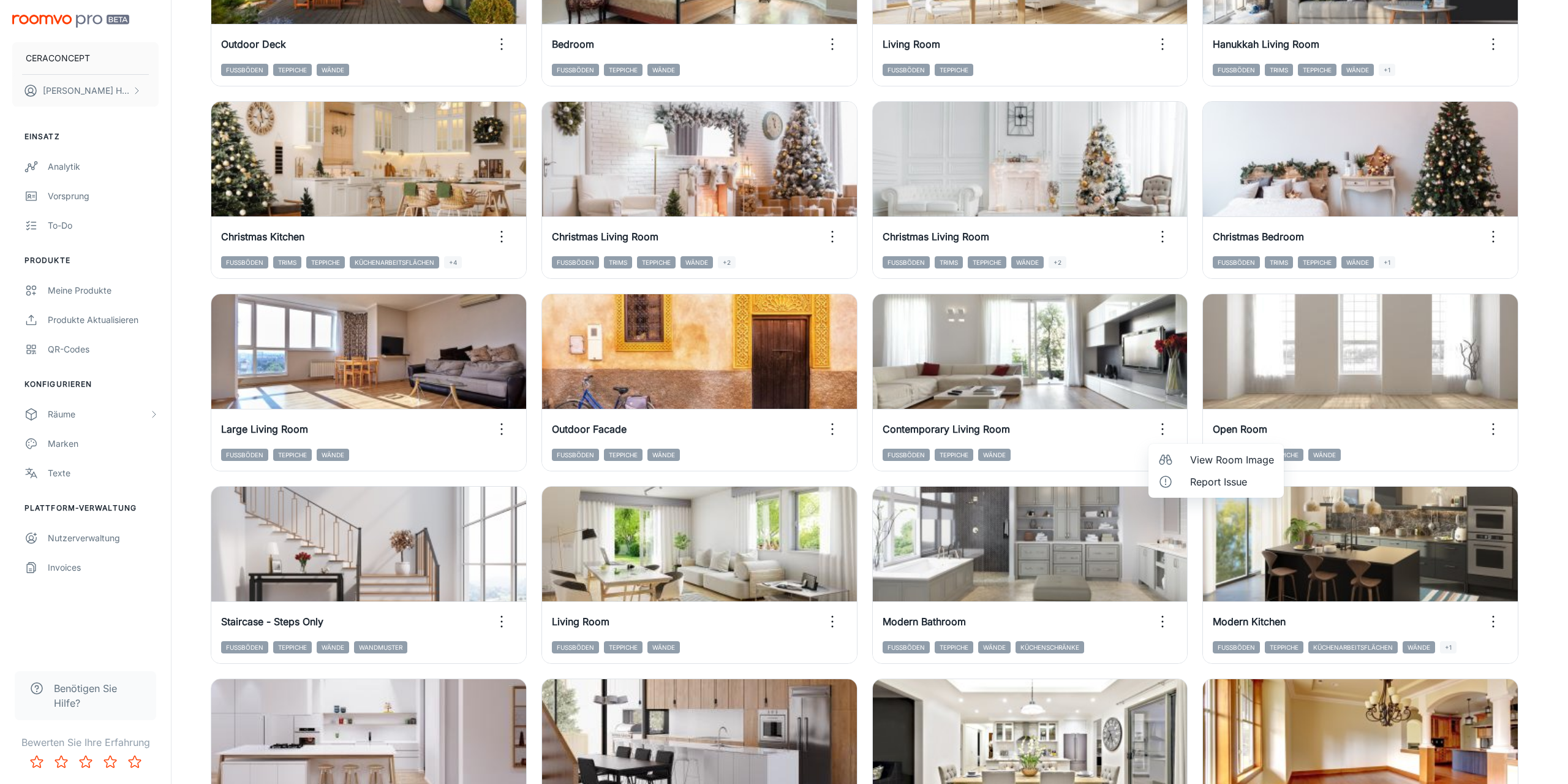
click at [1194, 464] on span "View Room Image" at bounding box center [1232, 460] width 84 height 14
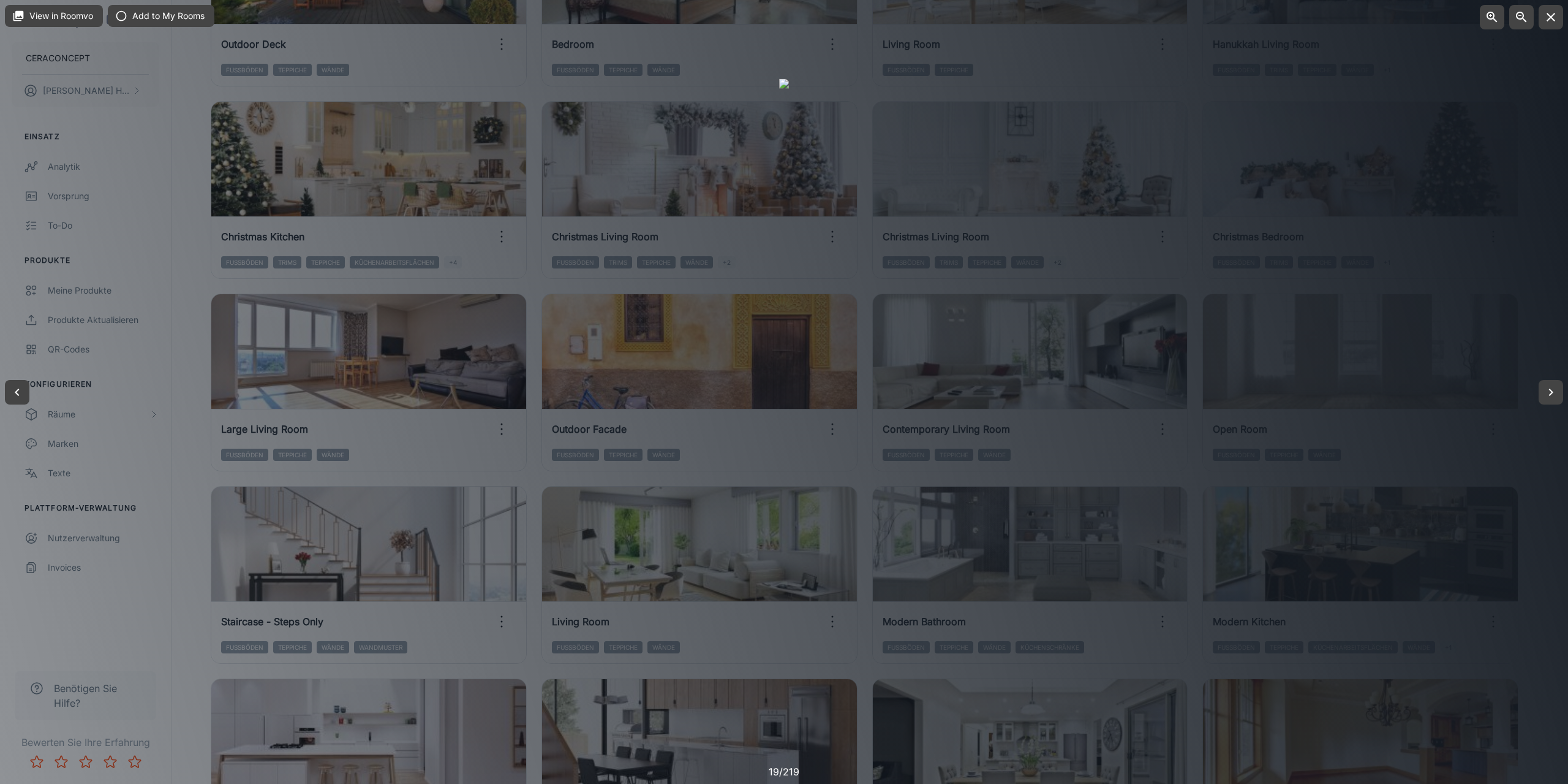
click at [187, 559] on div at bounding box center [784, 392] width 1568 height 784
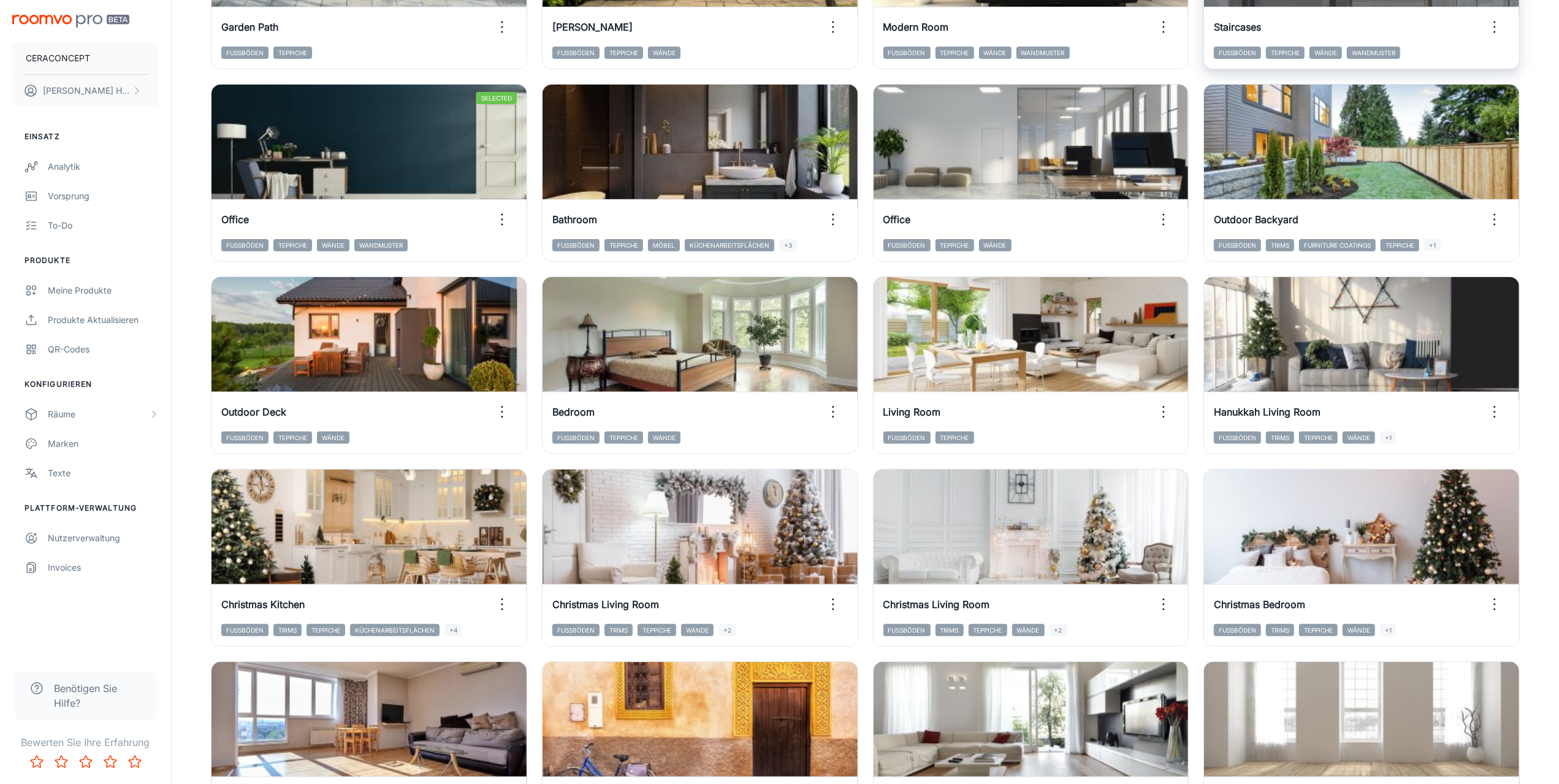
scroll to position [0, 0]
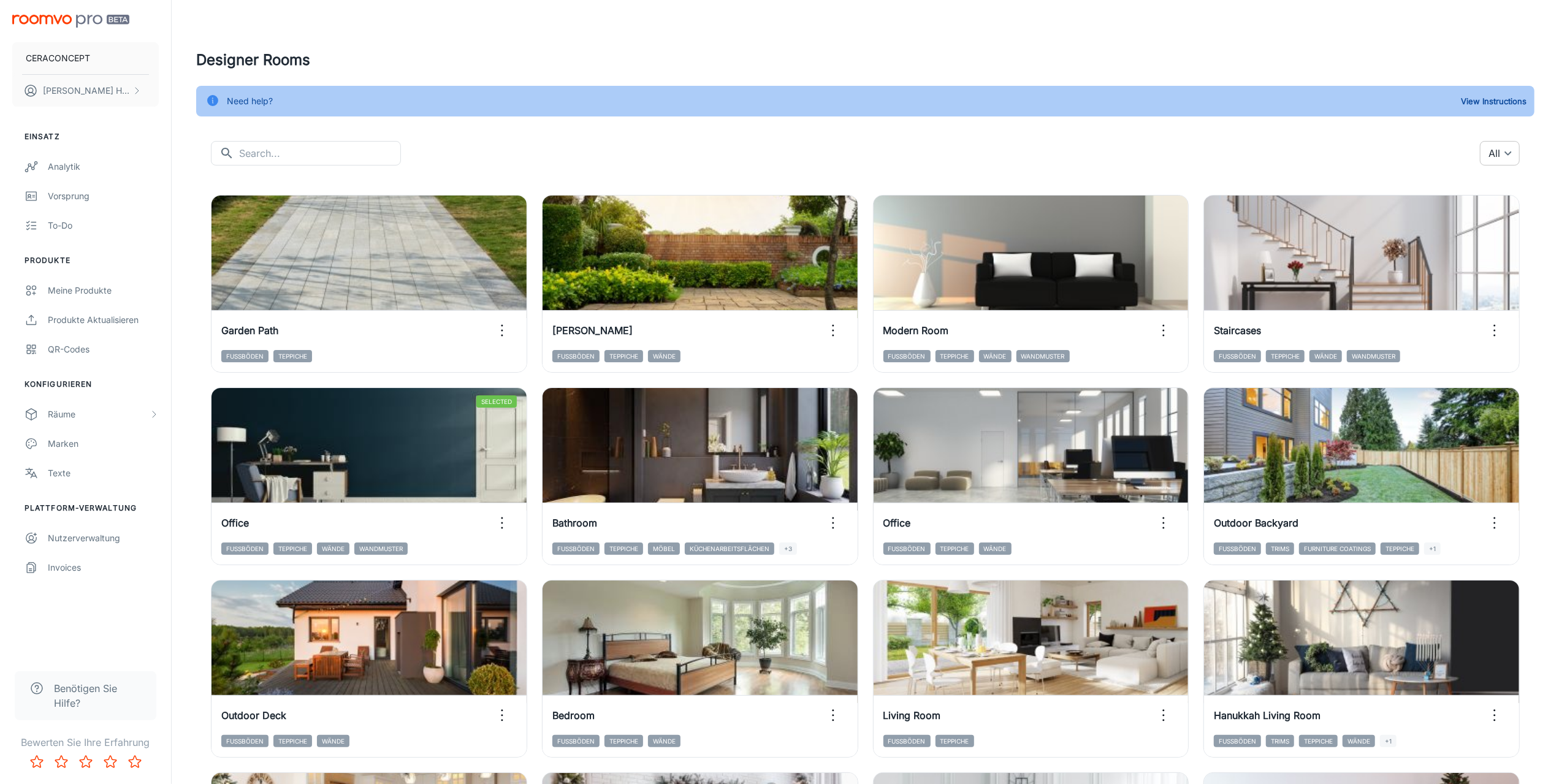
click at [1510, 152] on body "CERACONCEPT [PERSON_NAME] Einsatz Analytik Vorsprung To-do Produkte Meine Produ…" at bounding box center [780, 392] width 1559 height 784
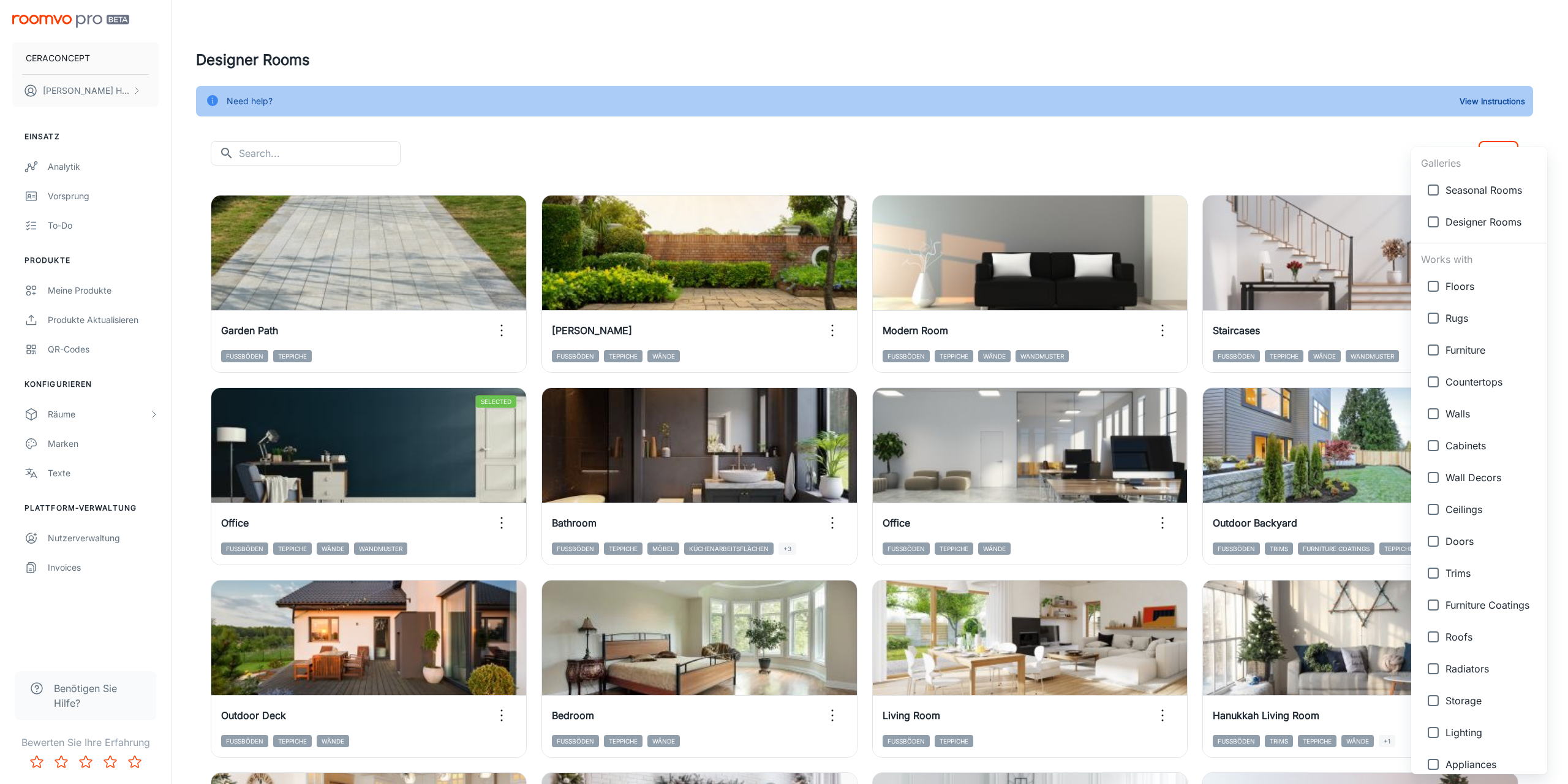
click at [1415, 134] on div at bounding box center [784, 392] width 1568 height 784
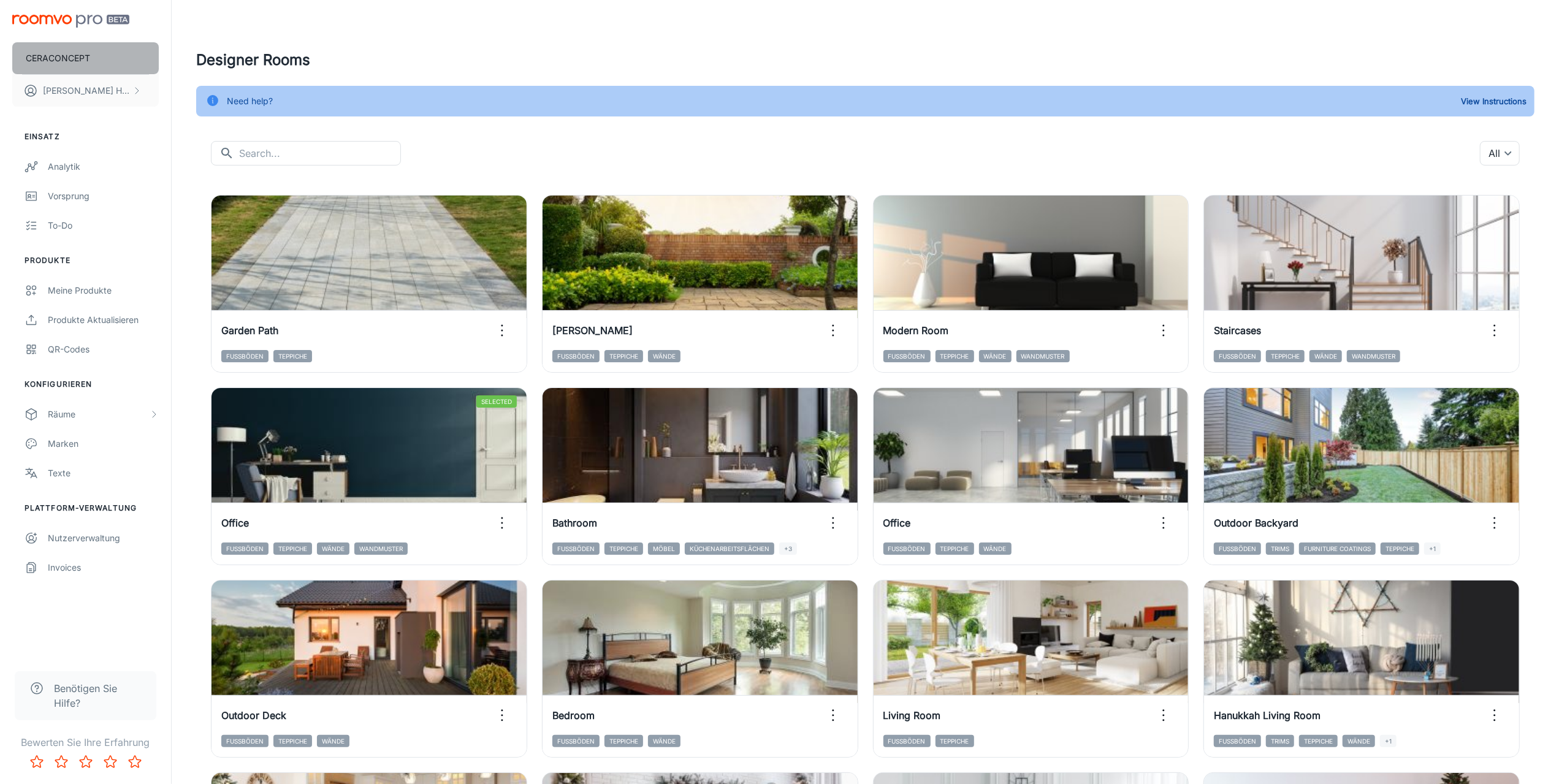
click at [94, 59] on button "CERACONCEPT" at bounding box center [85, 58] width 146 height 32
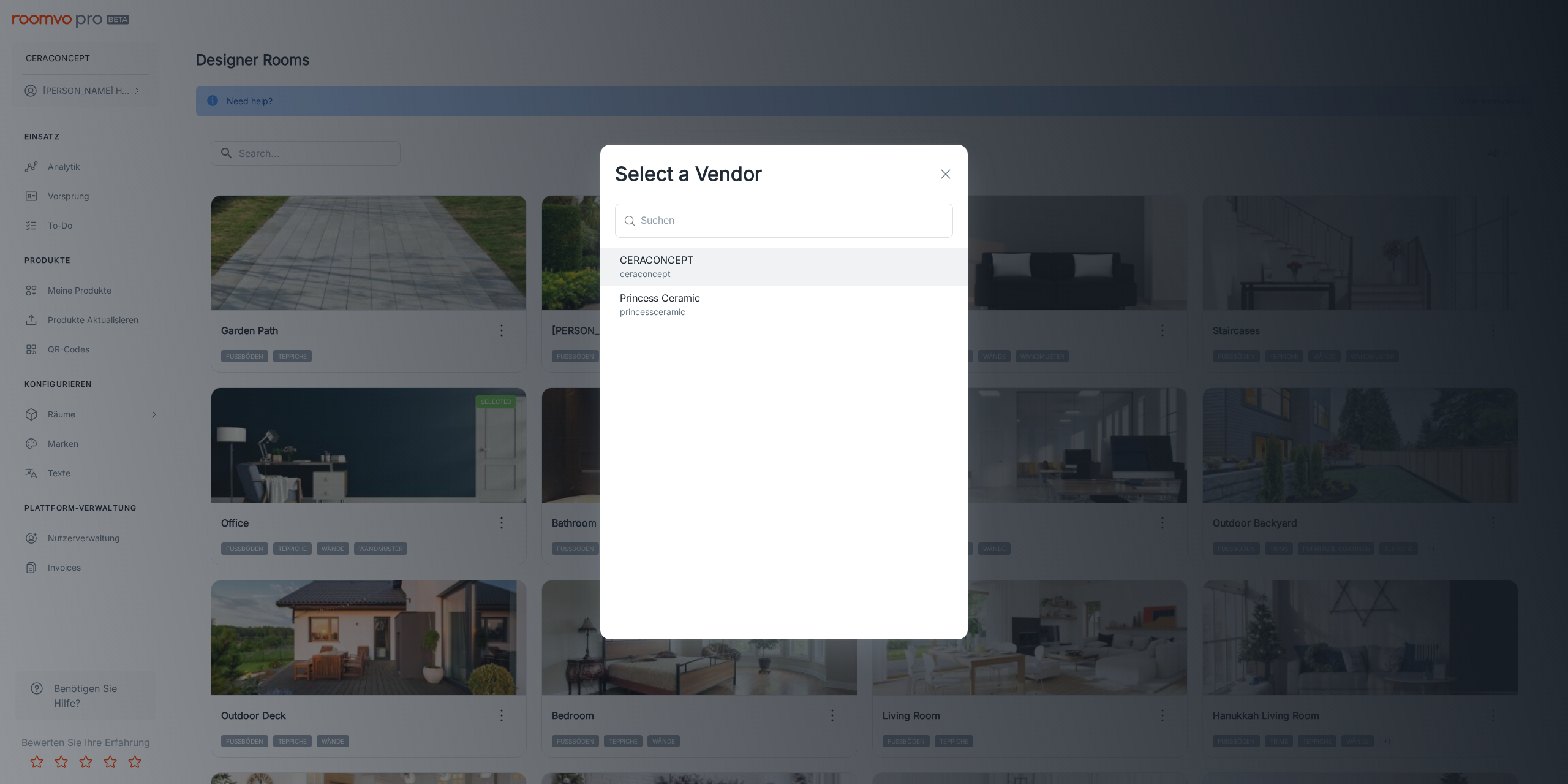
click at [675, 306] on p "princessceramic" at bounding box center [784, 312] width 328 height 14
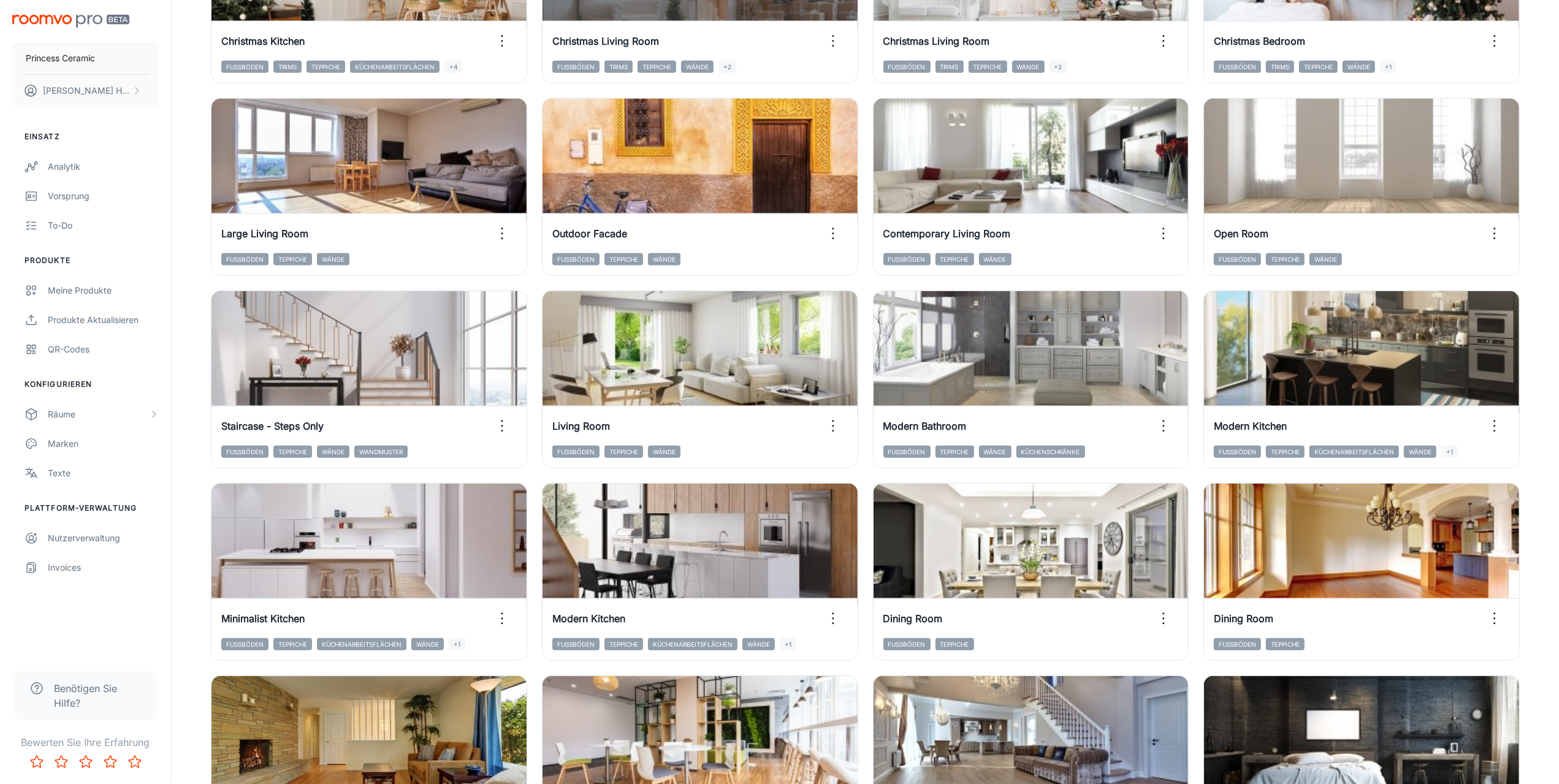
scroll to position [919, 0]
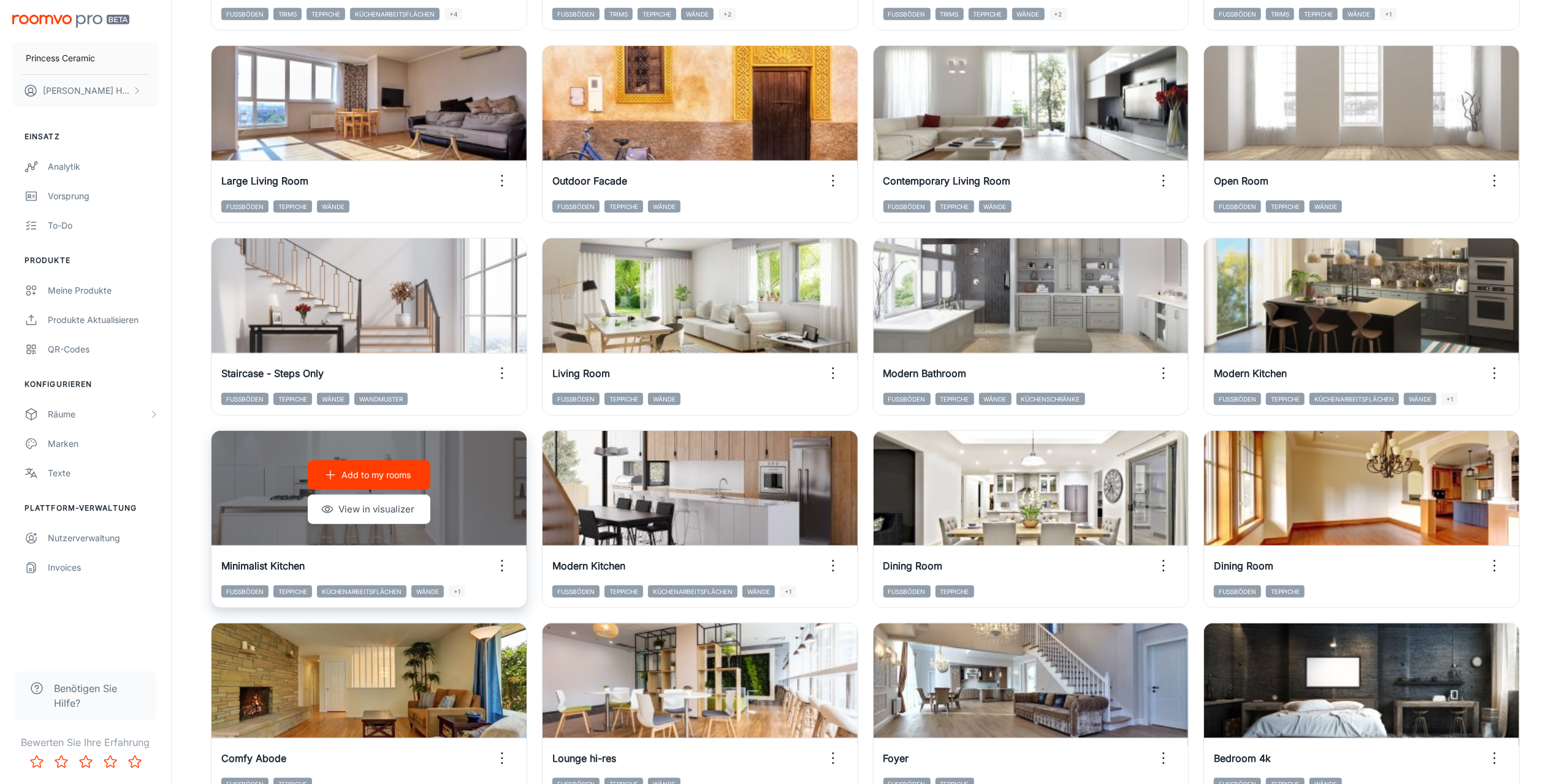
click at [371, 475] on p "Add to my rooms" at bounding box center [376, 475] width 70 height 14
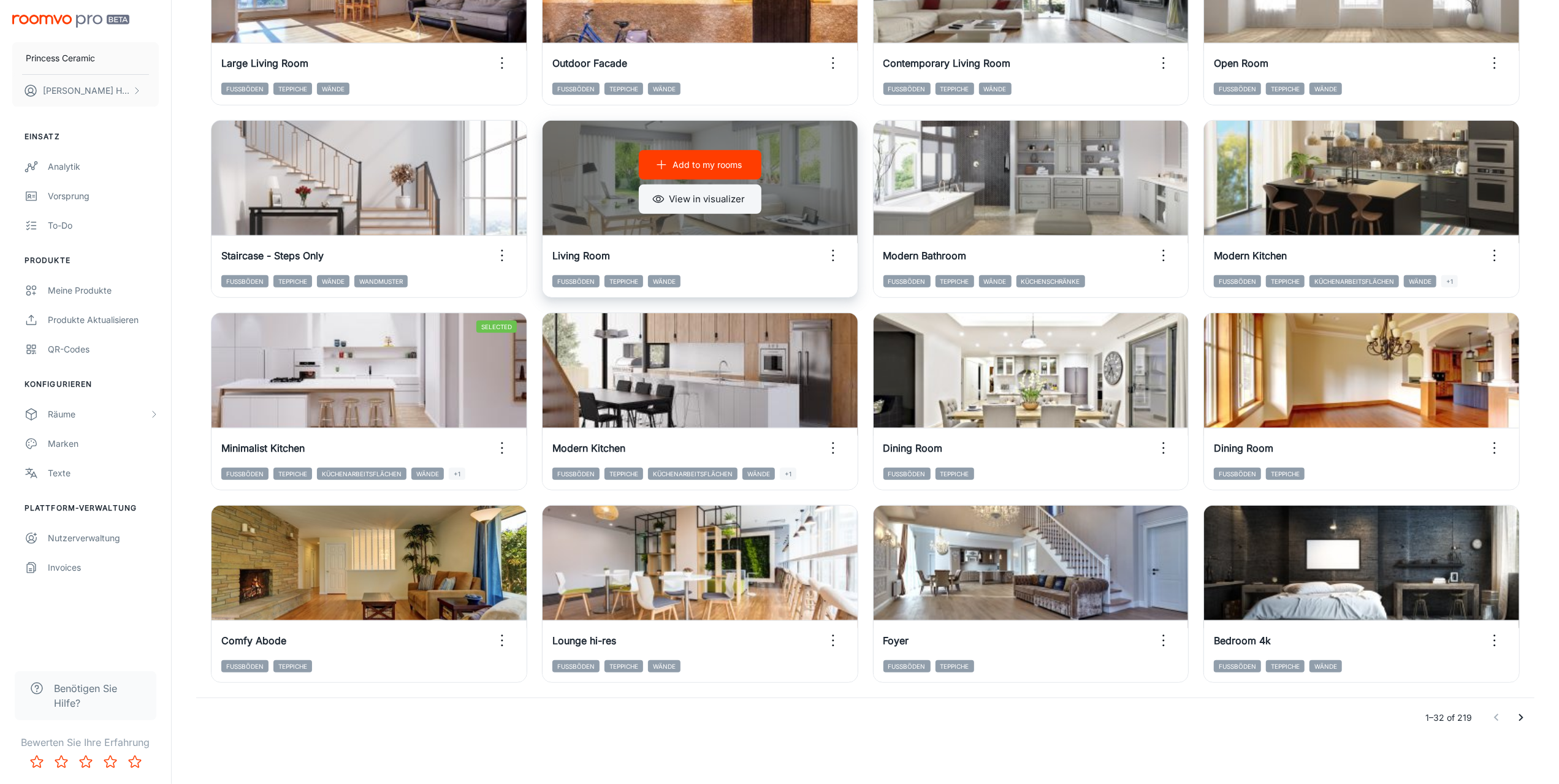
scroll to position [1039, 0]
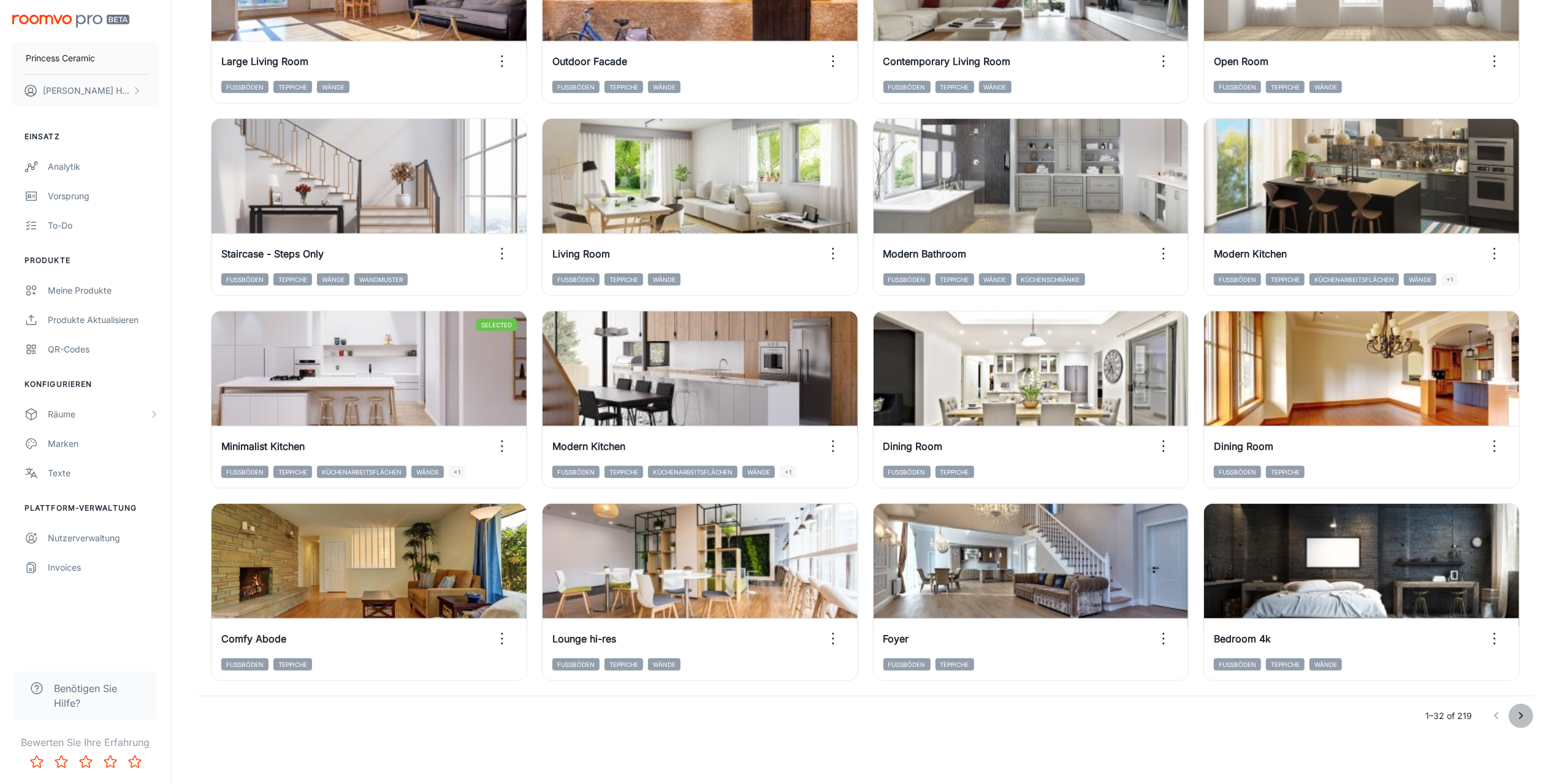
click at [1519, 712] on icon "Go to next page" at bounding box center [1521, 716] width 14 height 14
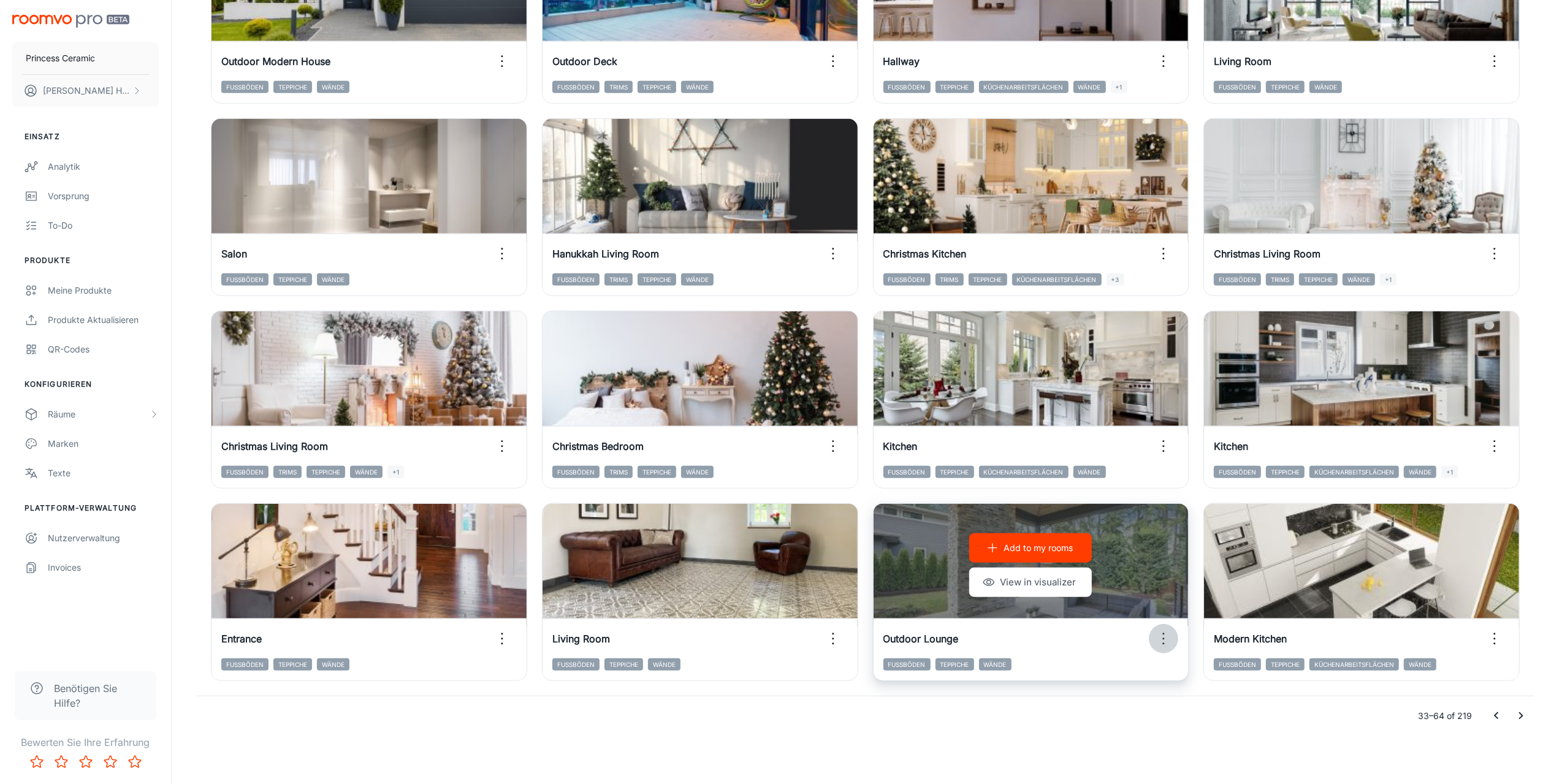
click at [1167, 639] on icon "button" at bounding box center [1163, 639] width 20 height 20
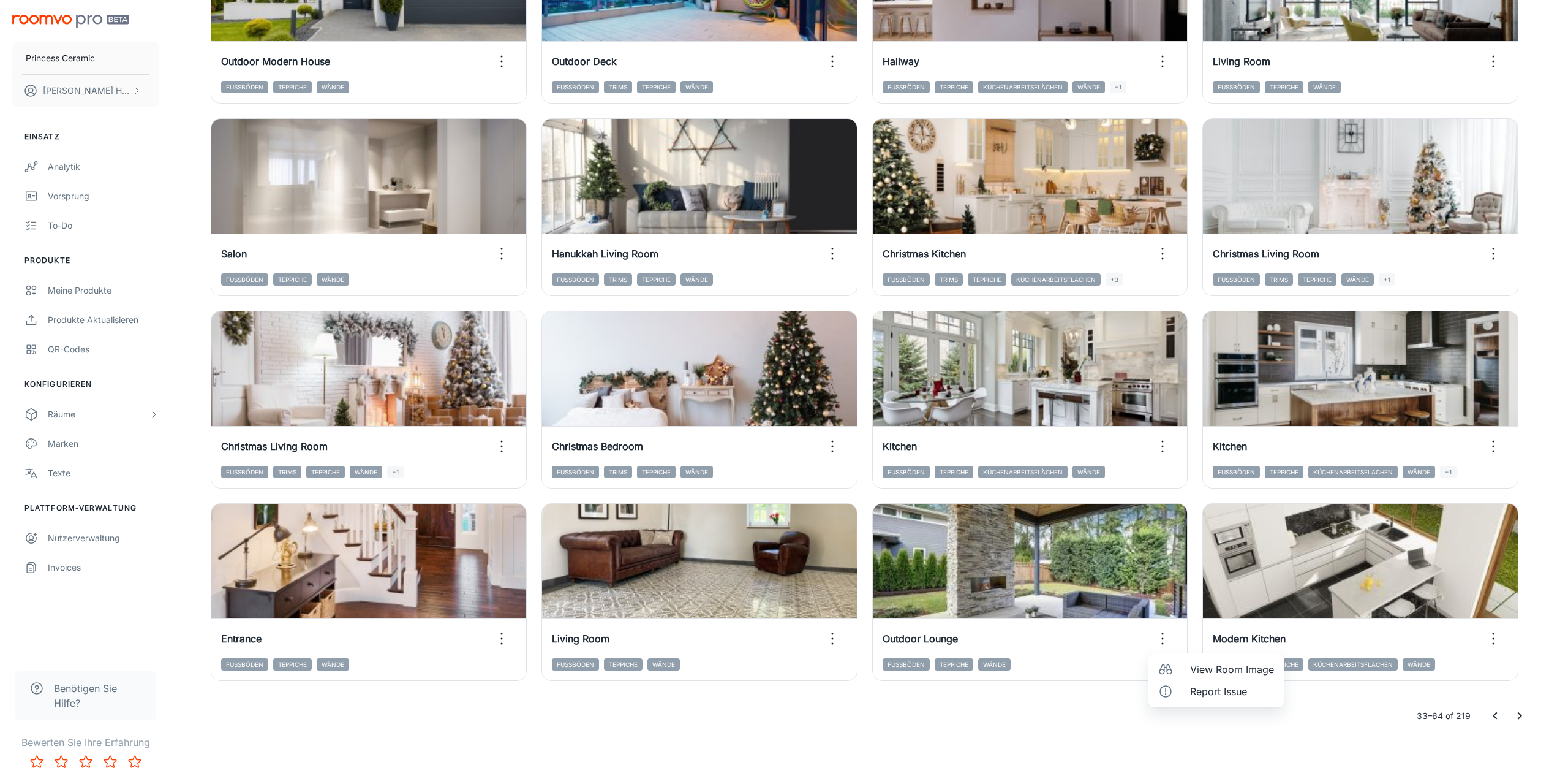
click at [1213, 664] on span "View Room Image" at bounding box center [1232, 669] width 84 height 14
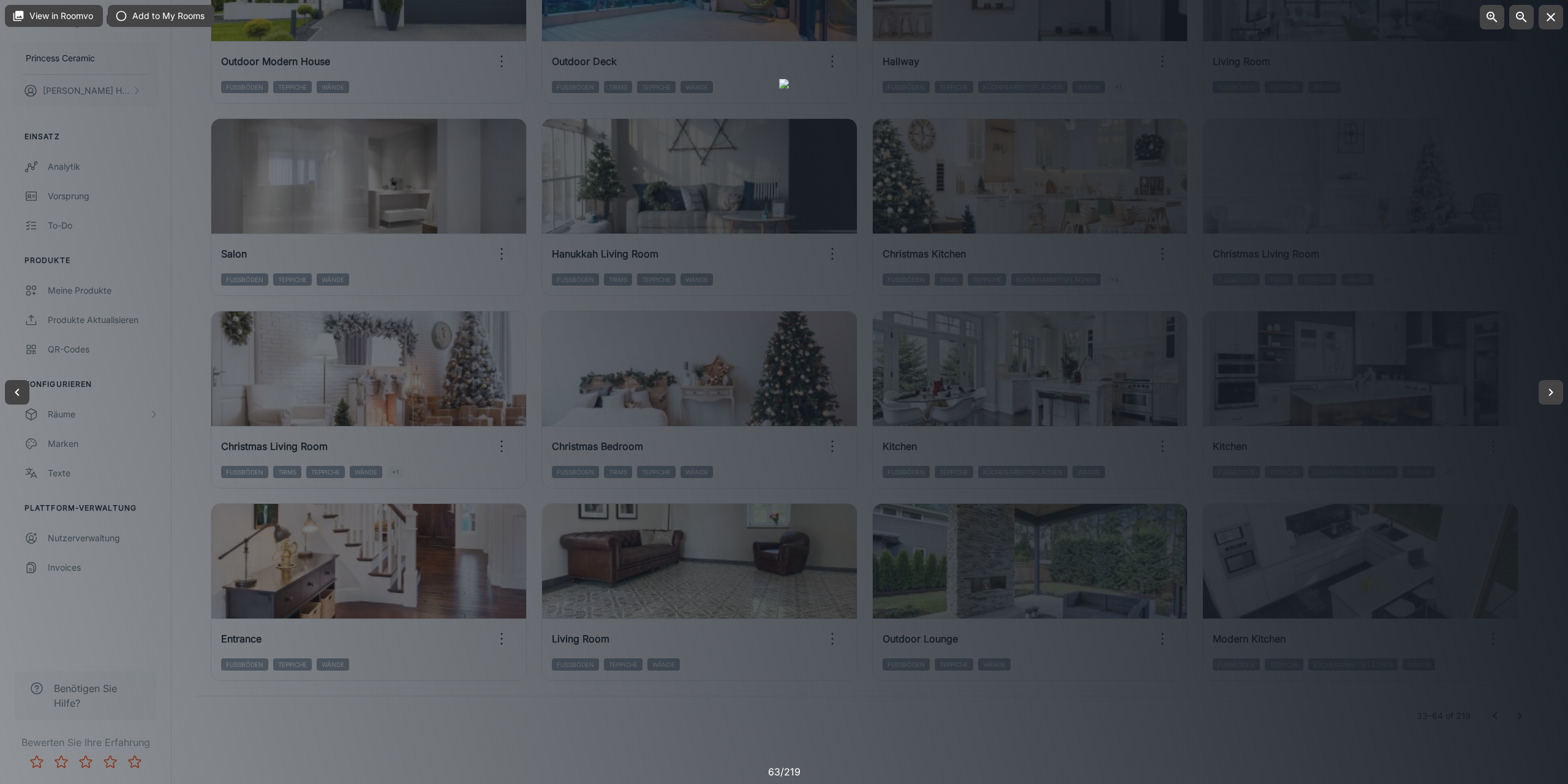
click at [1029, 742] on div at bounding box center [784, 392] width 1568 height 784
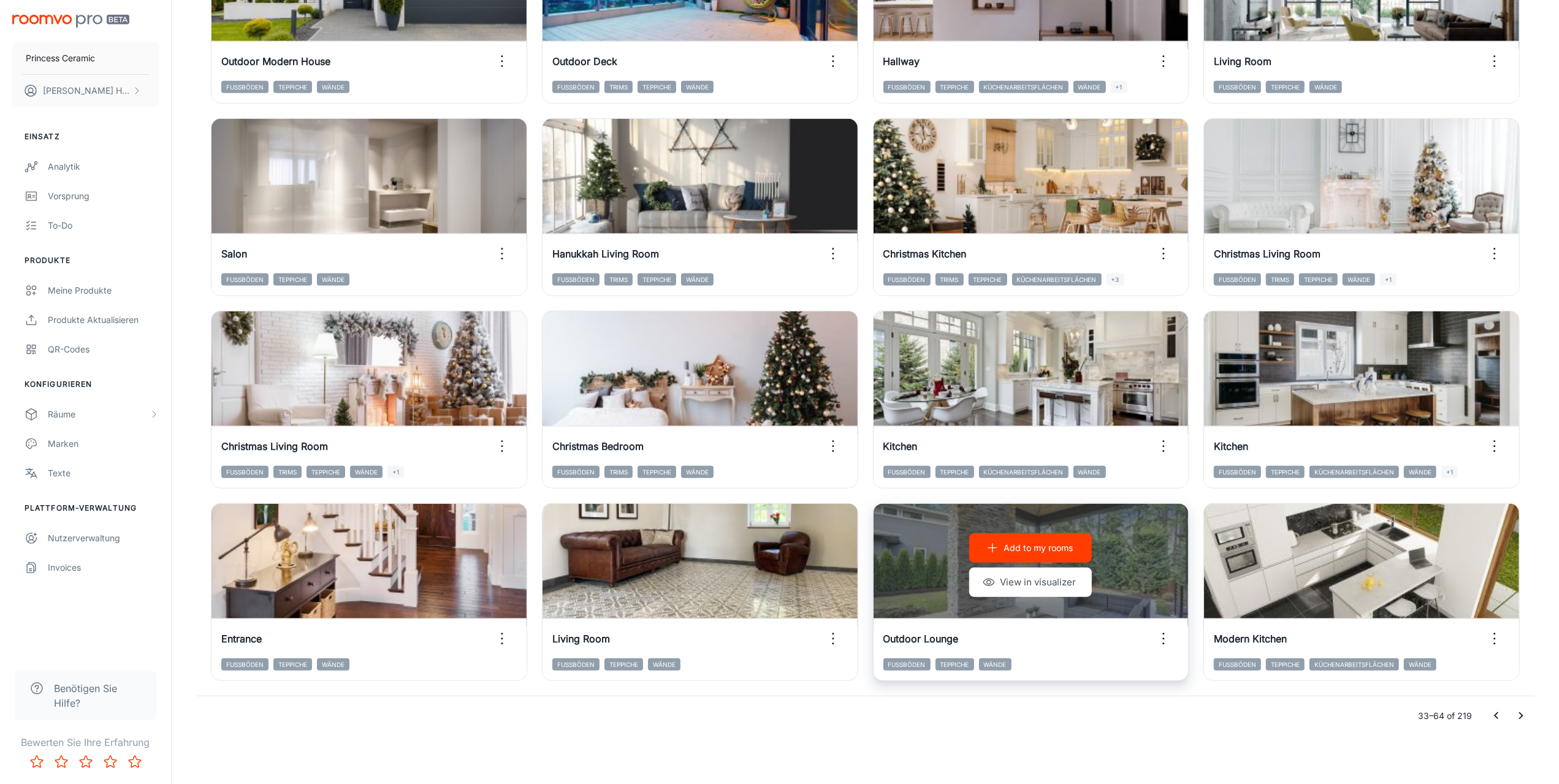
click at [1020, 547] on p "Add to my rooms" at bounding box center [1038, 547] width 70 height 14
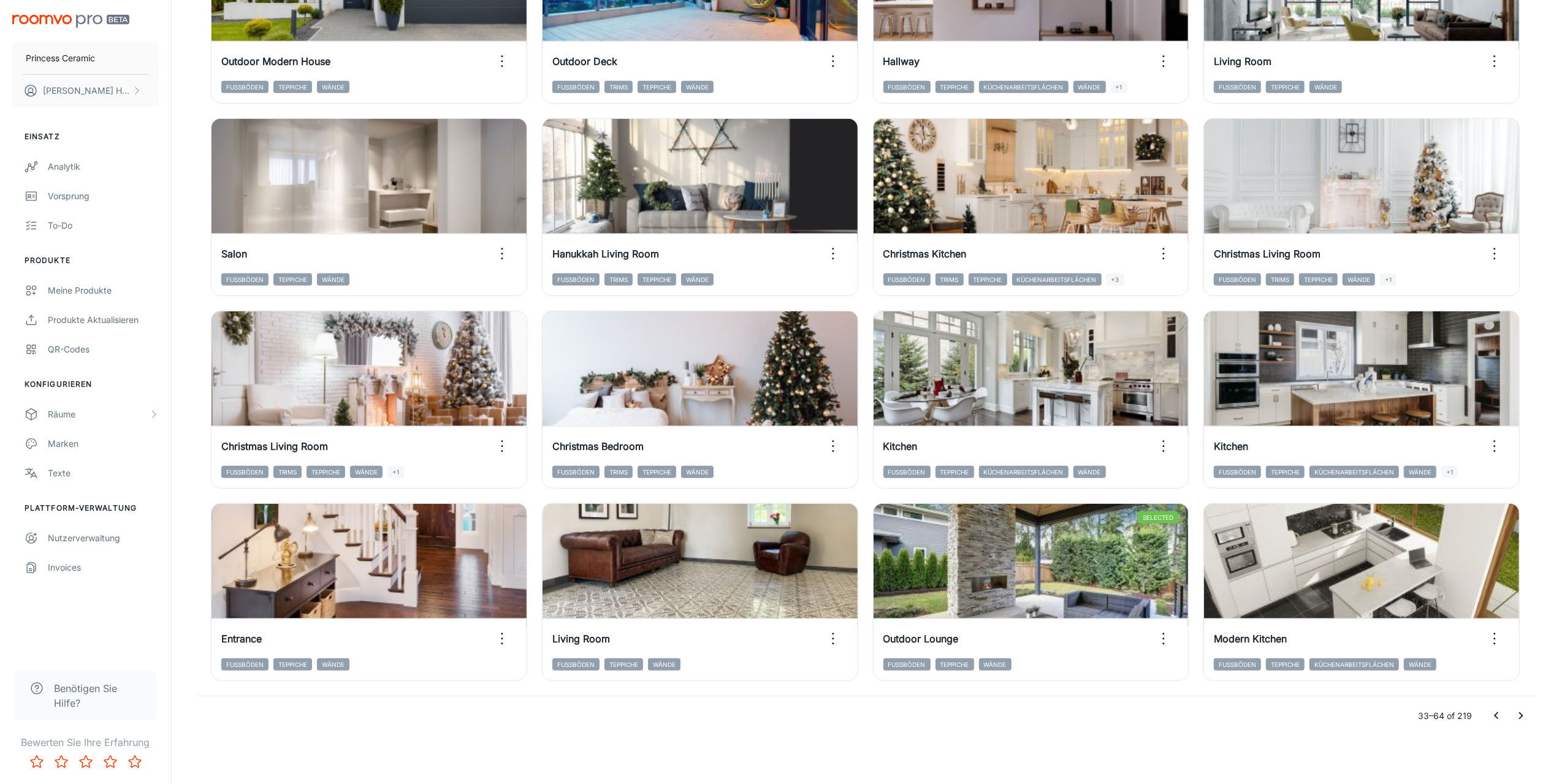
click at [1521, 716] on icon "Go to next page" at bounding box center [1521, 715] width 4 height 7
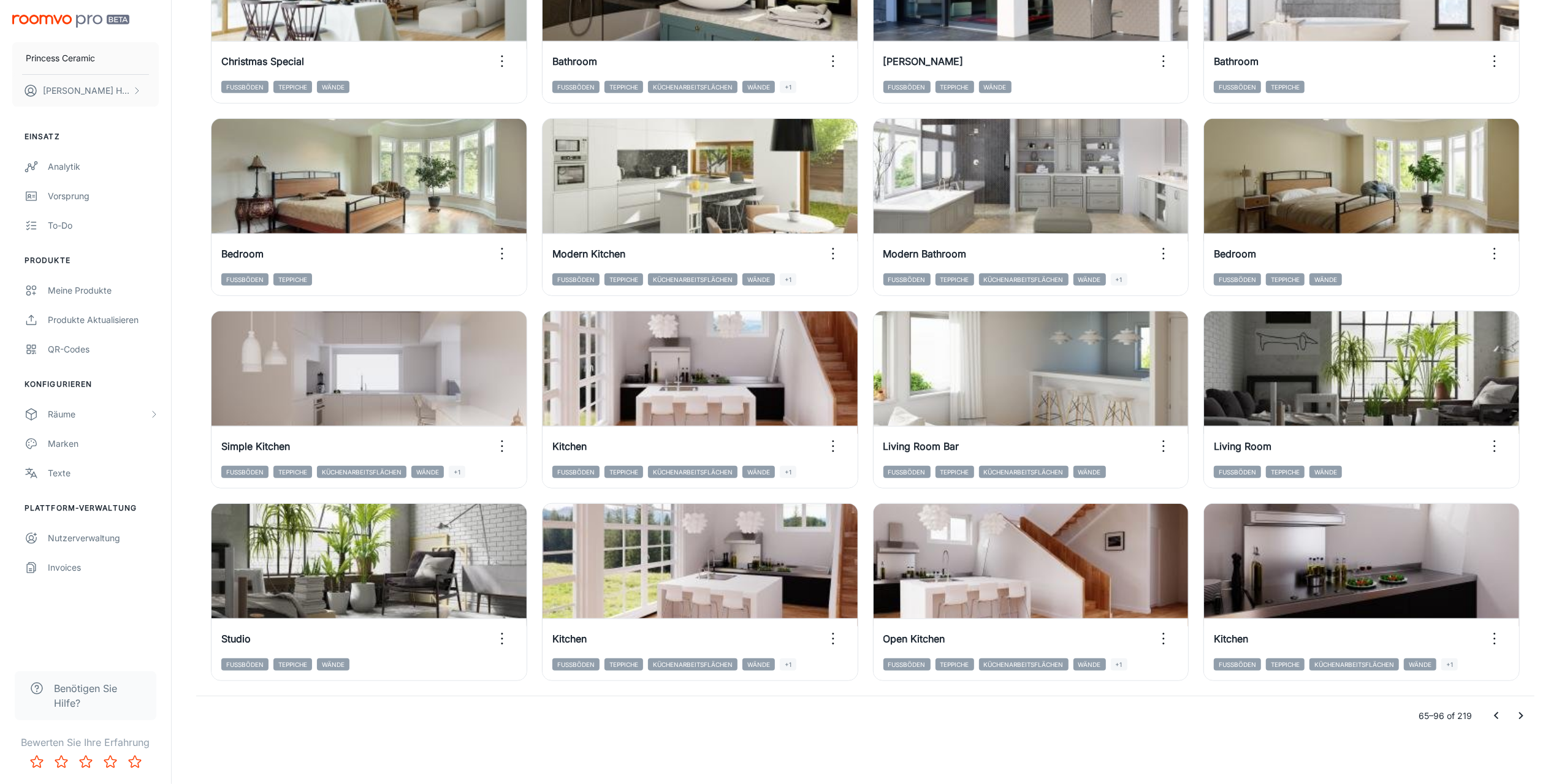
click at [1521, 710] on icon "Go to next page" at bounding box center [1521, 716] width 14 height 14
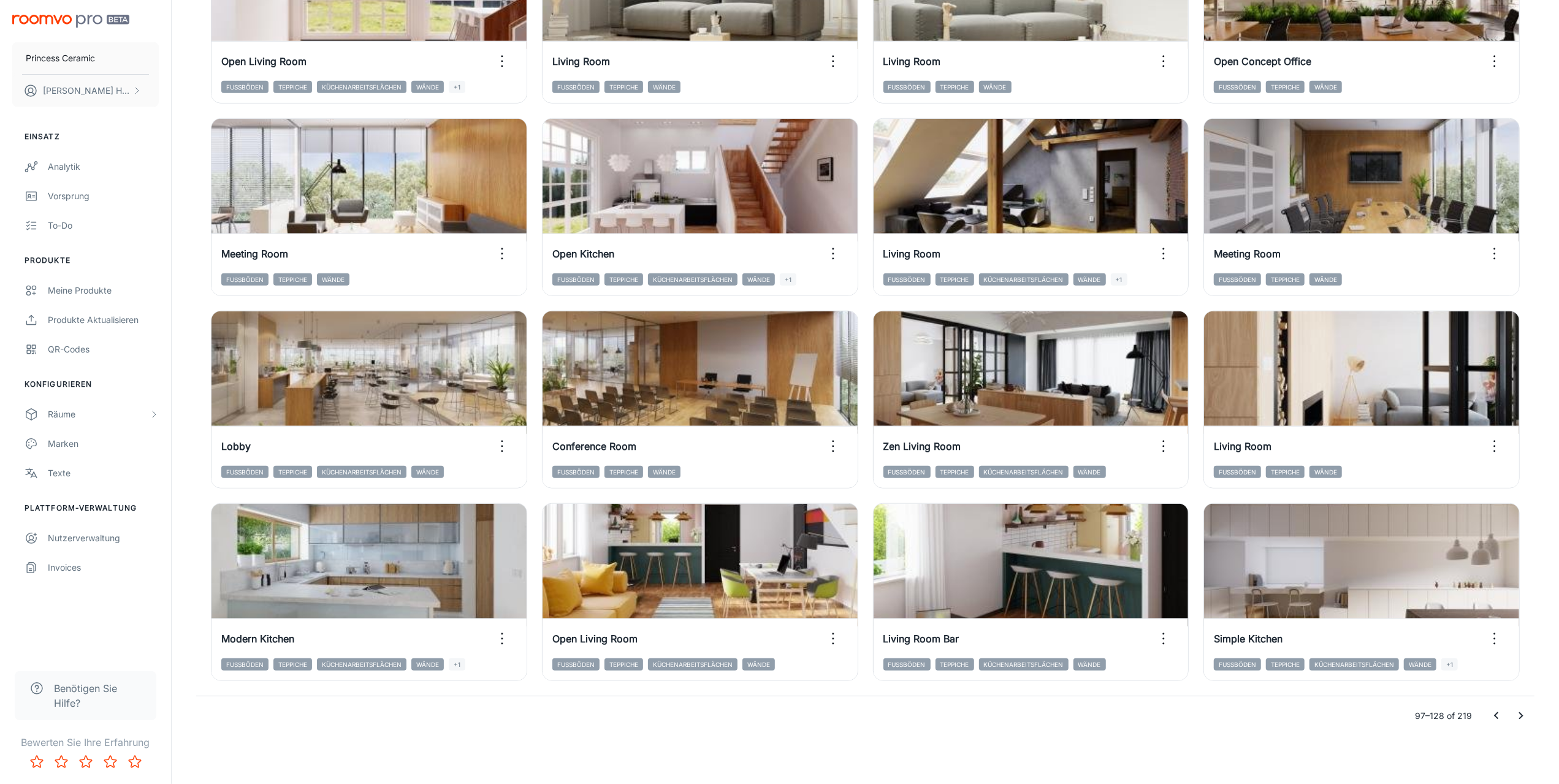
click at [1517, 715] on icon "Go to next page" at bounding box center [1521, 716] width 14 height 14
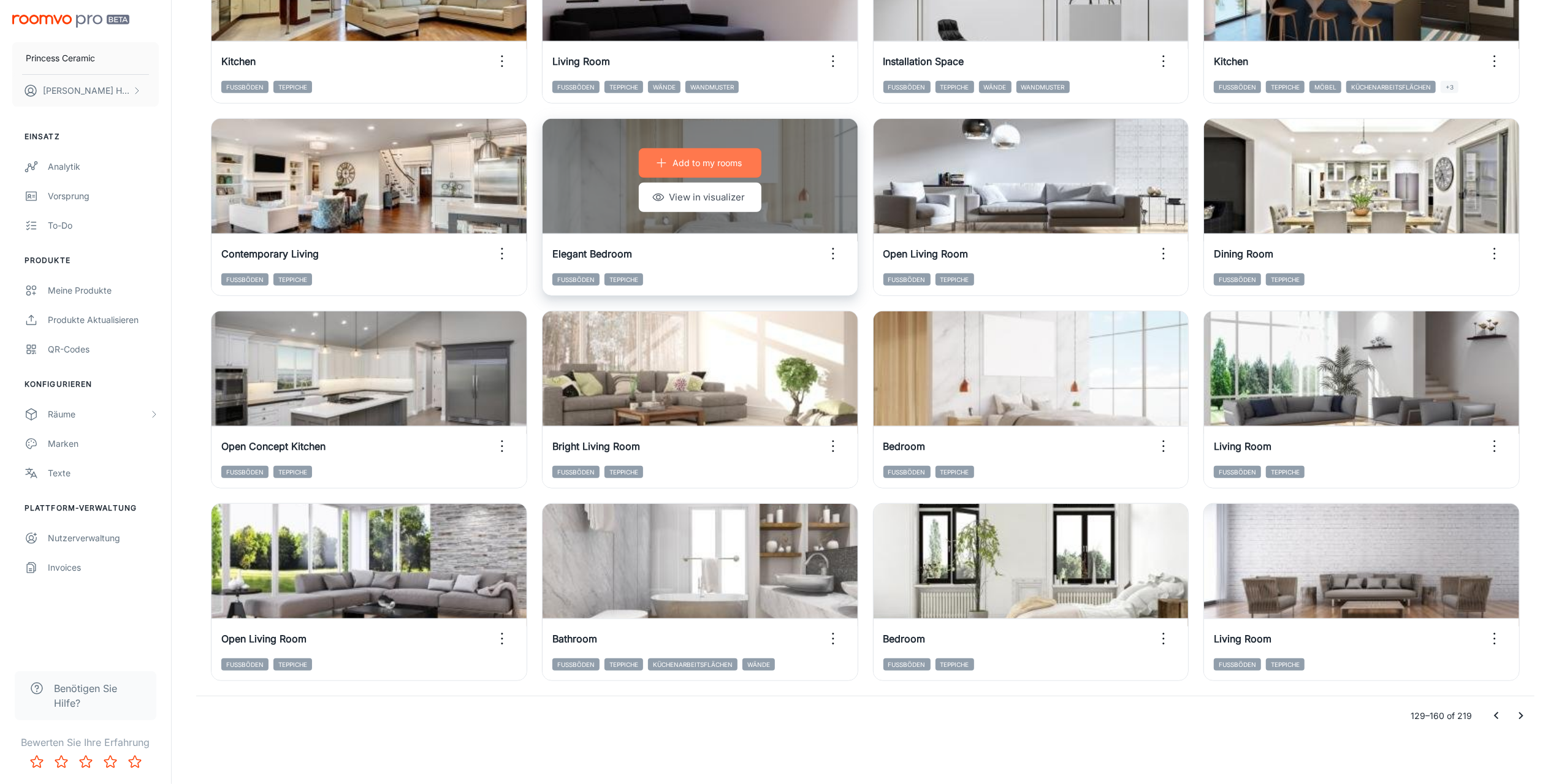
click at [704, 160] on p "Add to my rooms" at bounding box center [707, 163] width 70 height 14
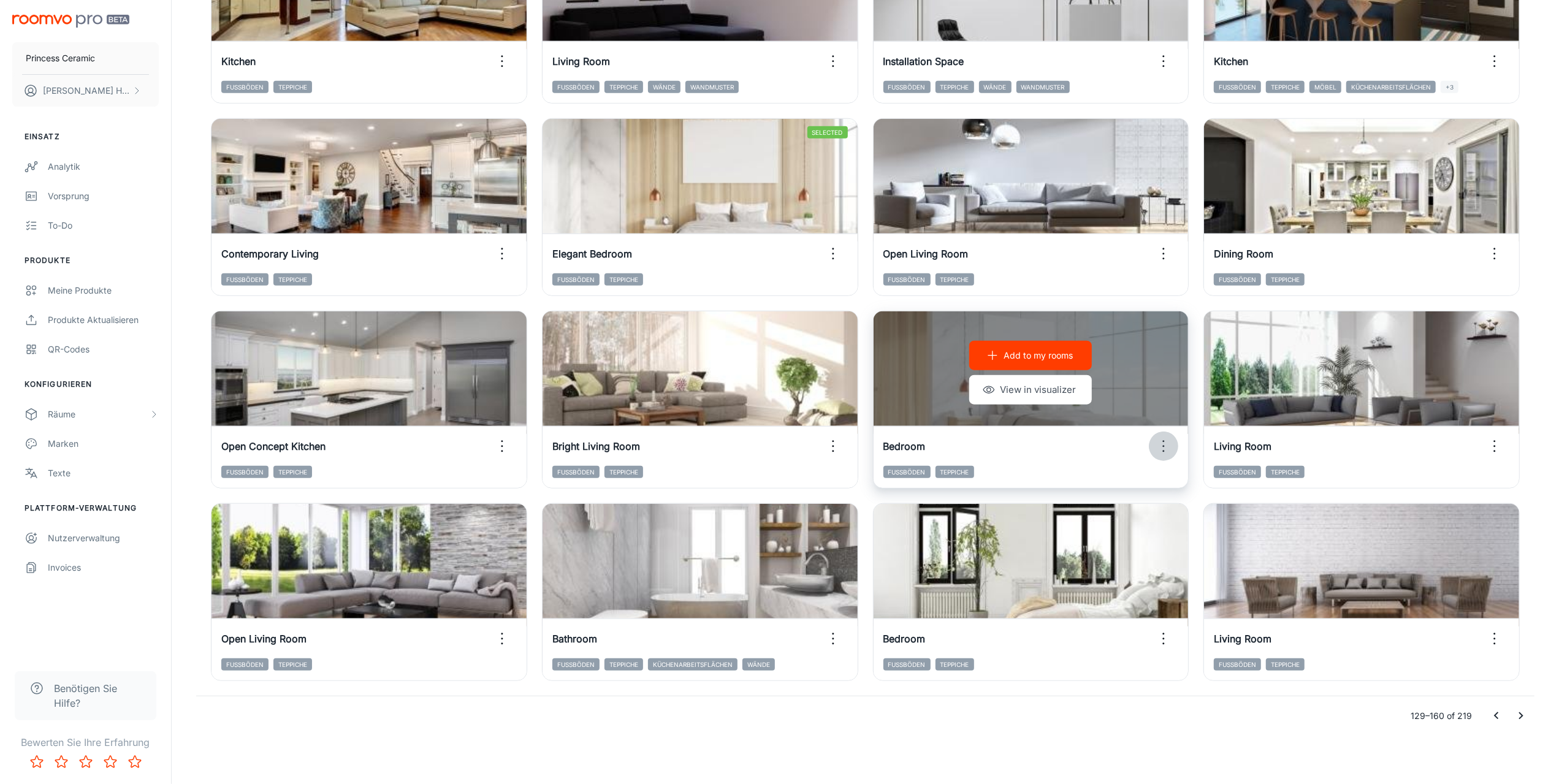
click at [1166, 448] on icon "button" at bounding box center [1163, 446] width 20 height 20
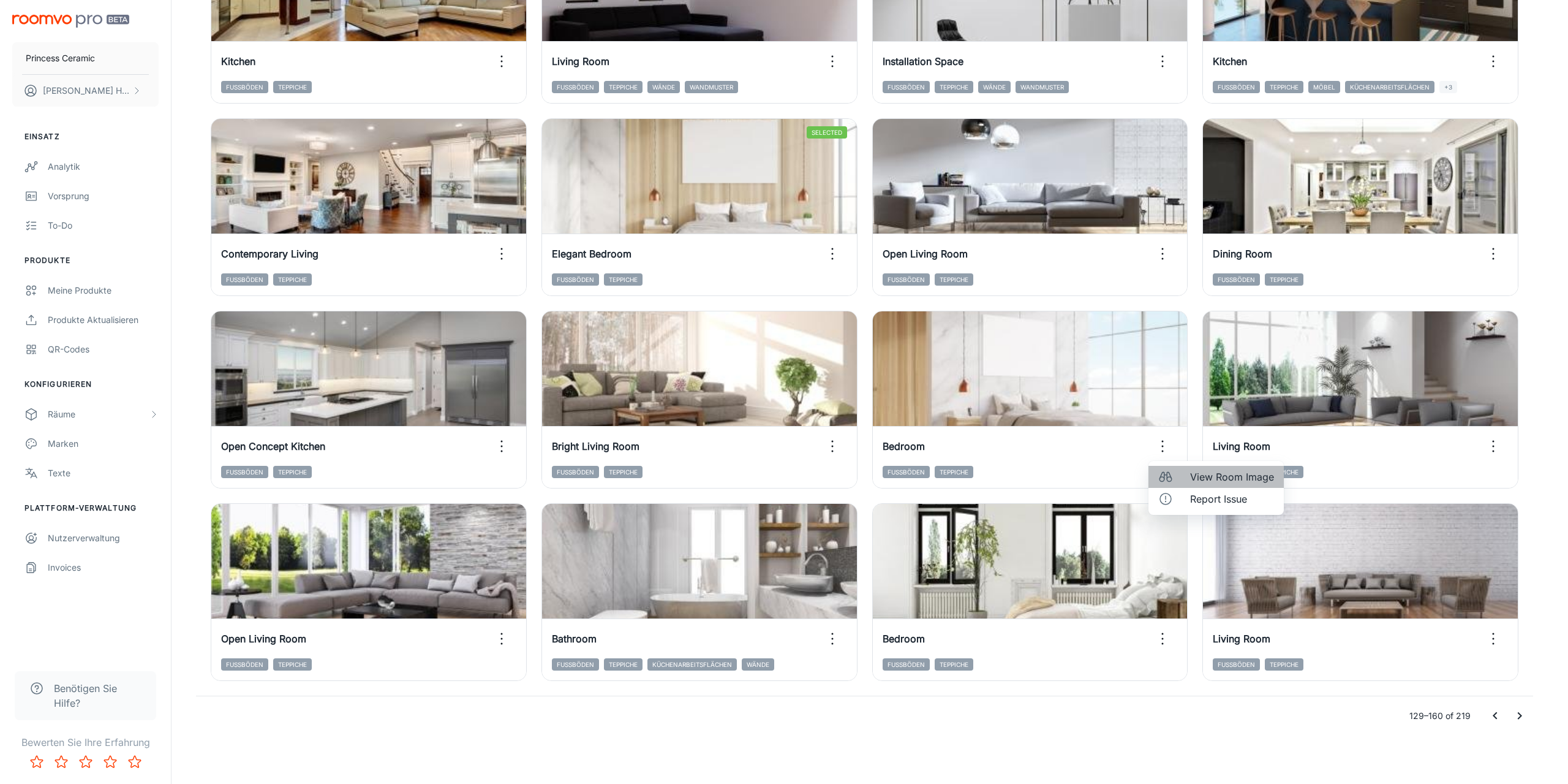
click at [1205, 469] on span "View Room Image" at bounding box center [1232, 476] width 84 height 14
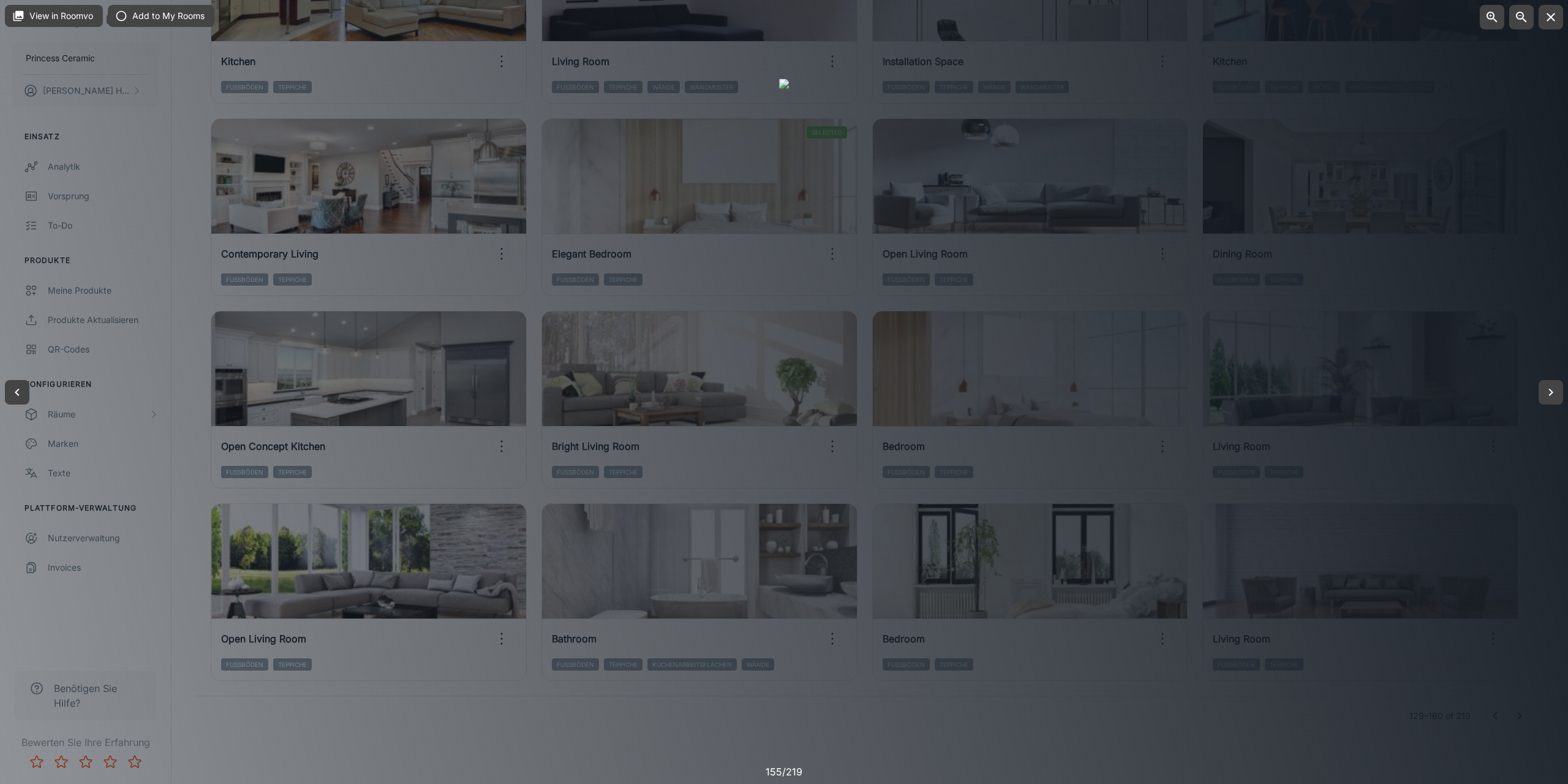
click at [576, 719] on div at bounding box center [784, 392] width 1568 height 784
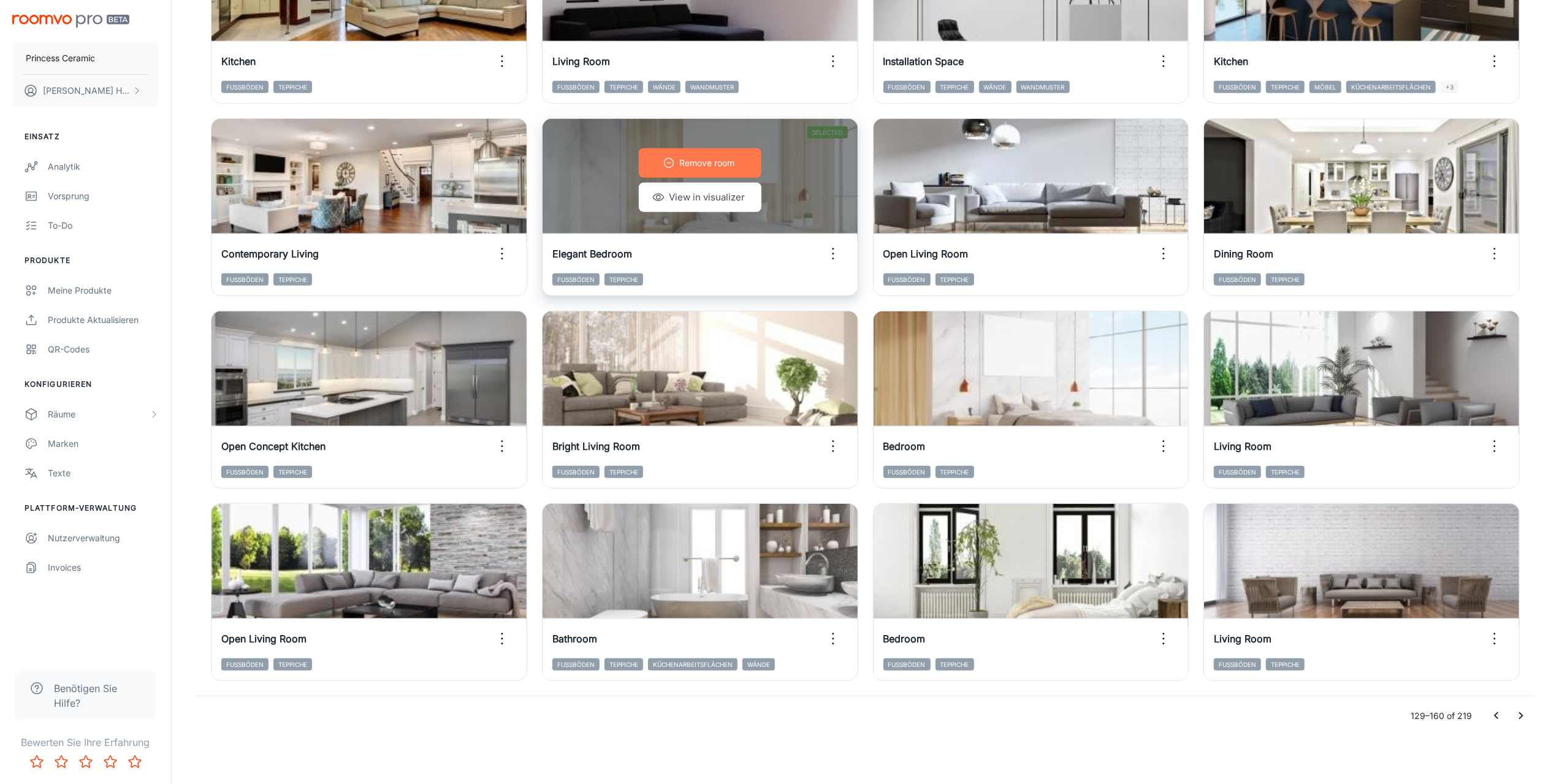
click at [709, 164] on p "Remove room" at bounding box center [707, 163] width 55 height 14
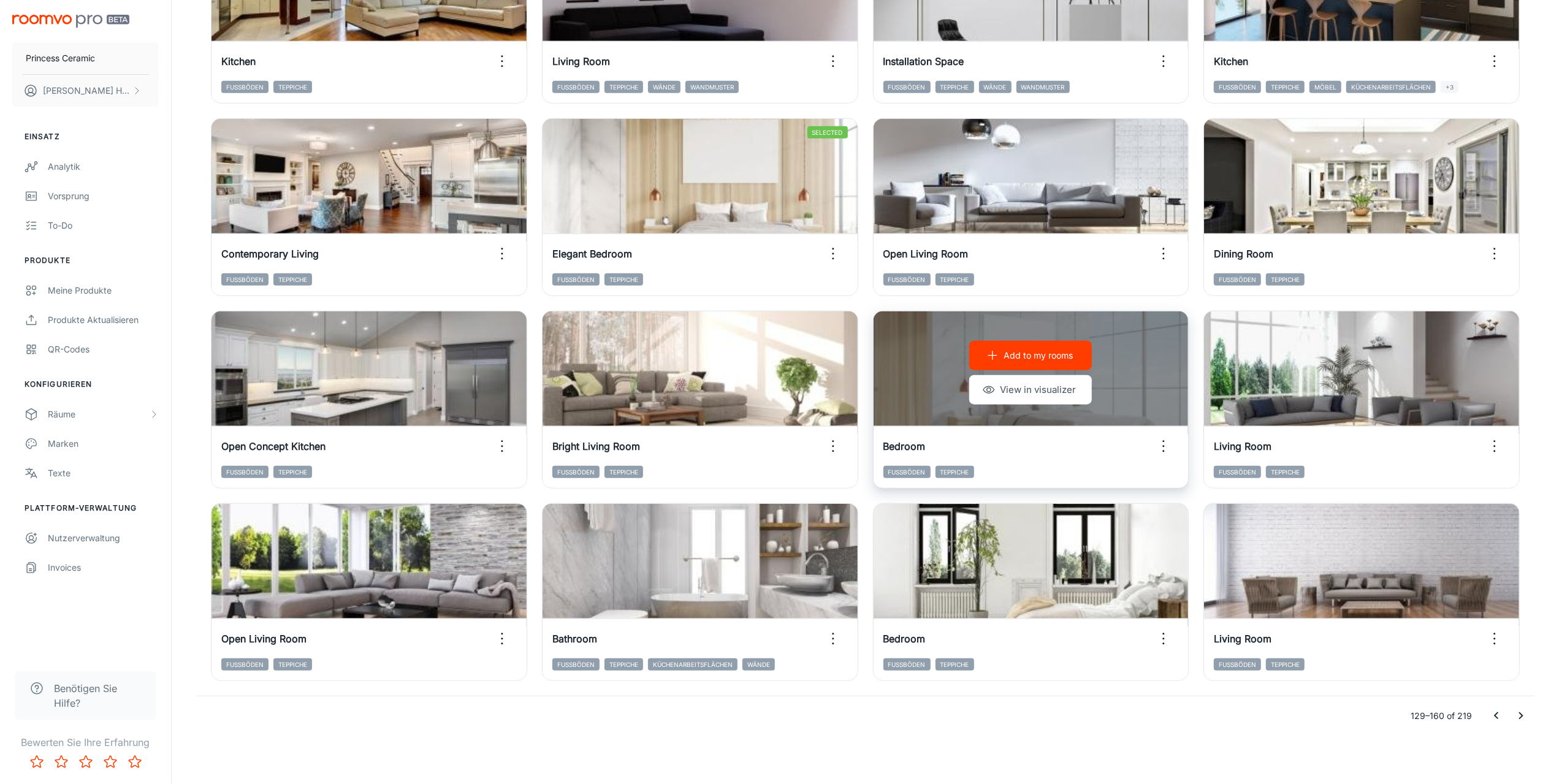
click at [1032, 351] on p "Add to my rooms" at bounding box center [1038, 355] width 70 height 14
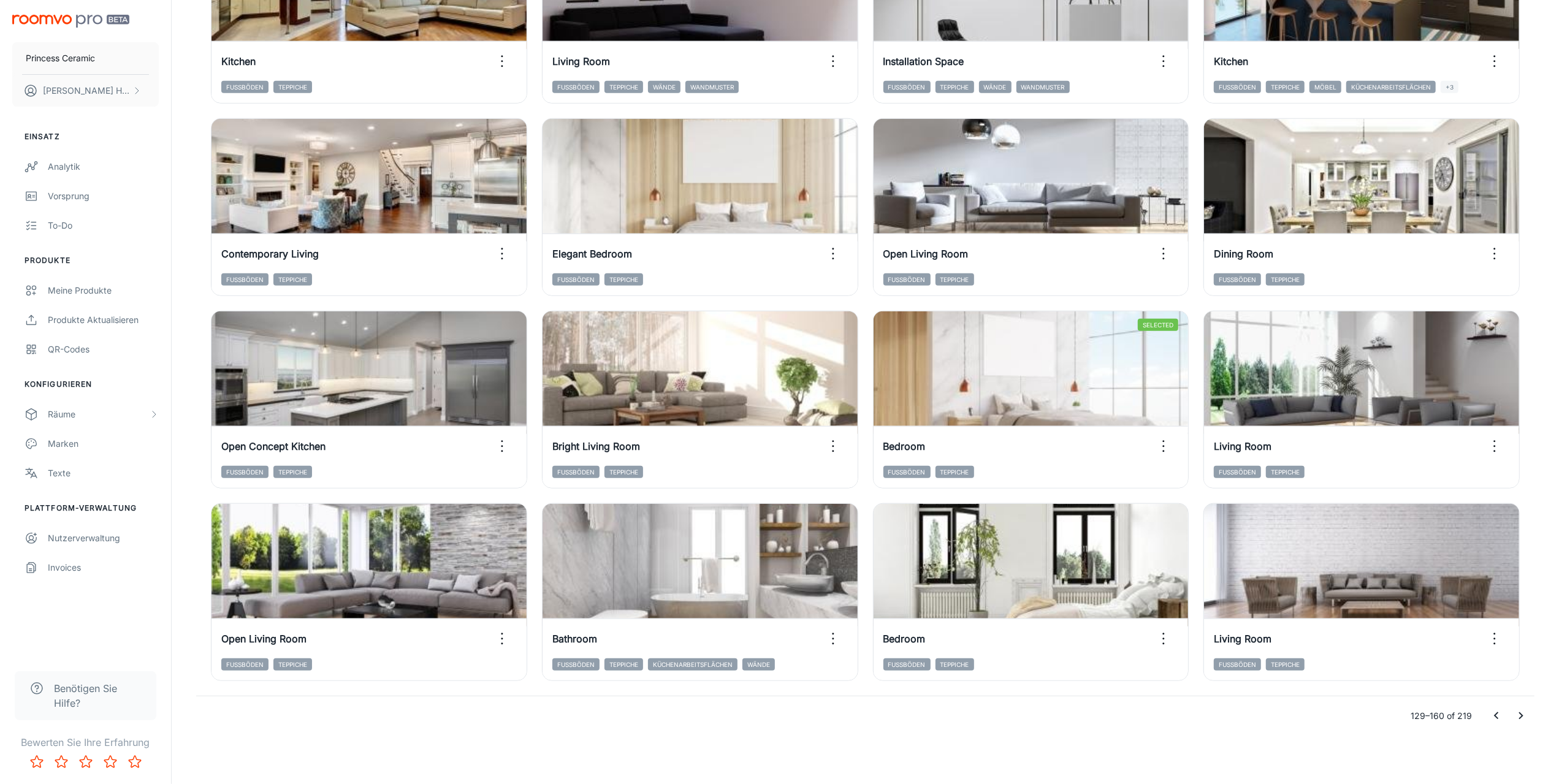
click at [1525, 715] on icon "Go to next page" at bounding box center [1521, 716] width 14 height 14
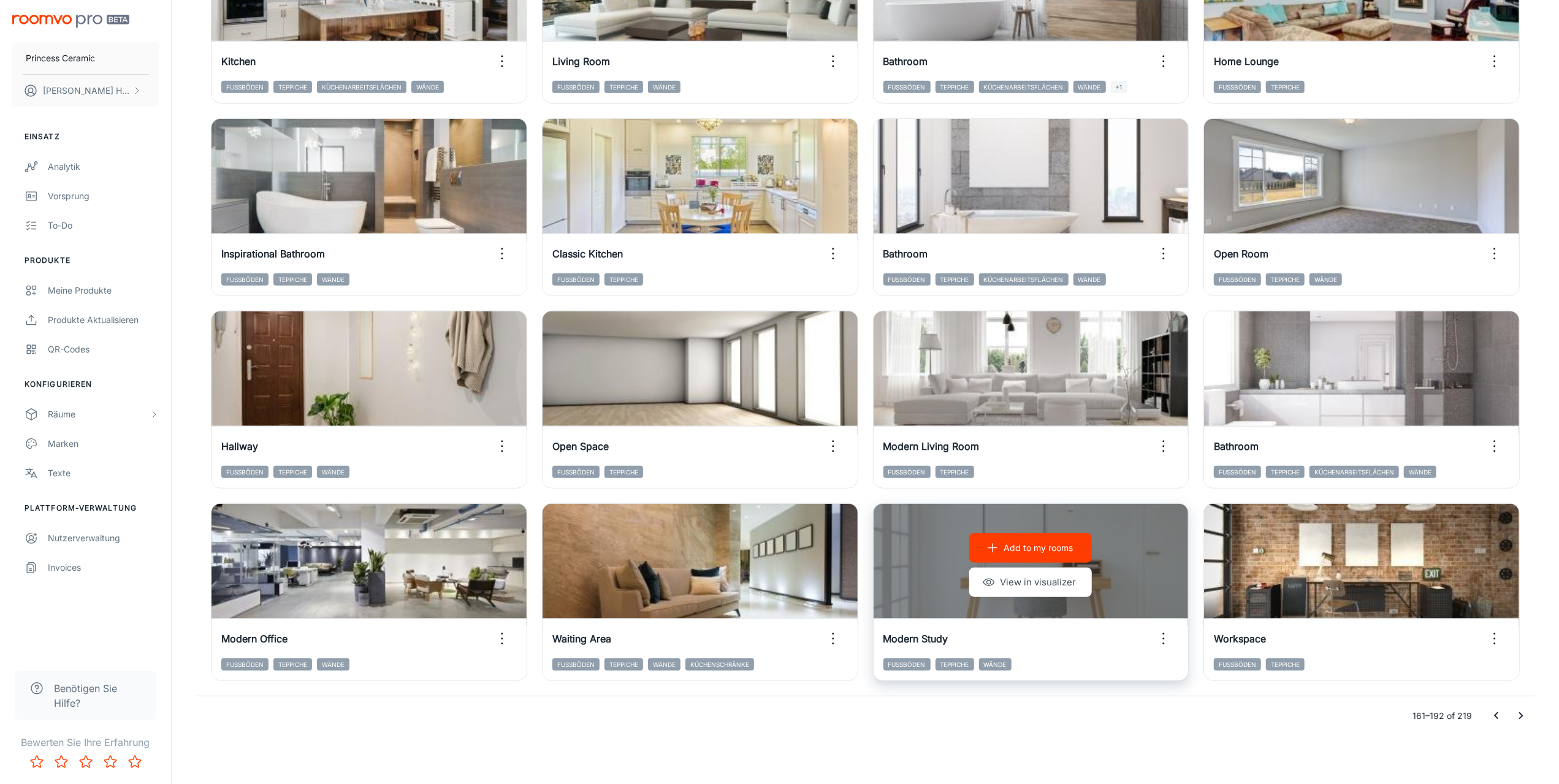
click at [1048, 547] on p "Add to my rooms" at bounding box center [1038, 547] width 70 height 14
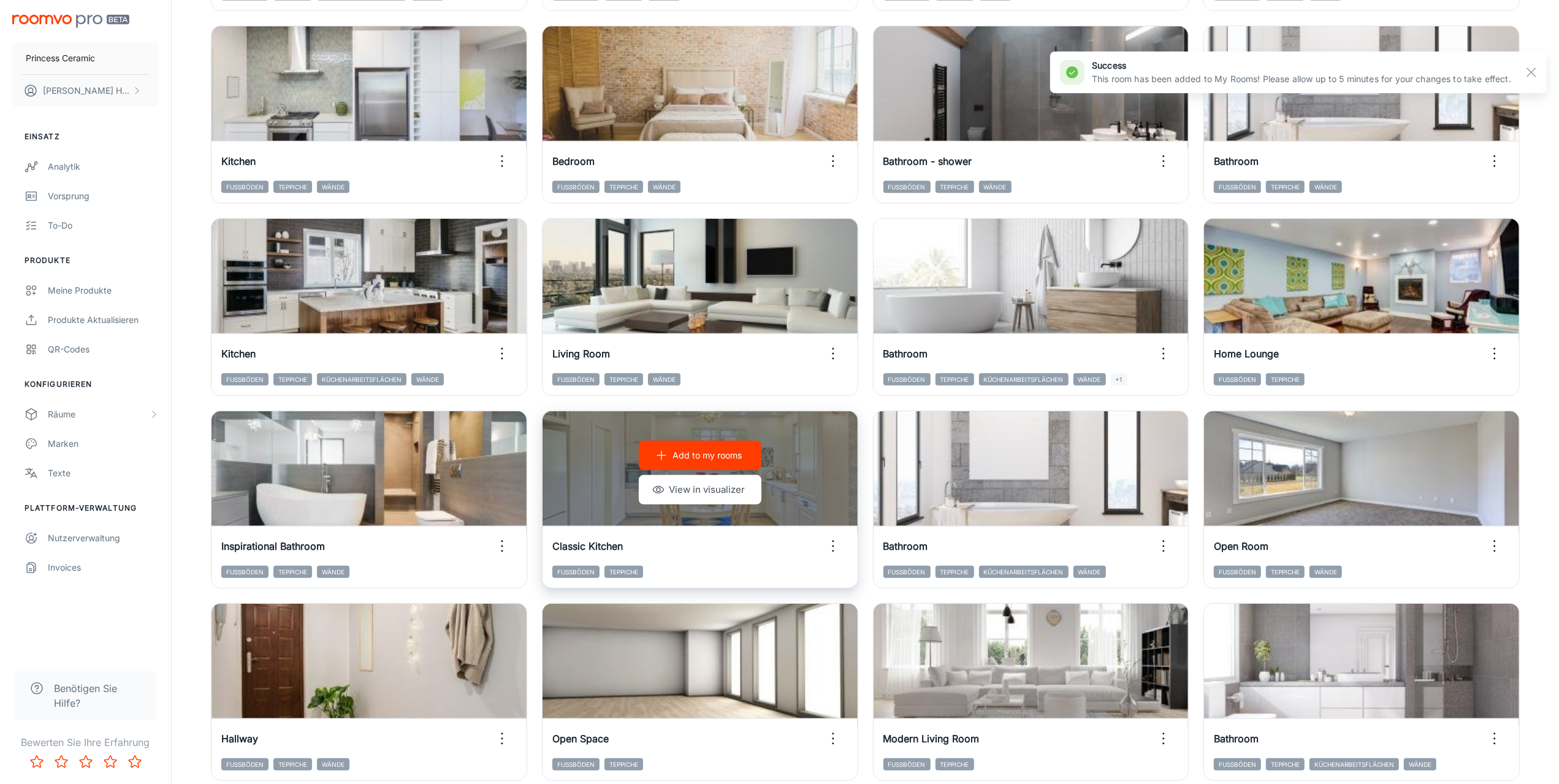
scroll to position [732, 0]
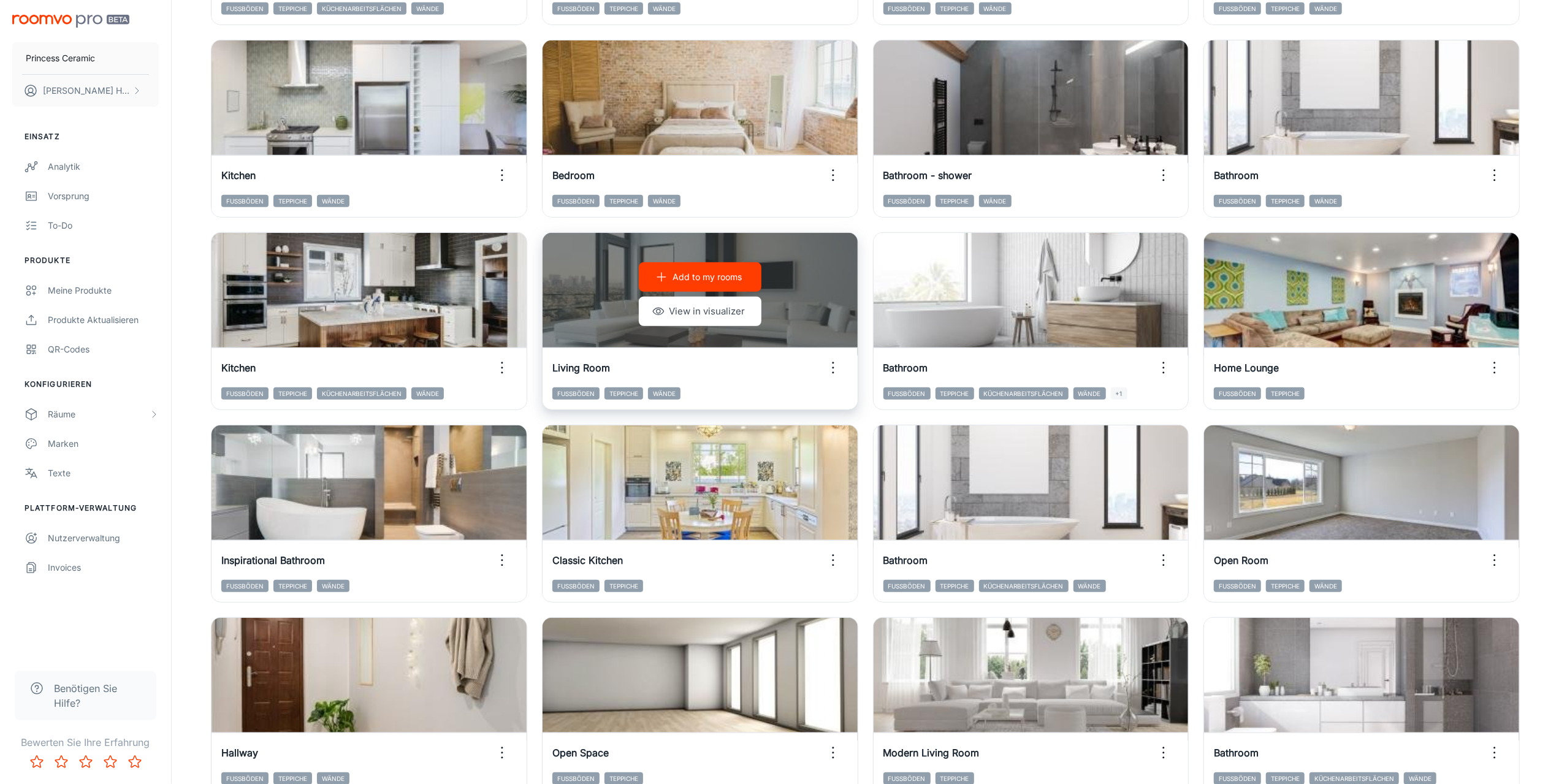
click at [711, 277] on p "Add to my rooms" at bounding box center [707, 277] width 70 height 14
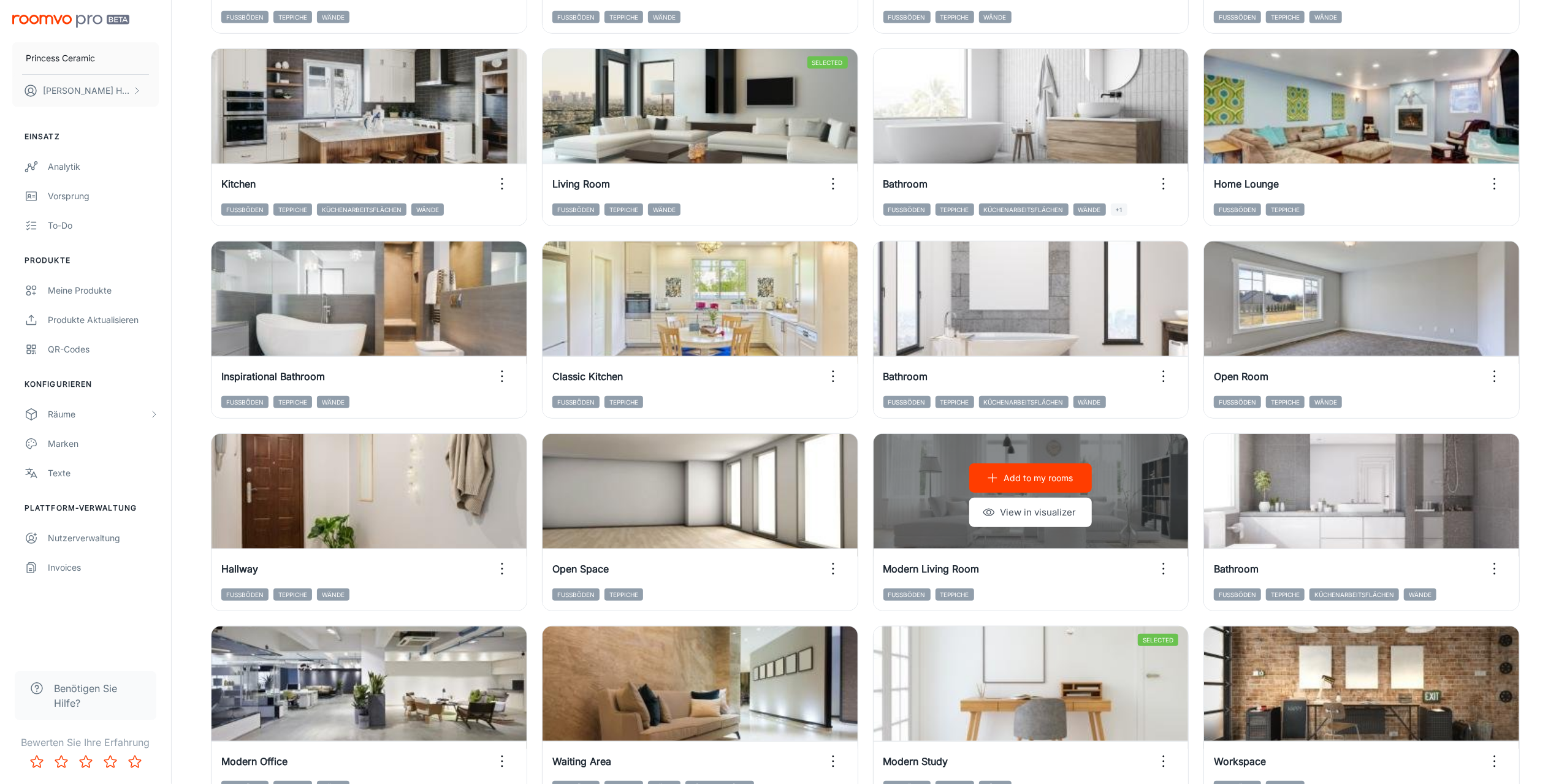
scroll to position [1039, 0]
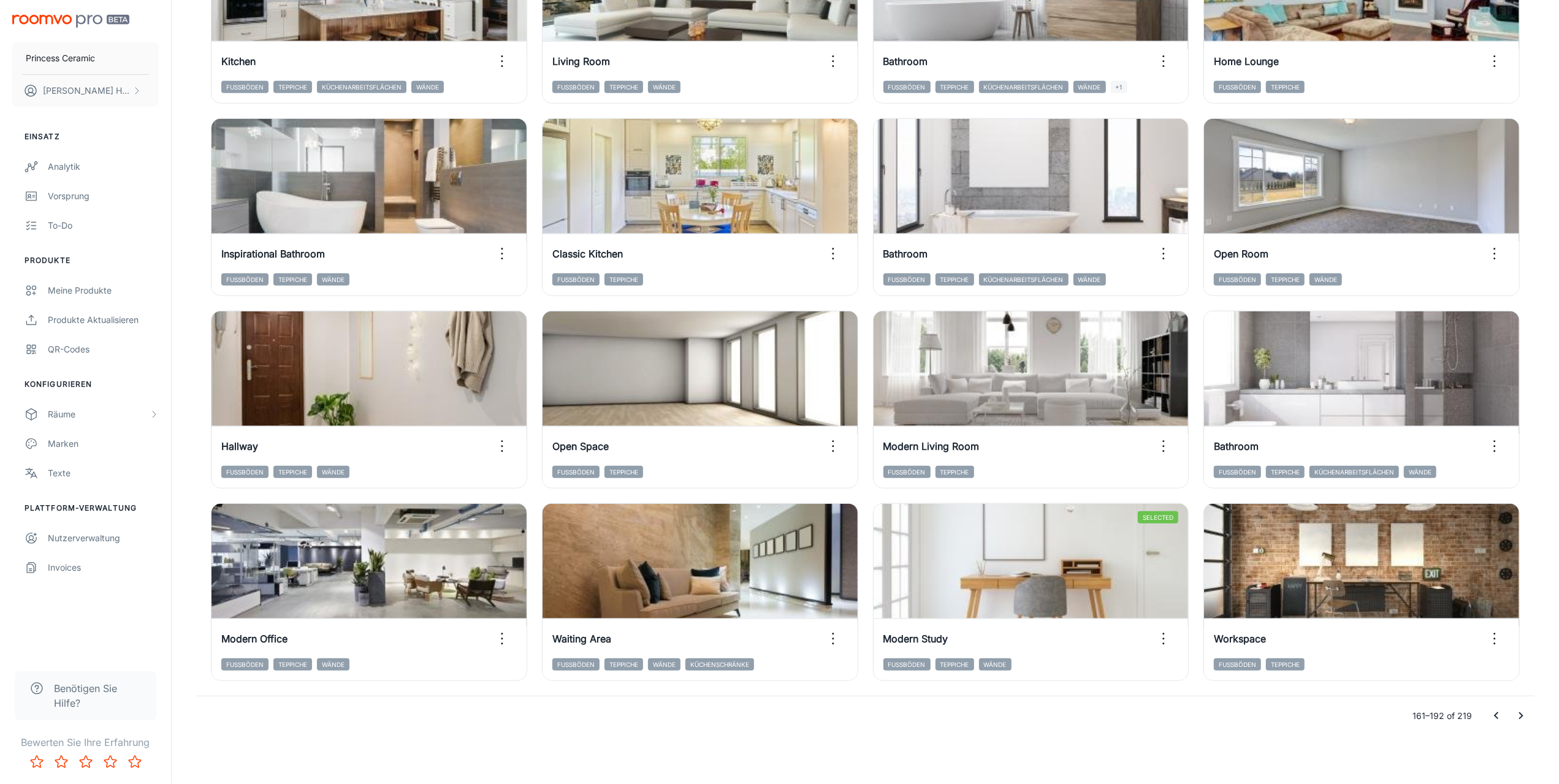
click at [1521, 715] on icon "Go to next page" at bounding box center [1521, 716] width 14 height 14
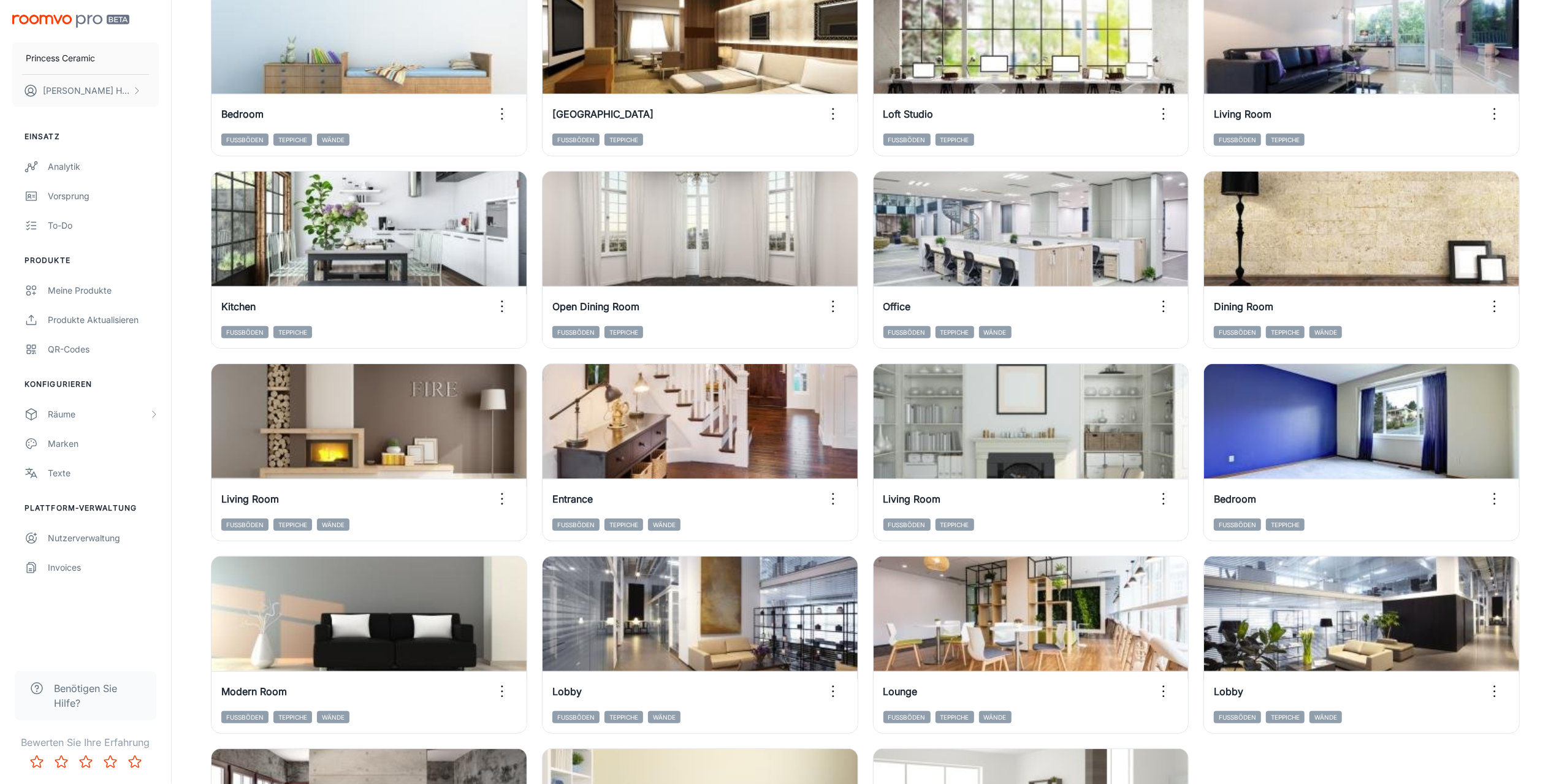
scroll to position [846, 0]
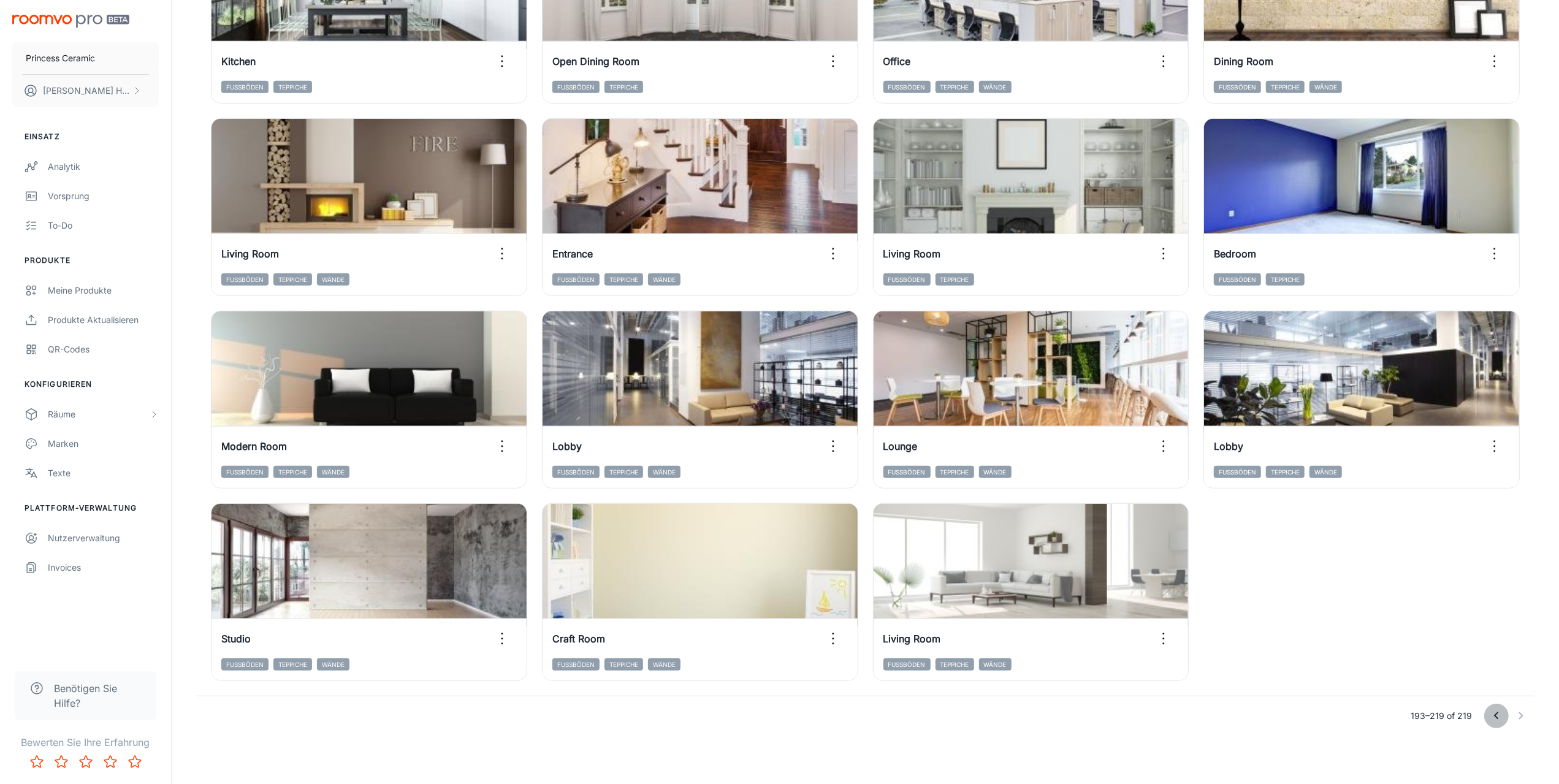
click at [1502, 715] on icon "Go to previous page" at bounding box center [1497, 716] width 14 height 14
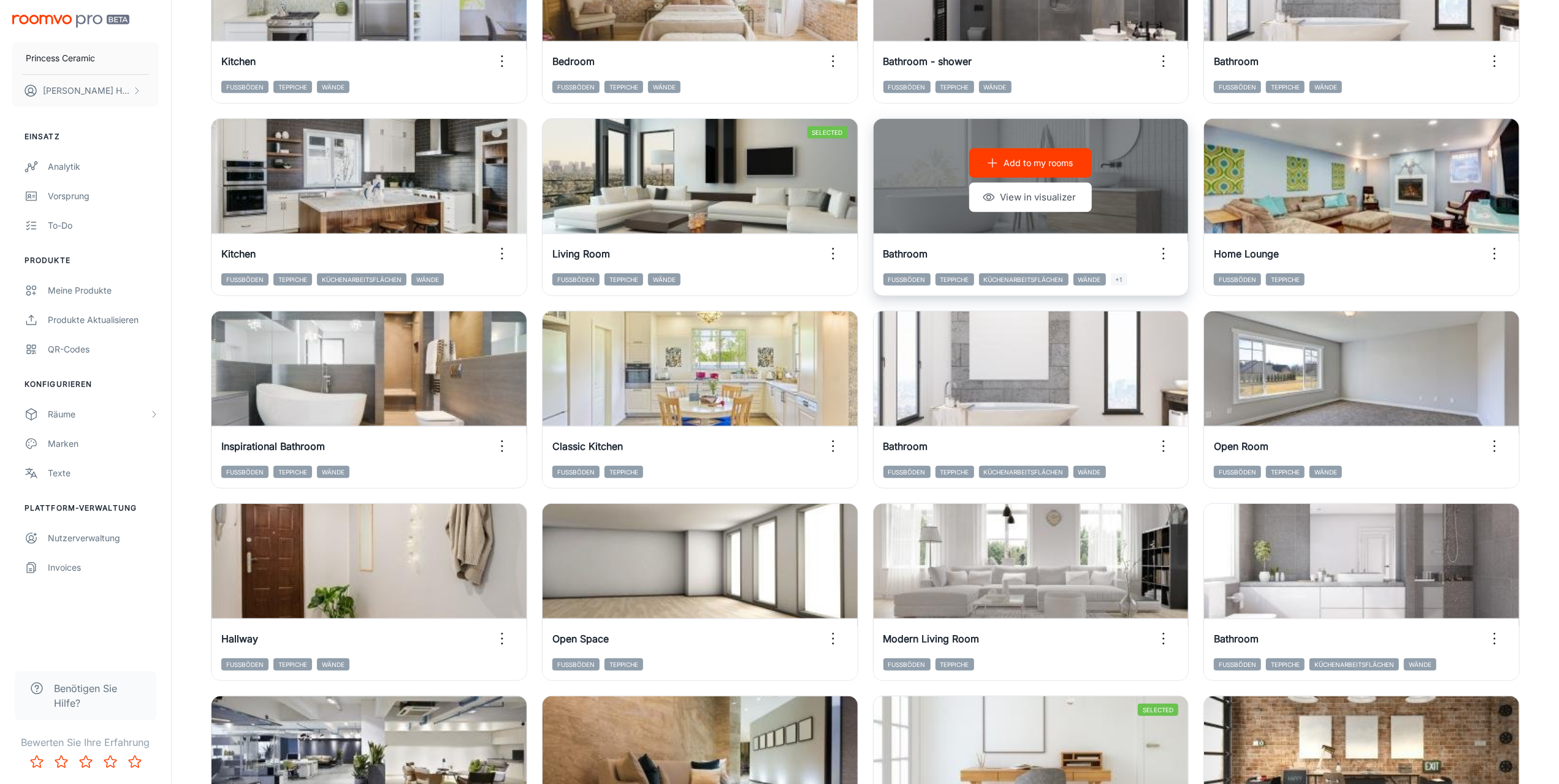
click at [1046, 160] on p "Add to my rooms" at bounding box center [1038, 163] width 70 height 14
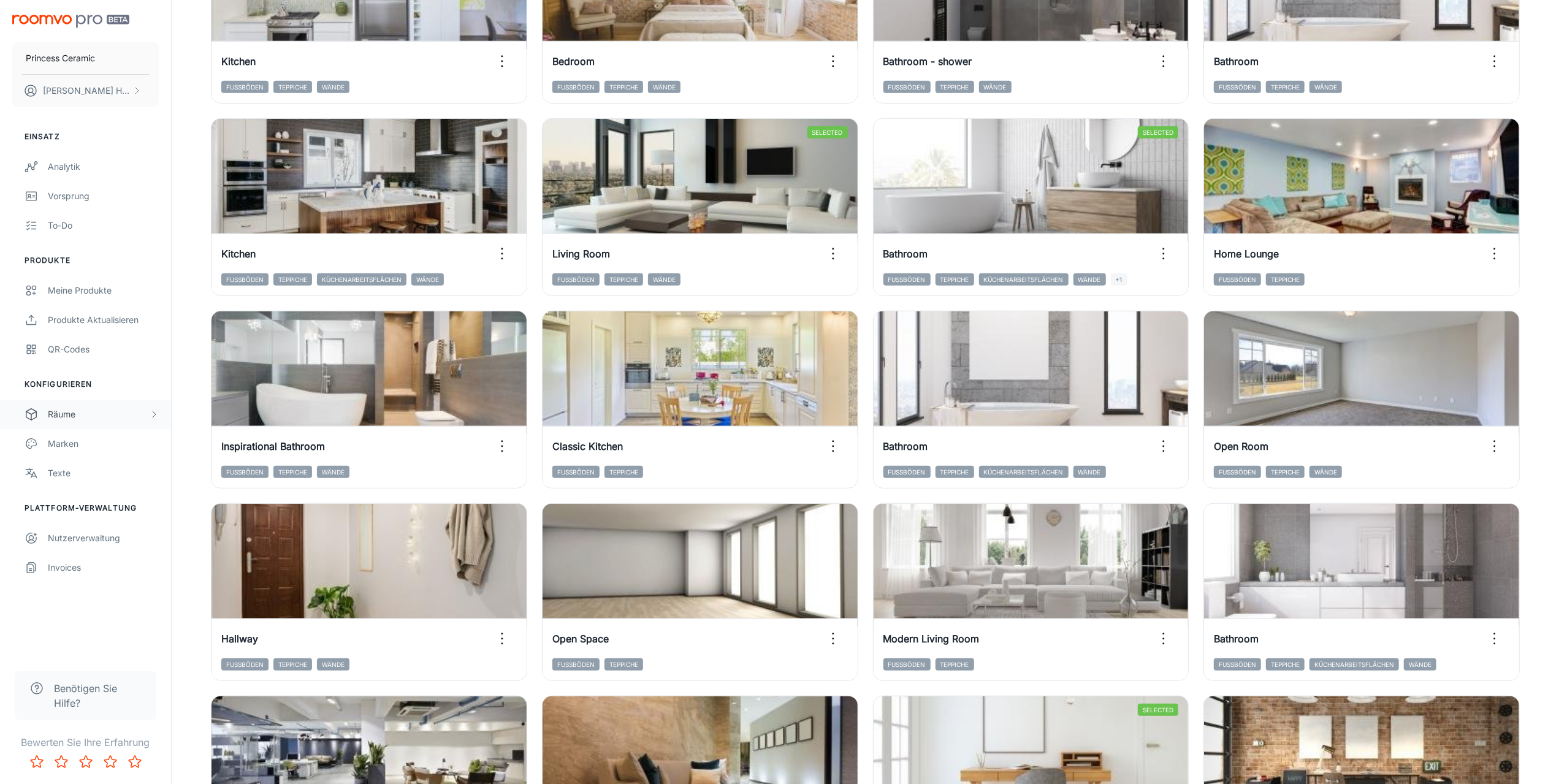
click at [152, 412] on icon "scrollable content" at bounding box center [154, 414] width 10 height 10
click at [82, 448] on div "My Rooms" at bounding box center [103, 444] width 111 height 14
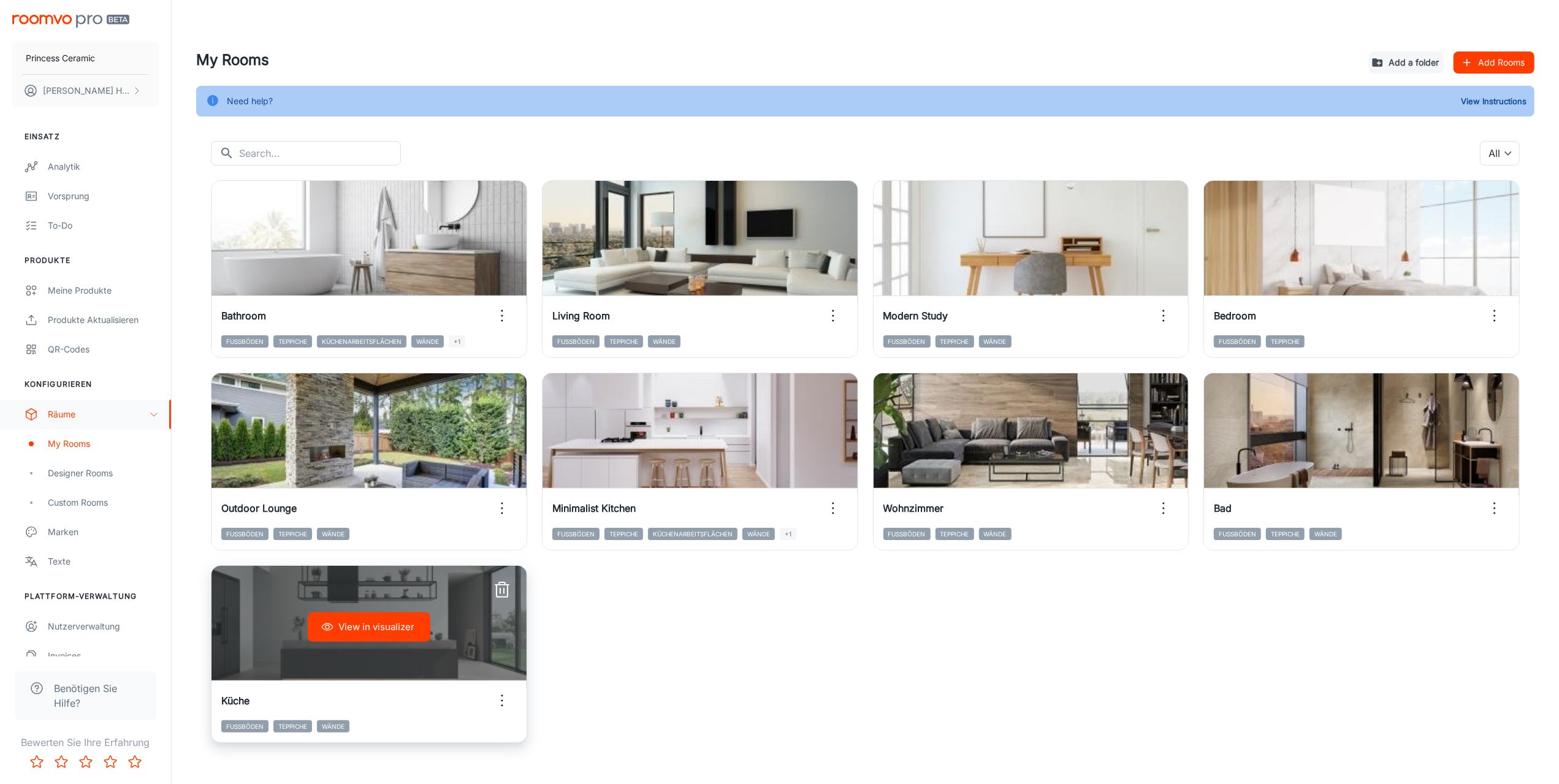
click at [502, 699] on icon "button" at bounding box center [502, 700] width 20 height 20
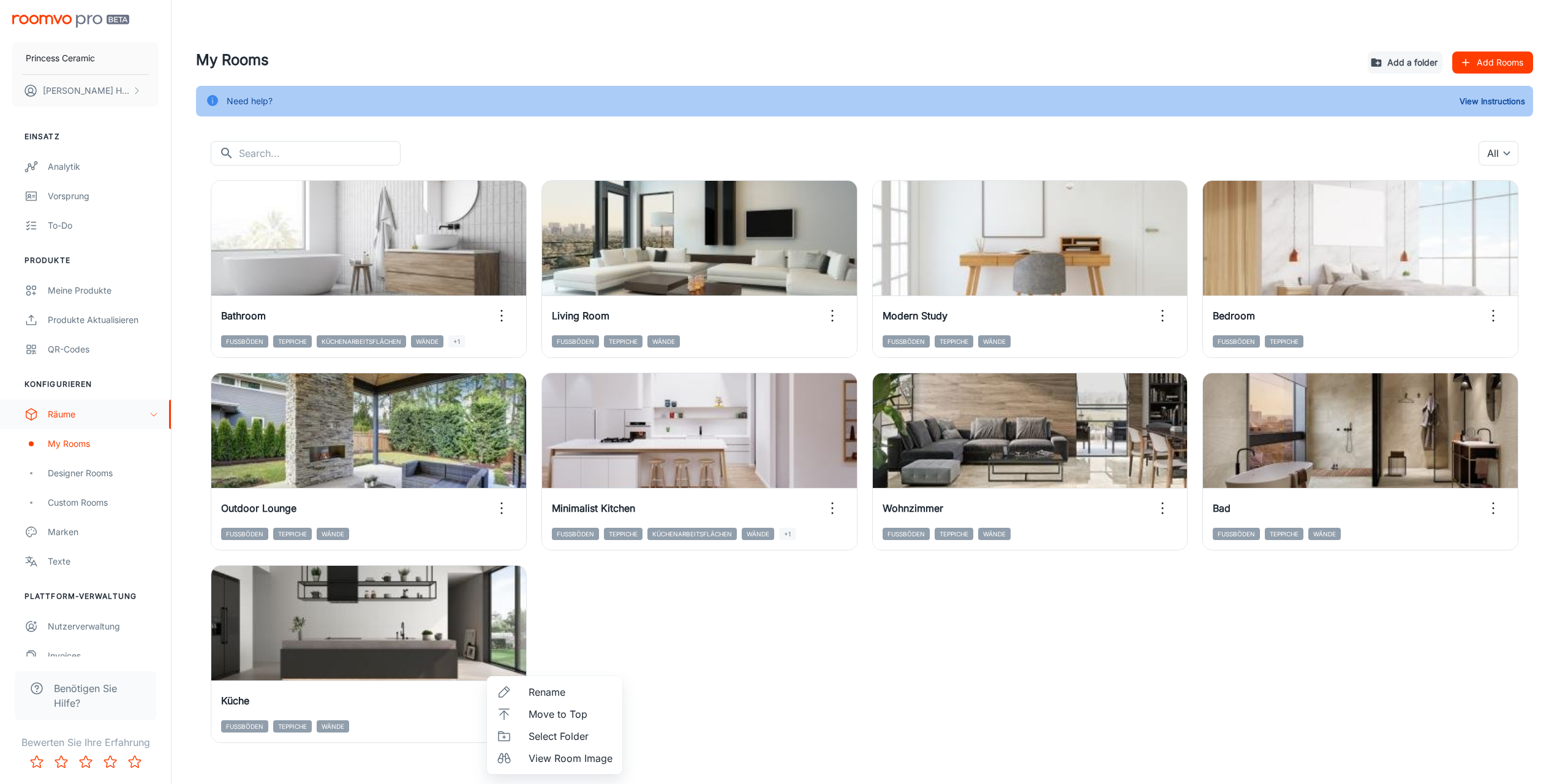
click at [599, 587] on div at bounding box center [784, 392] width 1568 height 784
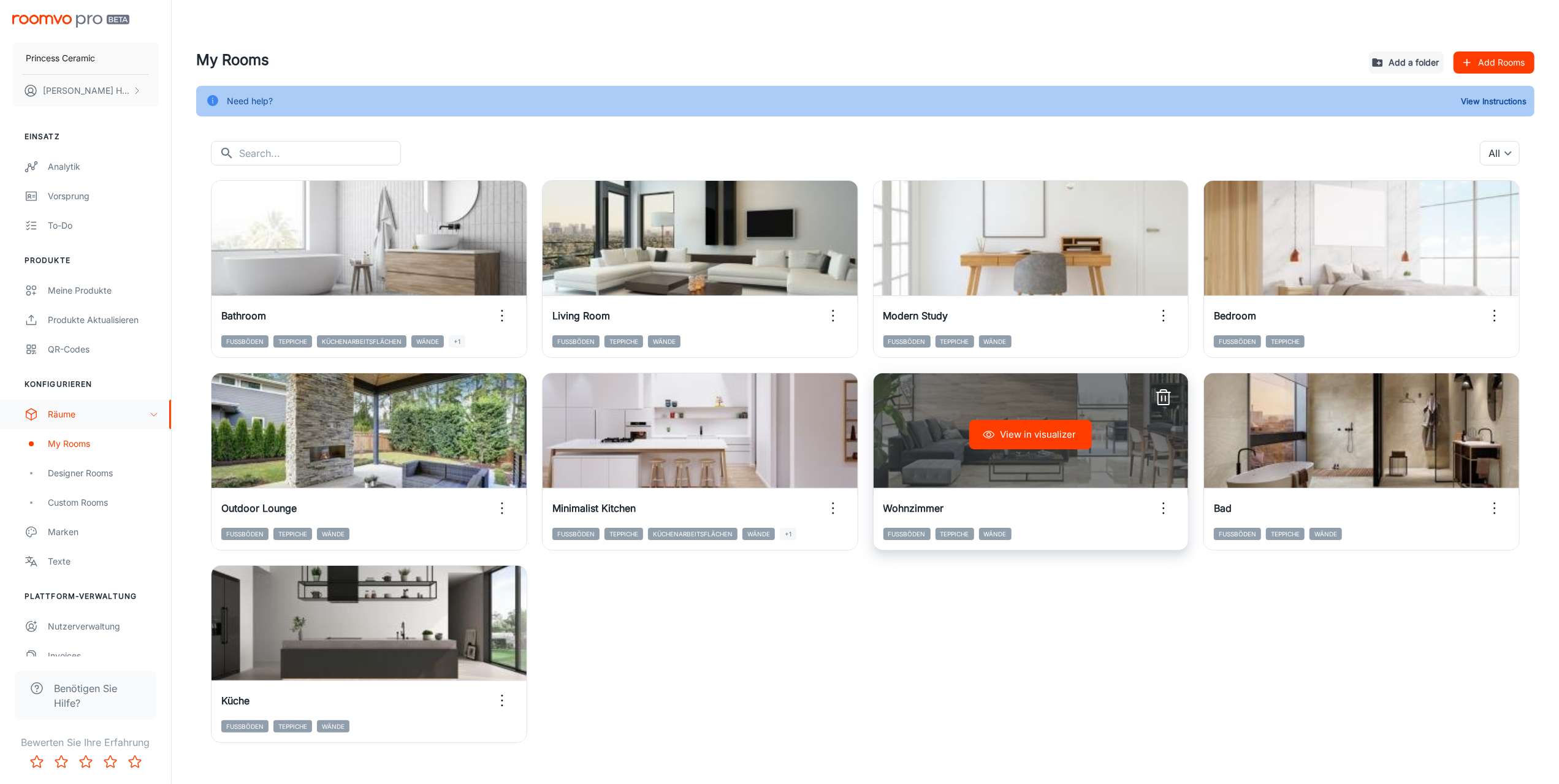
click at [1166, 398] on line "button" at bounding box center [1166, 398] width 0 height 5
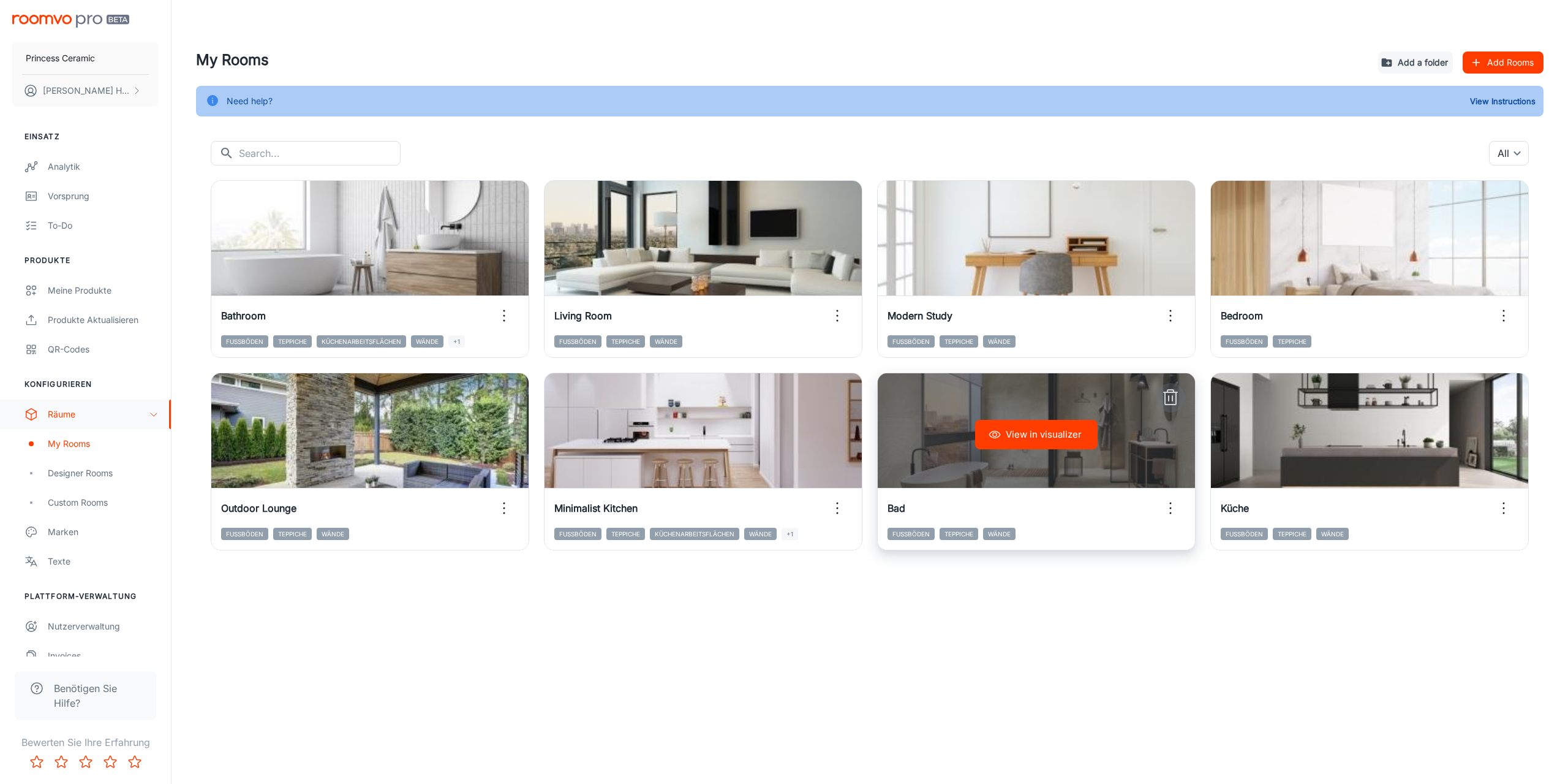
click at [1175, 396] on icon "button" at bounding box center [1170, 397] width 20 height 20
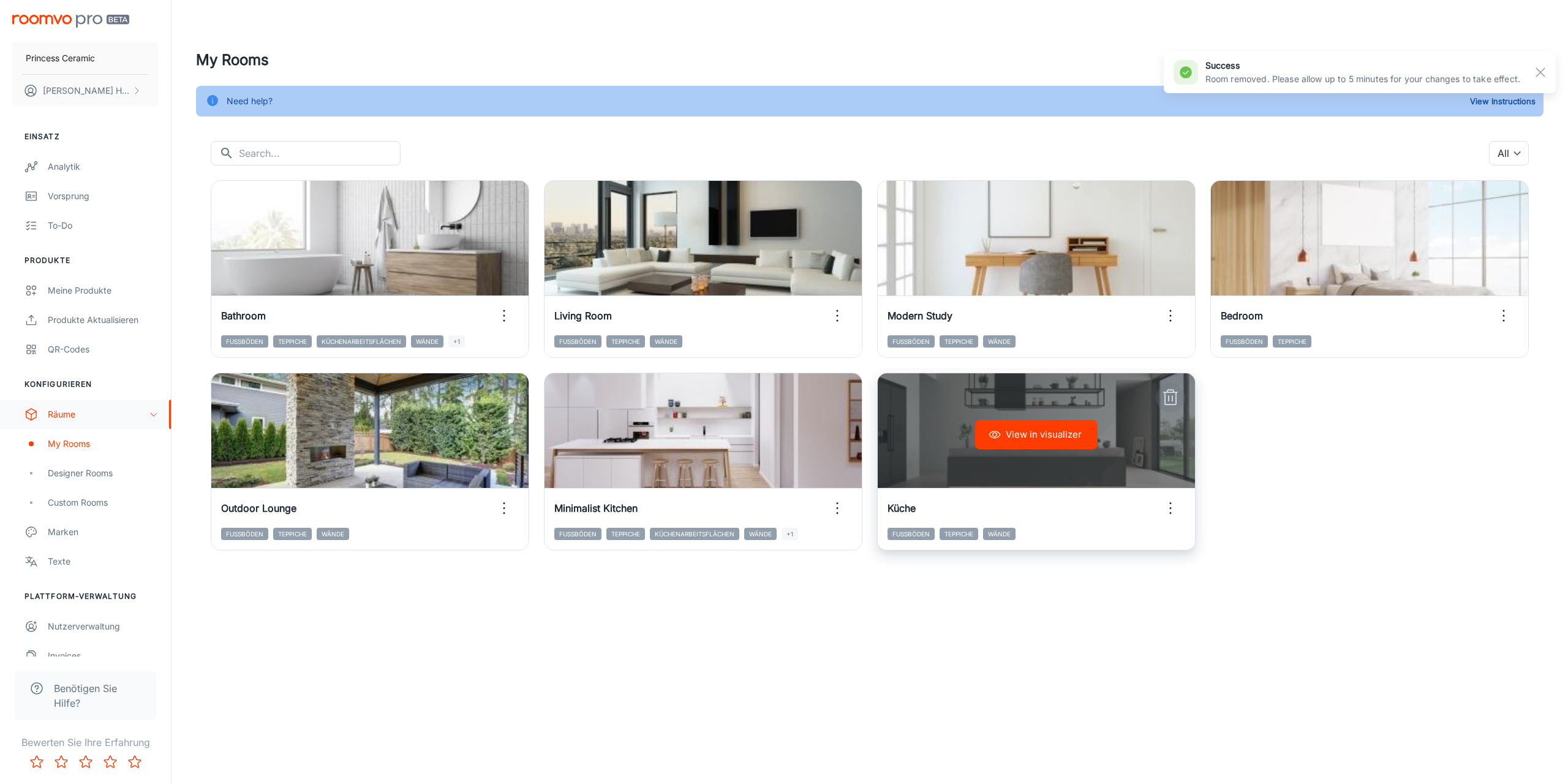
click at [1169, 399] on line "button" at bounding box center [1169, 398] width 0 height 5
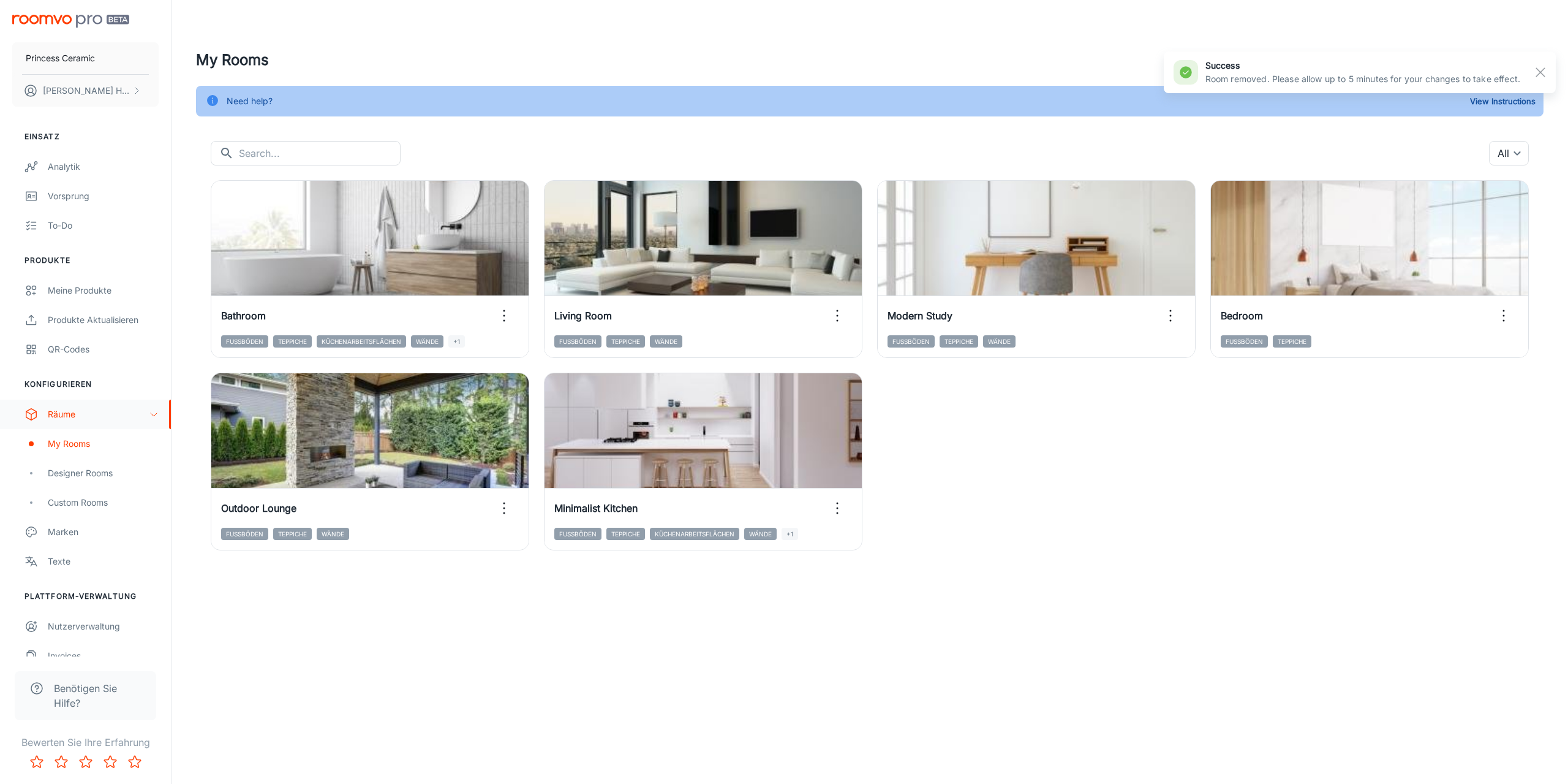
click at [760, 624] on div "Princess Ceramic [PERSON_NAME] Einsatz Analytik Vorsprung To-do Produkte Meine …" at bounding box center [784, 392] width 1568 height 784
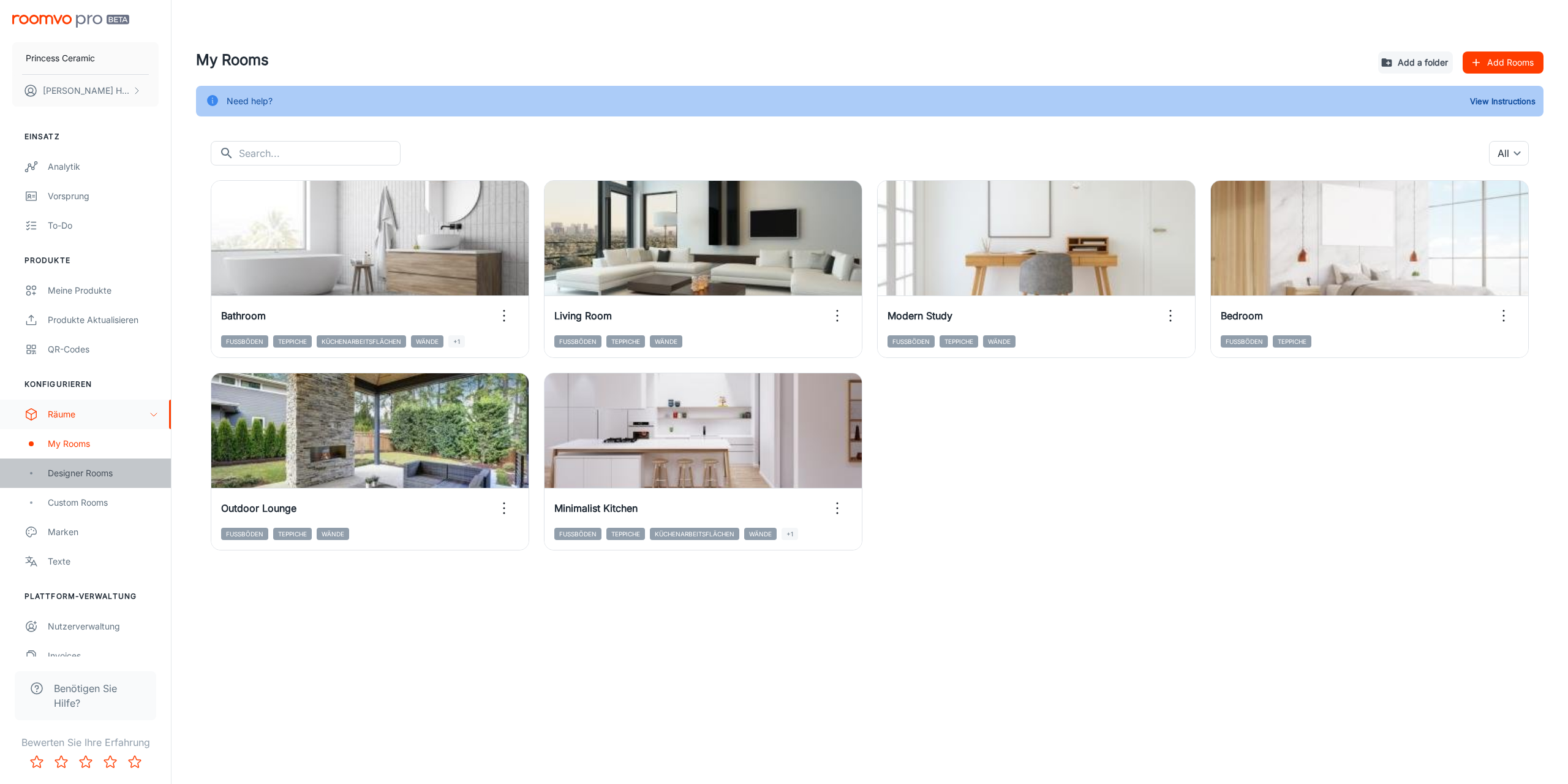
click at [88, 474] on div "Designer Rooms" at bounding box center [103, 473] width 111 height 14
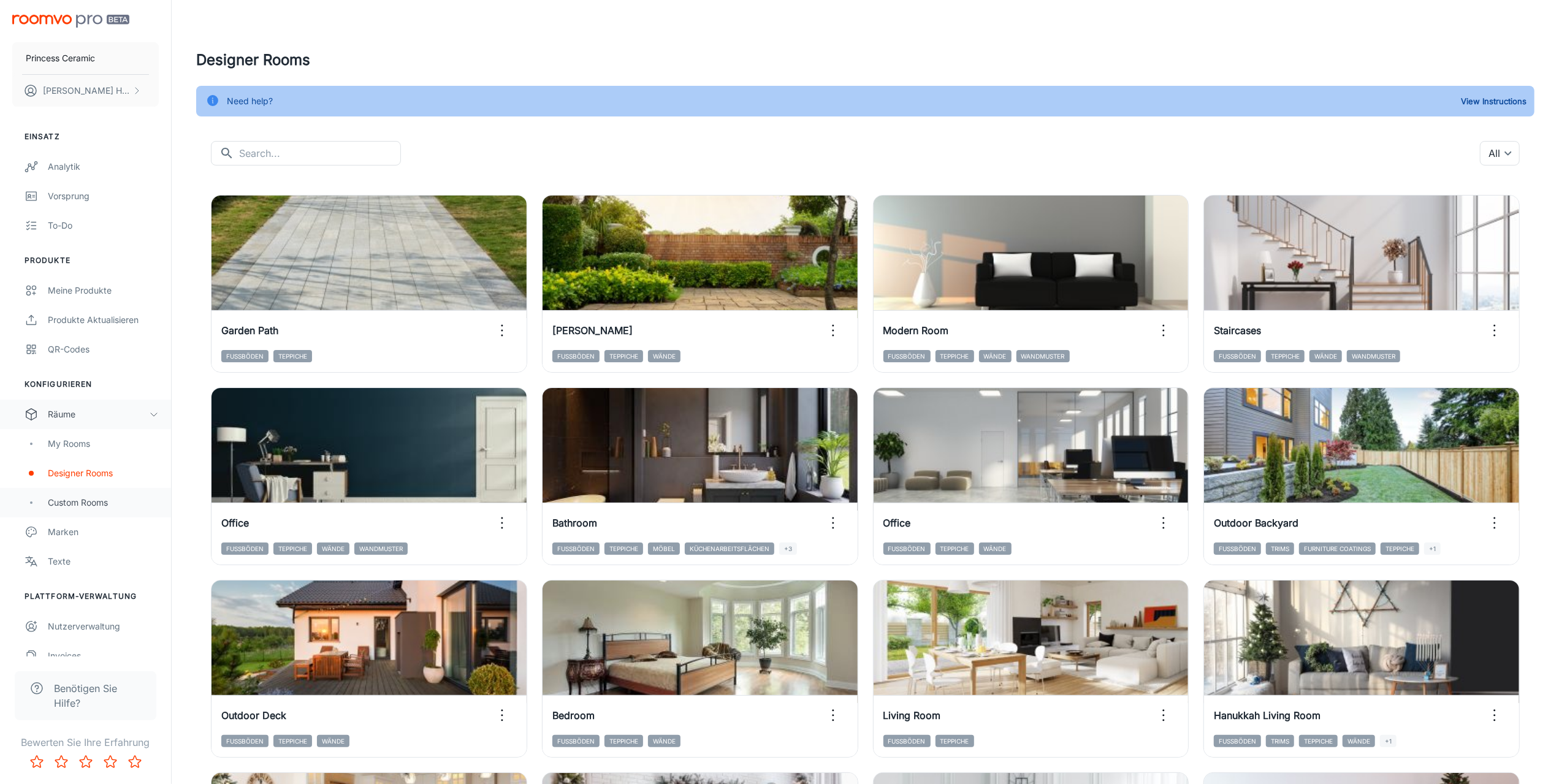
click at [69, 503] on div "Custom Rooms" at bounding box center [103, 502] width 111 height 14
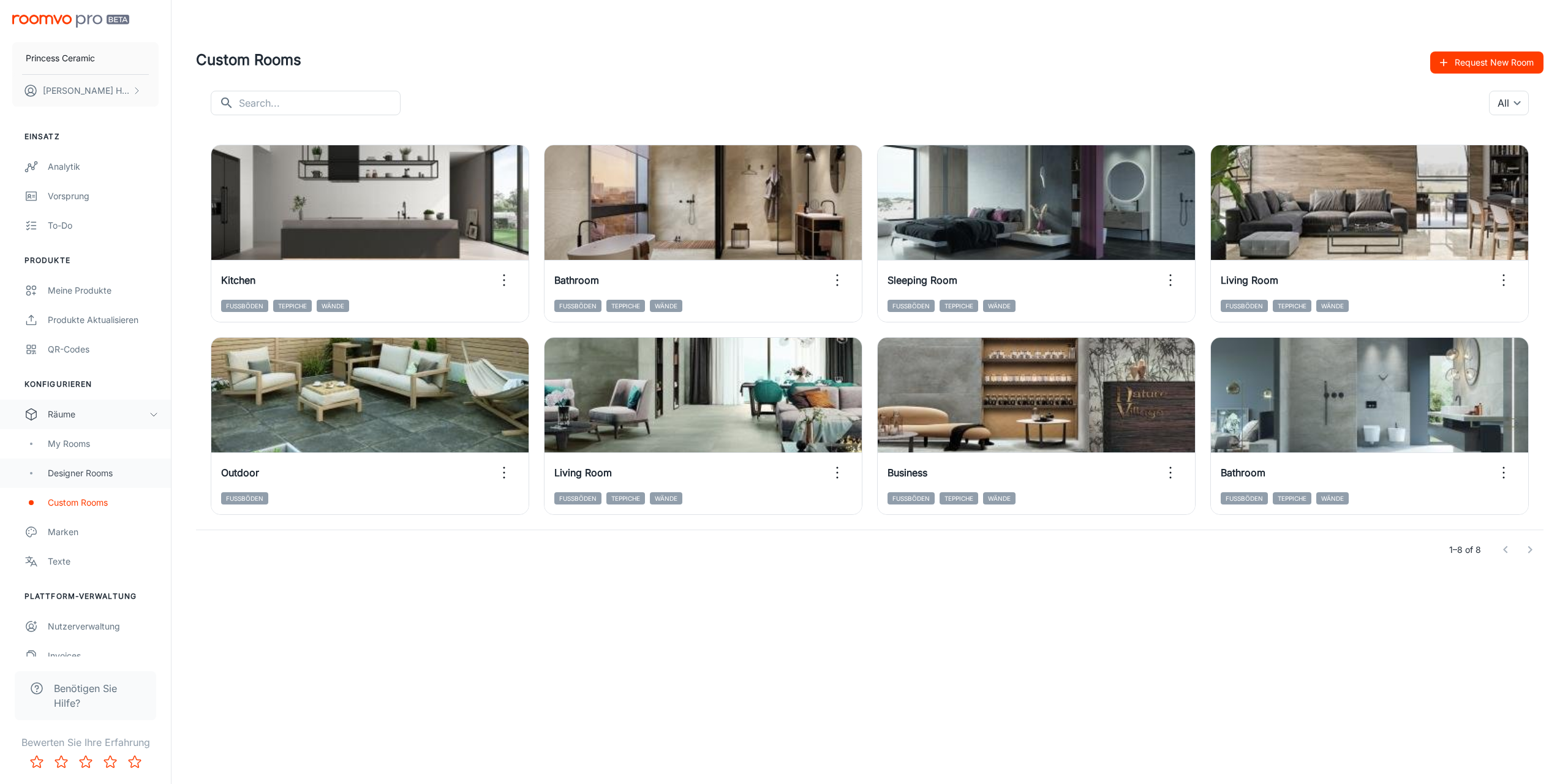
click at [80, 474] on div "Designer Rooms" at bounding box center [103, 473] width 111 height 14
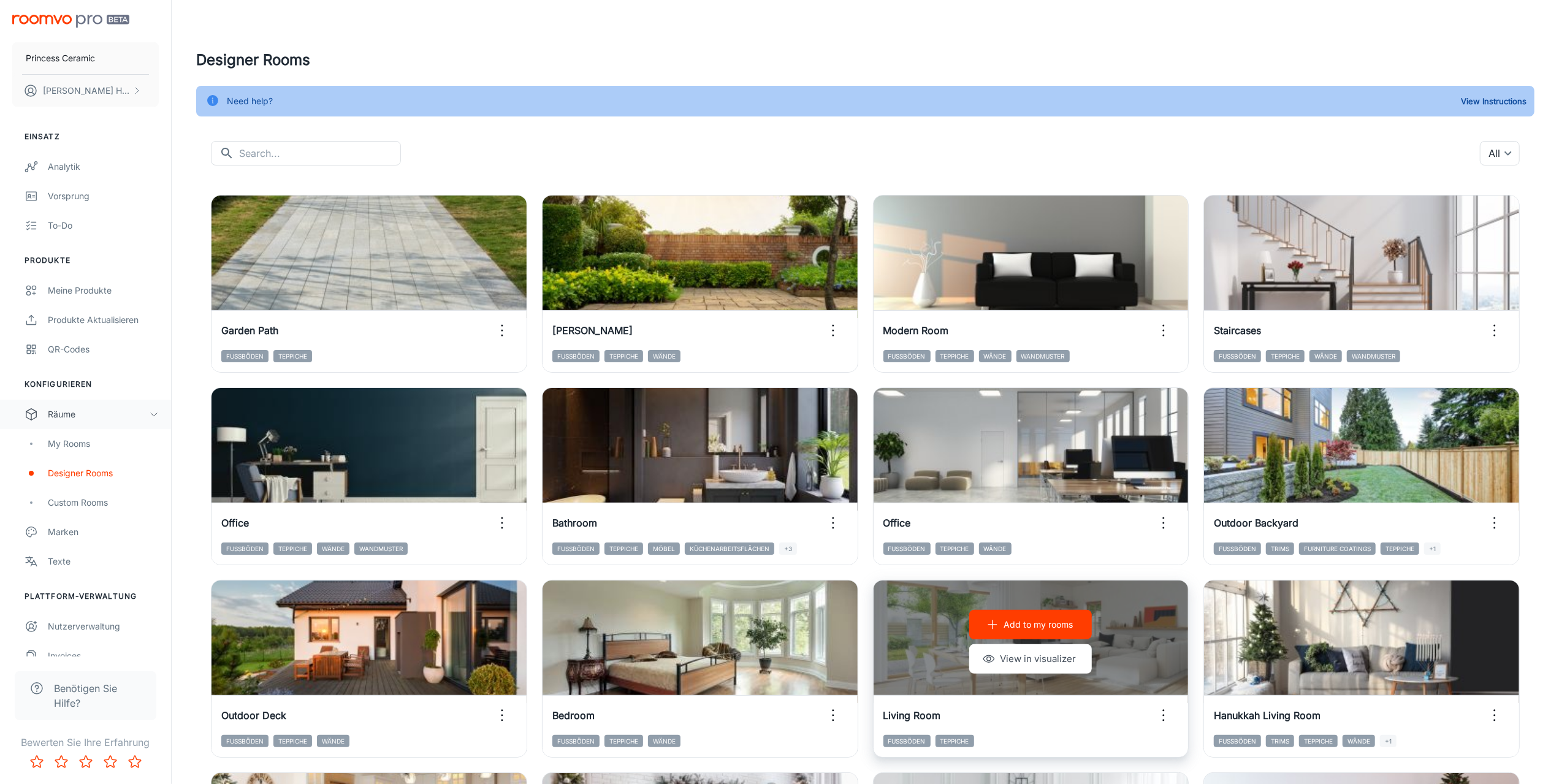
click at [1038, 622] on p "Add to my rooms" at bounding box center [1038, 624] width 70 height 14
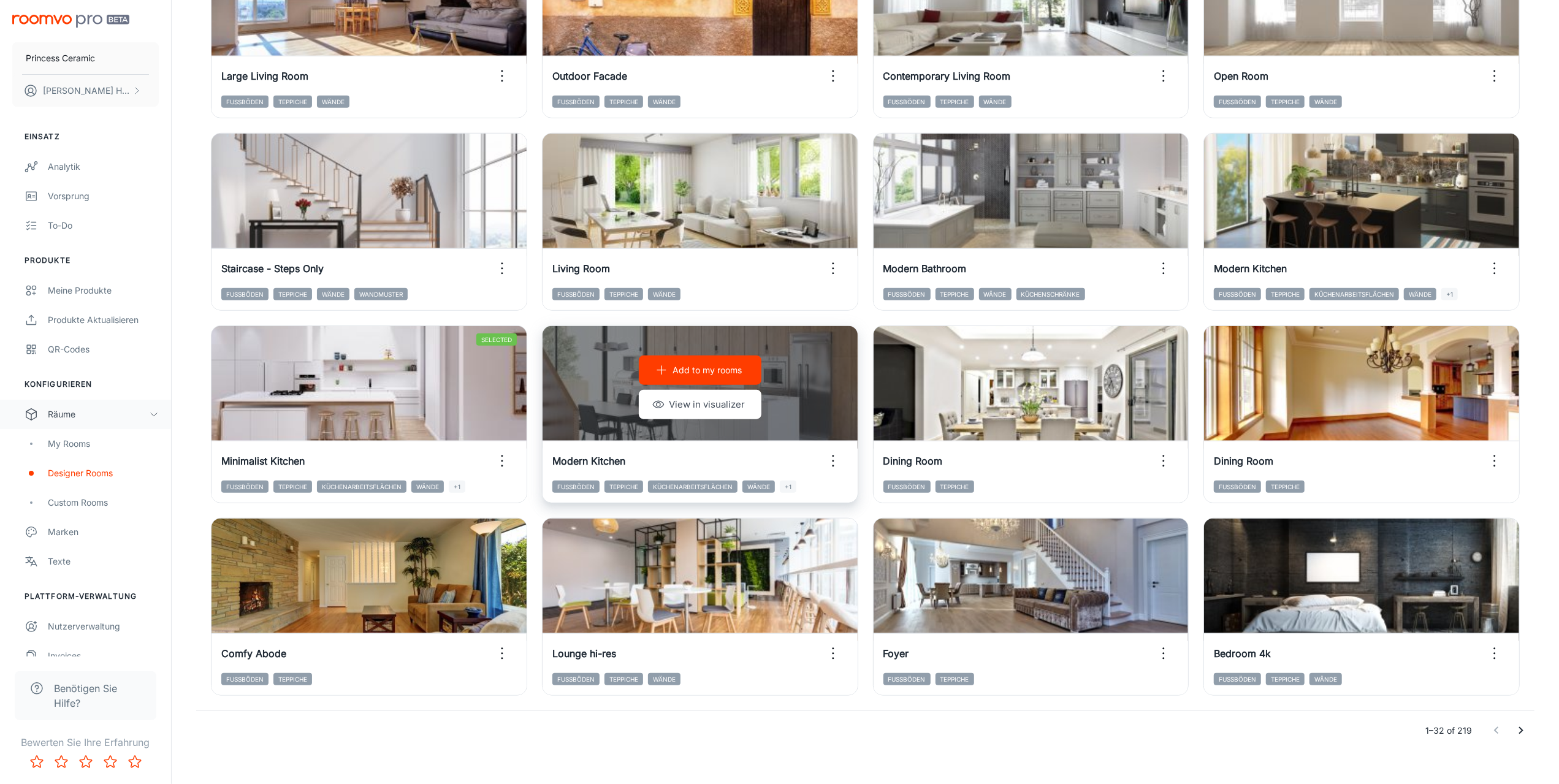
scroll to position [1039, 0]
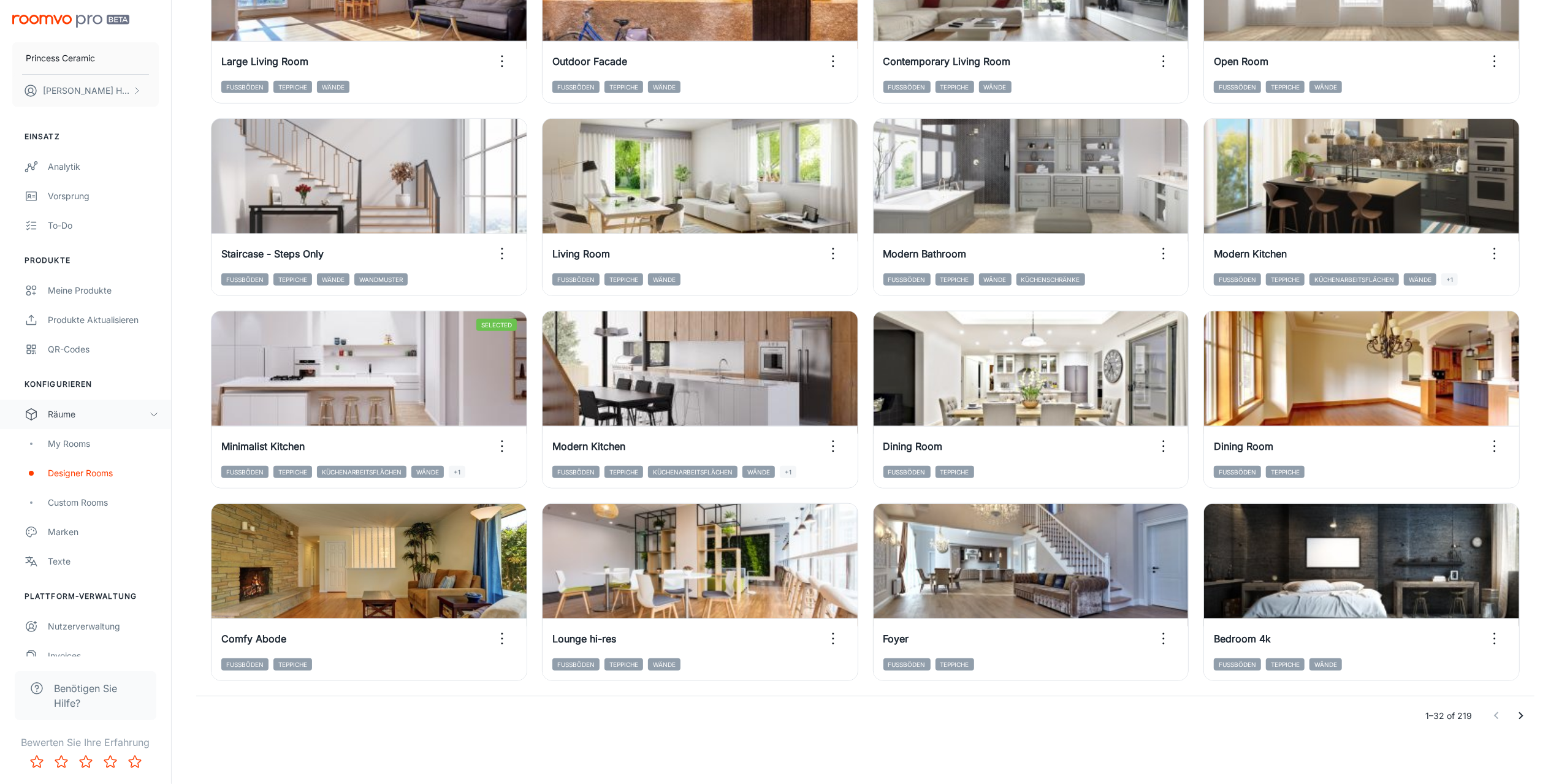
click at [1521, 718] on icon "Go to next page" at bounding box center [1521, 715] width 4 height 7
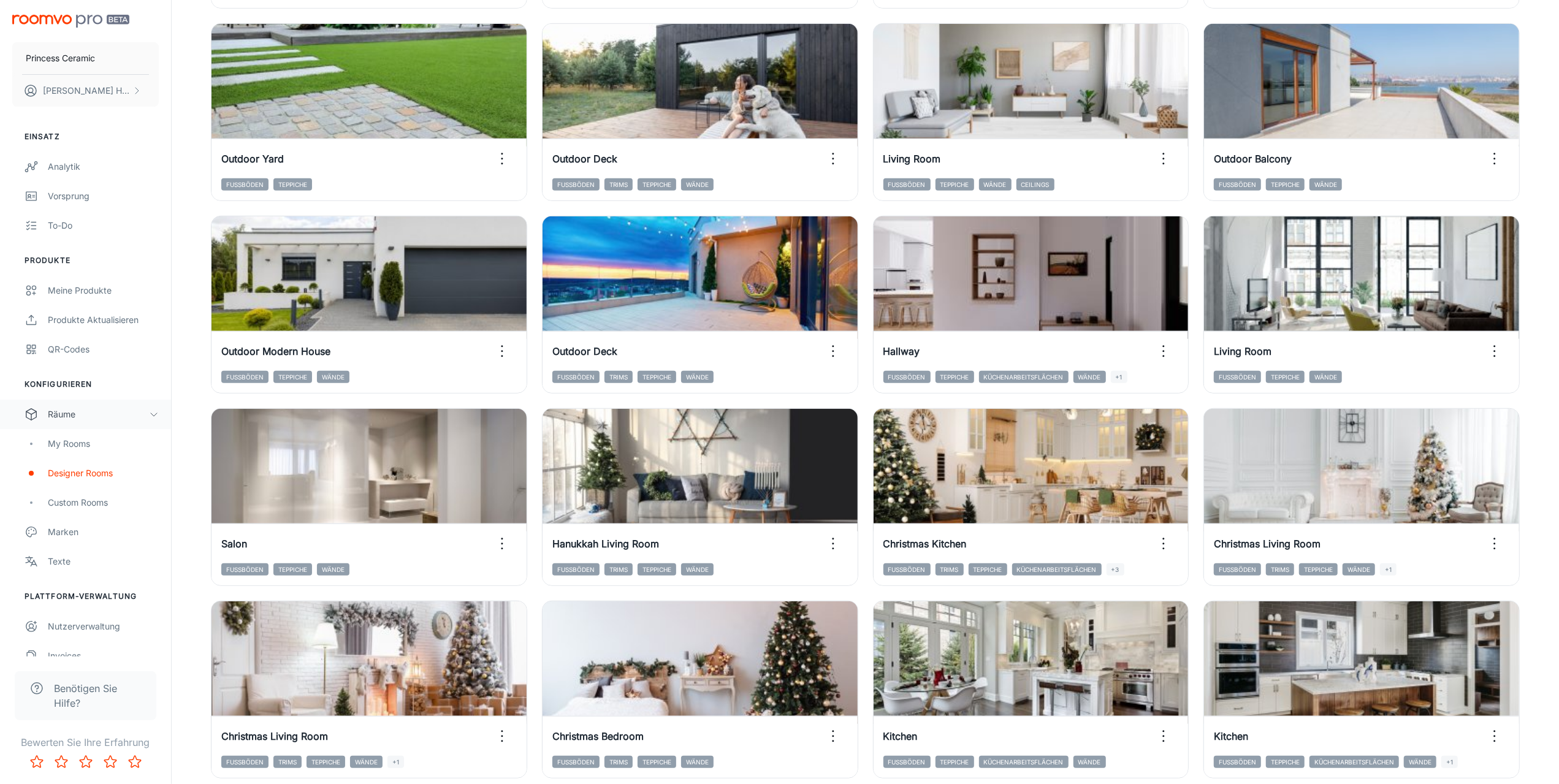
scroll to position [732, 0]
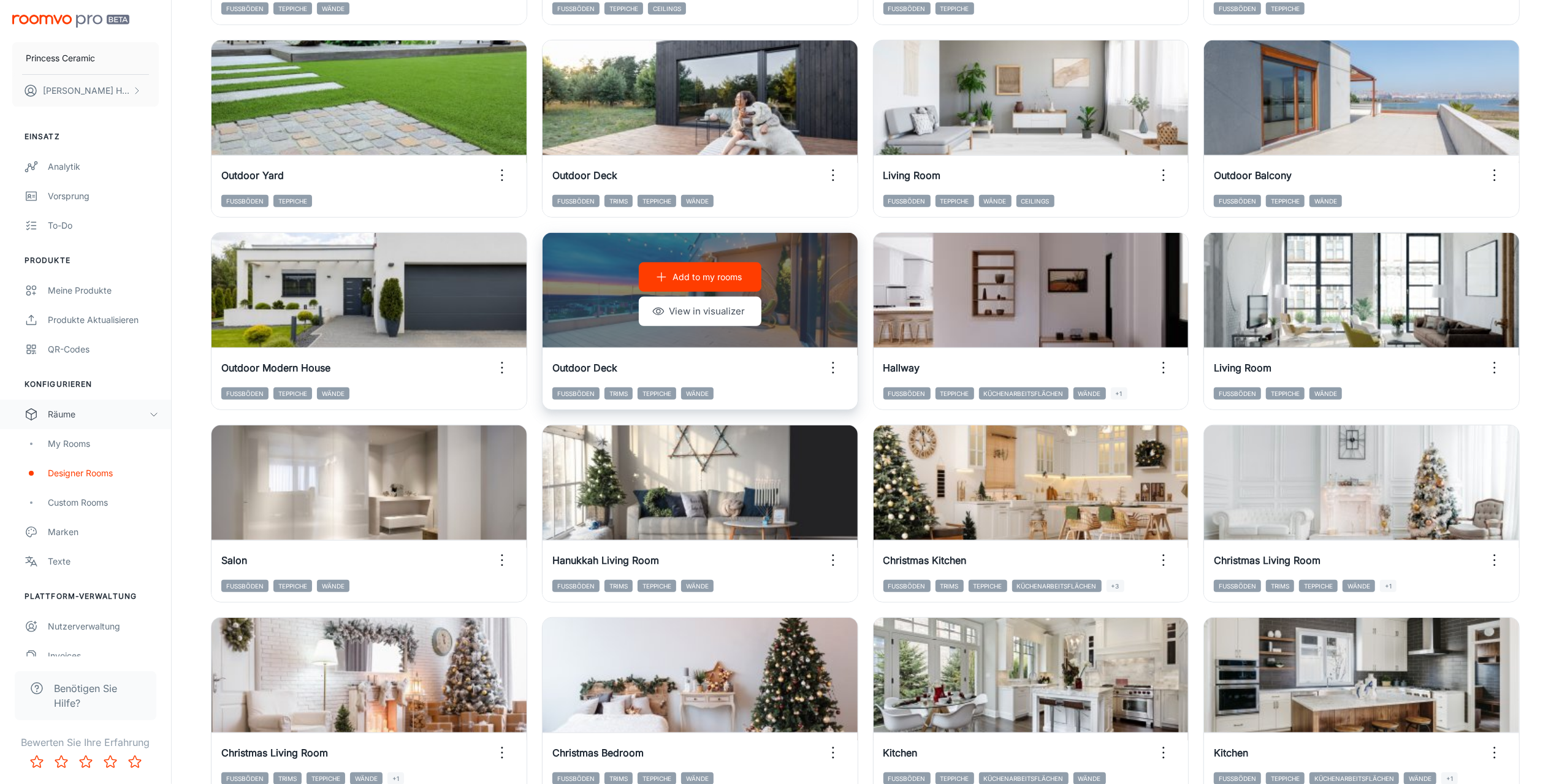
click at [705, 275] on p "Add to my rooms" at bounding box center [707, 277] width 70 height 14
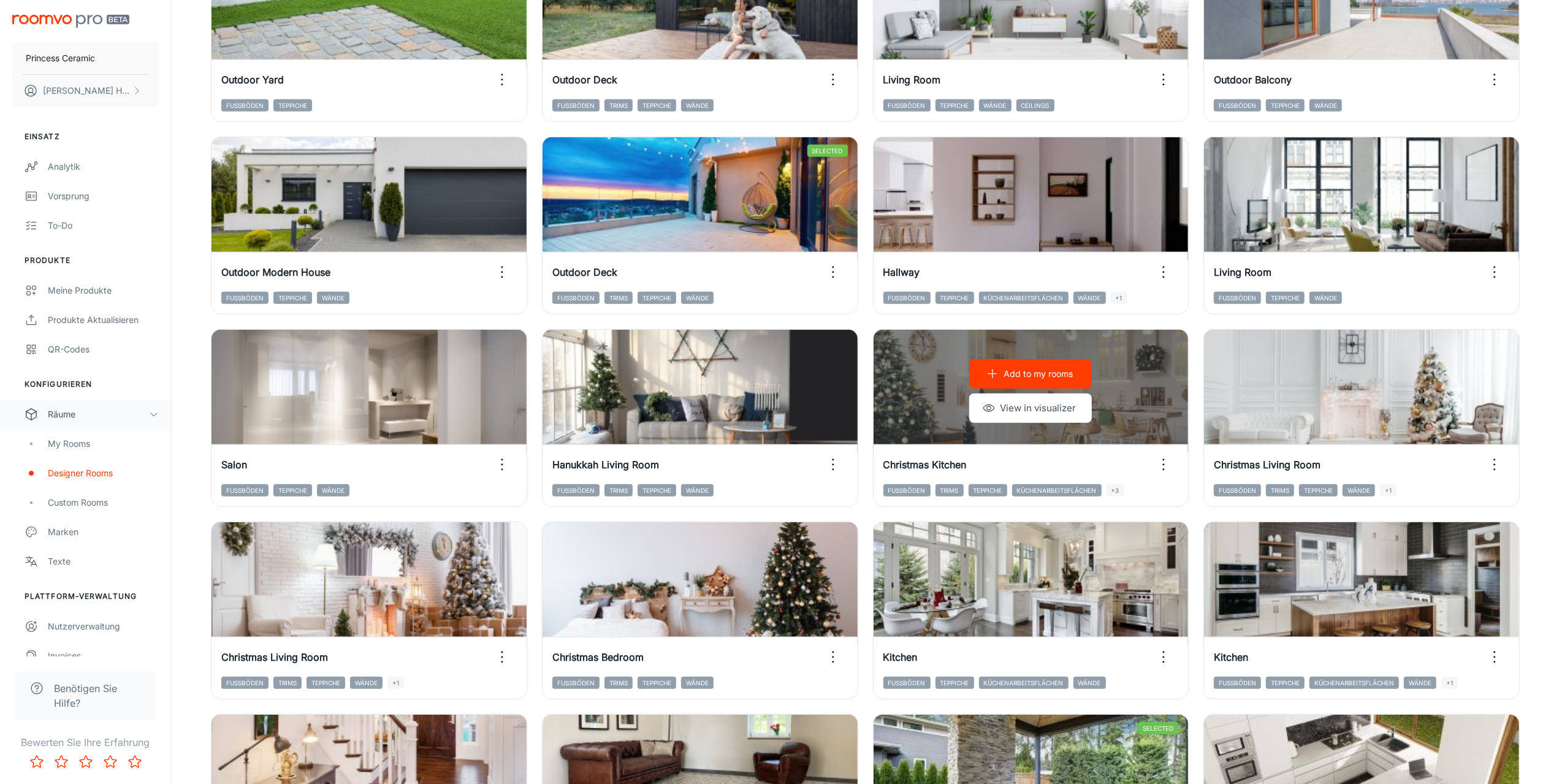
scroll to position [1039, 0]
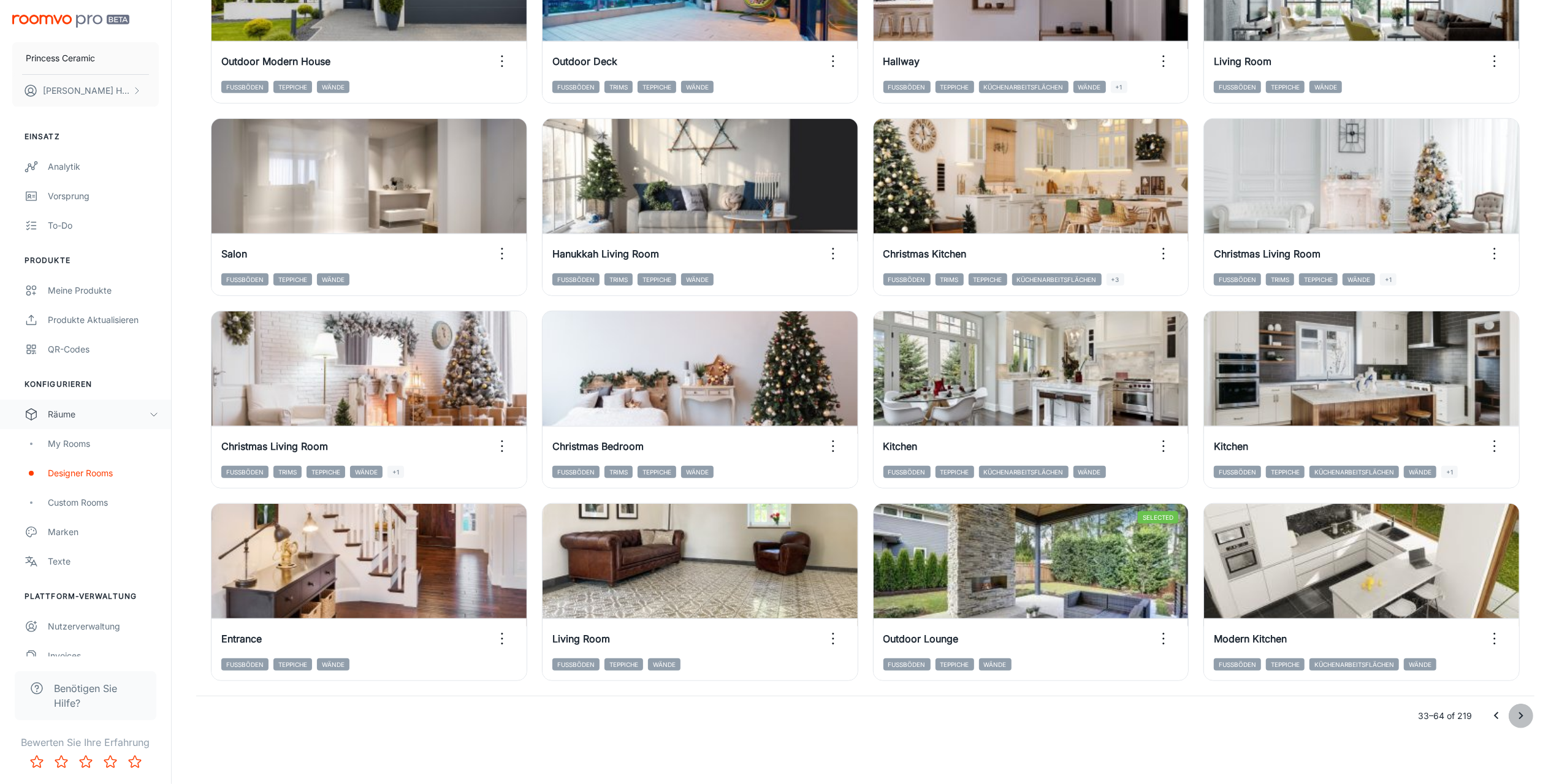
click at [1525, 716] on icon "Go to next page" at bounding box center [1521, 716] width 14 height 14
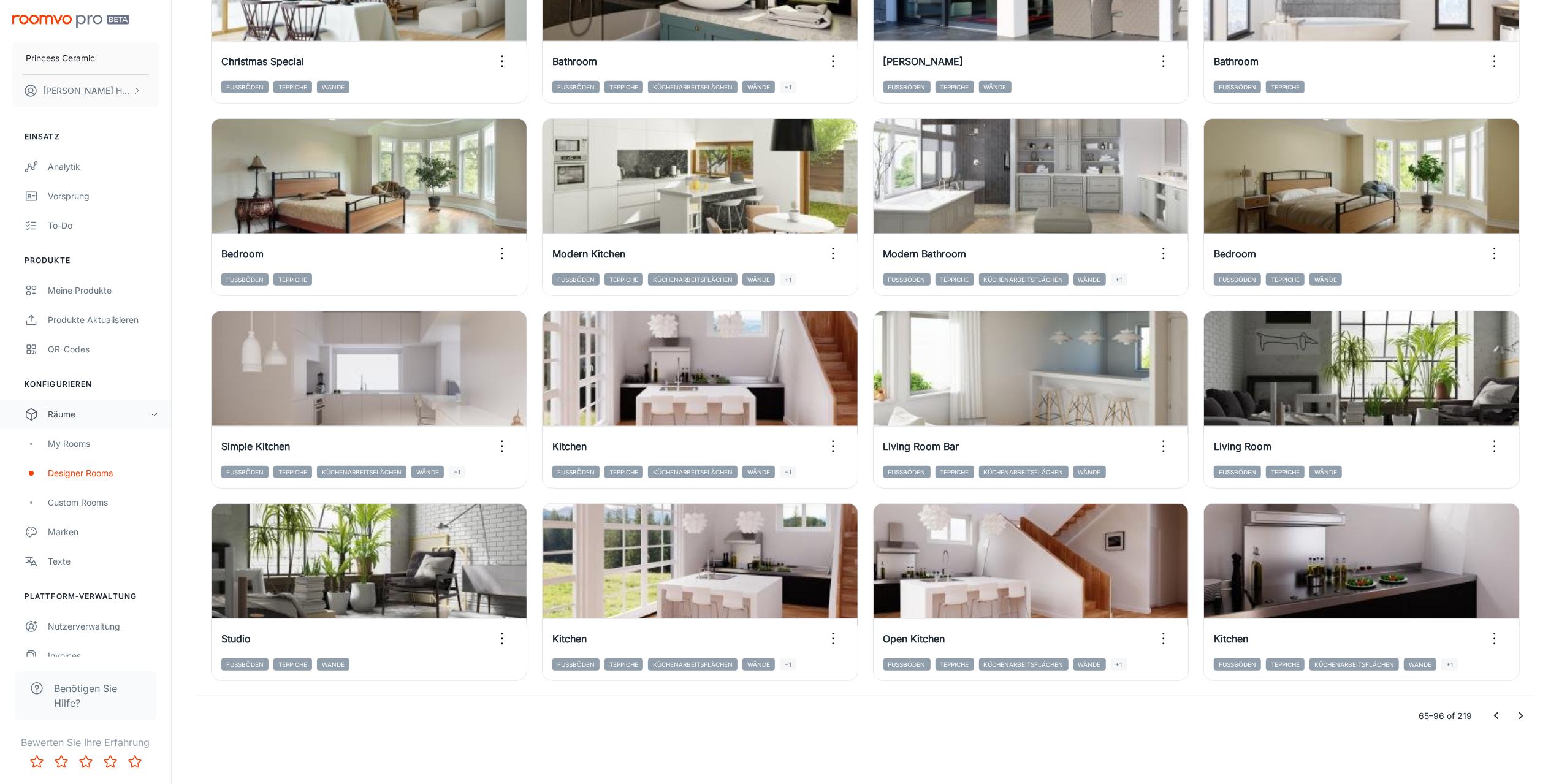
click at [1523, 718] on icon "Go to next page" at bounding box center [1521, 716] width 14 height 14
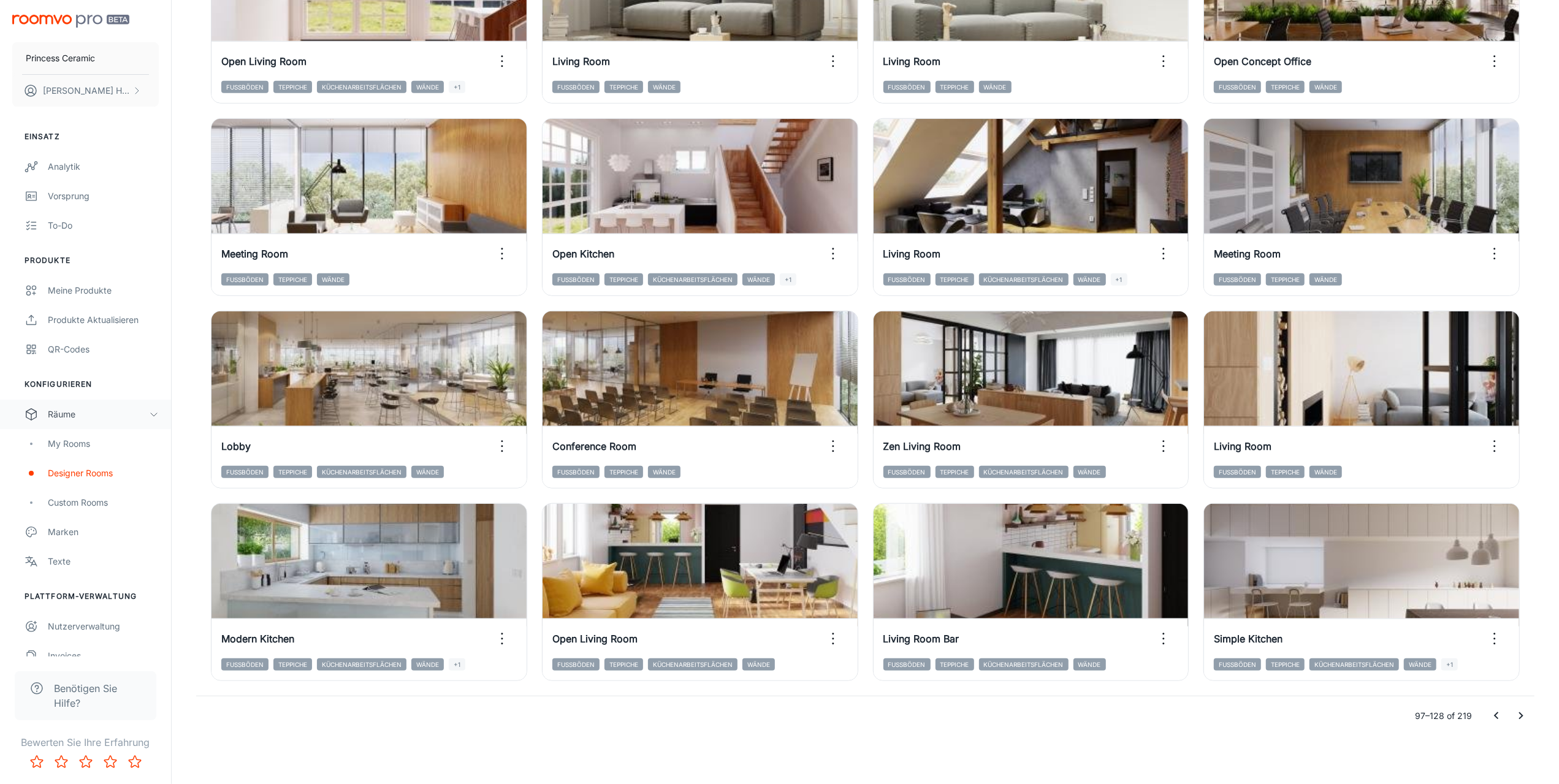
click at [1521, 713] on icon "Go to next page" at bounding box center [1521, 715] width 4 height 7
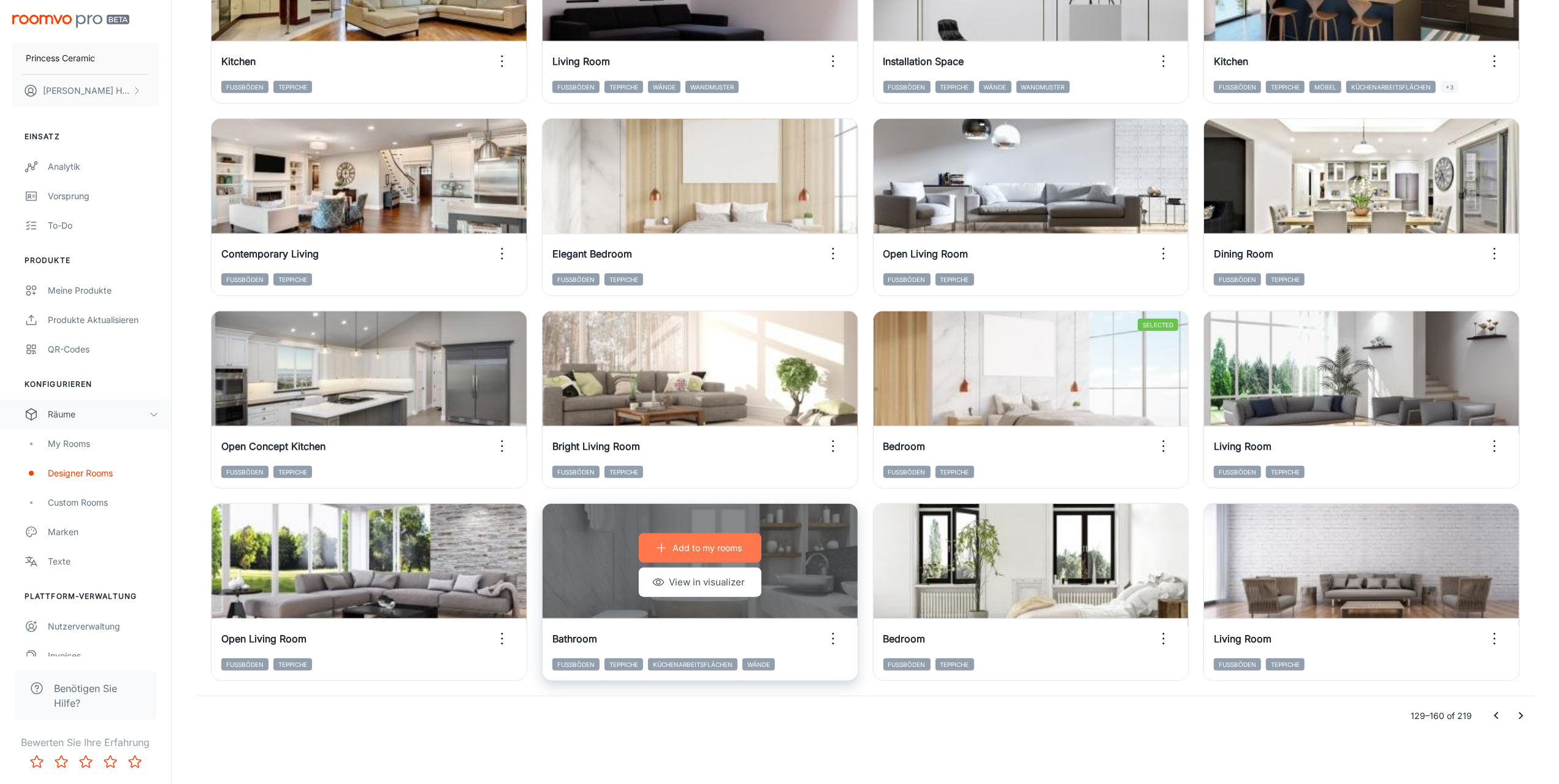
click at [695, 548] on p "Add to my rooms" at bounding box center [707, 547] width 70 height 14
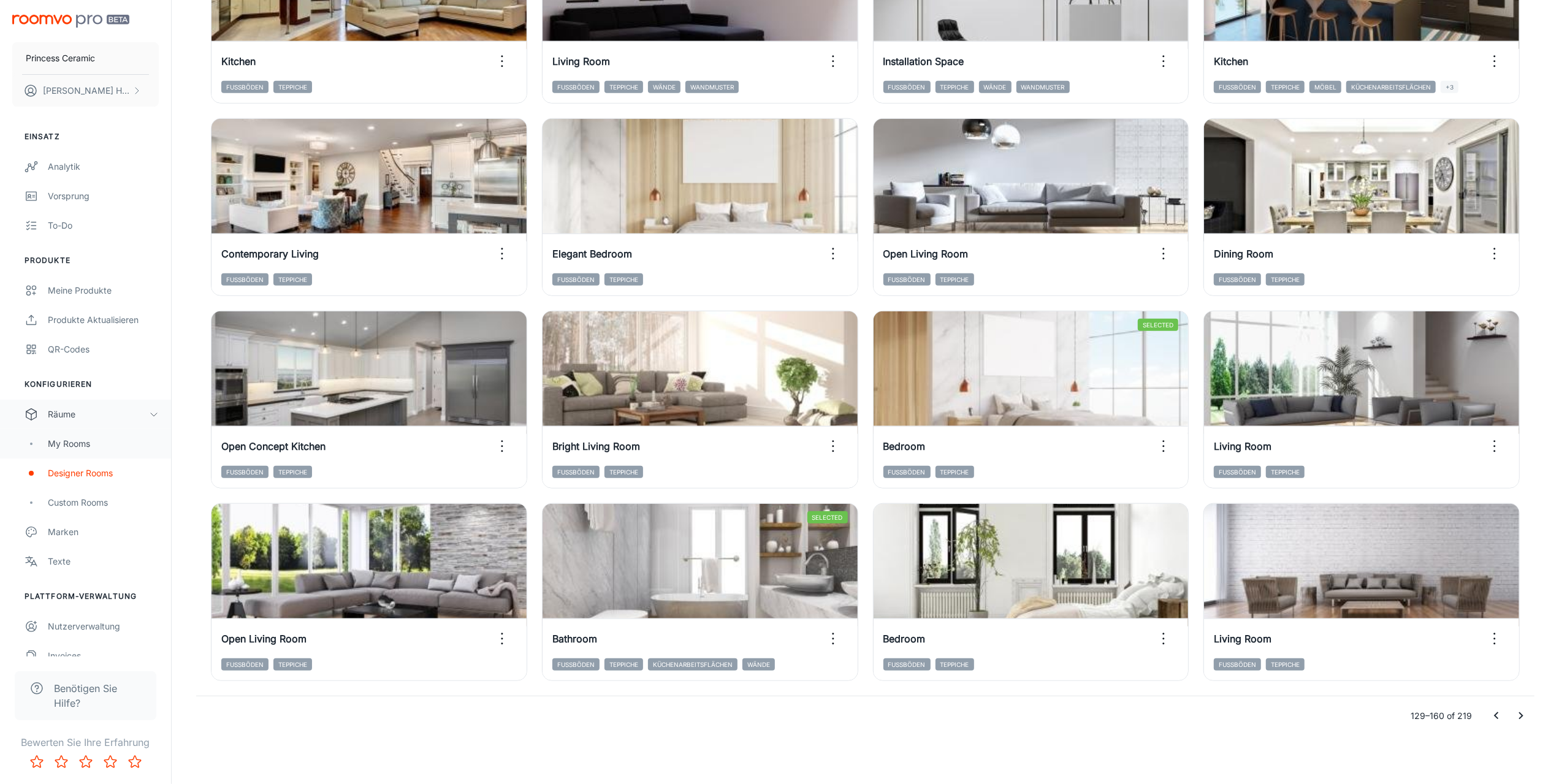
click at [66, 443] on div "My Rooms" at bounding box center [103, 444] width 111 height 14
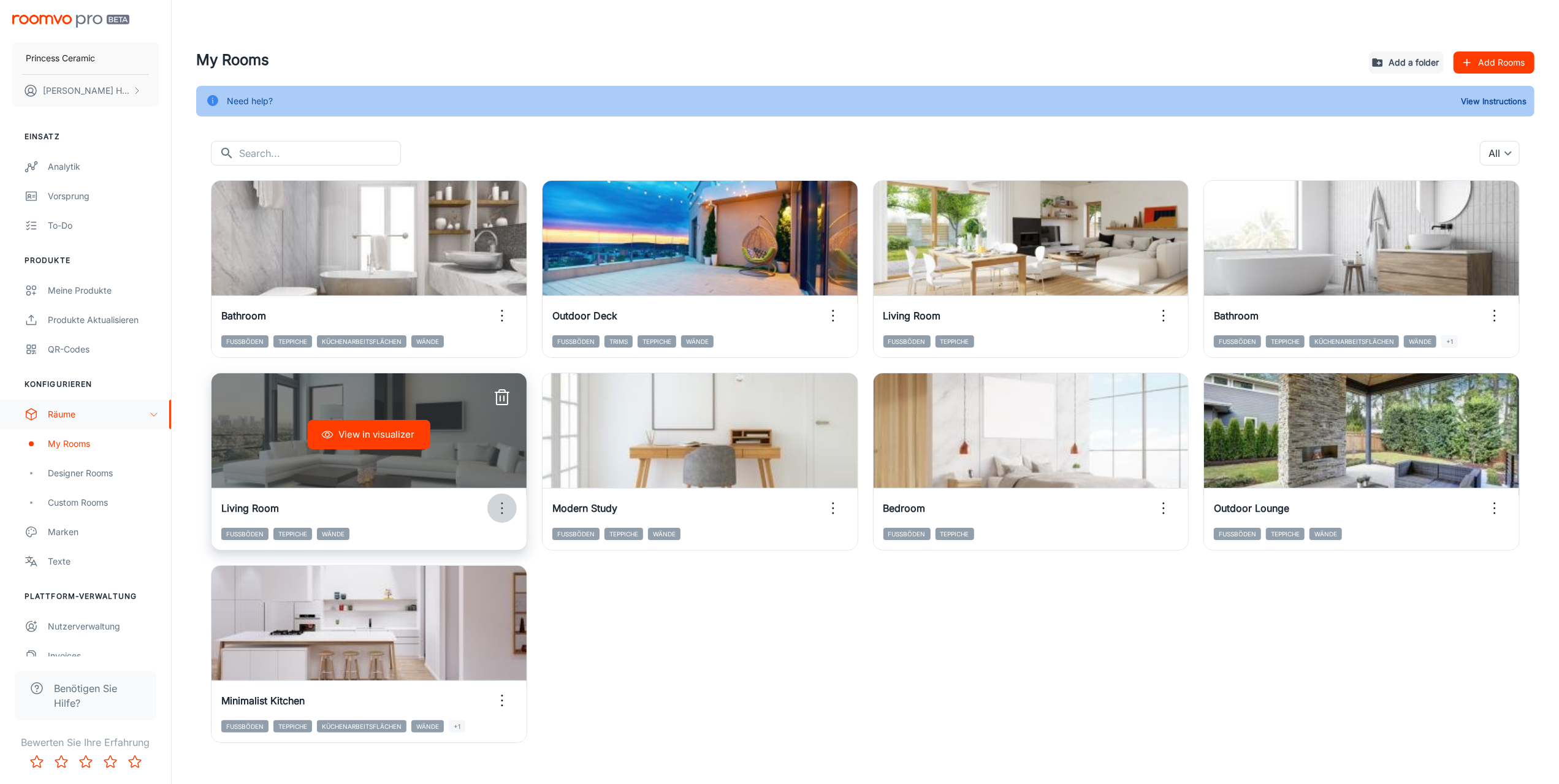
click at [501, 502] on icon "button" at bounding box center [502, 507] width 20 height 20
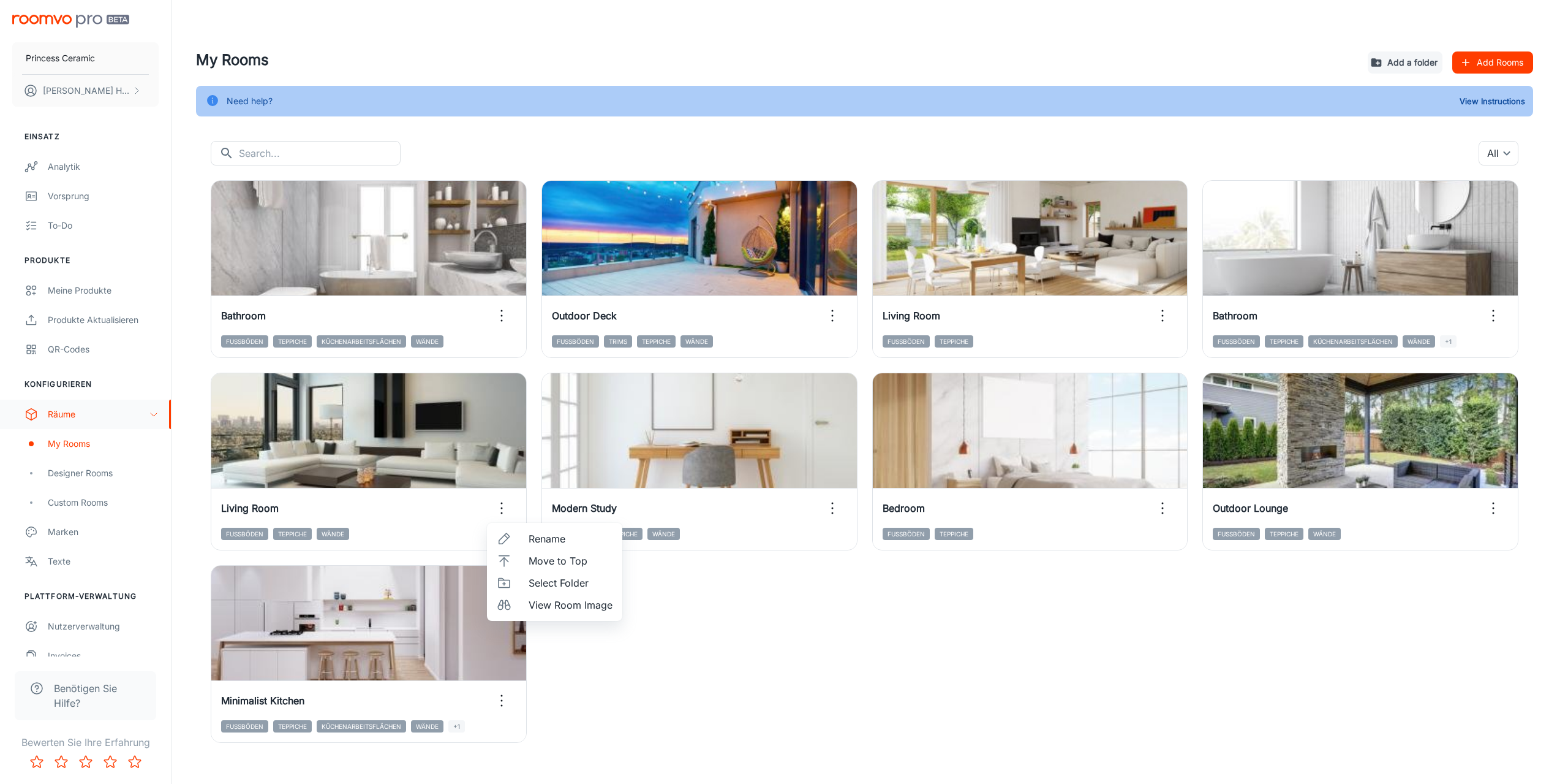
click at [1403, 62] on div at bounding box center [784, 392] width 1568 height 784
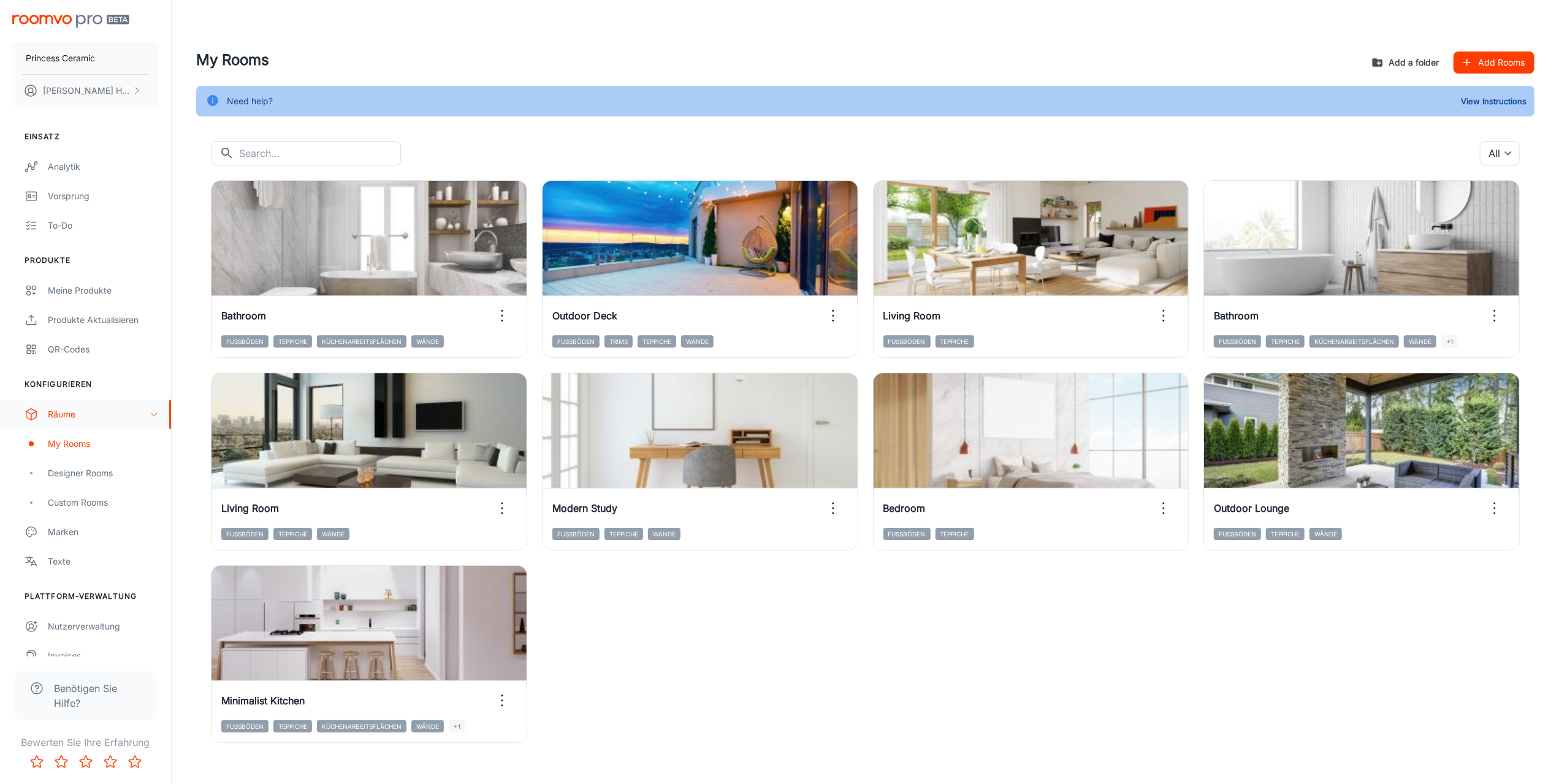
click at [1390, 62] on button "Add a folder" at bounding box center [1407, 62] width 75 height 22
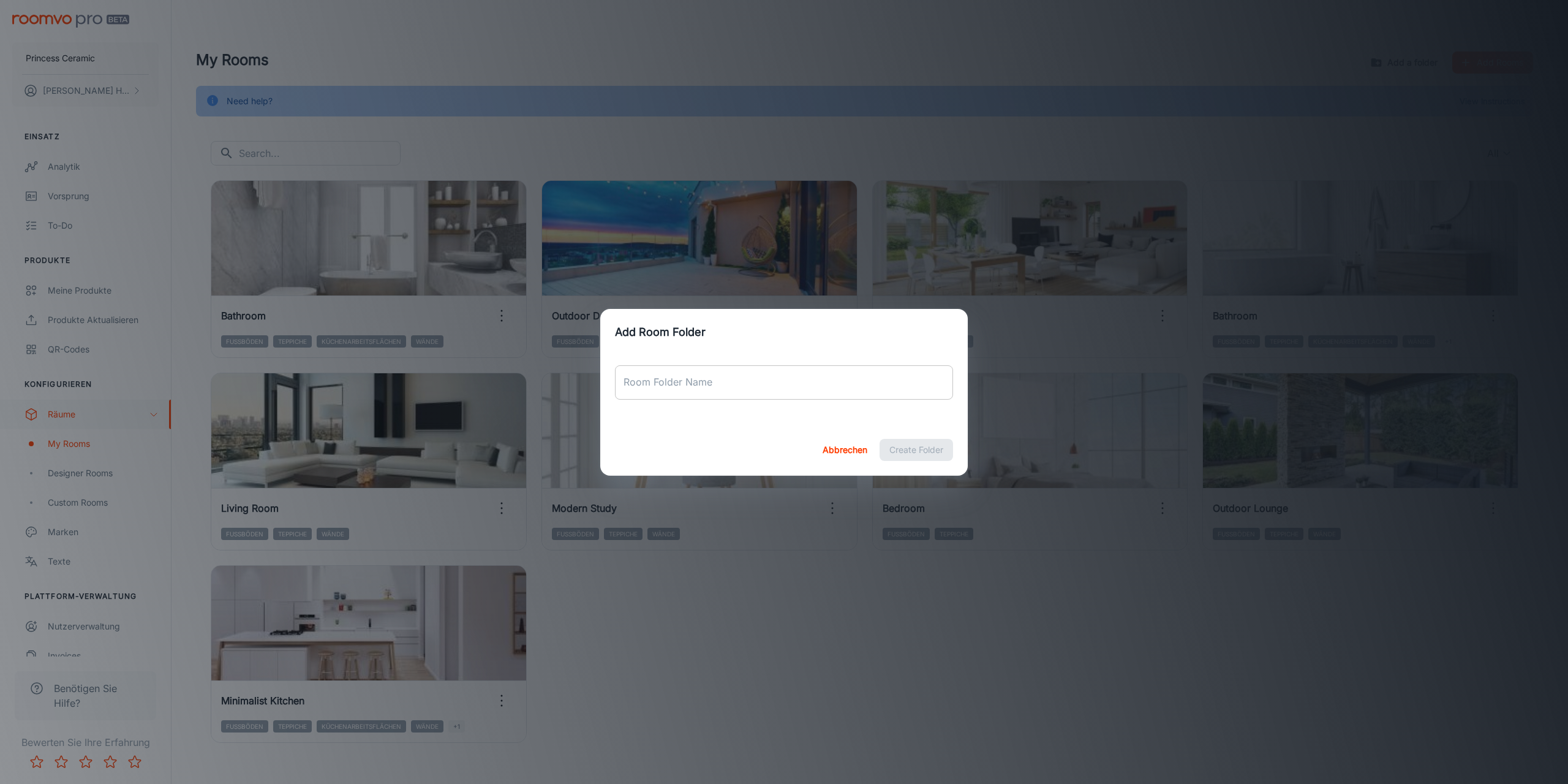
click at [694, 387] on input "Room Folder Name" at bounding box center [784, 382] width 338 height 34
type input "Outdoor"
click at [906, 448] on button "Create Folder" at bounding box center [916, 450] width 73 height 22
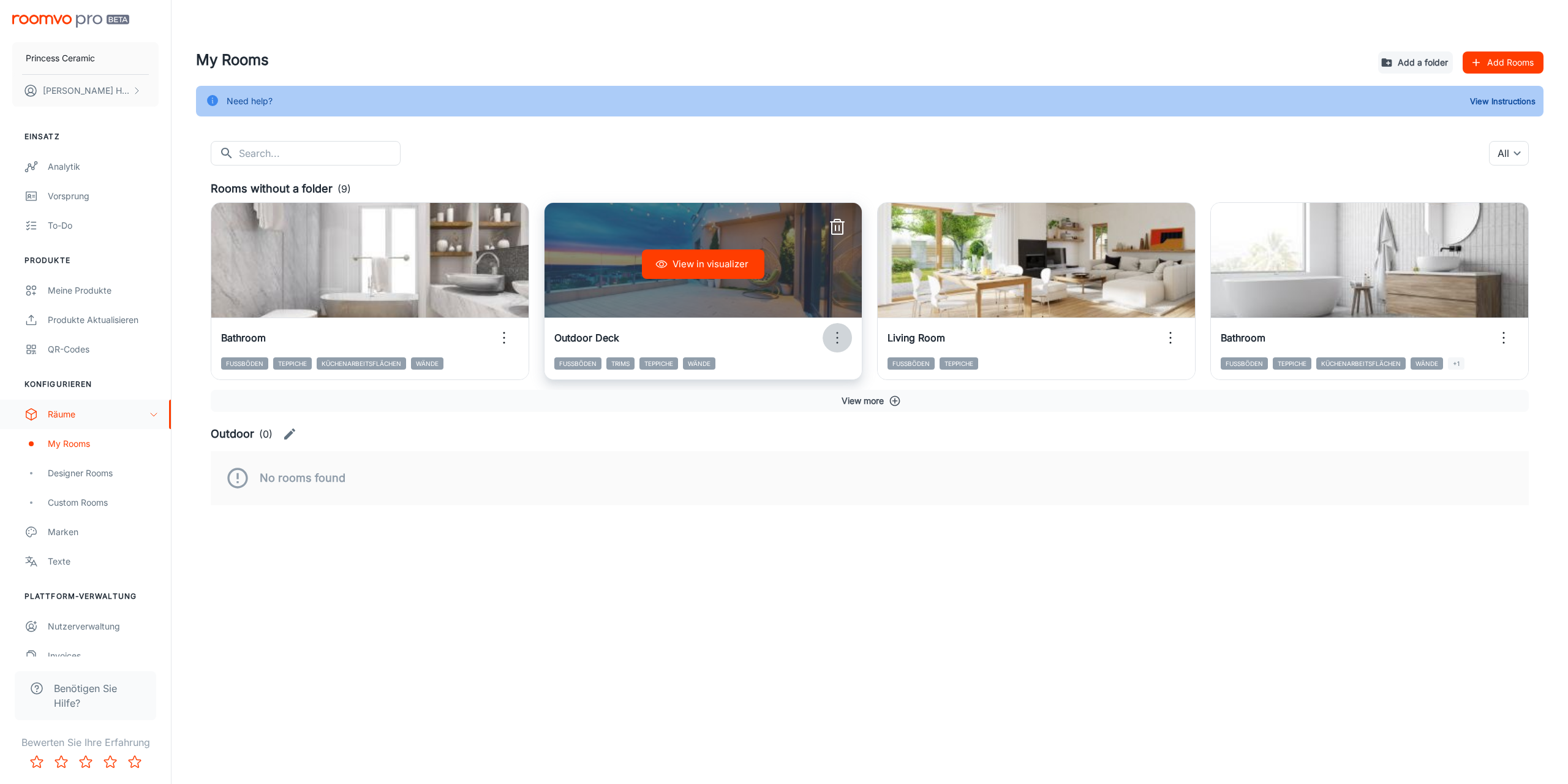
click at [840, 336] on icon "button" at bounding box center [837, 337] width 20 height 20
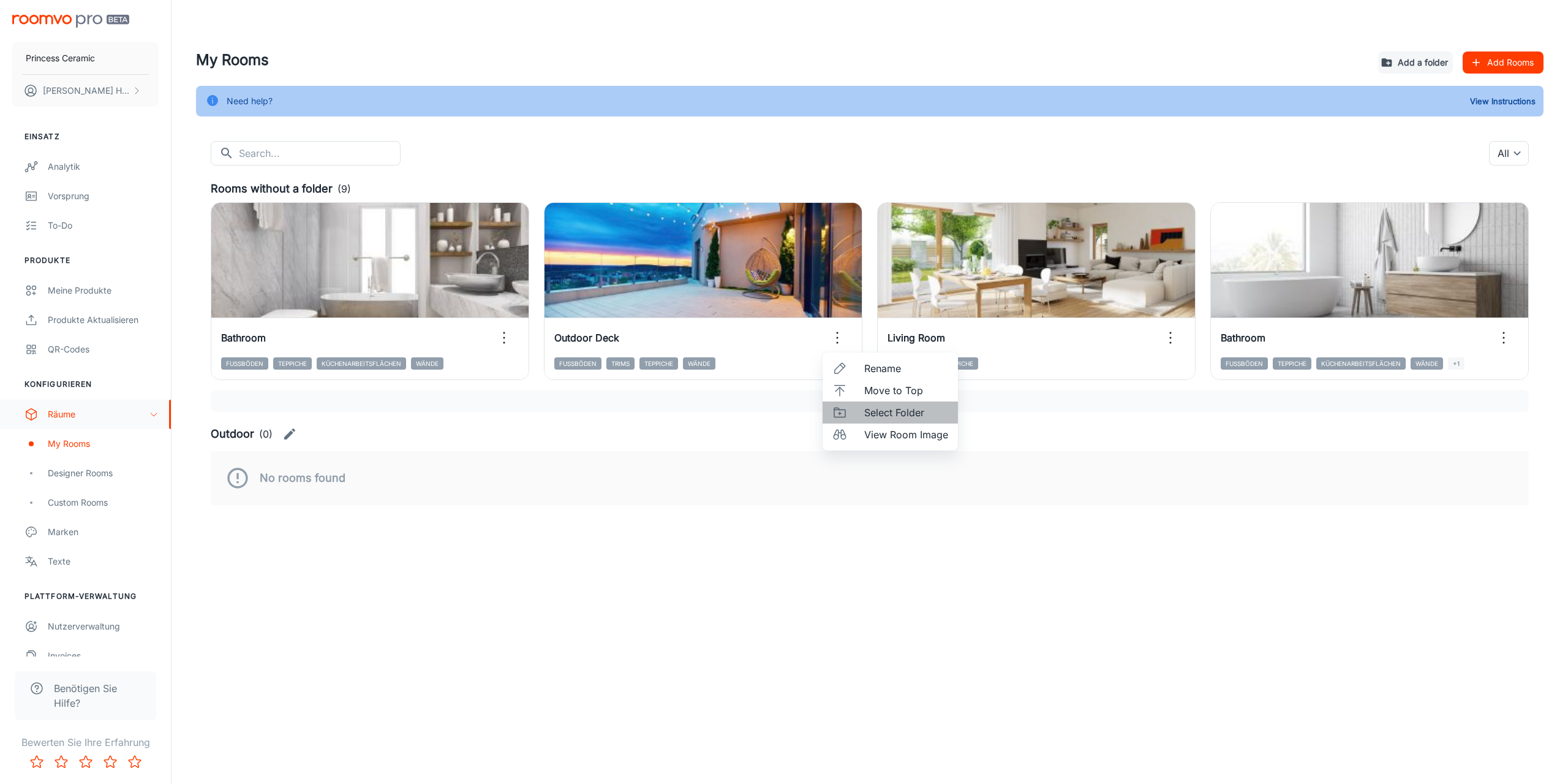
click at [874, 412] on span "Select Folder" at bounding box center [906, 412] width 84 height 14
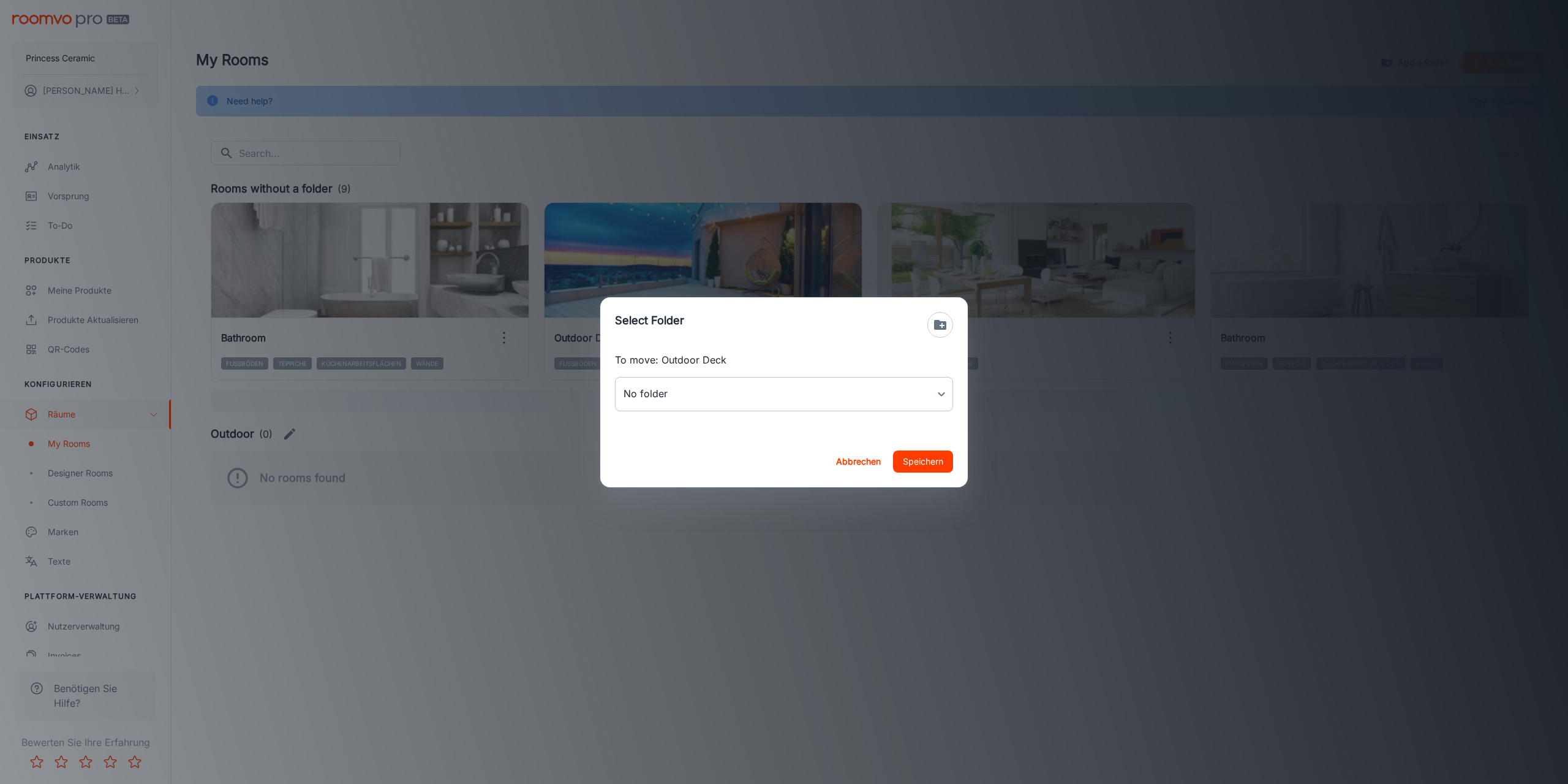
click at [896, 395] on body "Princess Ceramic [PERSON_NAME] Einsatz Analytik Vorsprung To-do Produkte Meine …" at bounding box center [784, 392] width 1568 height 784
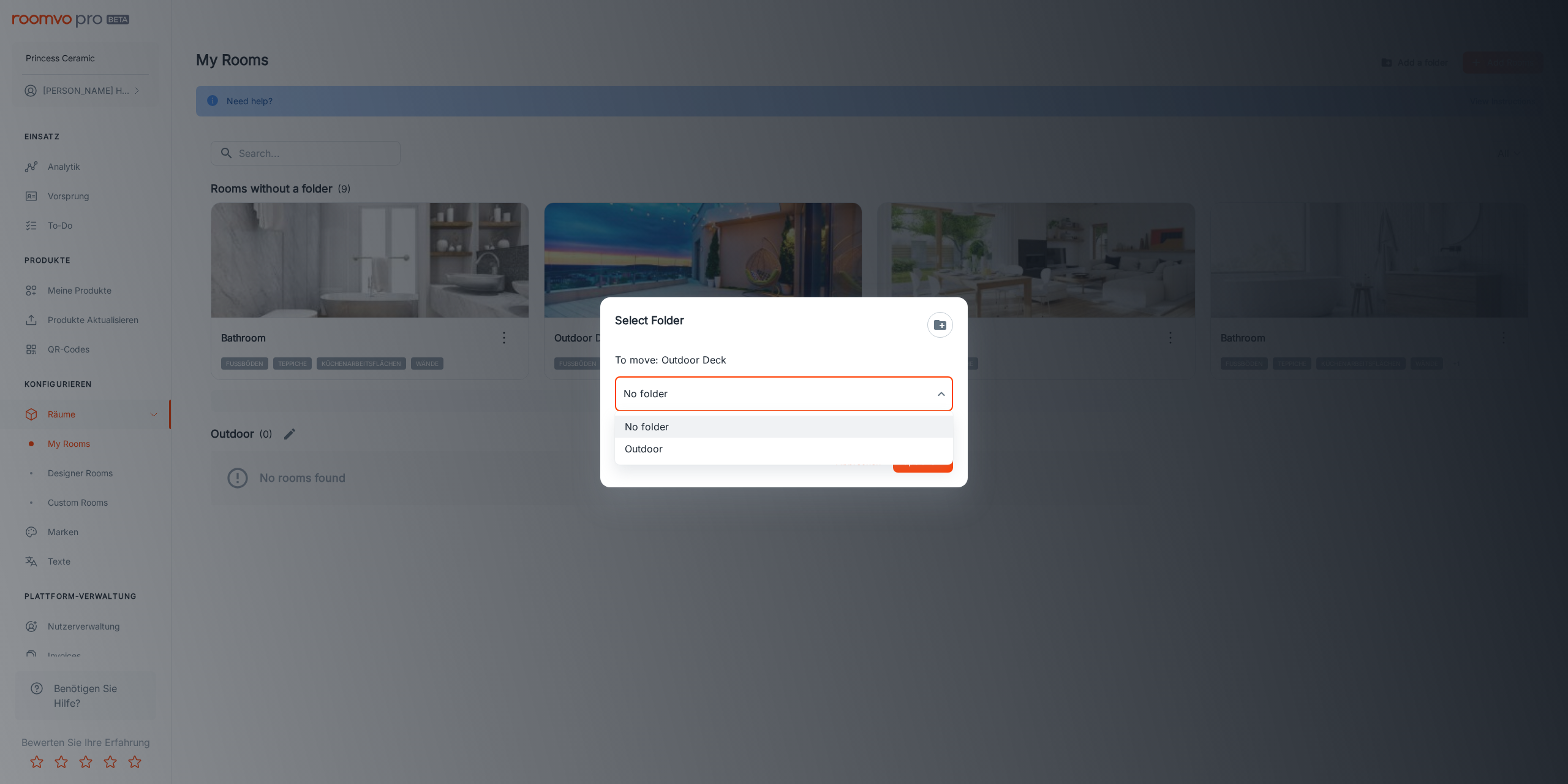
click at [666, 443] on li "Outdoor" at bounding box center [784, 449] width 338 height 22
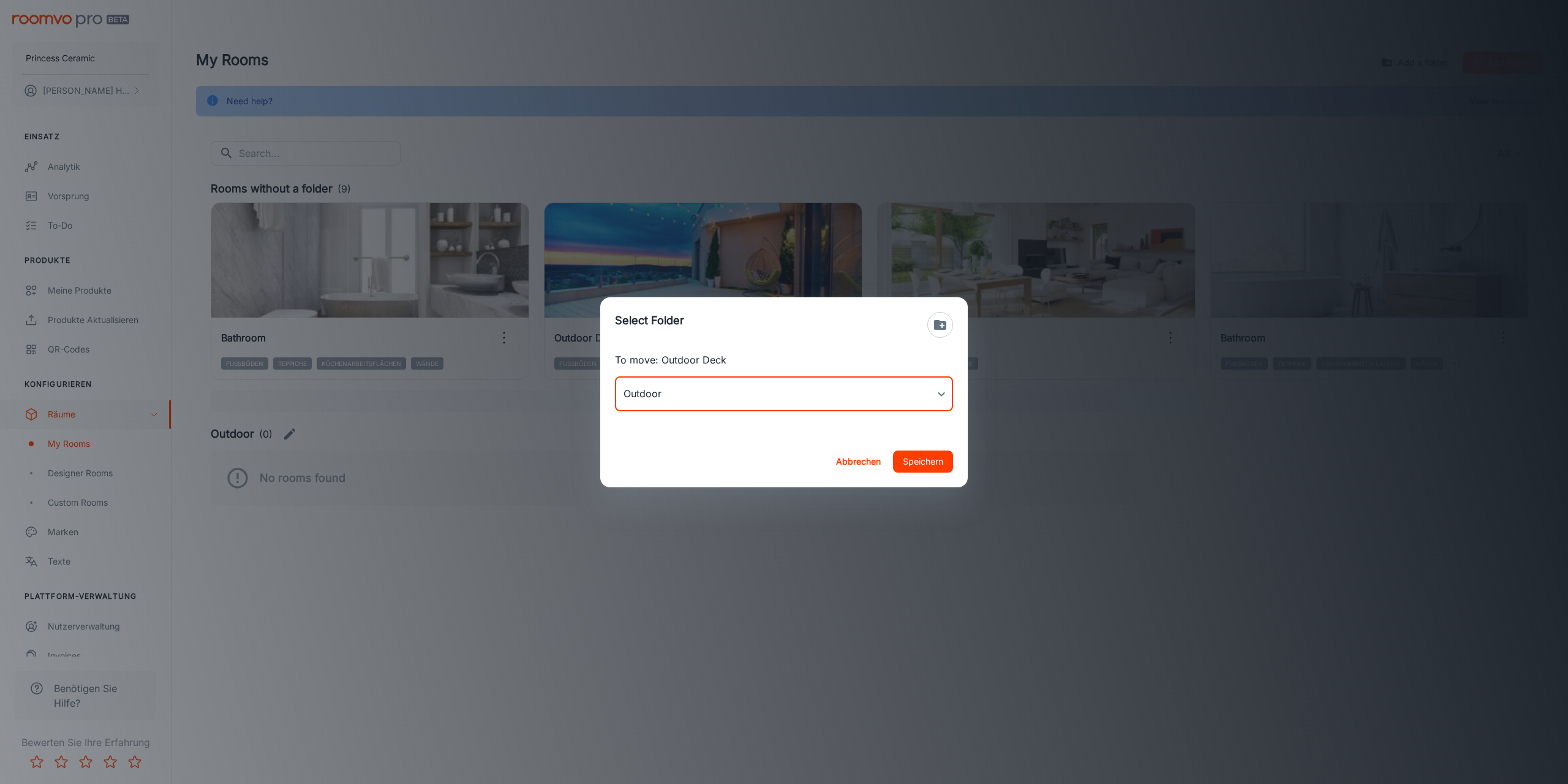
type input "Outdoor"
click at [911, 459] on button "Speichern" at bounding box center [923, 462] width 60 height 22
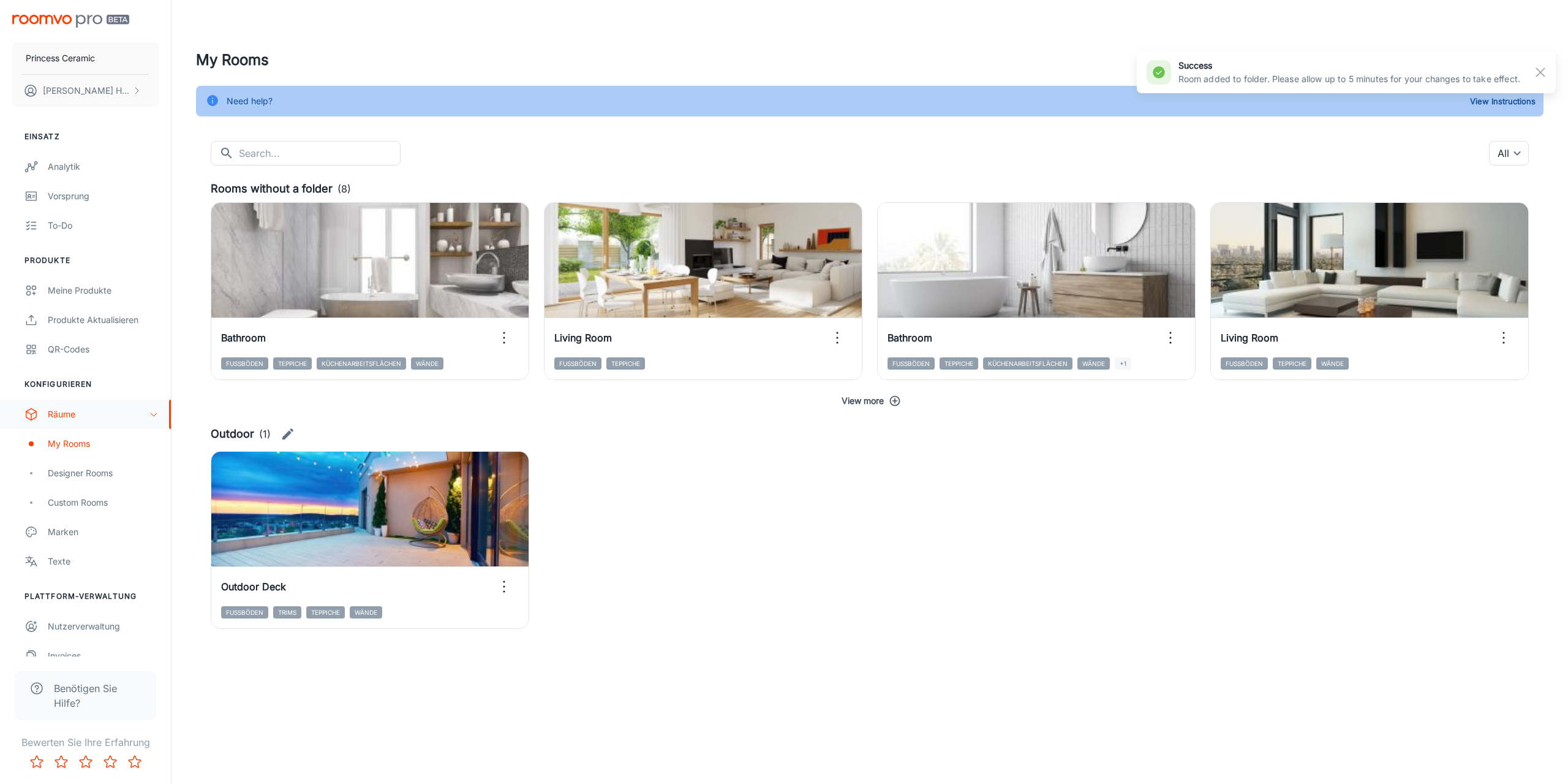
click at [895, 401] on icon "button" at bounding box center [895, 400] width 12 height 12
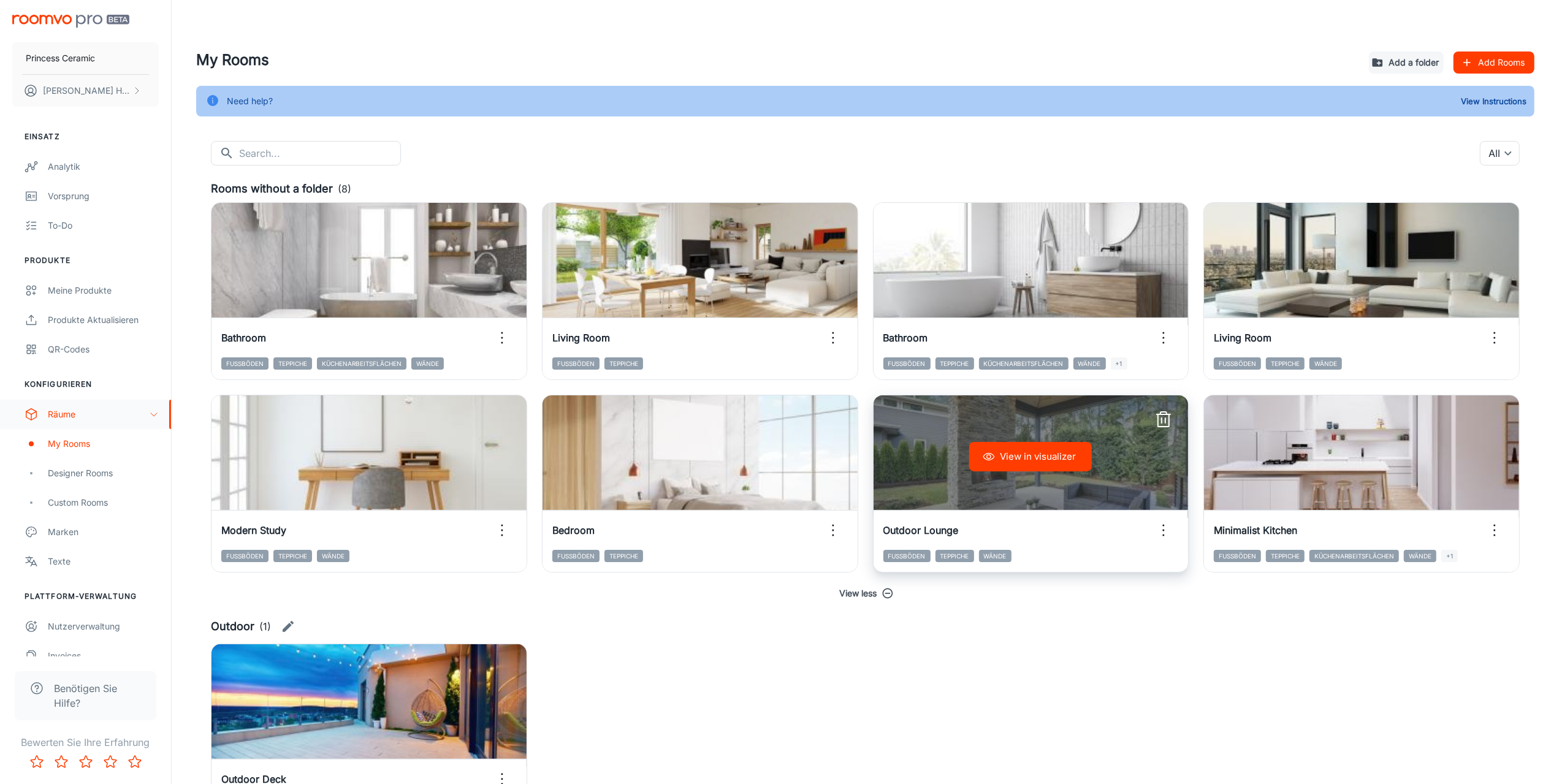
click at [1166, 532] on icon "button" at bounding box center [1163, 530] width 20 height 20
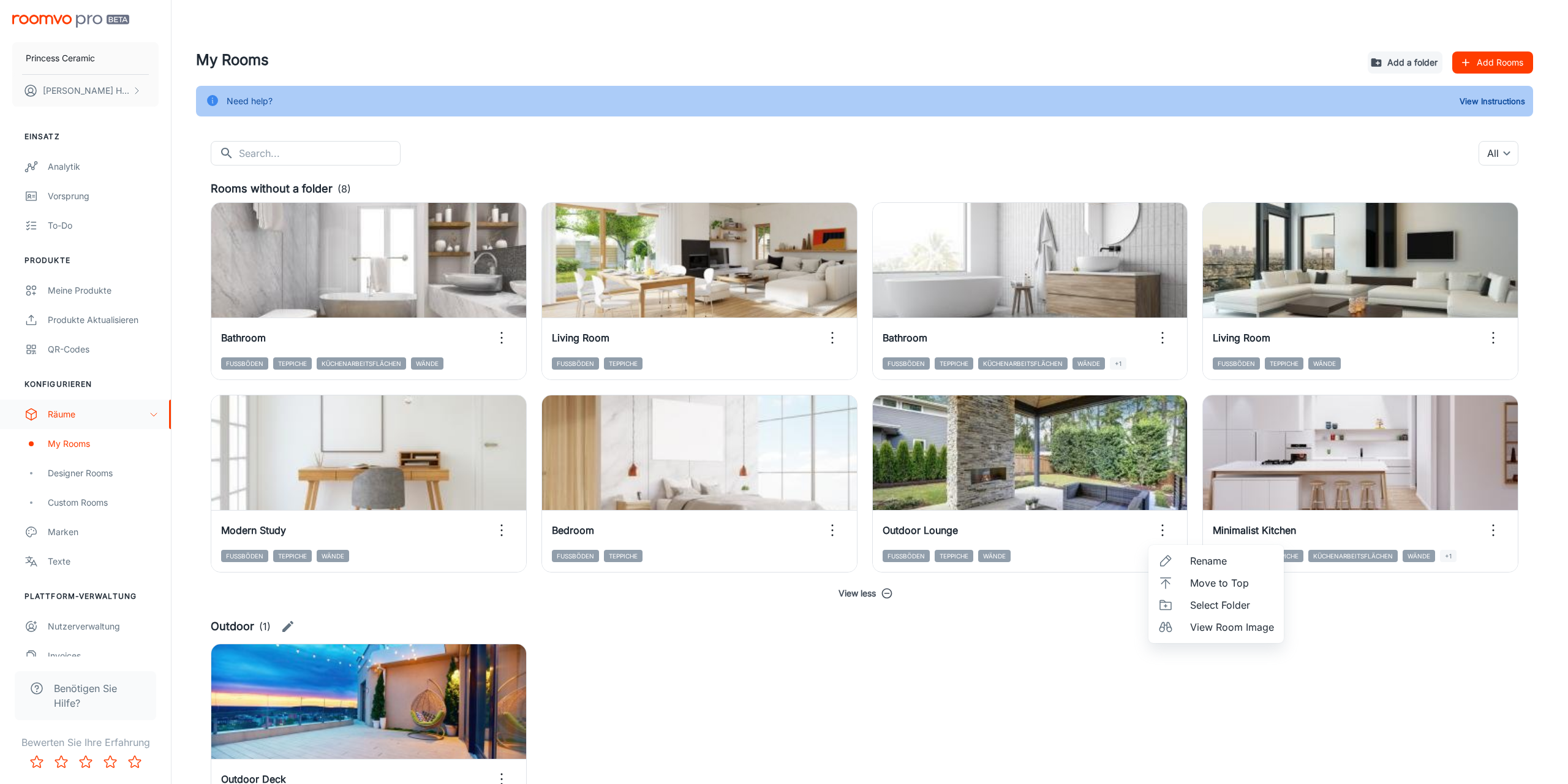
click at [1213, 606] on span "Select Folder" at bounding box center [1232, 605] width 84 height 14
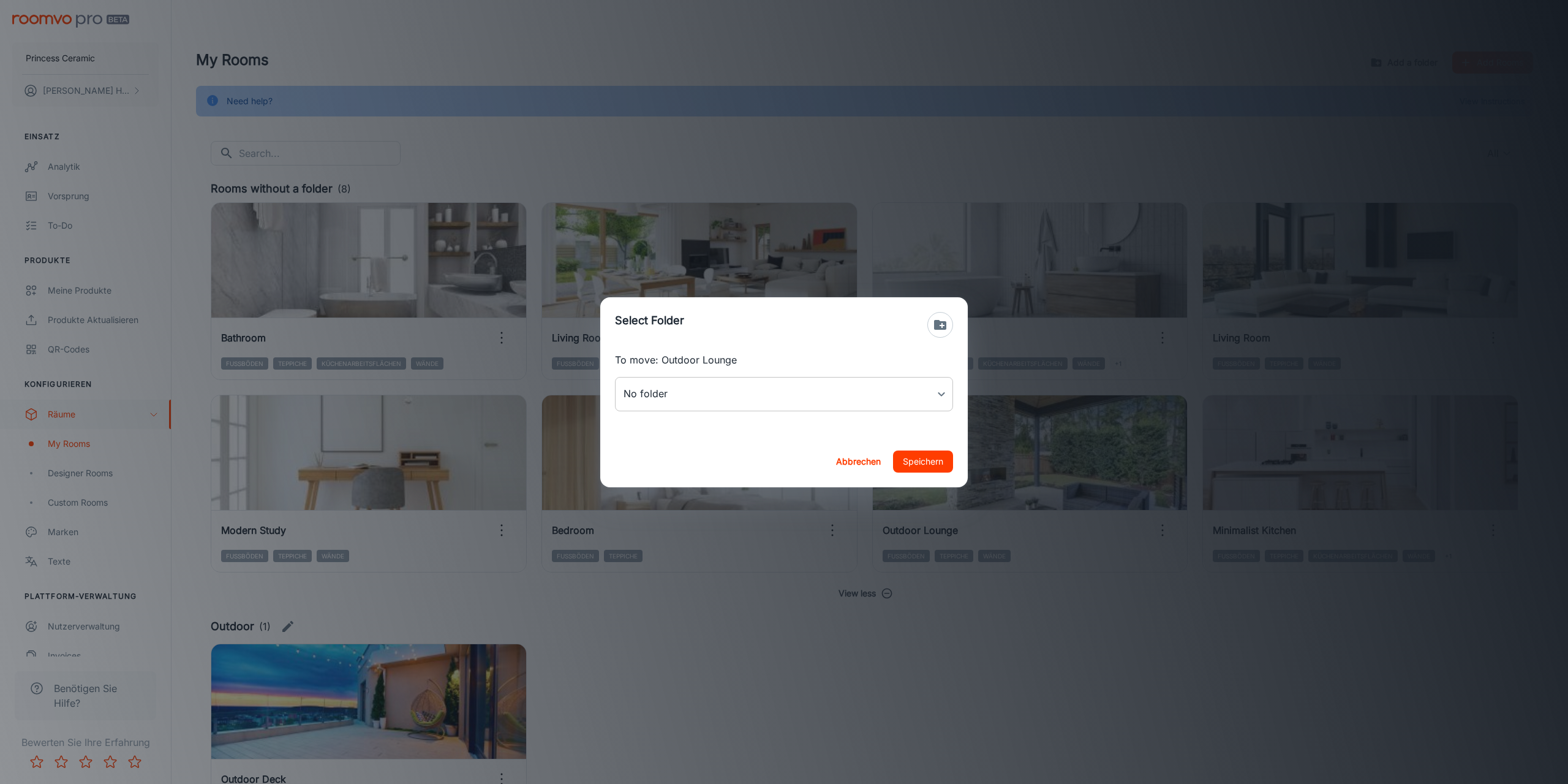
click at [835, 393] on body "Princess Ceramic [PERSON_NAME] Einsatz Analytik Vorsprung To-do Produkte Meine …" at bounding box center [784, 392] width 1568 height 784
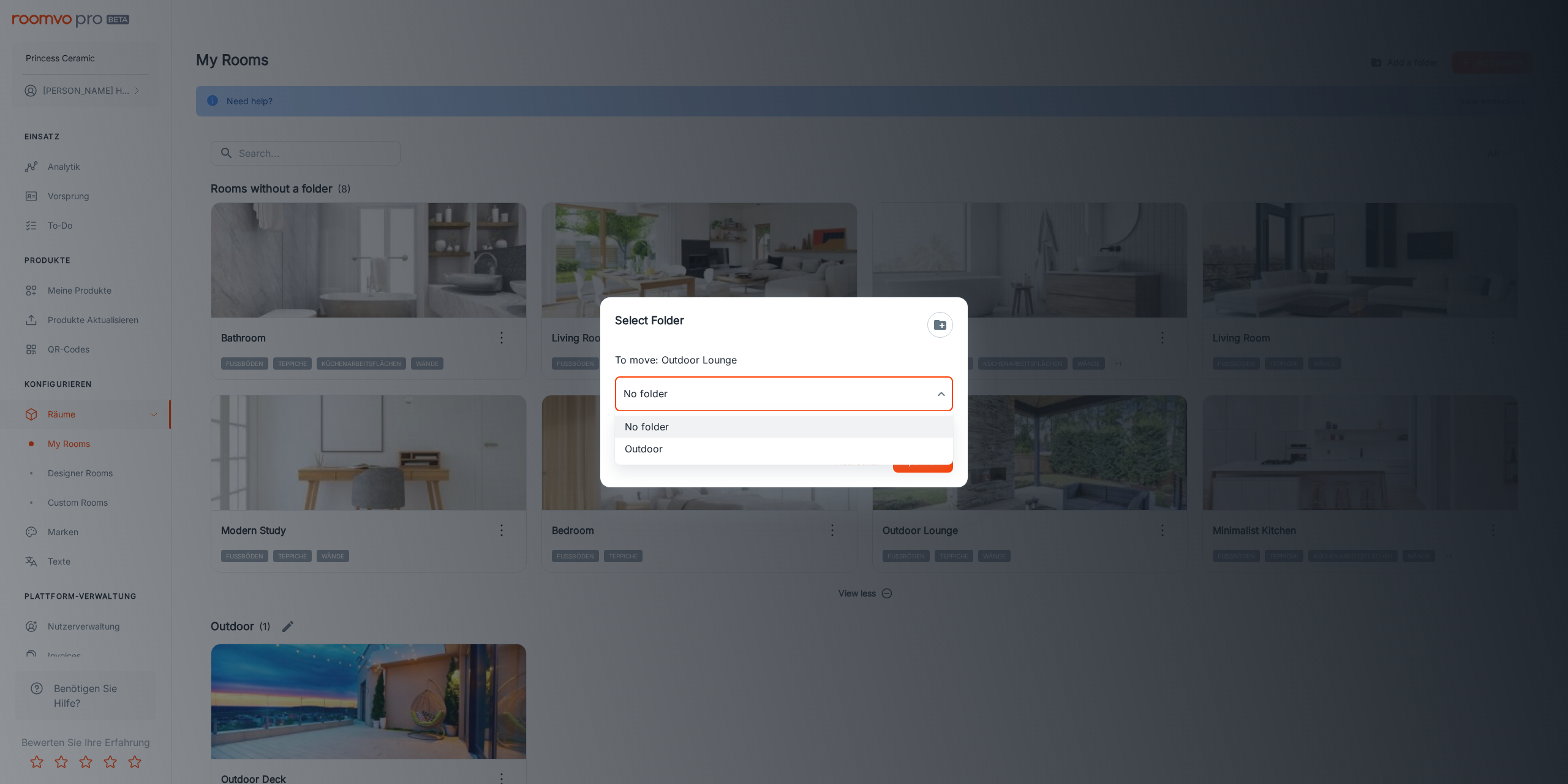
click at [642, 450] on li "Outdoor" at bounding box center [784, 449] width 338 height 22
type input "Outdoor"
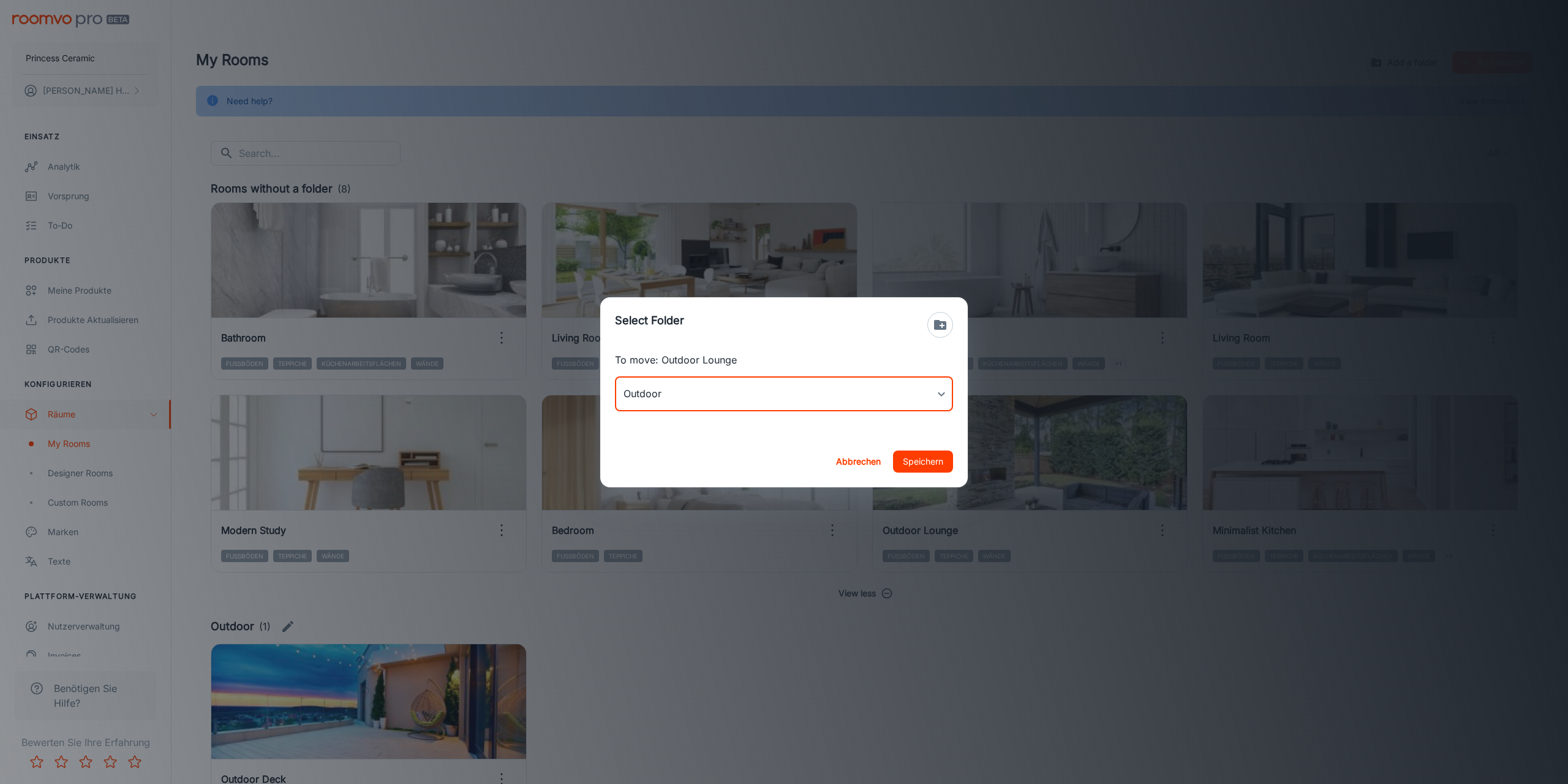
click at [927, 462] on button "Speichern" at bounding box center [923, 462] width 60 height 22
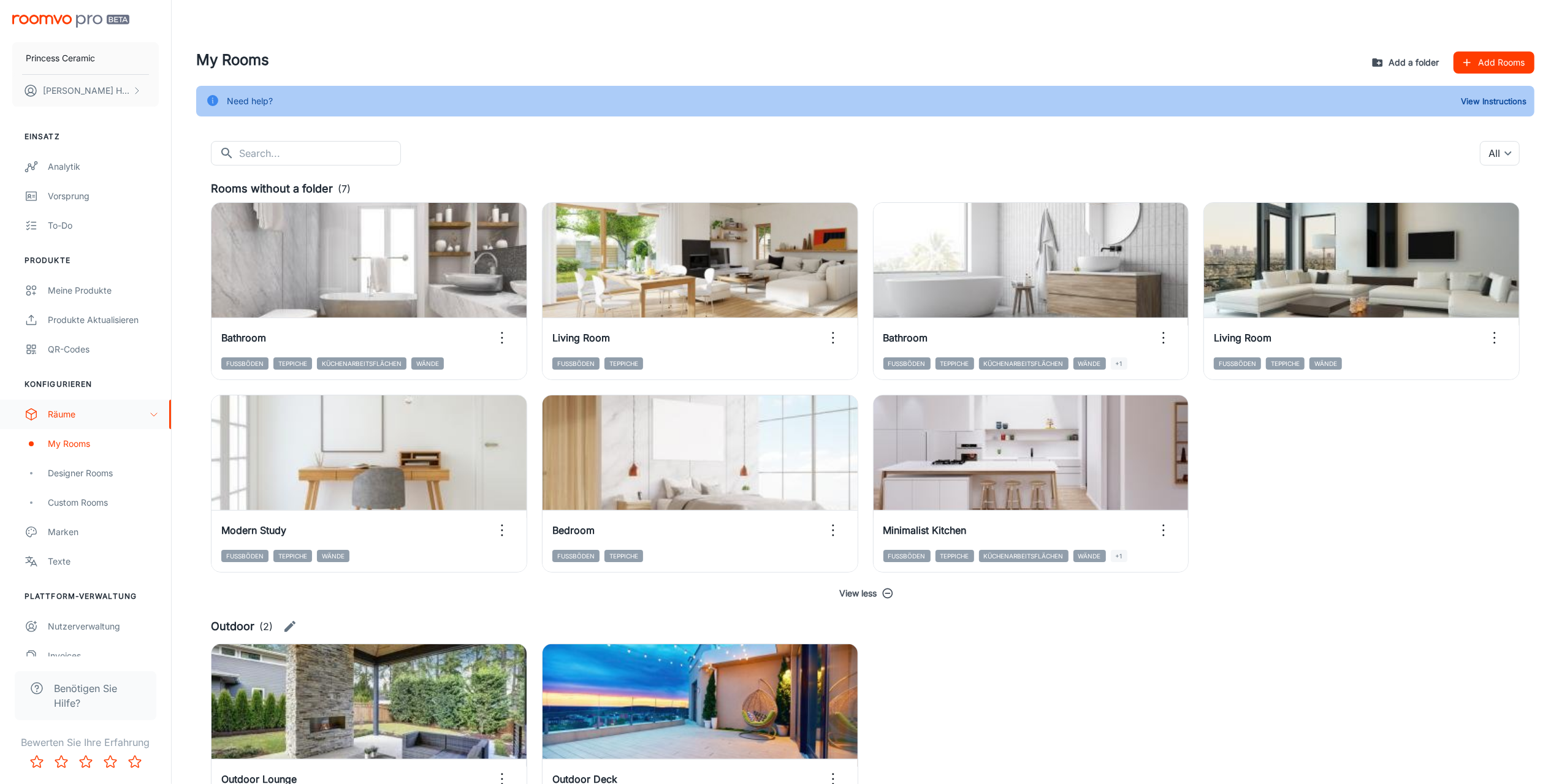
click at [1411, 59] on button "Add a folder" at bounding box center [1407, 62] width 75 height 22
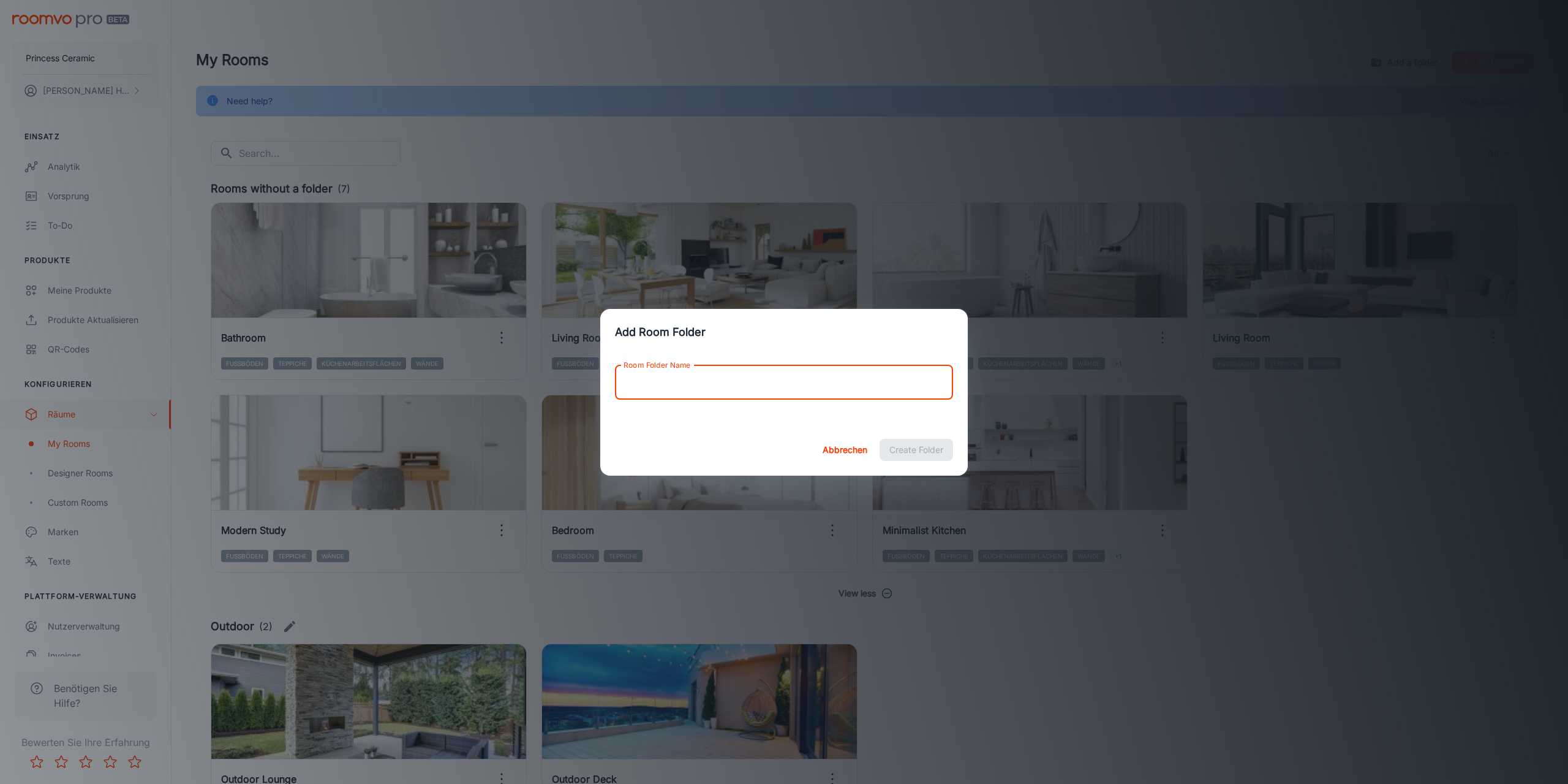
click at [669, 383] on input "Room Folder Name" at bounding box center [784, 382] width 338 height 34
type input "Bad"
click at [913, 450] on button "Create Folder" at bounding box center [916, 450] width 73 height 22
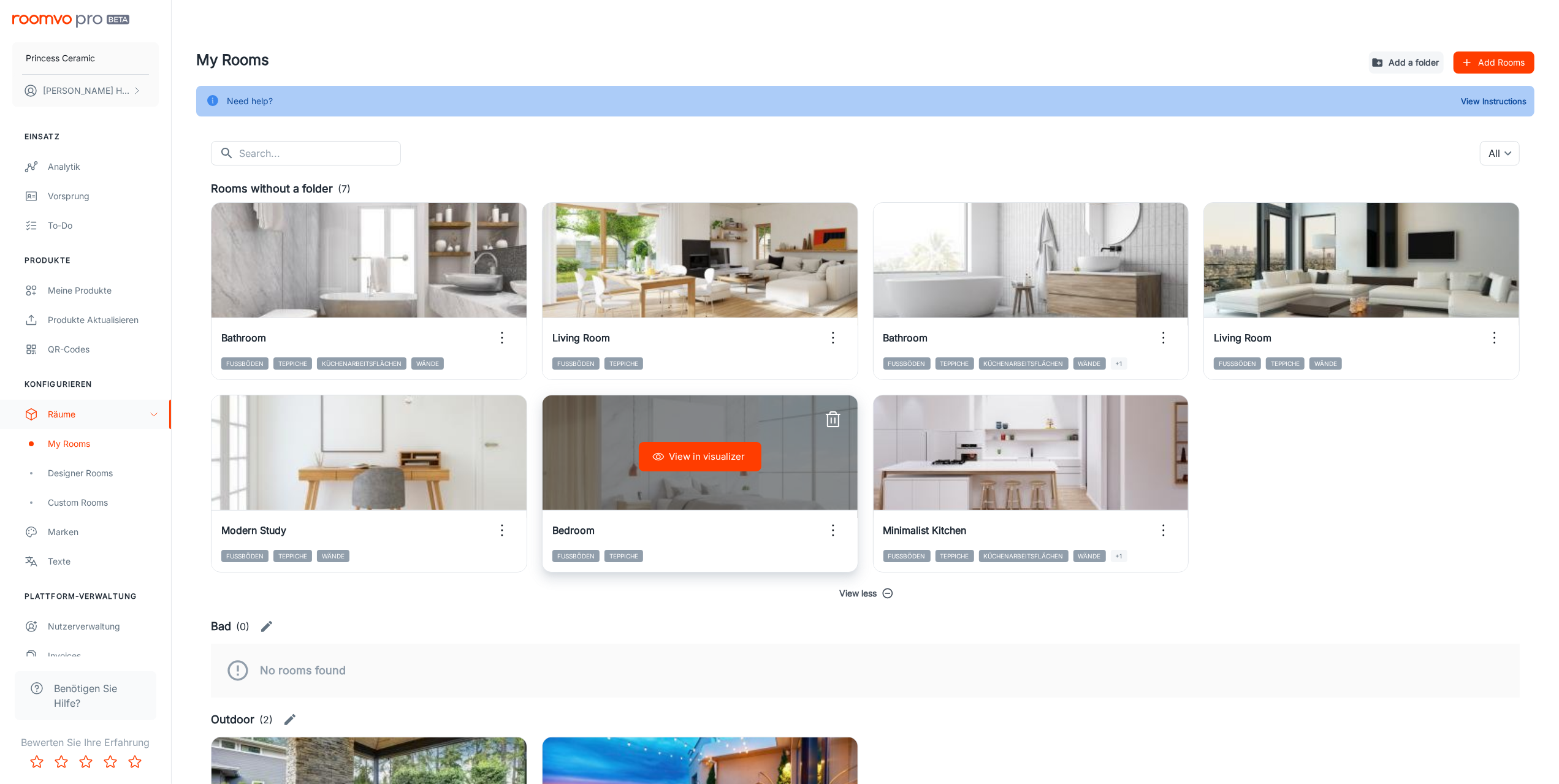
click at [834, 528] on icon "button" at bounding box center [833, 530] width 20 height 20
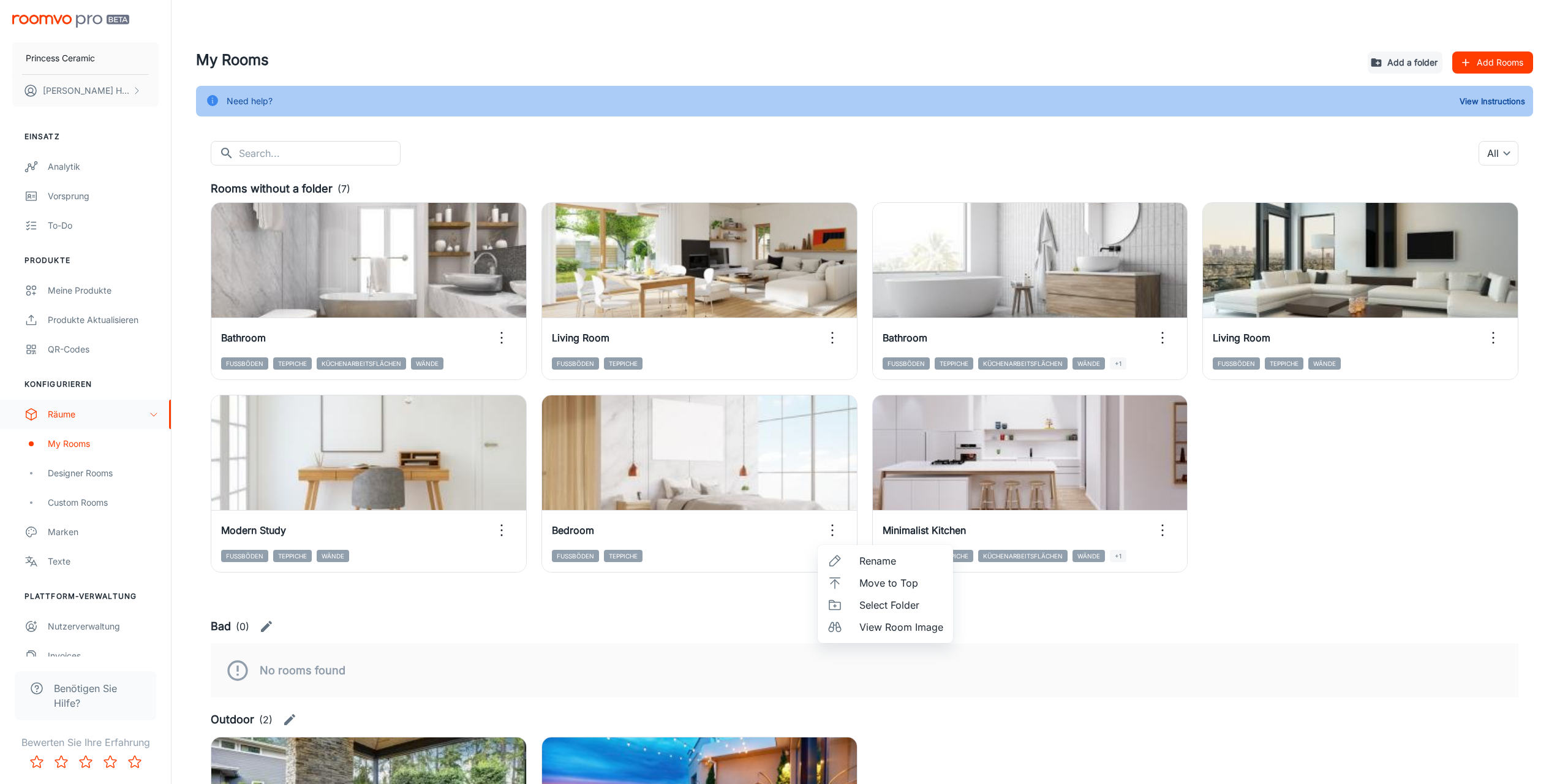
click at [867, 605] on span "Select Folder" at bounding box center [901, 605] width 84 height 14
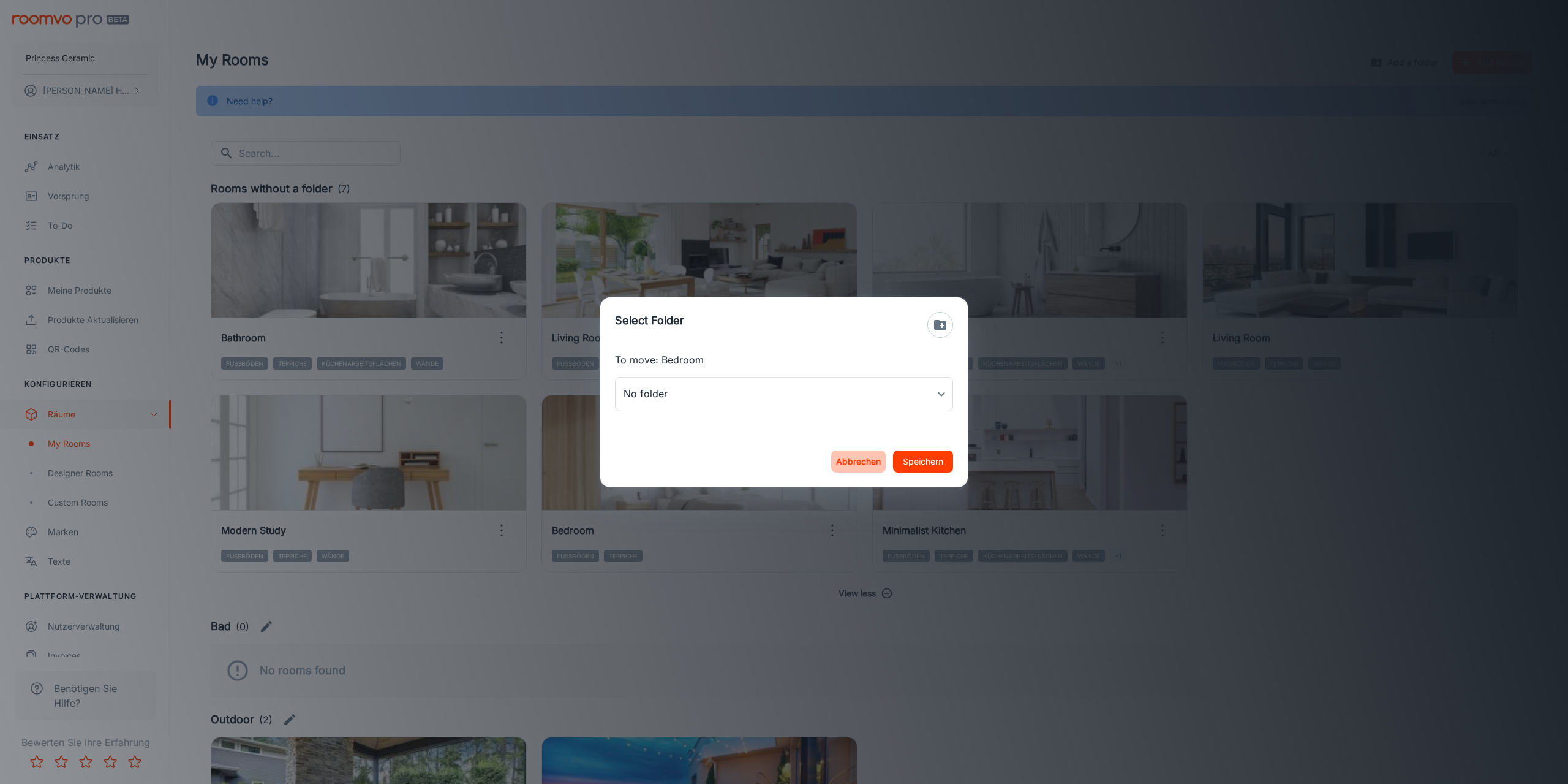
click at [848, 461] on button "Abbrechen" at bounding box center [859, 462] width 54 height 22
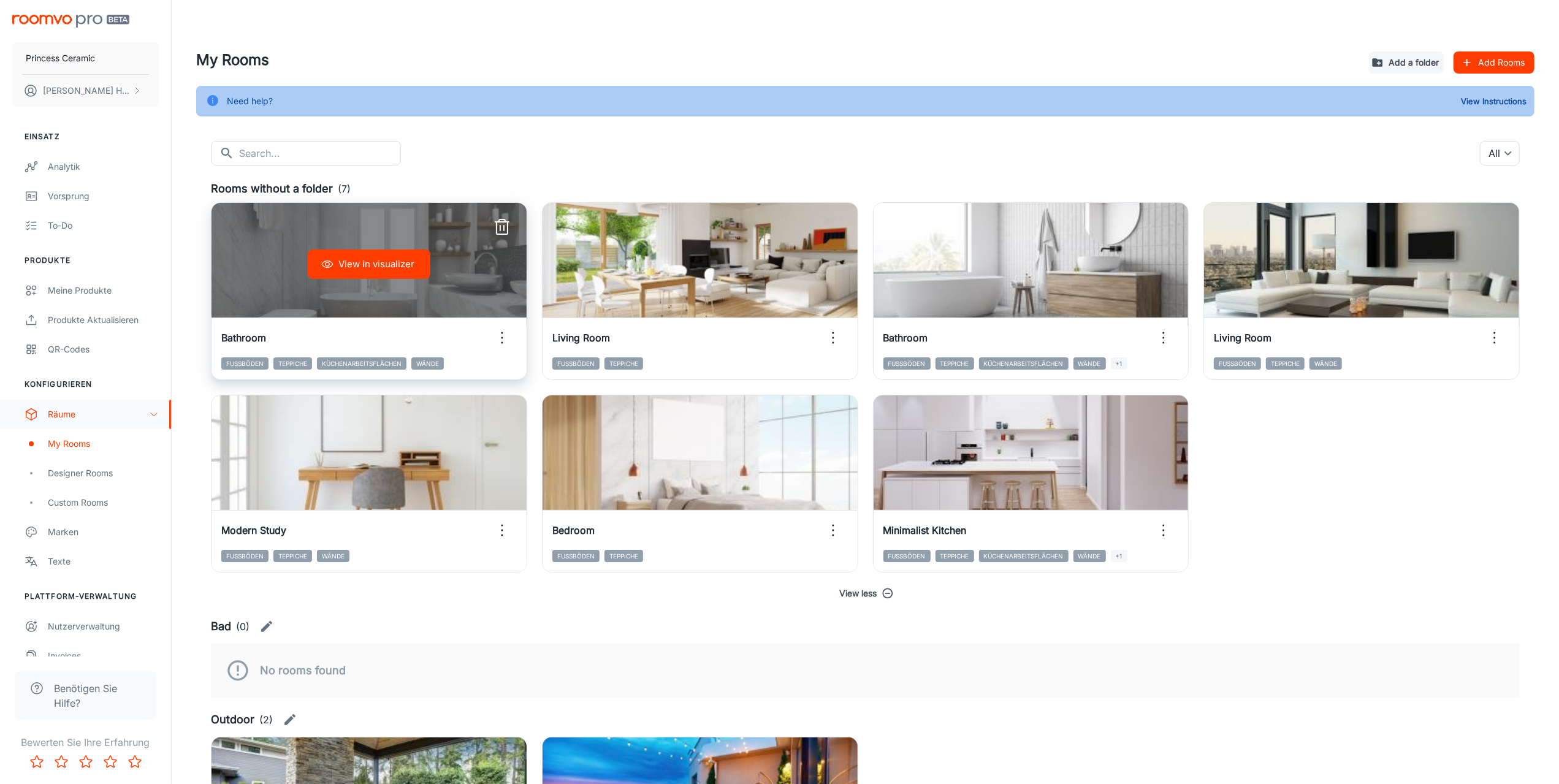
click at [501, 336] on icon "button" at bounding box center [502, 337] width 20 height 20
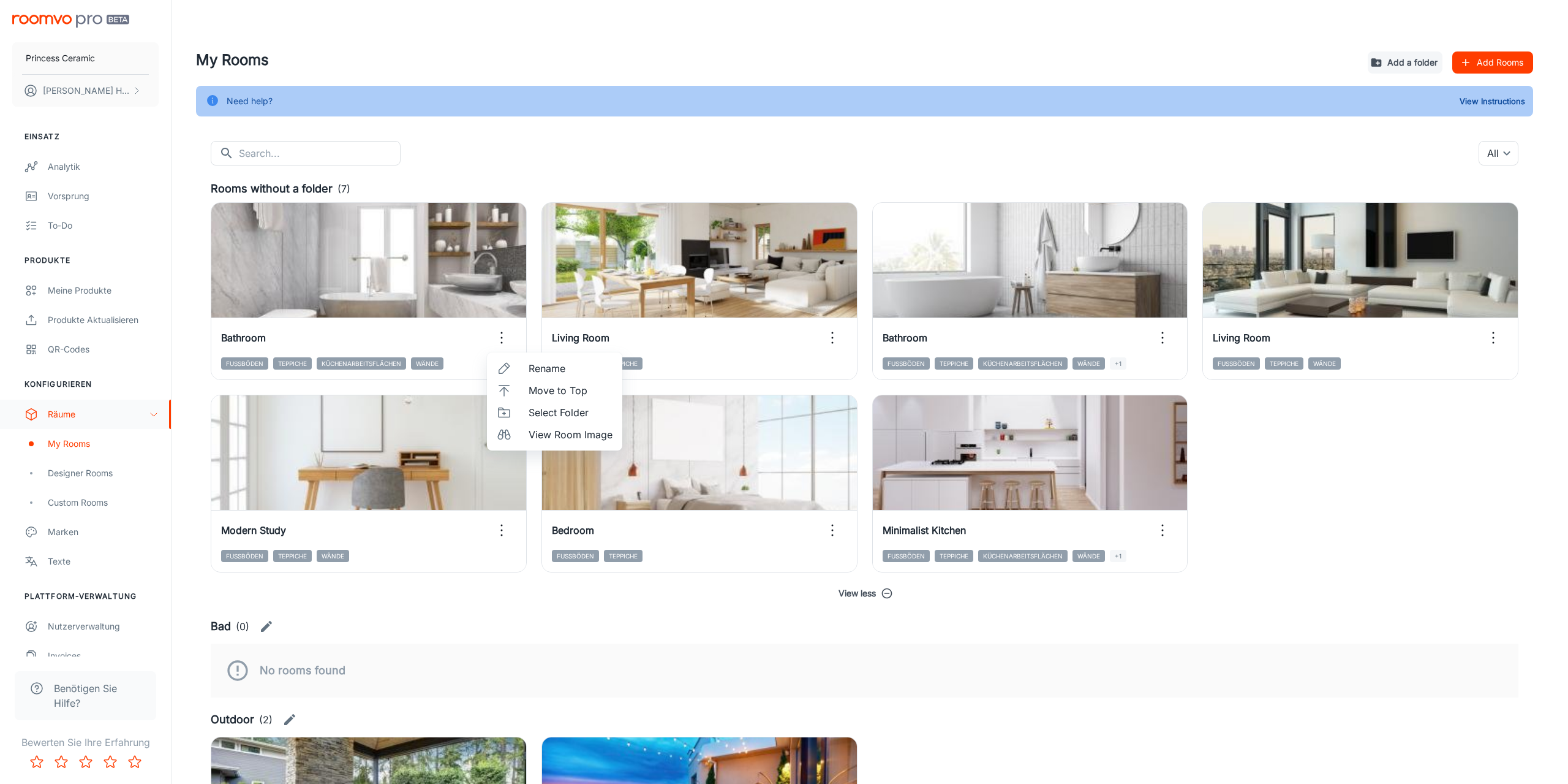
click at [551, 406] on span "Select Folder" at bounding box center [570, 412] width 84 height 14
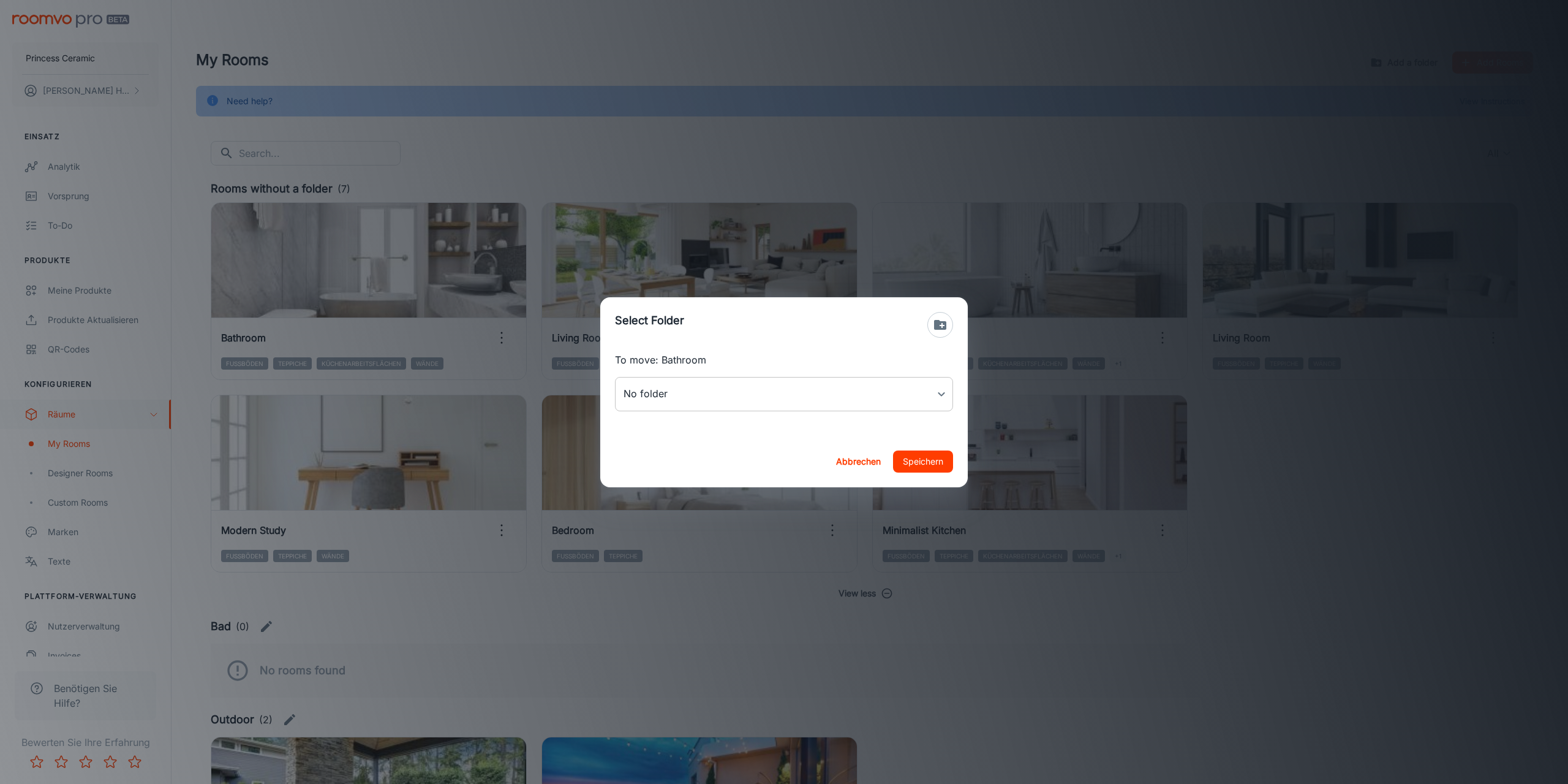
click at [797, 395] on body "Princess Ceramic [PERSON_NAME] Einsatz Analytik Vorsprung To-do Produkte Meine …" at bounding box center [784, 392] width 1568 height 784
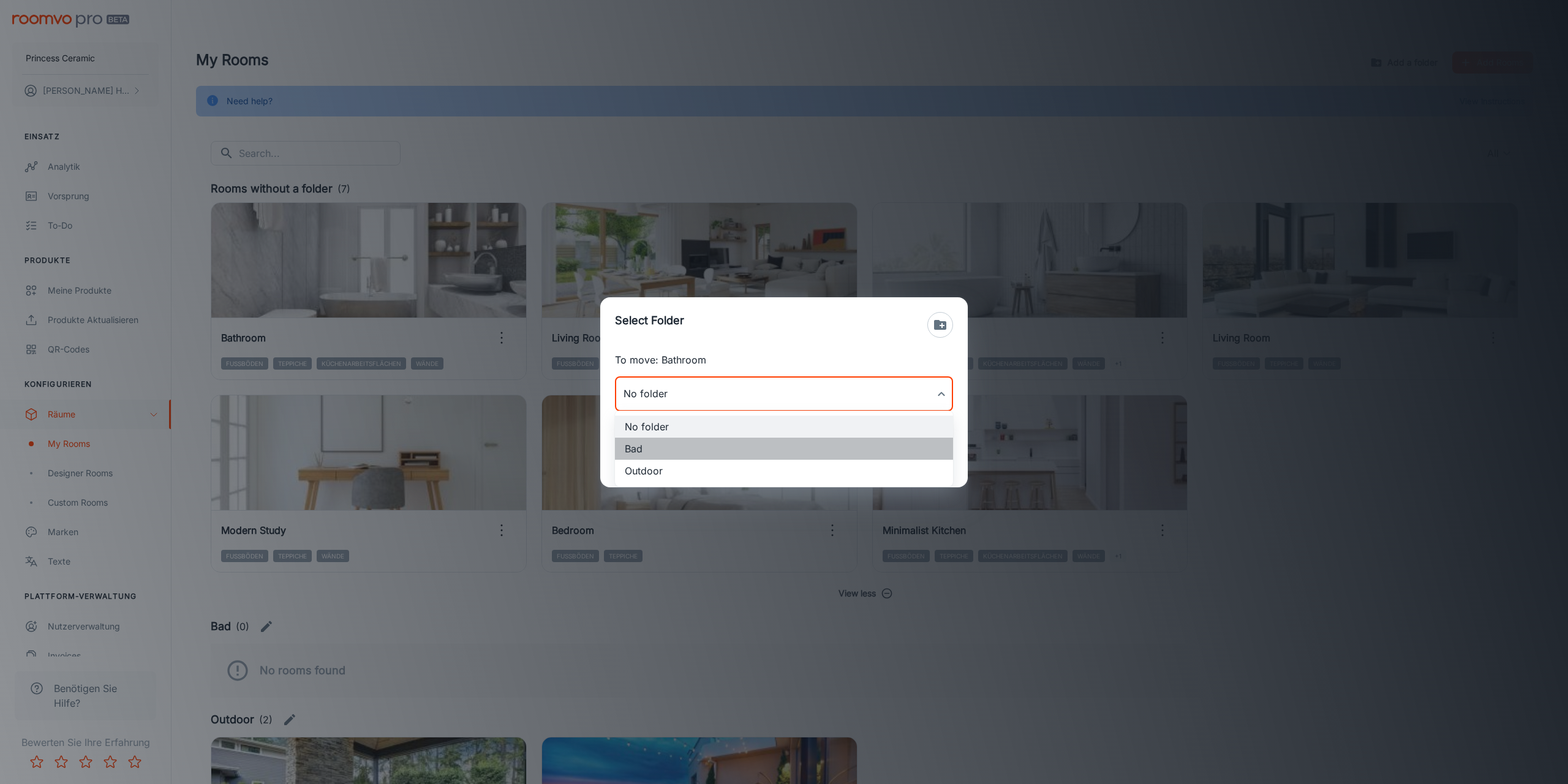
click at [654, 451] on li "Bad" at bounding box center [784, 449] width 338 height 22
type input "Bad"
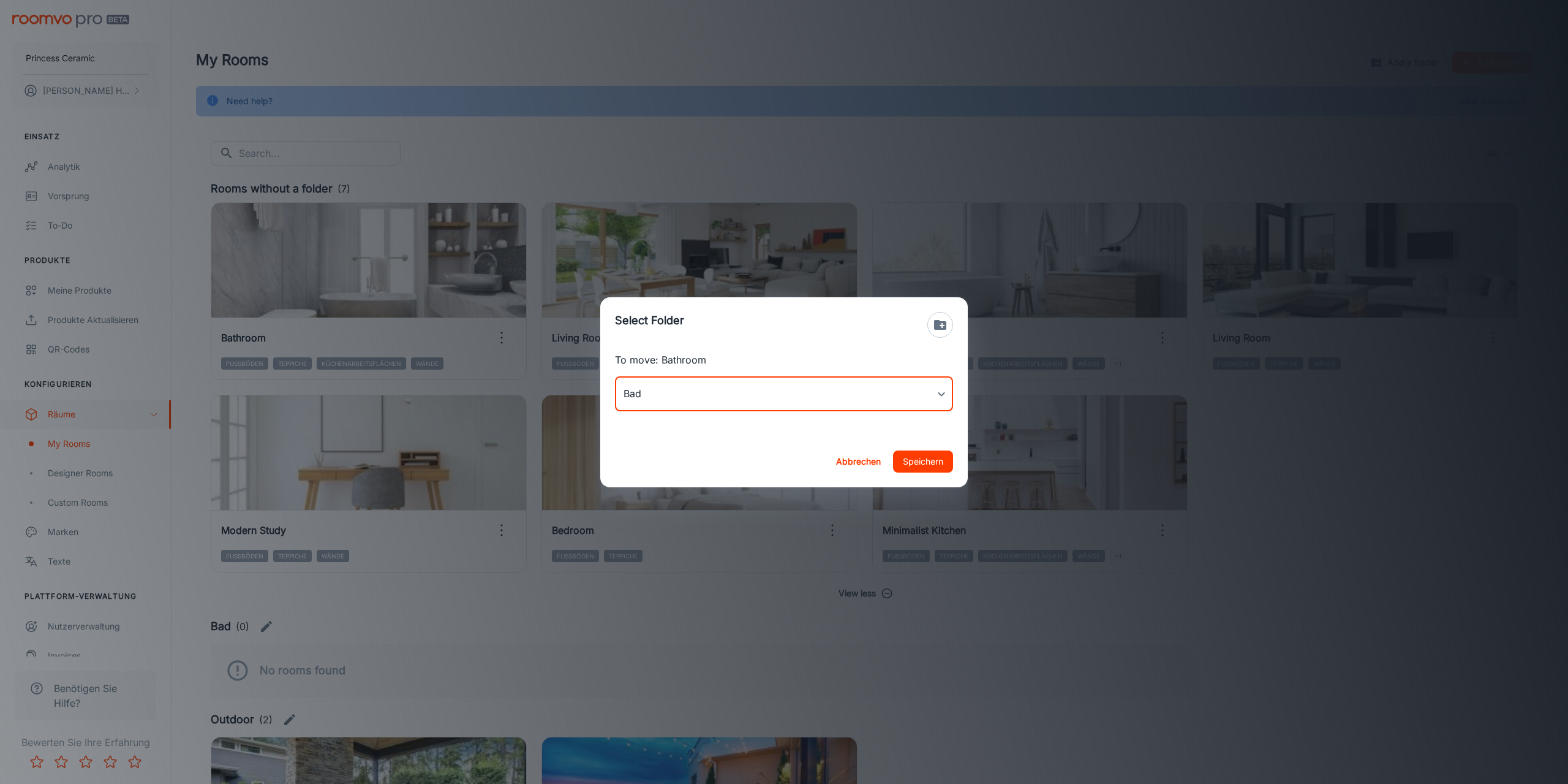
click at [912, 461] on button "Speichern" at bounding box center [923, 462] width 60 height 22
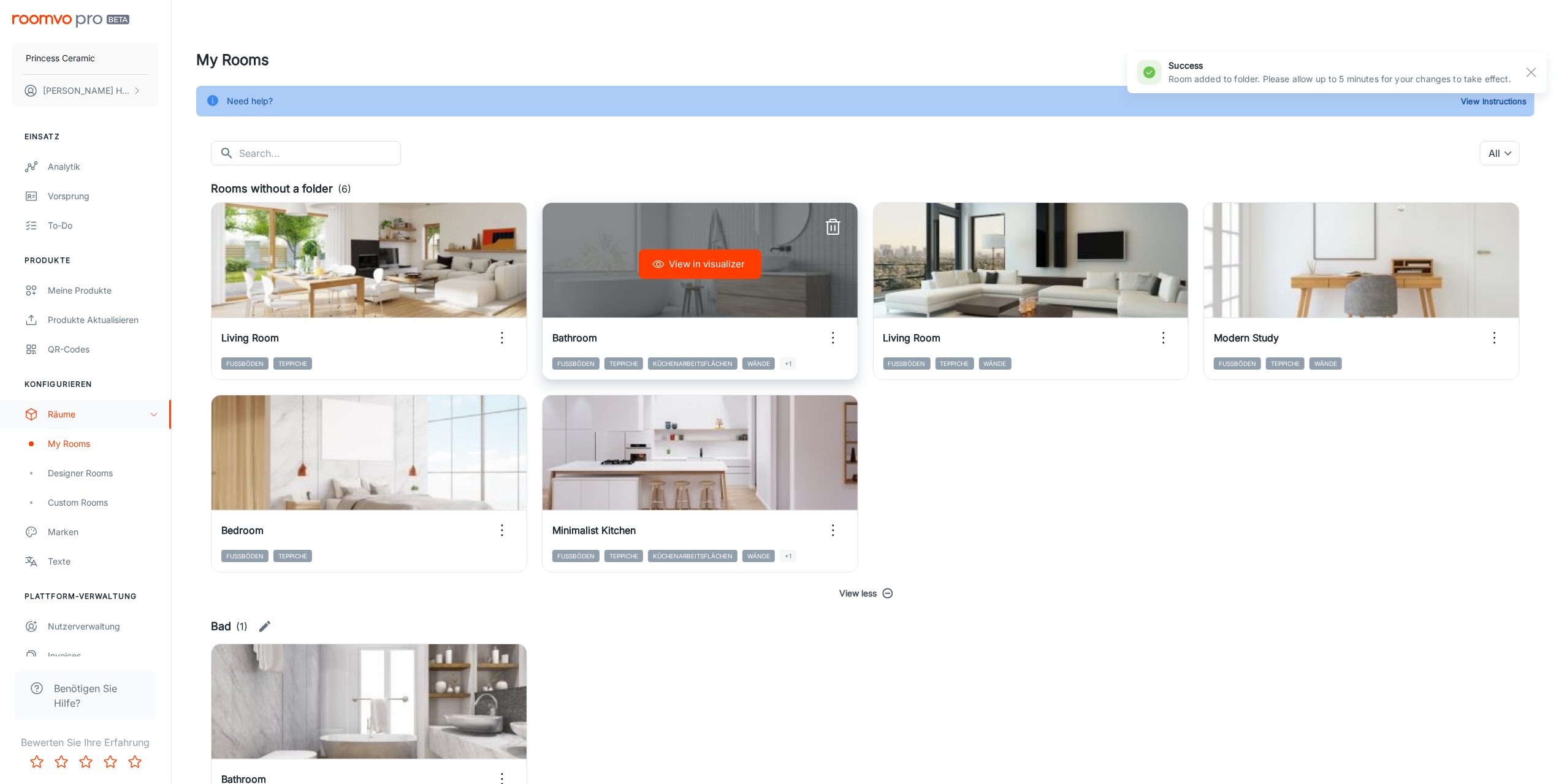
click at [835, 337] on icon "button" at bounding box center [833, 337] width 20 height 20
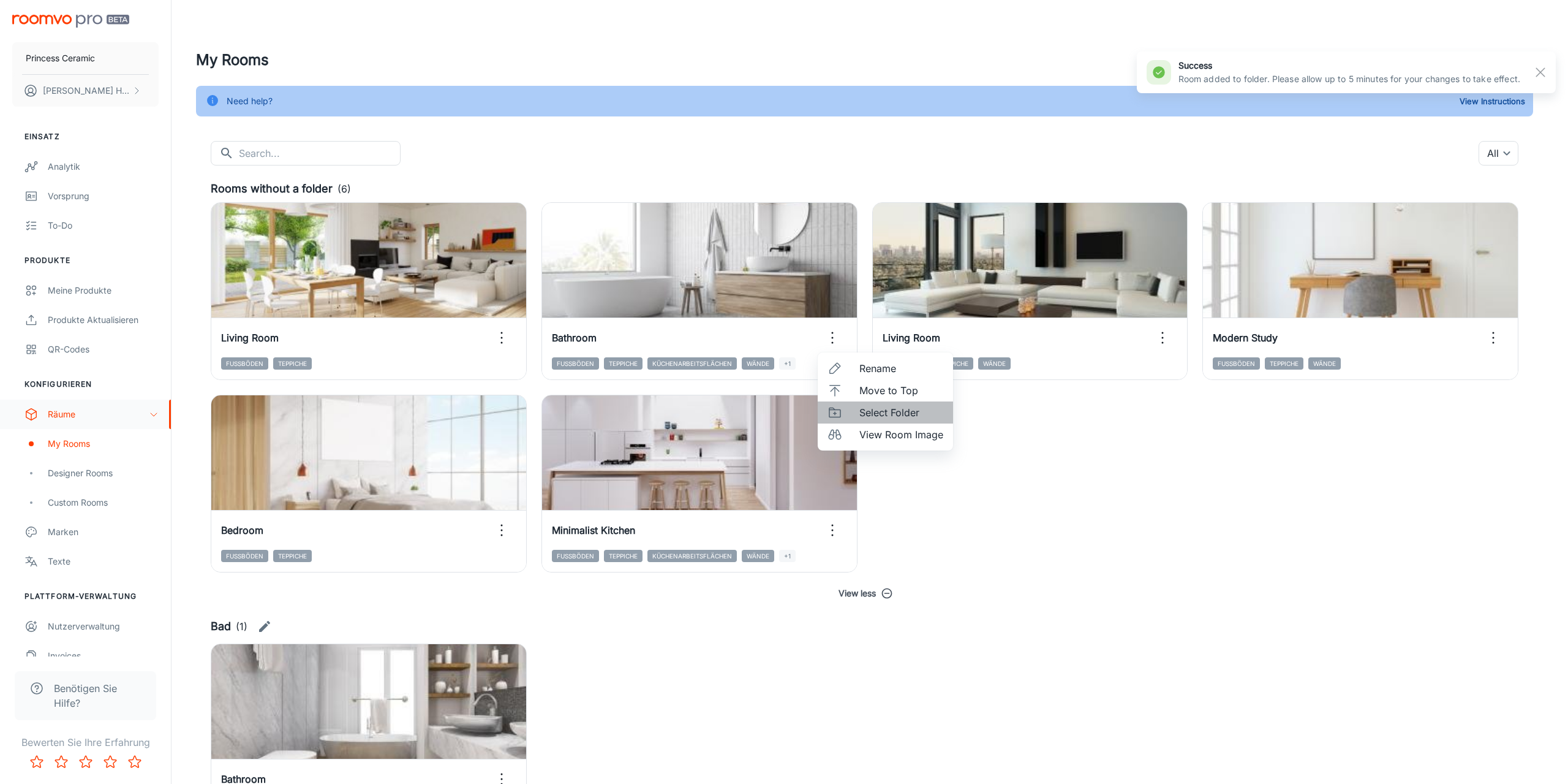
click at [887, 408] on span "Select Folder" at bounding box center [901, 412] width 84 height 14
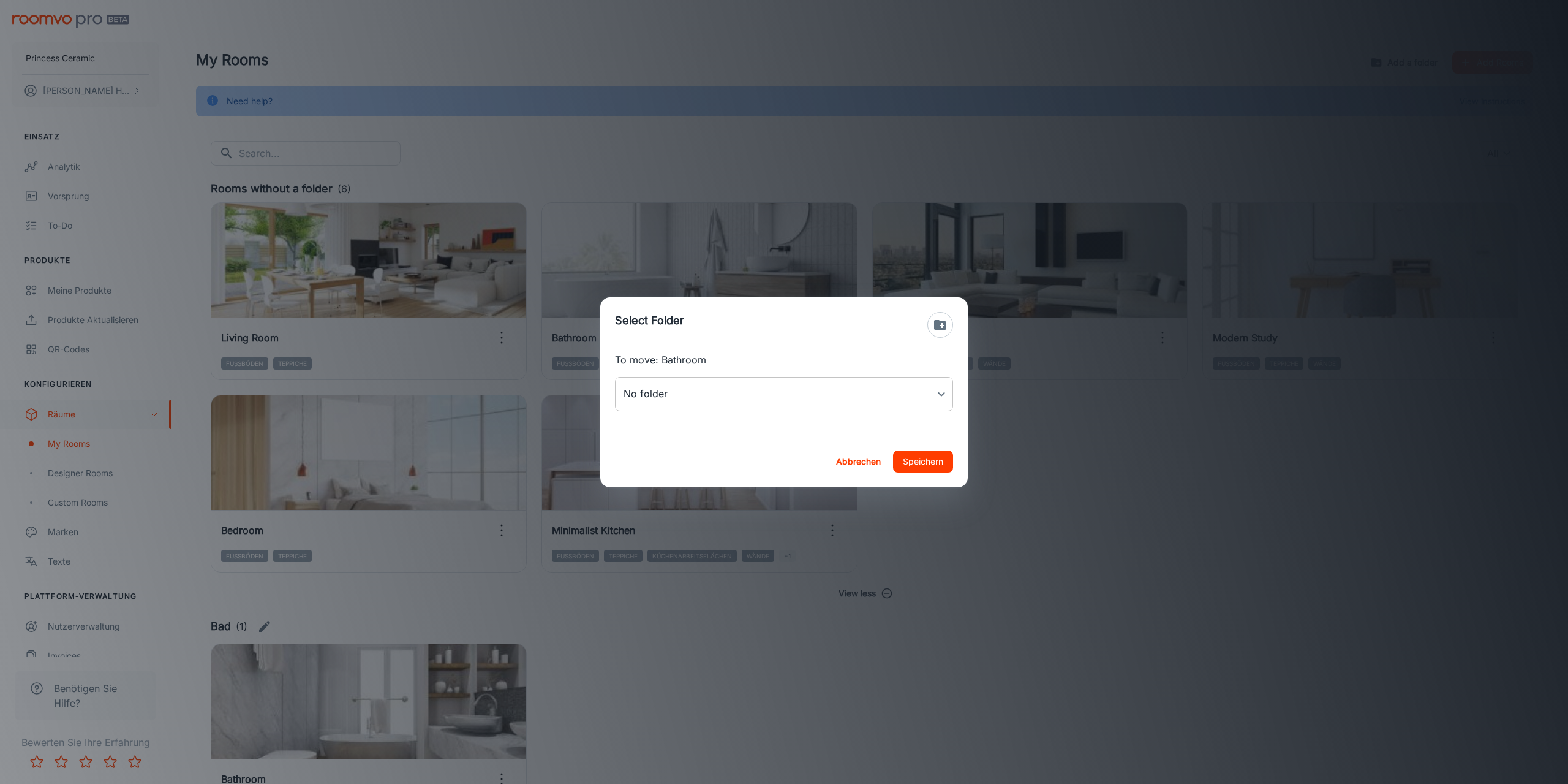
click at [824, 401] on body "Princess Ceramic [PERSON_NAME] Einsatz Analytik Vorsprung To-do Produkte Meine …" at bounding box center [784, 392] width 1568 height 784
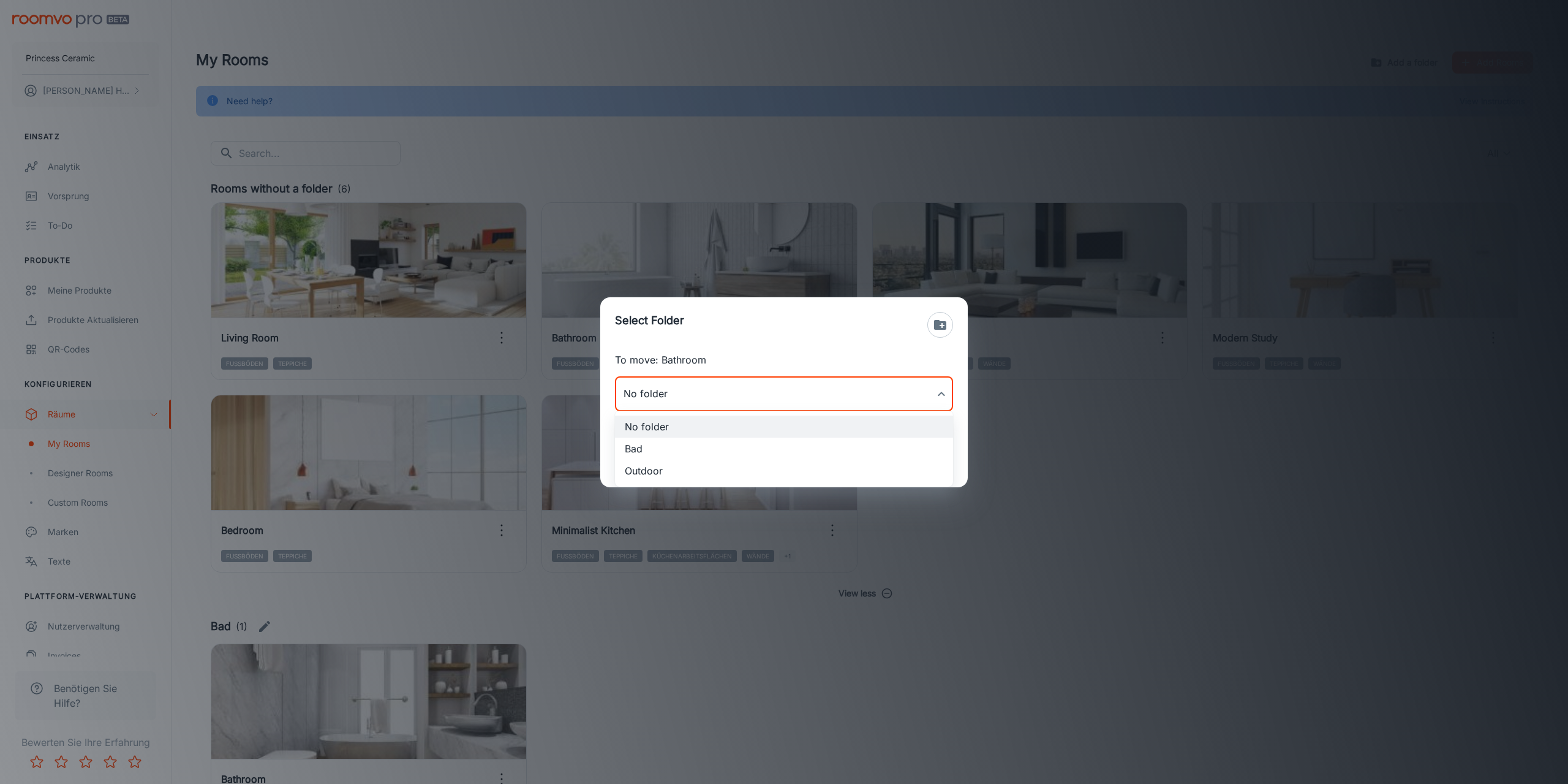
click at [666, 448] on li "Bad" at bounding box center [784, 449] width 338 height 22
type input "Bad"
click at [917, 459] on button "Speichern" at bounding box center [923, 462] width 60 height 22
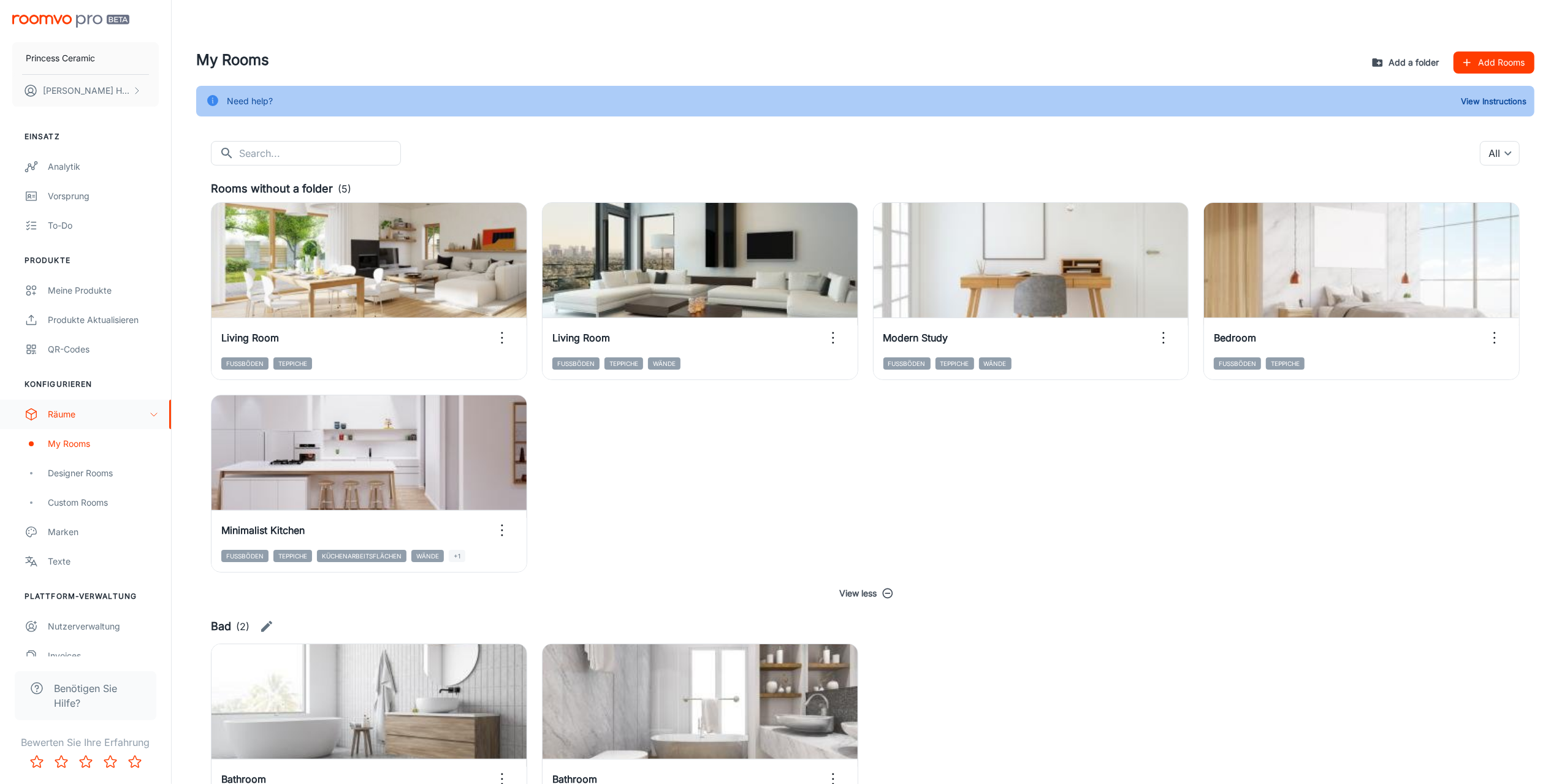
click at [1384, 66] on icon "button" at bounding box center [1378, 62] width 12 height 12
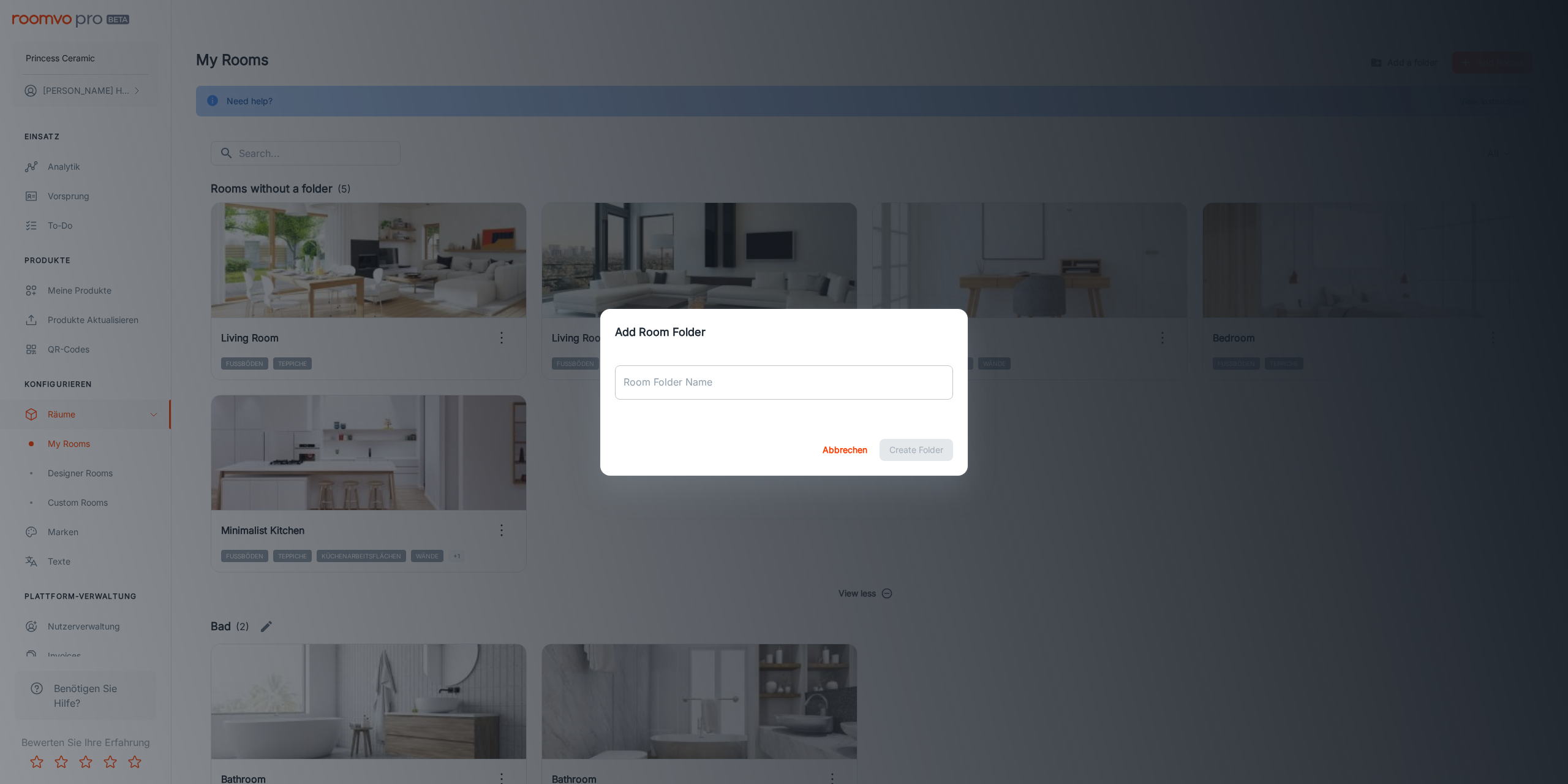
drag, startPoint x: 681, startPoint y: 384, endPoint x: 744, endPoint y: 388, distance: 63.1
click at [682, 383] on input "Room Folder Name" at bounding box center [784, 382] width 338 height 34
type input "Küche"
click at [916, 447] on button "Create Folder" at bounding box center [916, 450] width 73 height 22
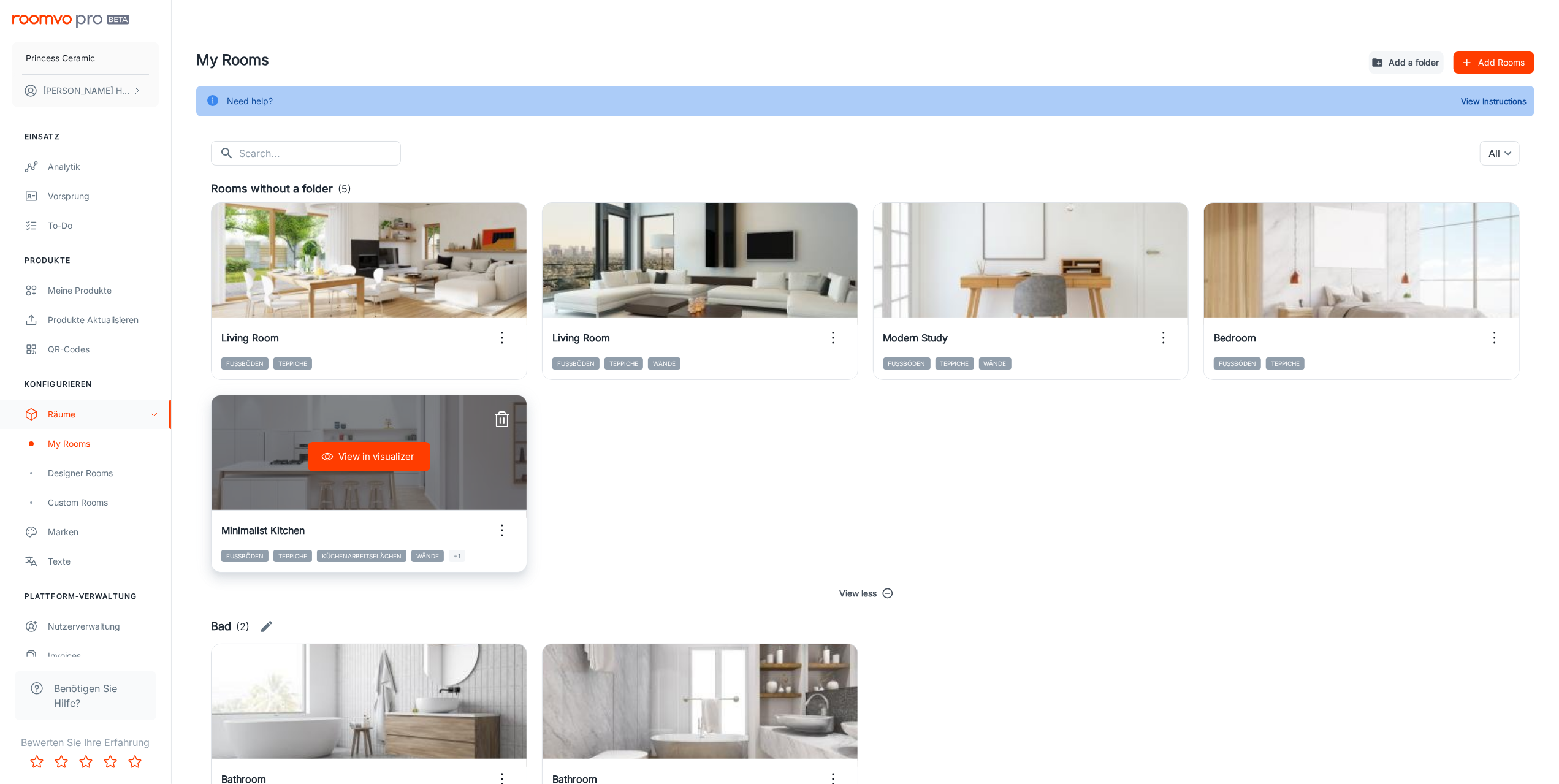
click at [502, 527] on icon "button" at bounding box center [502, 530] width 20 height 20
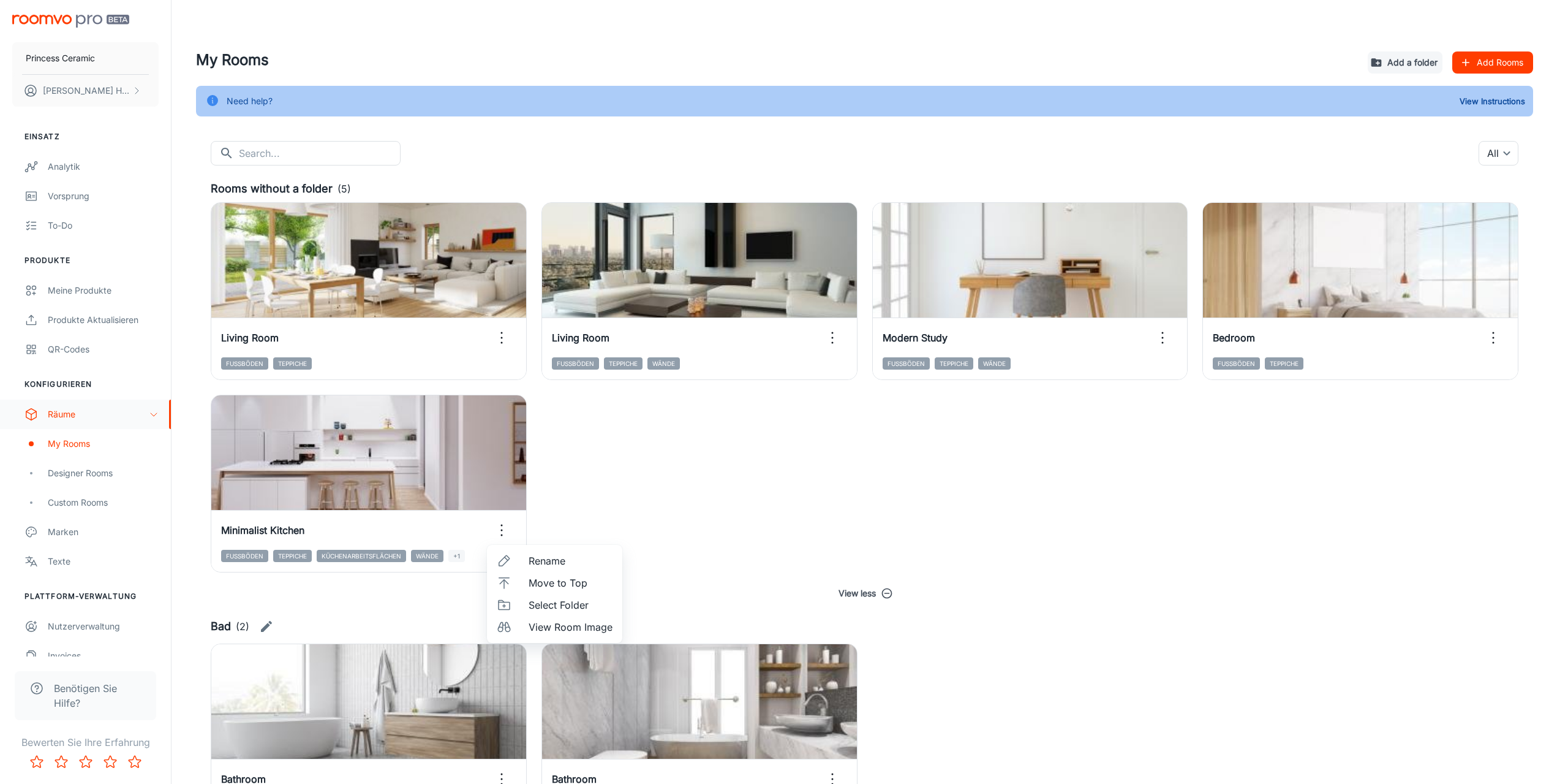
click at [544, 603] on span "Select Folder" at bounding box center [570, 605] width 84 height 14
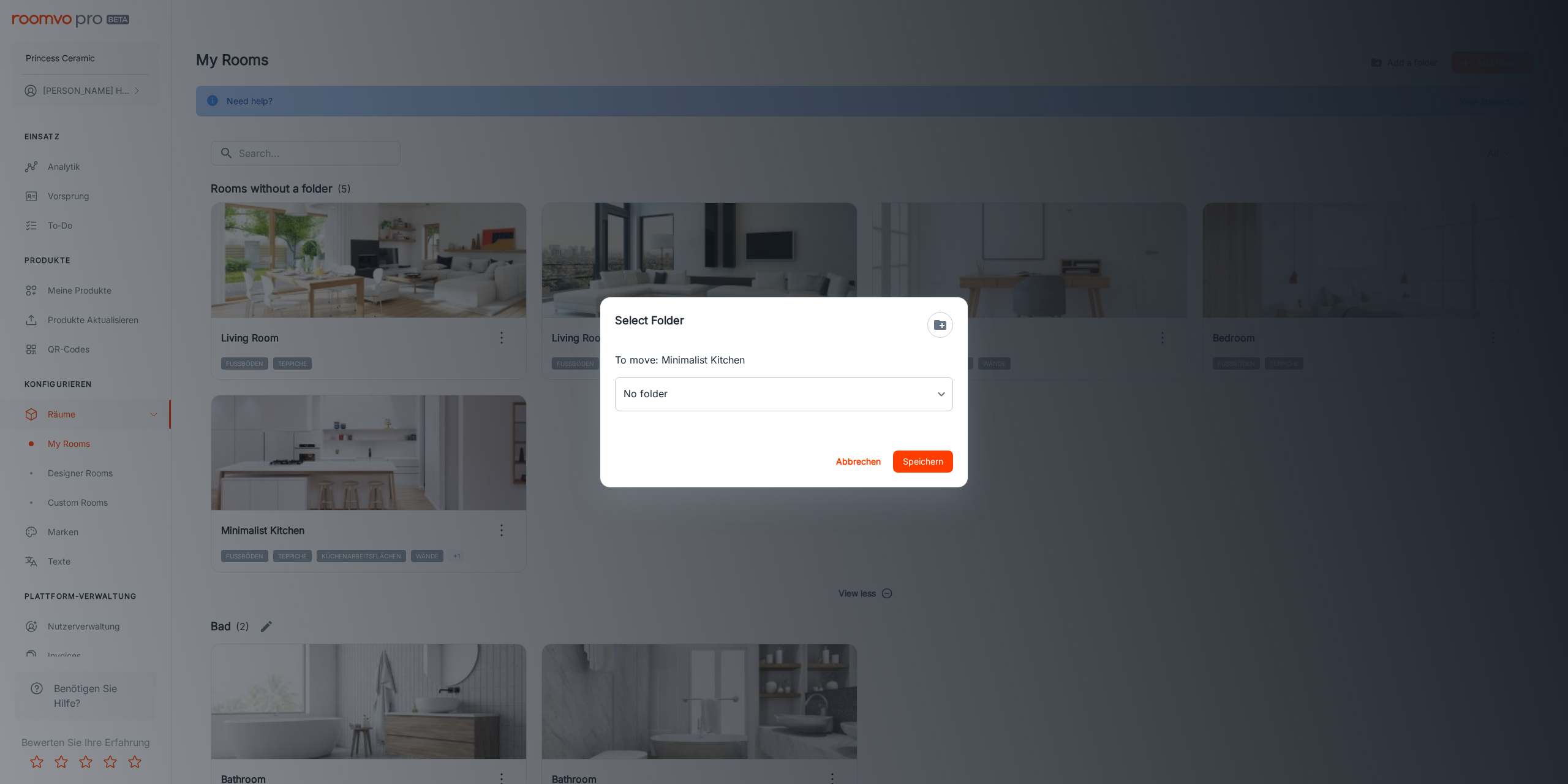
click at [754, 389] on body "Princess Ceramic [PERSON_NAME] Einsatz Analytik Vorsprung To-do Produkte Meine …" at bounding box center [784, 392] width 1568 height 784
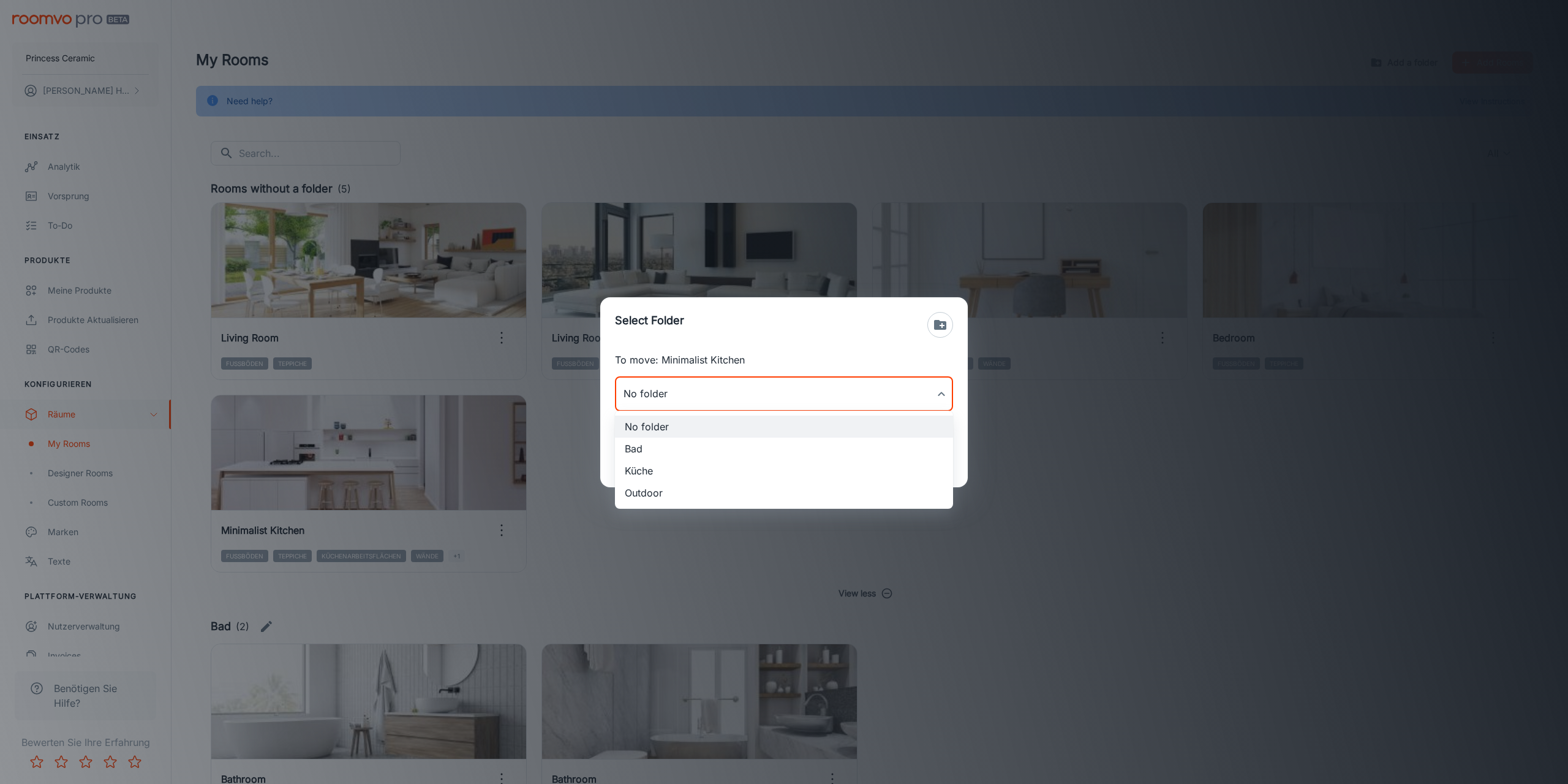
click at [647, 465] on li "Küche" at bounding box center [784, 471] width 338 height 22
type input "Küche"
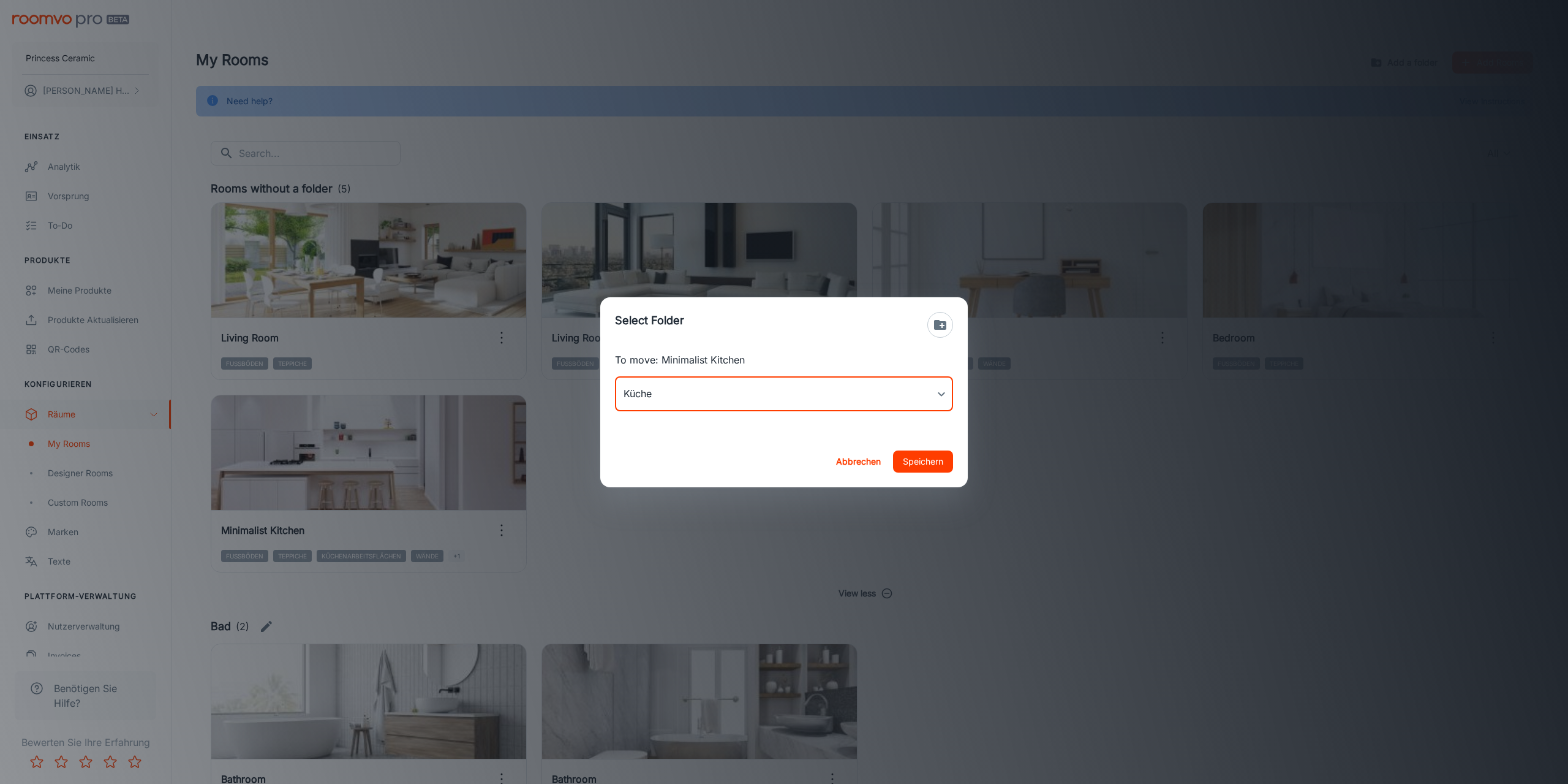
click at [919, 459] on button "Speichern" at bounding box center [923, 462] width 60 height 22
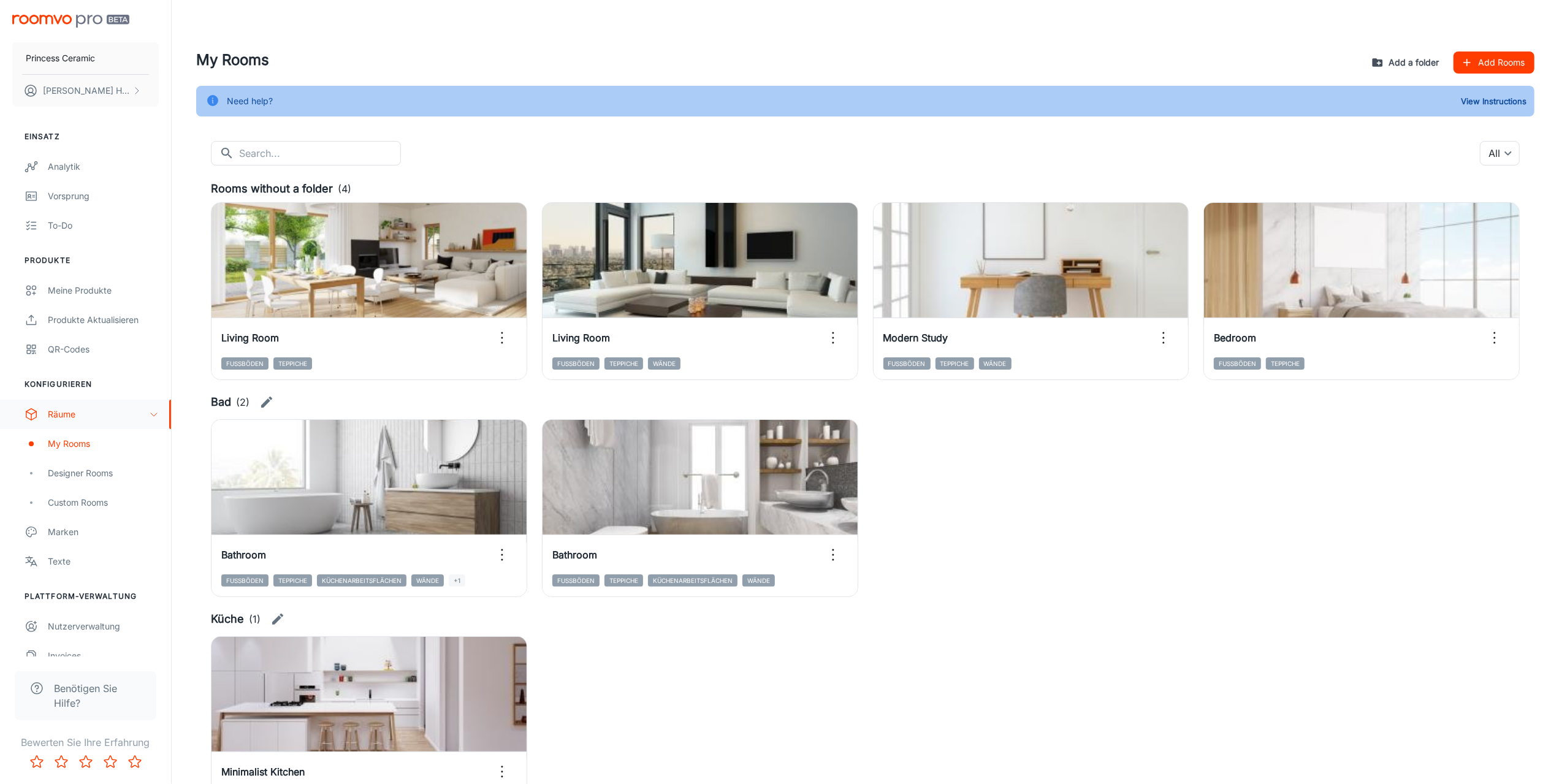
click at [1401, 57] on button "Add a folder" at bounding box center [1407, 62] width 75 height 22
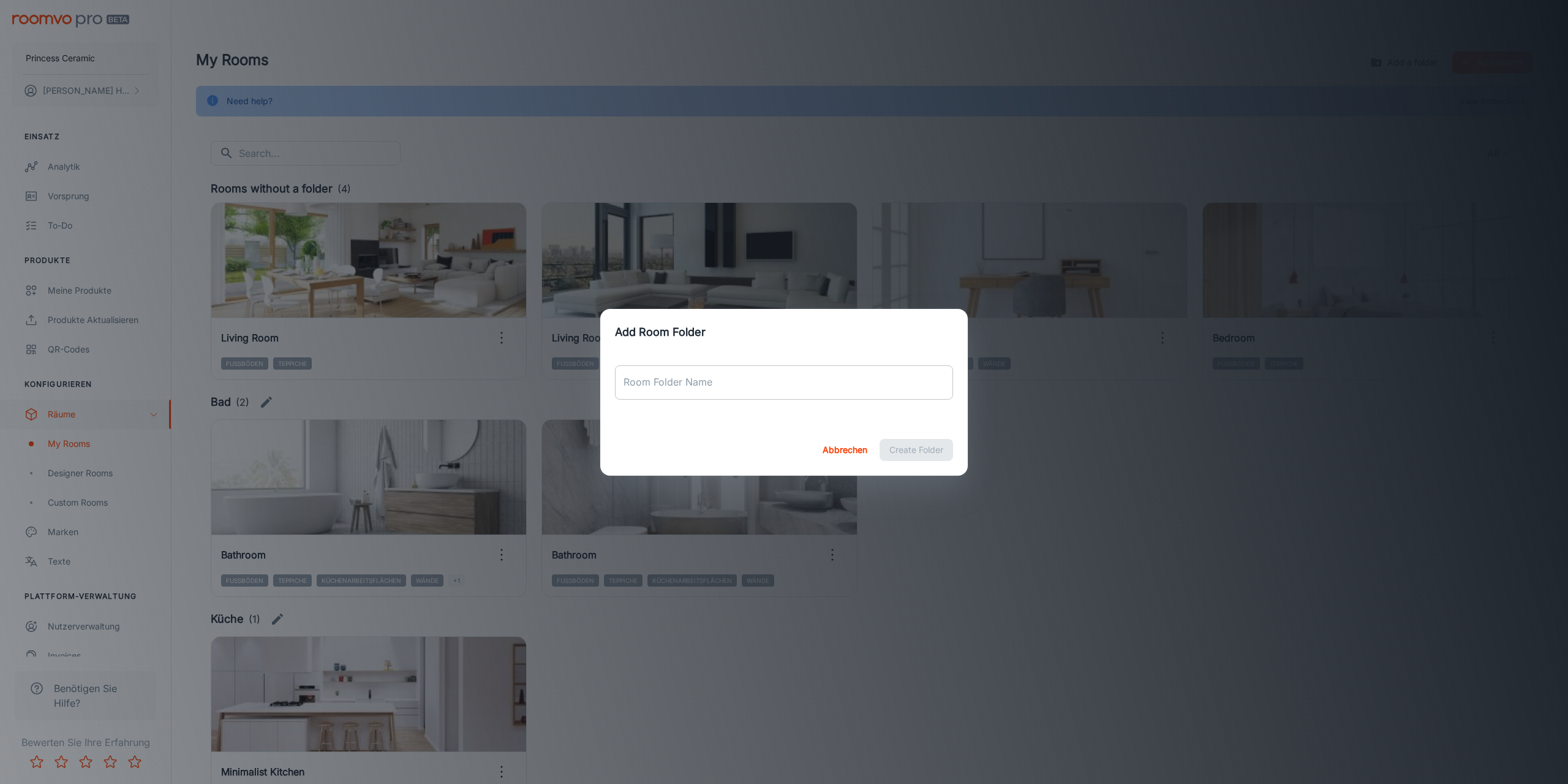
click at [720, 388] on input "Room Folder Name" at bounding box center [784, 382] width 338 height 34
type input "Wohnzimmer"
click at [939, 447] on button "Create Folder" at bounding box center [916, 450] width 73 height 22
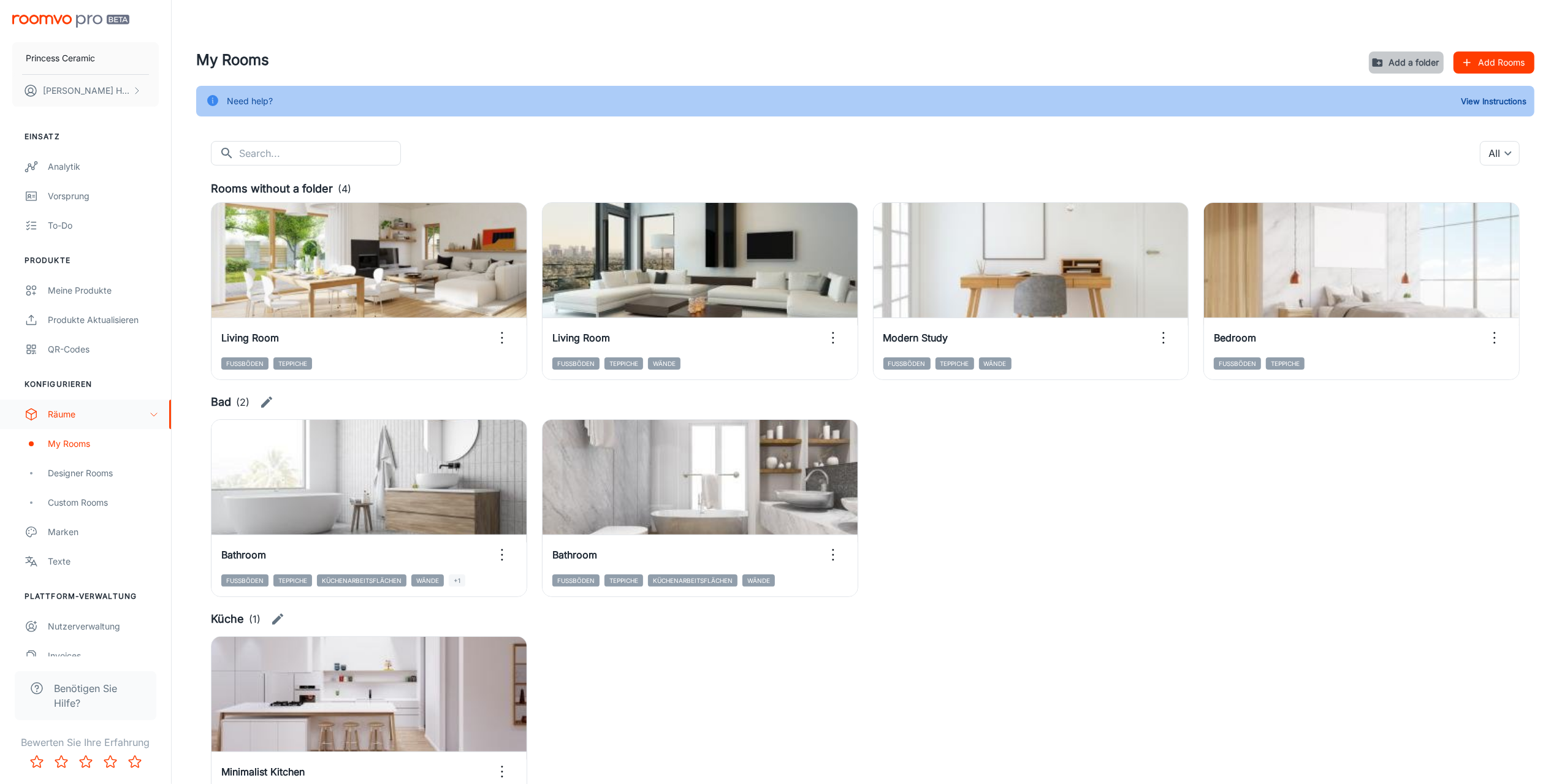
click at [1417, 63] on button "Add a folder" at bounding box center [1407, 62] width 75 height 22
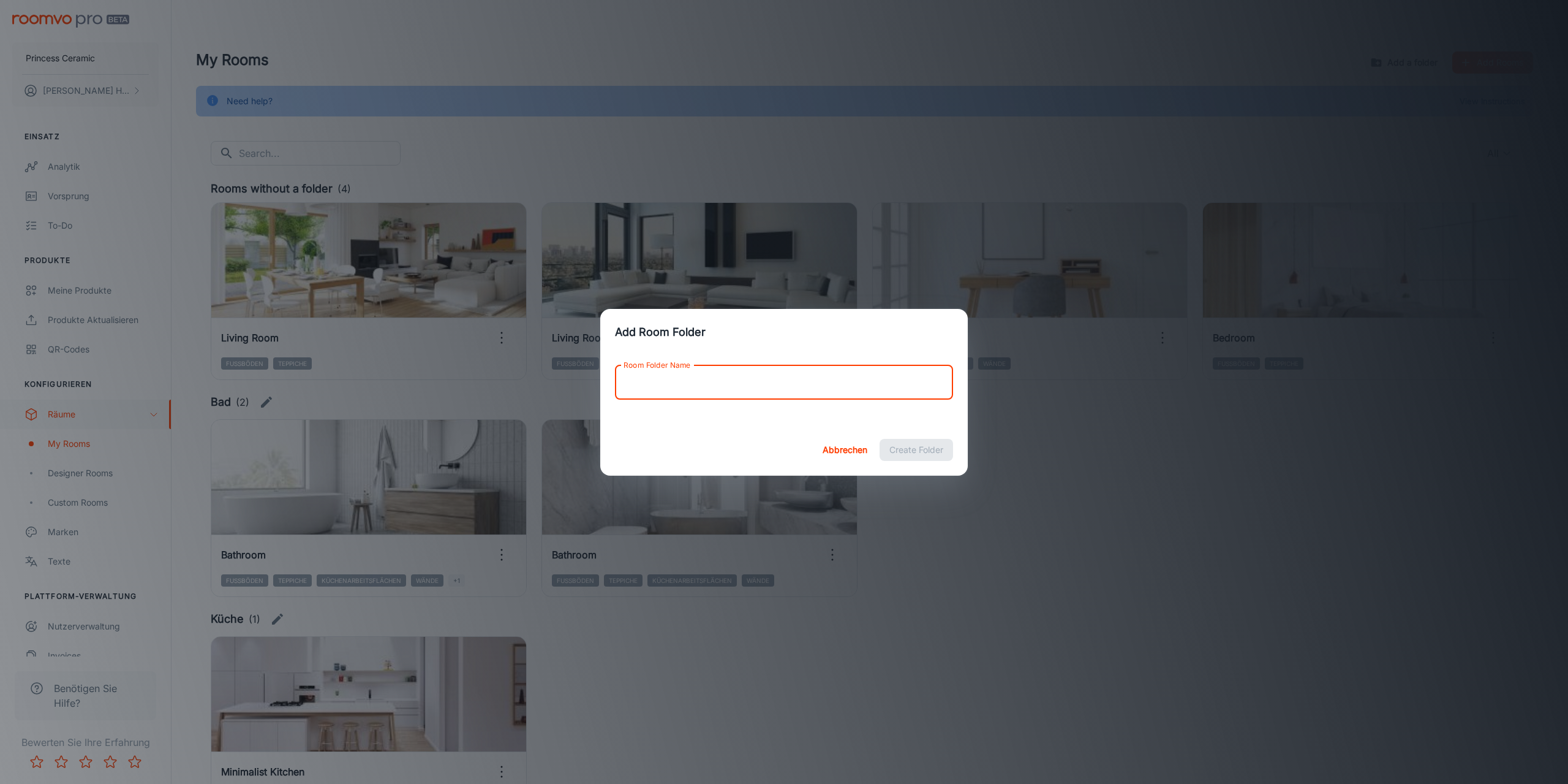
drag, startPoint x: 672, startPoint y: 382, endPoint x: 811, endPoint y: 410, distance: 141.8
click at [677, 384] on input "Room Folder Name" at bounding box center [784, 382] width 338 height 34
type input "Schlafzimmer"
click at [879, 439] on button "Create Folder" at bounding box center [916, 450] width 73 height 22
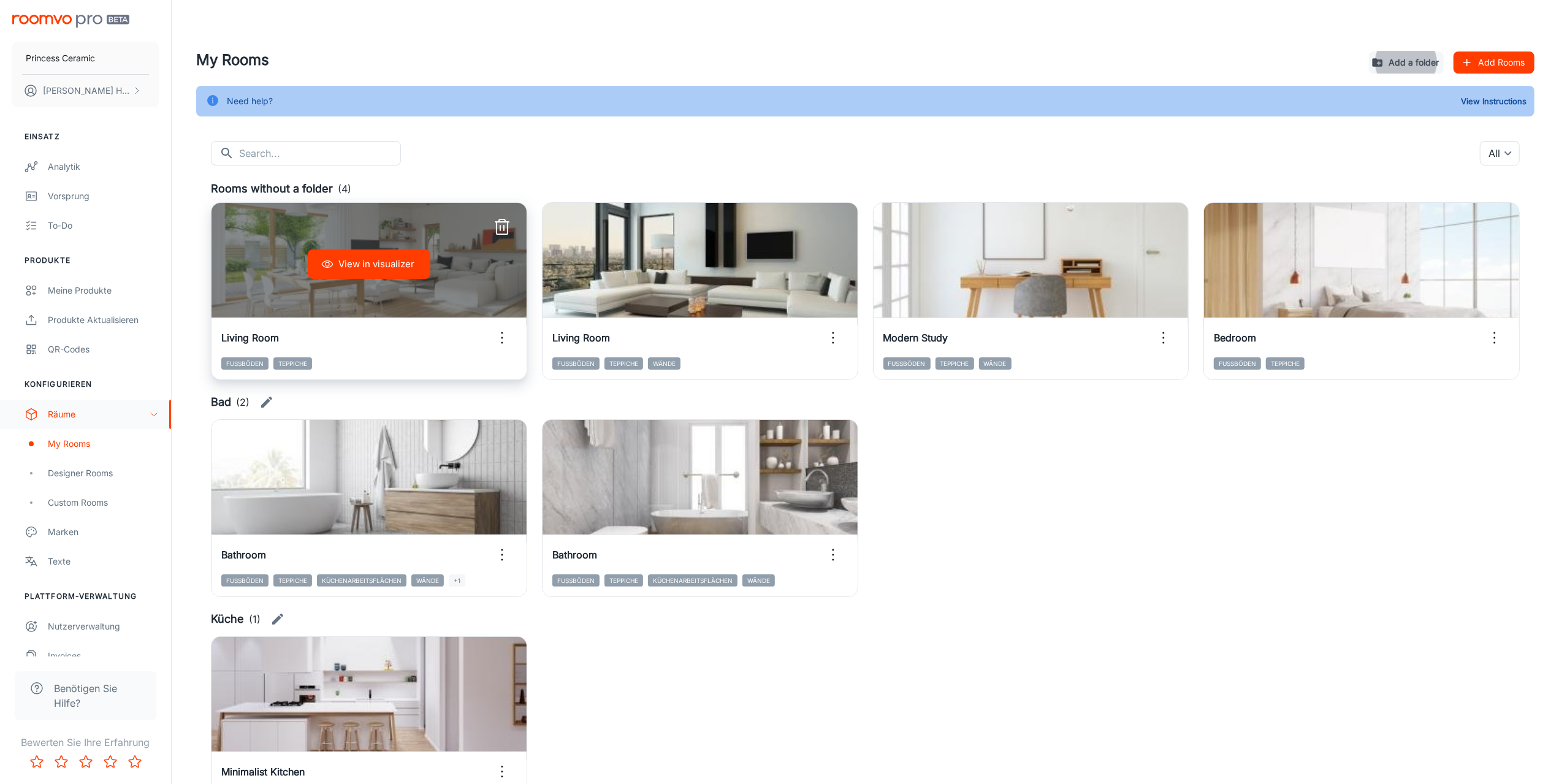
click at [504, 344] on icon "button" at bounding box center [502, 337] width 20 height 20
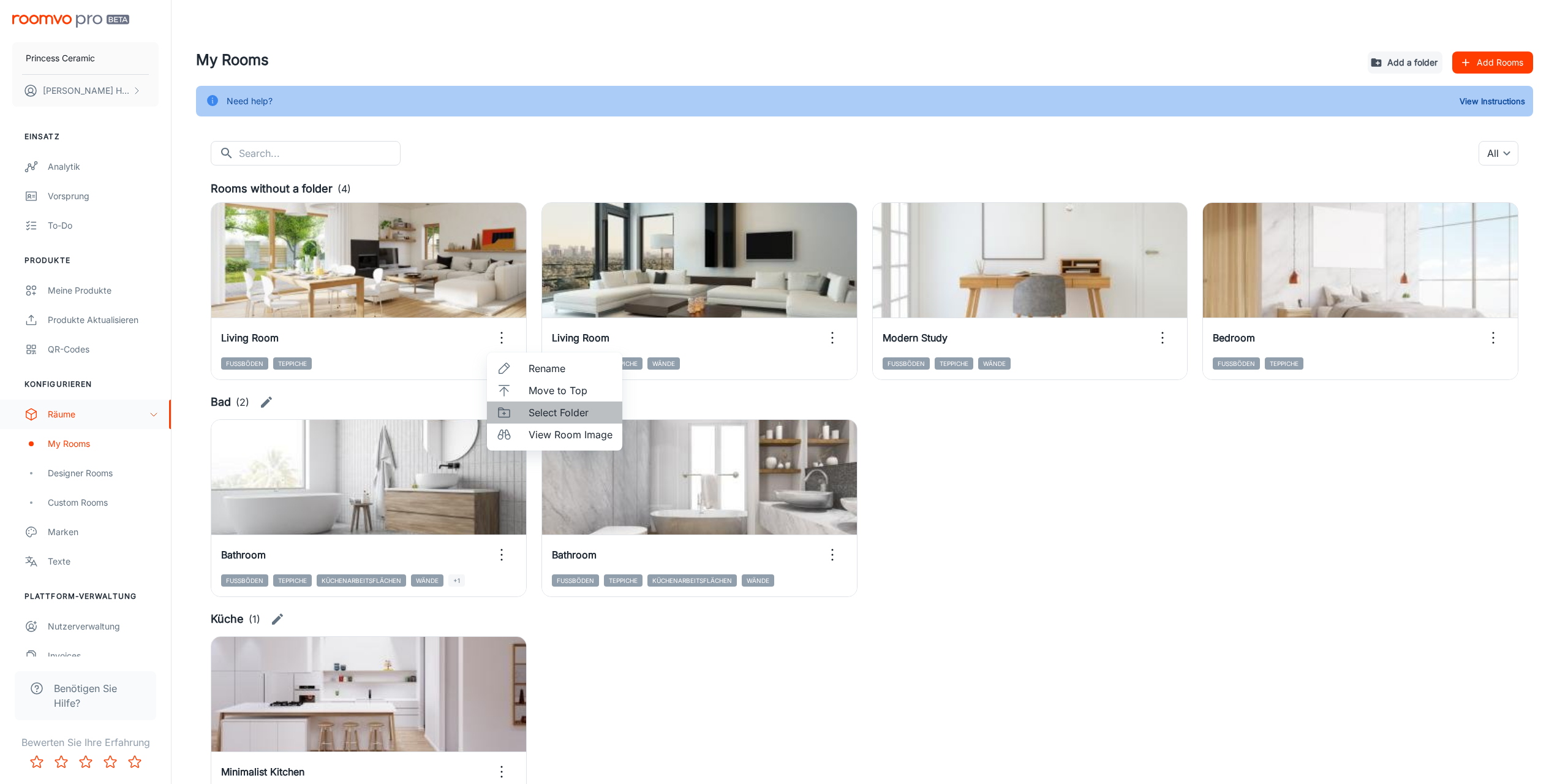
click at [550, 412] on span "Select Folder" at bounding box center [570, 412] width 84 height 14
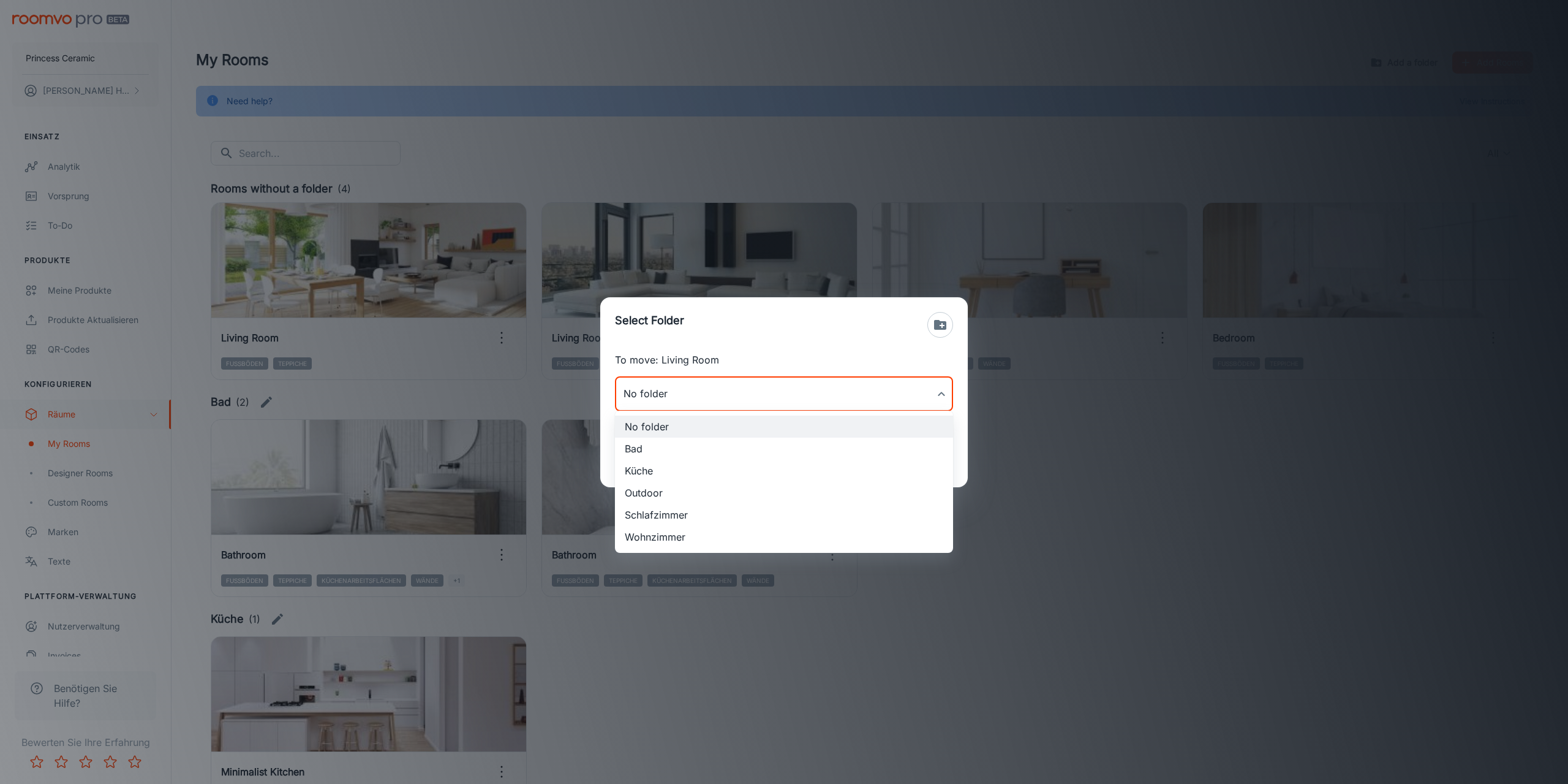
click at [764, 393] on body "Princess Ceramic [PERSON_NAME] Einsatz Analytik Vorsprung To-do Produkte Meine …" at bounding box center [784, 392] width 1568 height 784
click at [658, 534] on li "Wohnzimmer" at bounding box center [784, 537] width 338 height 22
type input "Wohnzimmer"
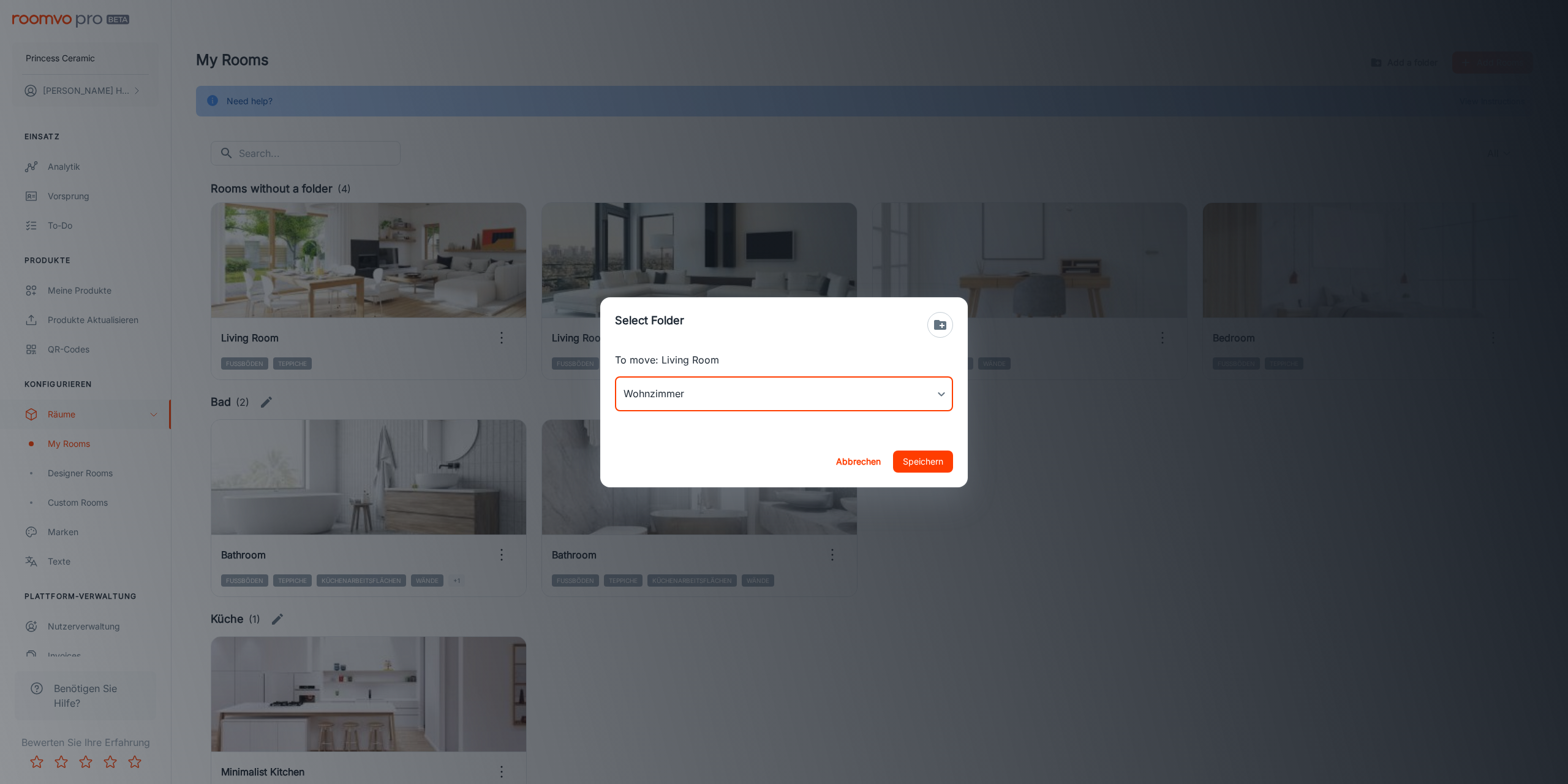
click at [916, 460] on button "Speichern" at bounding box center [923, 462] width 60 height 22
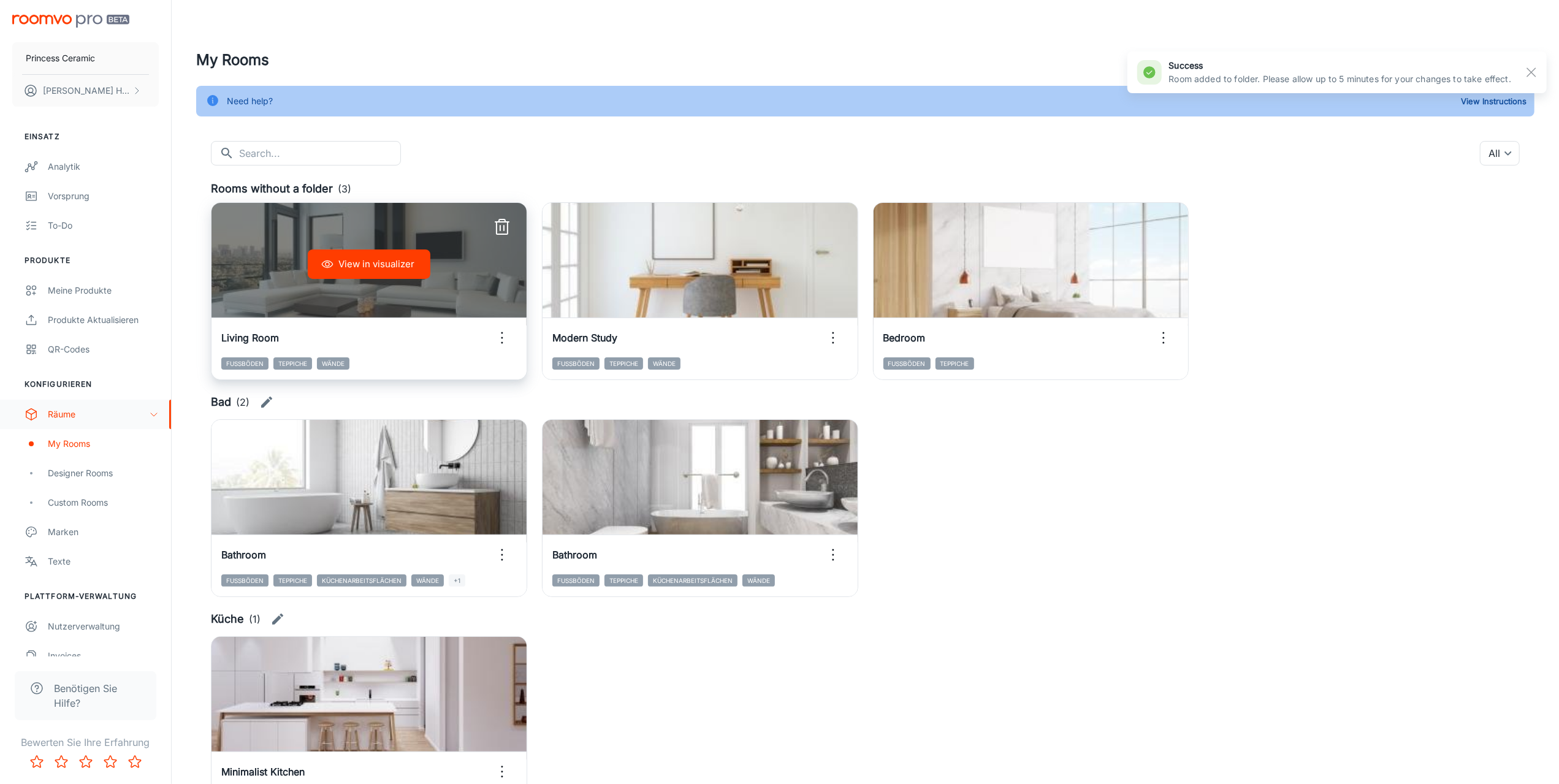
click at [502, 336] on icon "button" at bounding box center [502, 337] width 20 height 20
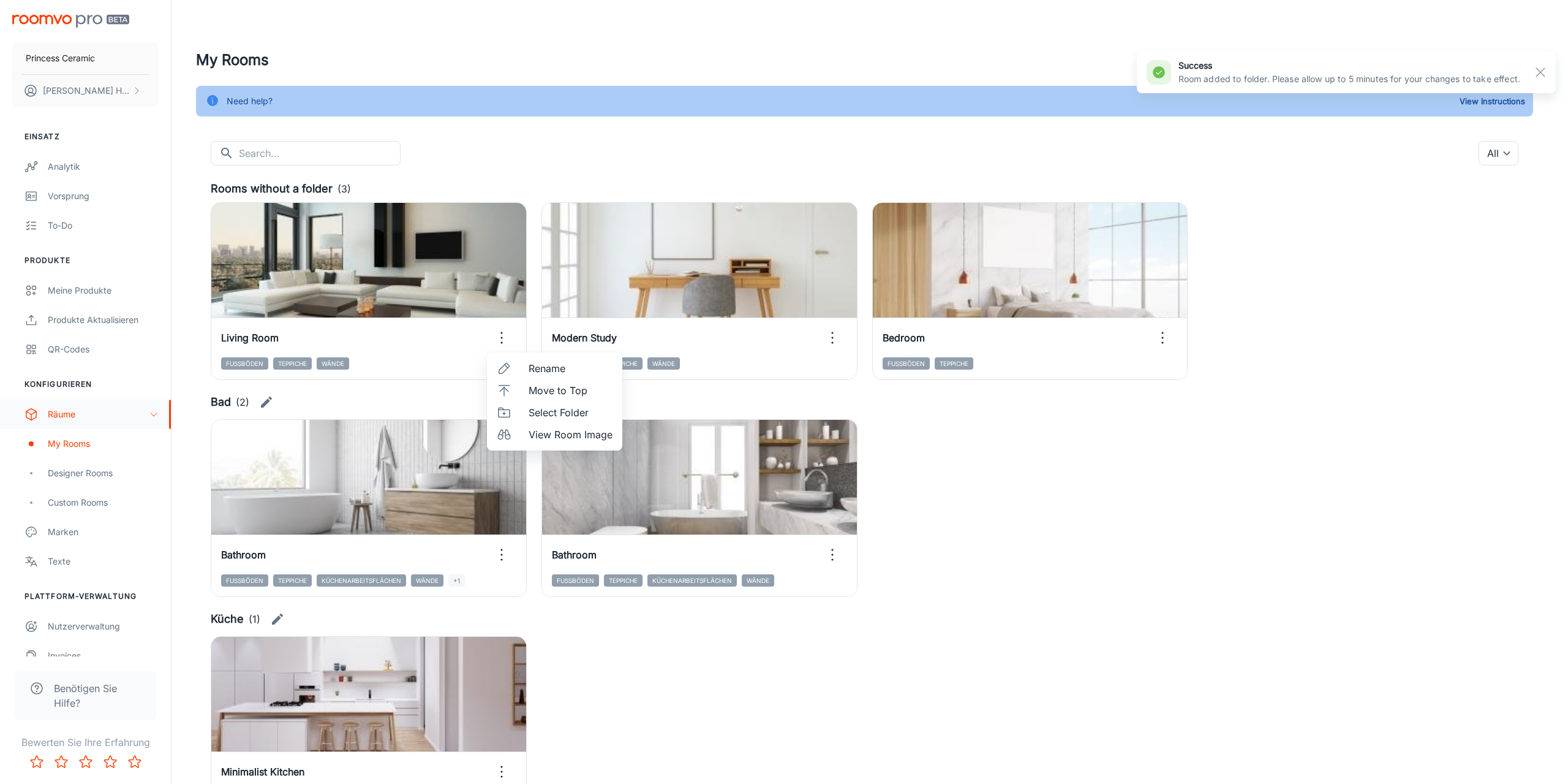
click at [569, 414] on span "Select Folder" at bounding box center [570, 412] width 84 height 14
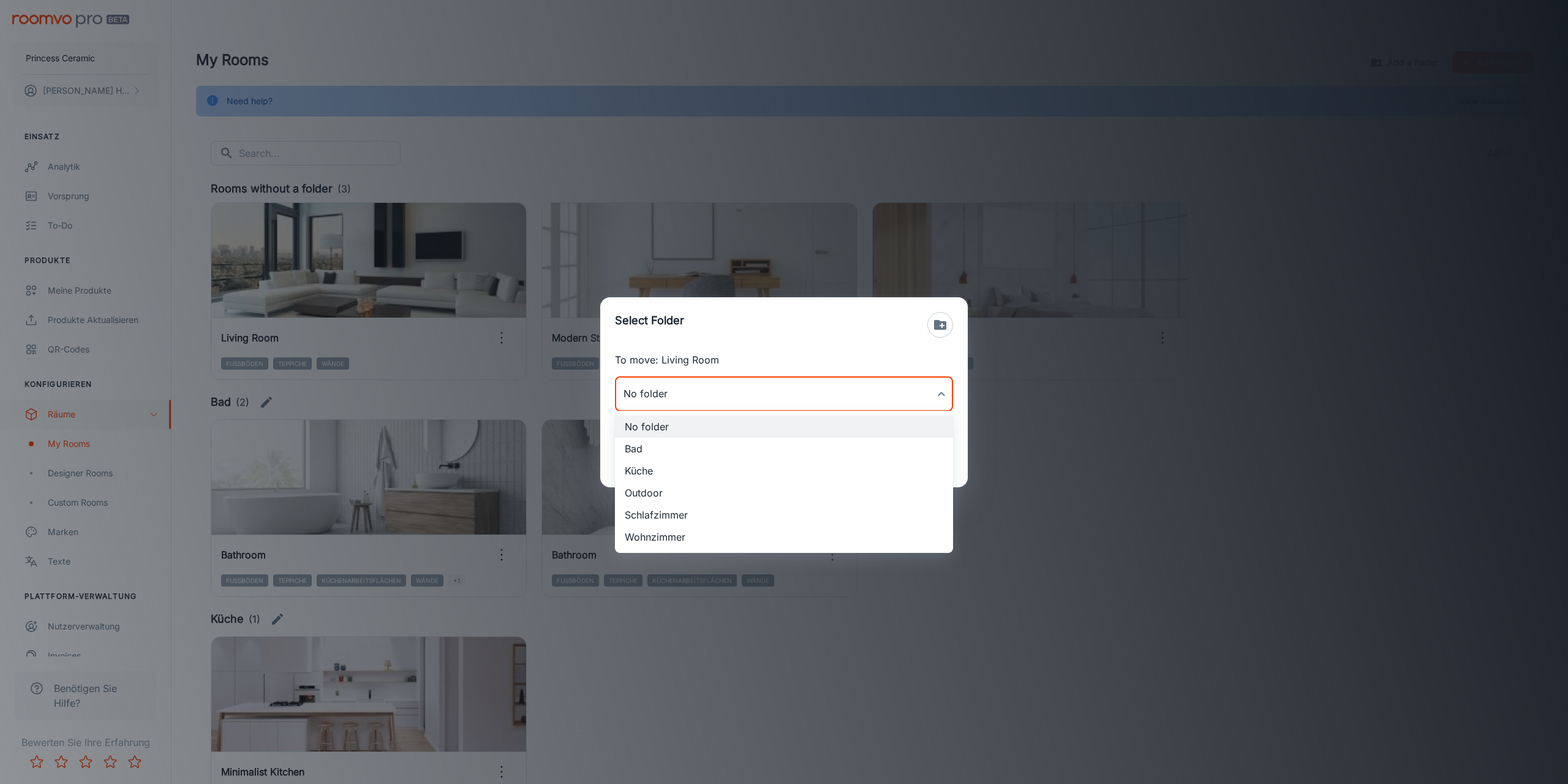
click at [746, 401] on body "Princess Ceramic [PERSON_NAME] Einsatz Analytik Vorsprung To-do Produkte Meine …" at bounding box center [784, 392] width 1568 height 784
click at [657, 532] on li "Wohnzimmer" at bounding box center [784, 537] width 338 height 22
type input "Wohnzimmer"
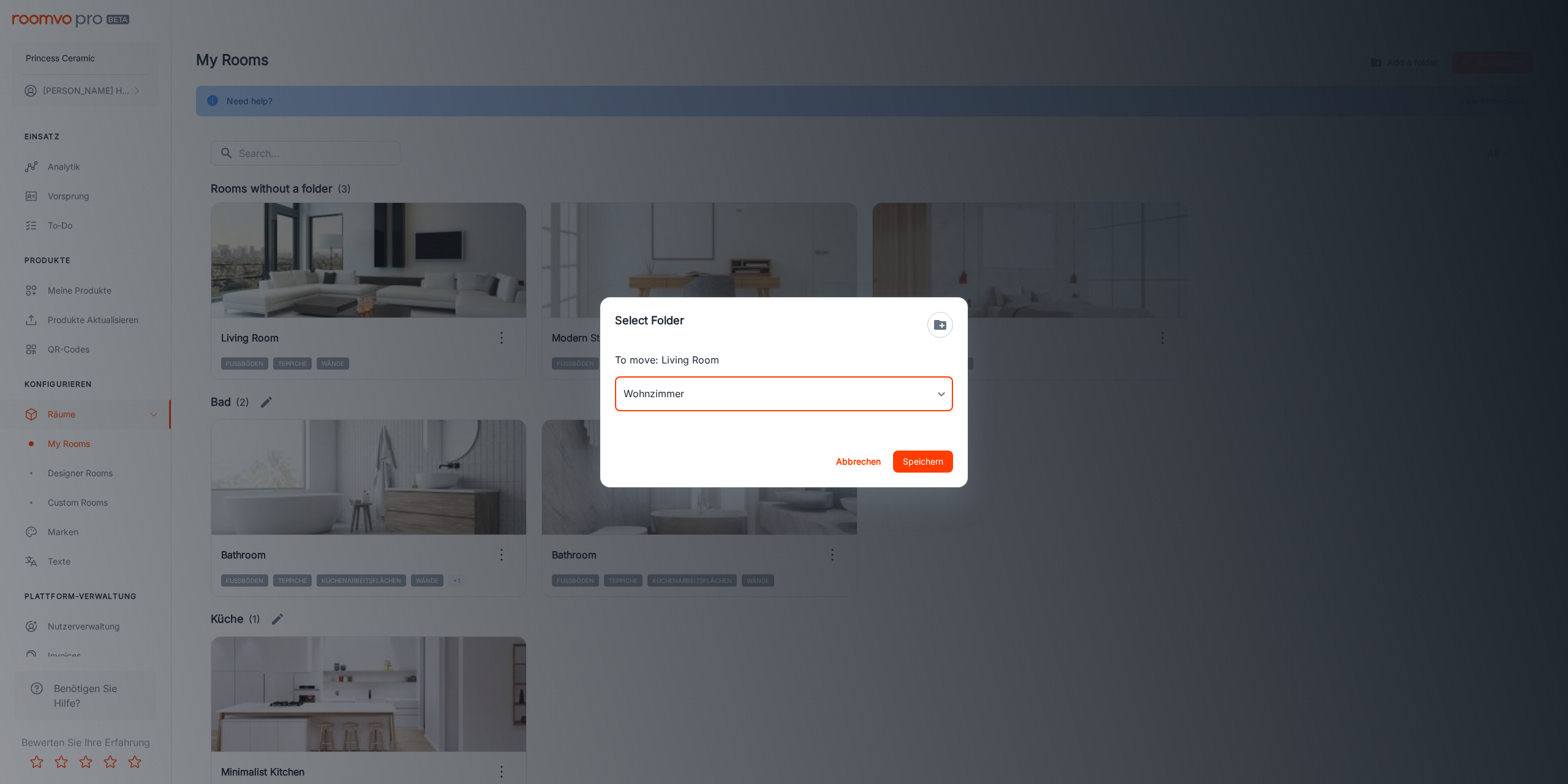
click at [912, 461] on button "Speichern" at bounding box center [923, 462] width 60 height 22
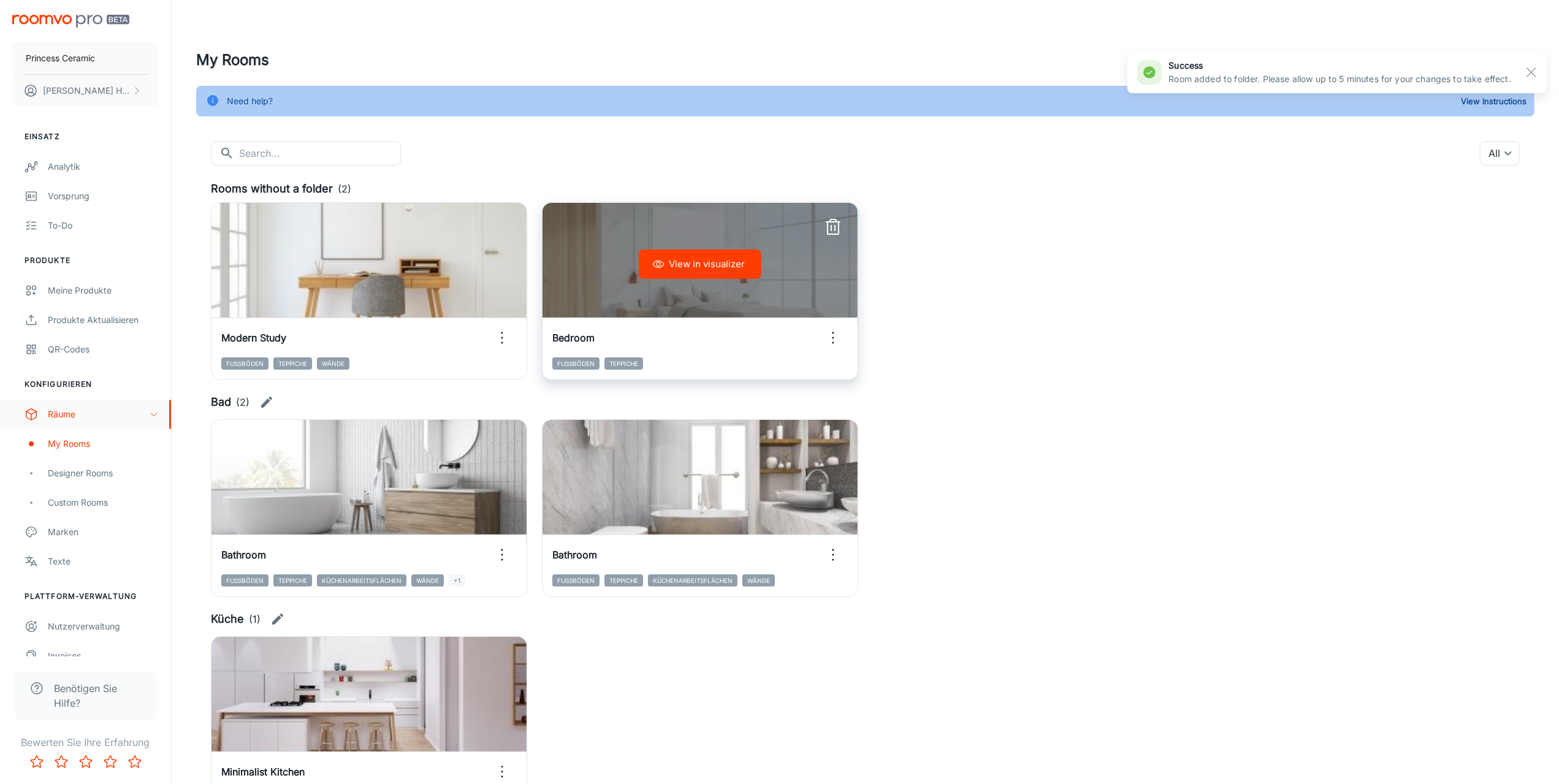
click at [836, 340] on icon "button" at bounding box center [833, 337] width 20 height 20
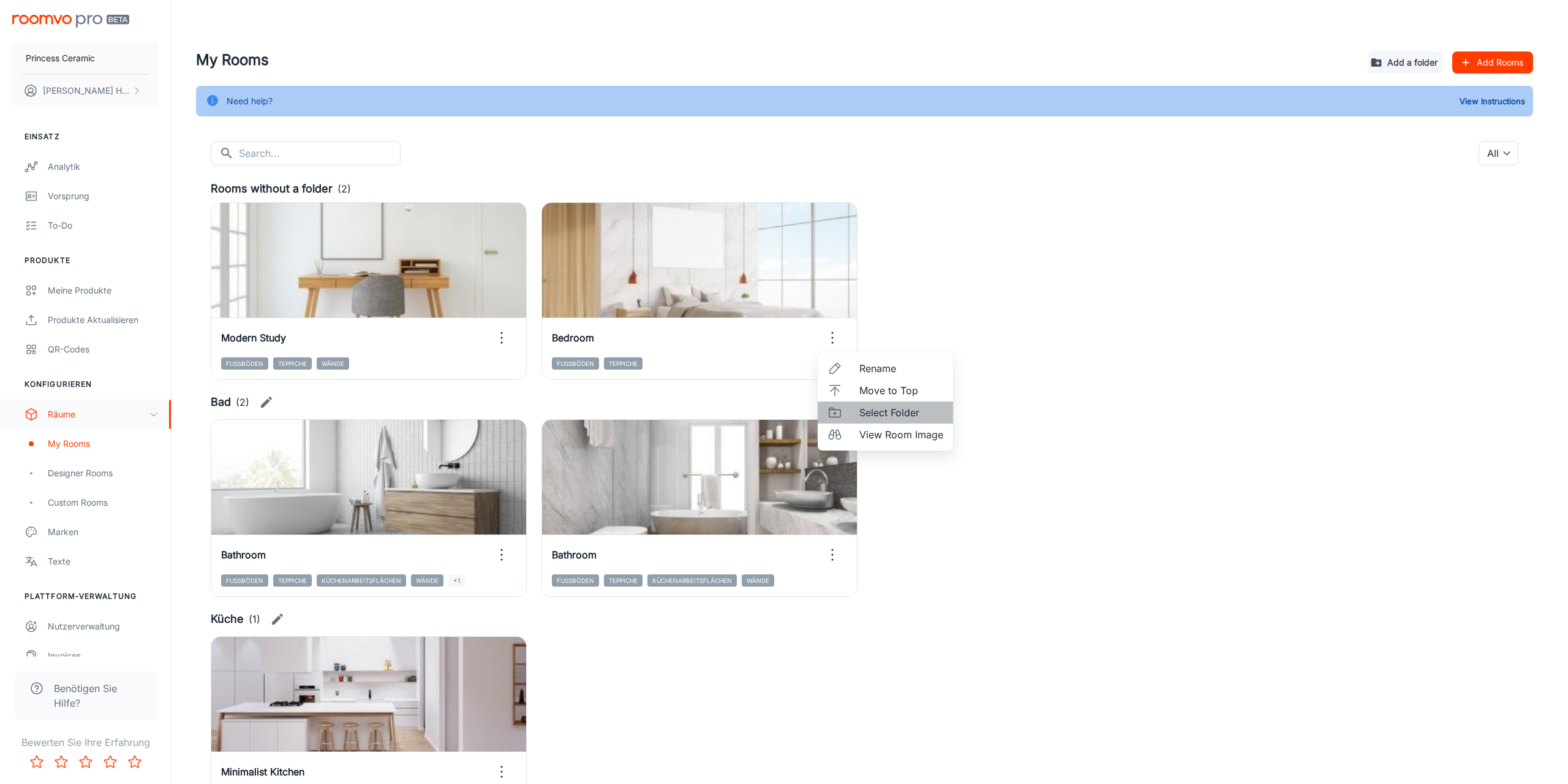
click at [883, 413] on span "Select Folder" at bounding box center [901, 412] width 84 height 14
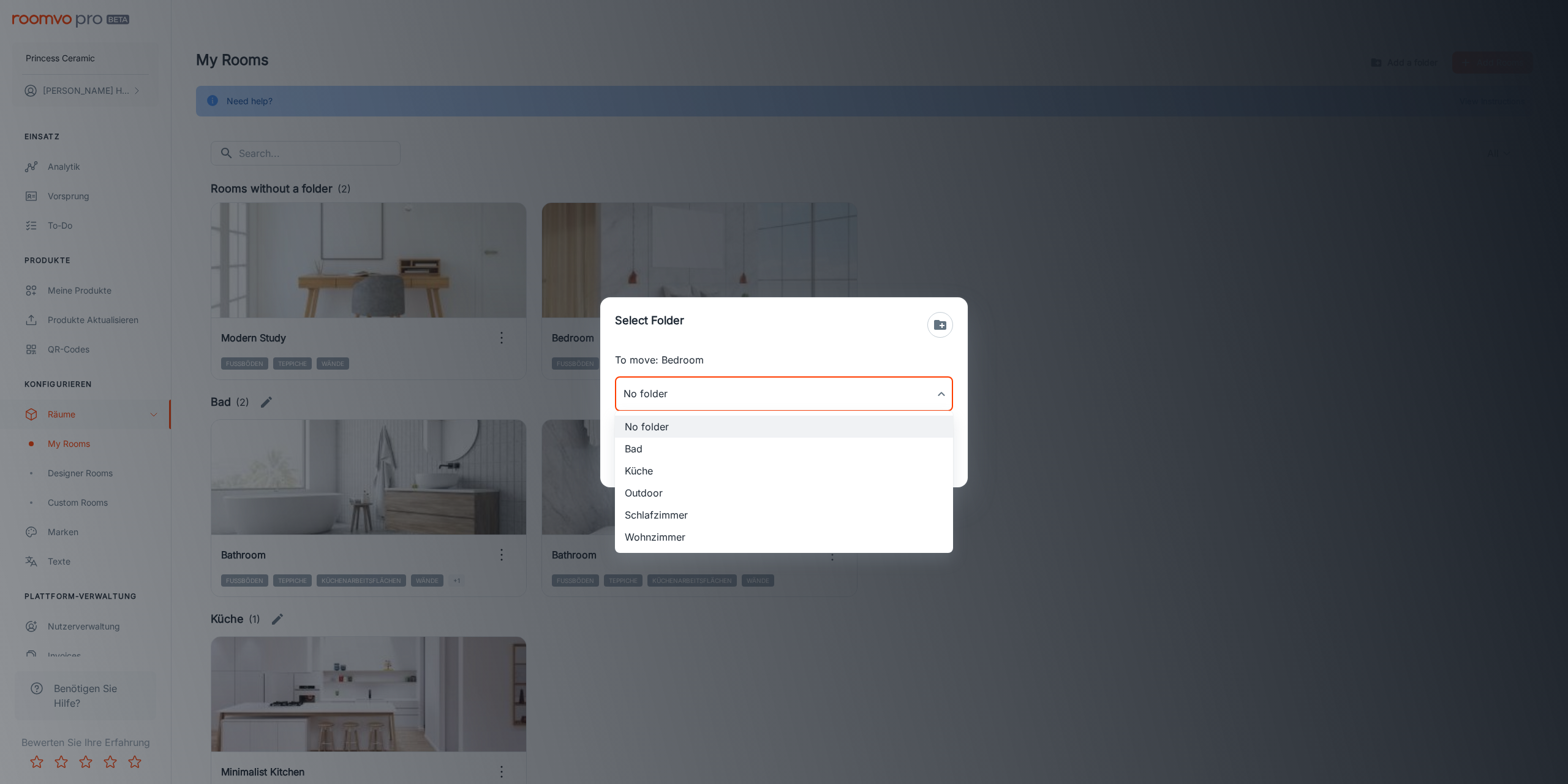
click at [808, 389] on body "Princess Ceramic [PERSON_NAME] Einsatz Analytik Vorsprung To-do Produkte Meine …" at bounding box center [784, 392] width 1568 height 784
drag, startPoint x: 675, startPoint y: 510, endPoint x: 697, endPoint y: 513, distance: 22.2
click at [676, 511] on li "Schlafzimmer" at bounding box center [784, 515] width 338 height 22
type input "Schlafzimmer"
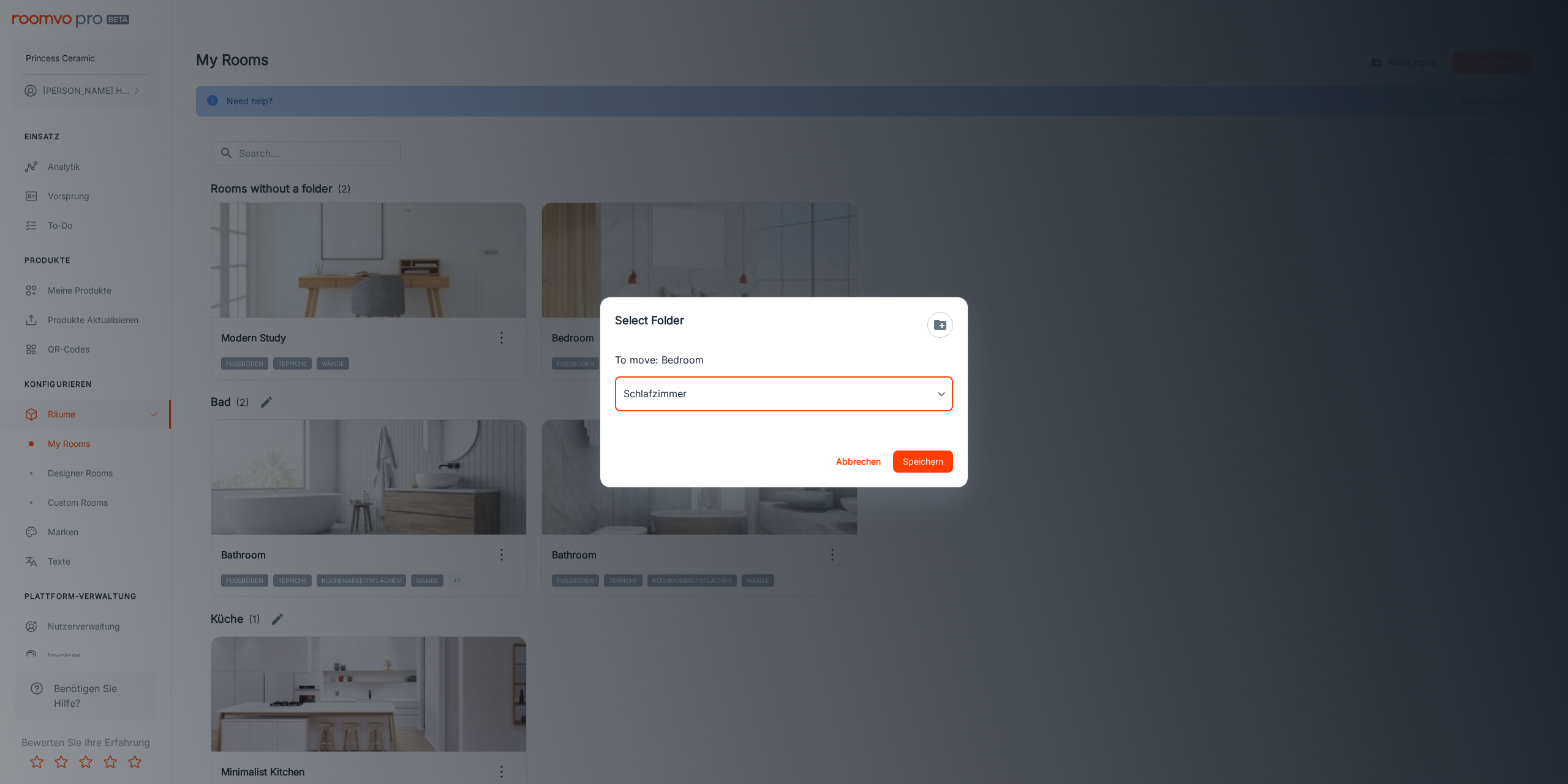
click at [914, 455] on button "Speichern" at bounding box center [923, 462] width 60 height 22
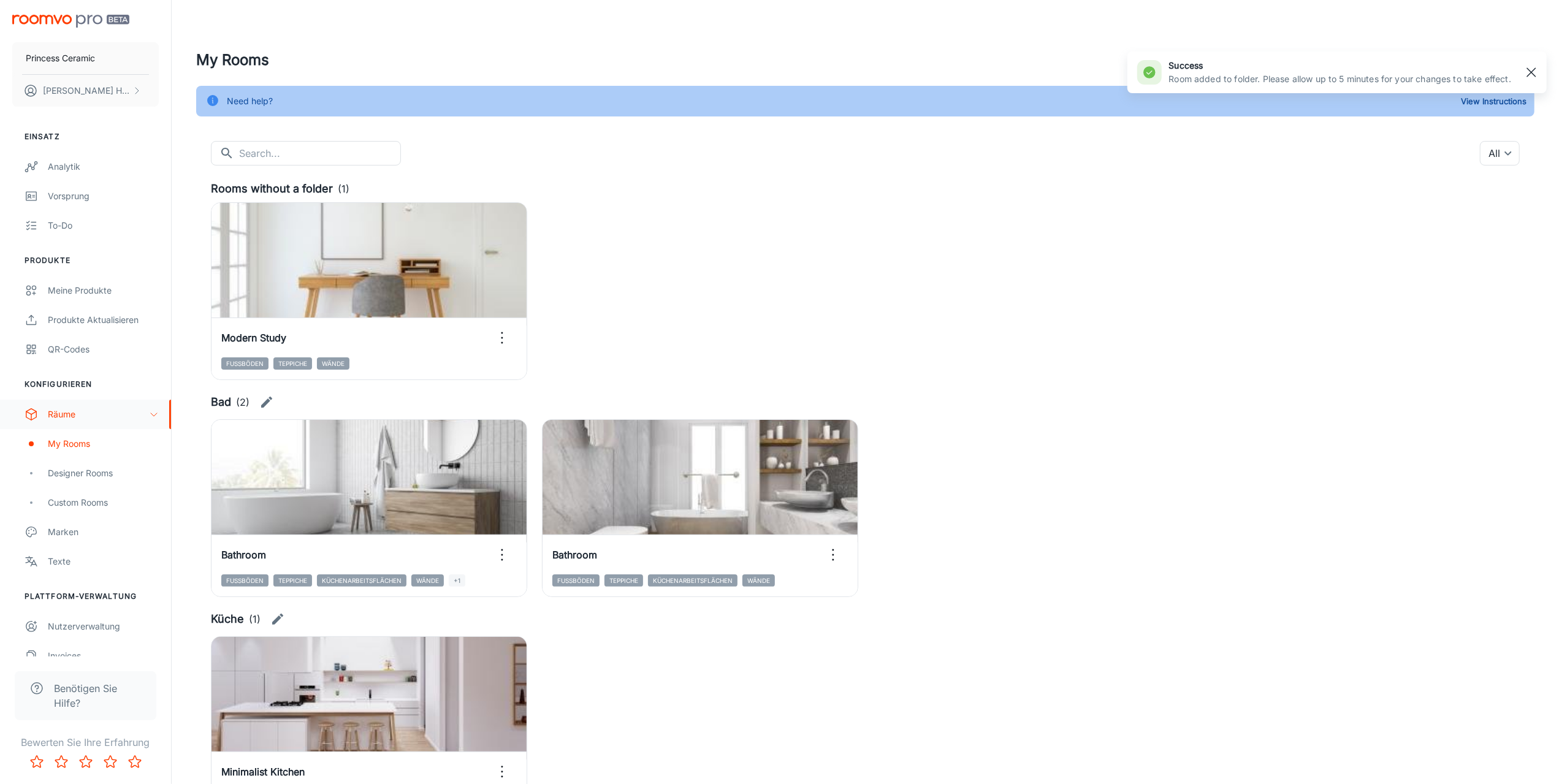
click at [1529, 78] on rect "button" at bounding box center [1532, 72] width 14 height 14
click at [1420, 62] on button "Add a folder" at bounding box center [1407, 62] width 75 height 22
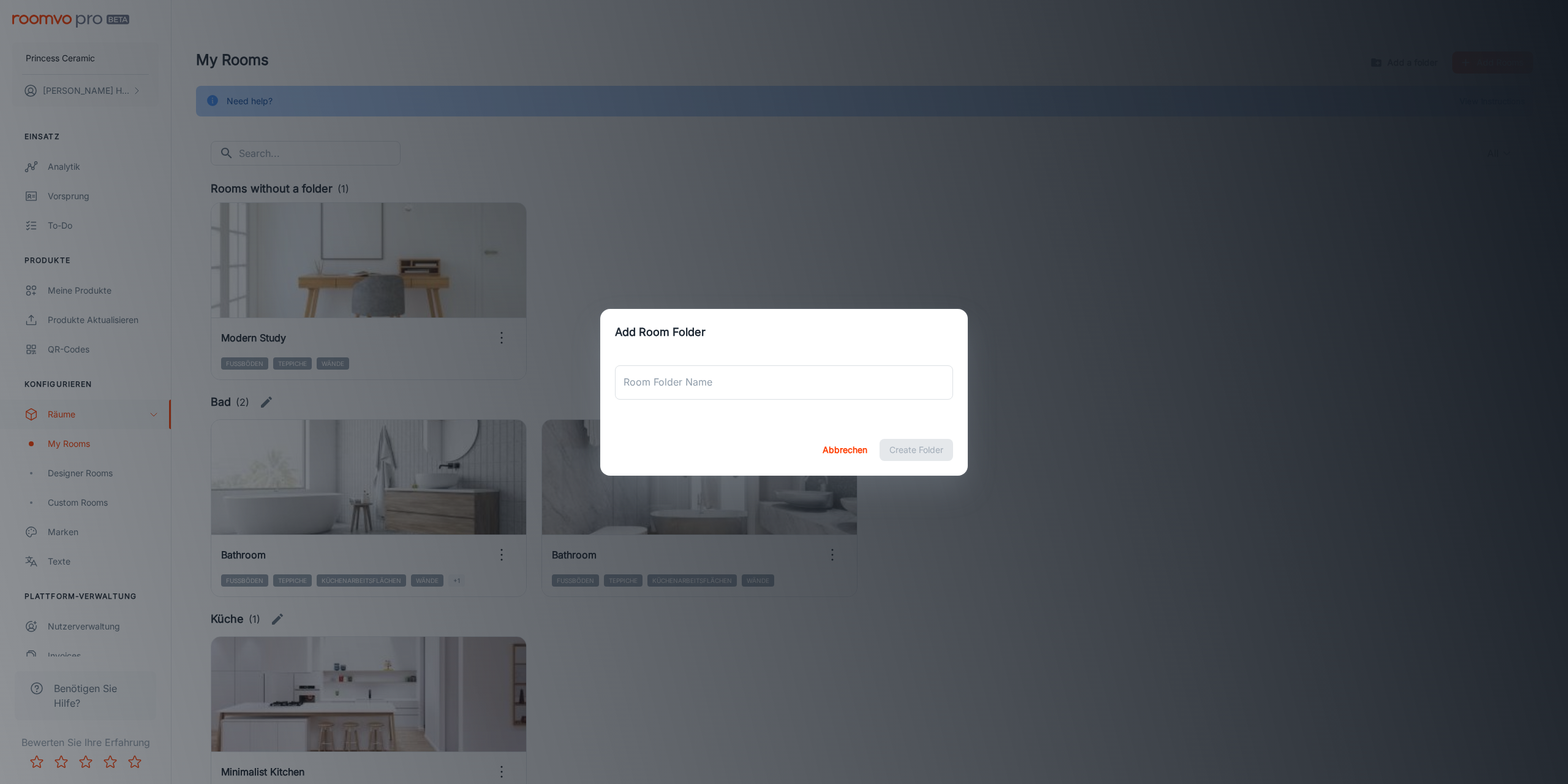
click at [842, 448] on button "Abbrechen" at bounding box center [845, 450] width 54 height 22
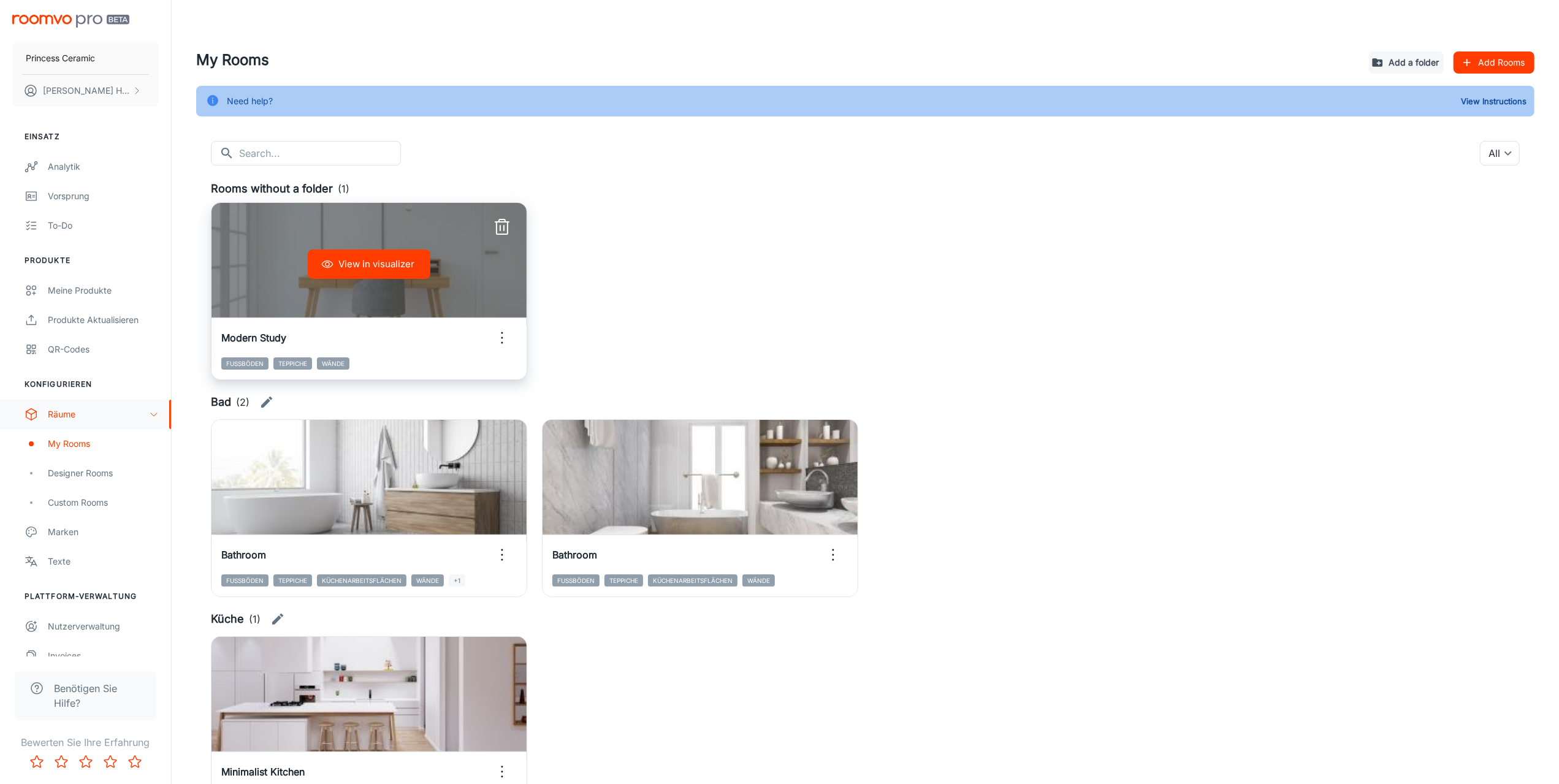
click at [500, 340] on icon "button" at bounding box center [502, 337] width 20 height 20
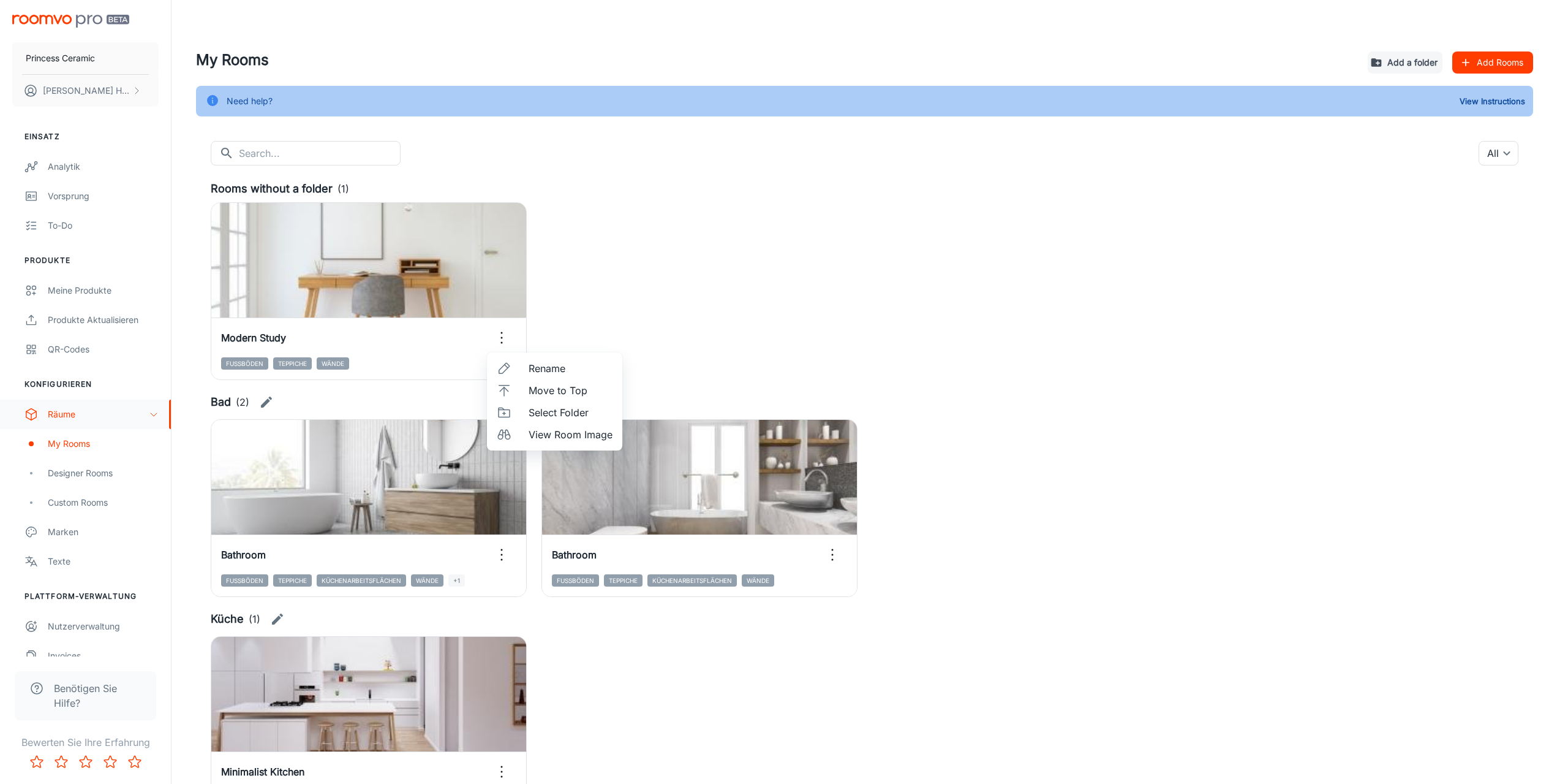
click at [566, 411] on span "Select Folder" at bounding box center [570, 412] width 84 height 14
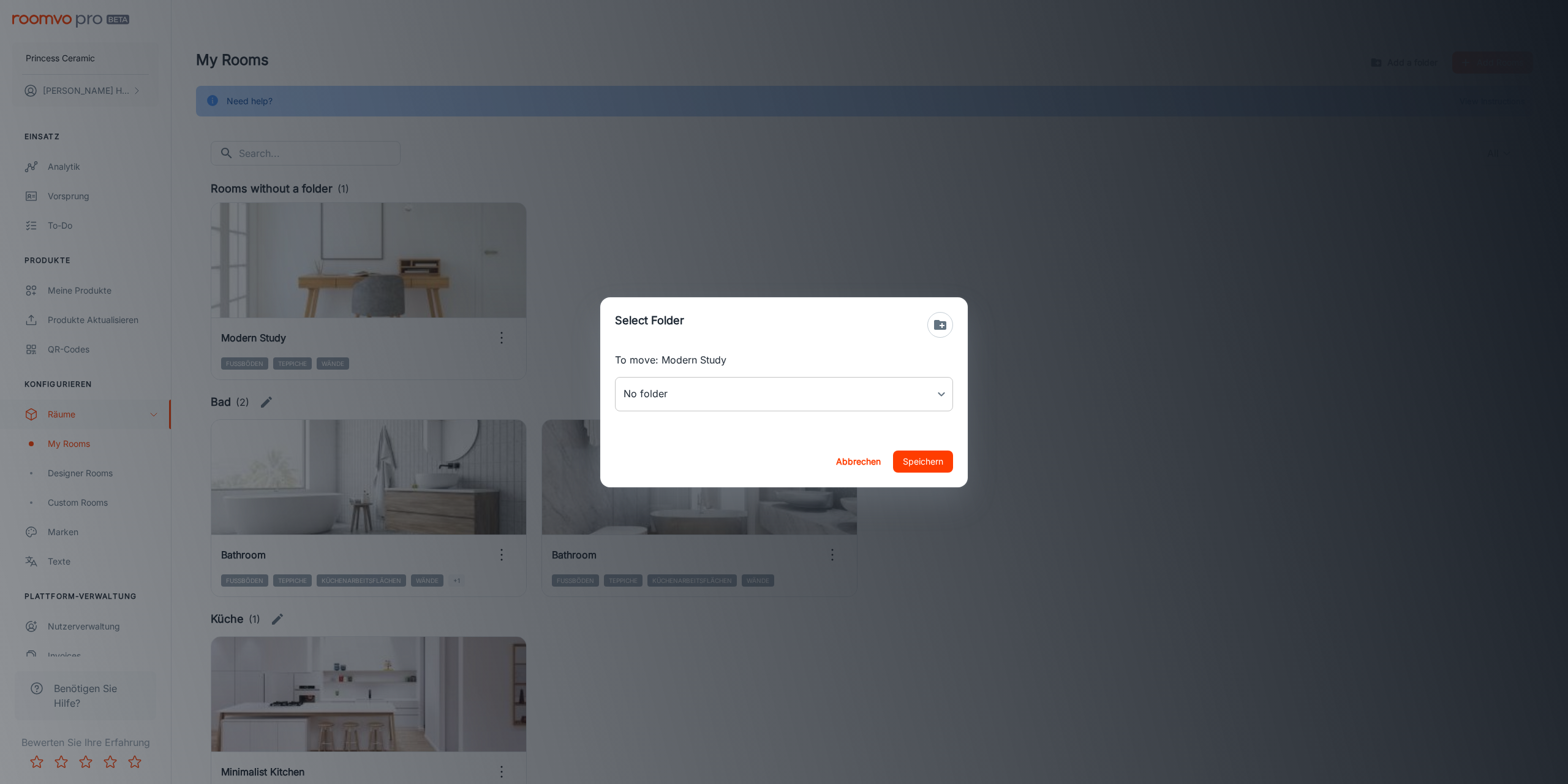
click at [750, 392] on body "Princess Ceramic [PERSON_NAME] Einsatz Analytik Vorsprung To-do Produkte Meine …" at bounding box center [784, 392] width 1568 height 784
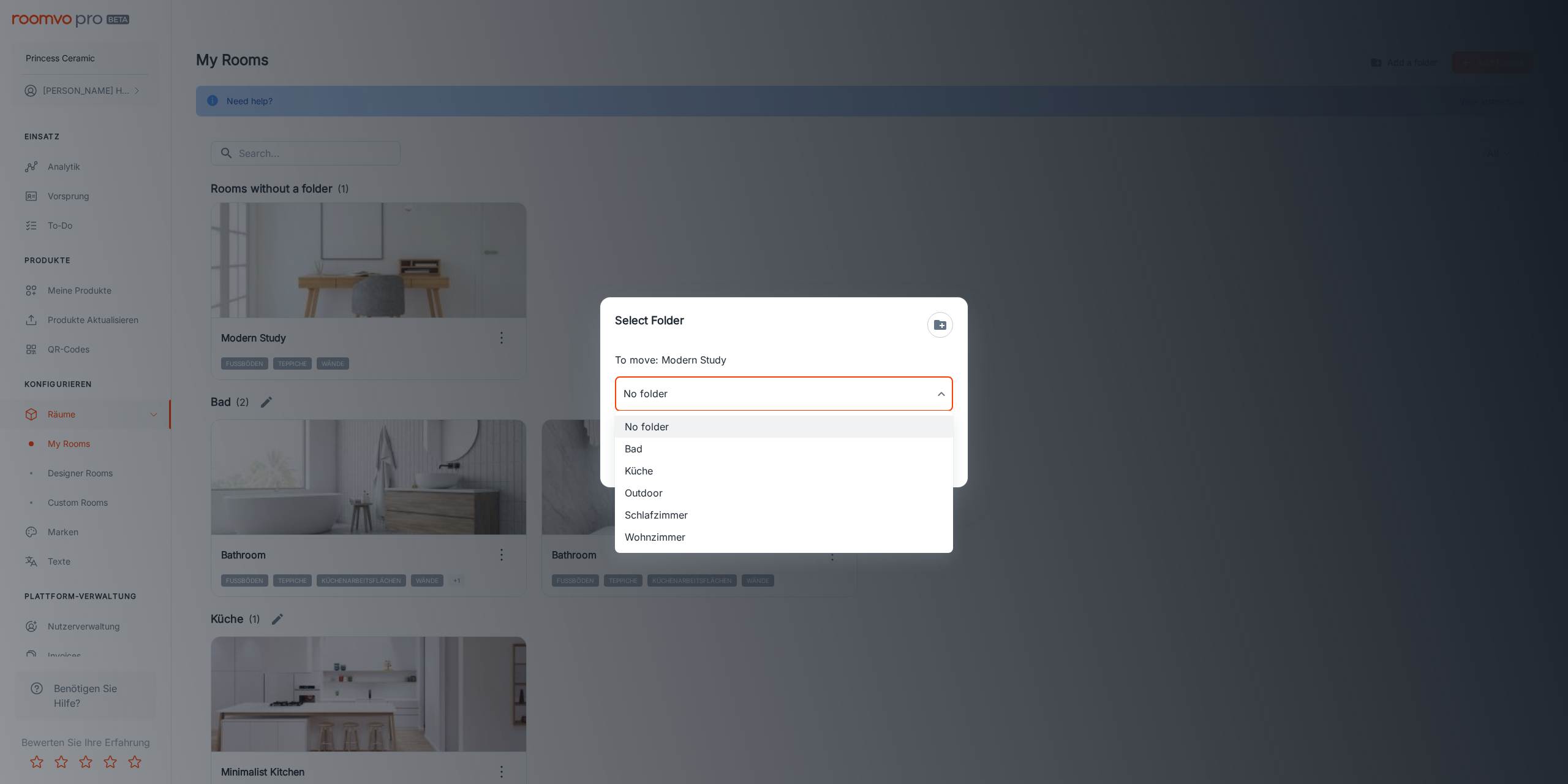
click at [1097, 450] on div at bounding box center [784, 392] width 1568 height 784
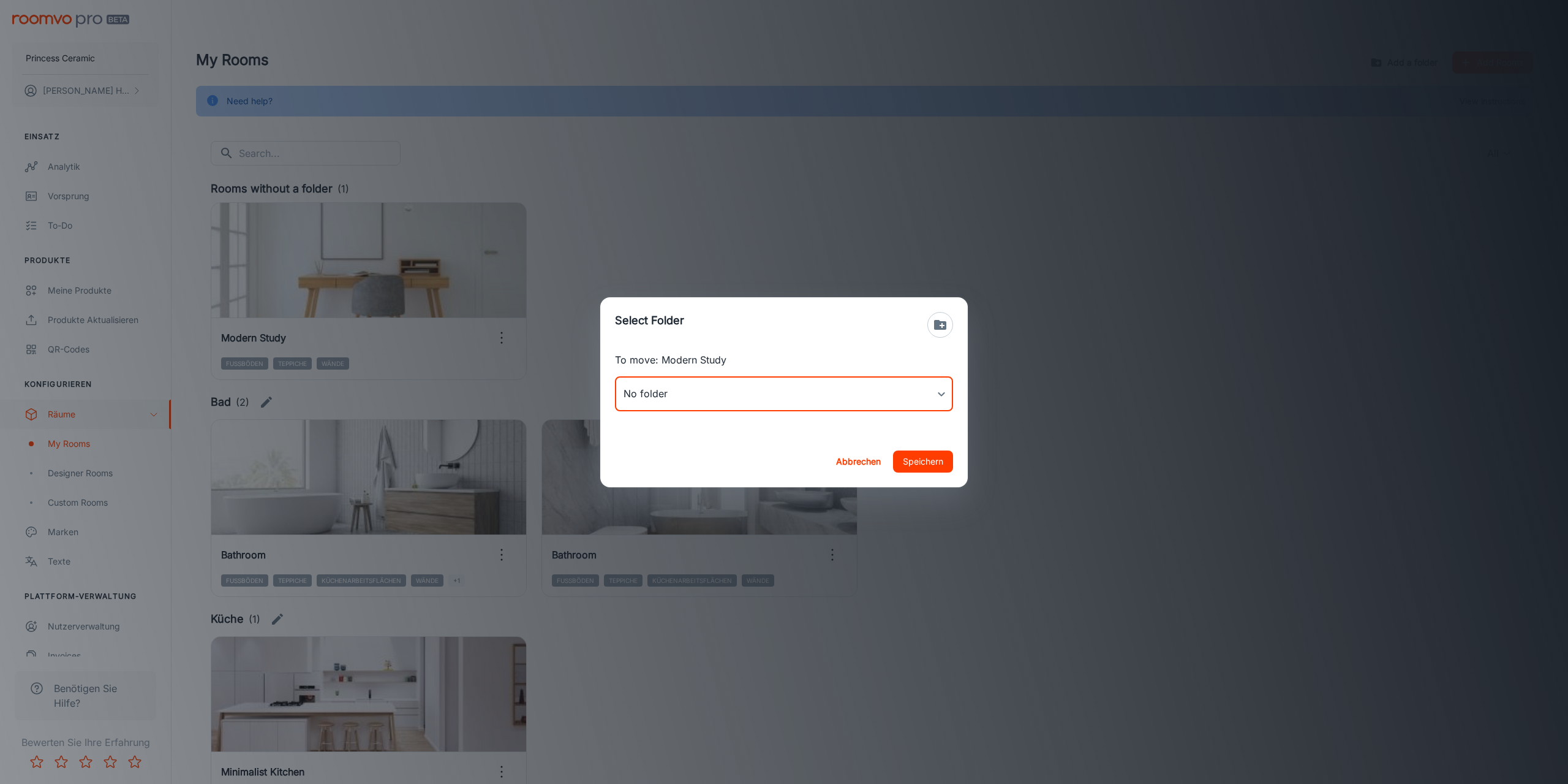
click at [940, 323] on icon "button" at bounding box center [940, 324] width 12 height 10
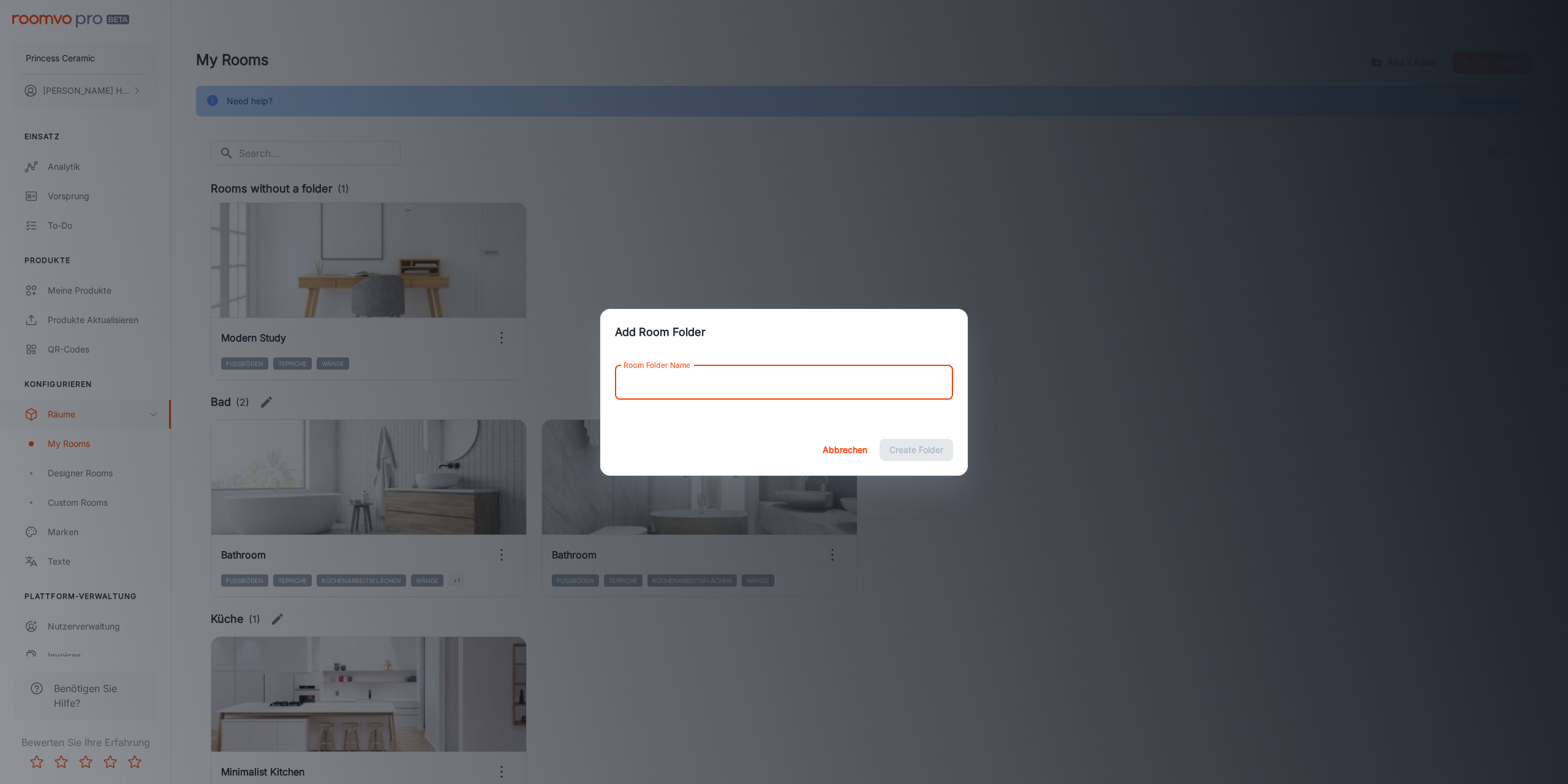
drag, startPoint x: 724, startPoint y: 383, endPoint x: 811, endPoint y: 396, distance: 88.0
click at [727, 383] on input "Room Folder Name" at bounding box center [784, 382] width 338 height 34
type input "Büro"
click at [927, 453] on button "Create Folder" at bounding box center [916, 450] width 73 height 22
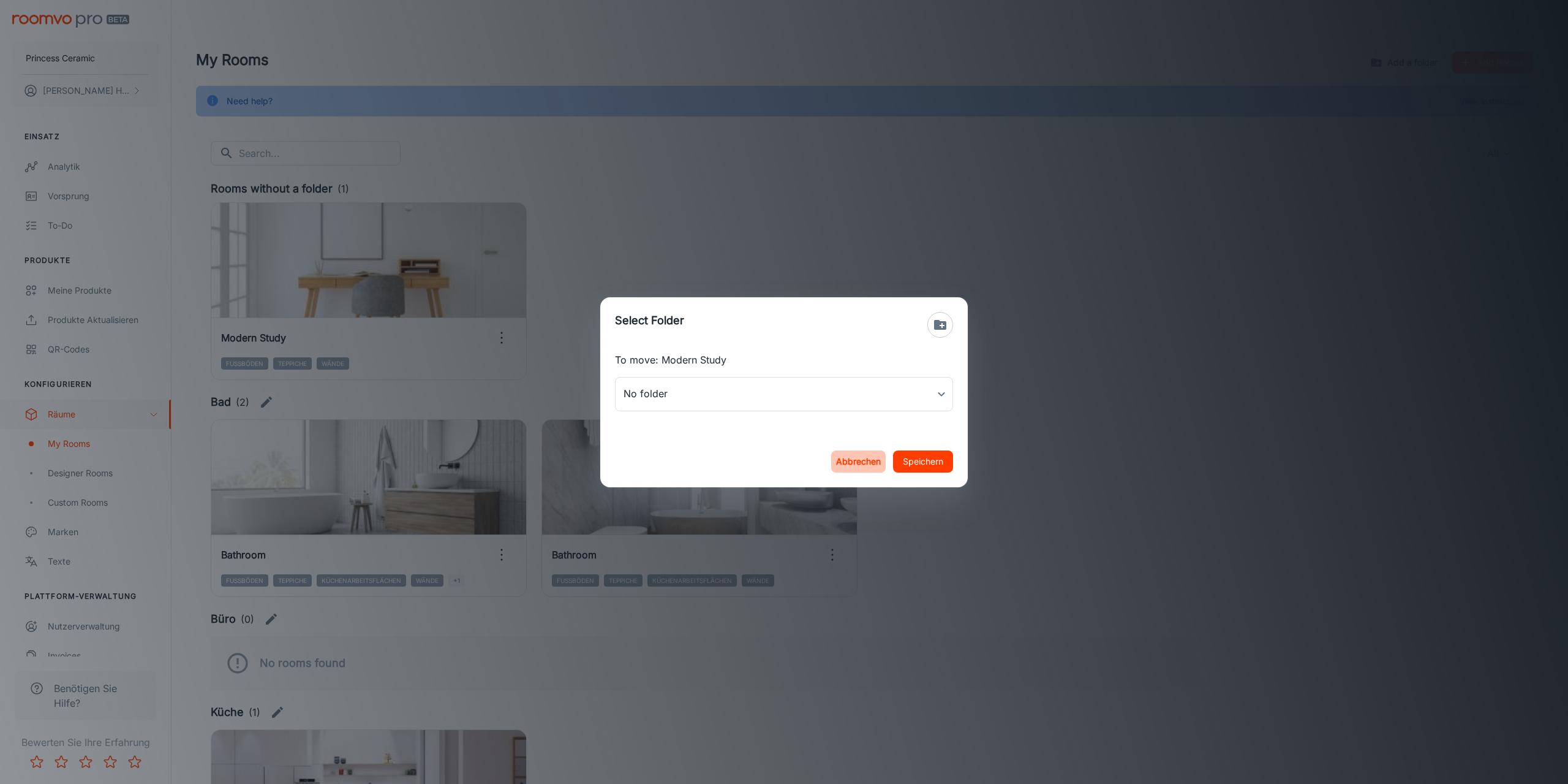
click at [863, 462] on button "Abbrechen" at bounding box center [859, 462] width 54 height 22
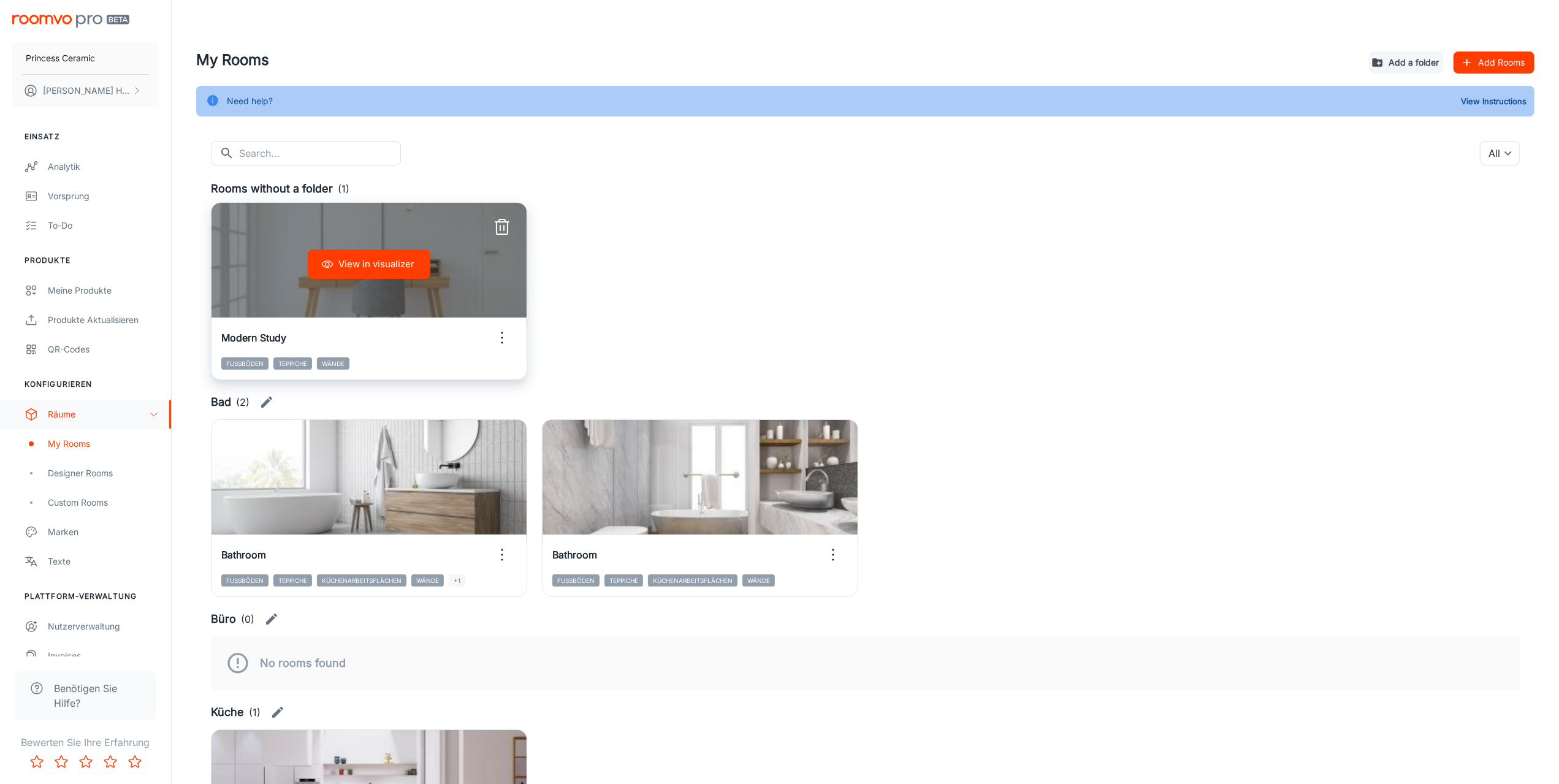
click at [496, 343] on icon "button" at bounding box center [502, 337] width 20 height 20
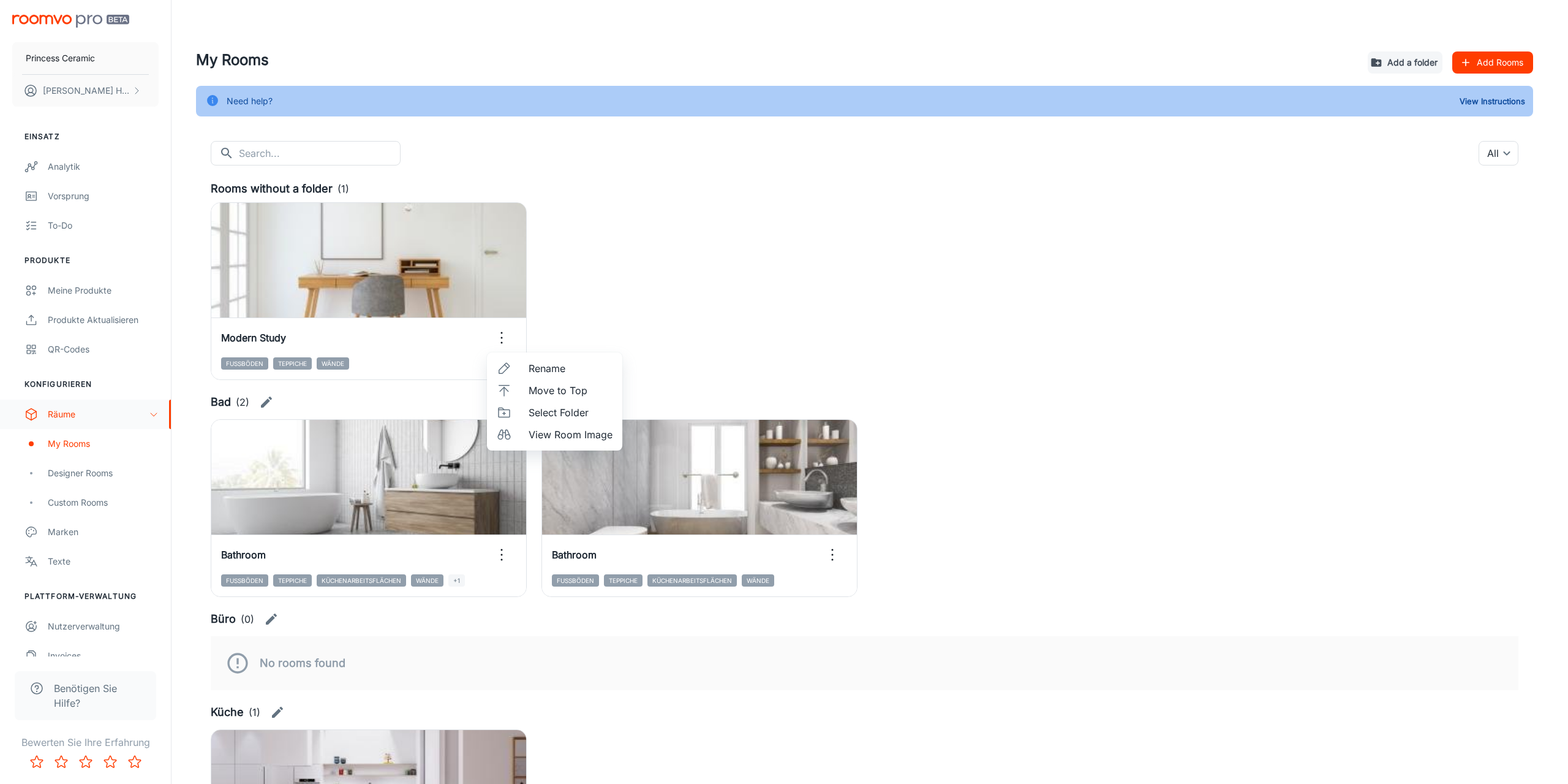
click at [548, 410] on span "Select Folder" at bounding box center [570, 412] width 84 height 14
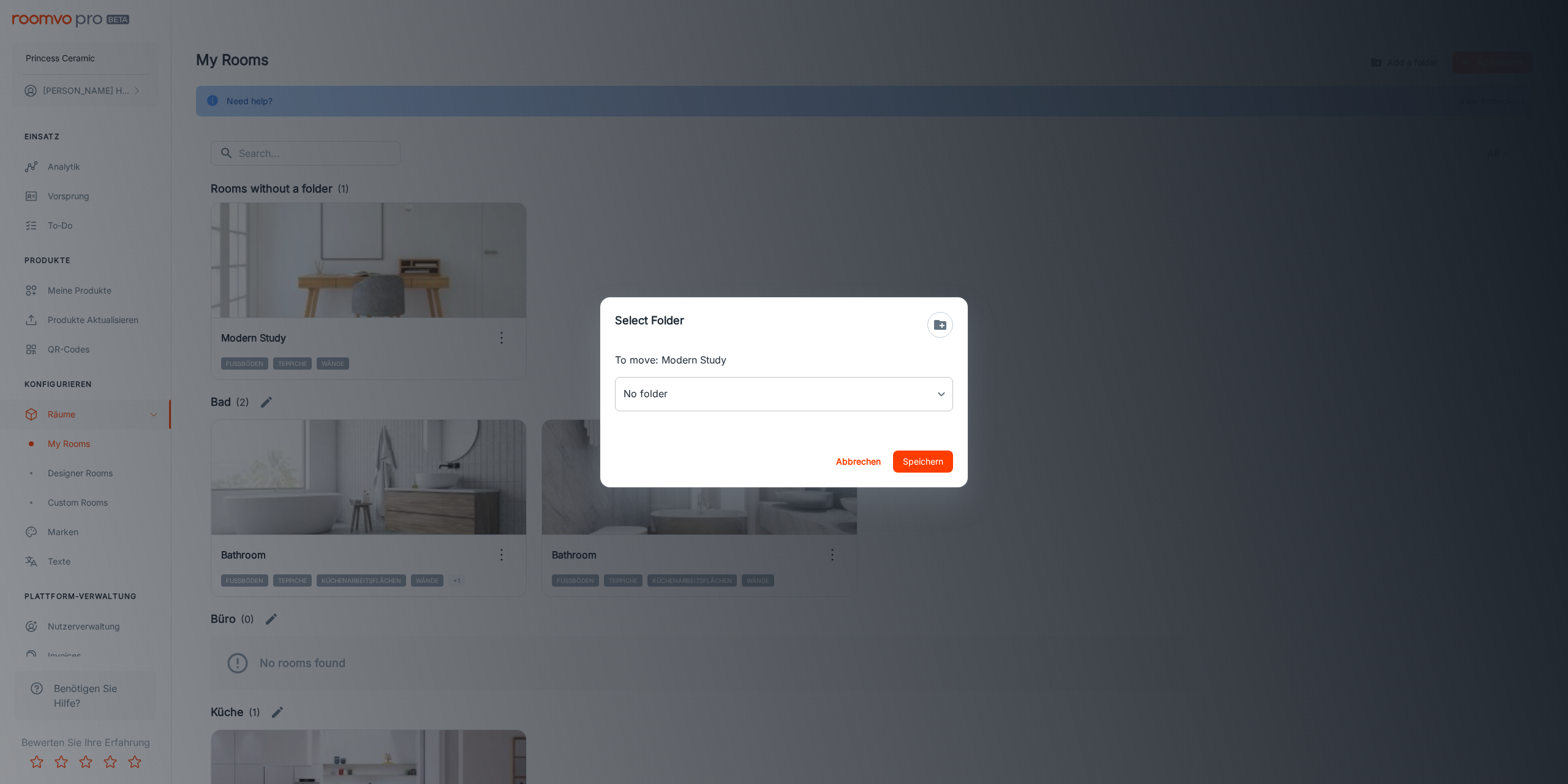
click at [673, 393] on body "Princess Ceramic [PERSON_NAME] Einsatz Analytik Vorsprung To-do Produkte Meine …" at bounding box center [784, 392] width 1568 height 784
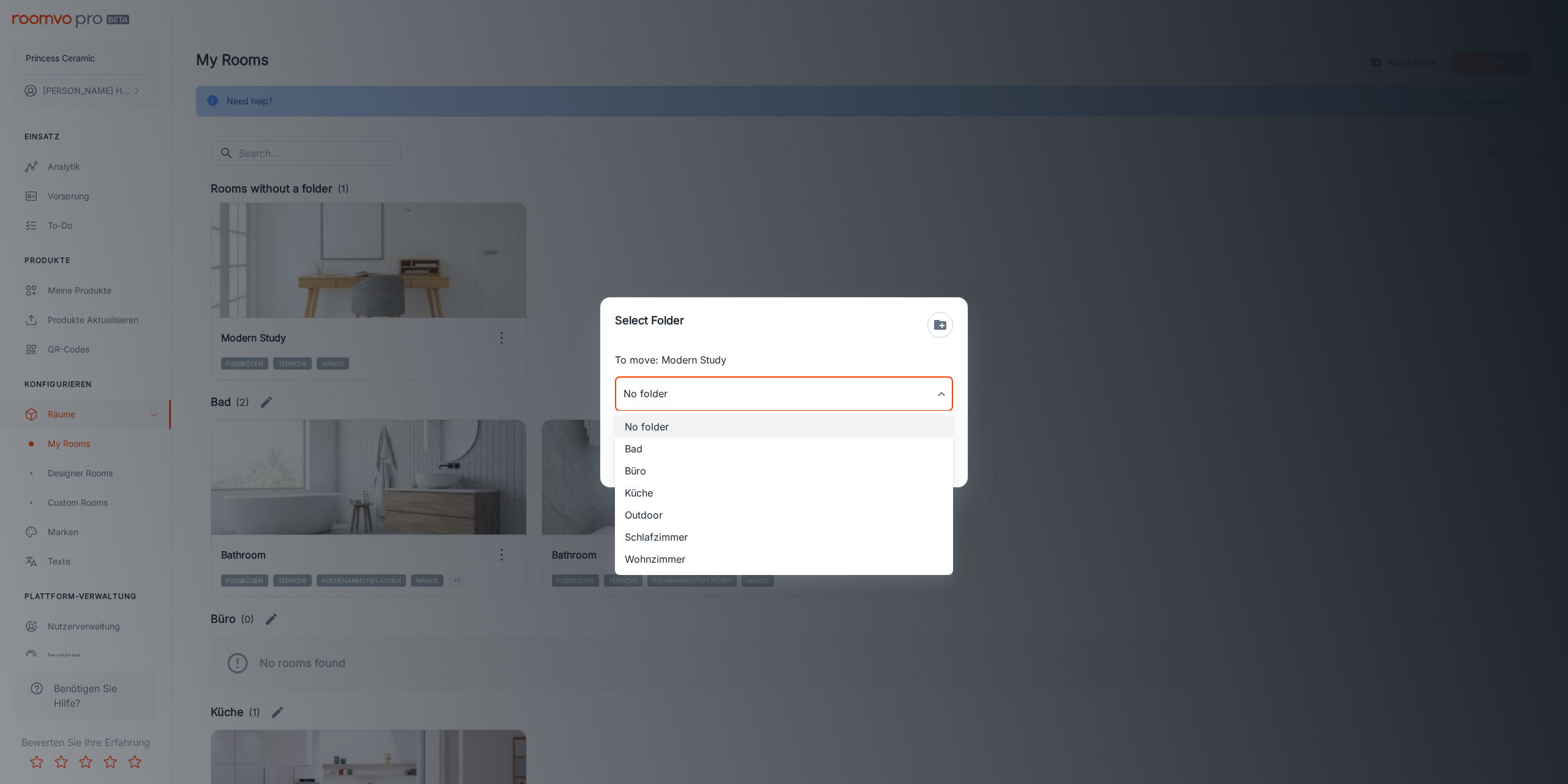
click at [647, 474] on li "Büro" at bounding box center [784, 471] width 338 height 22
type input "Büro"
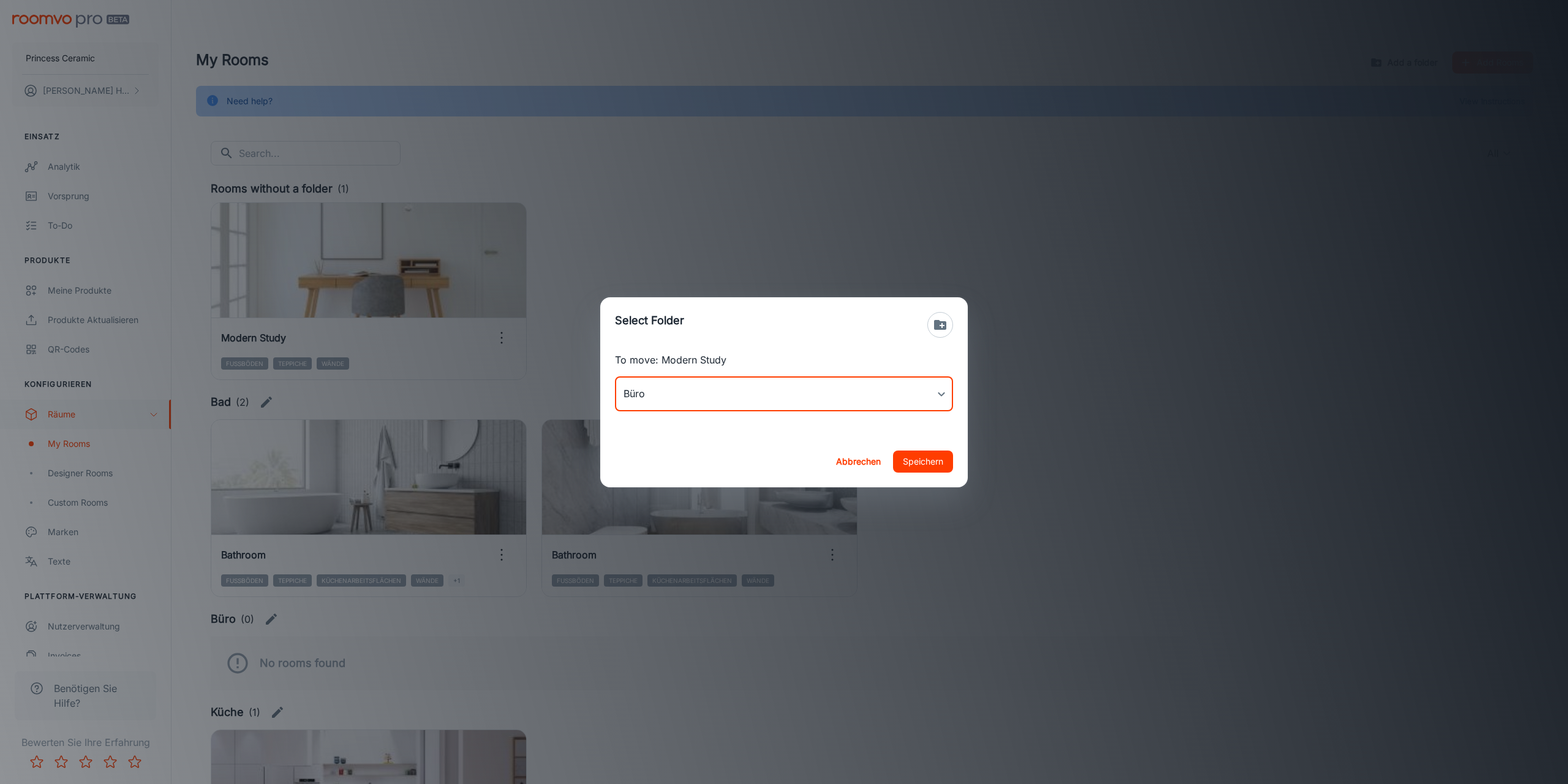
drag, startPoint x: 927, startPoint y: 461, endPoint x: 937, endPoint y: 467, distance: 11.7
click at [929, 461] on button "Speichern" at bounding box center [923, 462] width 60 height 22
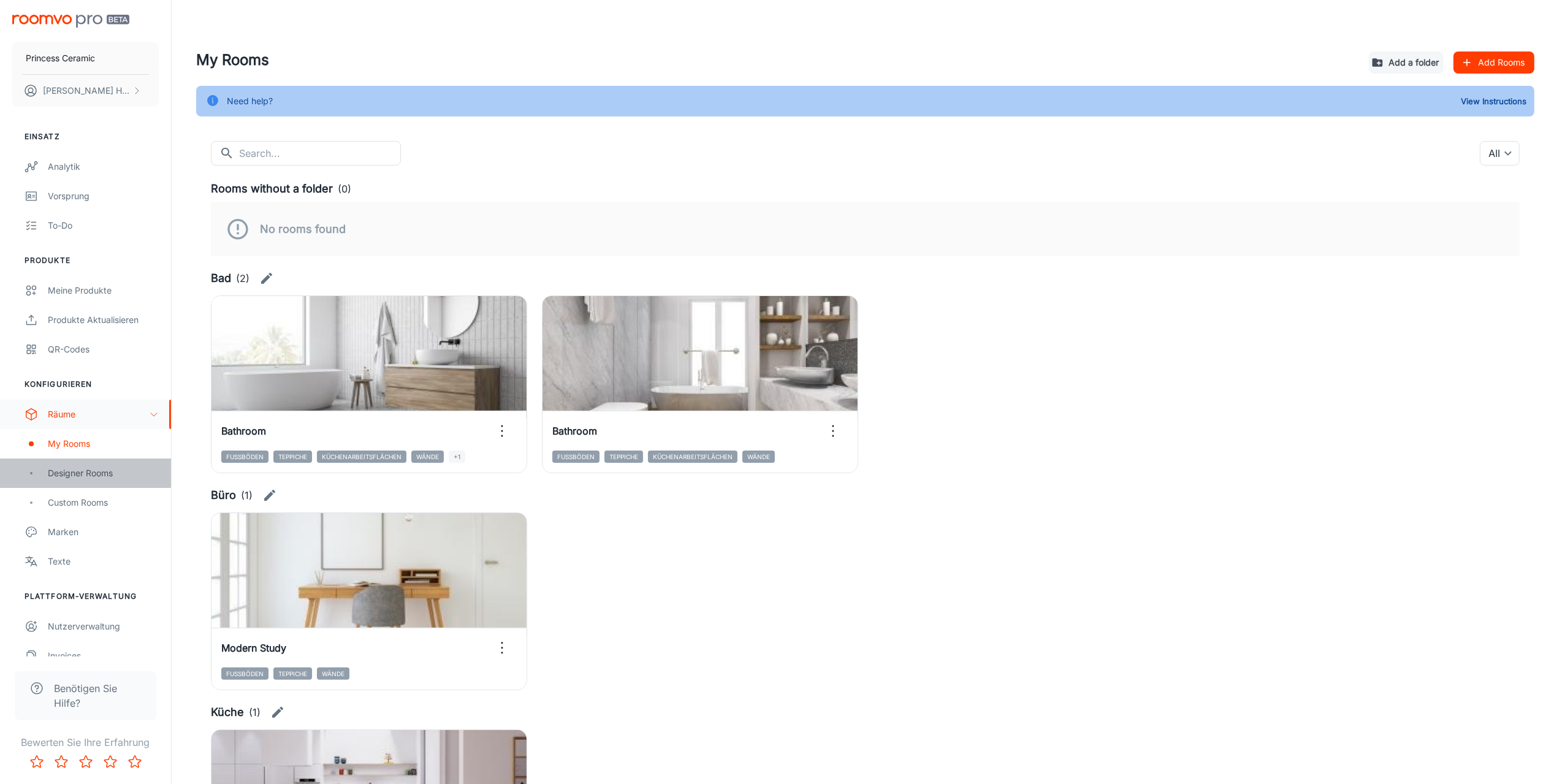
click at [78, 479] on div "Designer Rooms" at bounding box center [103, 473] width 111 height 14
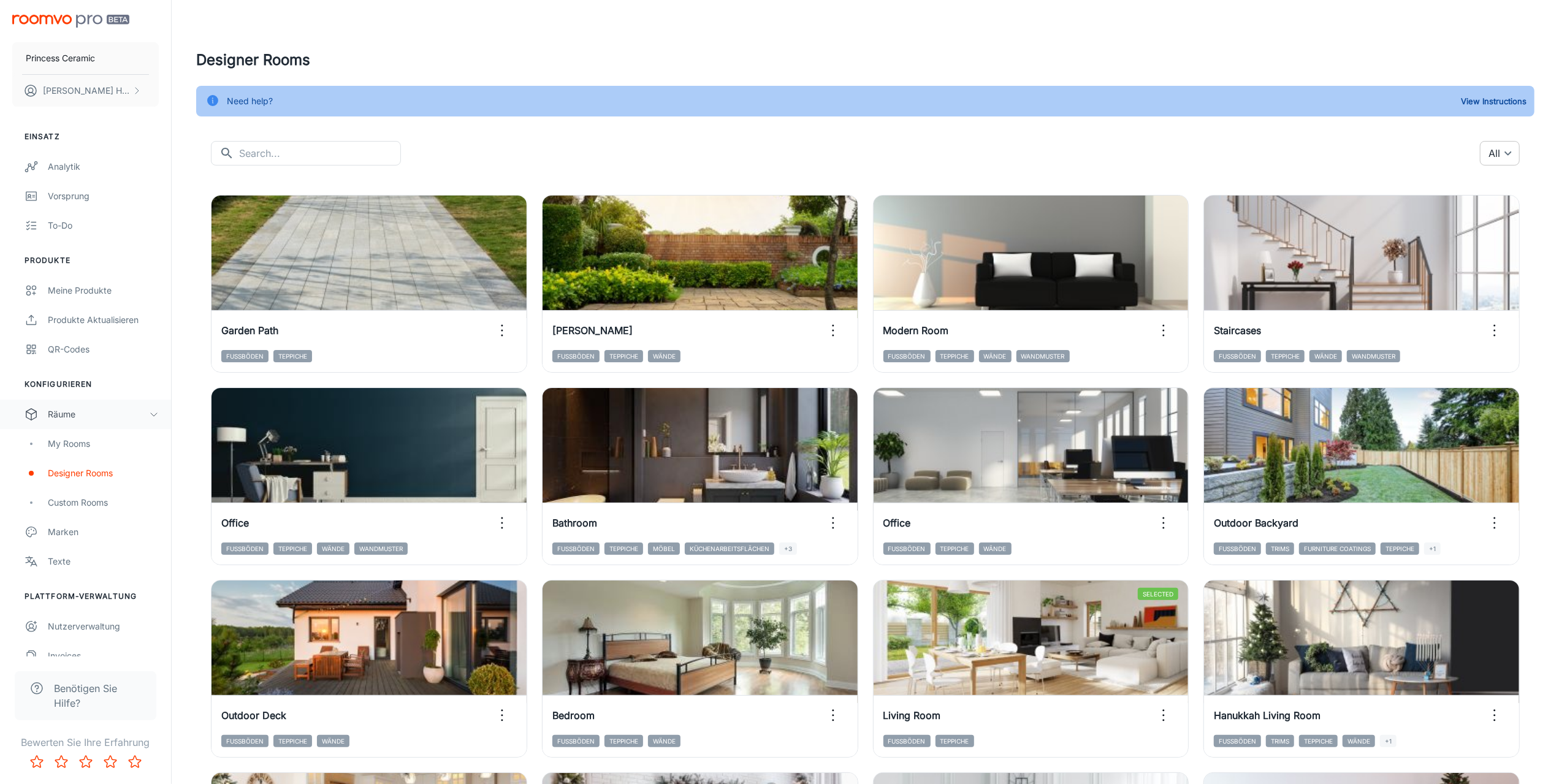
click at [1510, 153] on body "Princess Ceramic [PERSON_NAME] Einsatz Analytik Vorsprung To-do Produkte Meine …" at bounding box center [780, 392] width 1559 height 784
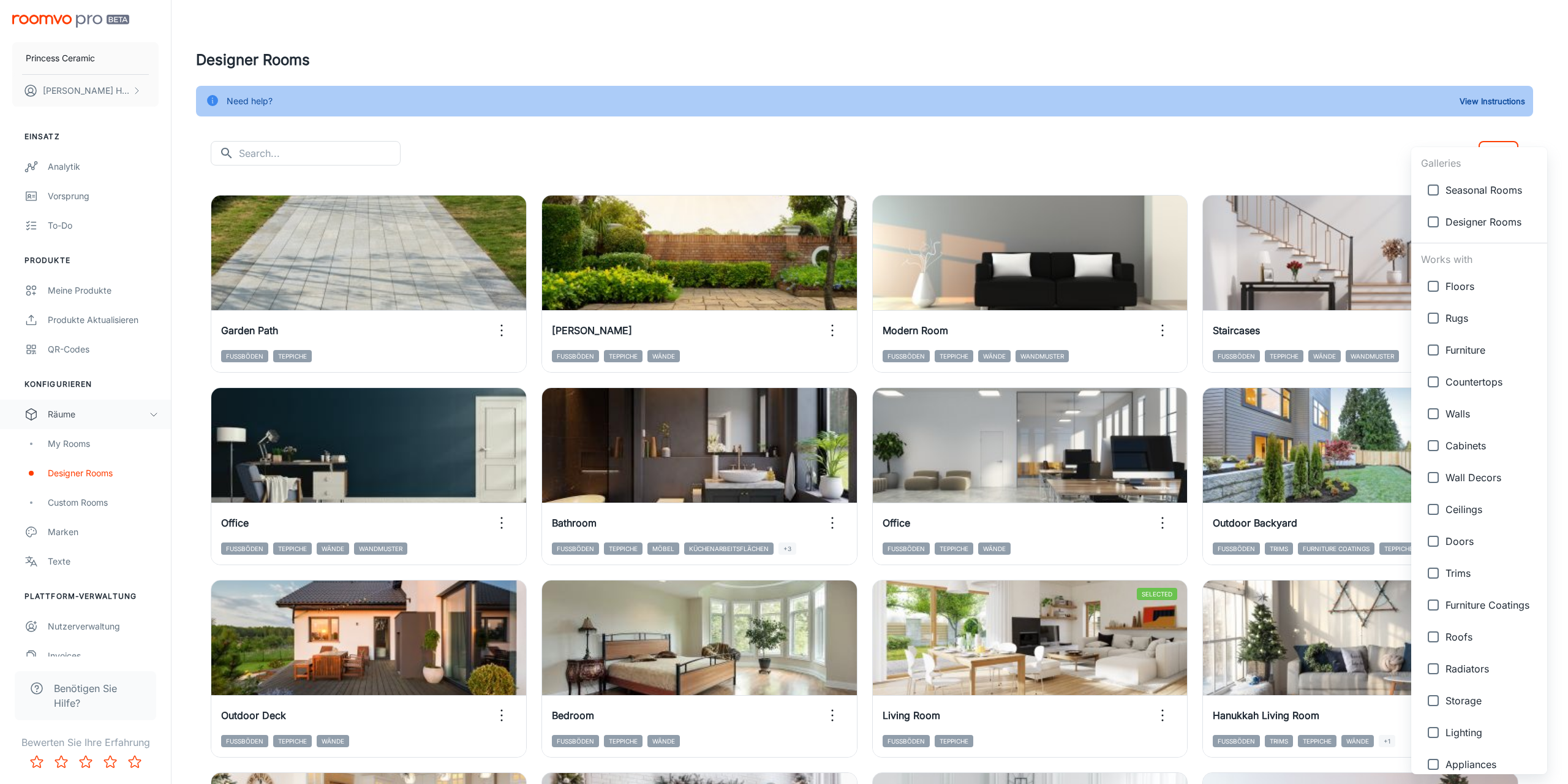
click at [547, 149] on div at bounding box center [784, 392] width 1568 height 784
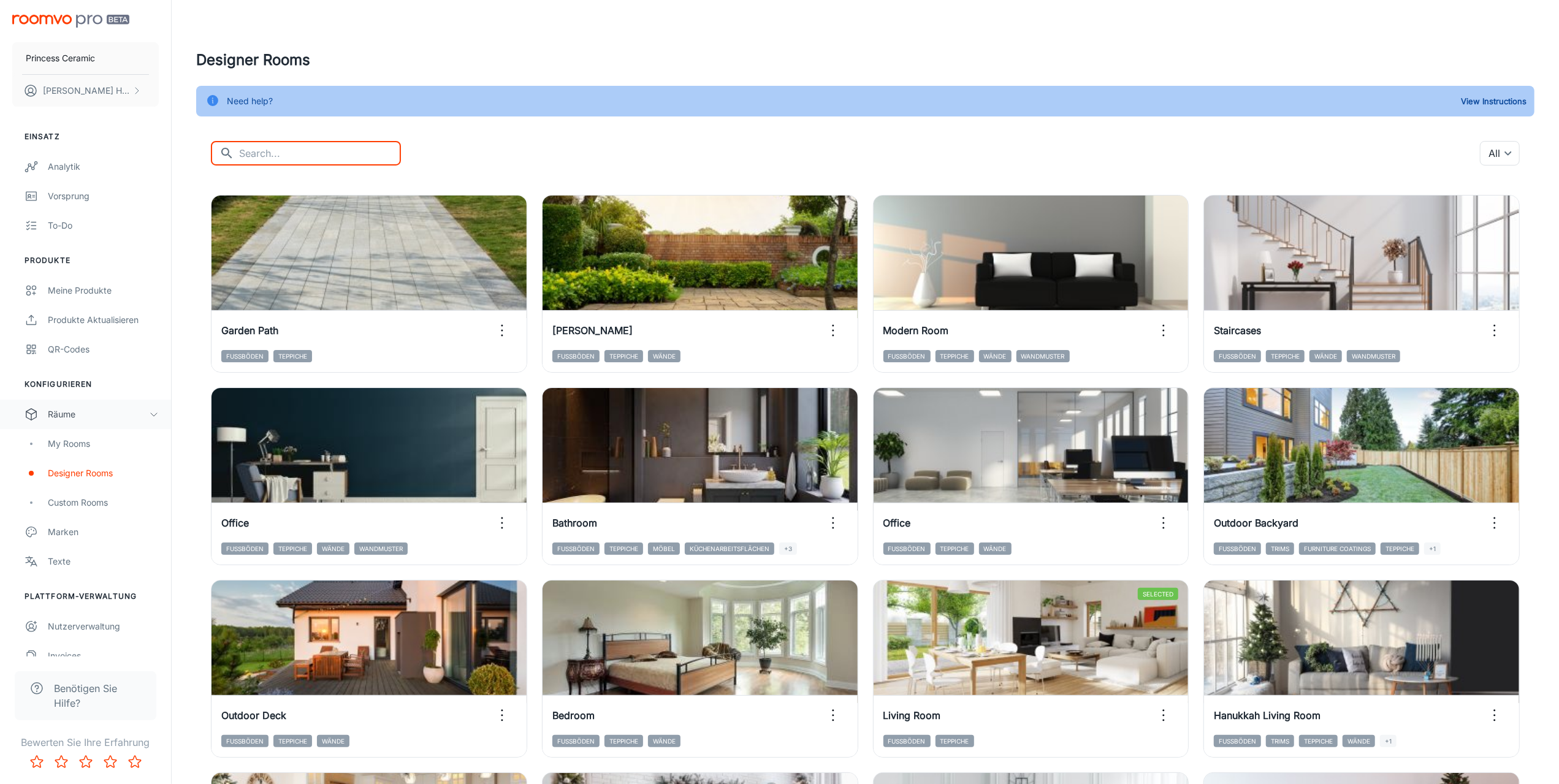
click at [300, 160] on input "text" at bounding box center [320, 153] width 161 height 25
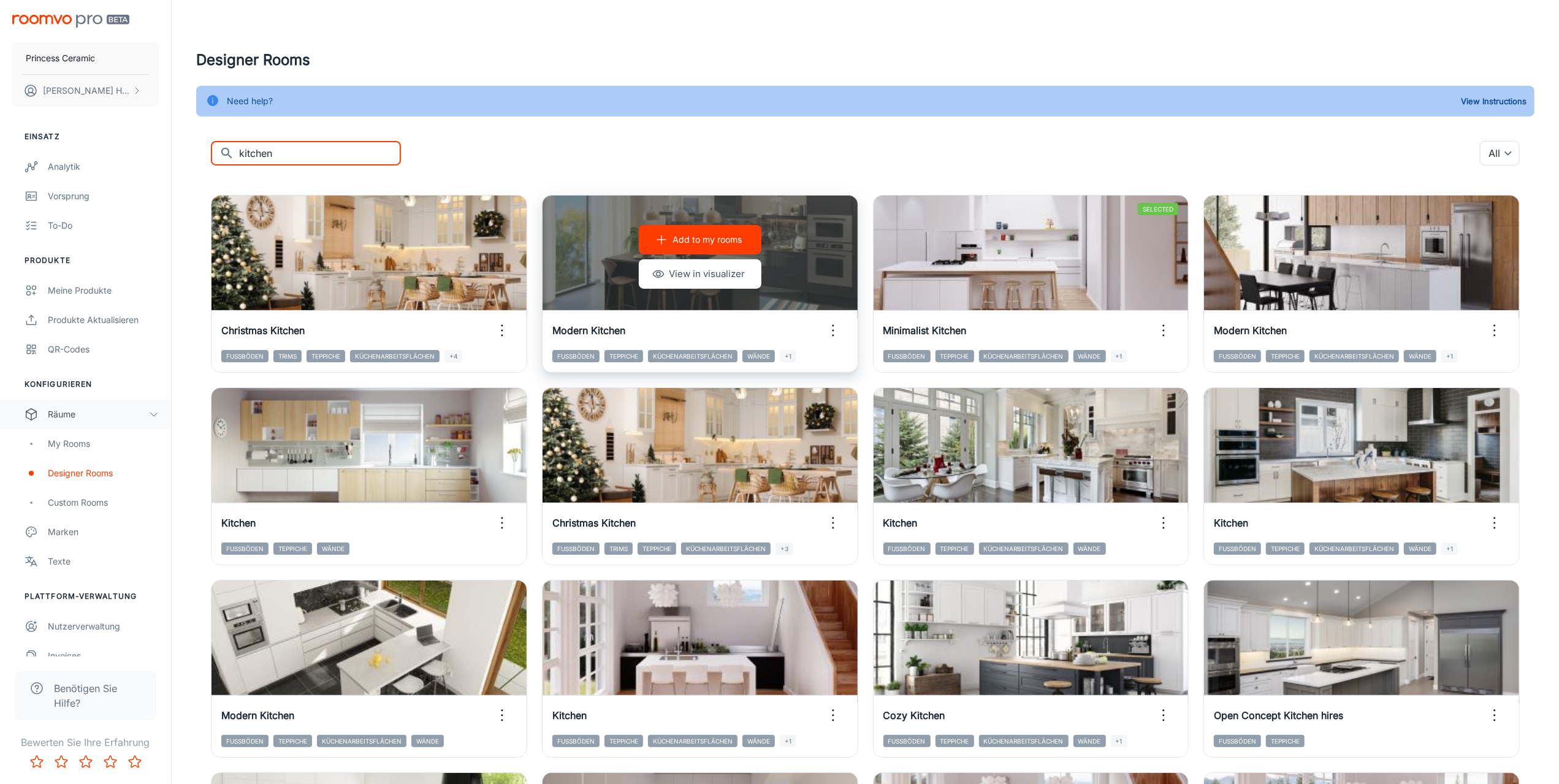
click at [835, 330] on icon "button" at bounding box center [833, 330] width 20 height 20
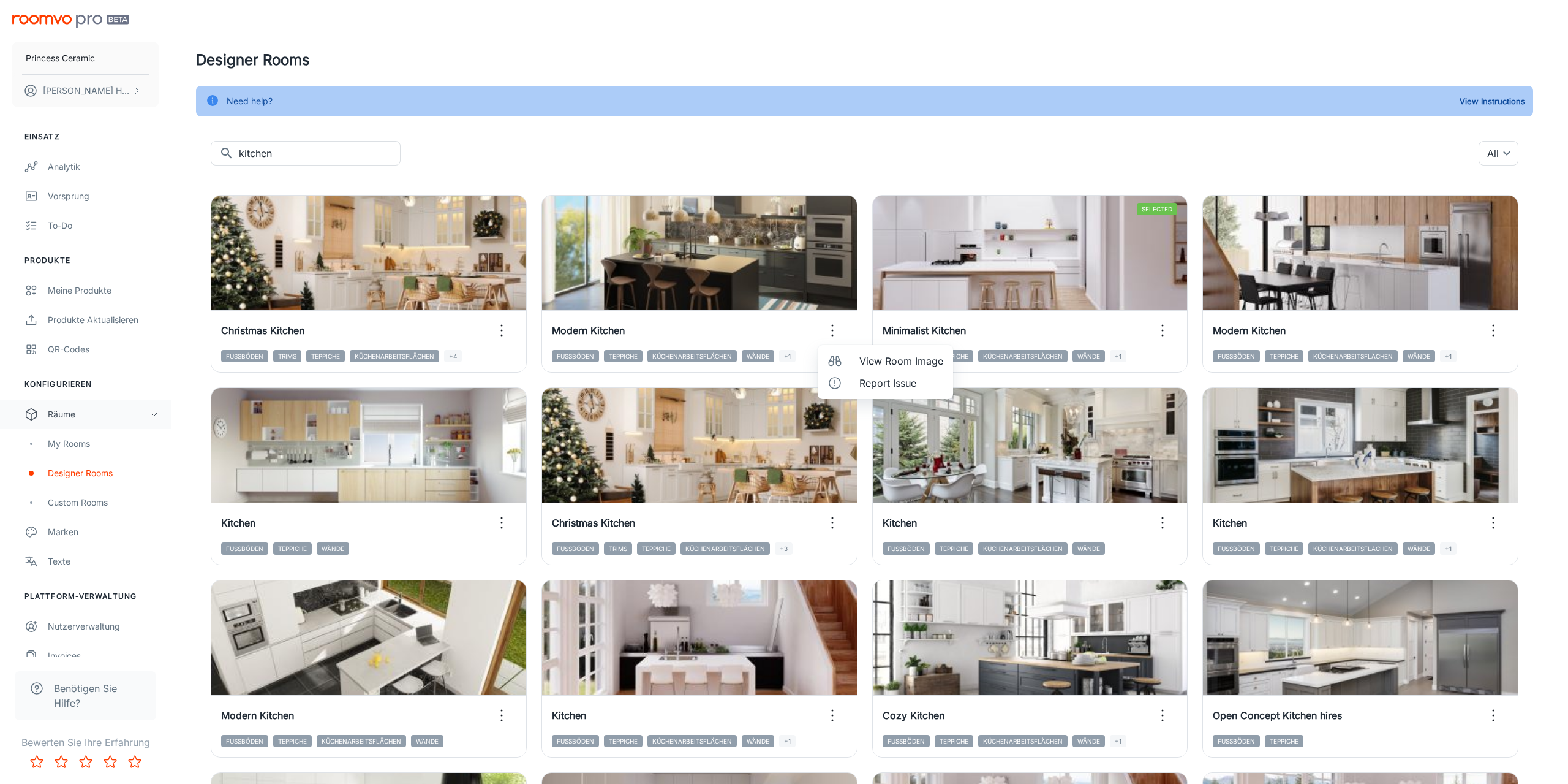
click at [886, 359] on span "View Room Image" at bounding box center [901, 361] width 84 height 14
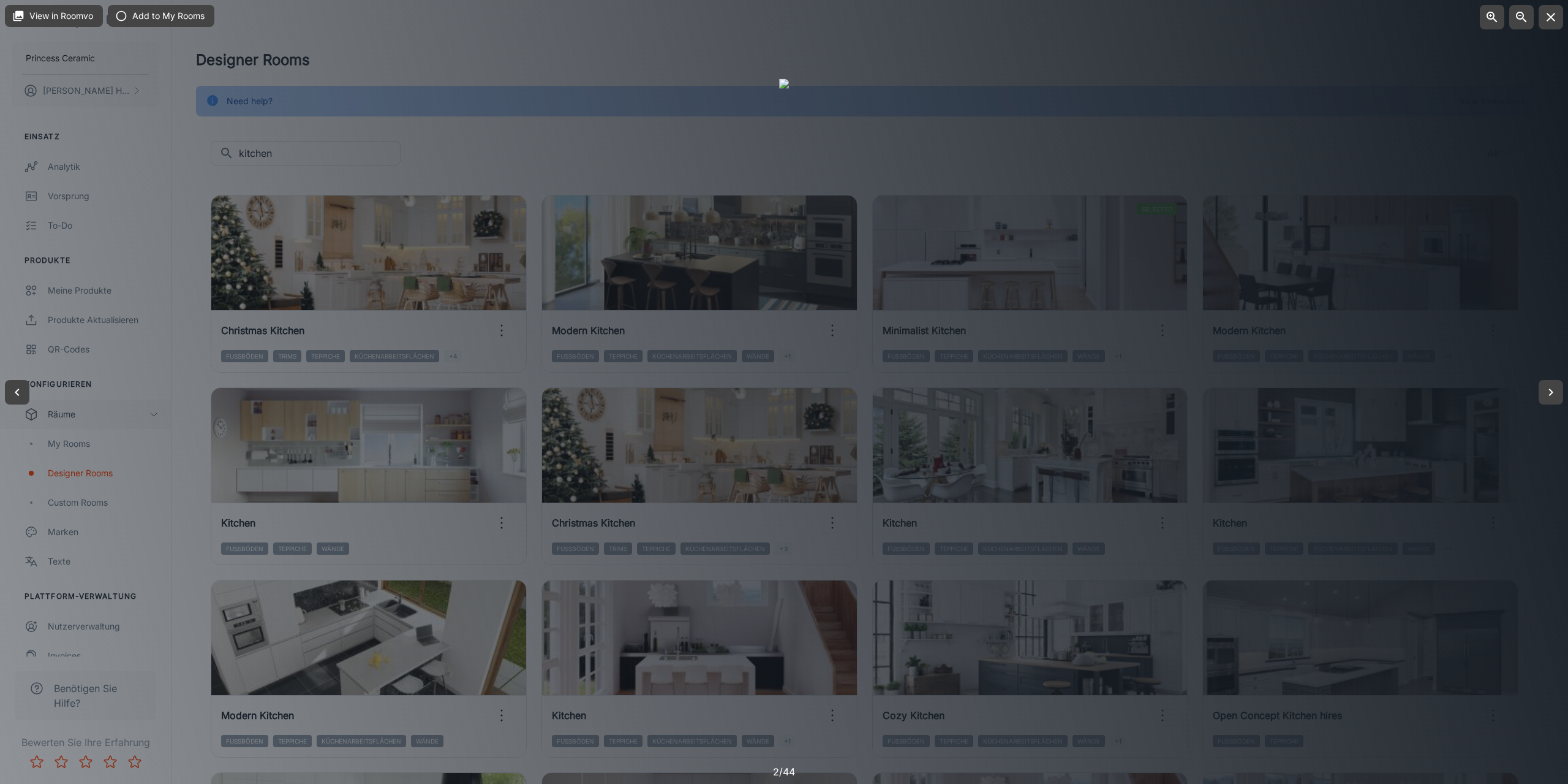
click at [1185, 356] on div at bounding box center [784, 392] width 1568 height 784
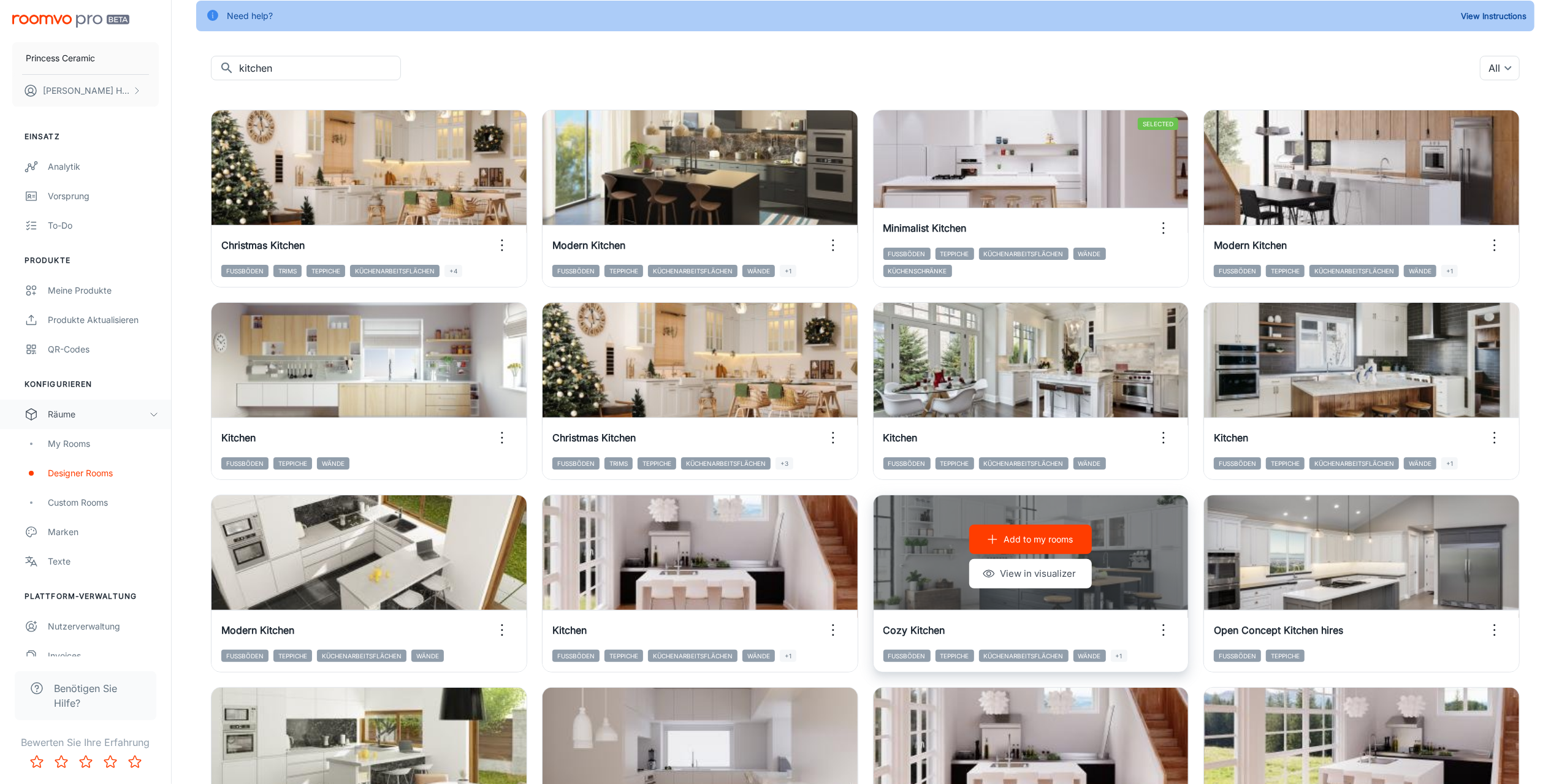
scroll to position [122, 0]
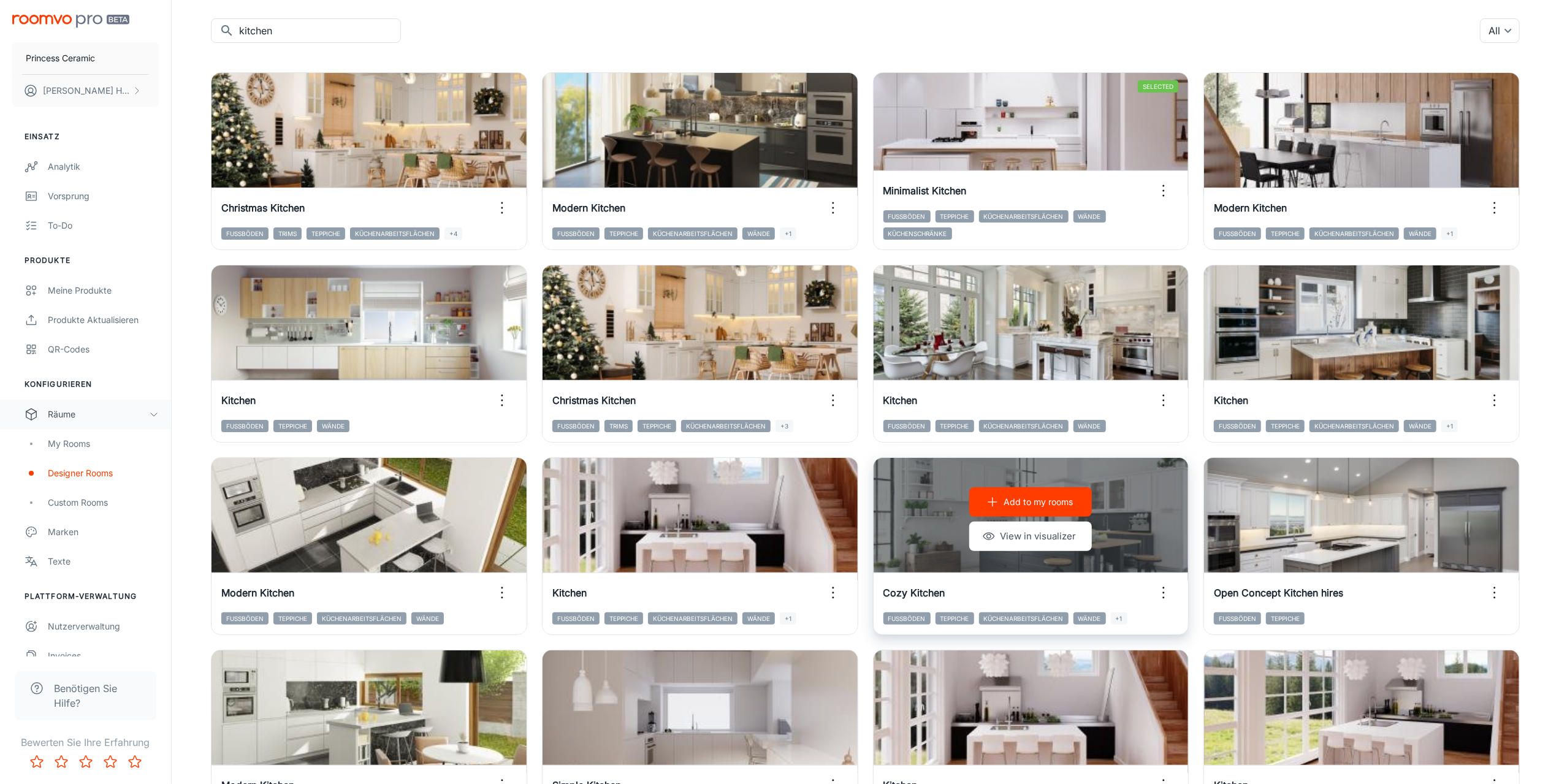
click at [1162, 595] on icon "button" at bounding box center [1163, 592] width 20 height 20
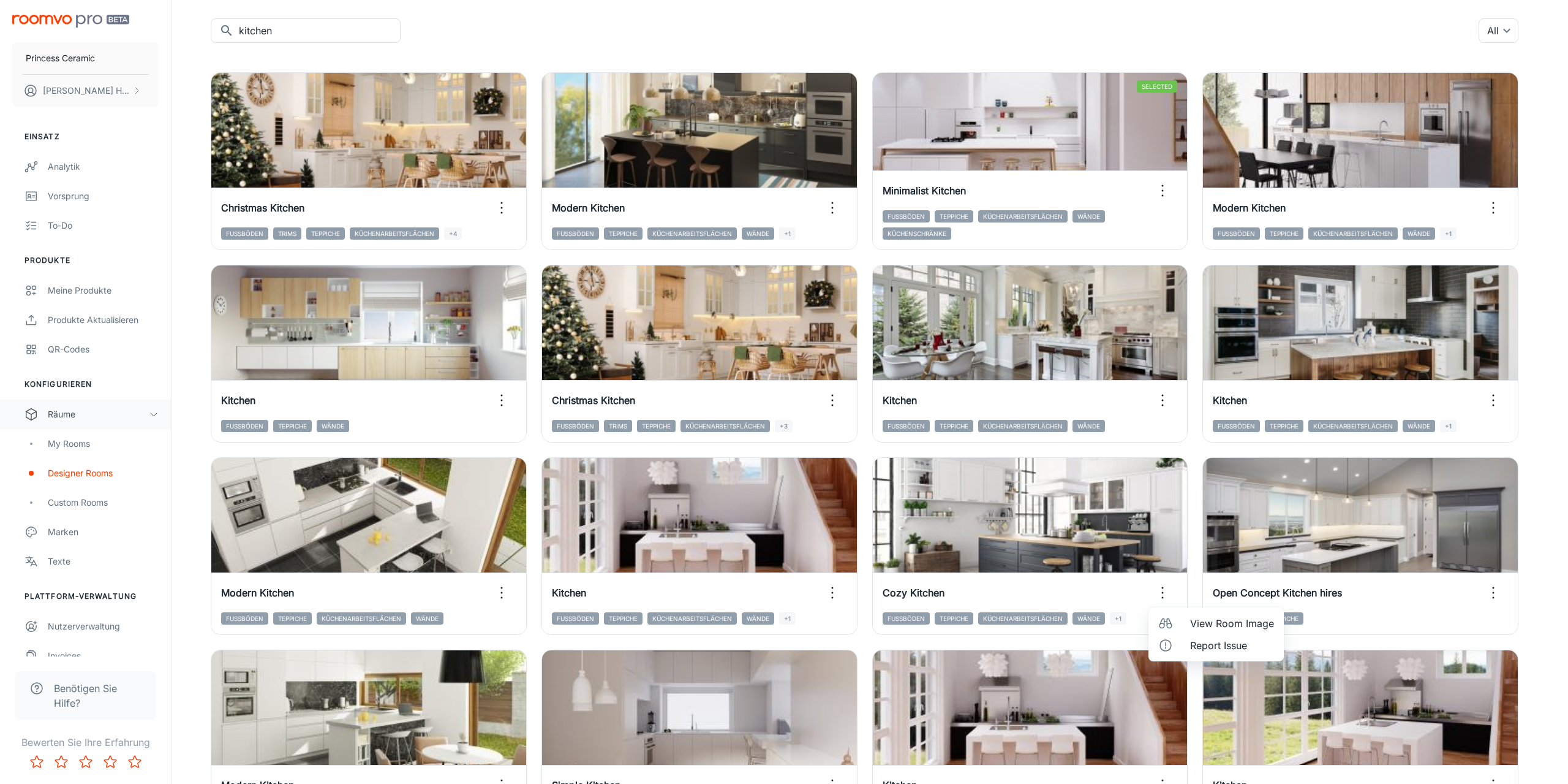
click at [1193, 622] on span "View Room Image" at bounding box center [1232, 623] width 84 height 14
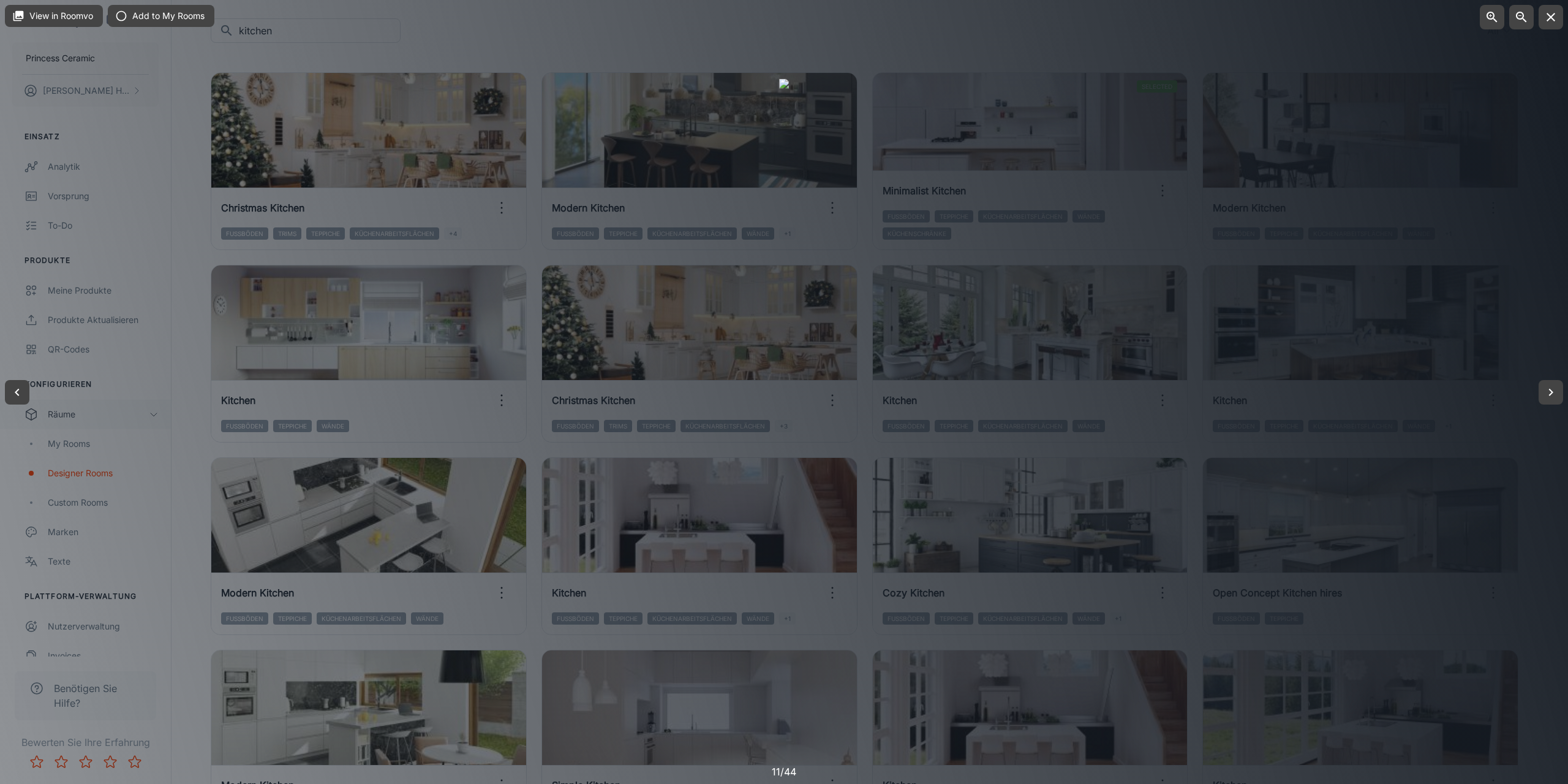
click at [1499, 425] on div at bounding box center [784, 392] width 1568 height 784
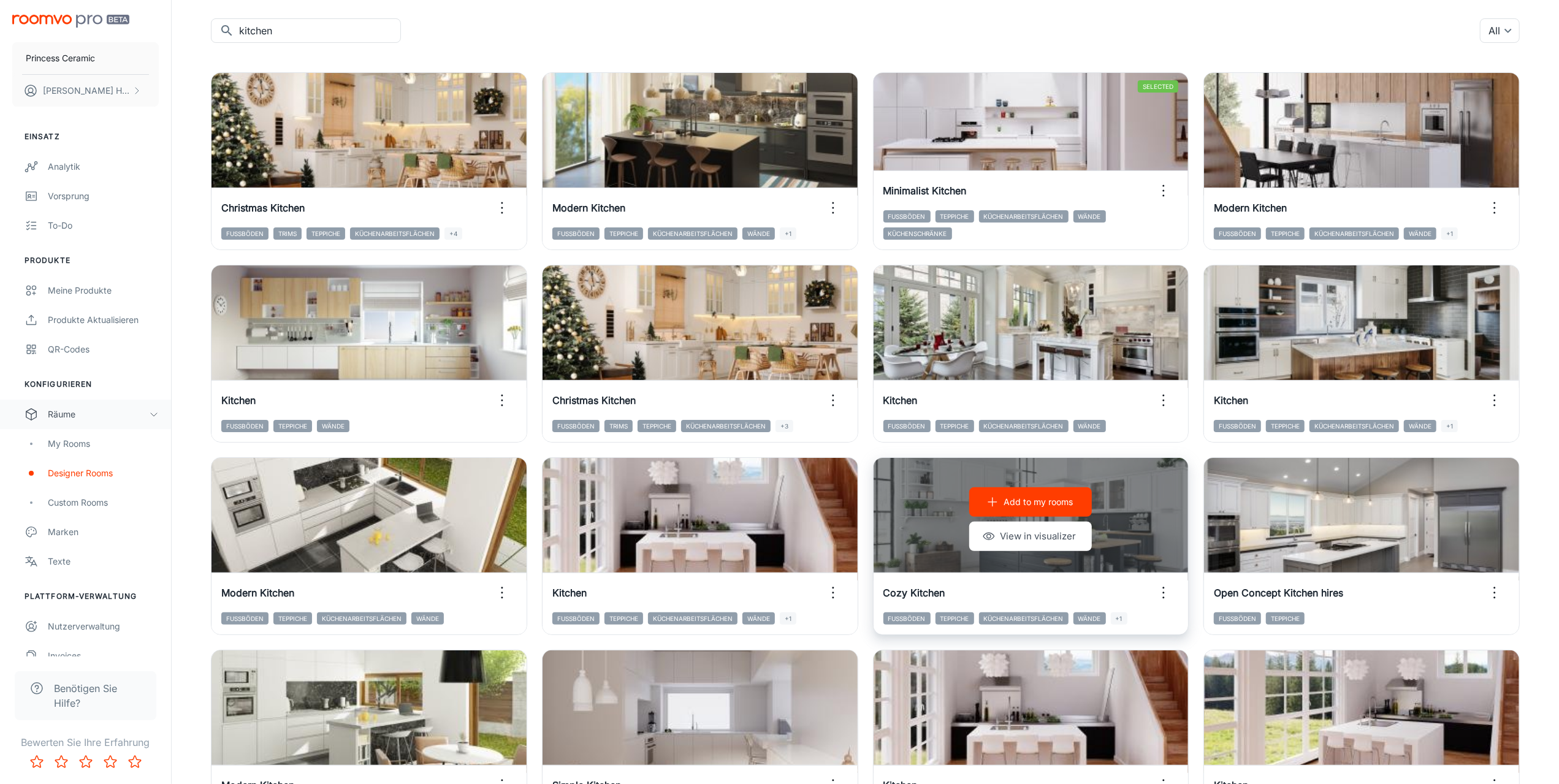
click at [1031, 504] on p "Add to my rooms" at bounding box center [1038, 502] width 70 height 14
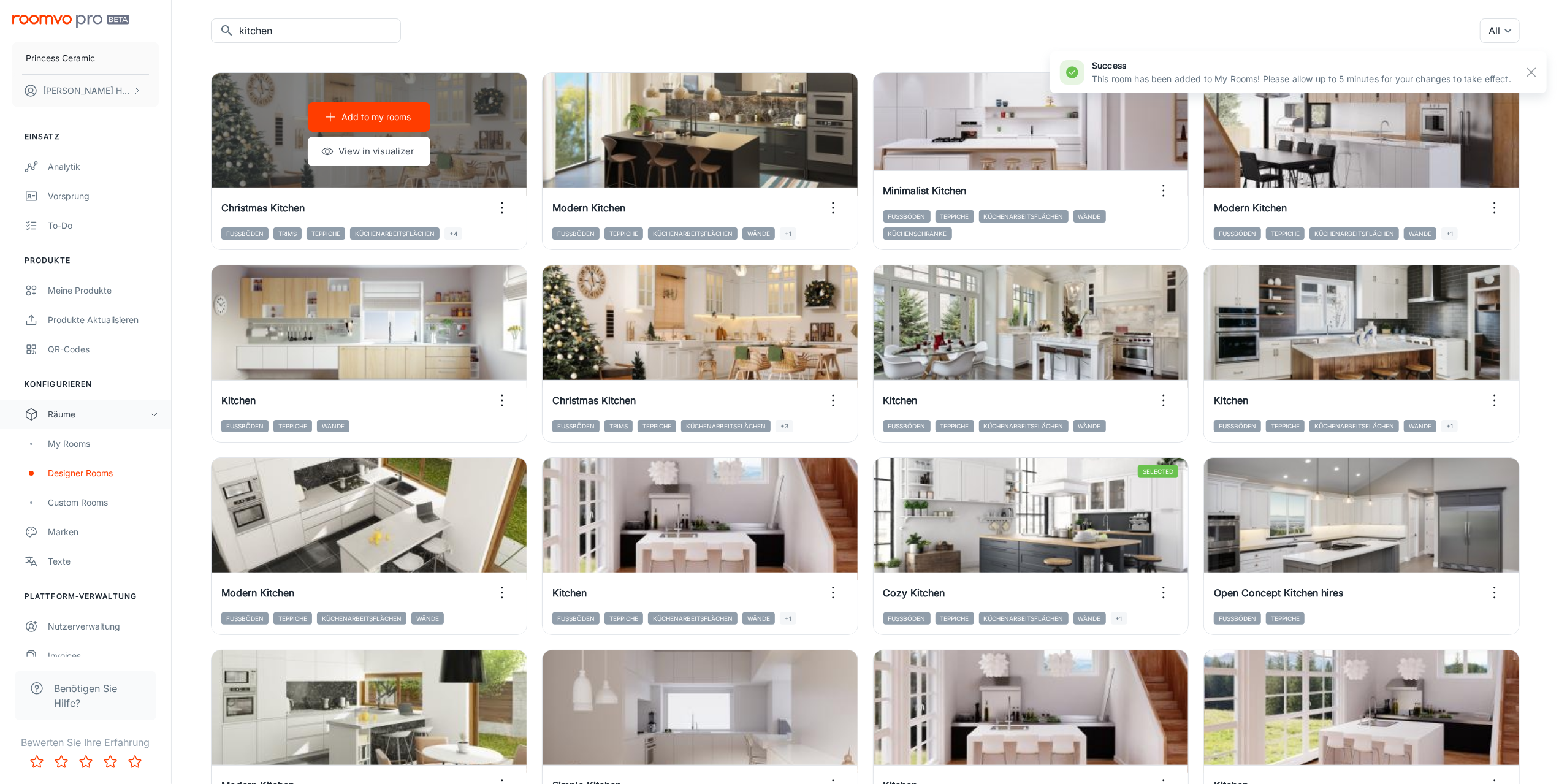
scroll to position [0, 0]
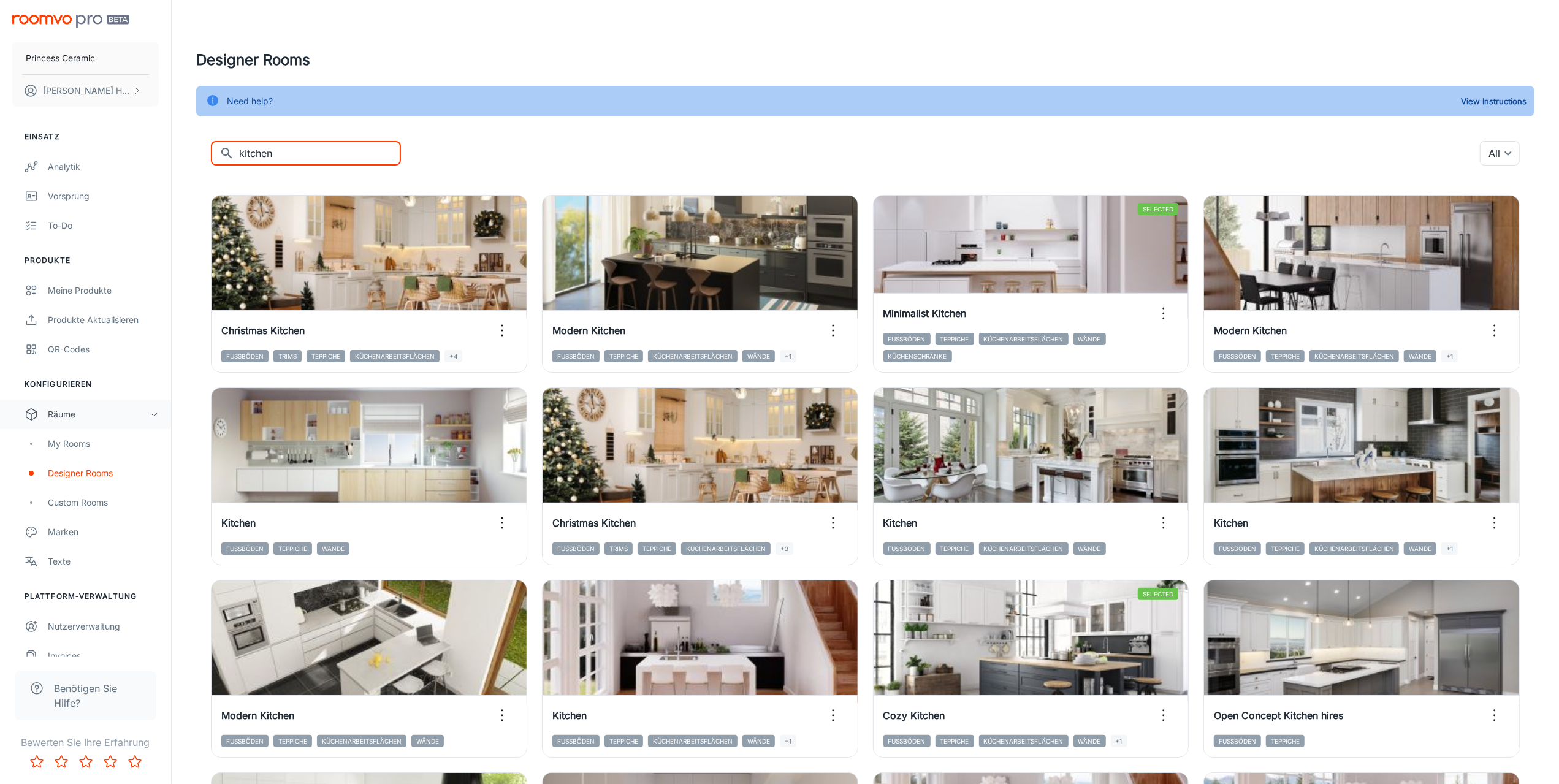
drag, startPoint x: 280, startPoint y: 153, endPoint x: 226, endPoint y: 153, distance: 54.0
click at [226, 153] on div "​ kitchen ​" at bounding box center [306, 153] width 190 height 25
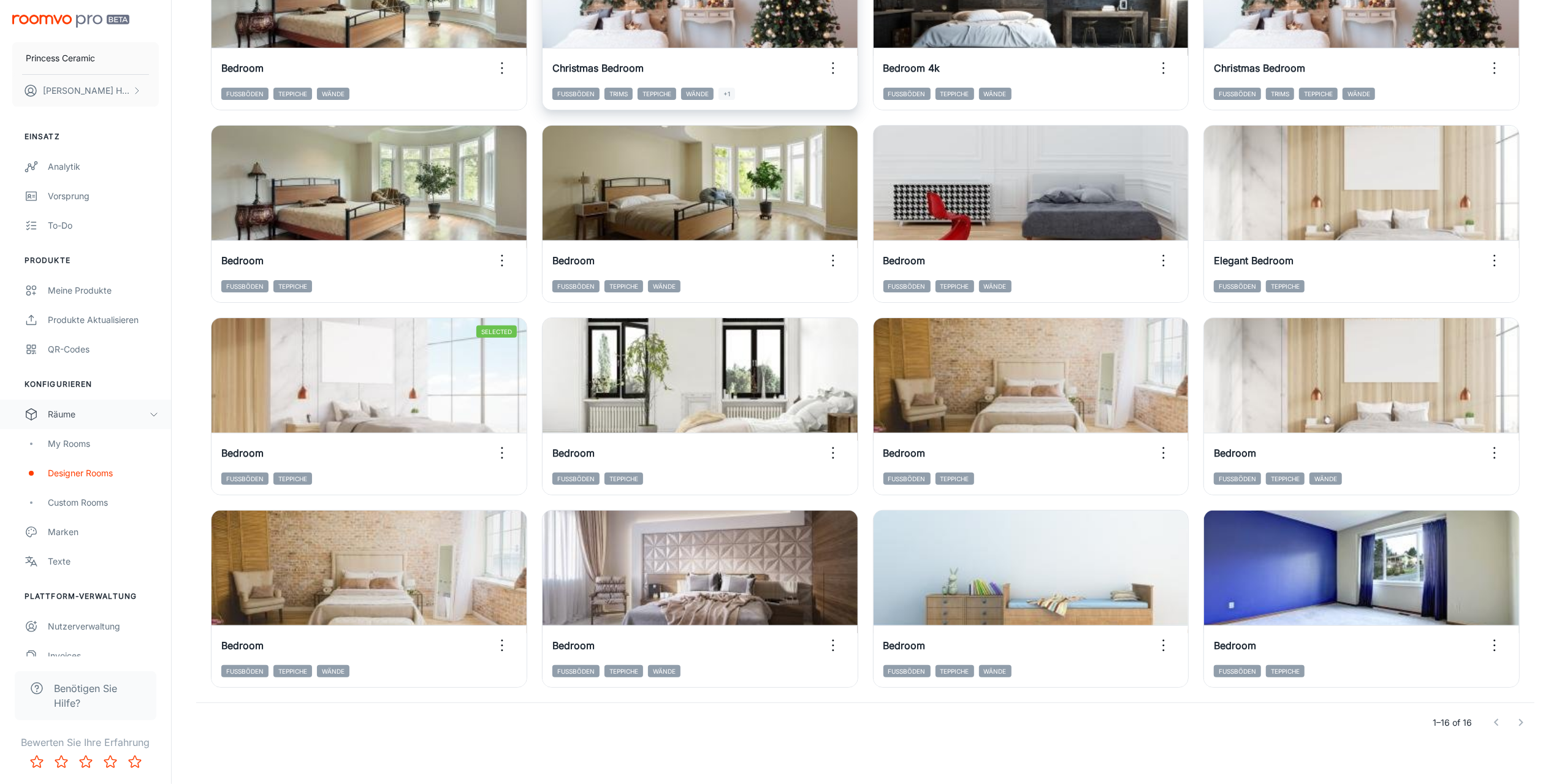
scroll to position [269, 0]
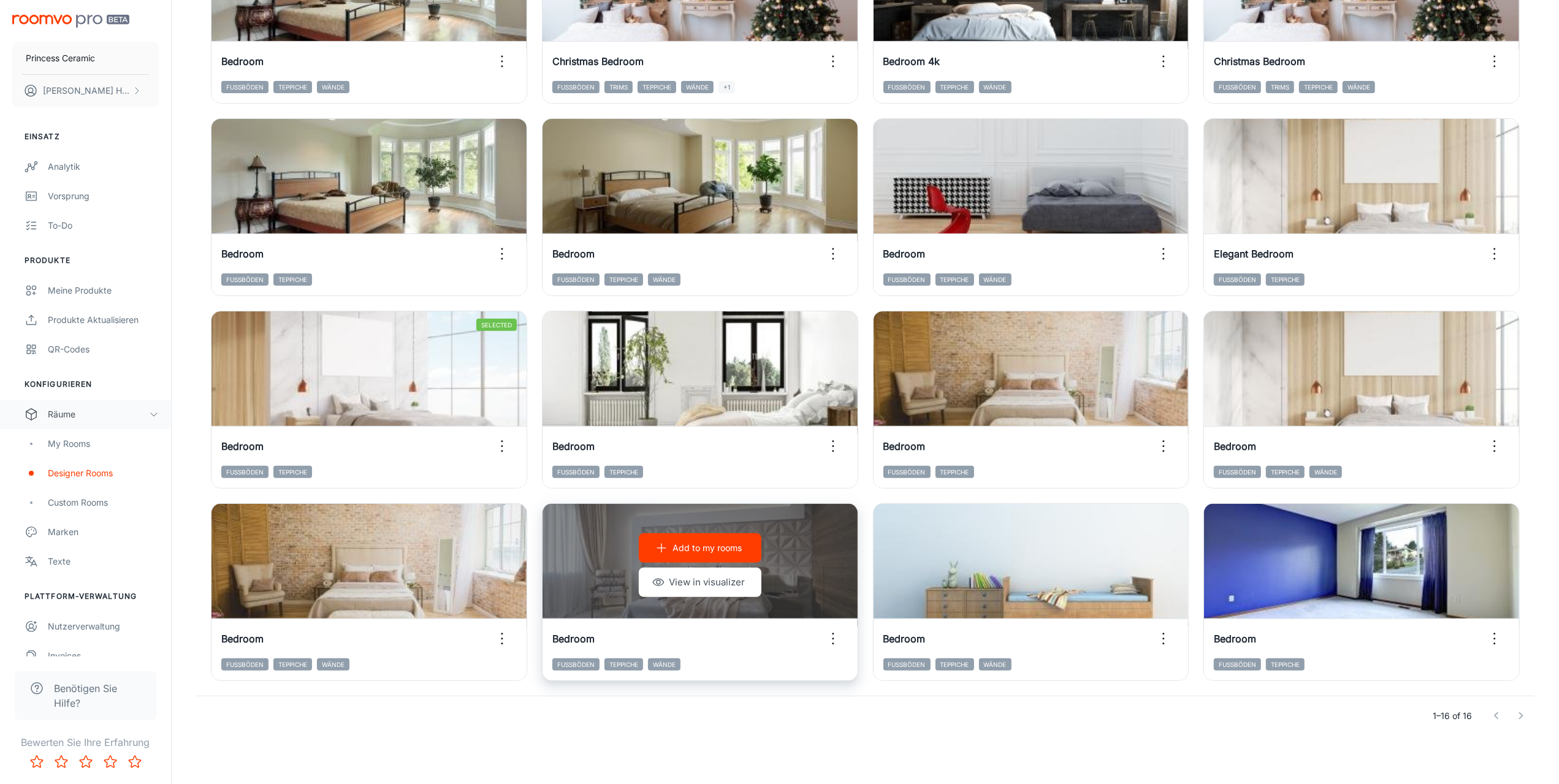
click at [693, 547] on p "Add to my rooms" at bounding box center [707, 547] width 70 height 14
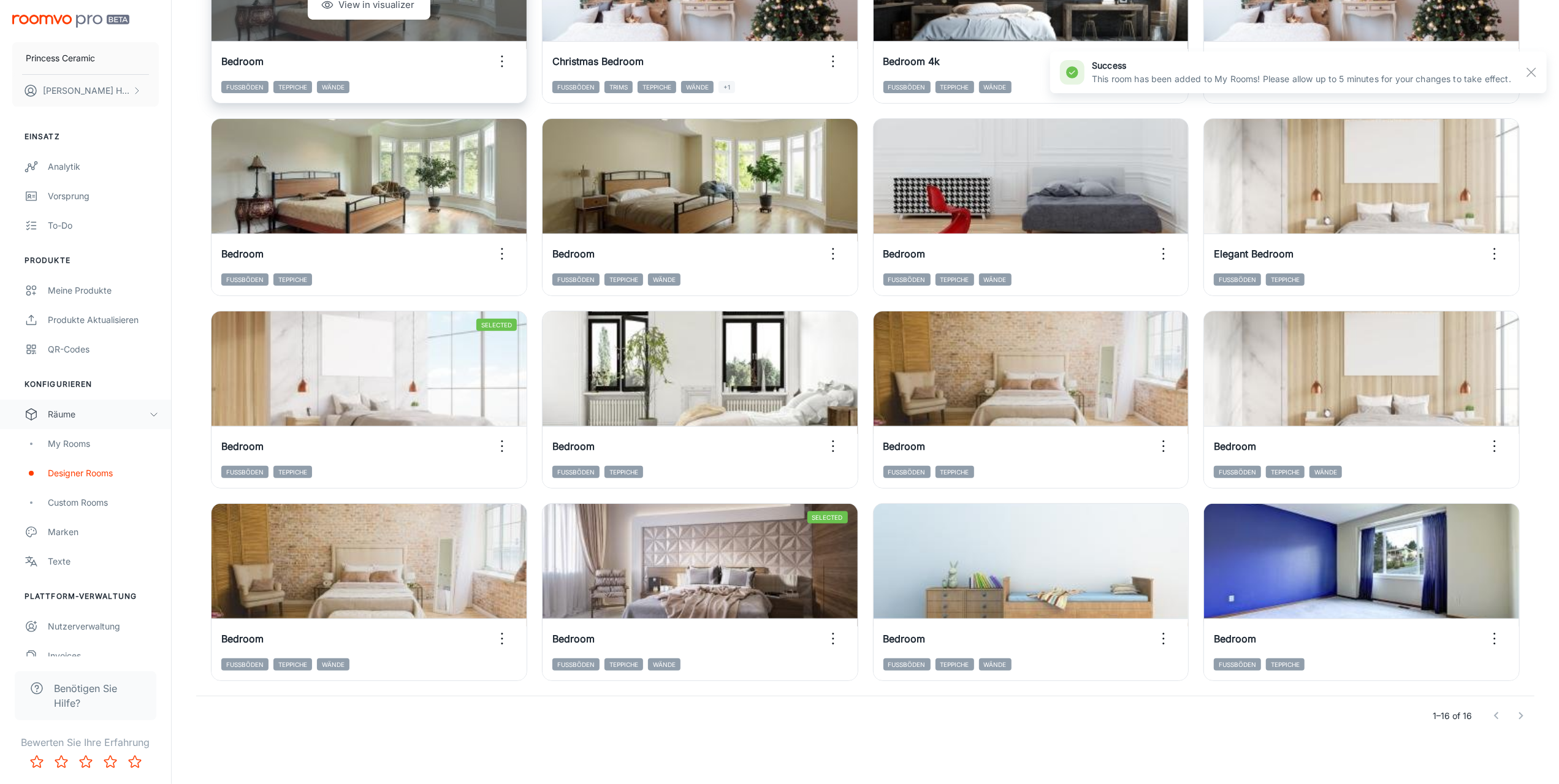
scroll to position [0, 0]
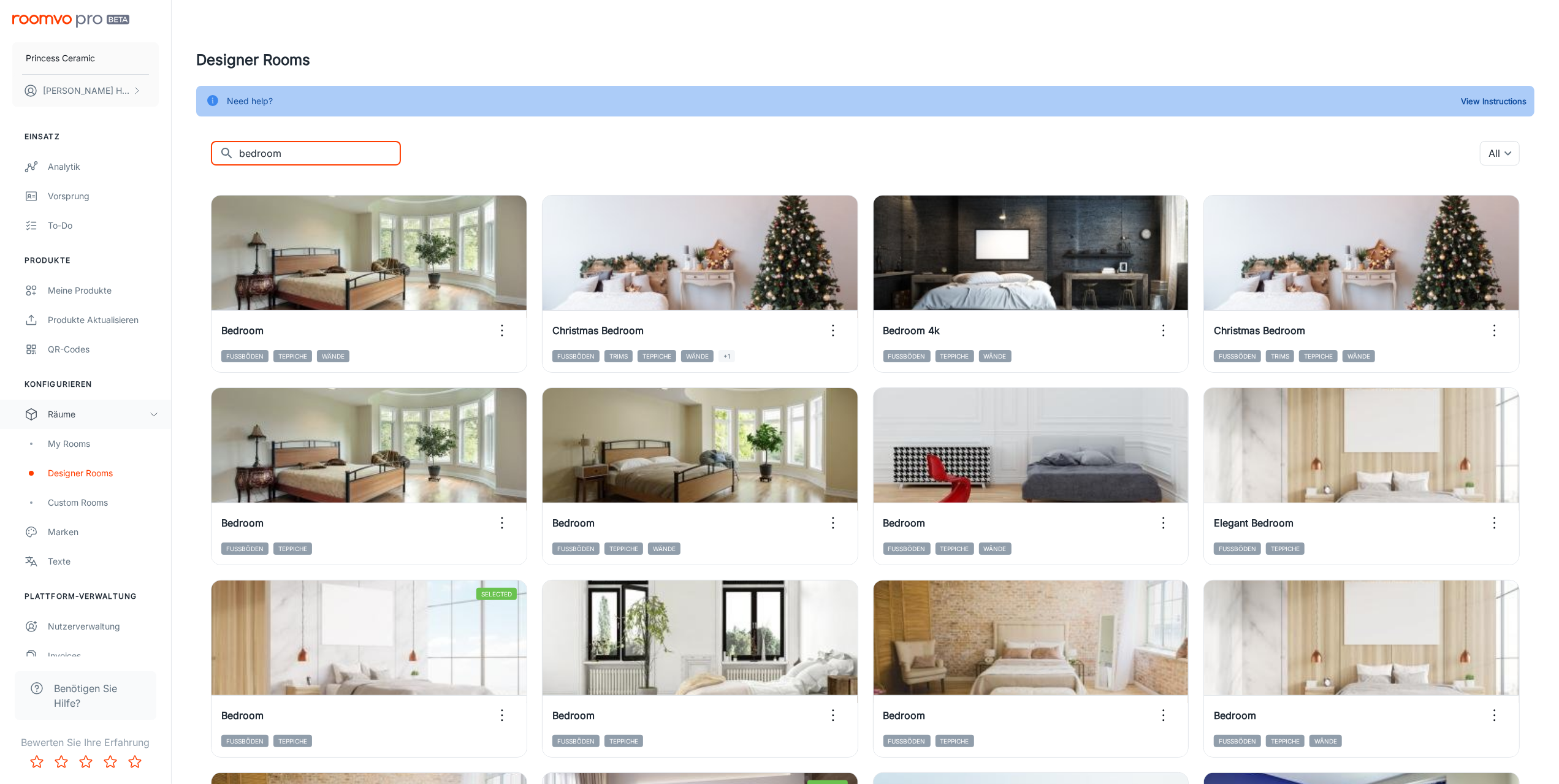
drag, startPoint x: 288, startPoint y: 157, endPoint x: 233, endPoint y: 158, distance: 55.0
click at [233, 158] on div "​ bedroom ​" at bounding box center [306, 153] width 190 height 25
type input "office"
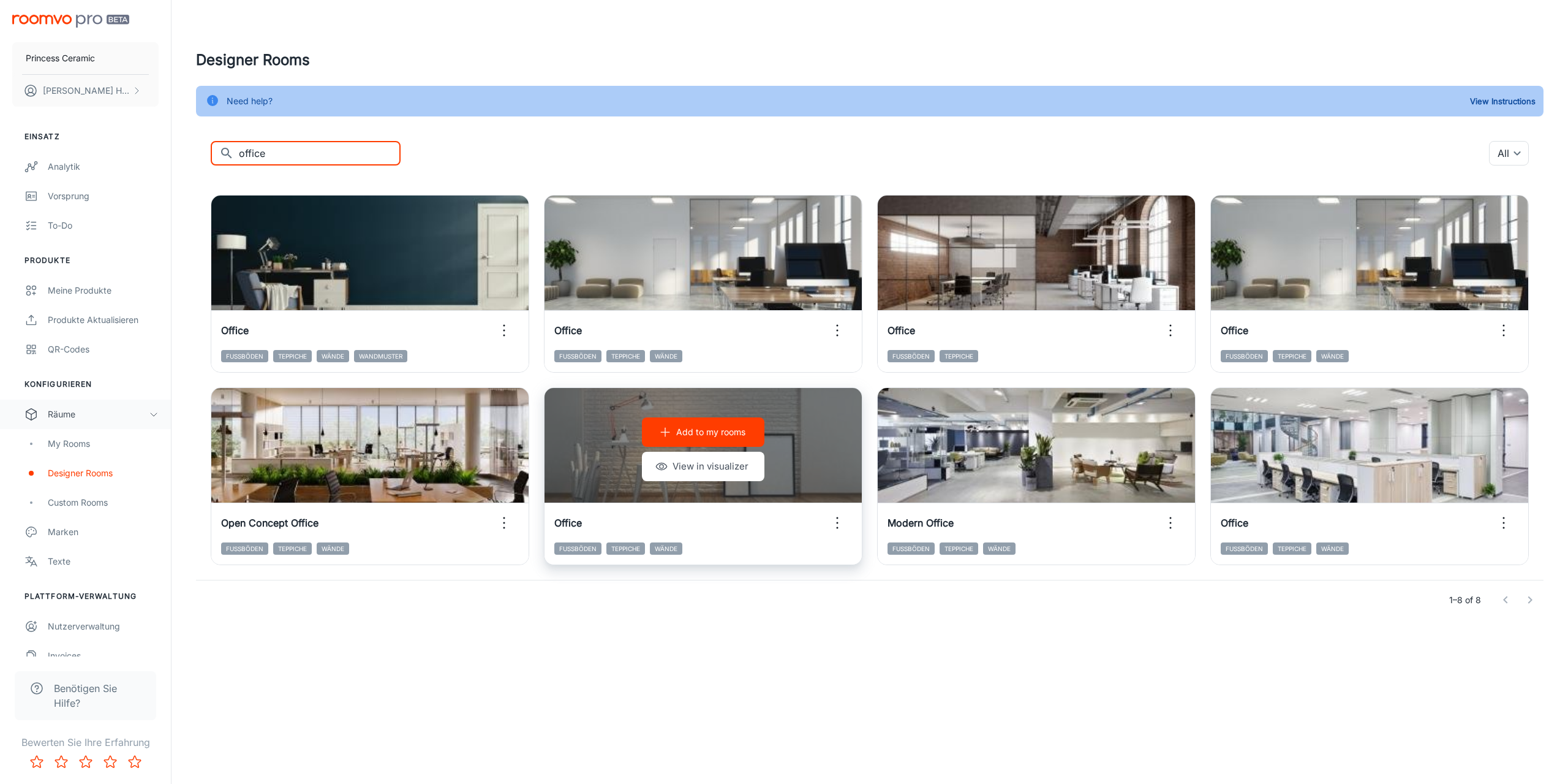
click at [713, 435] on p "Add to my rooms" at bounding box center [711, 432] width 69 height 14
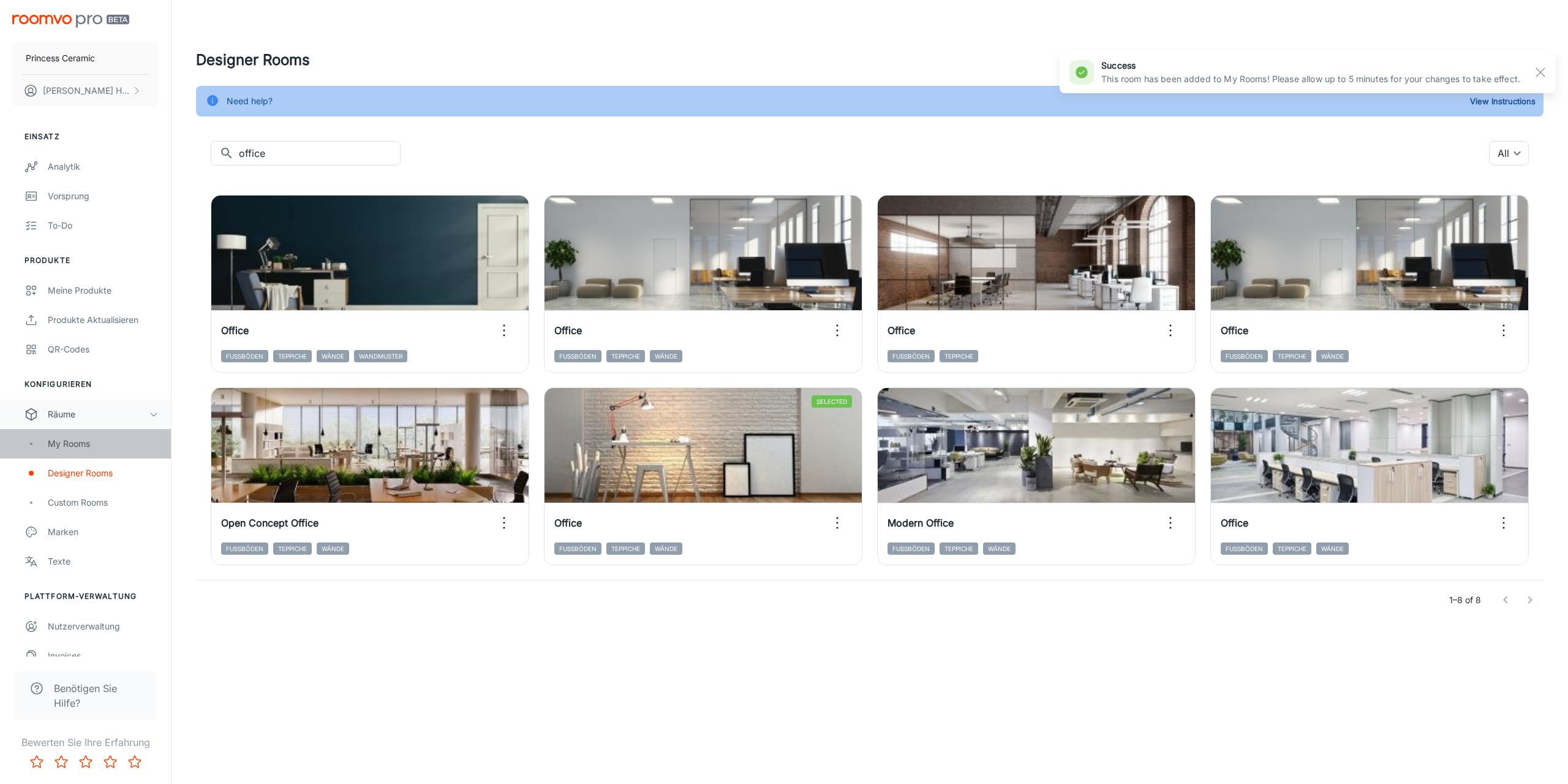
click at [77, 448] on div "My Rooms" at bounding box center [103, 444] width 111 height 14
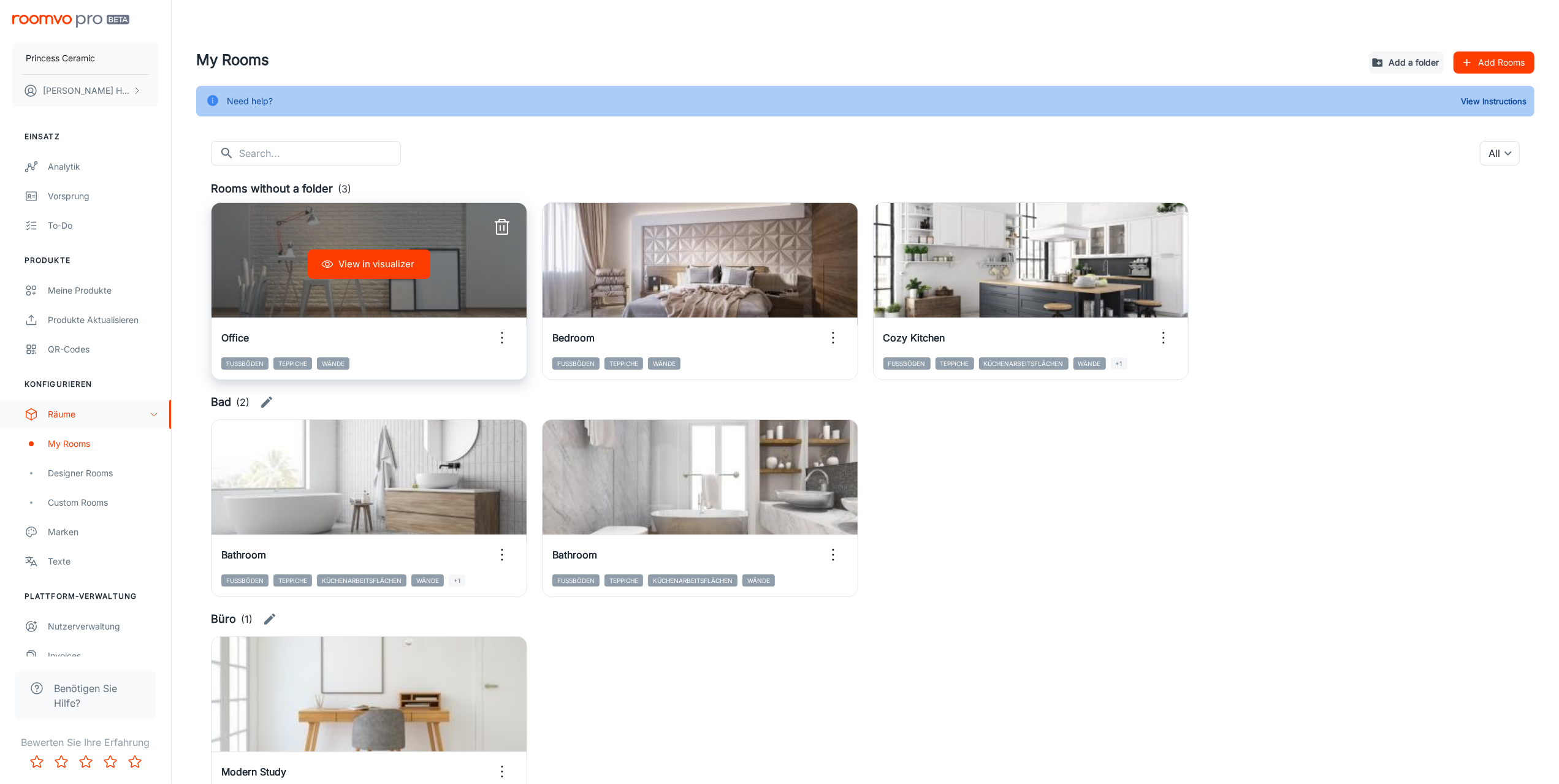
click at [501, 340] on icon "button" at bounding box center [502, 337] width 20 height 20
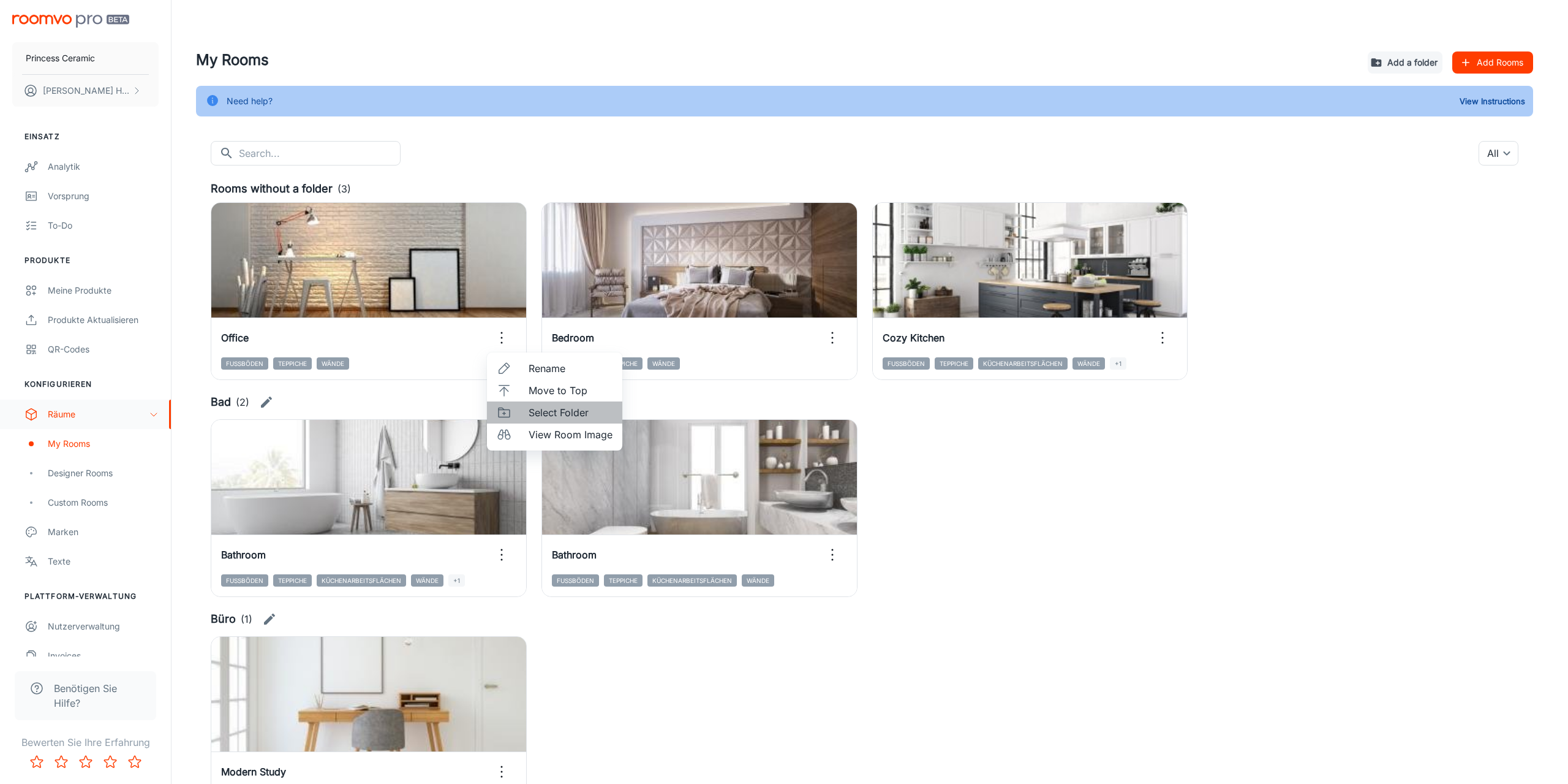
click at [542, 416] on span "Select Folder" at bounding box center [570, 412] width 84 height 14
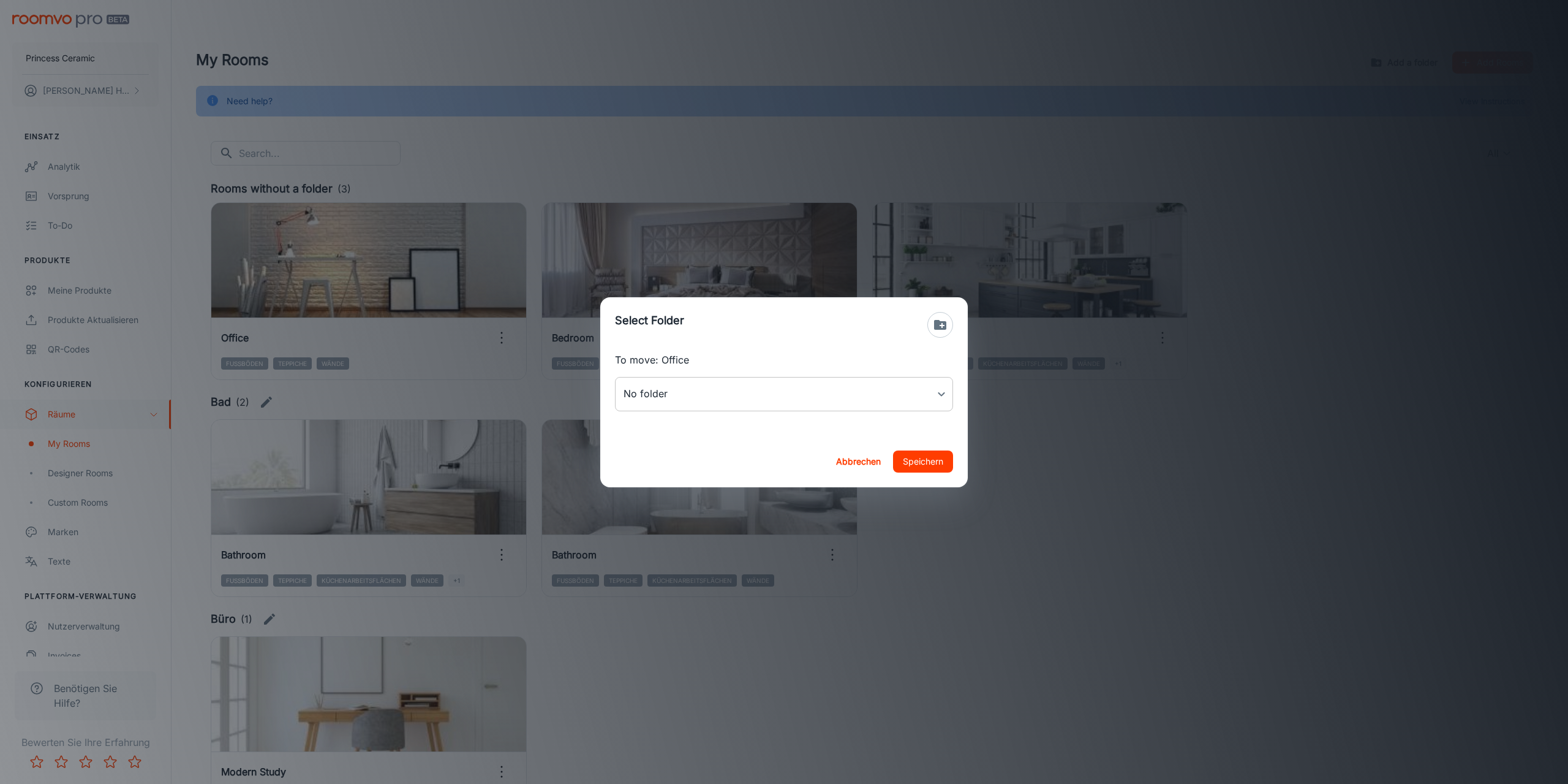
click at [710, 401] on body "Princess Ceramic [PERSON_NAME] Einsatz Analytik Vorsprung To-do Produkte Meine …" at bounding box center [784, 392] width 1568 height 784
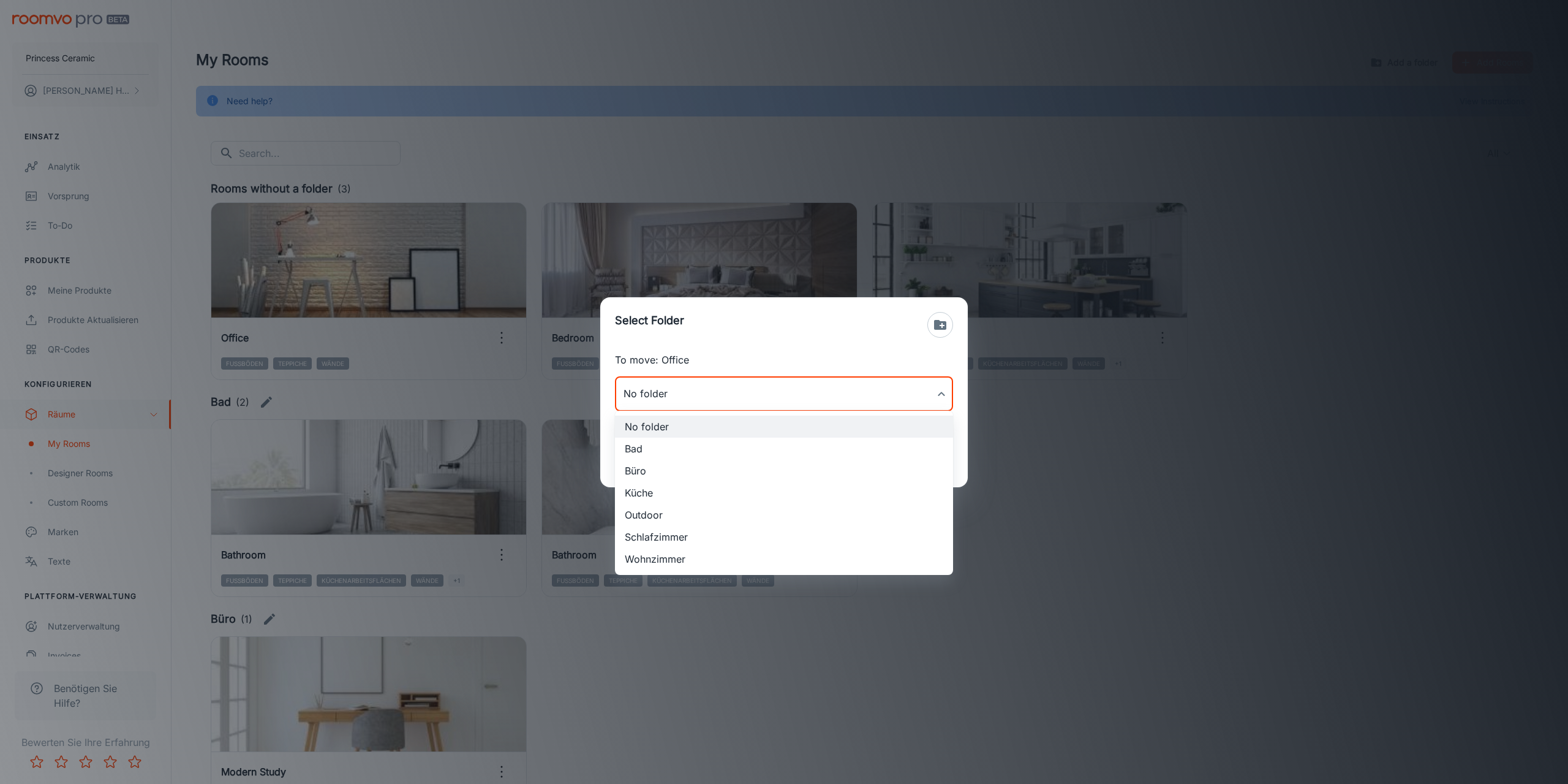
click at [657, 464] on li "Büro" at bounding box center [784, 471] width 338 height 22
type input "Büro"
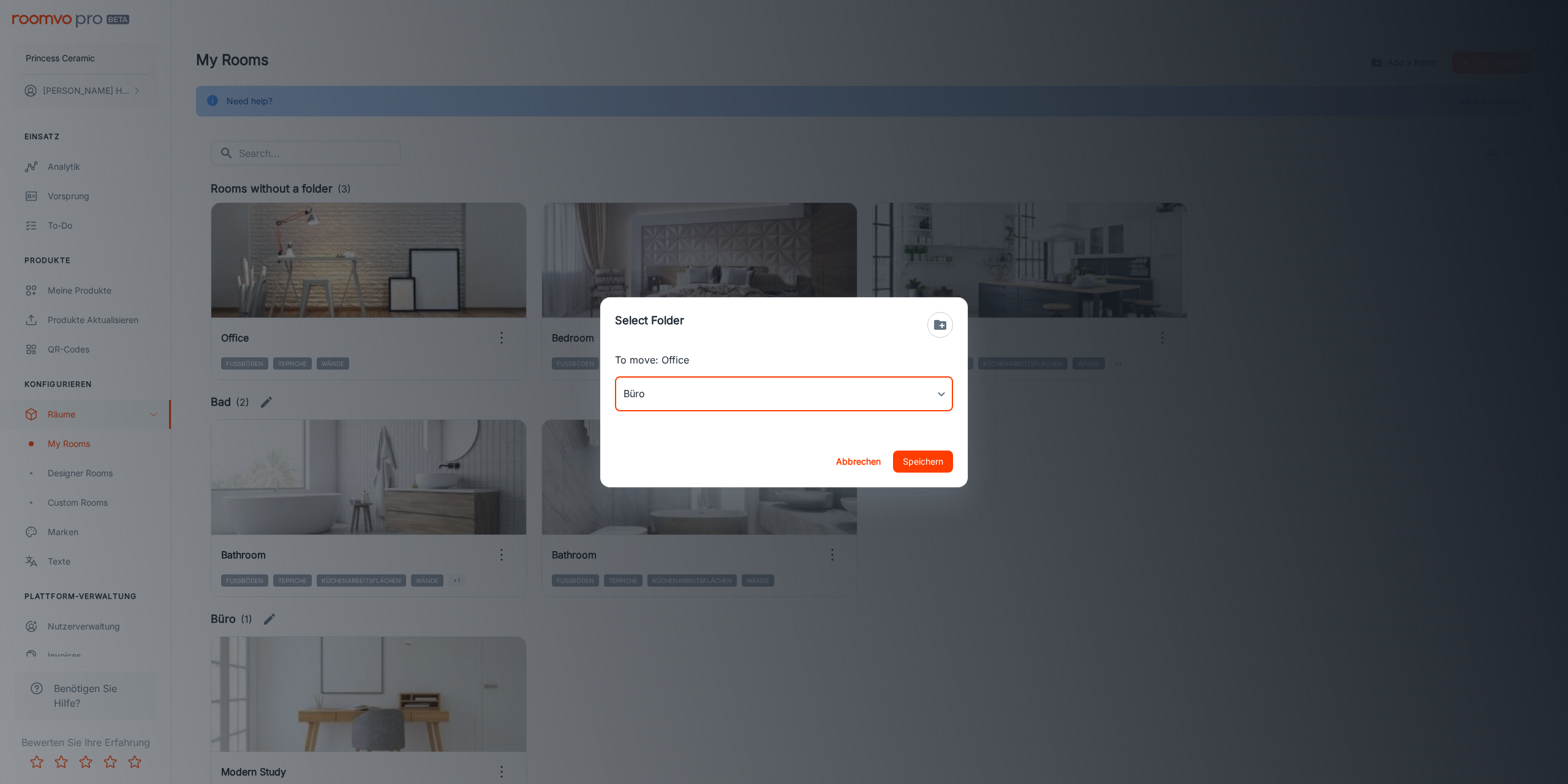
click at [931, 461] on button "Speichern" at bounding box center [923, 462] width 60 height 22
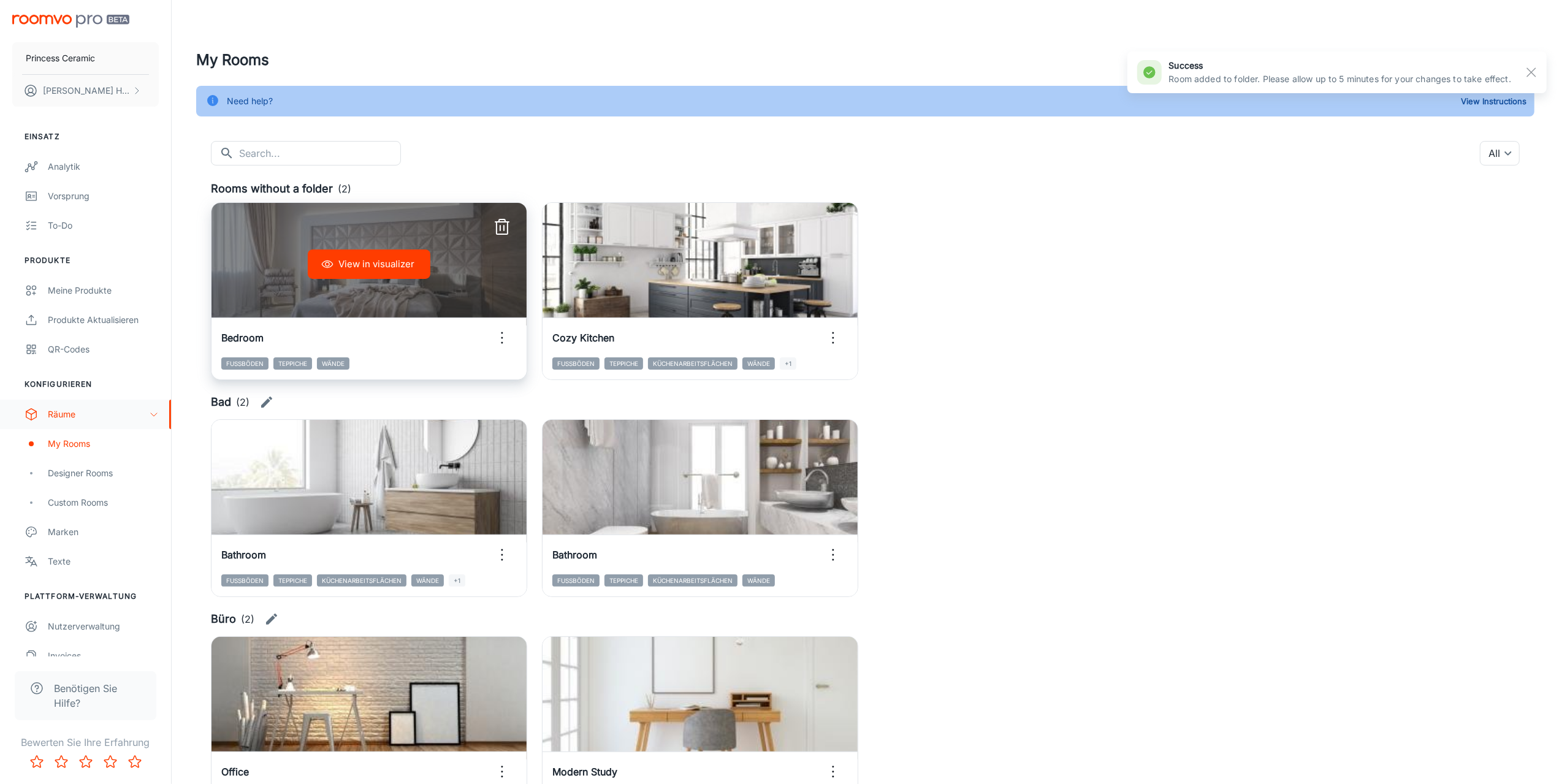
click at [496, 340] on icon "button" at bounding box center [502, 337] width 20 height 20
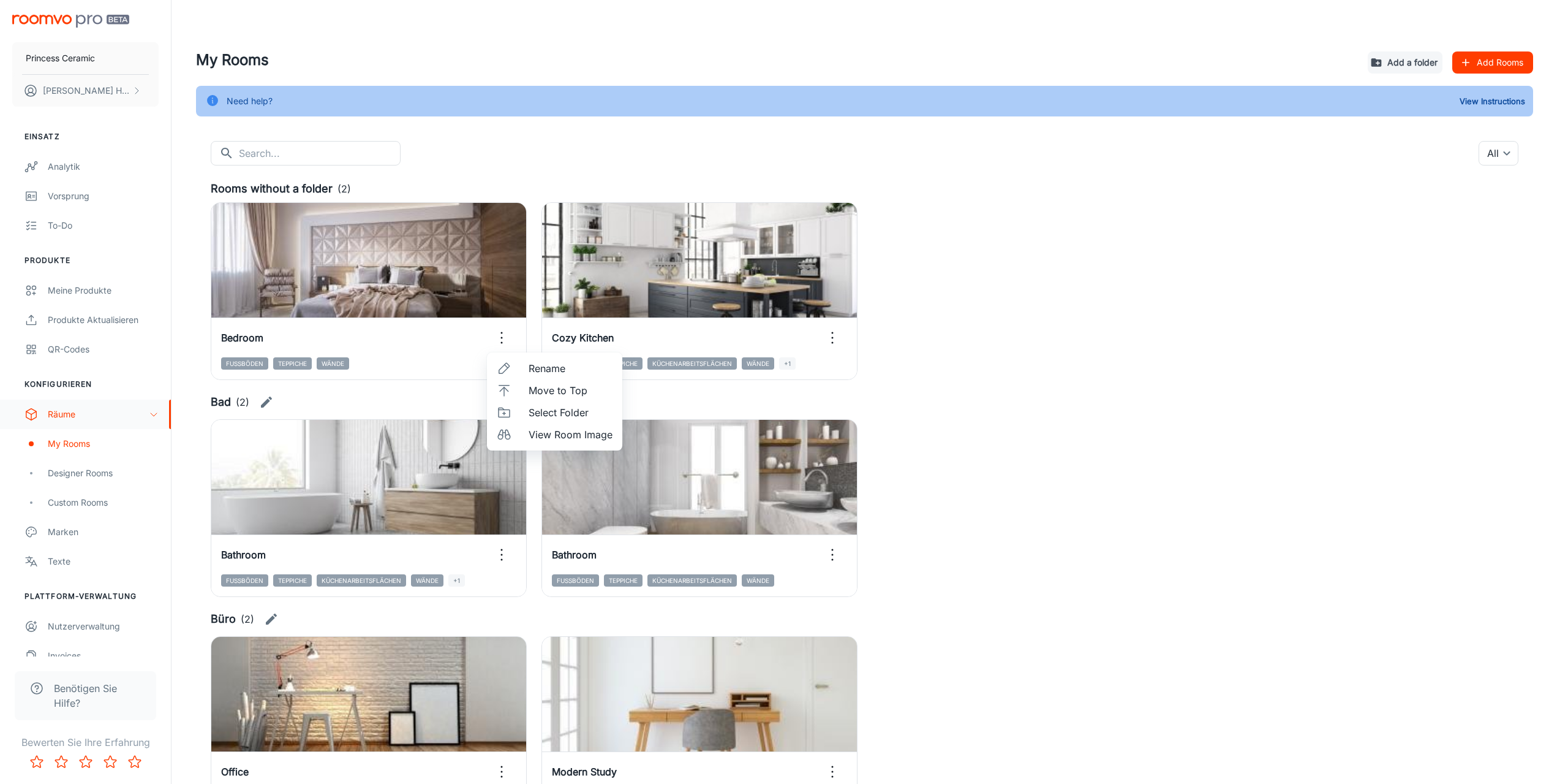
click at [559, 414] on span "Select Folder" at bounding box center [570, 412] width 84 height 14
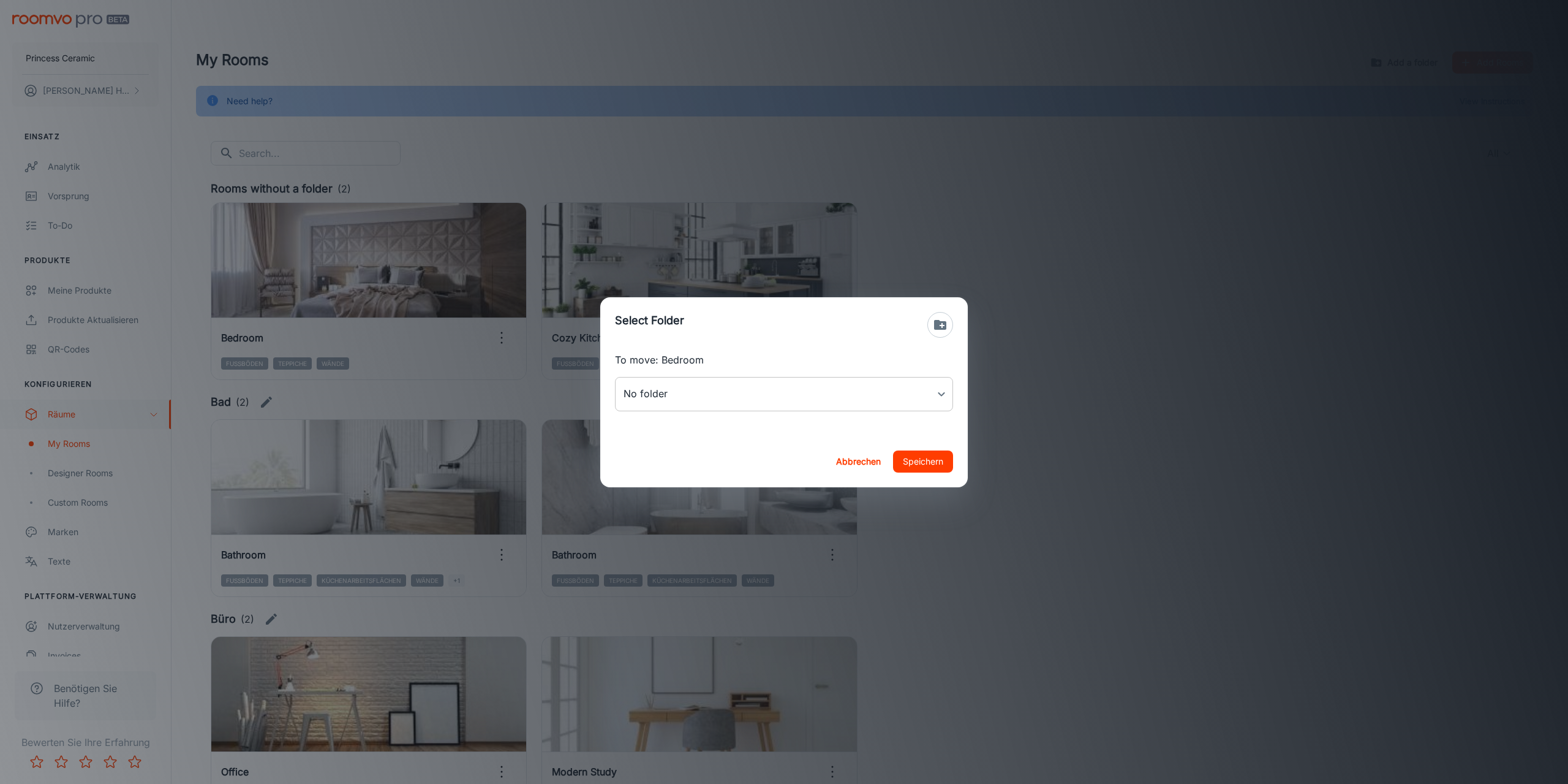
click at [778, 393] on body "Princess Ceramic [PERSON_NAME] Einsatz Analytik Vorsprung To-do Produkte Meine …" at bounding box center [784, 392] width 1568 height 784
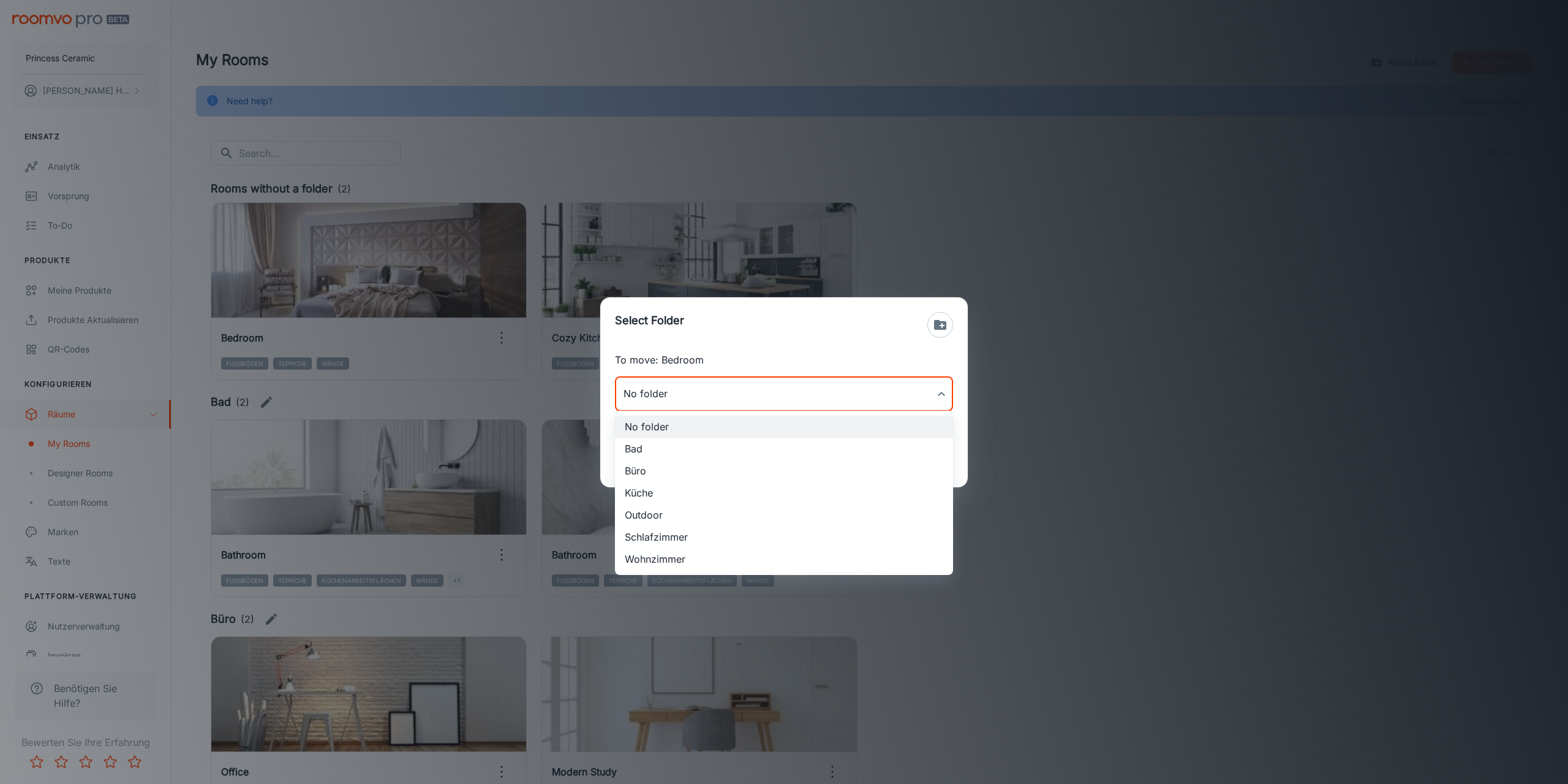
click at [673, 535] on li "Schlafzimmer" at bounding box center [784, 537] width 338 height 22
type input "Schlafzimmer"
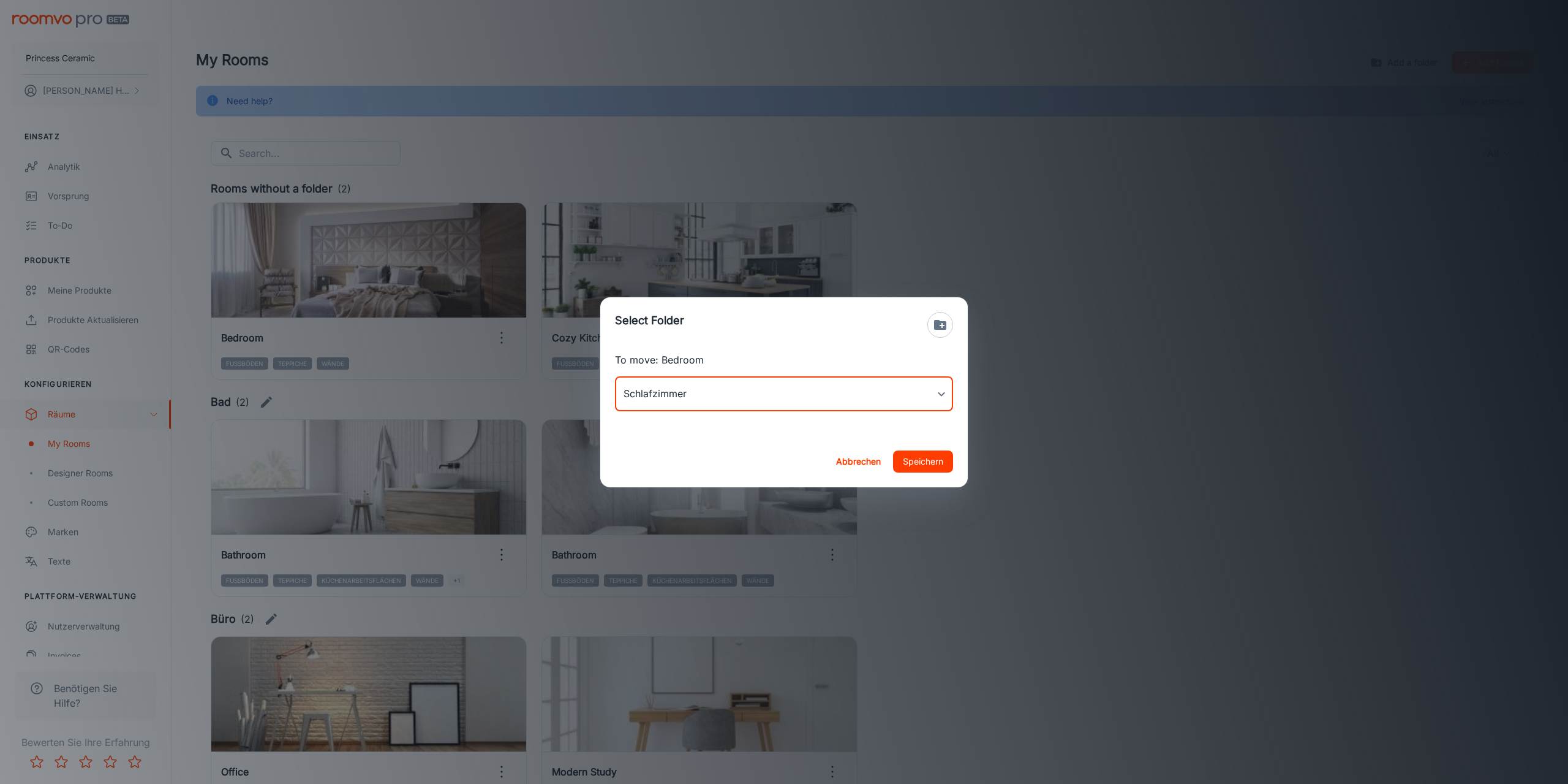
click at [898, 458] on button "Speichern" at bounding box center [923, 462] width 60 height 22
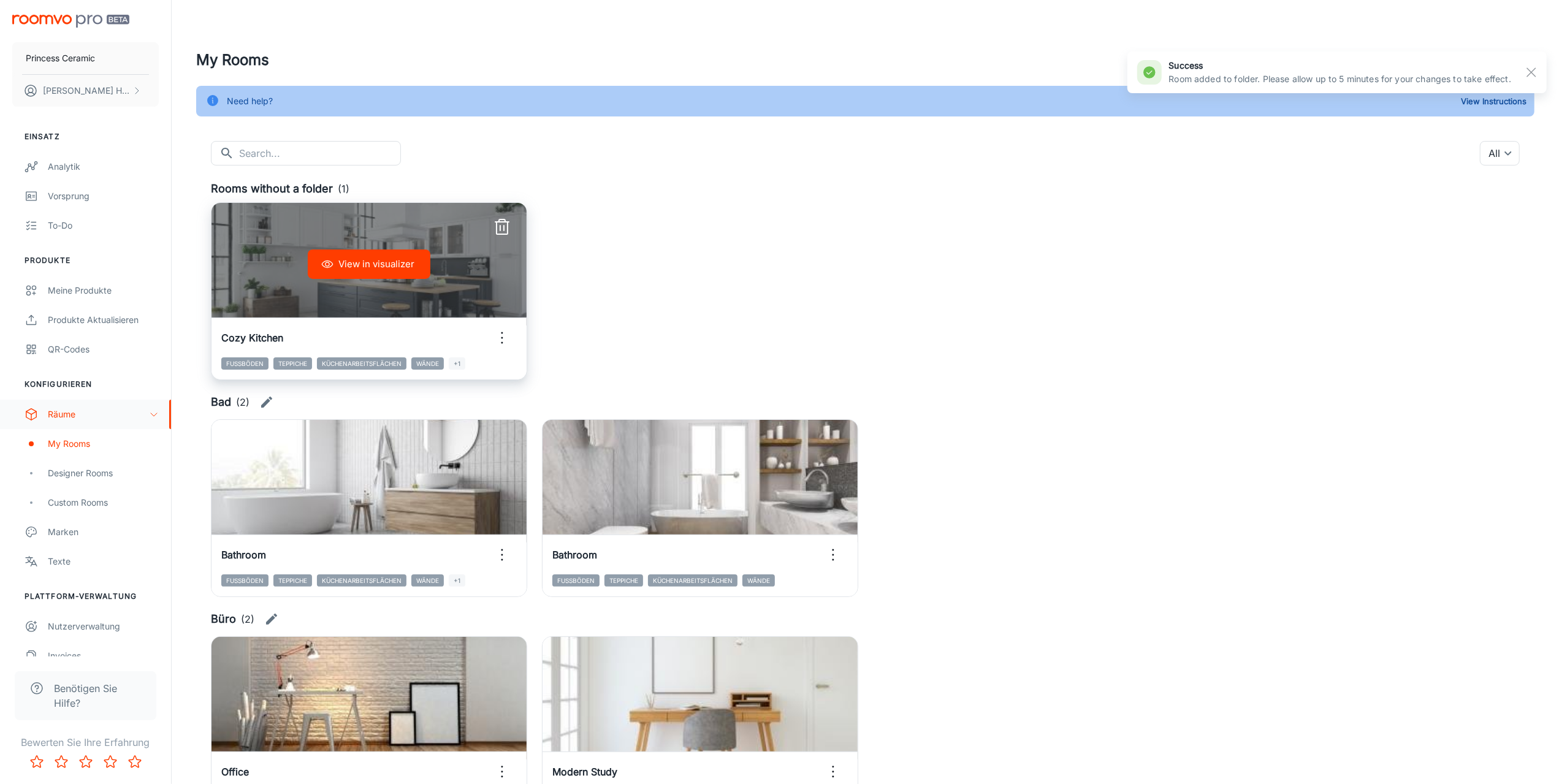
click at [502, 333] on circle "button" at bounding box center [502, 333] width 2 height 2
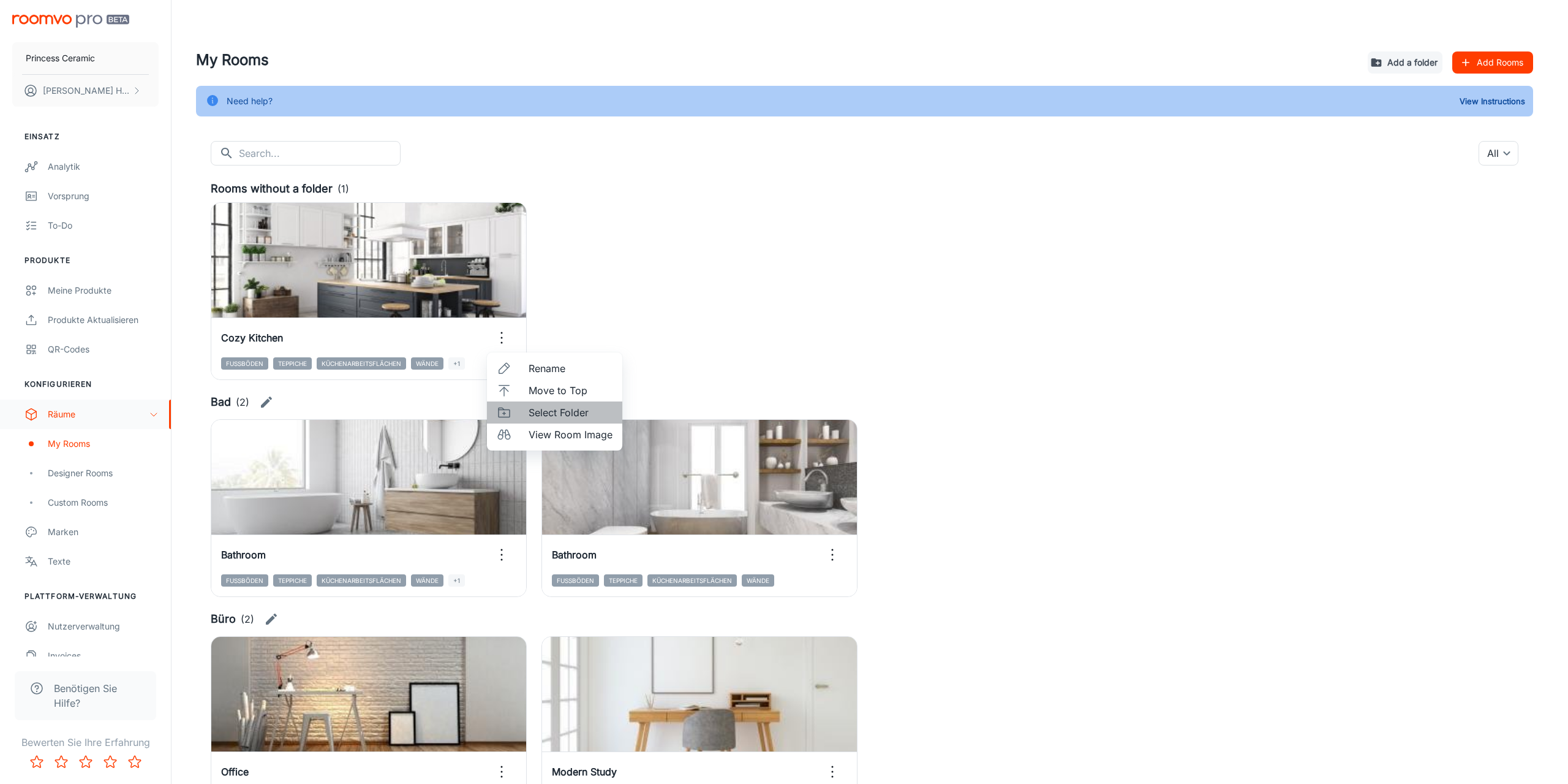
click at [561, 416] on span "Select Folder" at bounding box center [570, 412] width 84 height 14
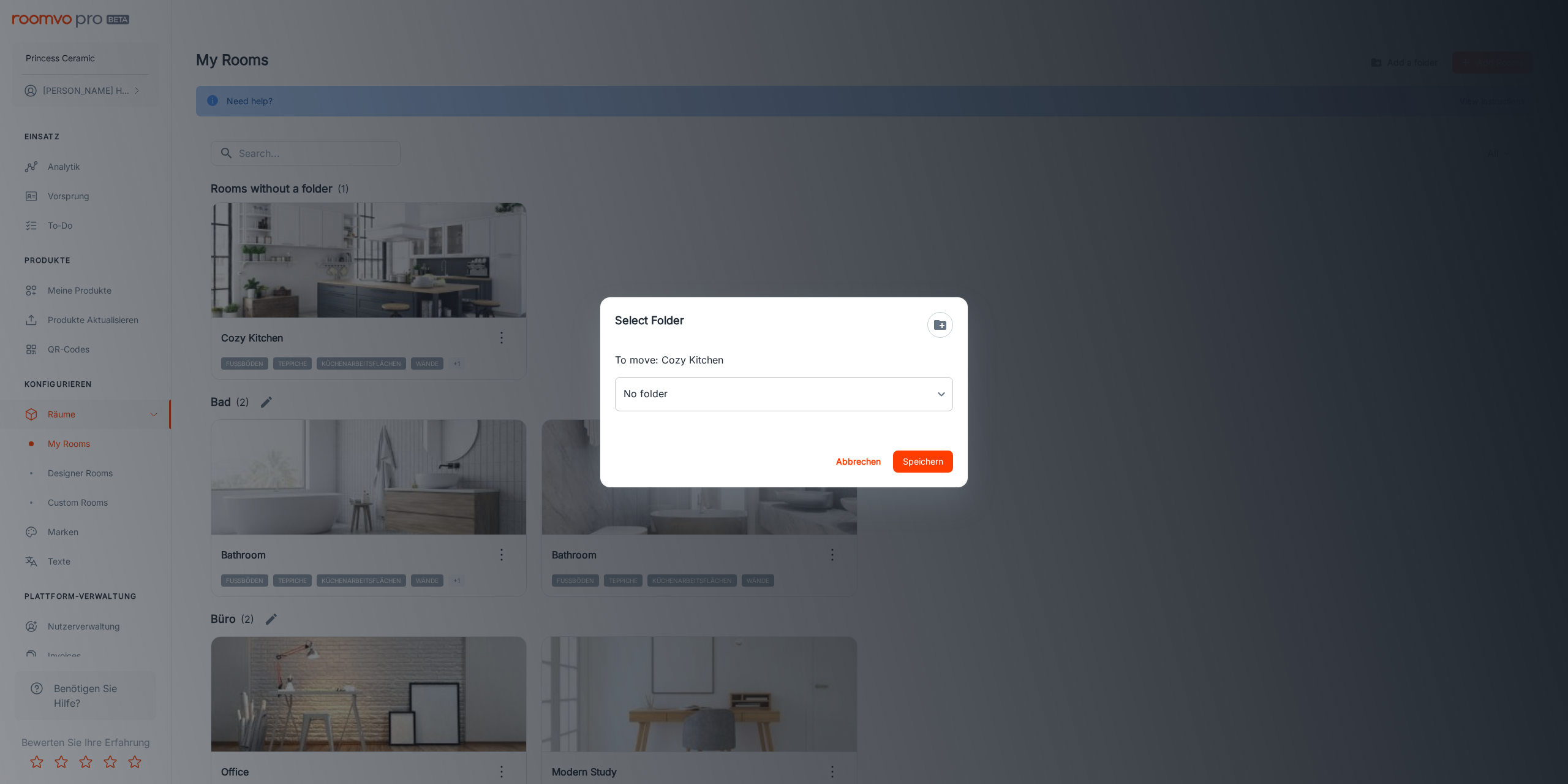
click at [703, 403] on body "Princess Ceramic [PERSON_NAME] Einsatz Analytik Vorsprung To-do Produkte Meine …" at bounding box center [784, 392] width 1568 height 784
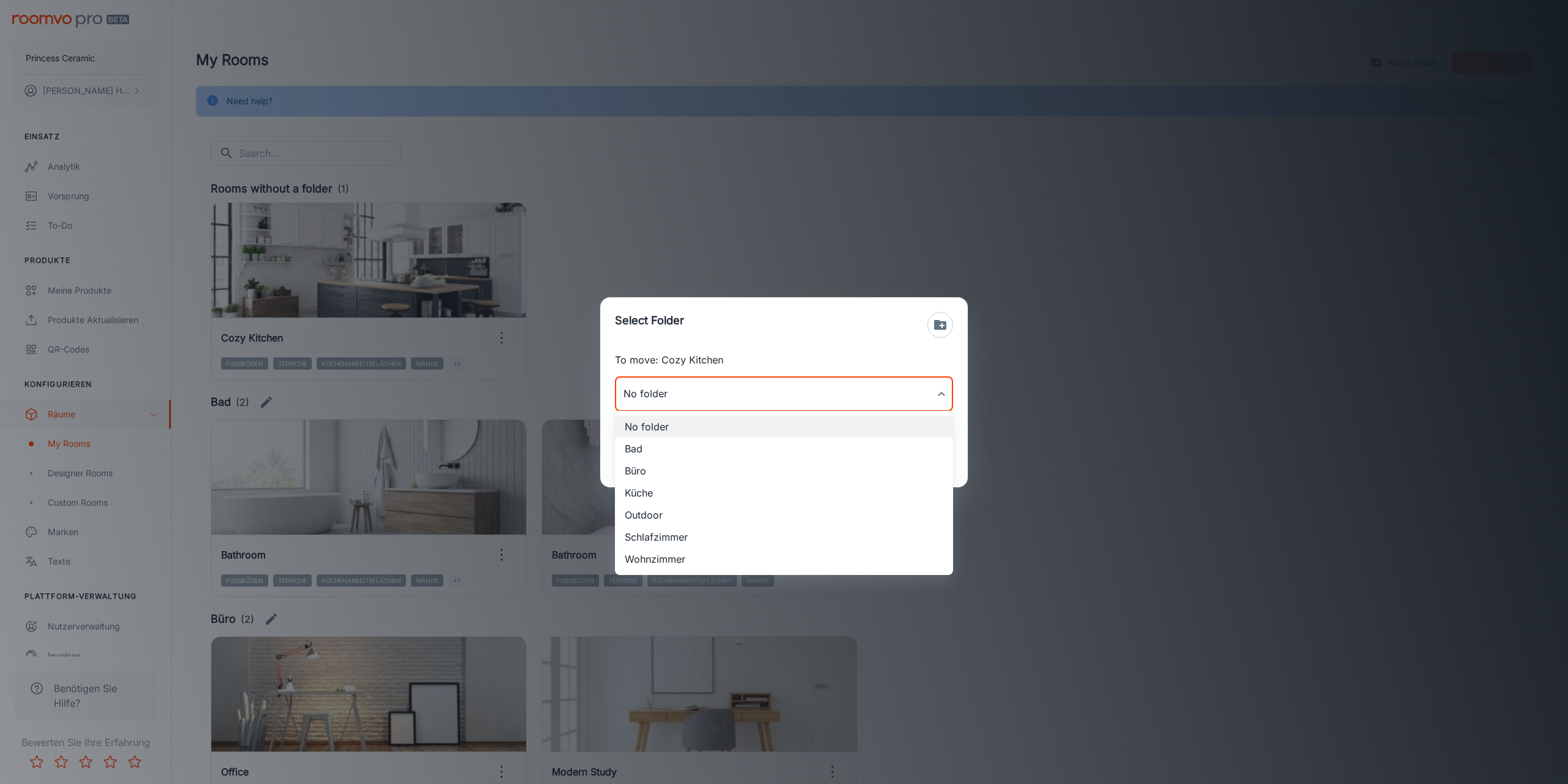
click at [649, 488] on li "Küche" at bounding box center [784, 493] width 338 height 22
type input "Küche"
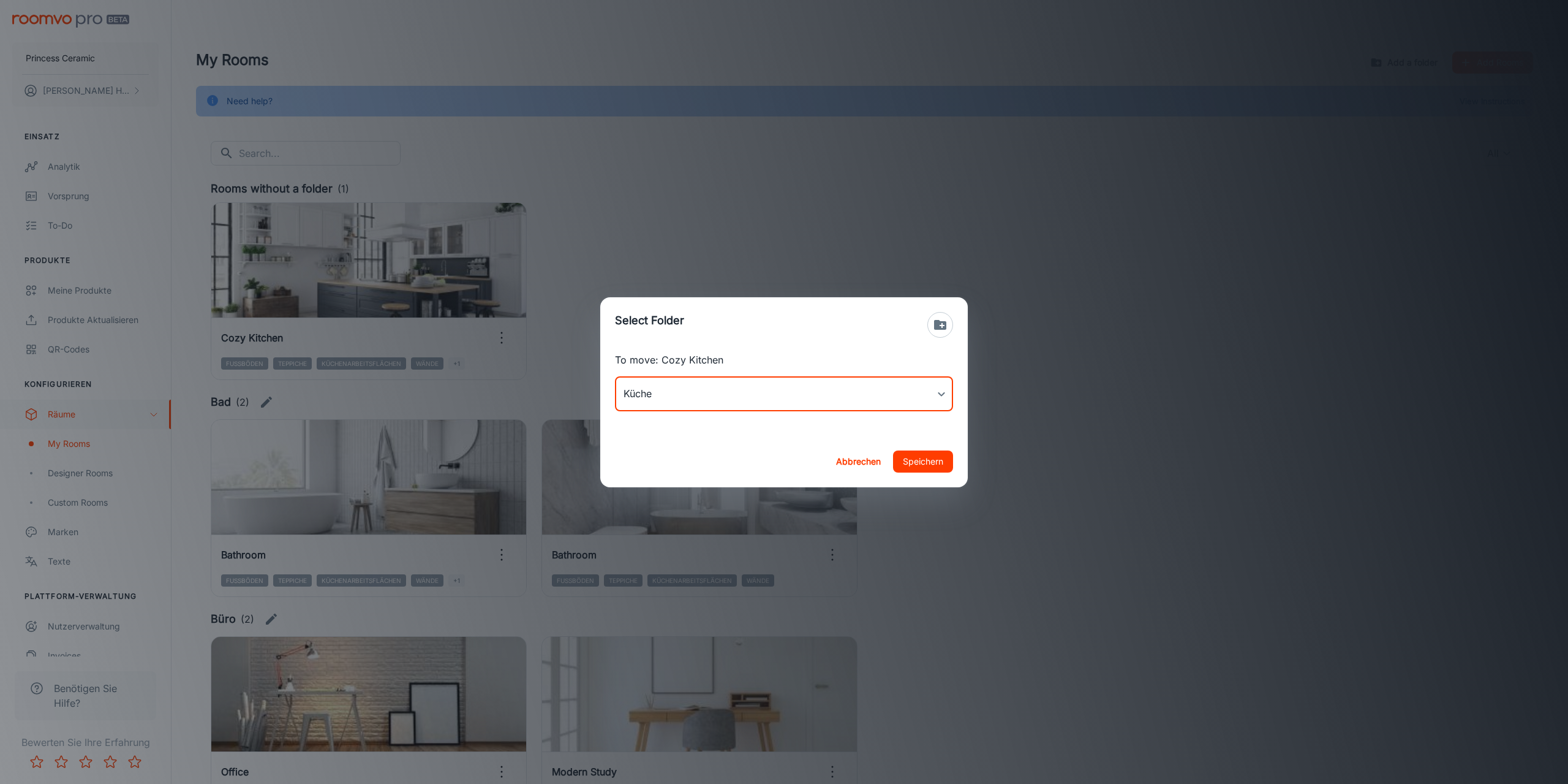
click at [919, 459] on button "Speichern" at bounding box center [923, 462] width 60 height 22
